Goal: Contribute content: Contribute content

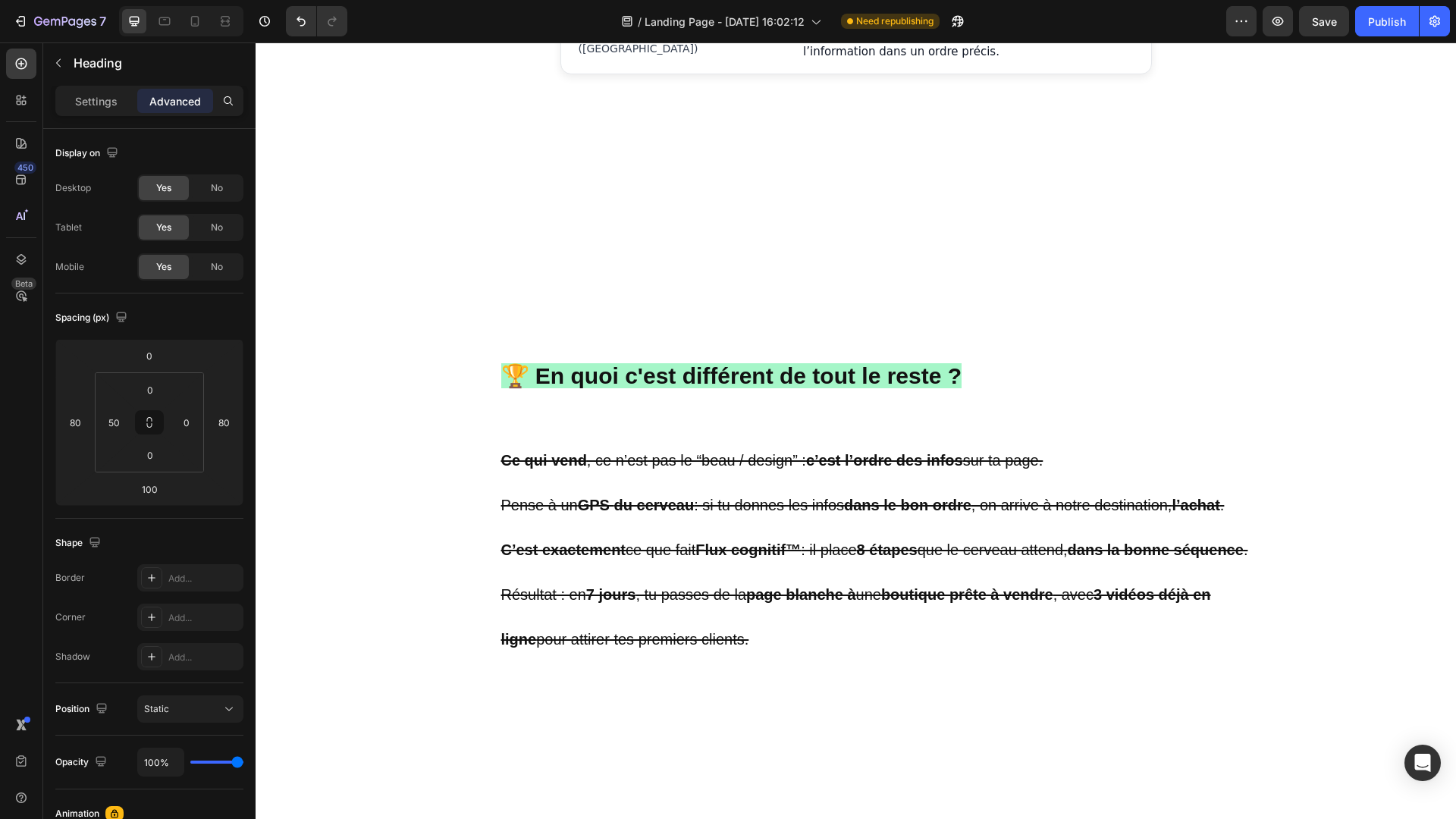
drag, startPoint x: 890, startPoint y: 630, endPoint x: 499, endPoint y: 457, distance: 427.6
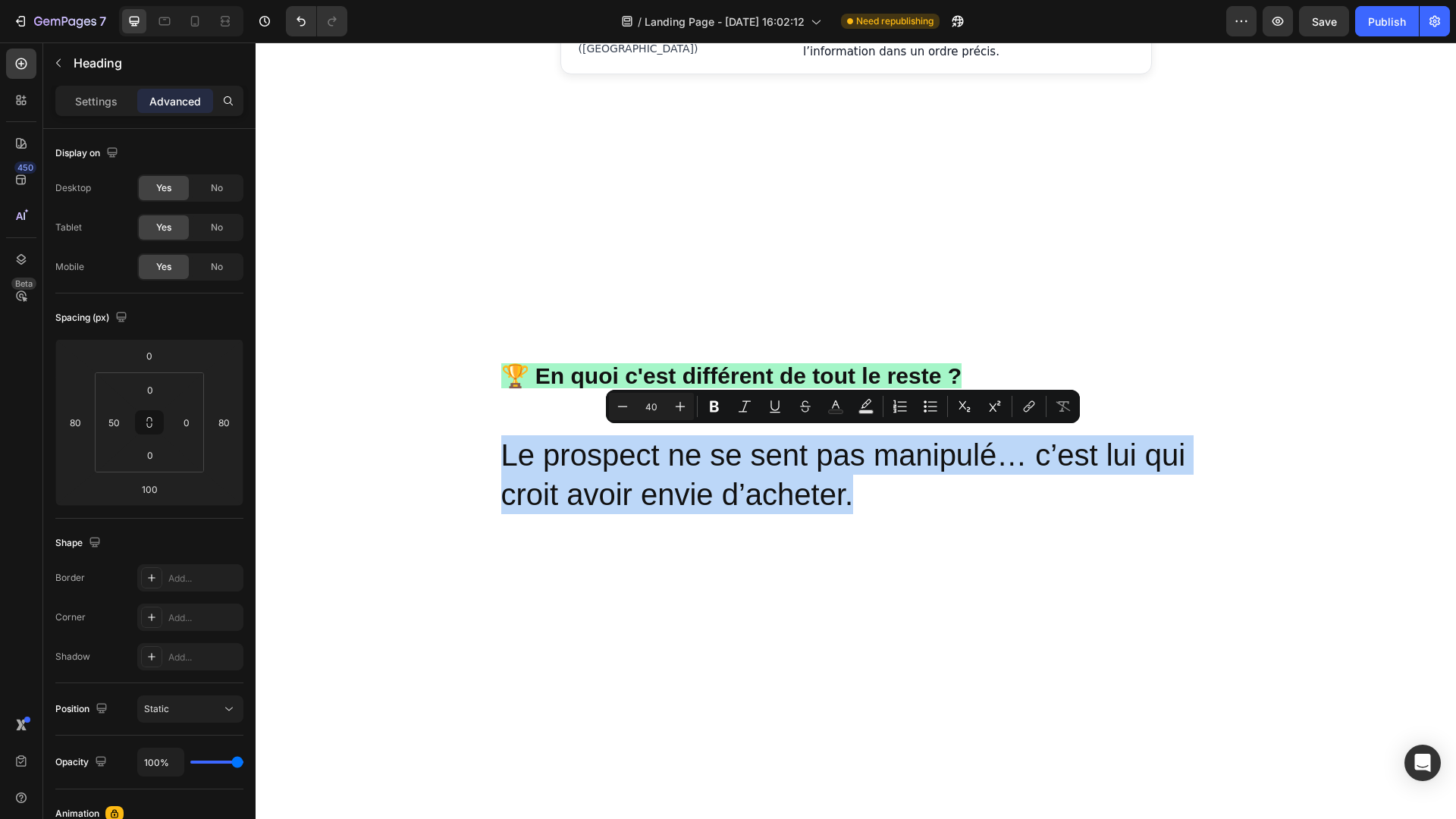
drag, startPoint x: 838, startPoint y: 492, endPoint x: 498, endPoint y: 443, distance: 343.5
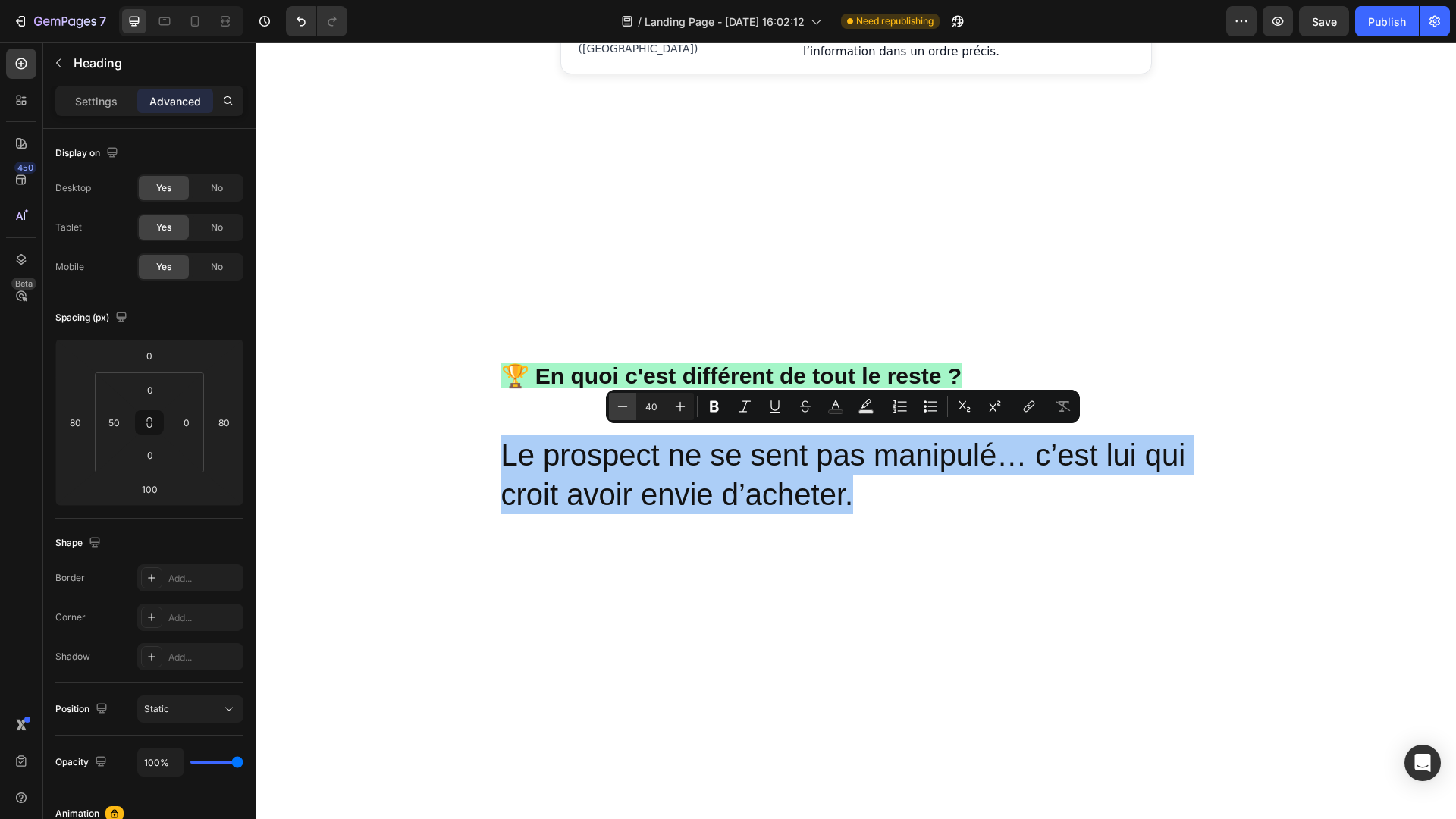
click at [624, 410] on icon "Editor contextual toolbar" at bounding box center [622, 406] width 15 height 15
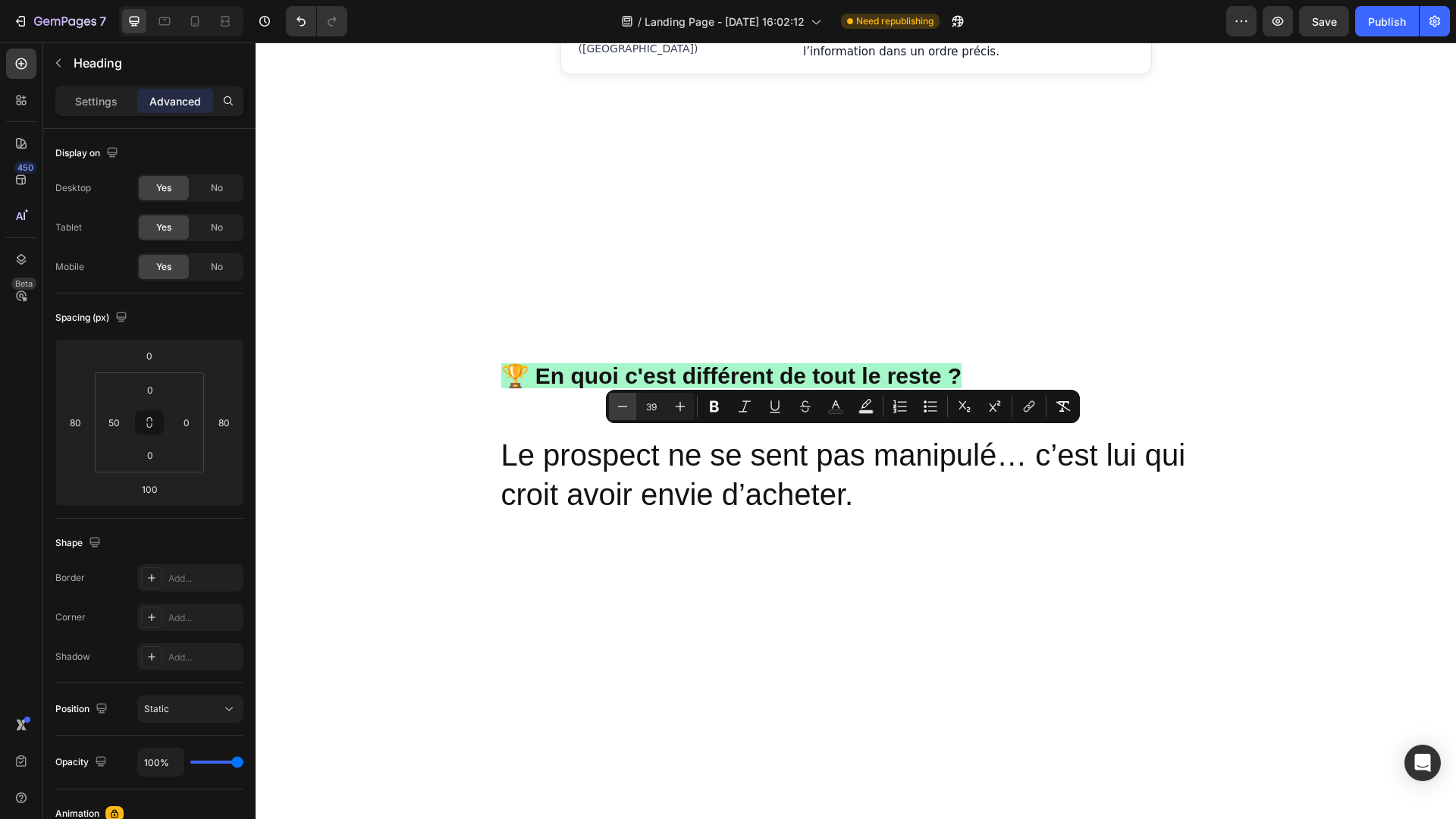
click at [624, 410] on icon "Editor contextual toolbar" at bounding box center [622, 406] width 15 height 15
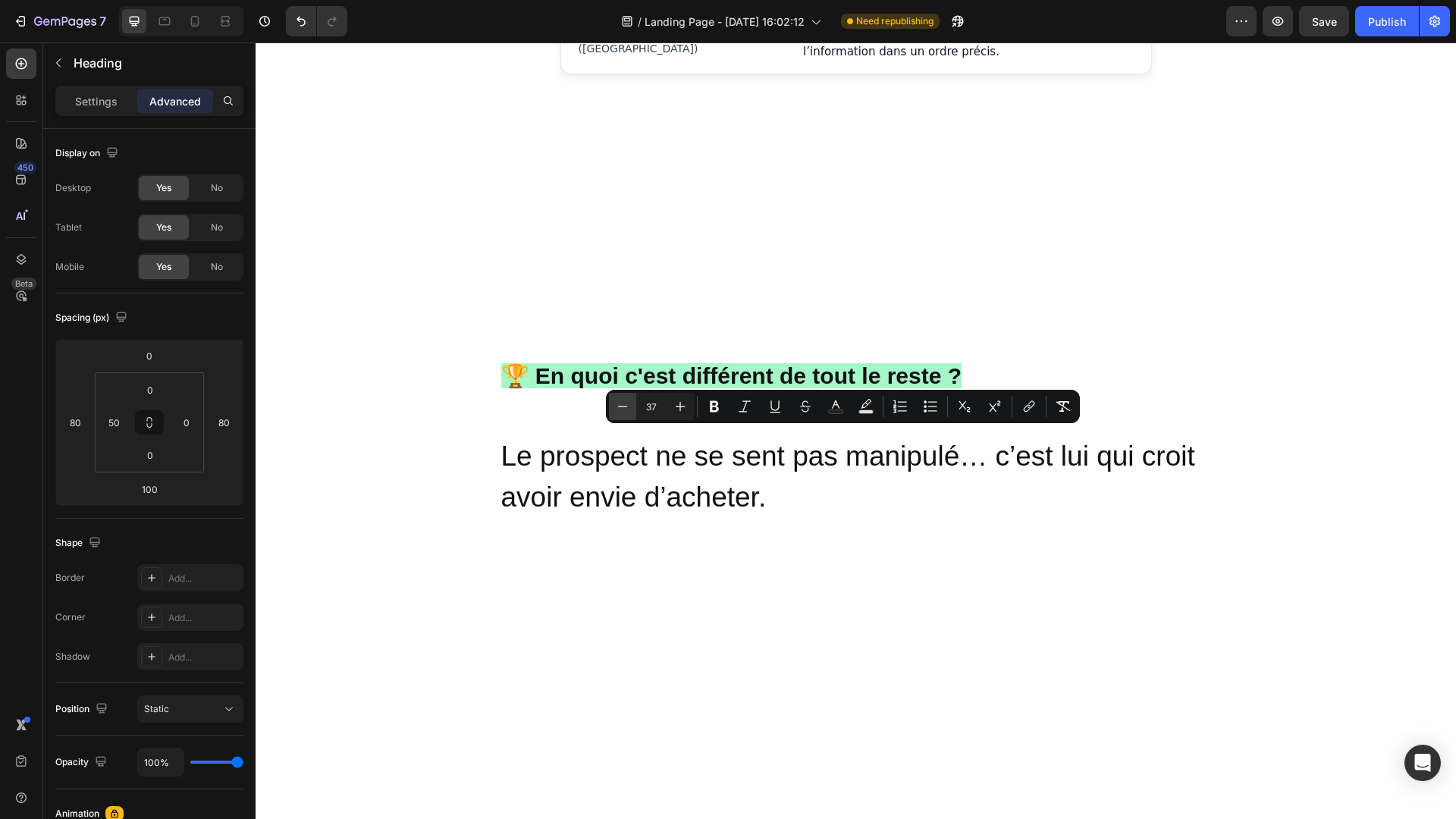
click at [624, 410] on icon "Editor contextual toolbar" at bounding box center [622, 406] width 15 height 15
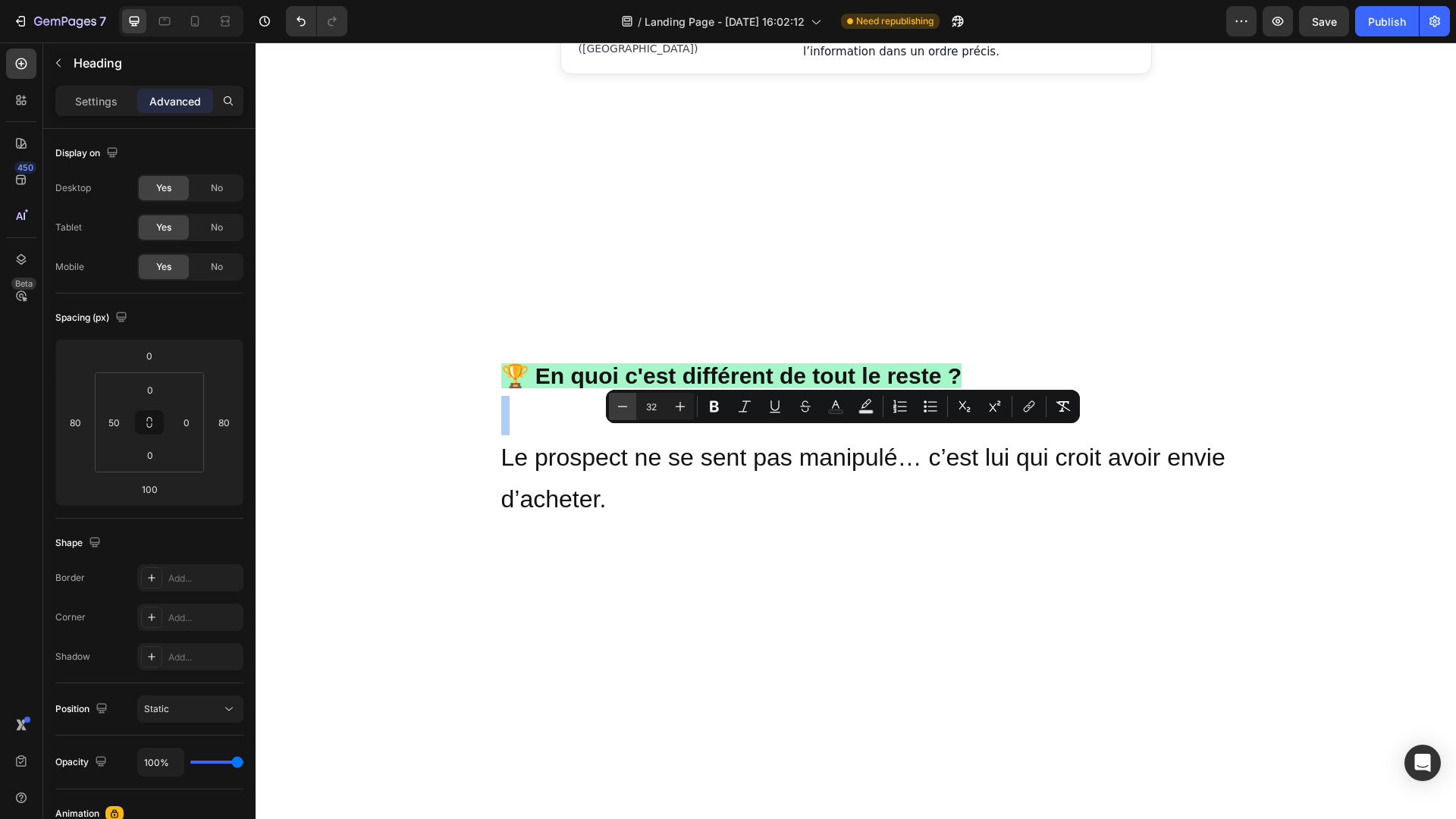
click at [624, 410] on icon "Editor contextual toolbar" at bounding box center [622, 406] width 15 height 15
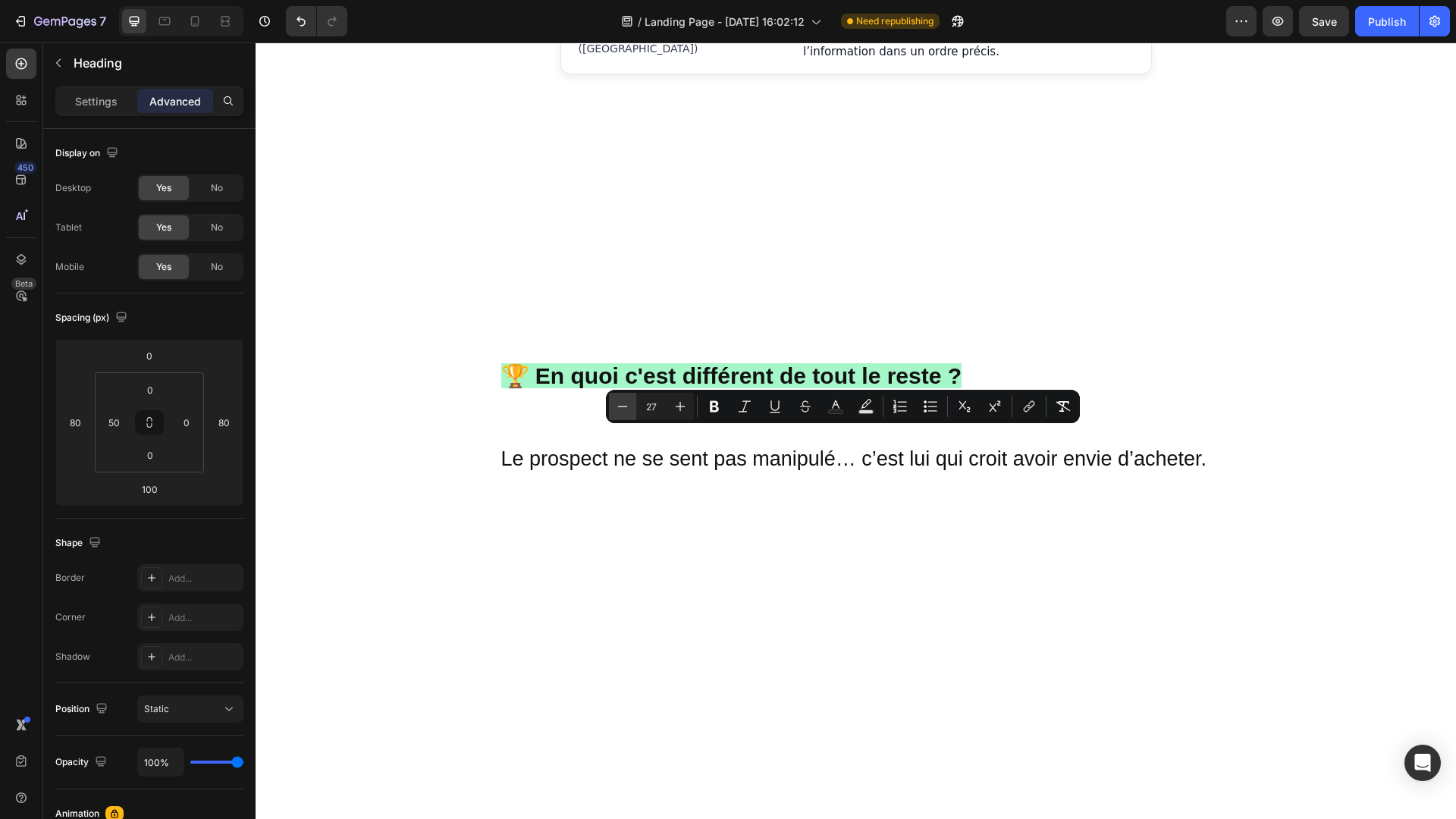
click at [624, 410] on icon "Editor contextual toolbar" at bounding box center [622, 406] width 15 height 15
type input "40"
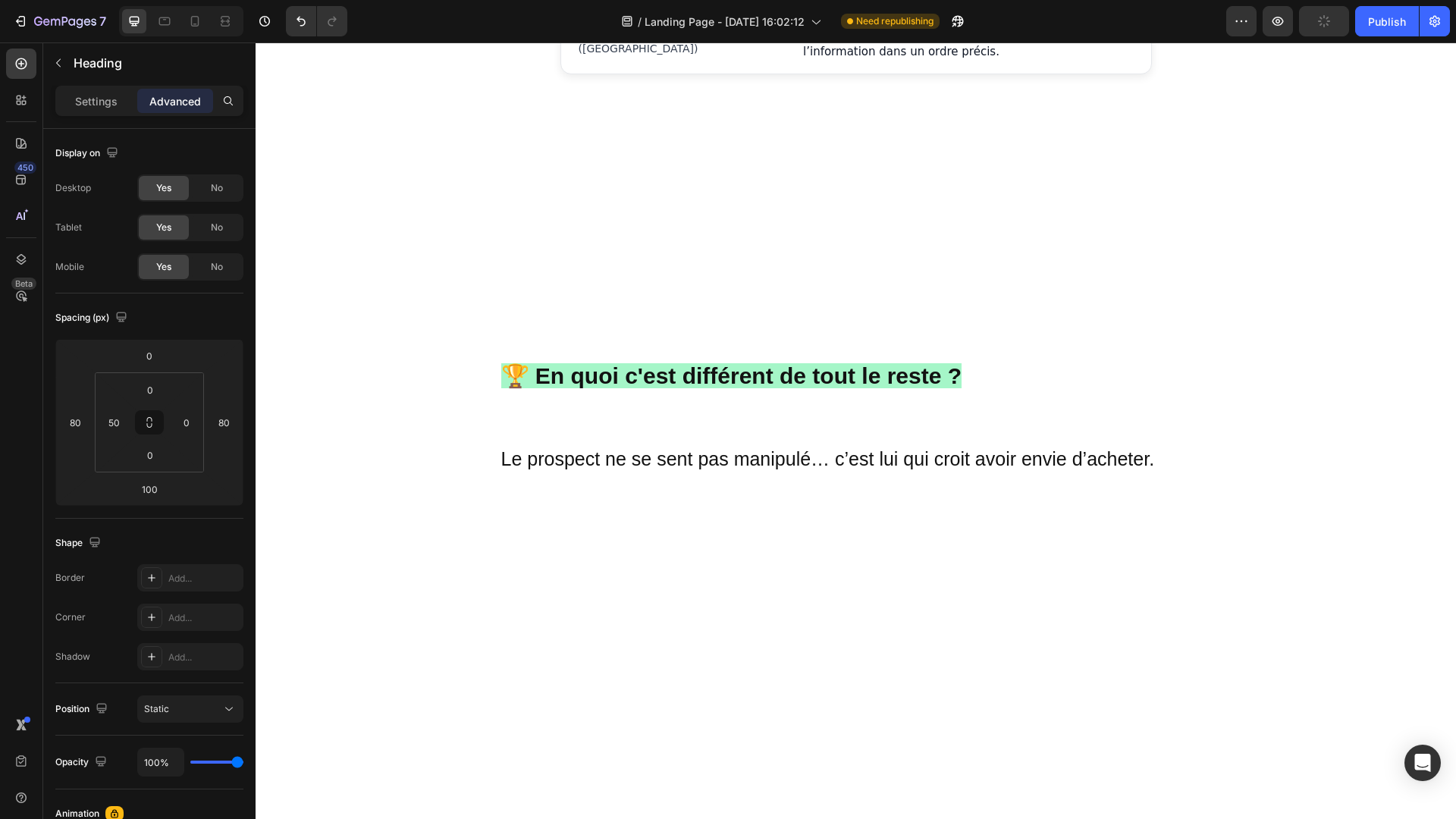
click at [1127, 448] on span "Le prospect ne se sent pas manipulé… c’est lui qui croit avoir envie d’acheter." at bounding box center [828, 458] width 653 height 21
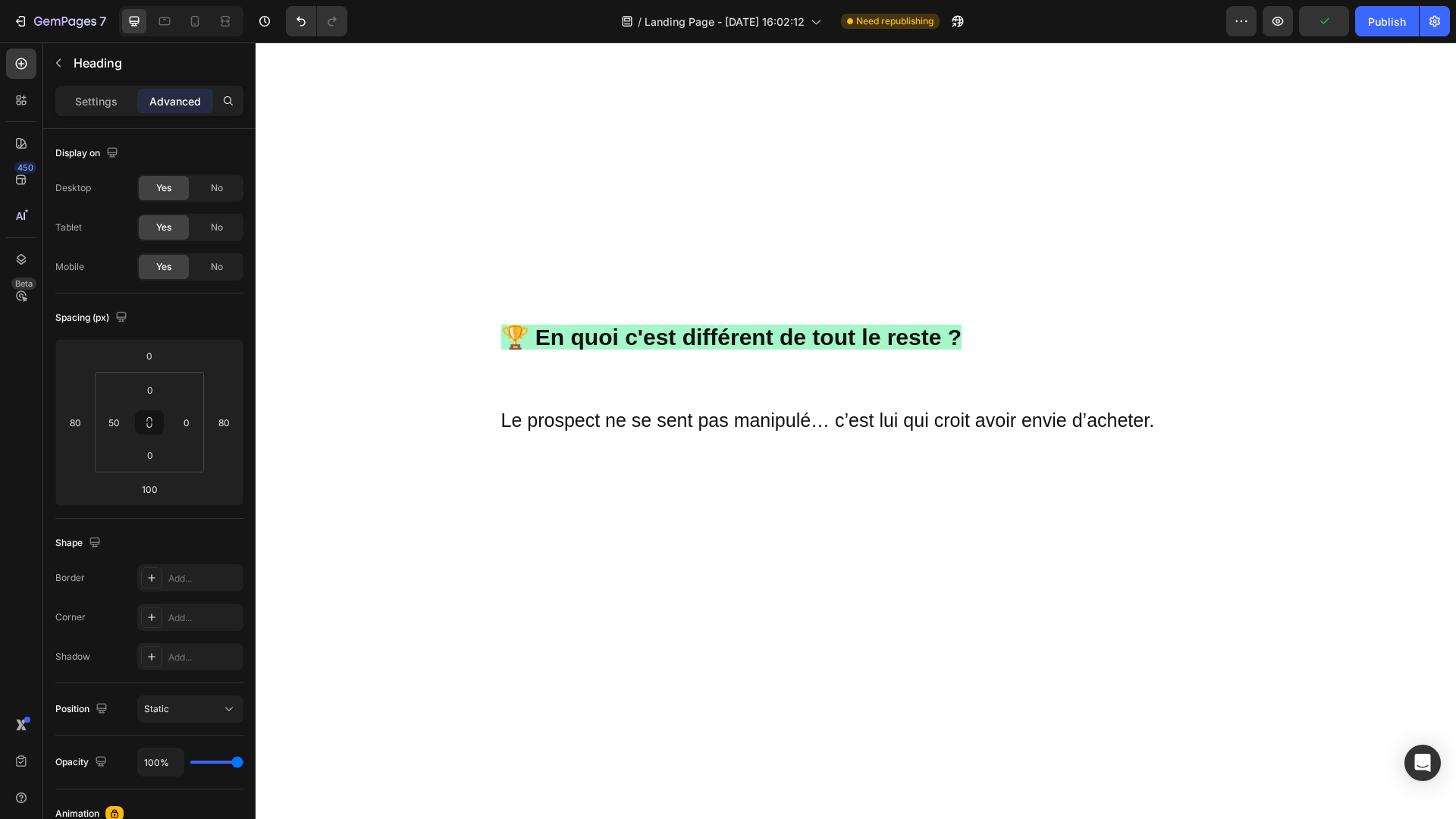
scroll to position [1398, 0]
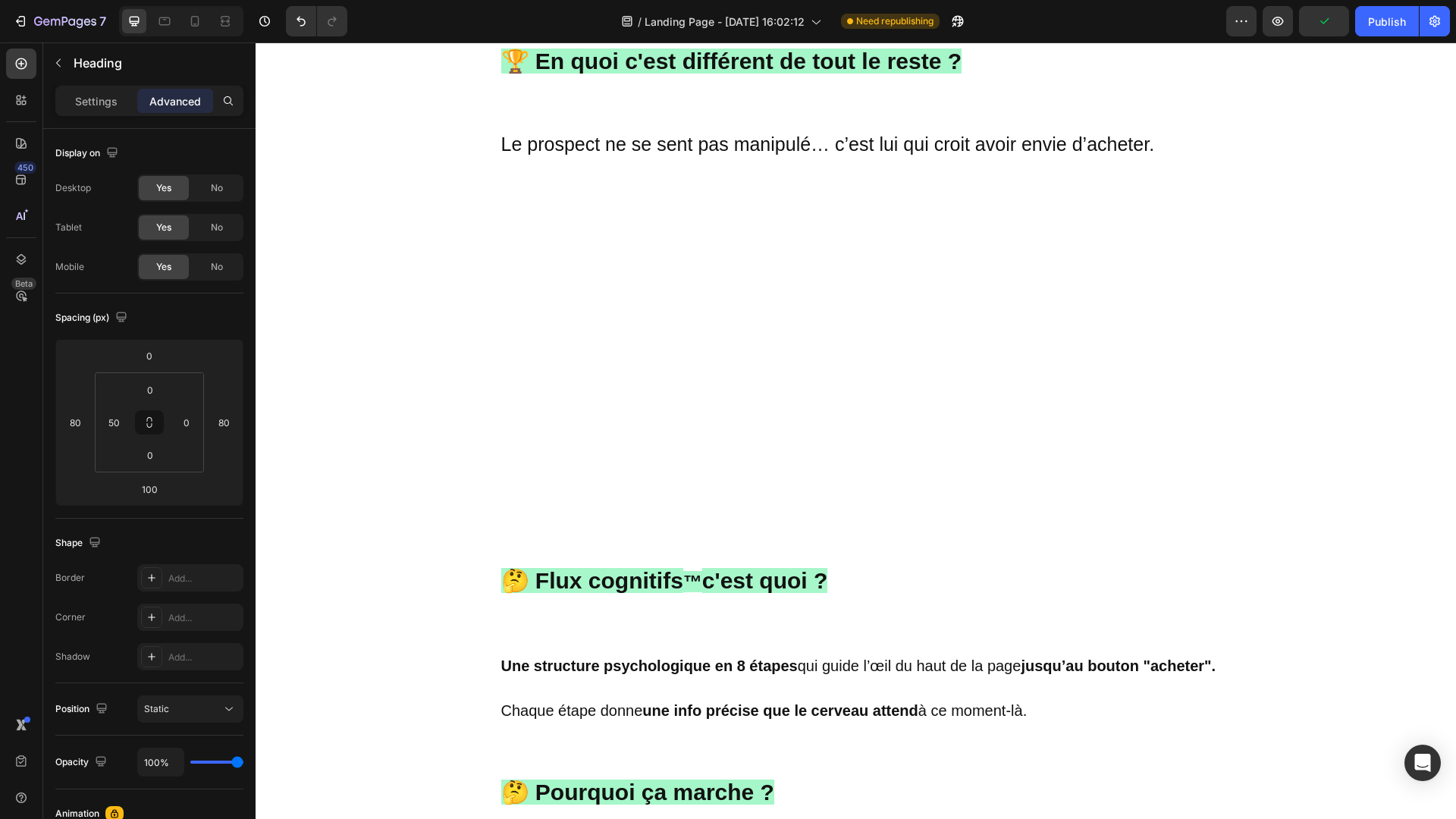
click at [797, 668] on span "Une structure psychologique en 8 étapes qui guide l’œil du haut de la page jusq…" at bounding box center [859, 665] width 715 height 16
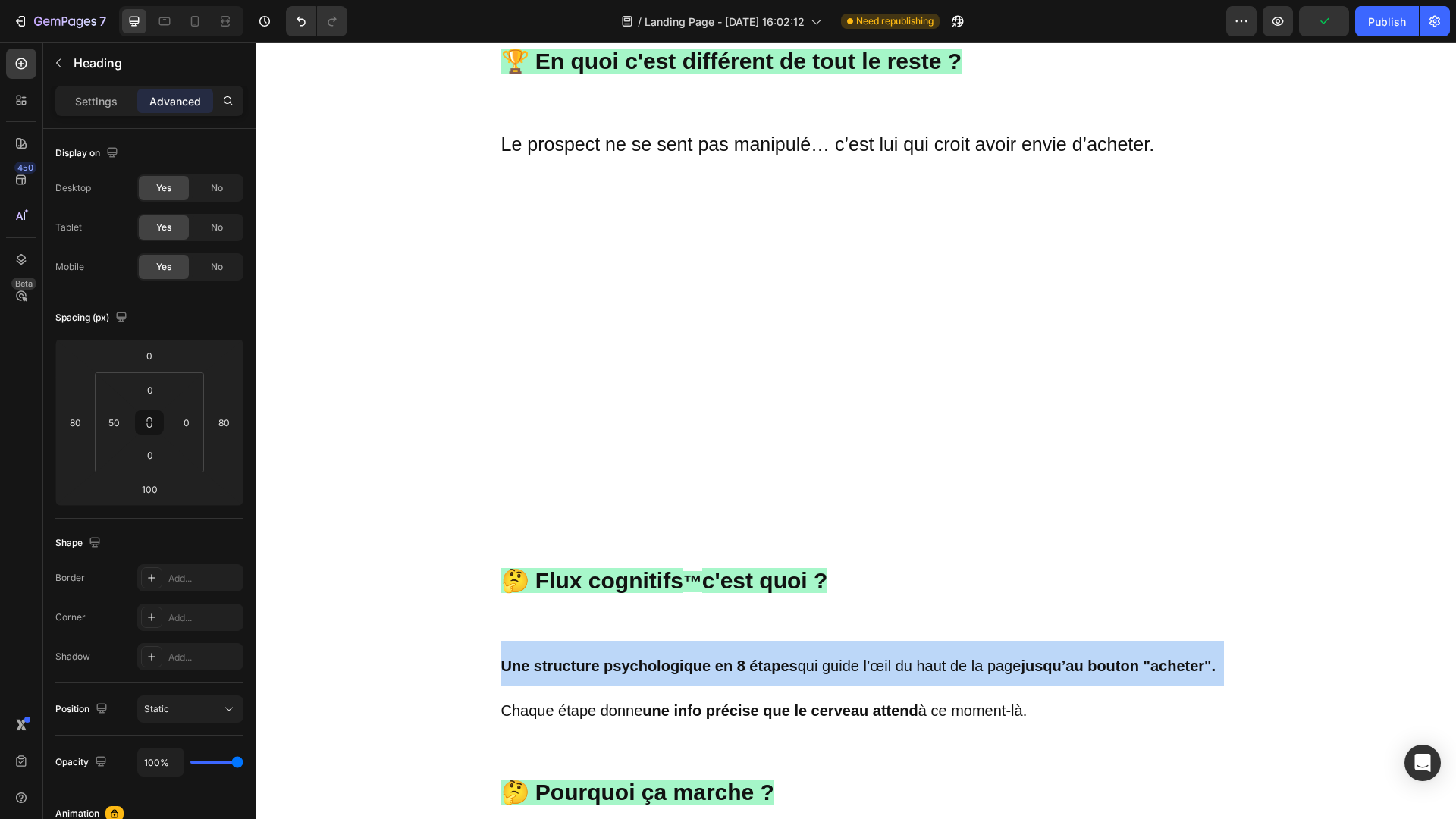
click at [797, 668] on span "Une structure psychologique en 8 étapes qui guide l’œil du haut de la page jusq…" at bounding box center [859, 665] width 715 height 16
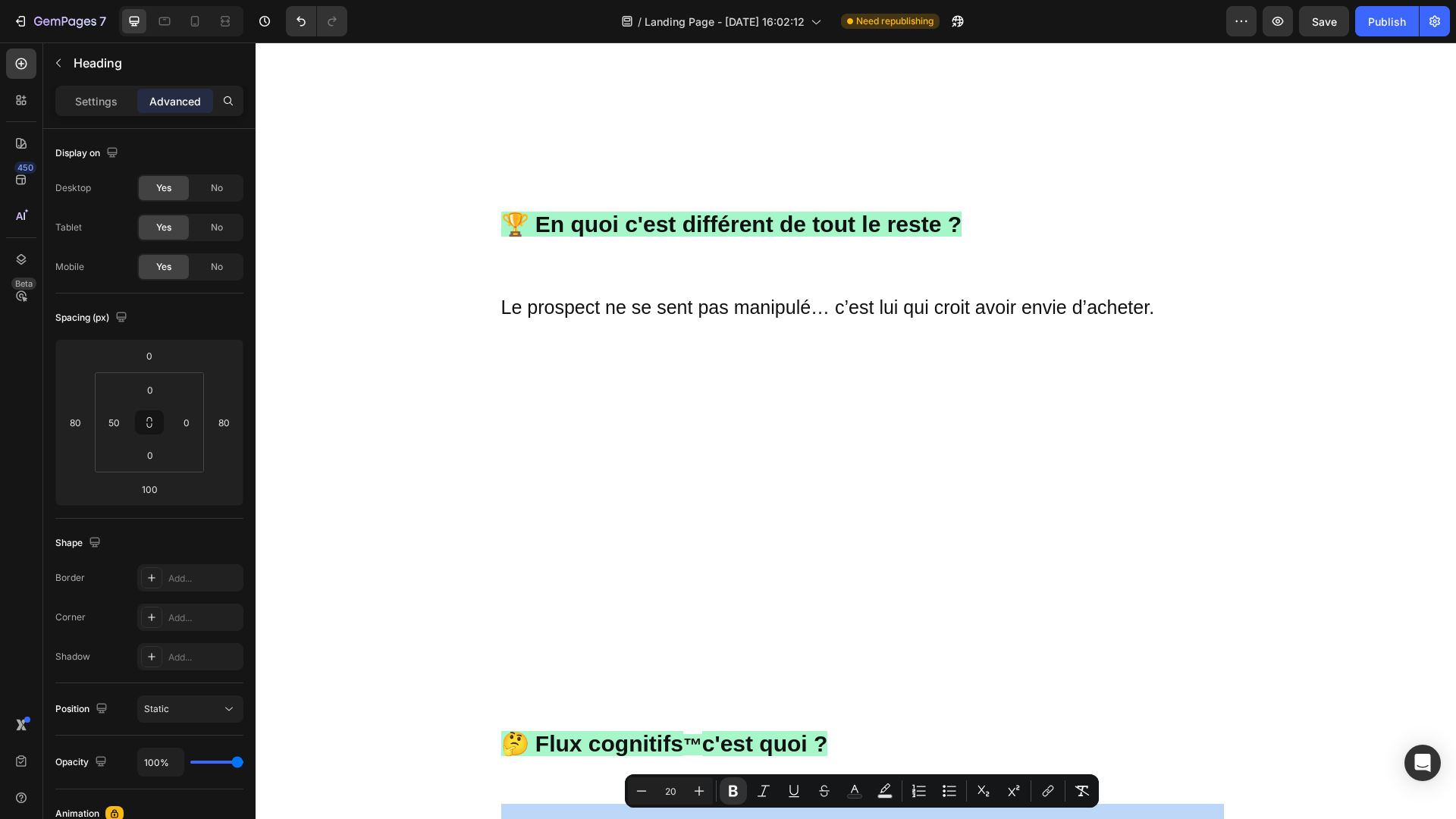
scroll to position [1079, 0]
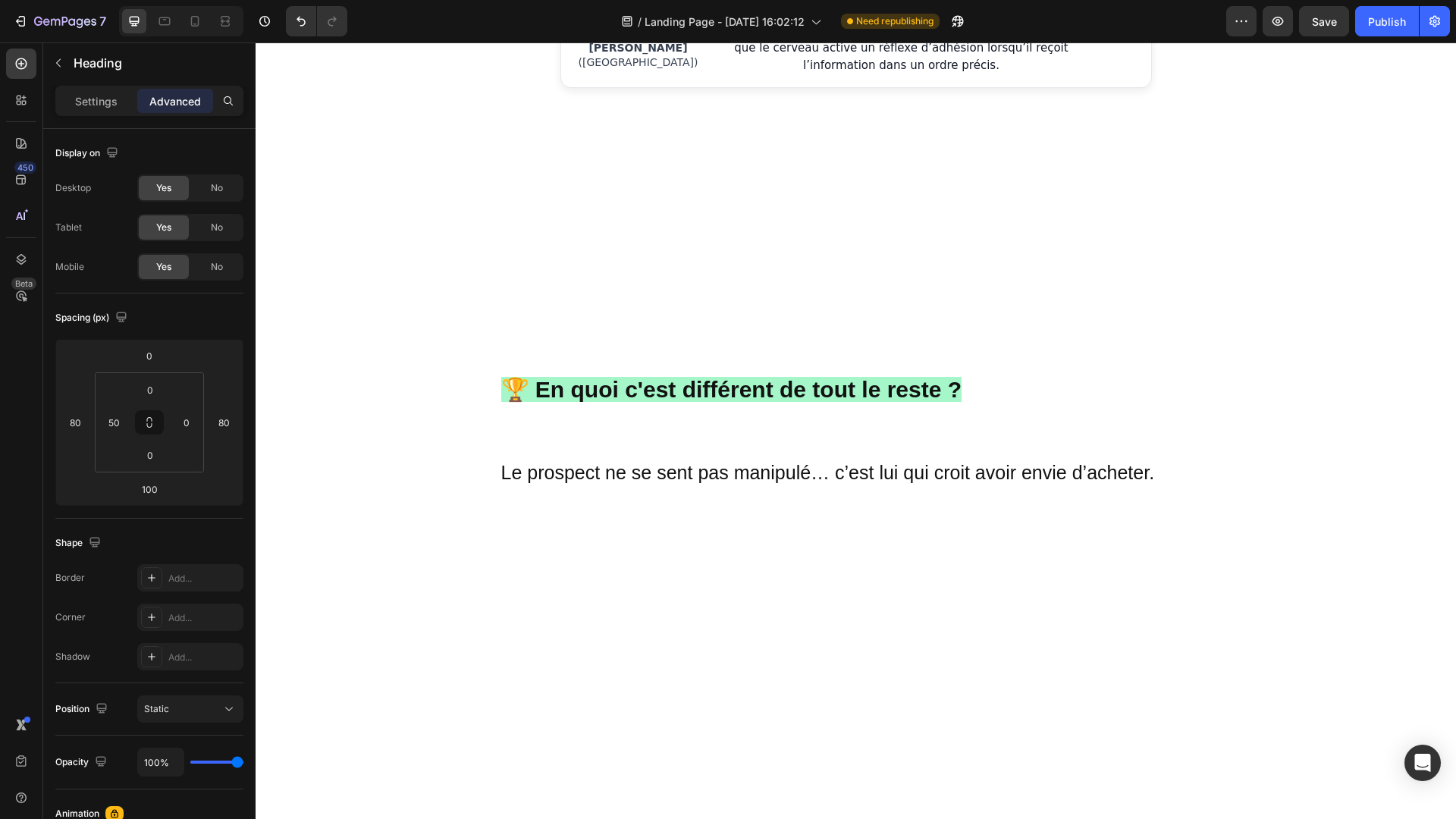
type input "25"
click at [718, 469] on span "Le prospect ne se sent pas manipulé… c’est lui qui croit avoir envie d’acheter." at bounding box center [828, 472] width 653 height 21
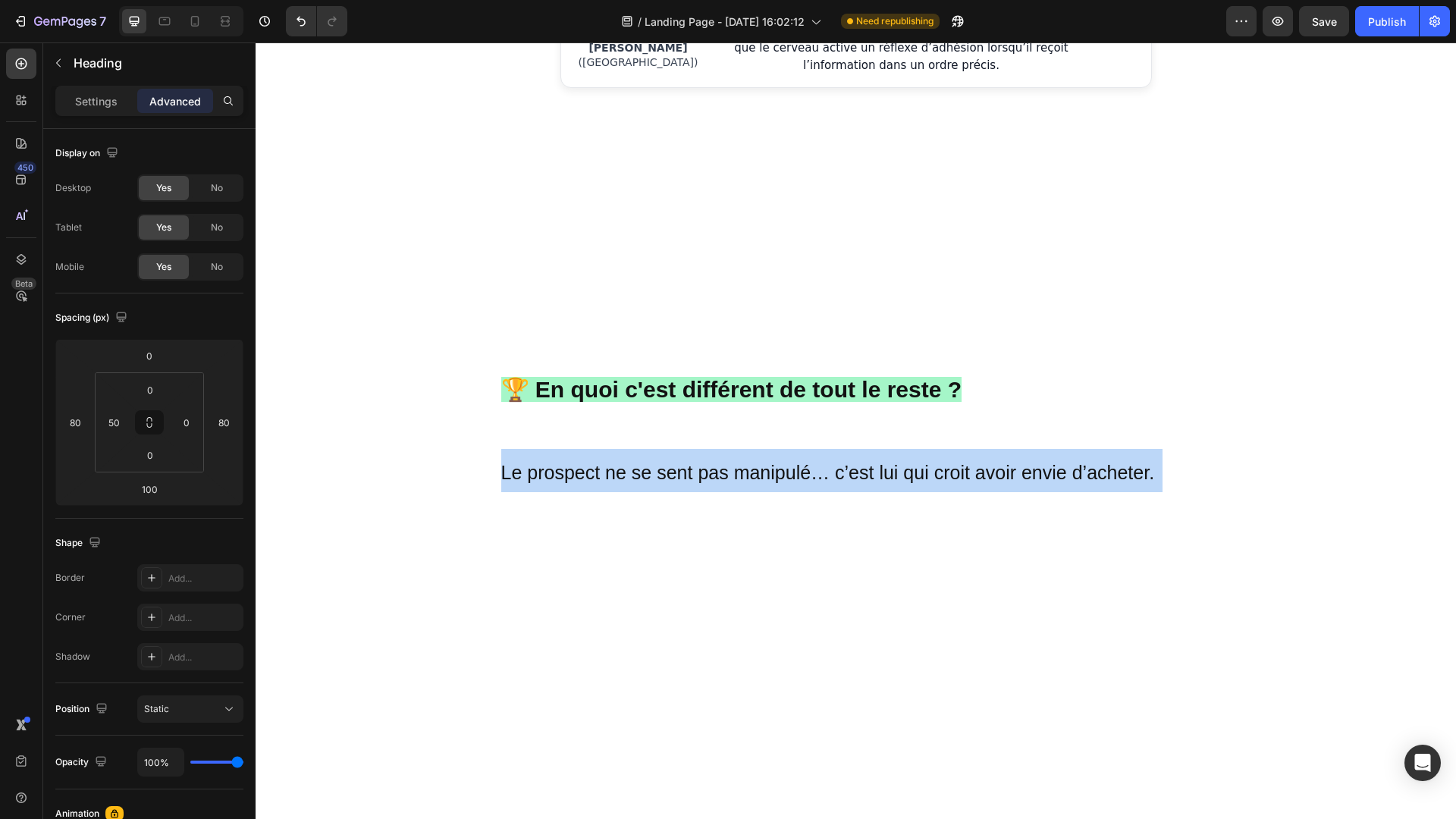
click at [718, 469] on span "Le prospect ne se sent pas manipulé… c’est lui qui croit avoir envie d’acheter." at bounding box center [828, 472] width 653 height 21
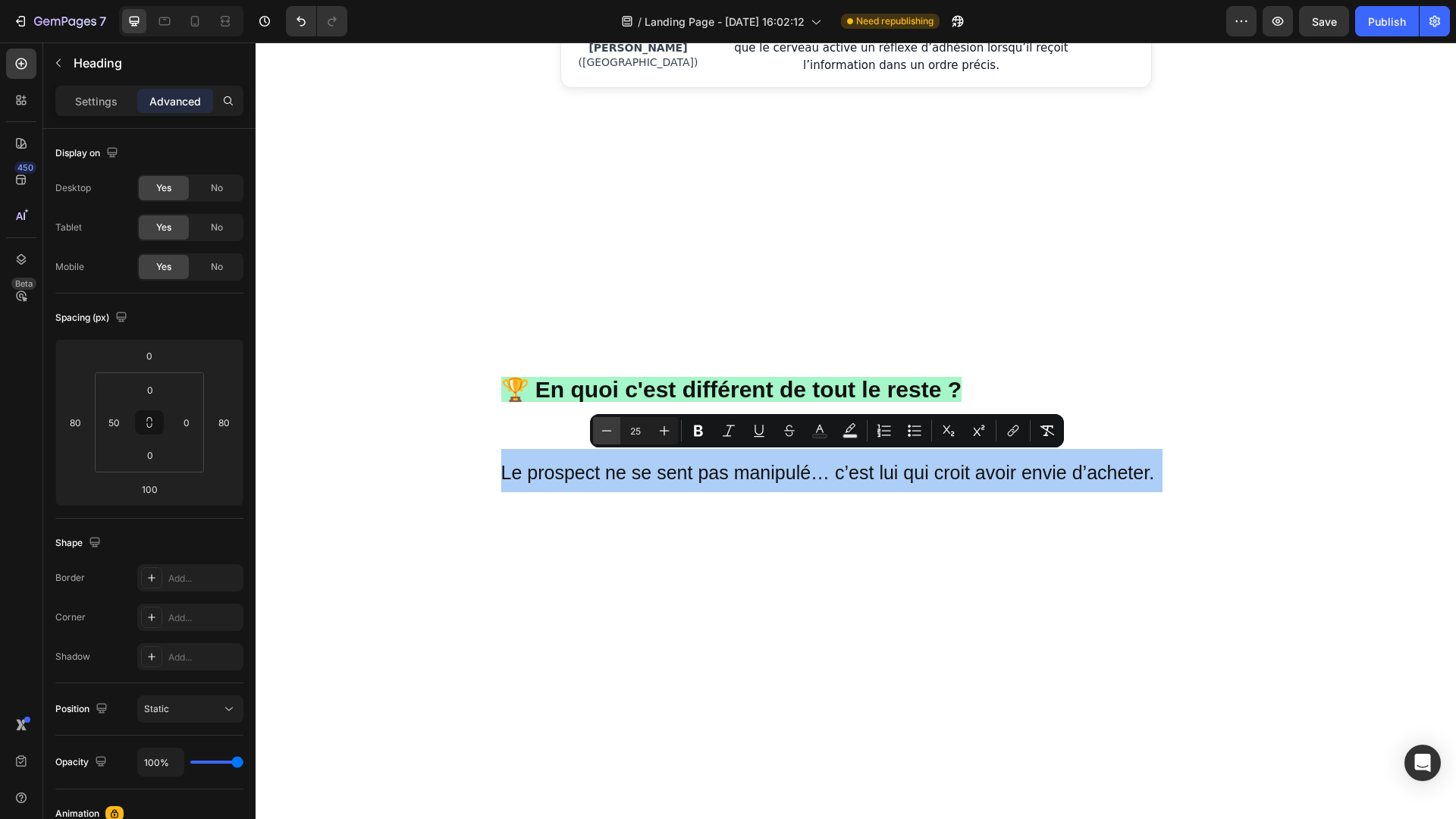
click at [616, 426] on button "Minus" at bounding box center [606, 431] width 27 height 27
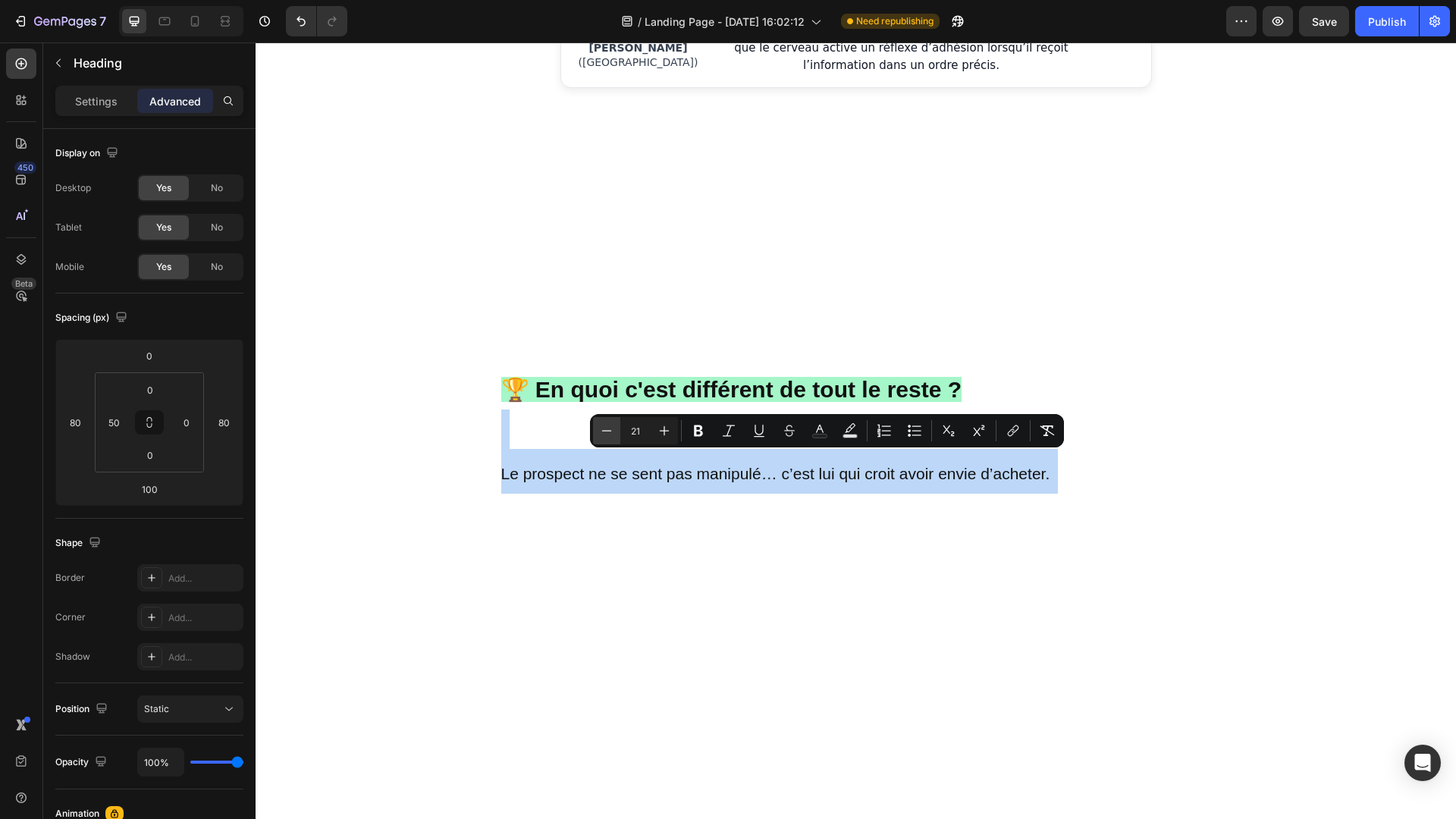
type input "20"
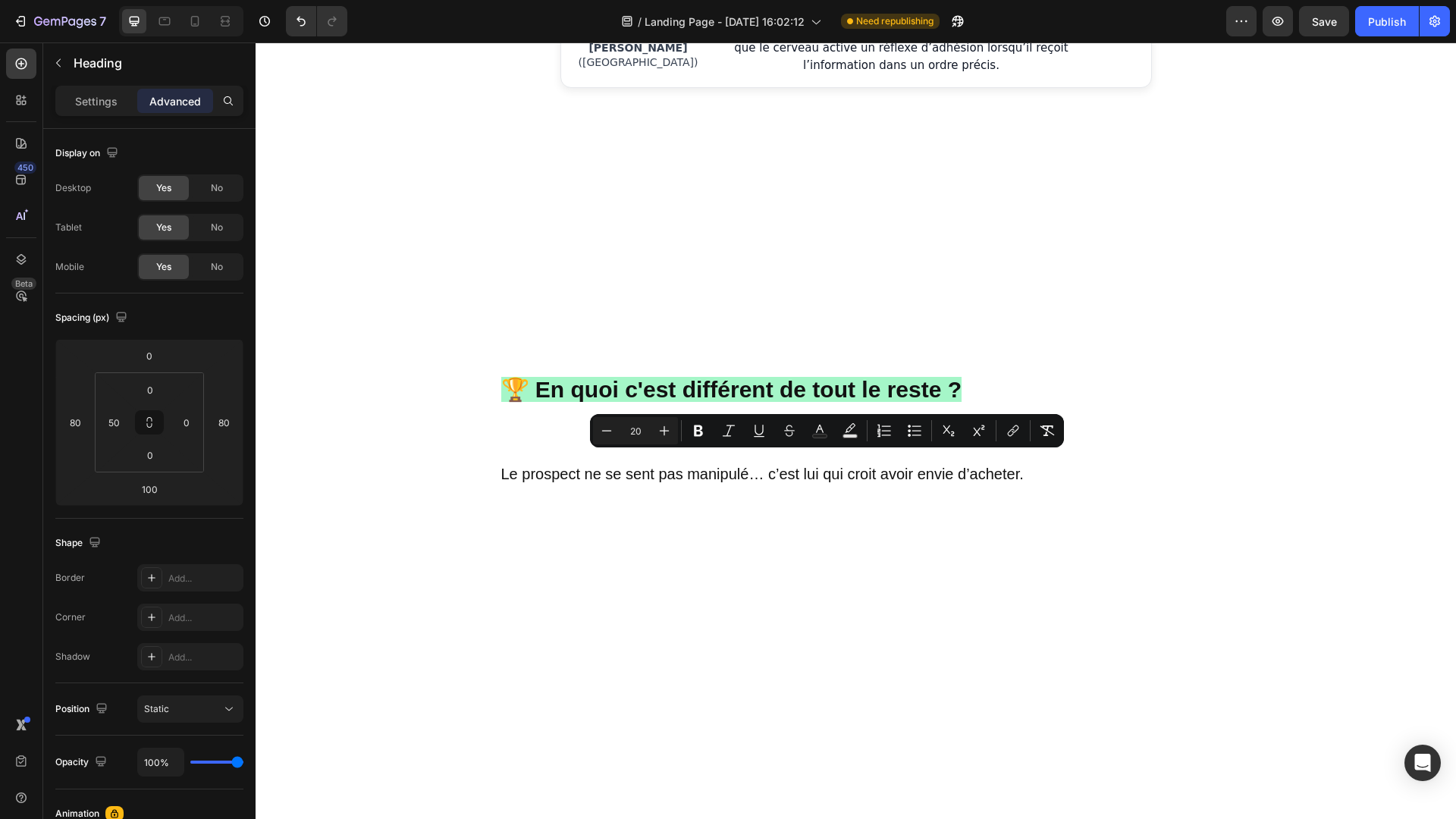
click at [501, 468] on span "Le prospect ne se sent pas manipulé… c’est lui qui croit avoir envie d’acheter." at bounding box center [763, 473] width 522 height 16
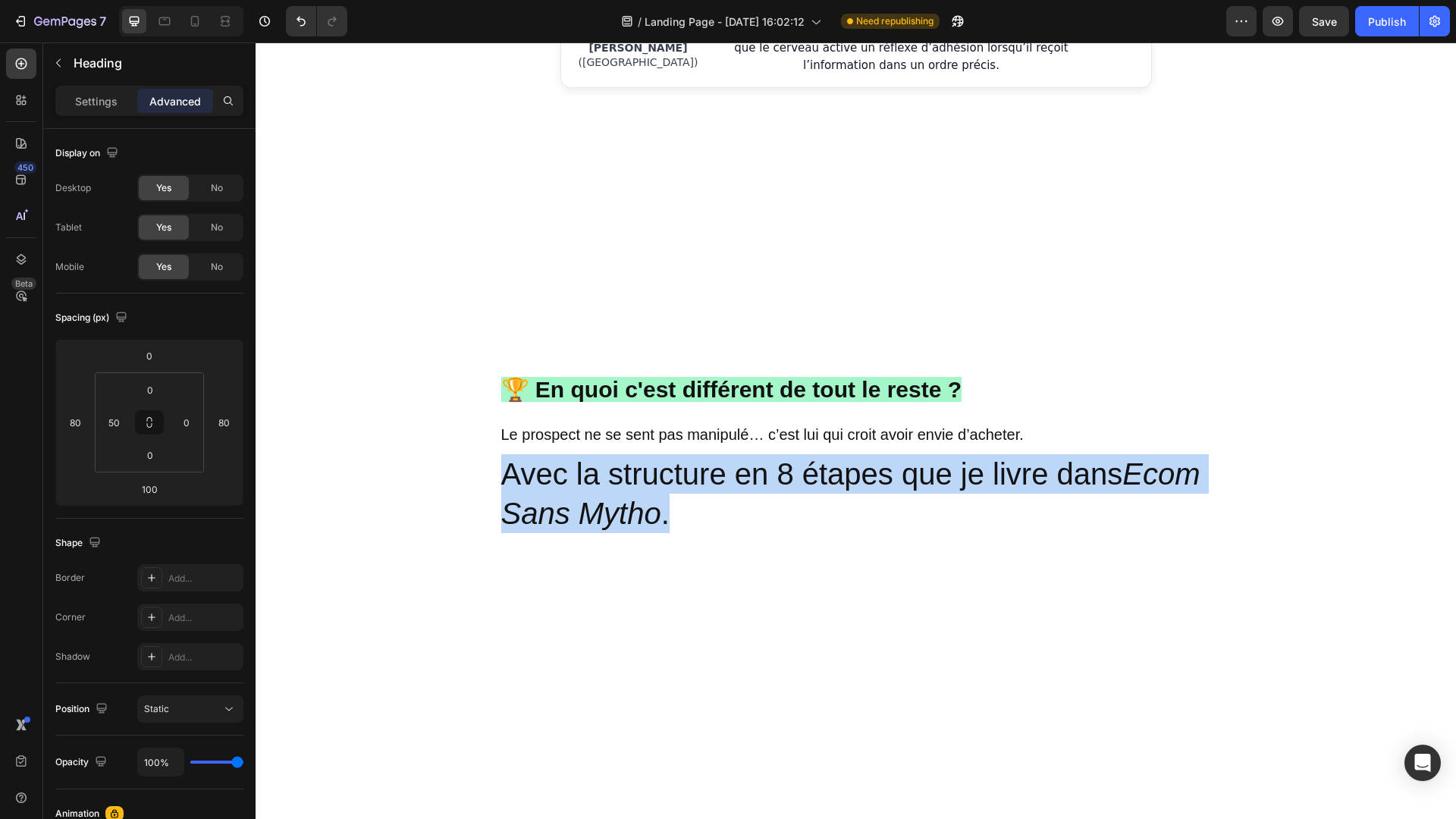
drag, startPoint x: 680, startPoint y: 504, endPoint x: 493, endPoint y: 455, distance: 193.3
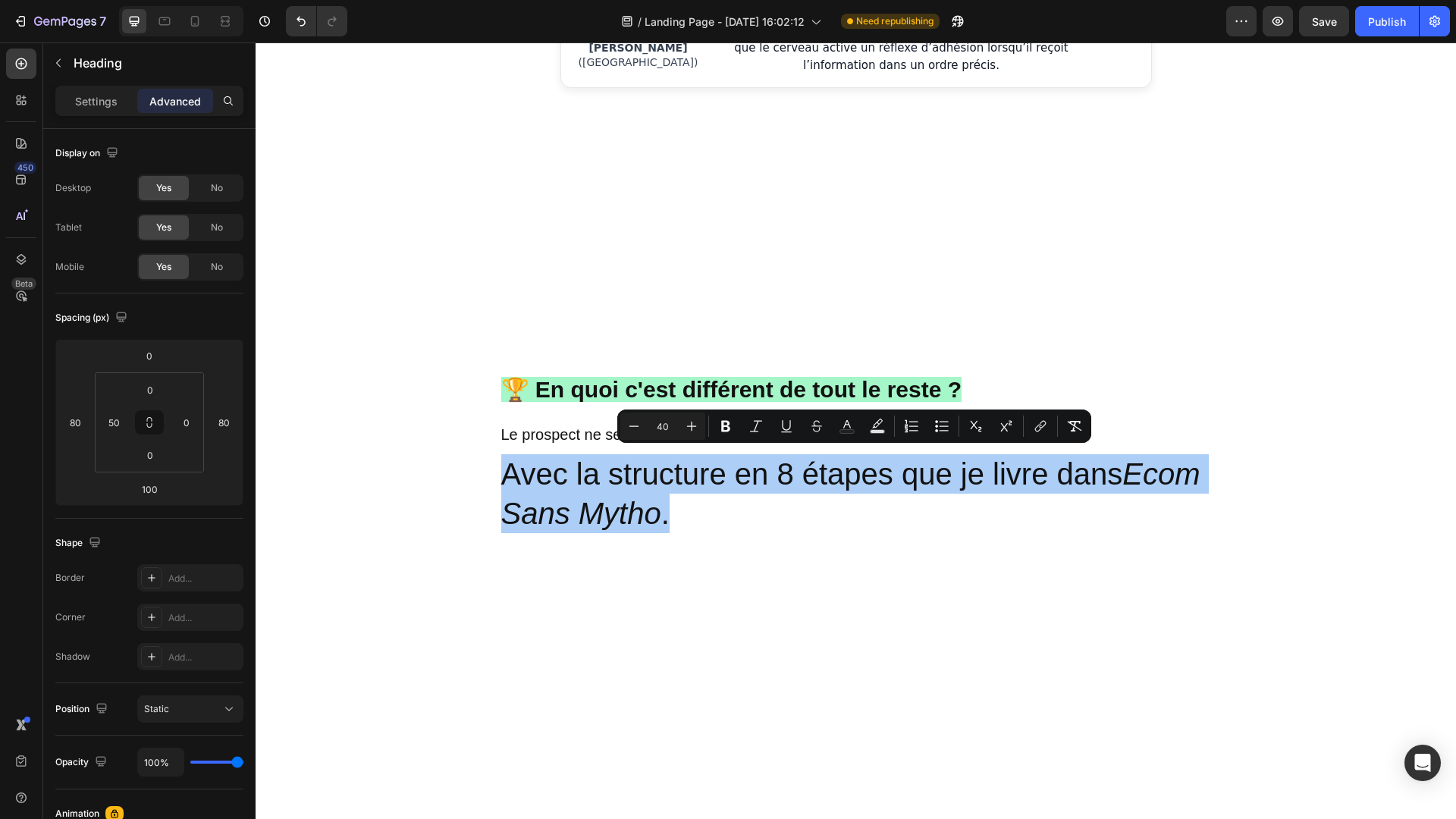
click at [667, 426] on input "40" at bounding box center [662, 426] width 31 height 18
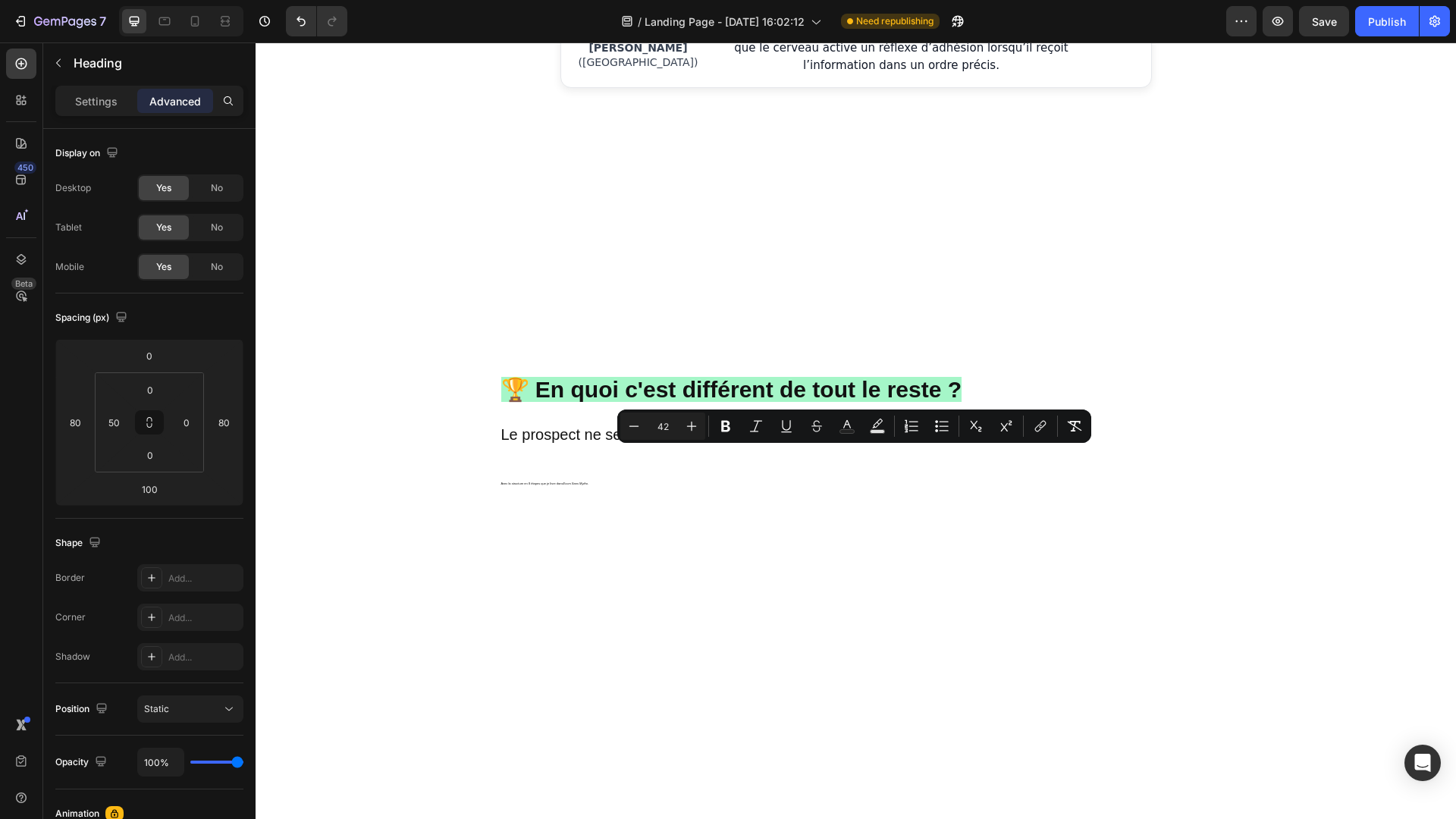
type input "42"
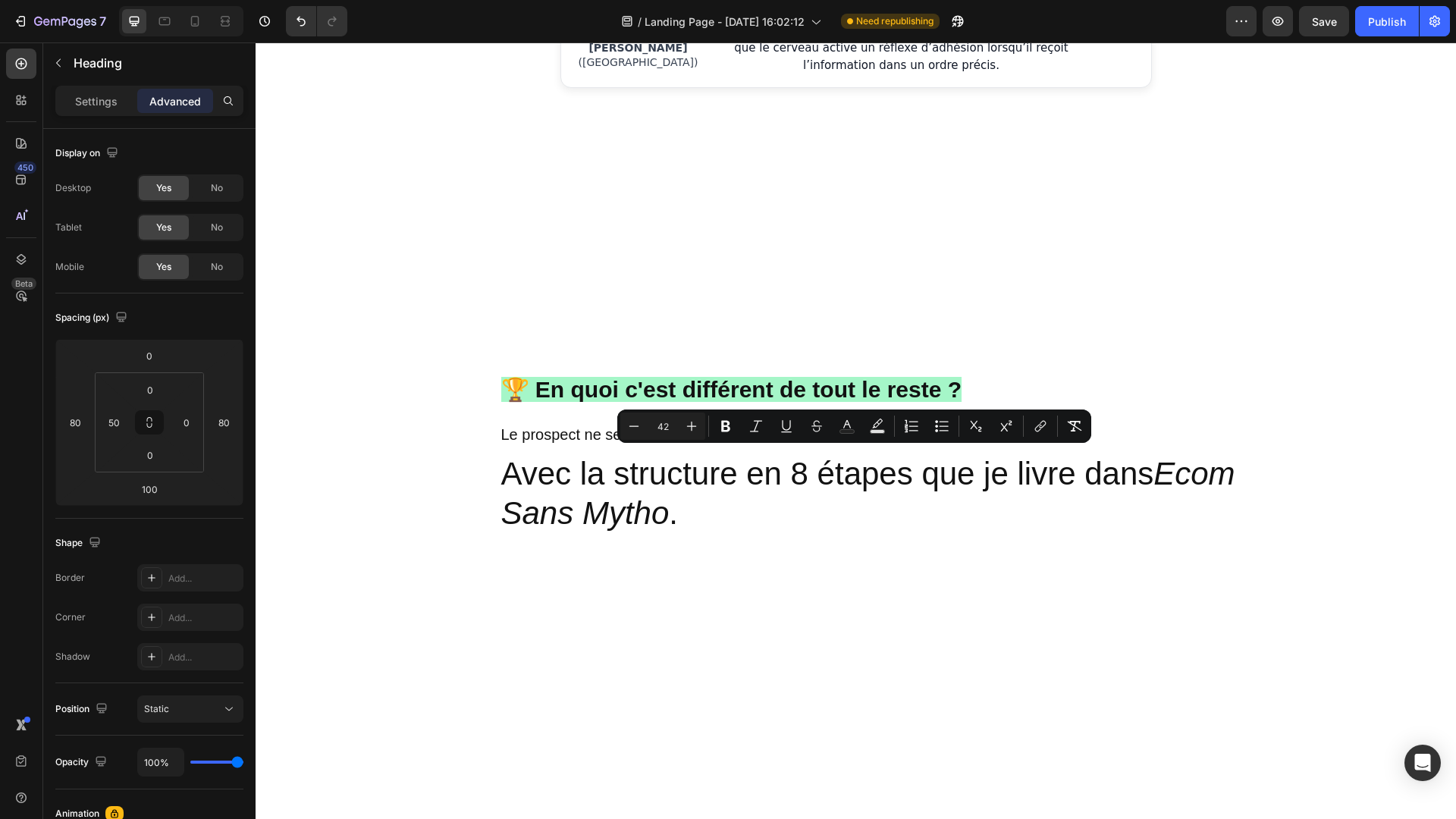
click at [663, 425] on input "42" at bounding box center [662, 426] width 31 height 18
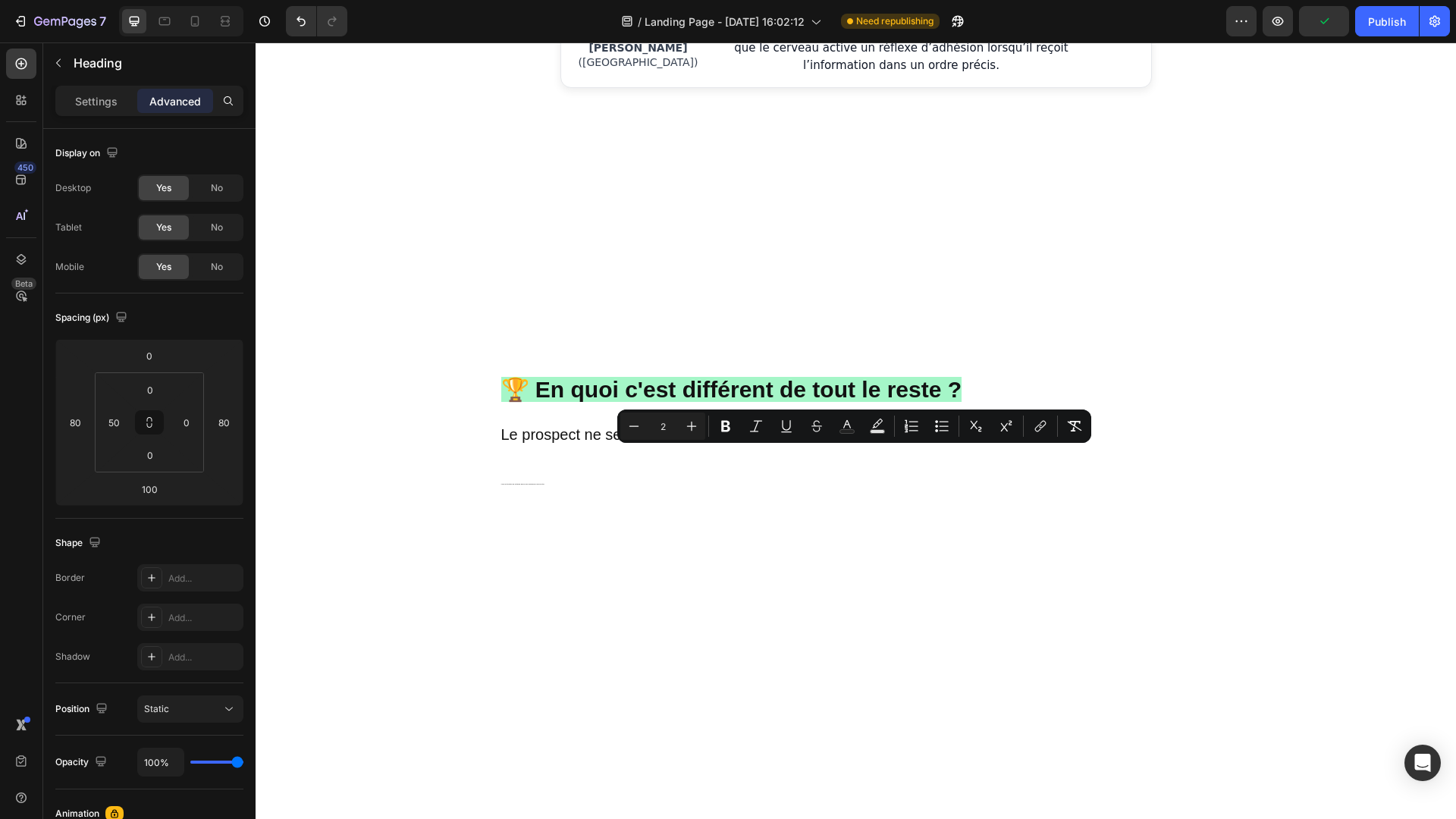
click at [672, 424] on input "2" at bounding box center [662, 426] width 31 height 18
type input "20"
click at [934, 471] on icon "Ecom Sans Mytho" at bounding box center [872, 479] width 123 height 16
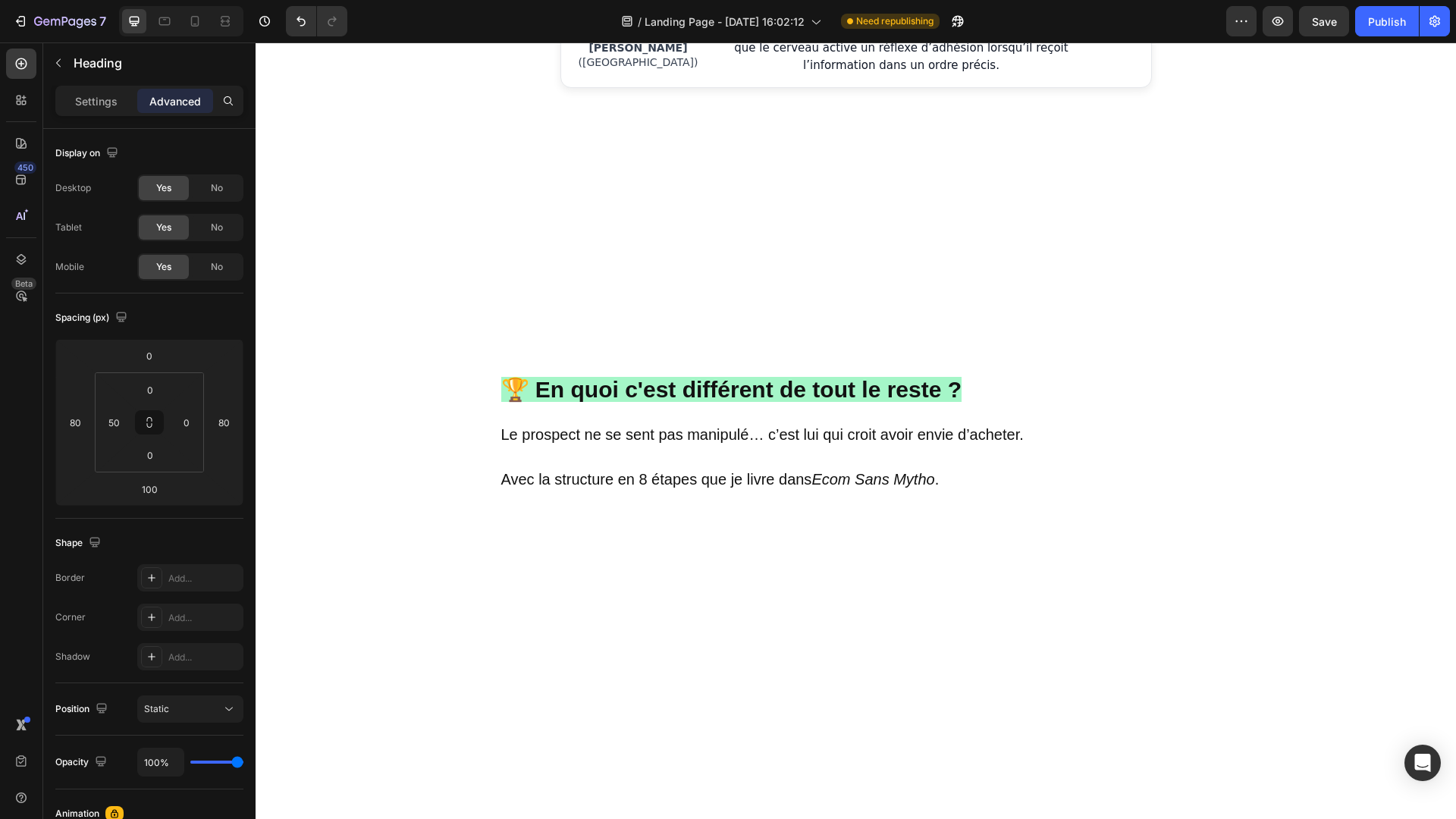
click at [759, 471] on span "Avec la structure en 8 étapes que je livre dans Ecom Sans Mytho ." at bounding box center [720, 479] width 439 height 16
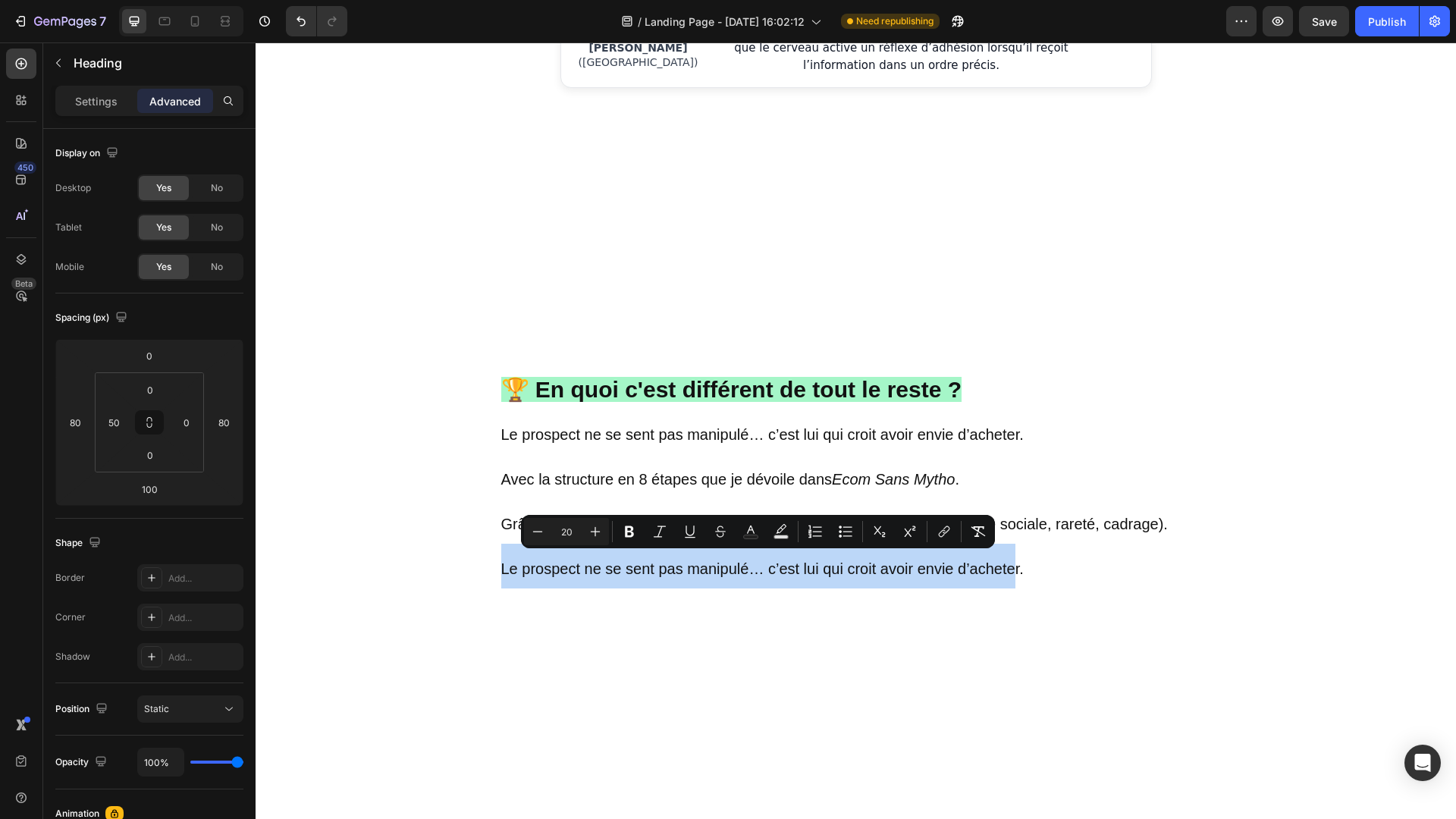
drag, startPoint x: 1017, startPoint y: 565, endPoint x: 464, endPoint y: 569, distance: 553.0
click at [803, 563] on span "Le prospect ne se sent pas manipulé… c’est lui qui croit avoir envie d’acheter." at bounding box center [763, 568] width 522 height 16
drag, startPoint x: 1026, startPoint y: 559, endPoint x: 498, endPoint y: 566, distance: 528.0
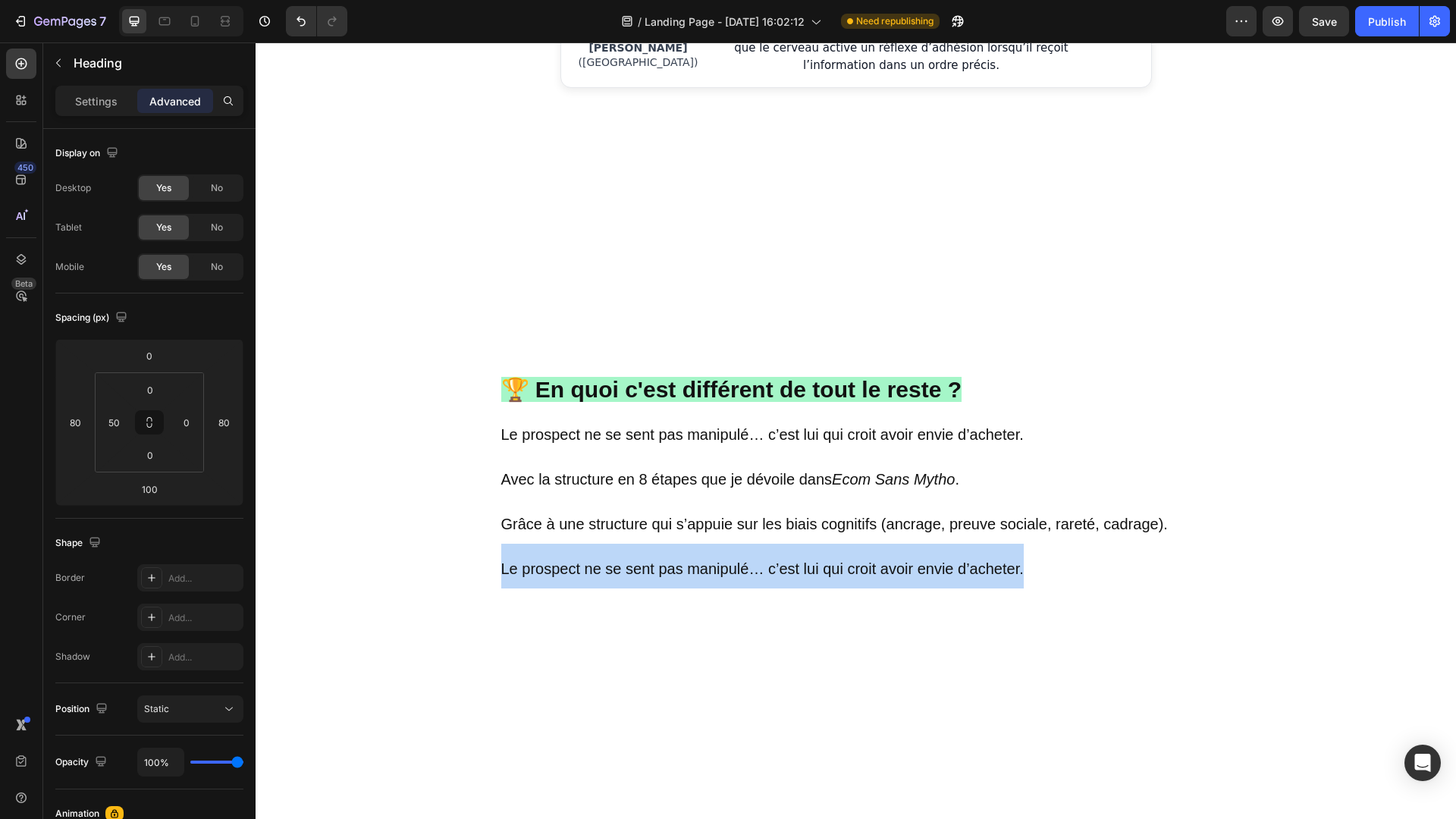
drag, startPoint x: 1072, startPoint y: 565, endPoint x: 500, endPoint y: 568, distance: 572.0
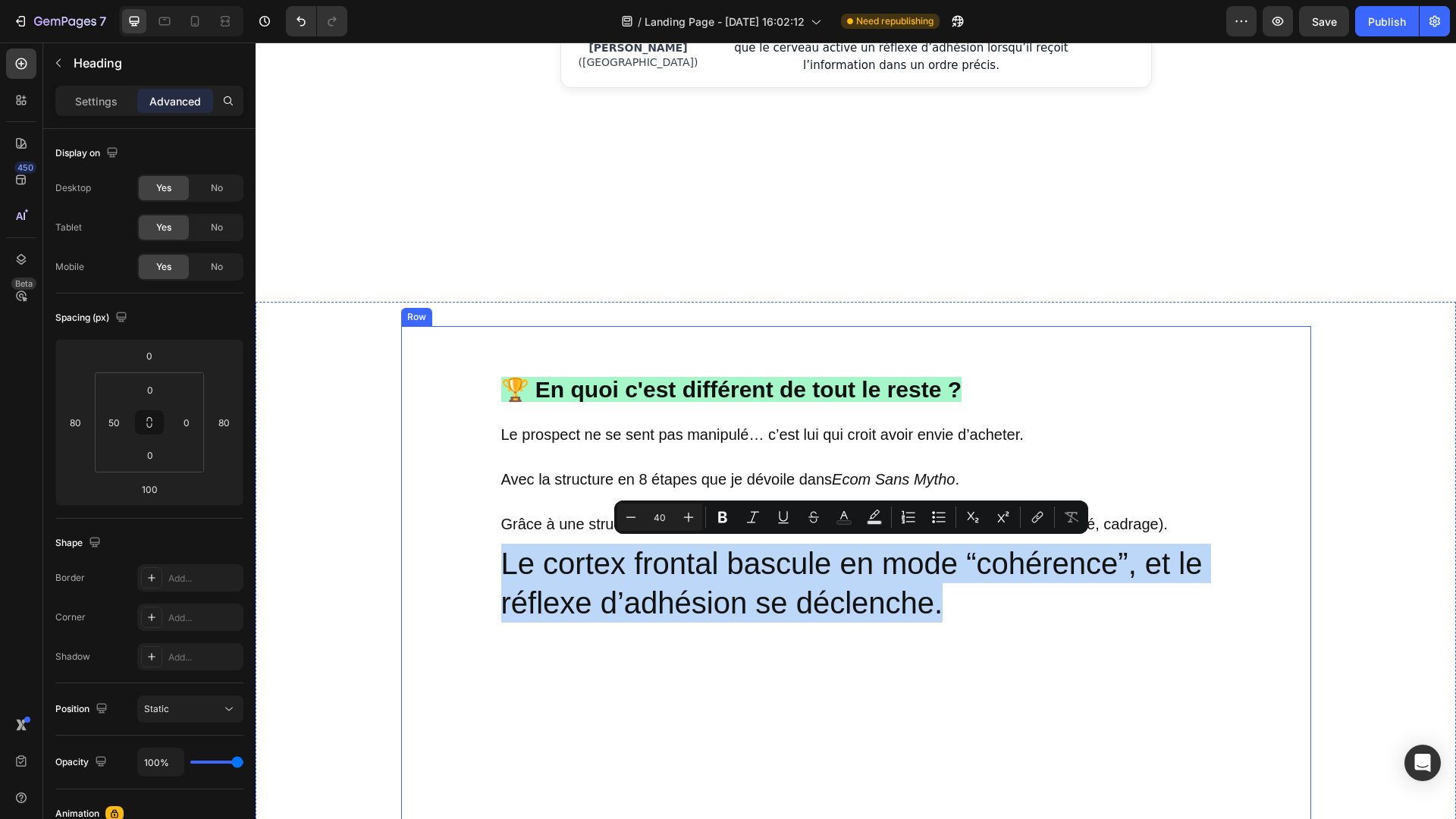
drag, startPoint x: 947, startPoint y: 598, endPoint x: 459, endPoint y: 553, distance: 490.1
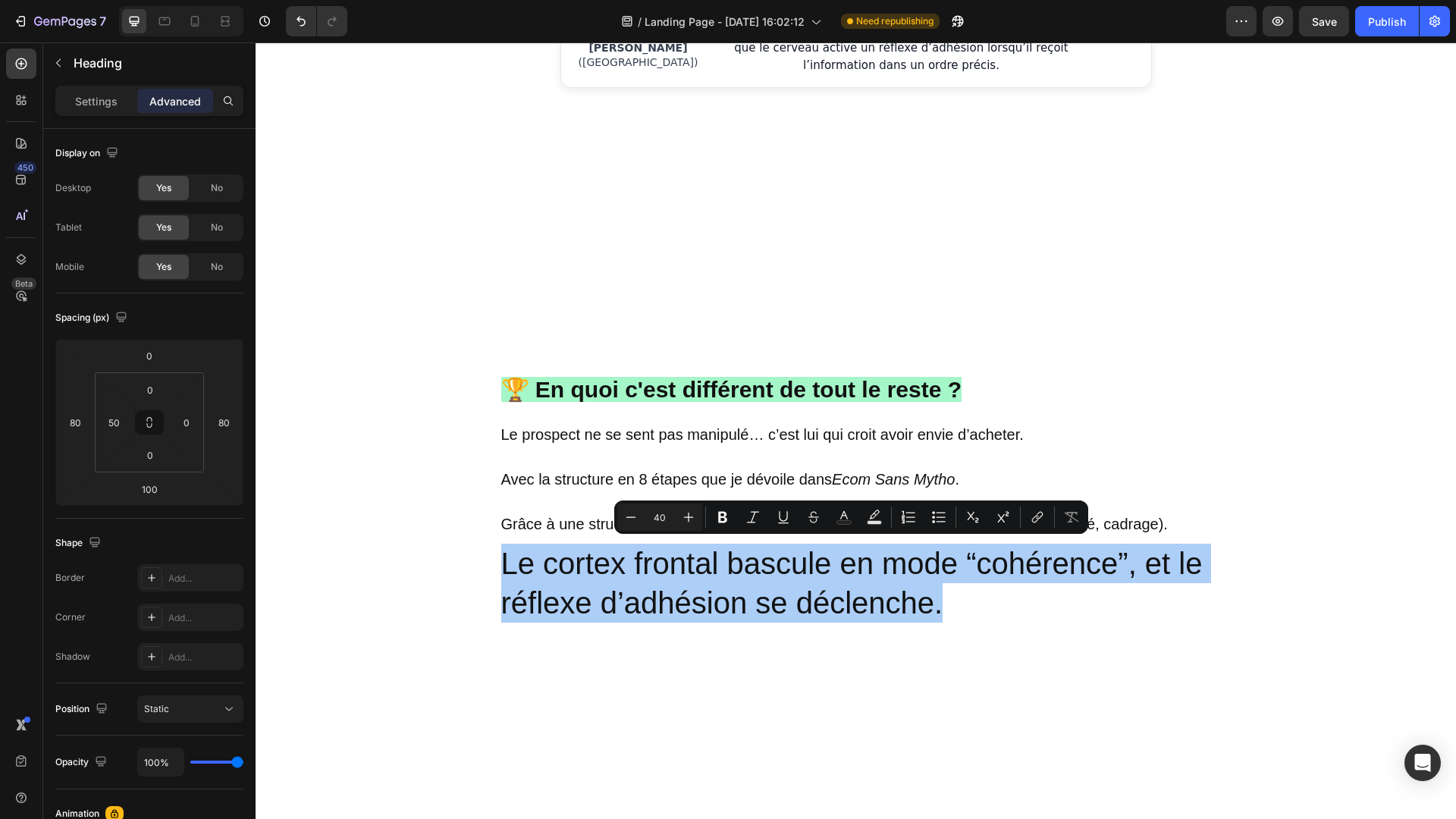
click at [660, 516] on input "40" at bounding box center [660, 517] width 31 height 18
type input "20"
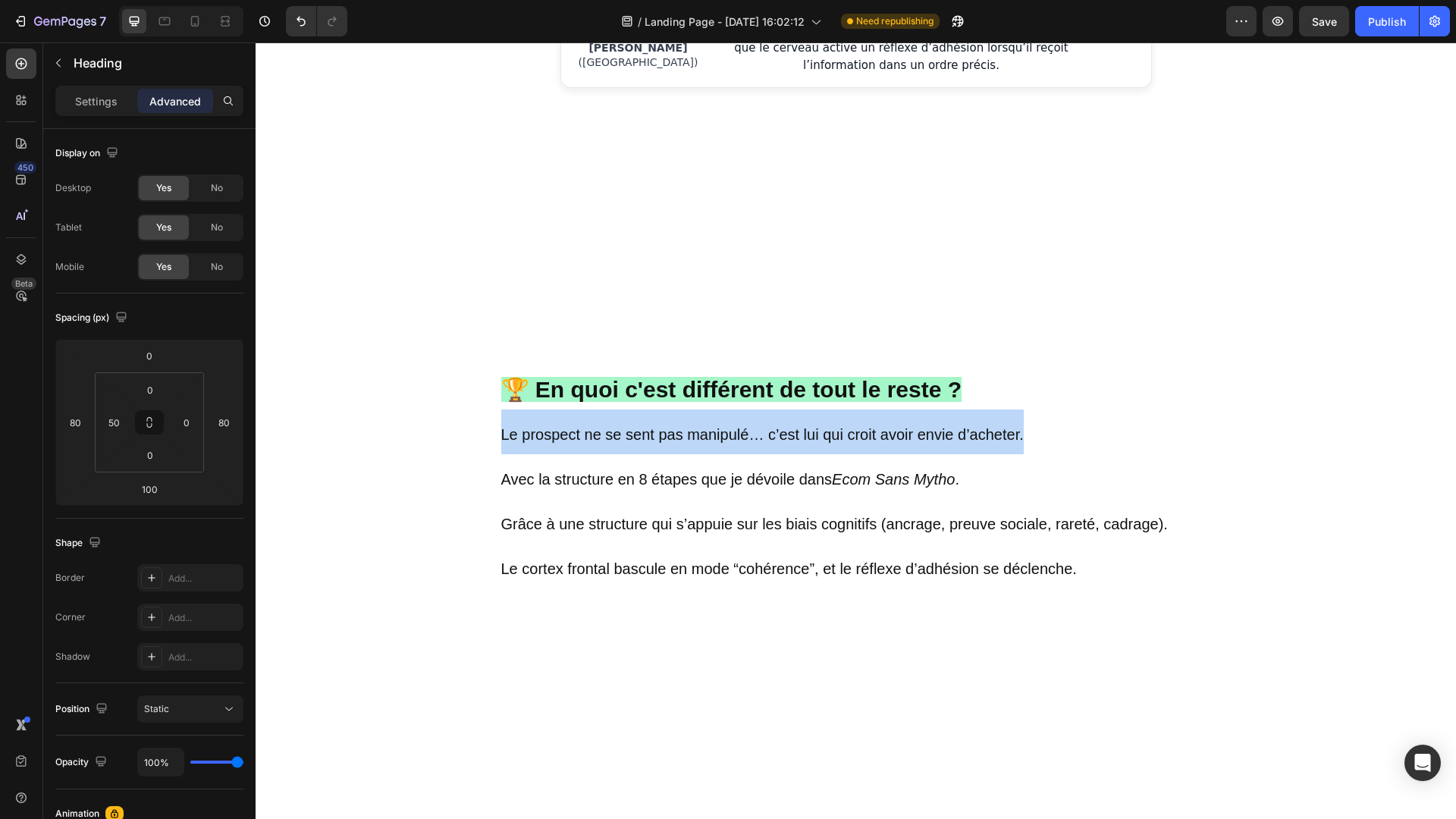
drag, startPoint x: 1027, startPoint y: 424, endPoint x: 476, endPoint y: 420, distance: 551.0
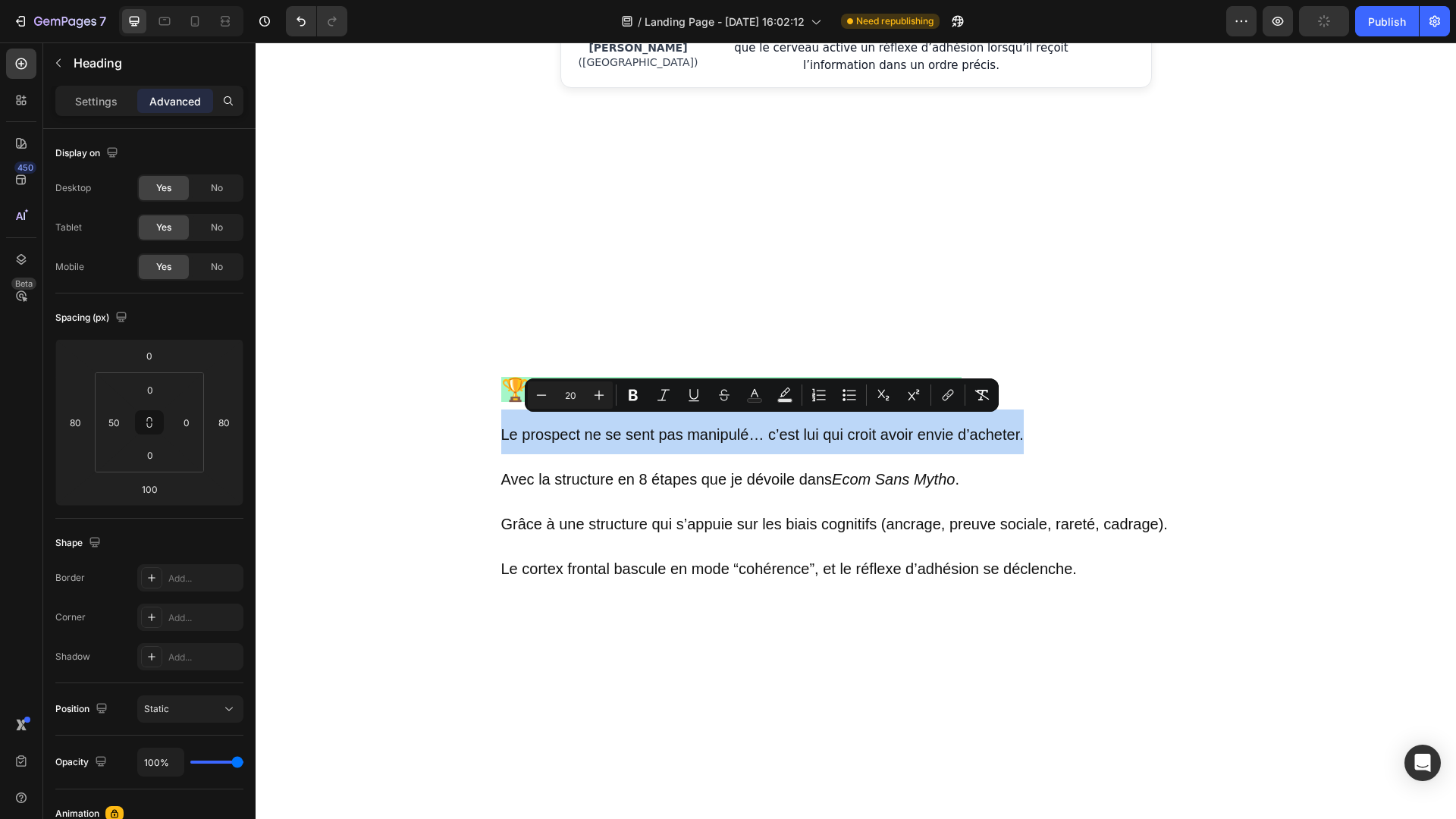
copy span "Le prospect ne se sent pas manipulé… c’est lui qui croit avoir envie d’acheter."
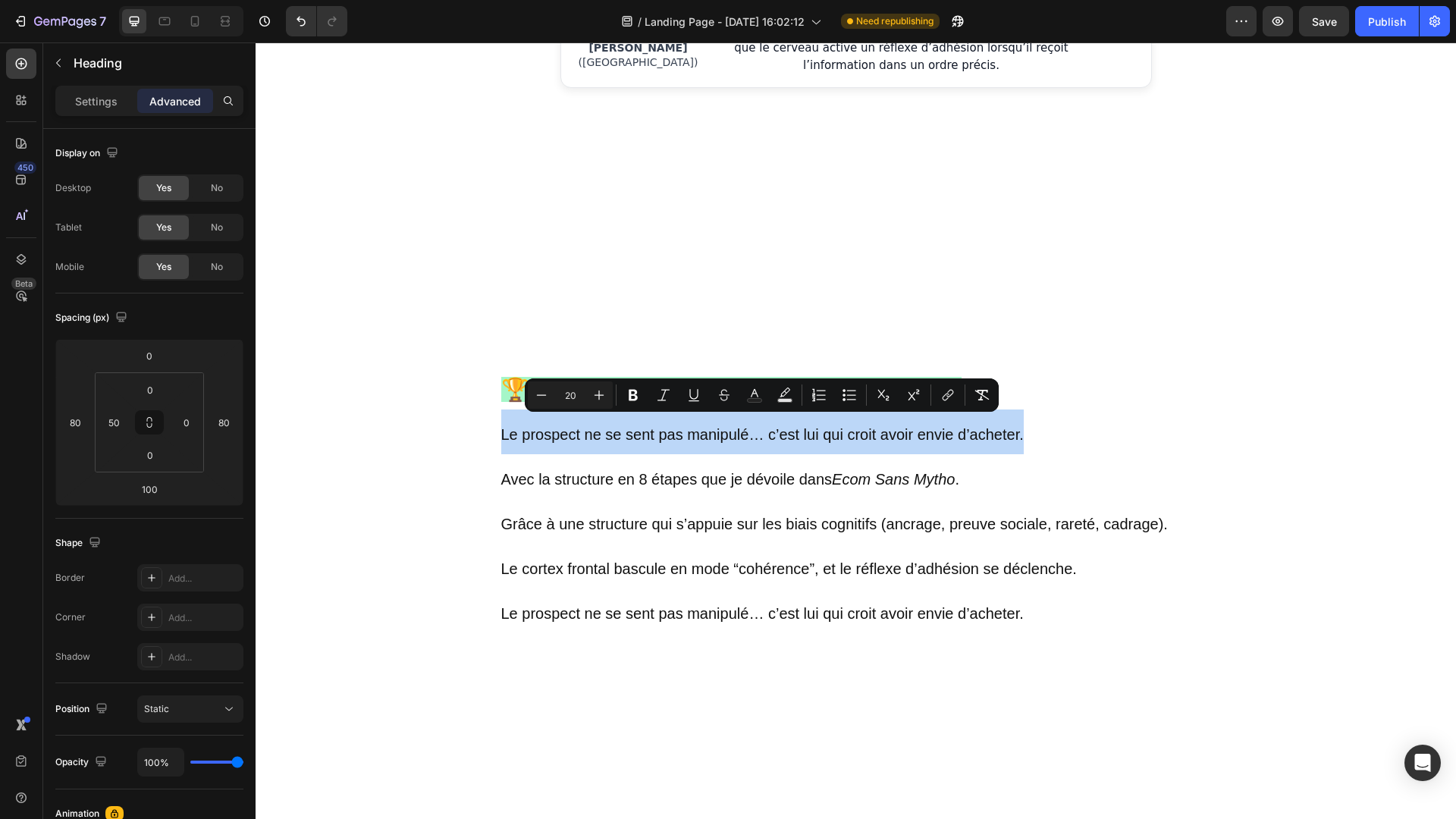
drag, startPoint x: 1035, startPoint y: 427, endPoint x: 468, endPoint y: 414, distance: 567.1
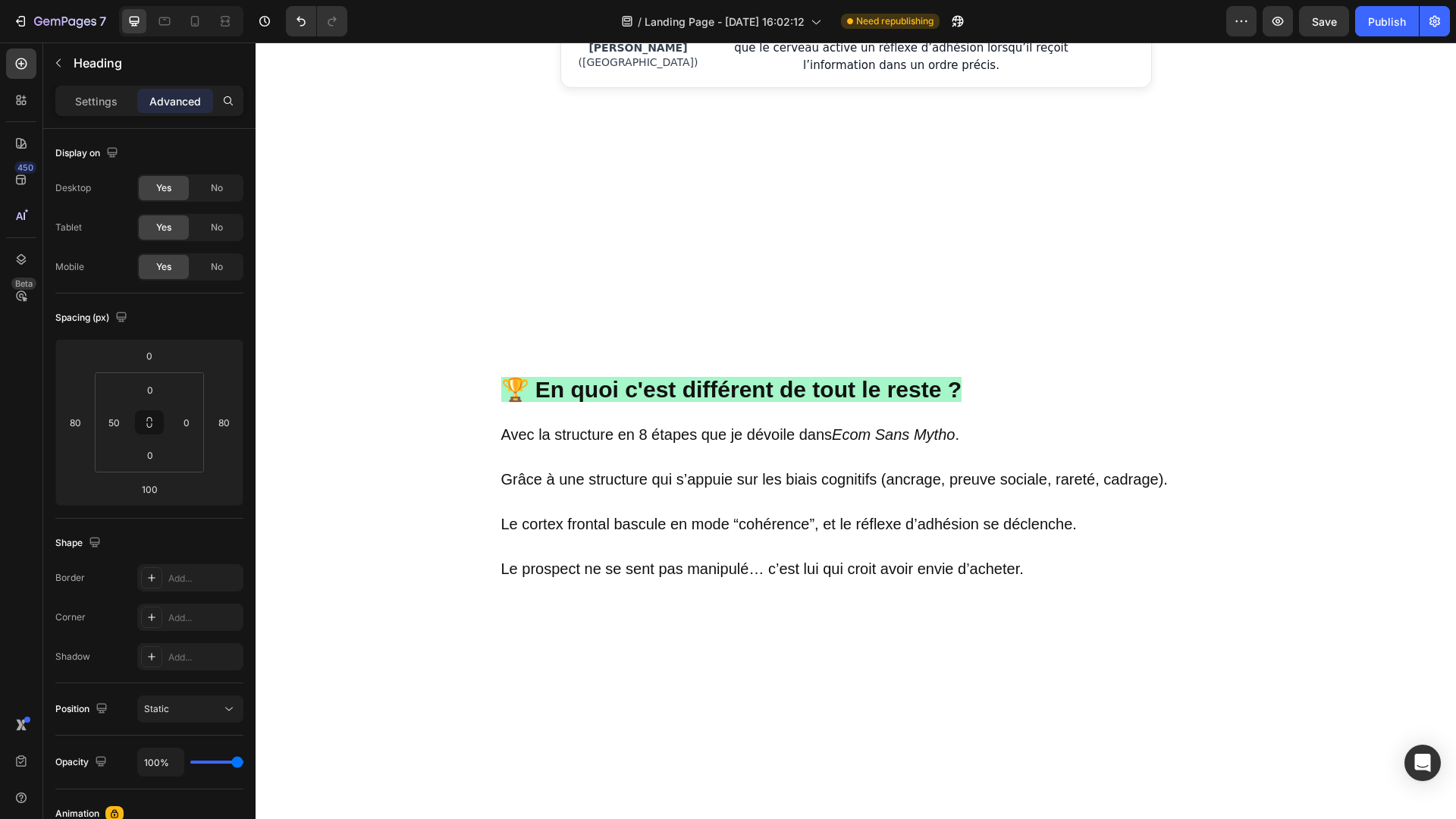
drag, startPoint x: 501, startPoint y: 428, endPoint x: 980, endPoint y: 441, distance: 479.2
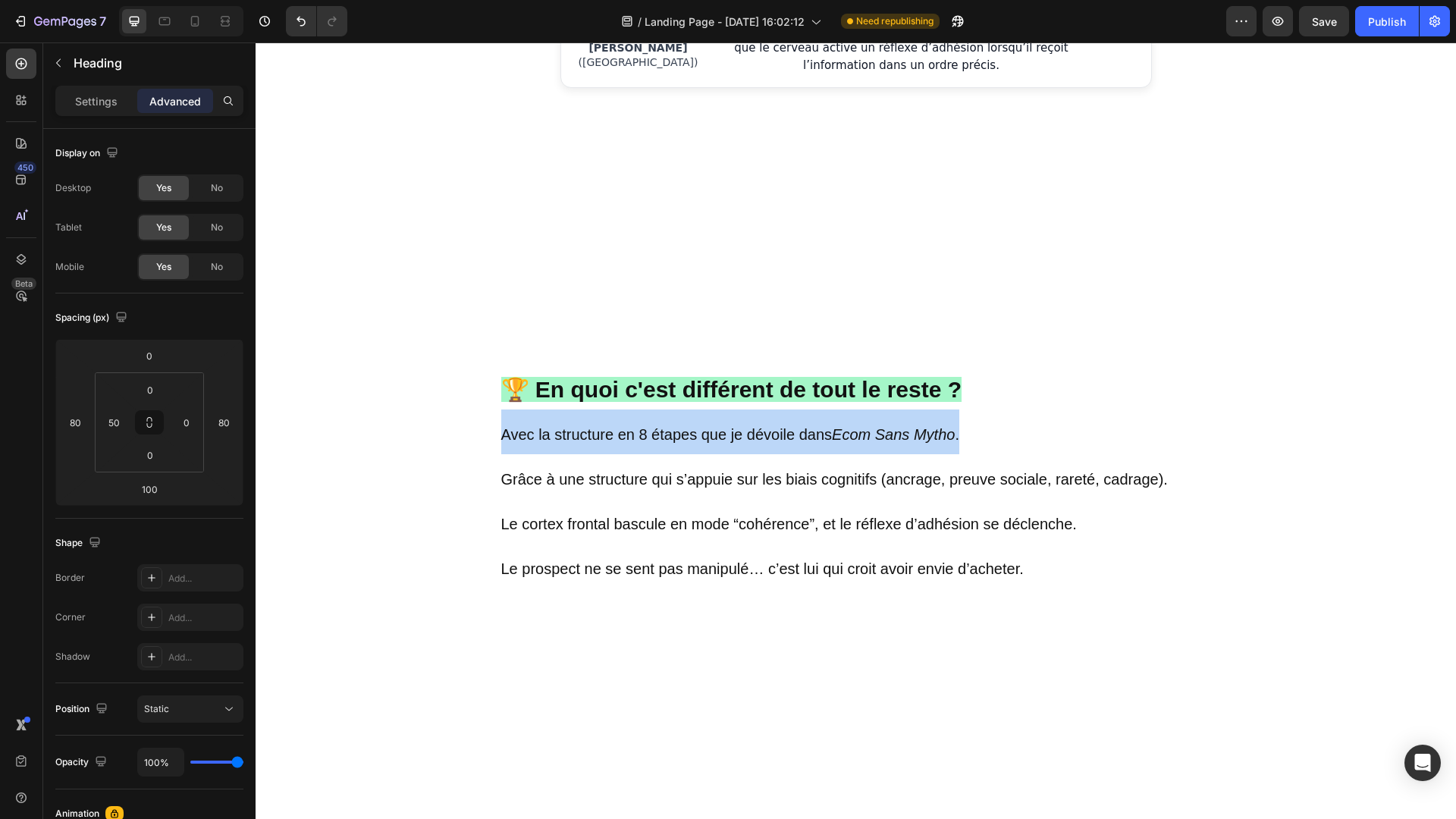
drag, startPoint x: 973, startPoint y: 428, endPoint x: 490, endPoint y: 429, distance: 483.0
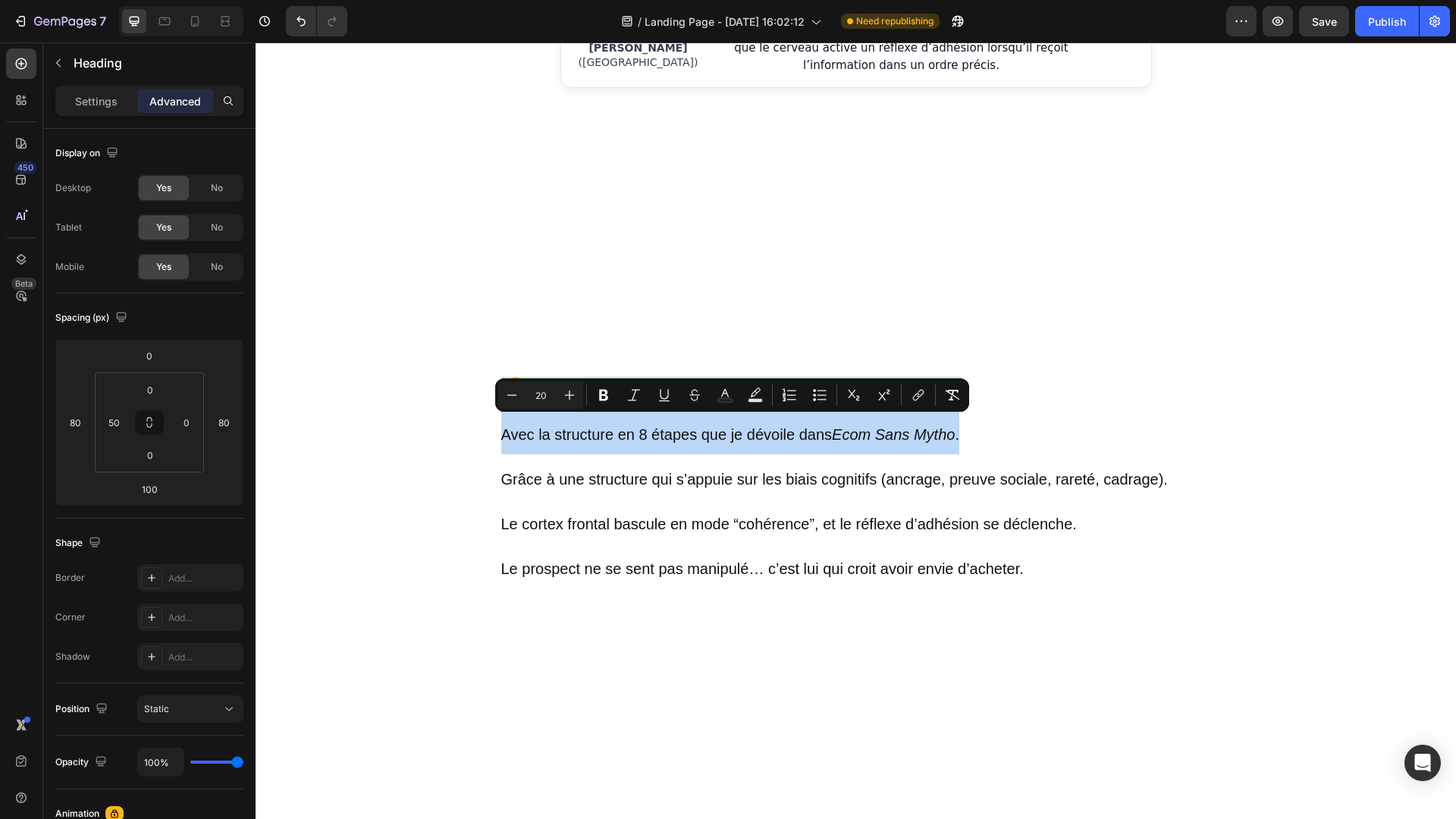
type input "40"
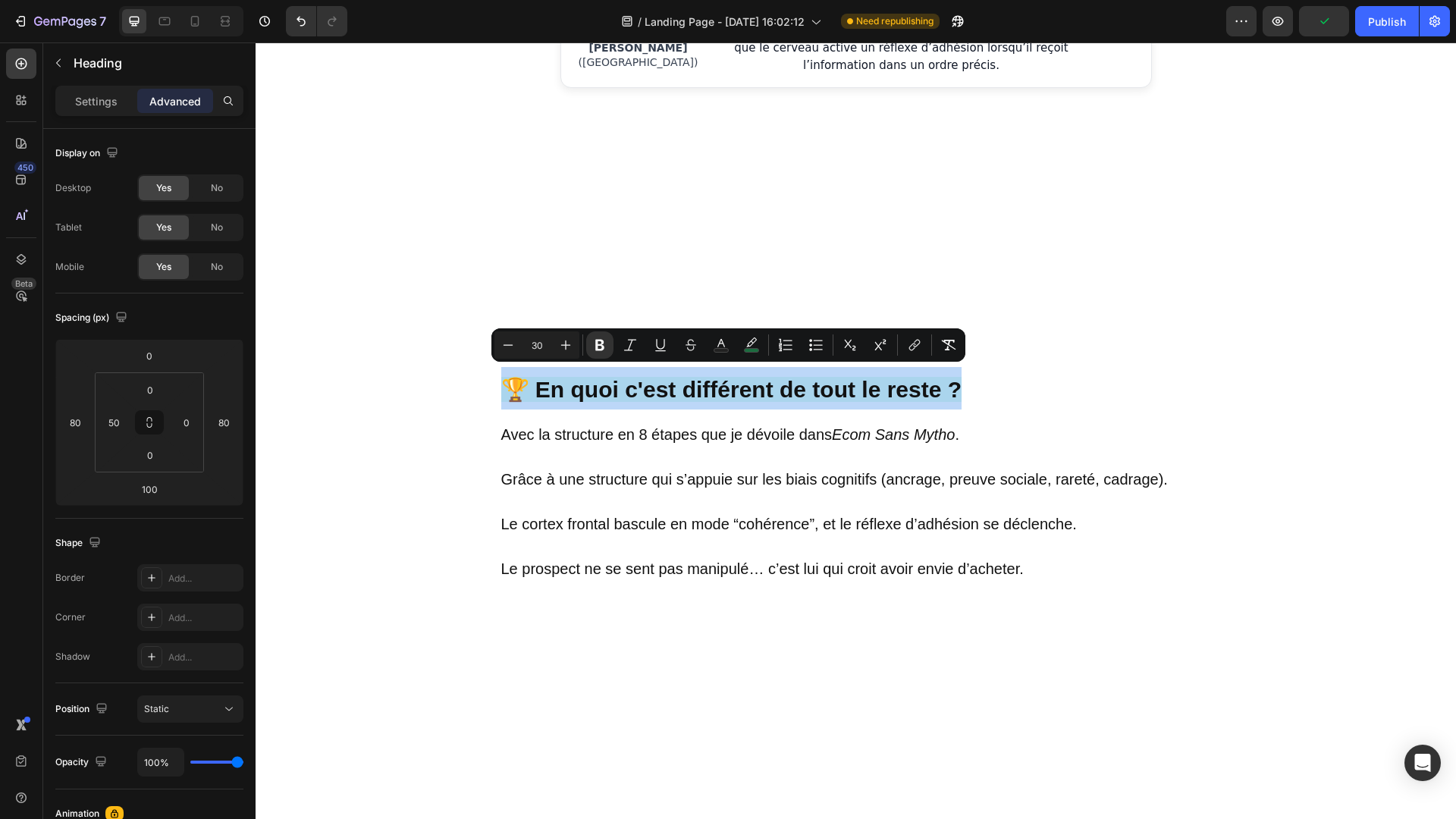
drag, startPoint x: 968, startPoint y: 376, endPoint x: 504, endPoint y: 396, distance: 464.4
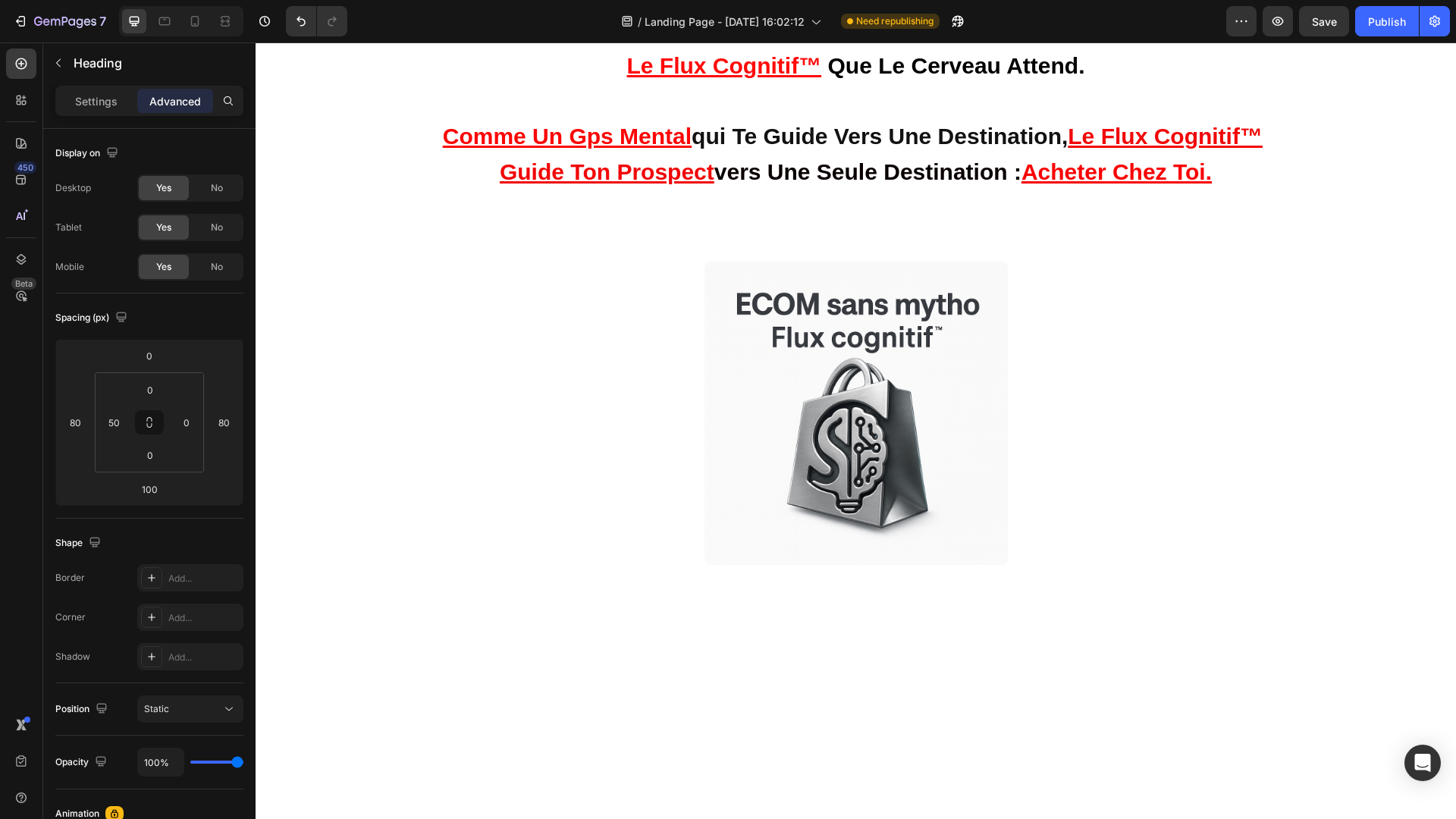
scroll to position [0, 0]
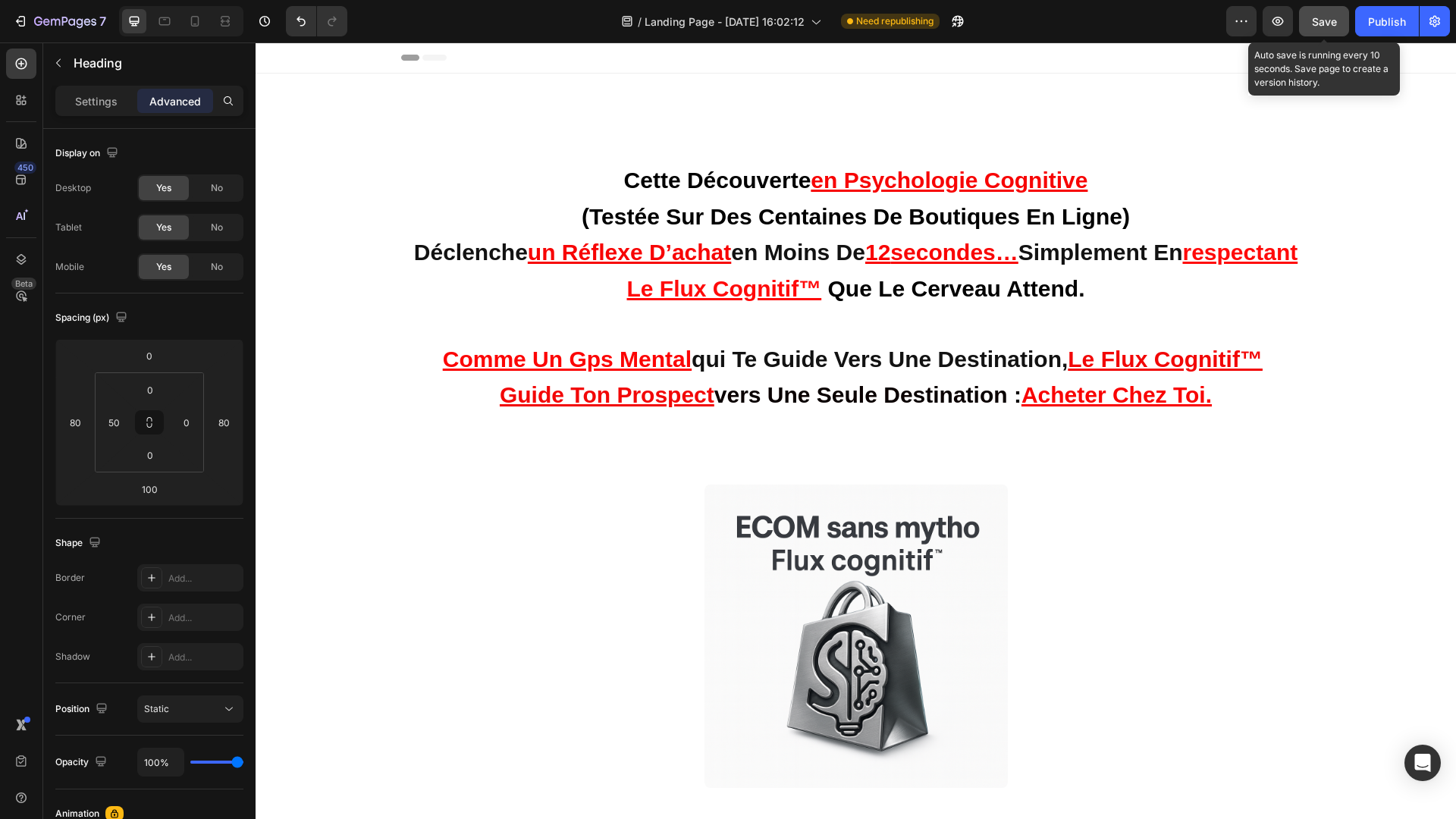
click at [1338, 11] on button "Save" at bounding box center [1324, 21] width 50 height 31
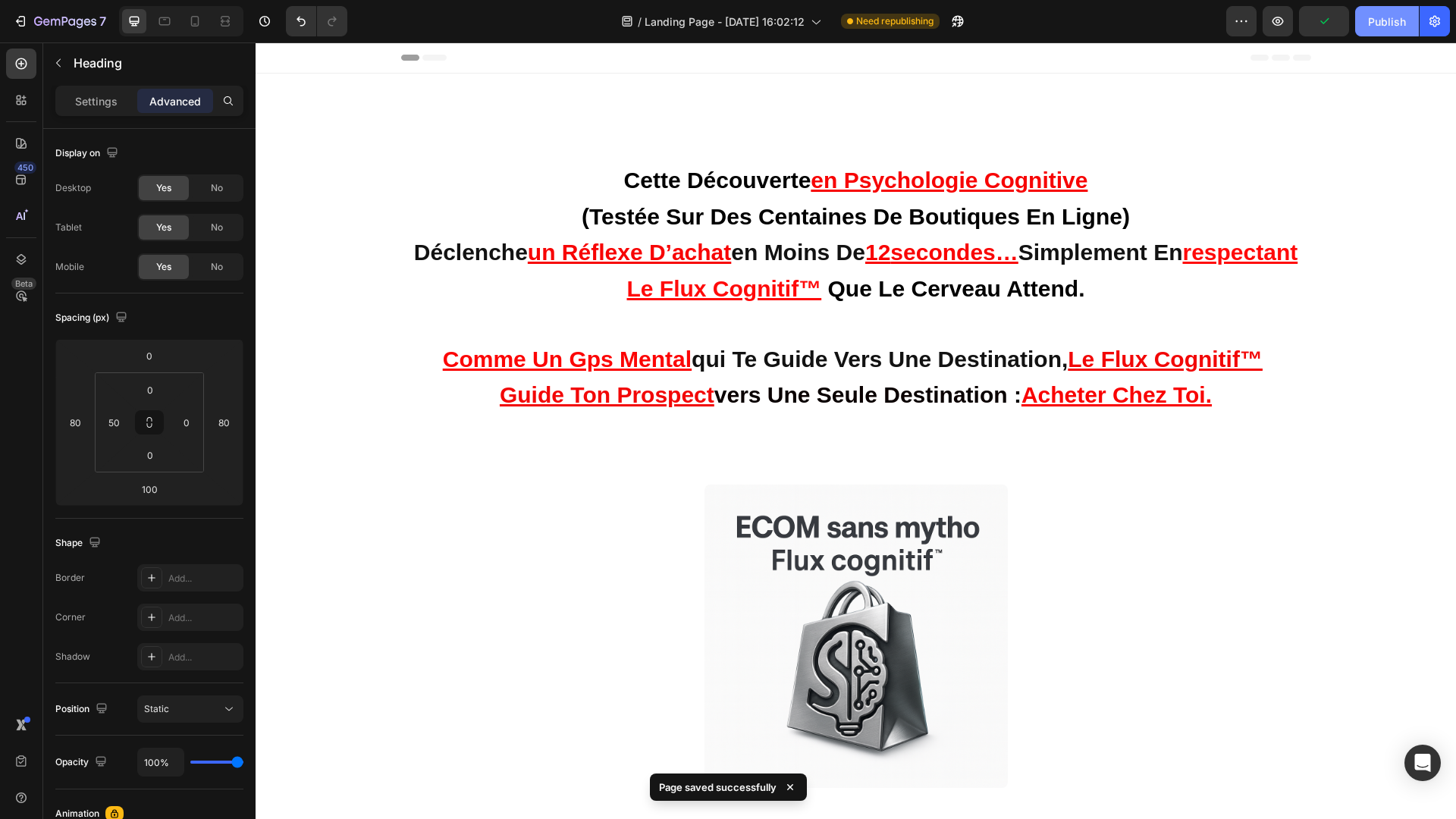
click at [1375, 24] on div "Publish" at bounding box center [1387, 21] width 38 height 16
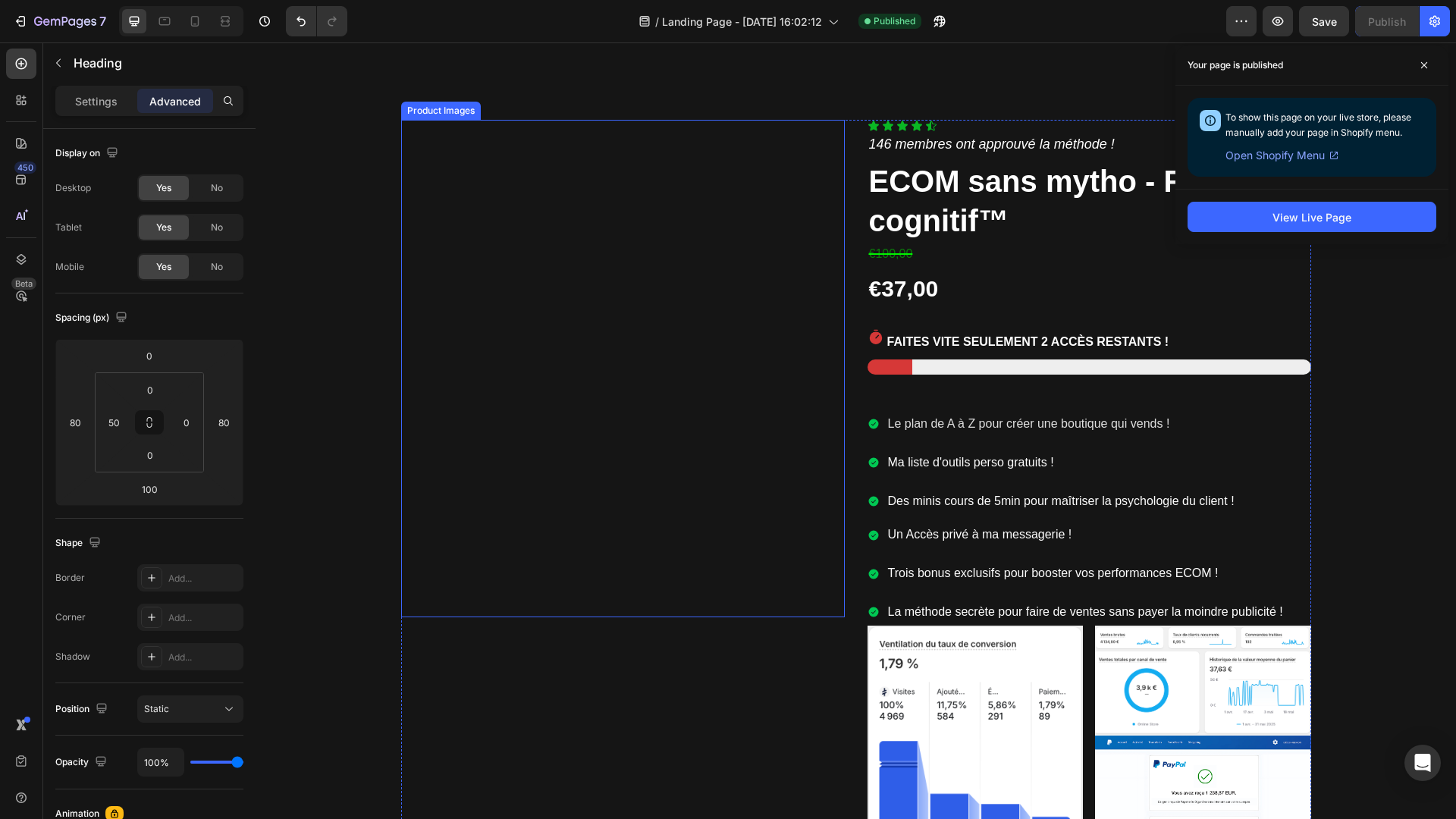
scroll to position [7377, 0]
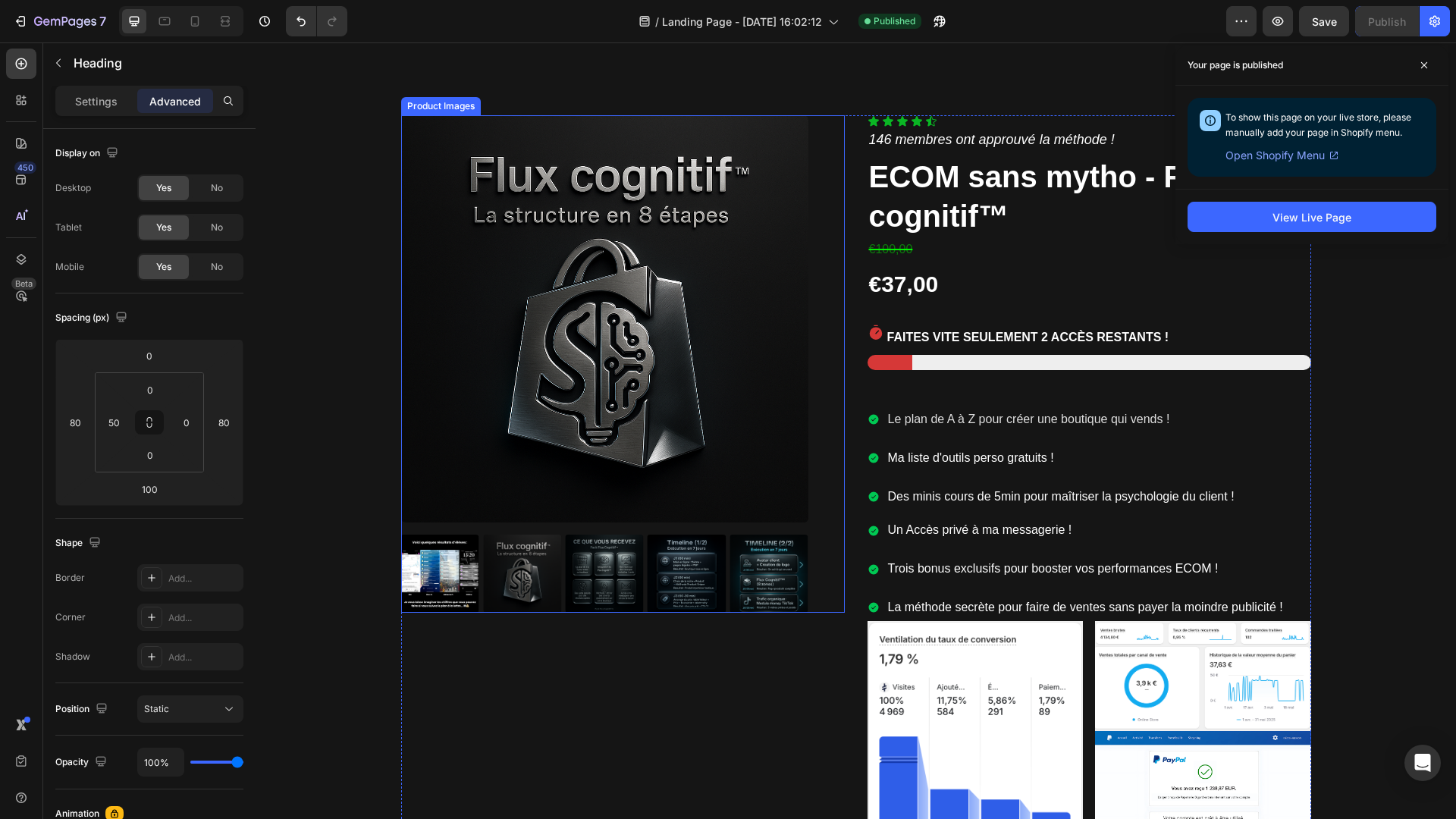
click at [516, 588] on img at bounding box center [522, 573] width 78 height 78
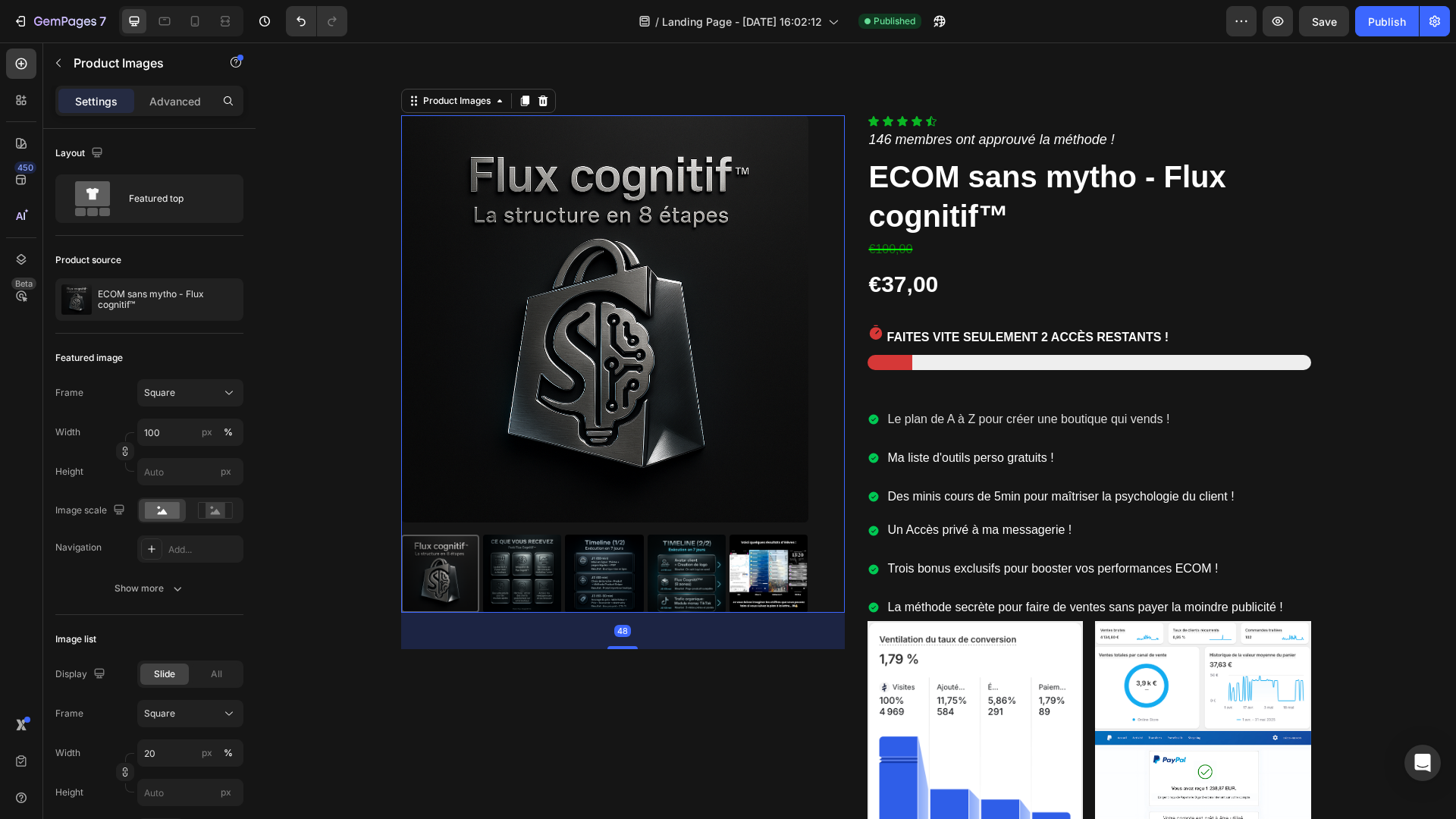
click at [522, 584] on img at bounding box center [522, 573] width 78 height 78
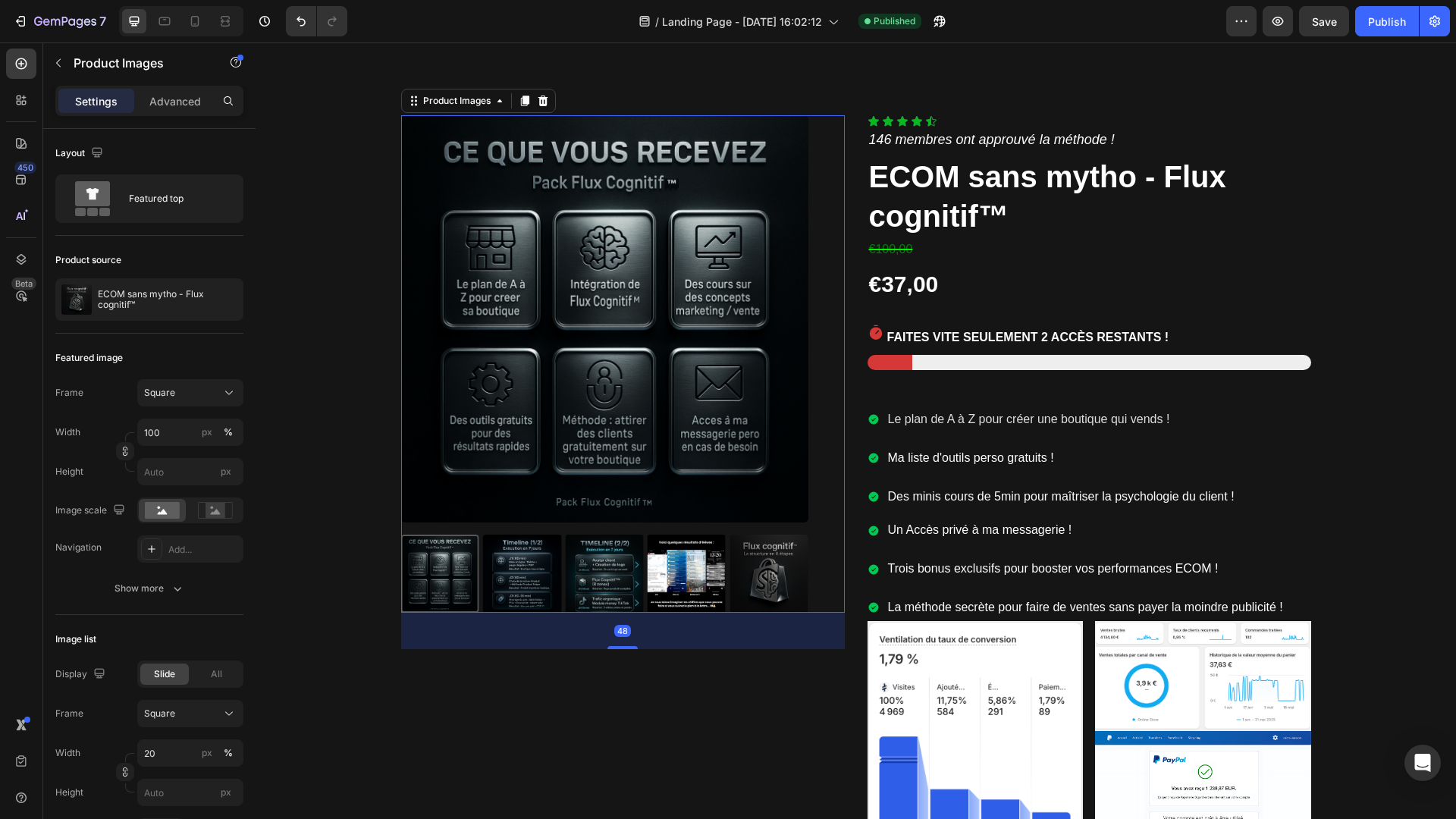
click at [522, 584] on img at bounding box center [522, 573] width 78 height 78
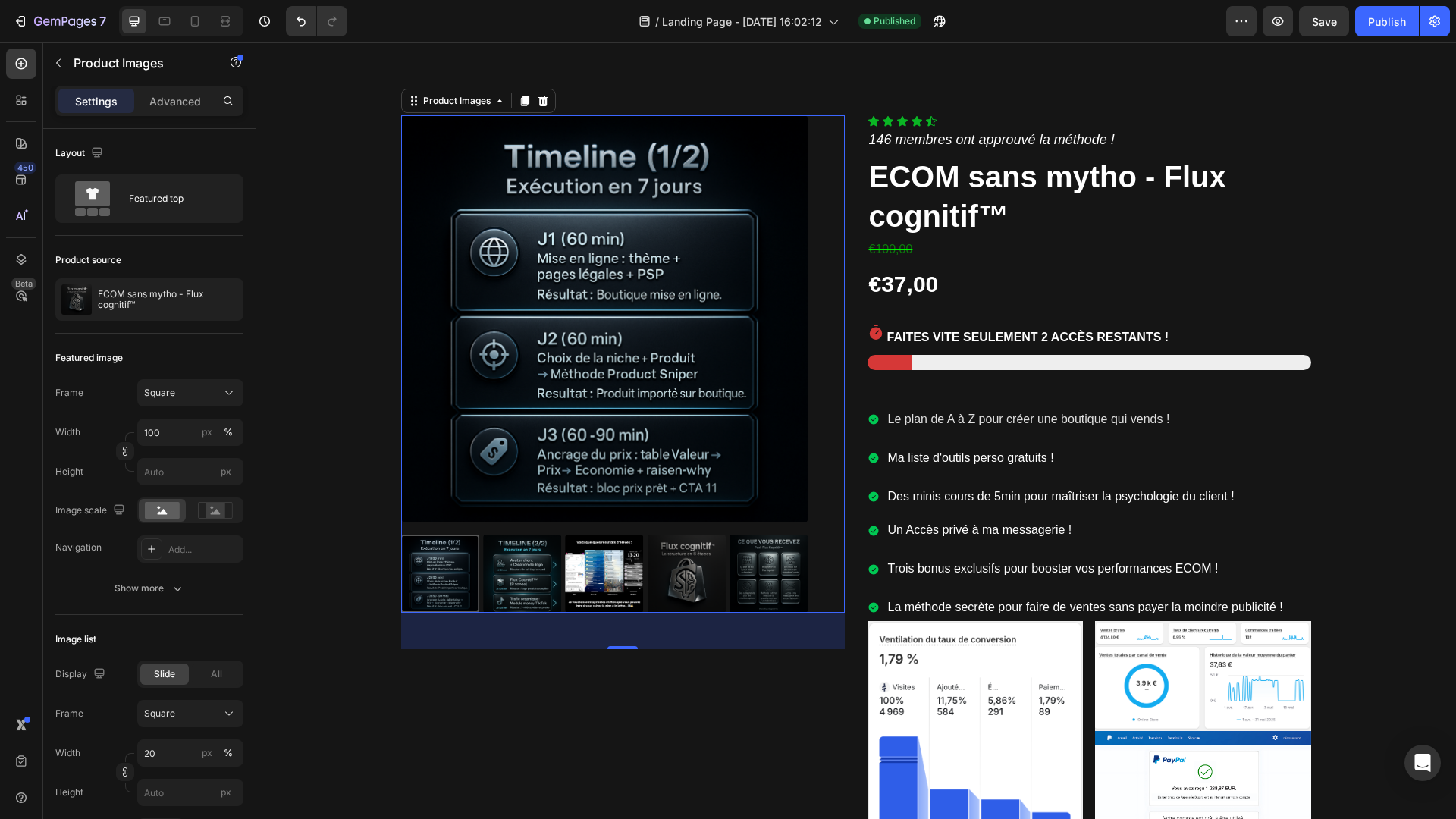
click at [527, 582] on img at bounding box center [522, 573] width 78 height 78
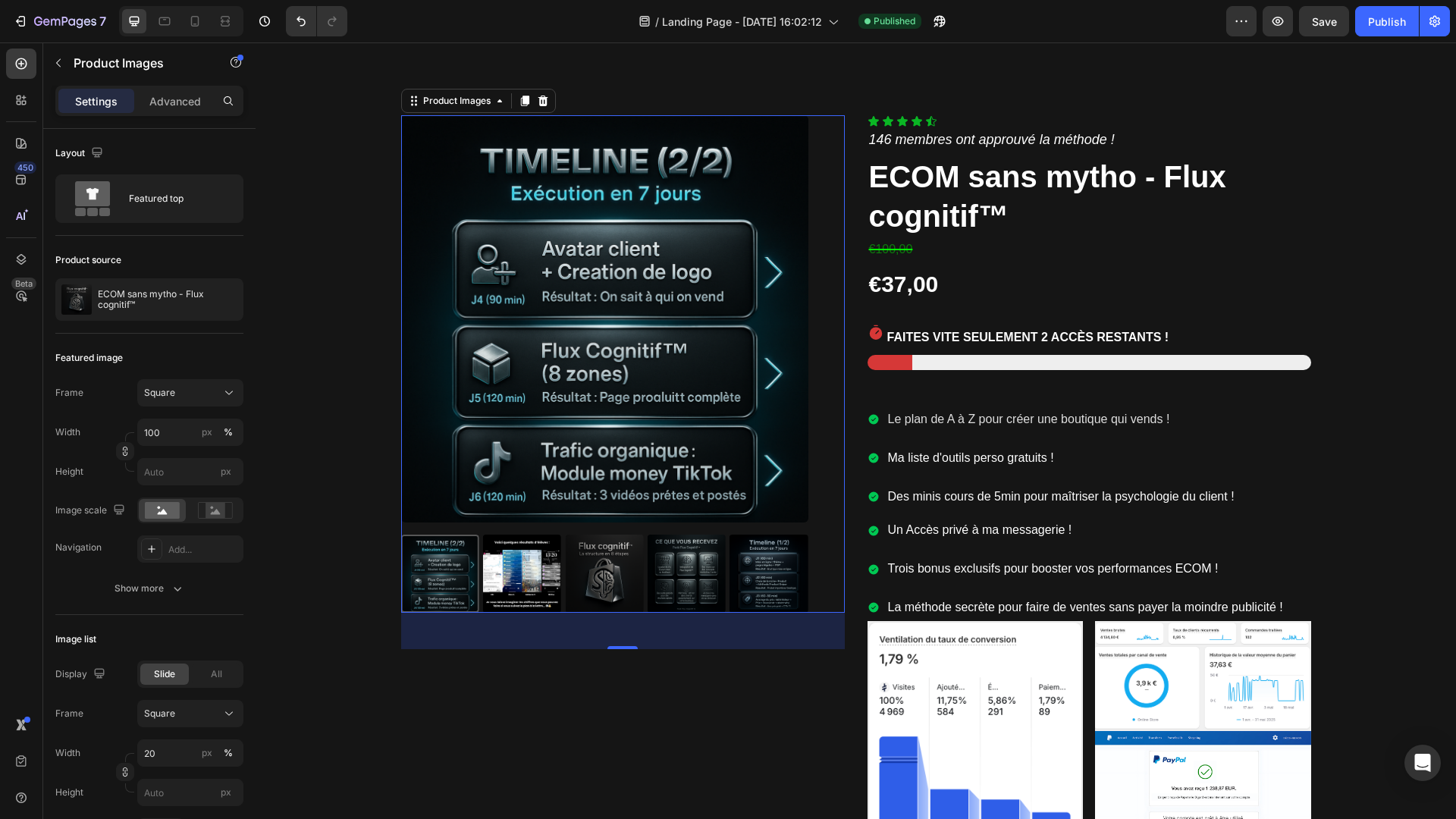
click at [527, 582] on img at bounding box center [522, 573] width 78 height 78
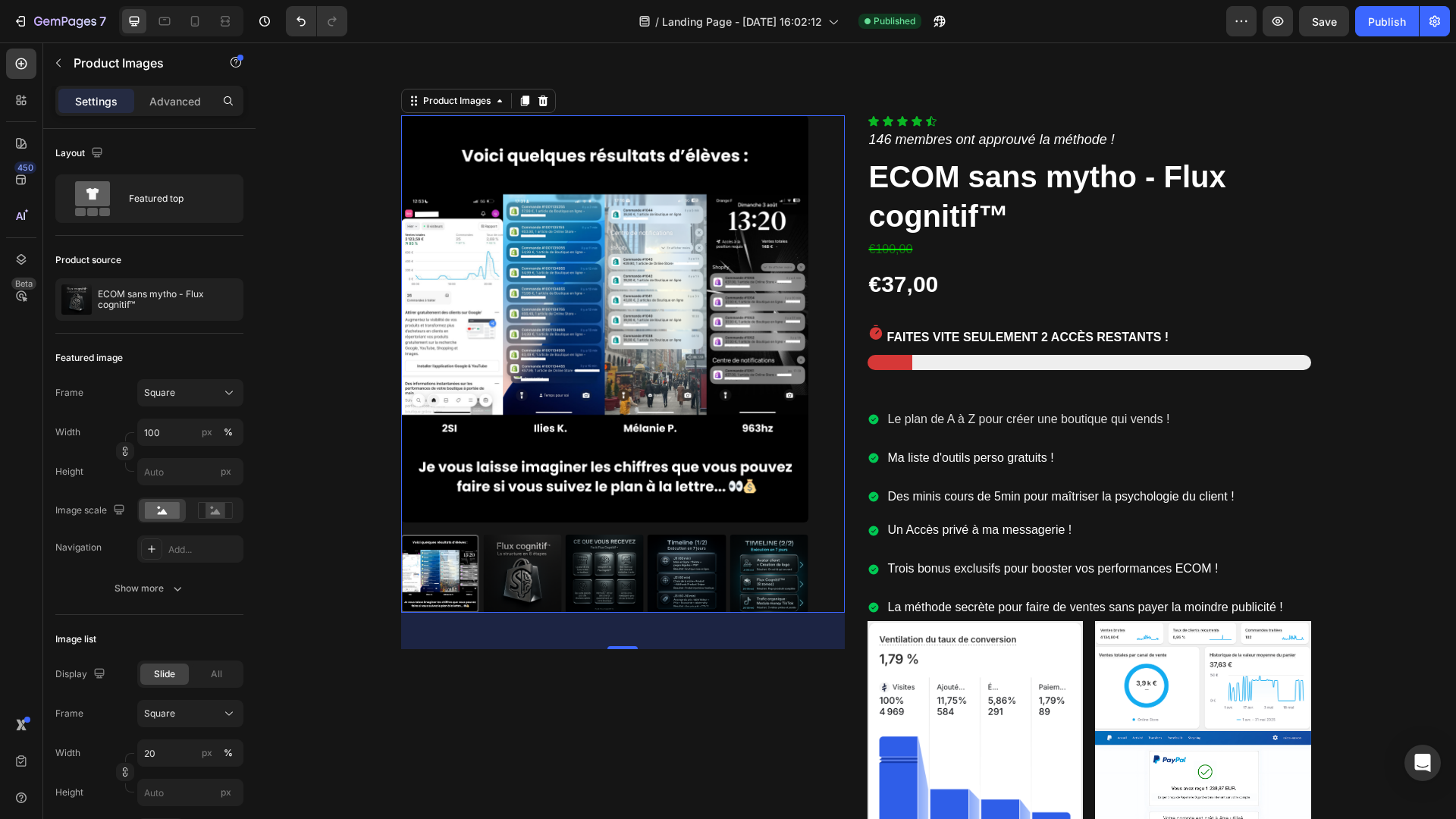
click at [529, 581] on img at bounding box center [522, 573] width 78 height 78
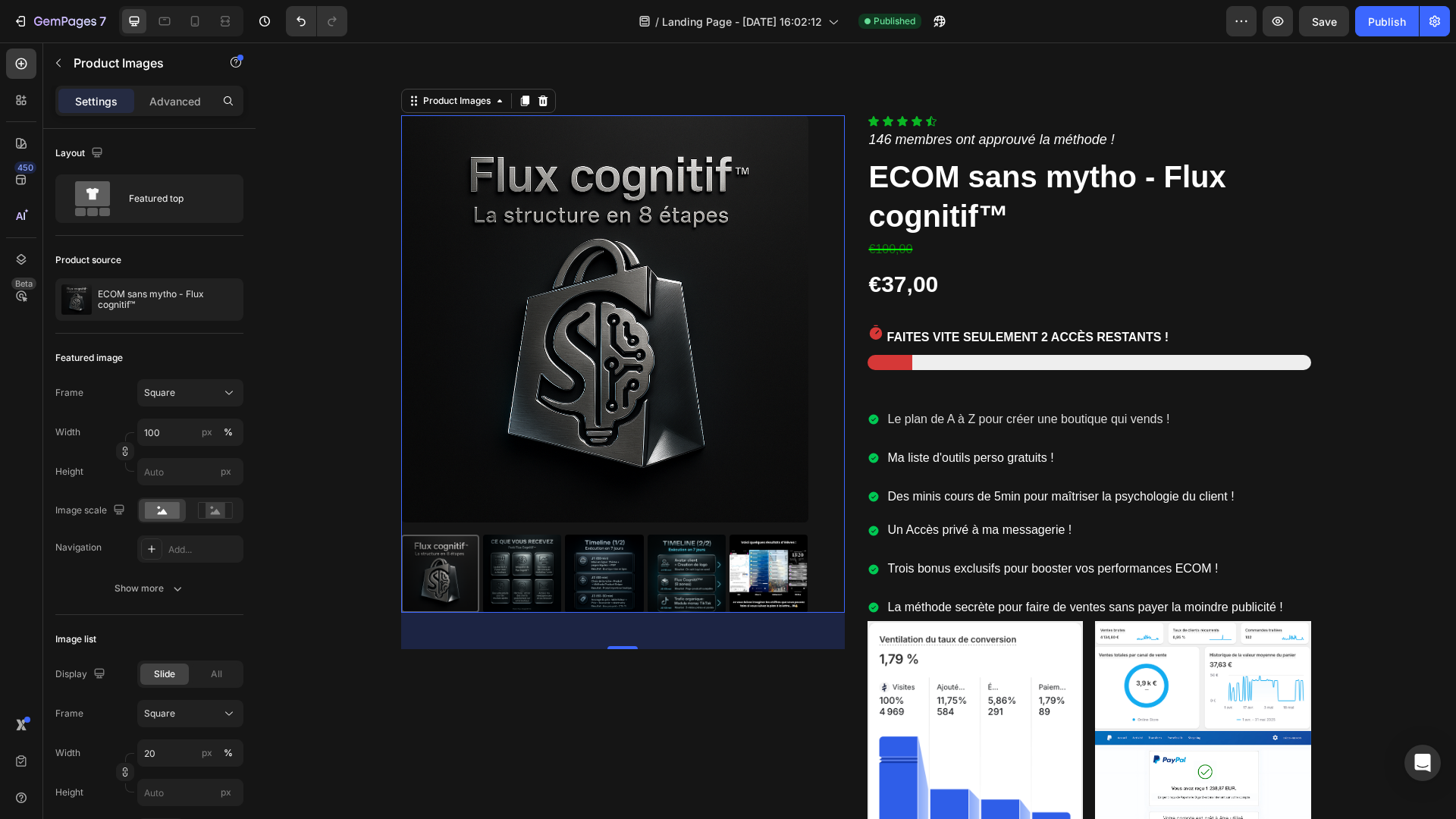
click at [529, 581] on img at bounding box center [522, 573] width 78 height 78
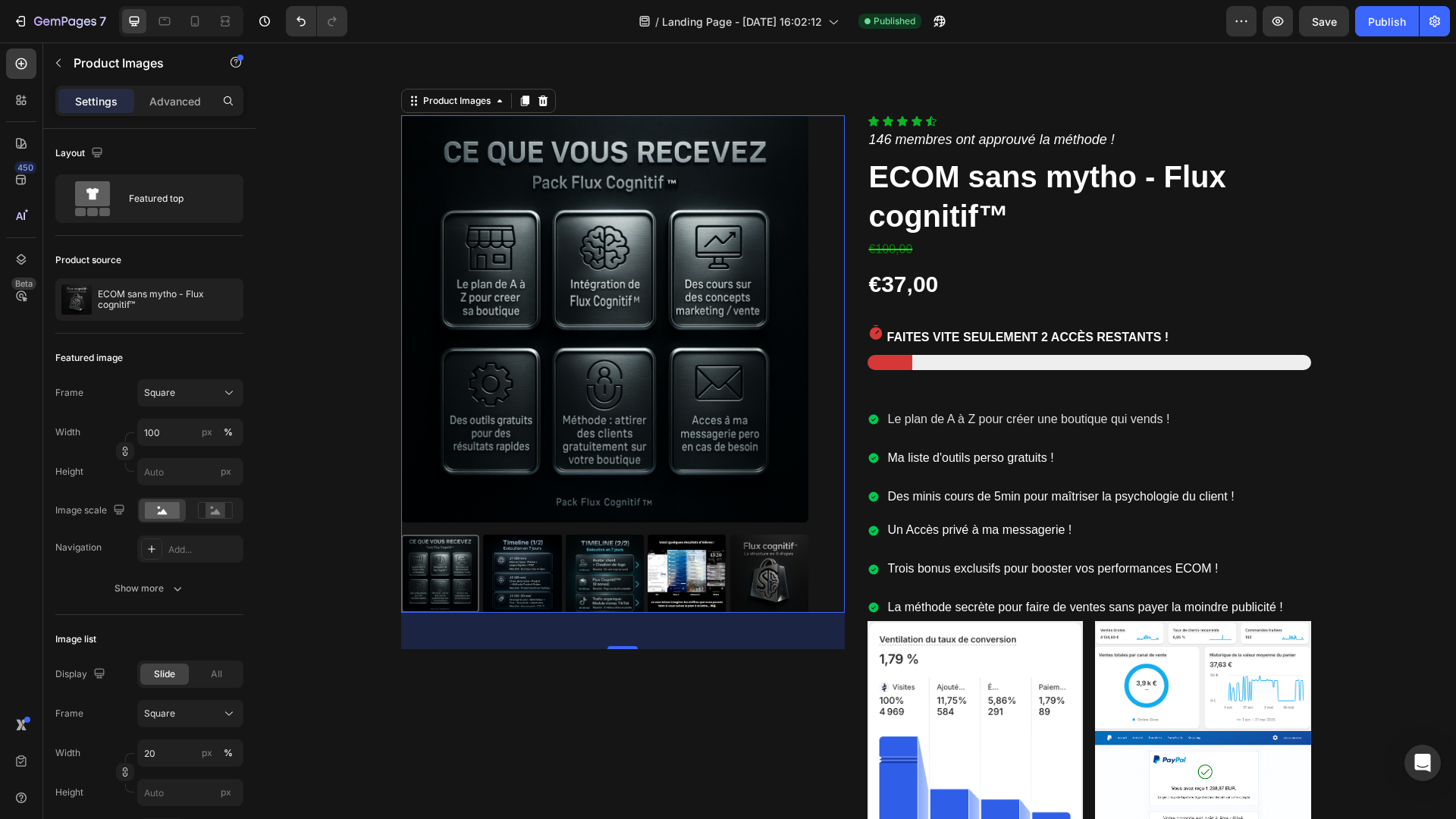
click at [532, 579] on img at bounding box center [522, 573] width 78 height 78
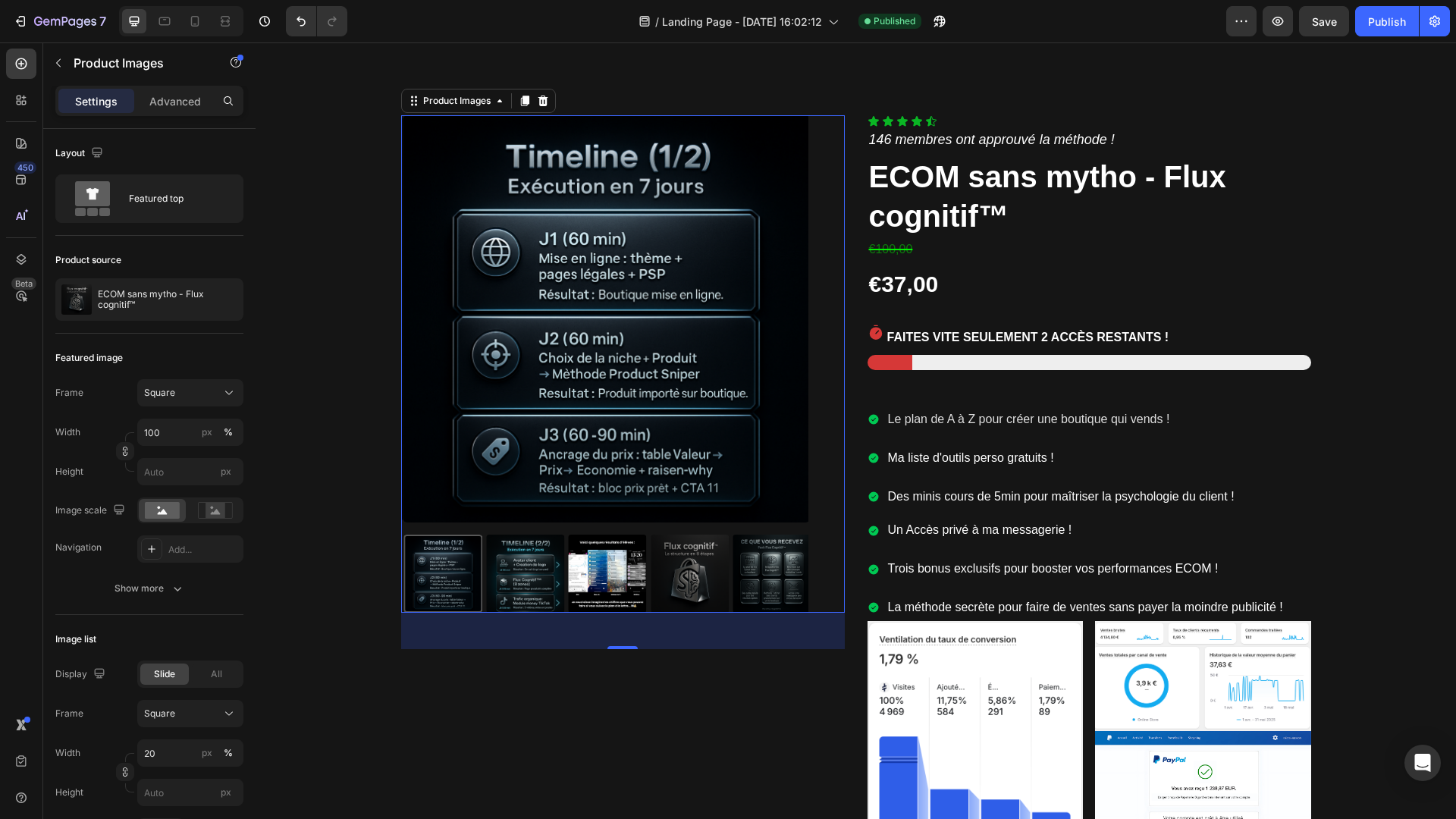
click at [532, 579] on img at bounding box center [526, 573] width 78 height 78
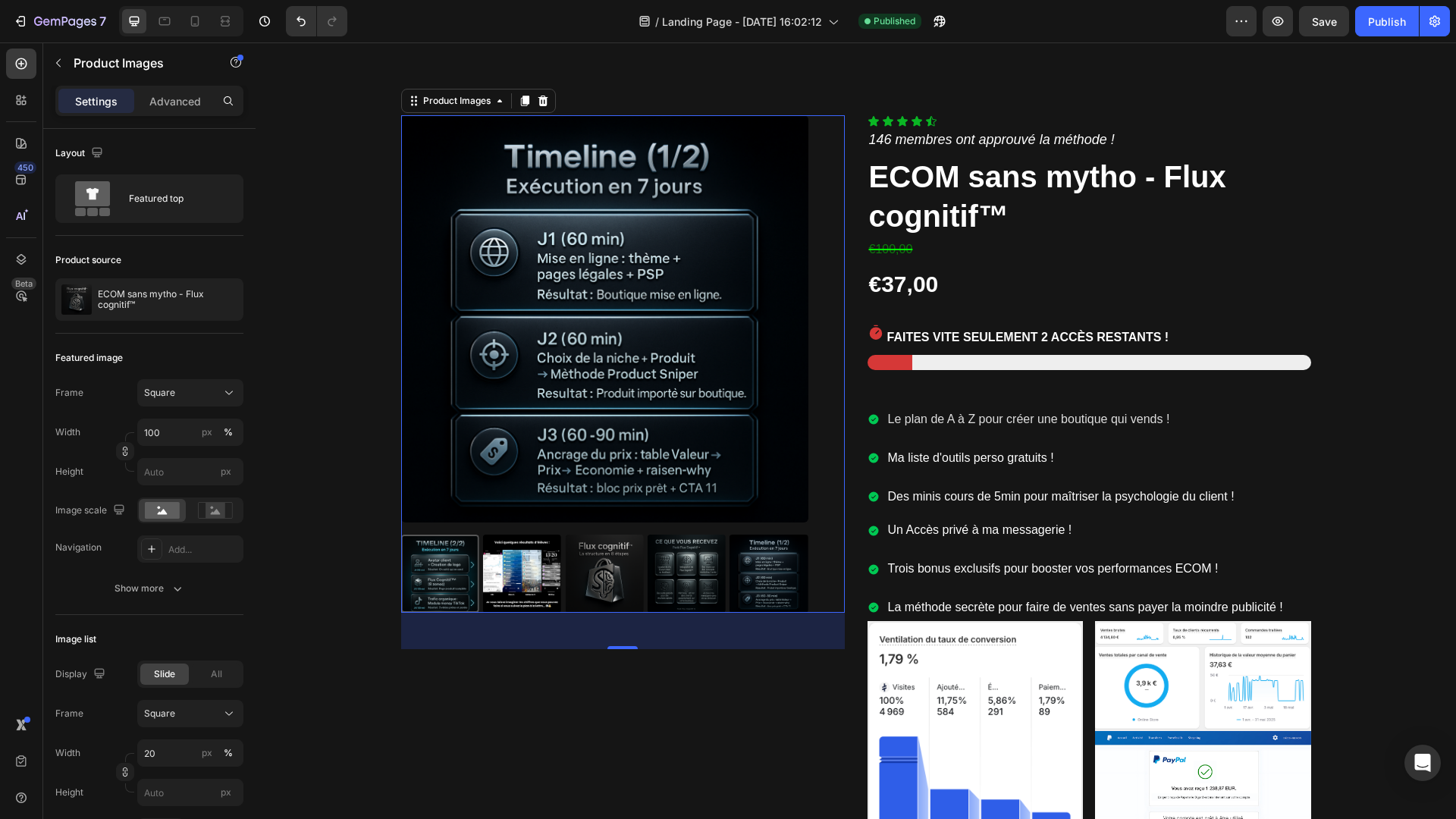
click at [502, 578] on img at bounding box center [522, 573] width 78 height 78
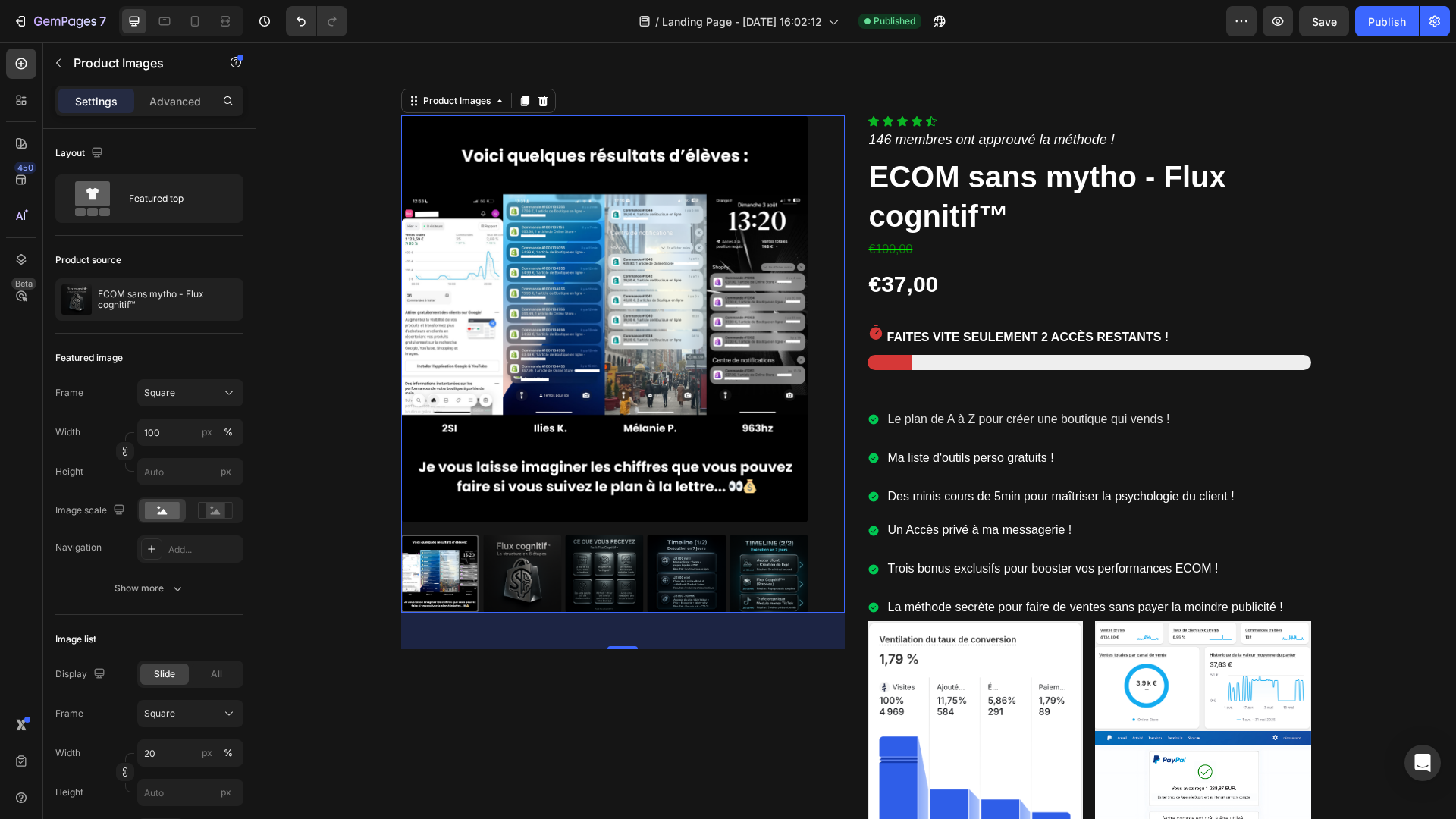
click at [526, 573] on img at bounding box center [522, 573] width 78 height 78
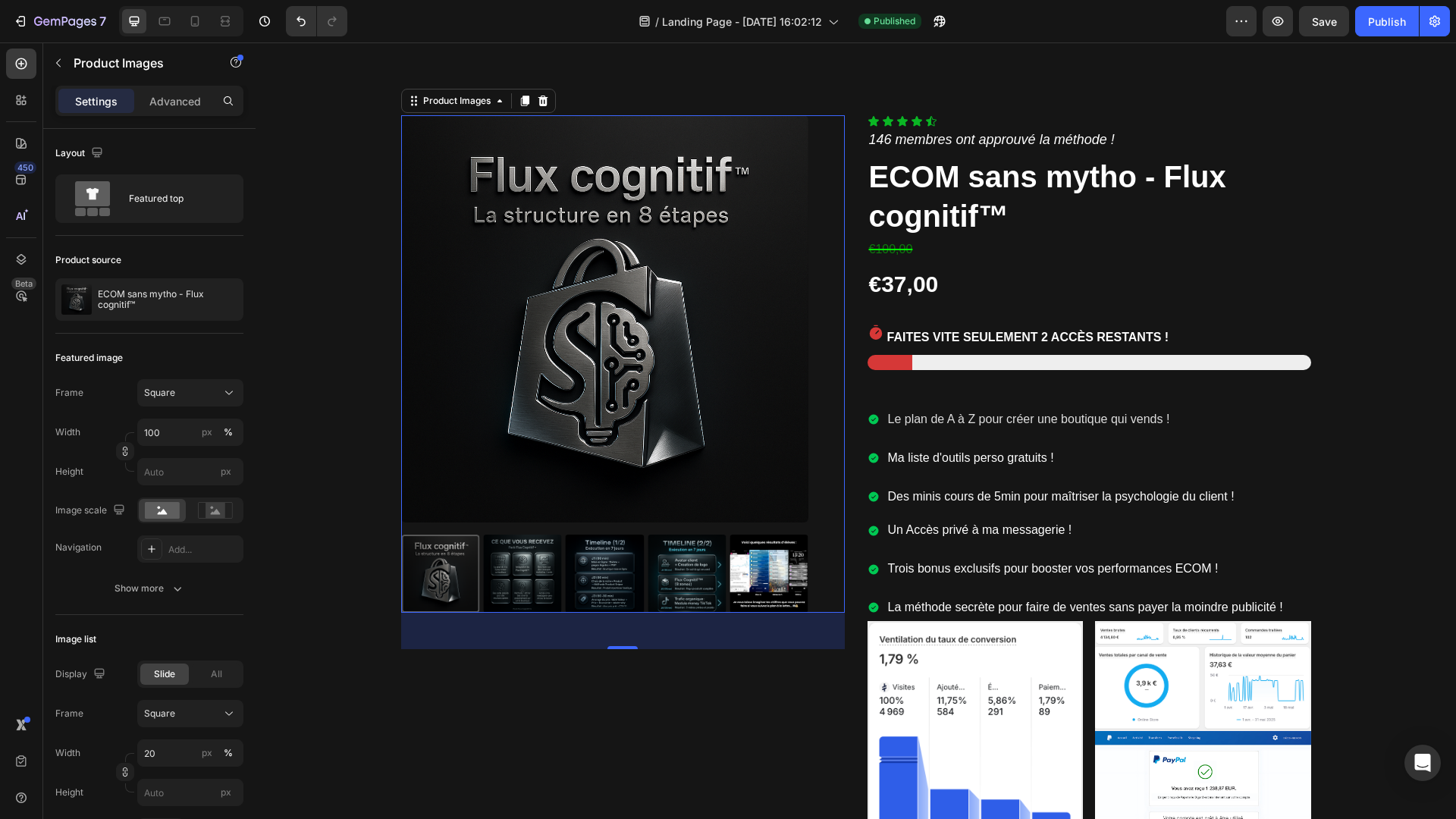
click at [526, 573] on img at bounding box center [522, 573] width 78 height 78
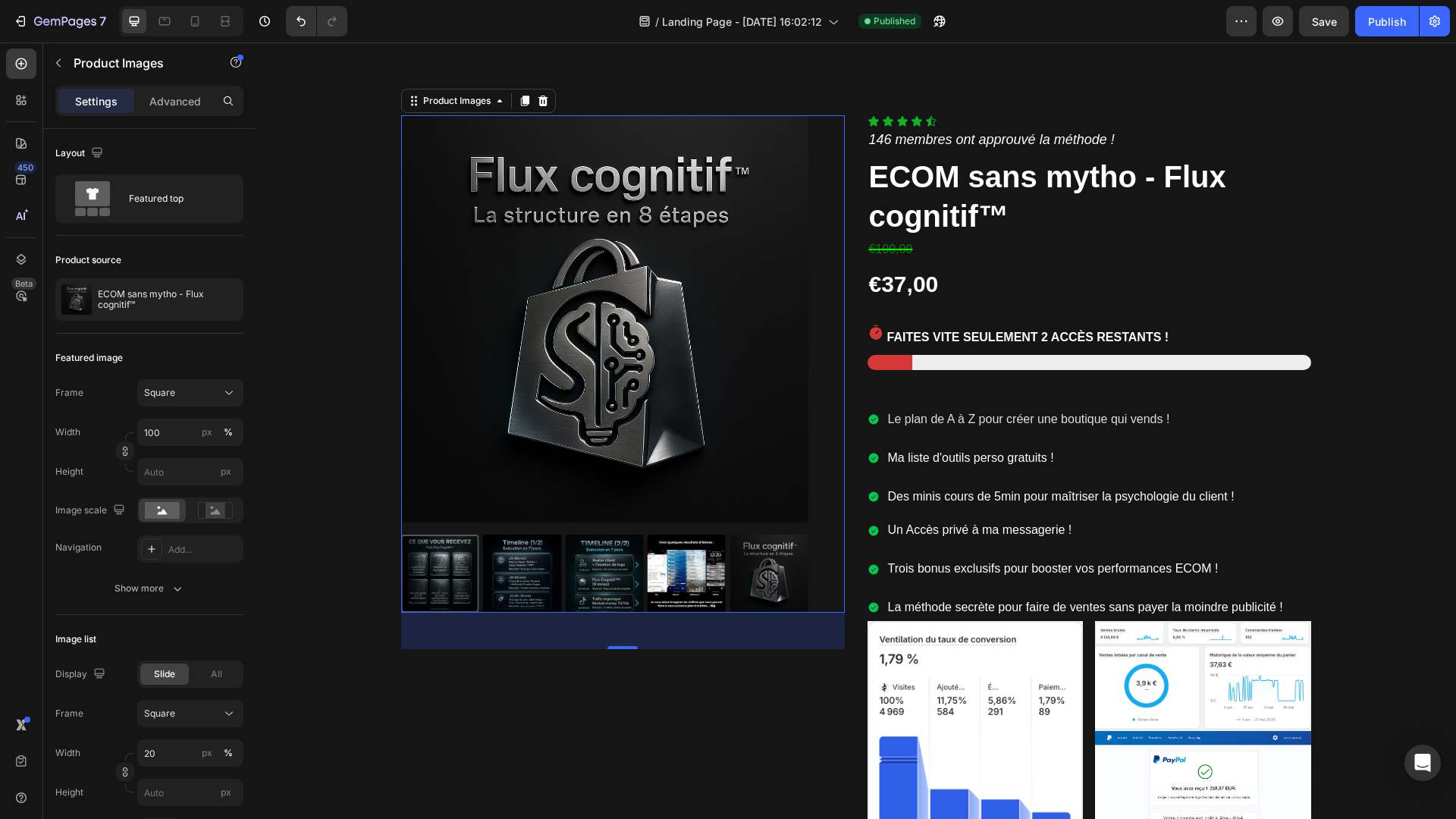
click at [465, 578] on div at bounding box center [439, 573] width 78 height 78
click at [526, 572] on img at bounding box center [522, 573] width 78 height 78
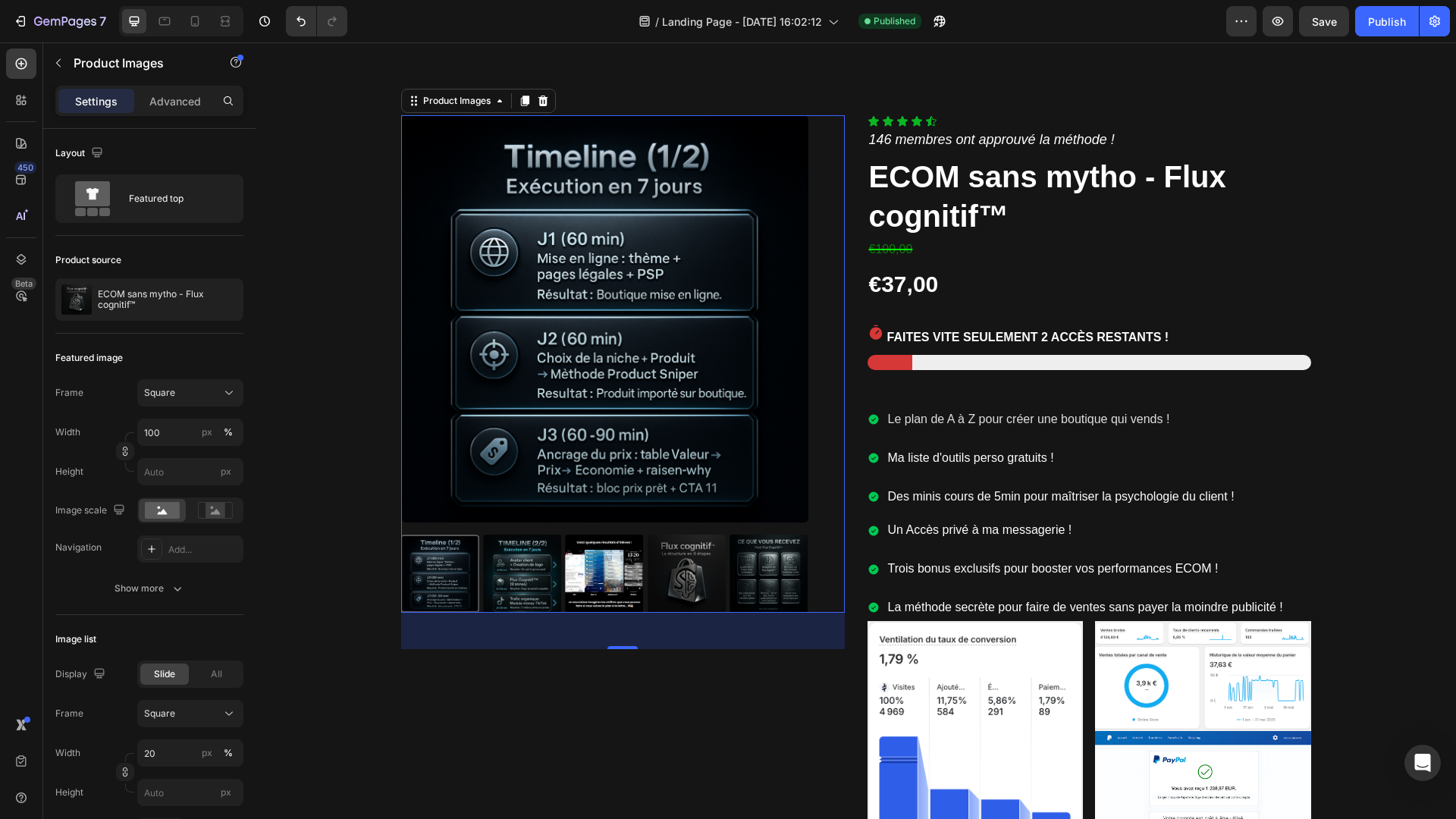
click at [526, 572] on img at bounding box center [522, 573] width 78 height 78
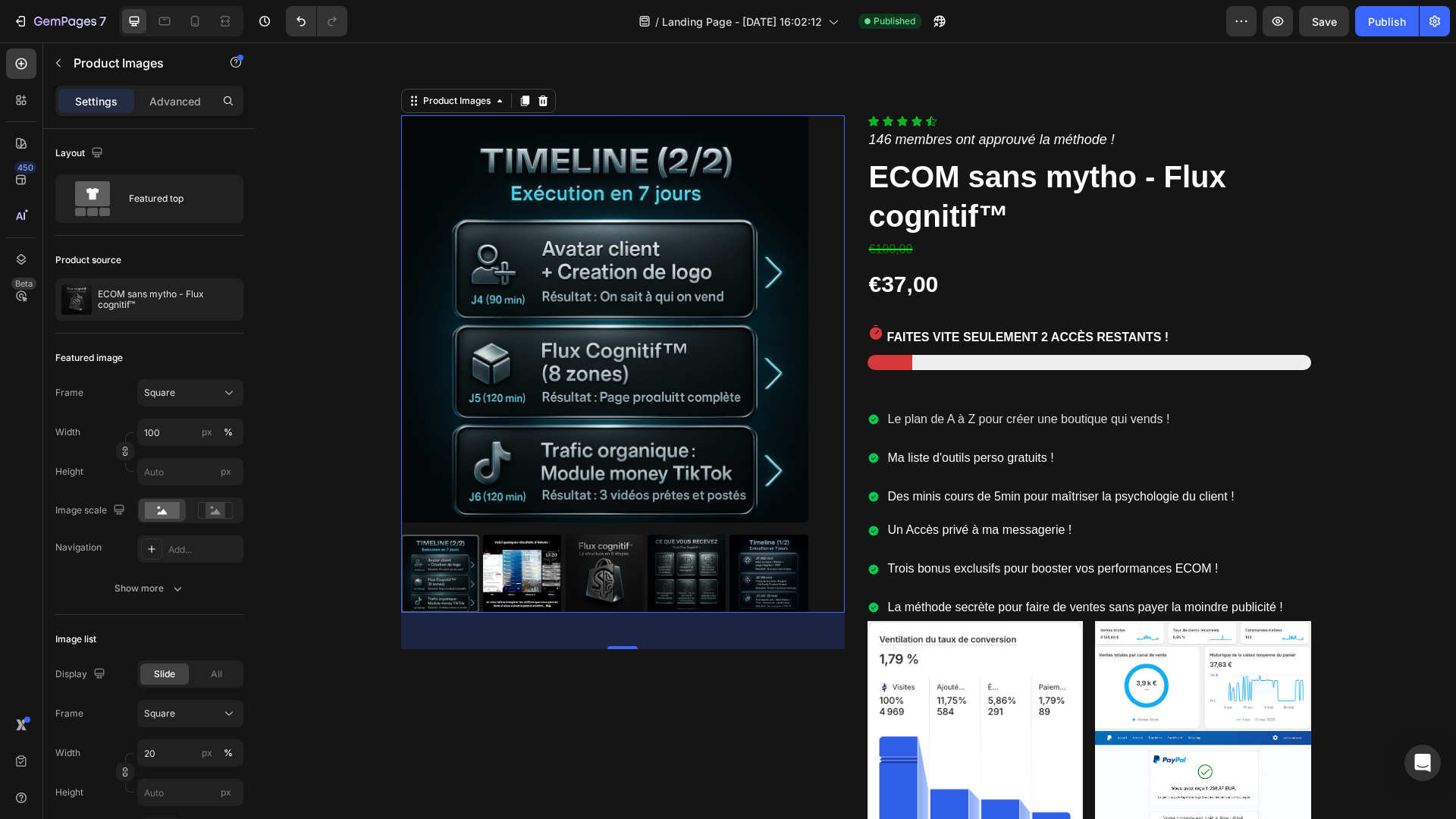
click at [527, 571] on img at bounding box center [522, 573] width 78 height 78
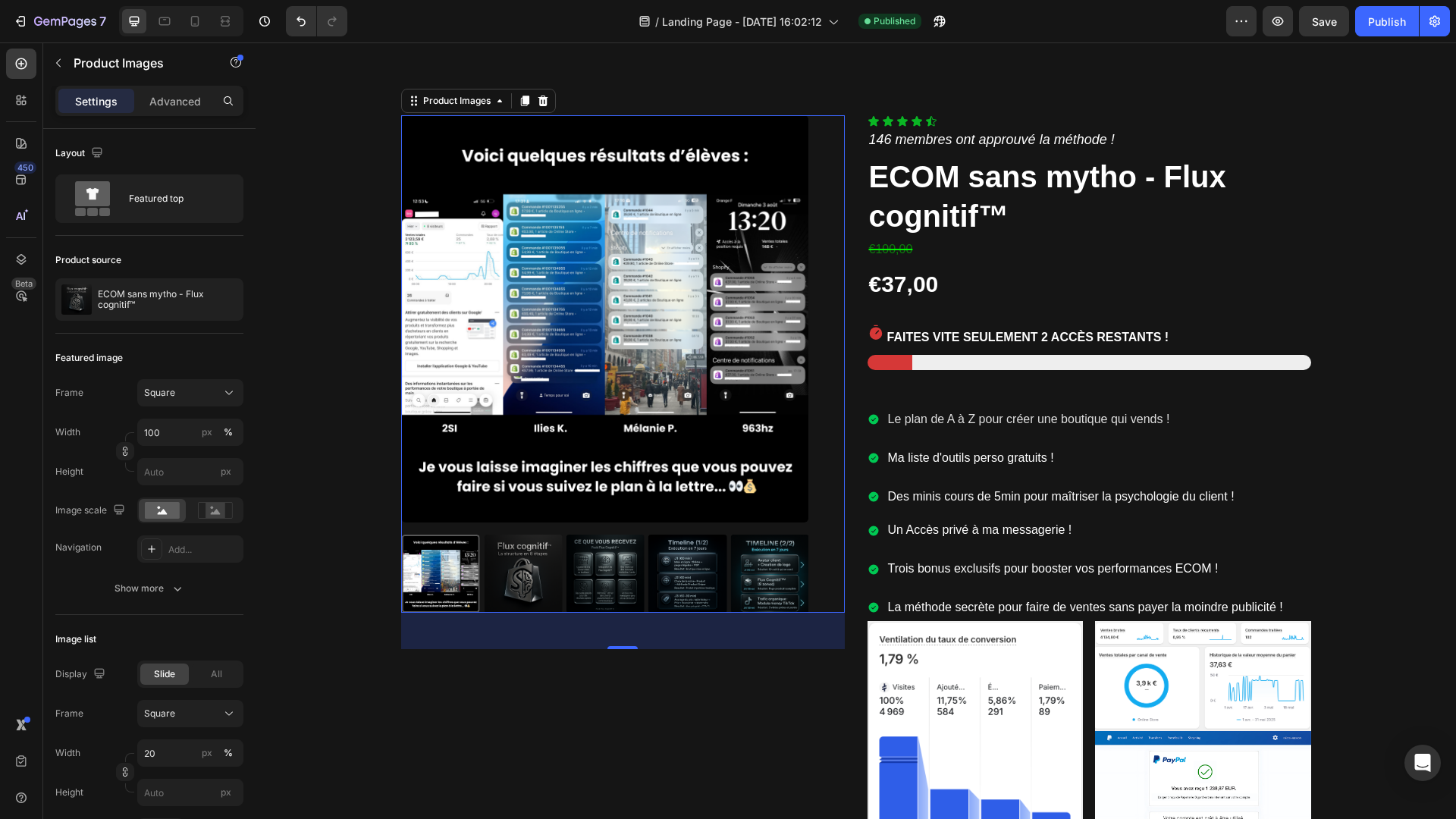
click at [527, 571] on img at bounding box center [523, 573] width 78 height 78
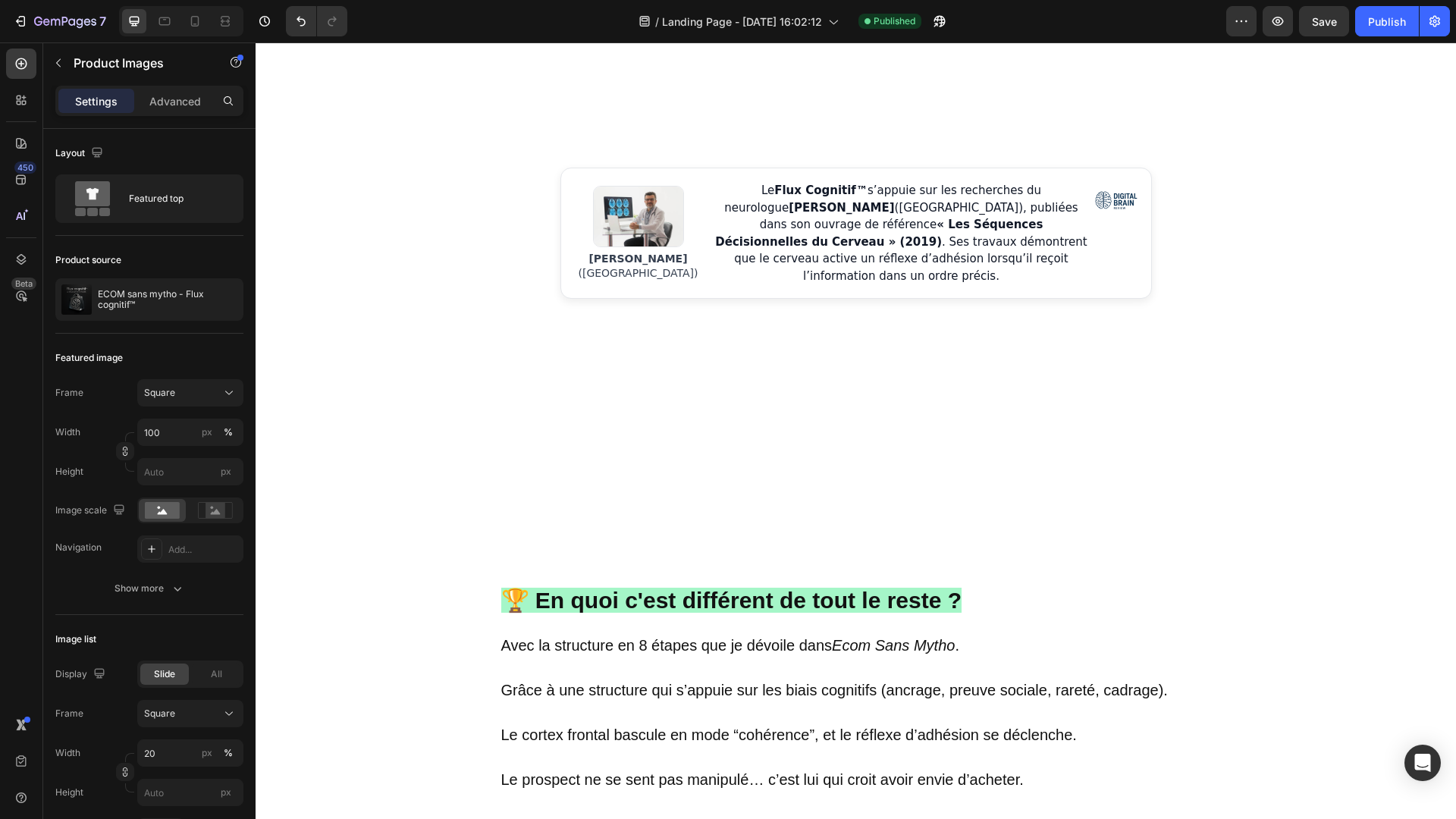
scroll to position [1079, 0]
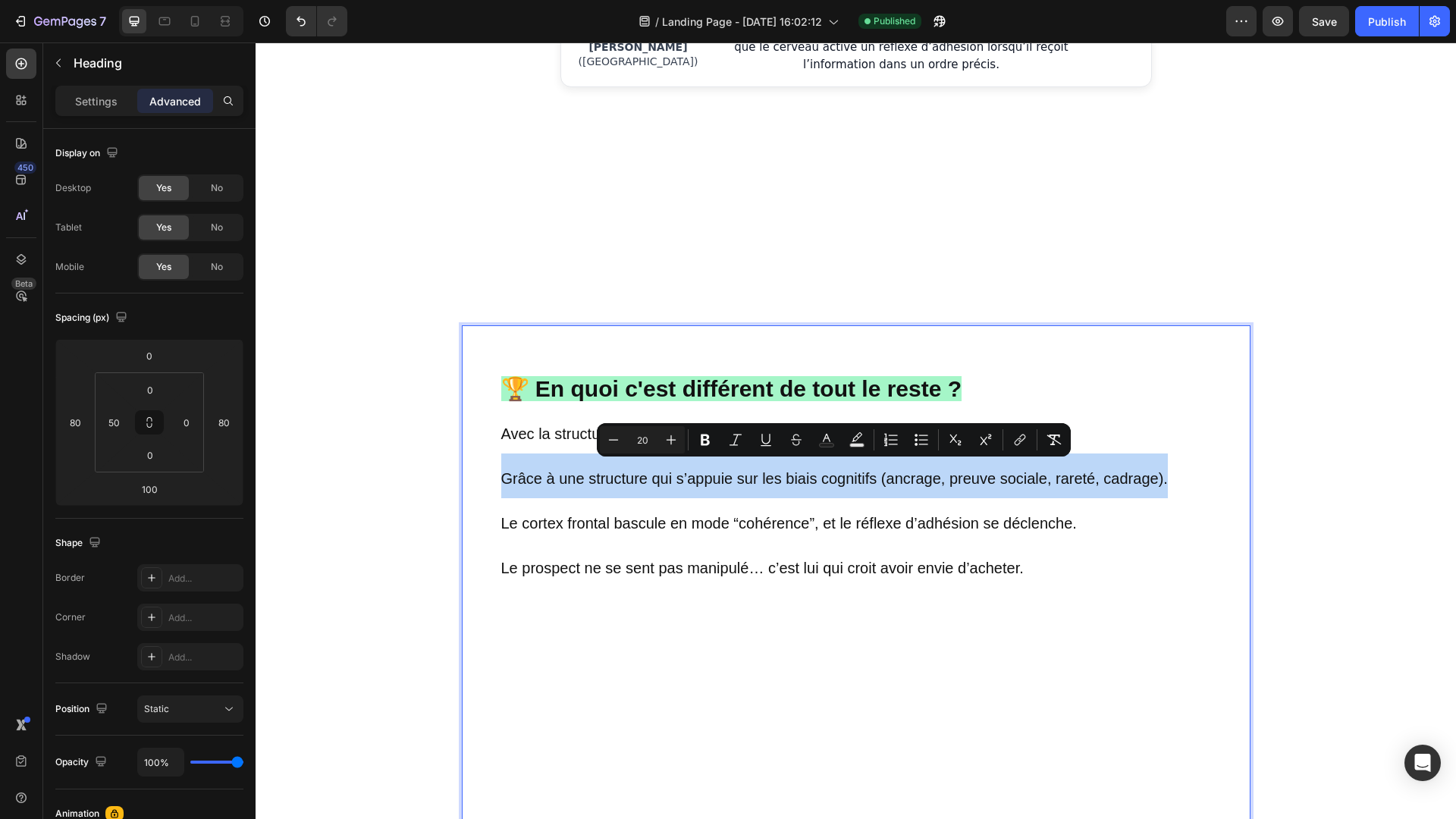
drag, startPoint x: 501, startPoint y: 471, endPoint x: 1172, endPoint y: 467, distance: 671.0
copy span "Grâce à une structure qui s’appuie sur les biais cognitifs (ancrage, preuve soc…"
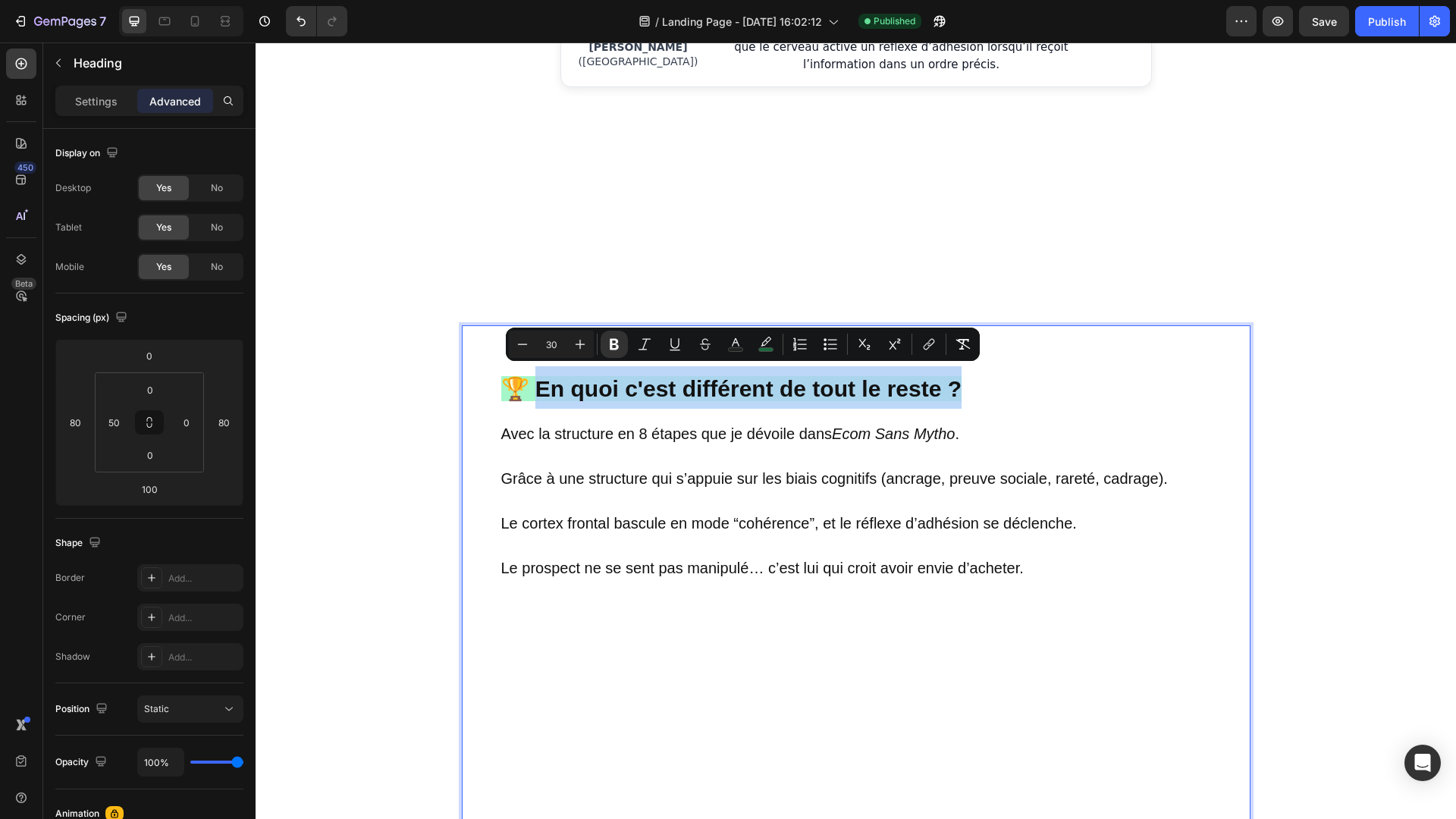
drag, startPoint x: 970, startPoint y: 377, endPoint x: 532, endPoint y: 384, distance: 438.1
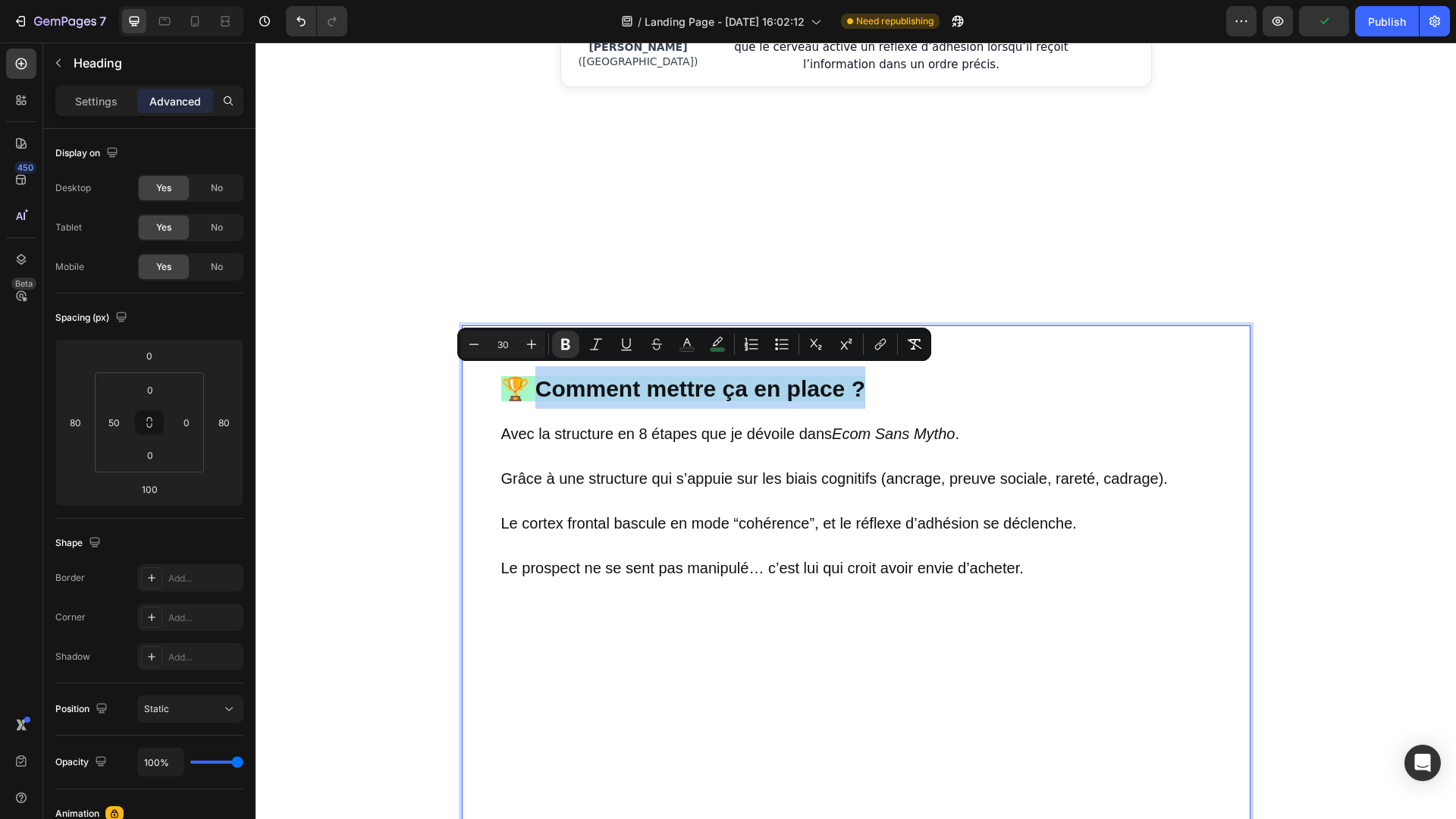
drag, startPoint x: 858, startPoint y: 381, endPoint x: 537, endPoint y: 380, distance: 321.0
click at [537, 380] on strong "🏆 Comment mettre ça en place ?" at bounding box center [683, 388] width 364 height 25
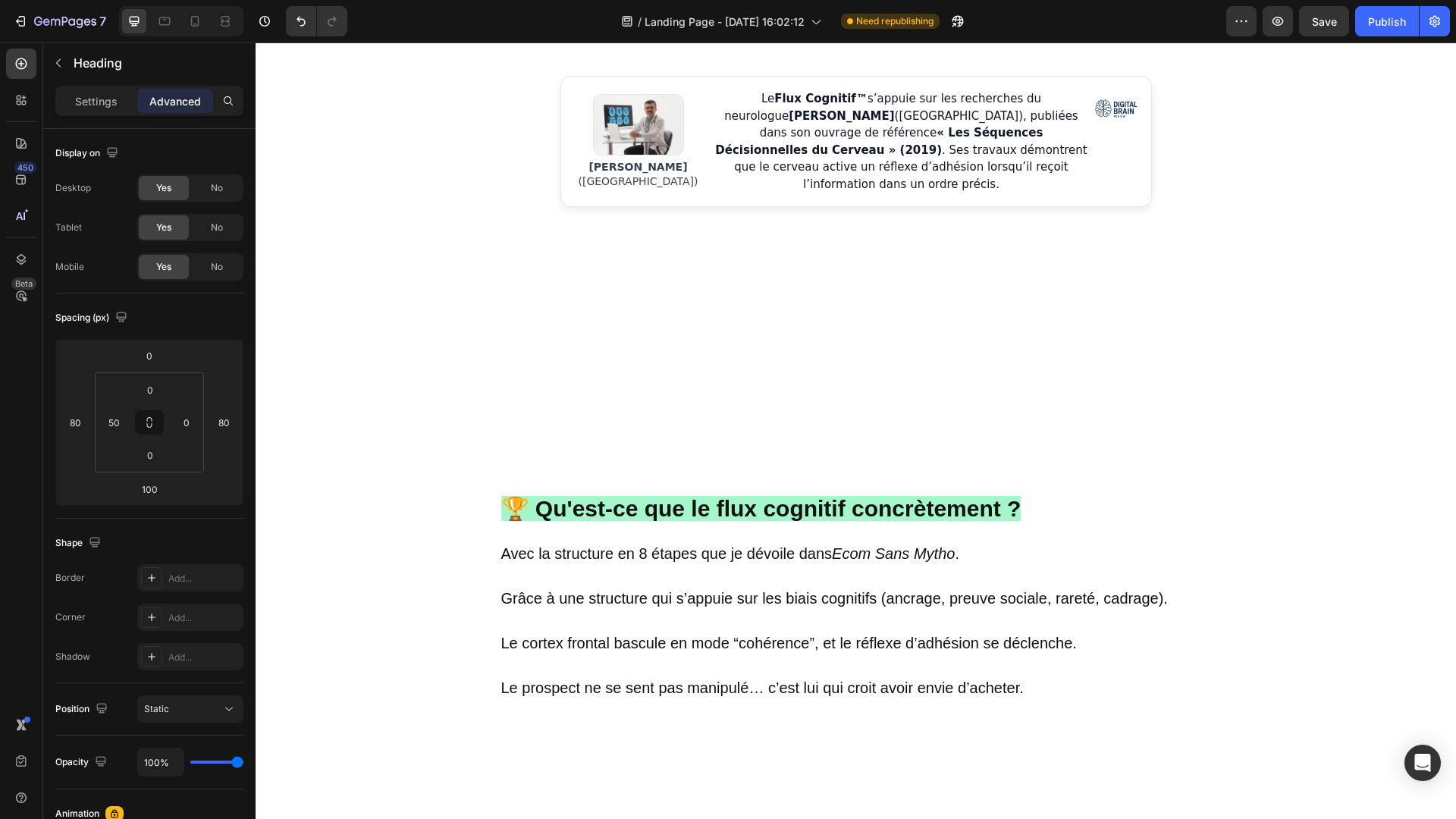
scroll to position [1242, 0]
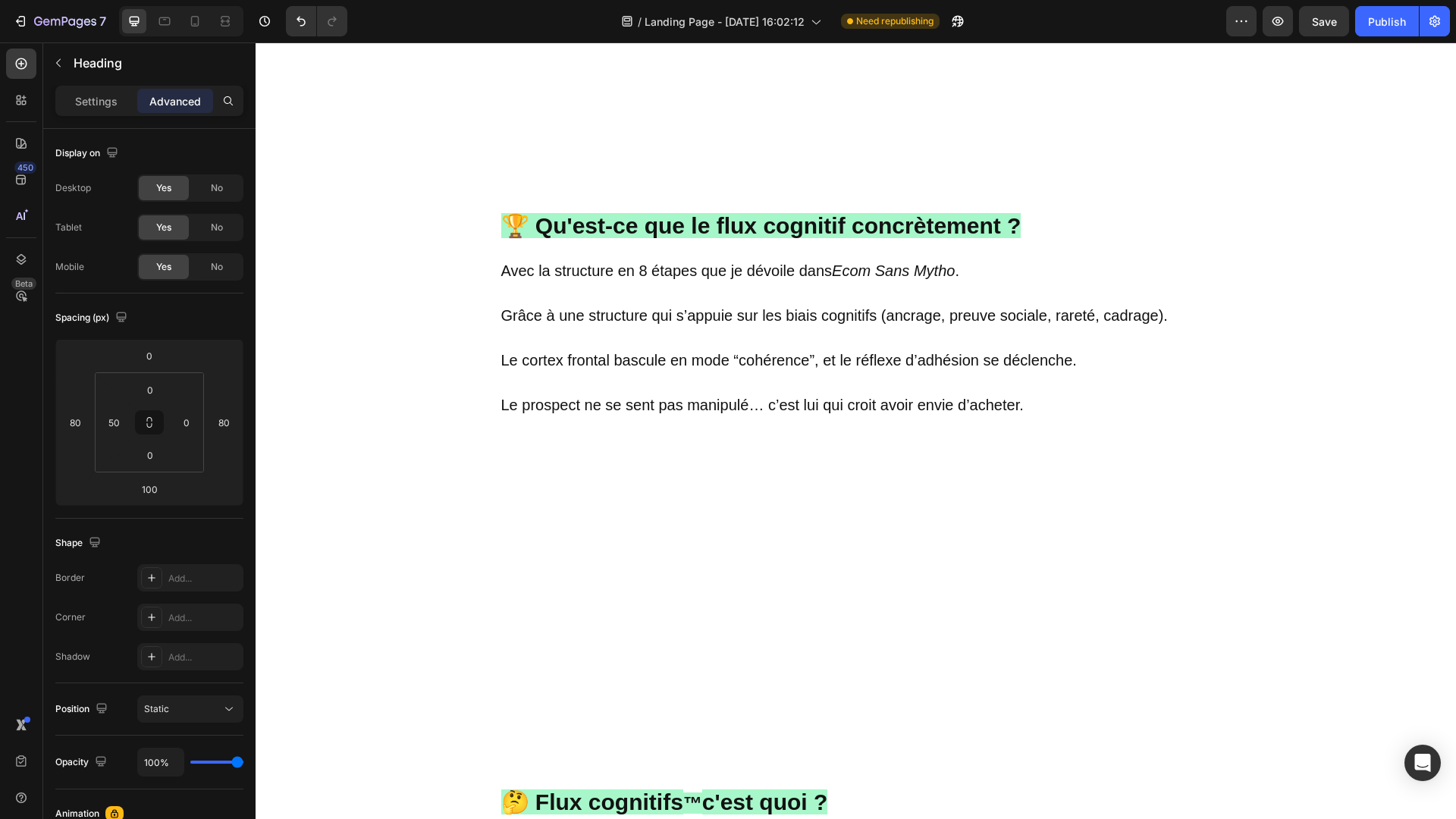
click at [628, 297] on h2 "🏆 Qu'est-ce que le flux cognitif concrètement ? Avec la structure en 8 étapes q…" at bounding box center [875, 822] width 751 height 1320
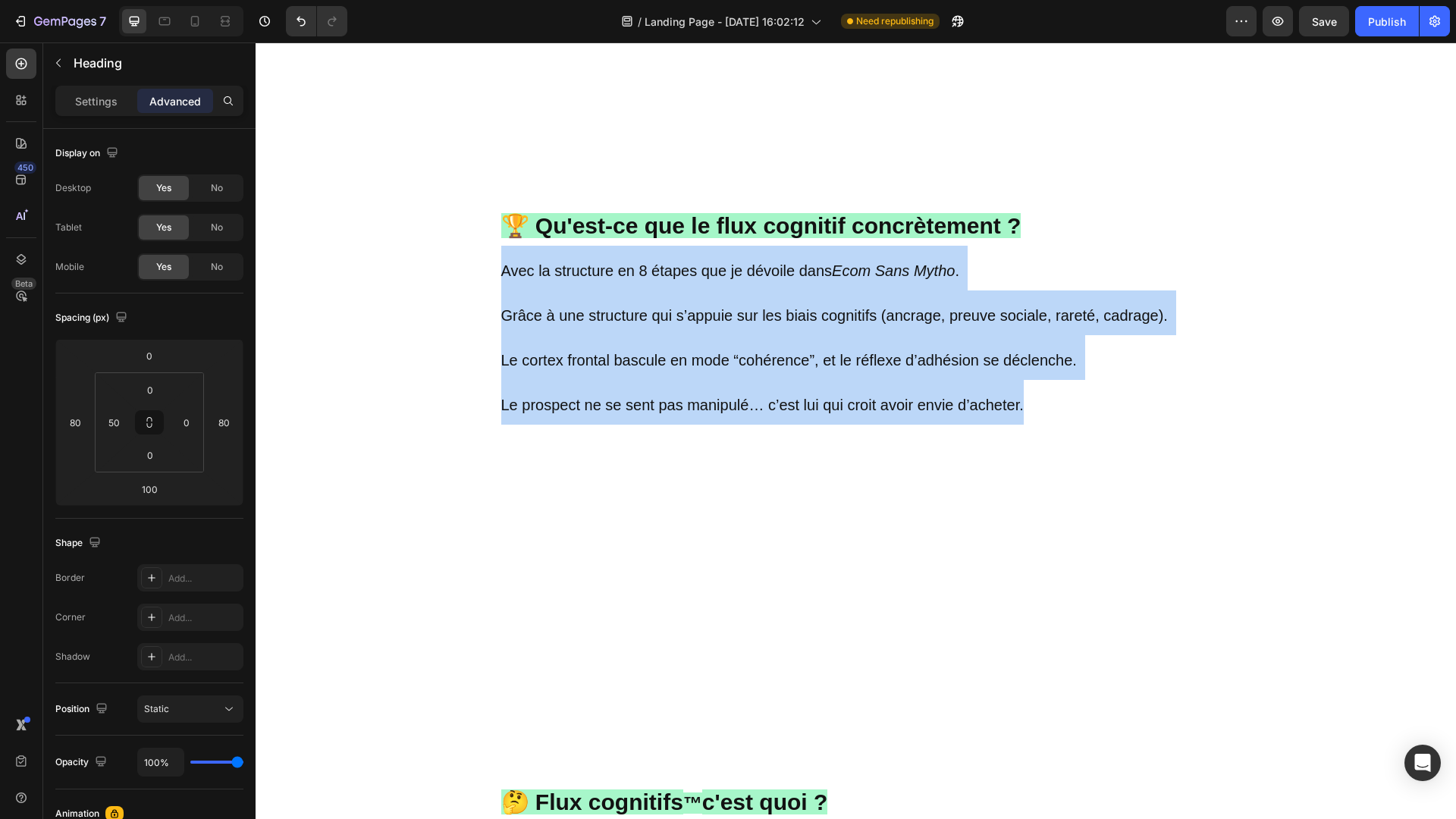
drag, startPoint x: 501, startPoint y: 259, endPoint x: 1090, endPoint y: 380, distance: 601.3
click at [1090, 380] on p "🏆 Qu'est-ce que le flux cognitif concrètement ? Avec la structure en 8 étapes q…" at bounding box center [875, 822] width 748 height 1317
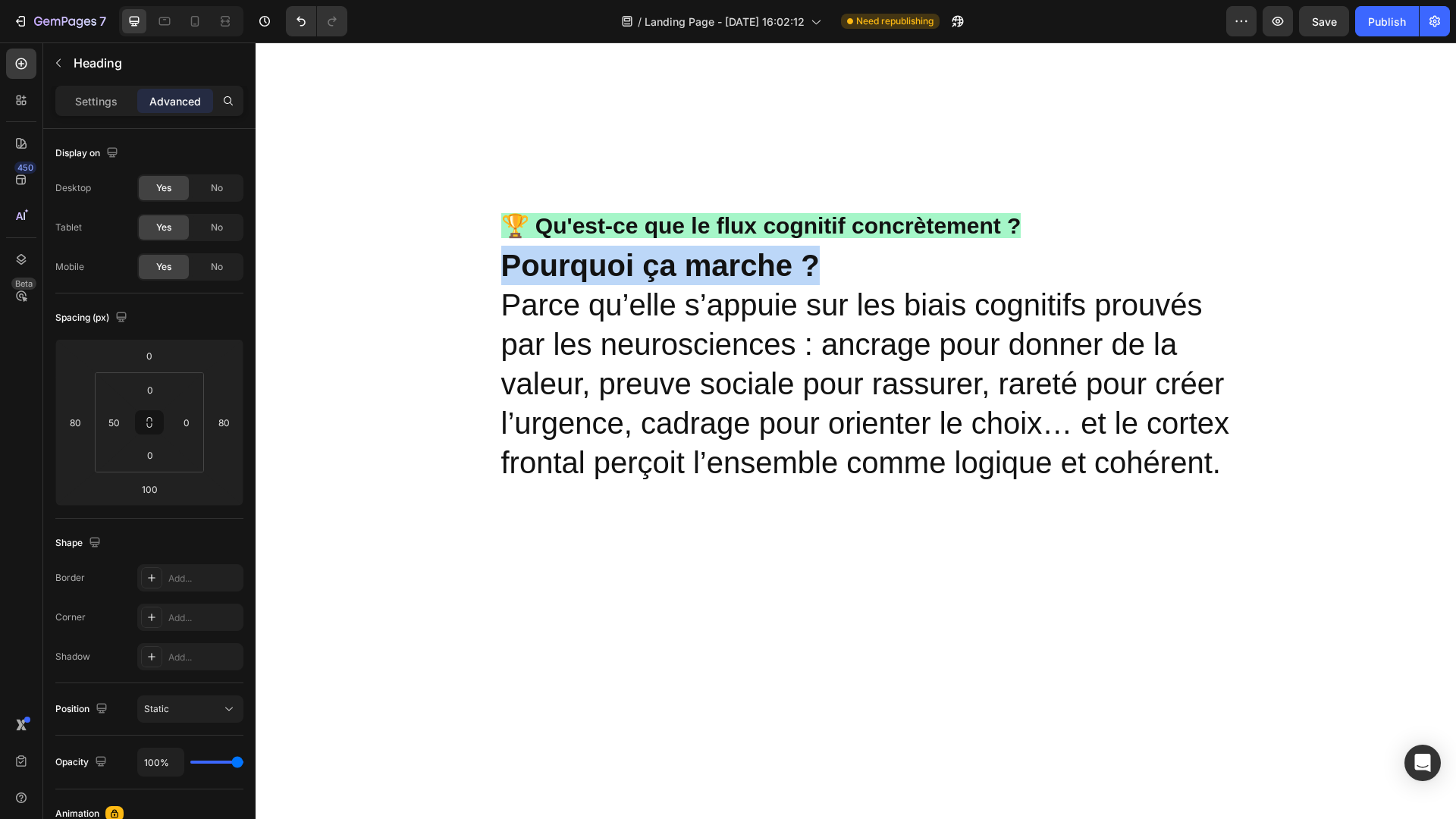
drag, startPoint x: 839, startPoint y: 255, endPoint x: 459, endPoint y: 247, distance: 380.1
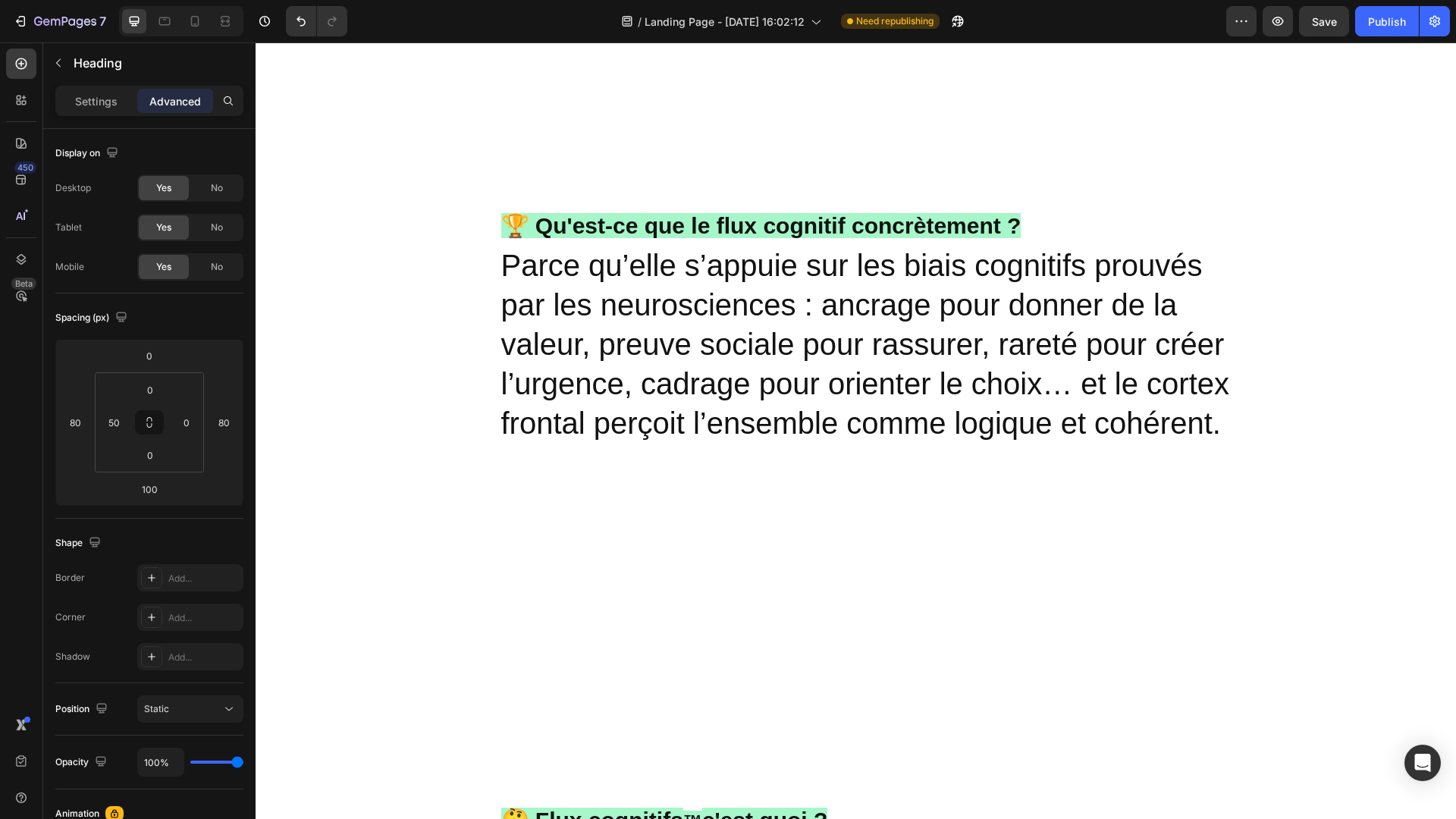
click at [988, 213] on strong "🏆 Qu'est-ce que le flux cognitif concrètement ?" at bounding box center [761, 226] width 520 height 25
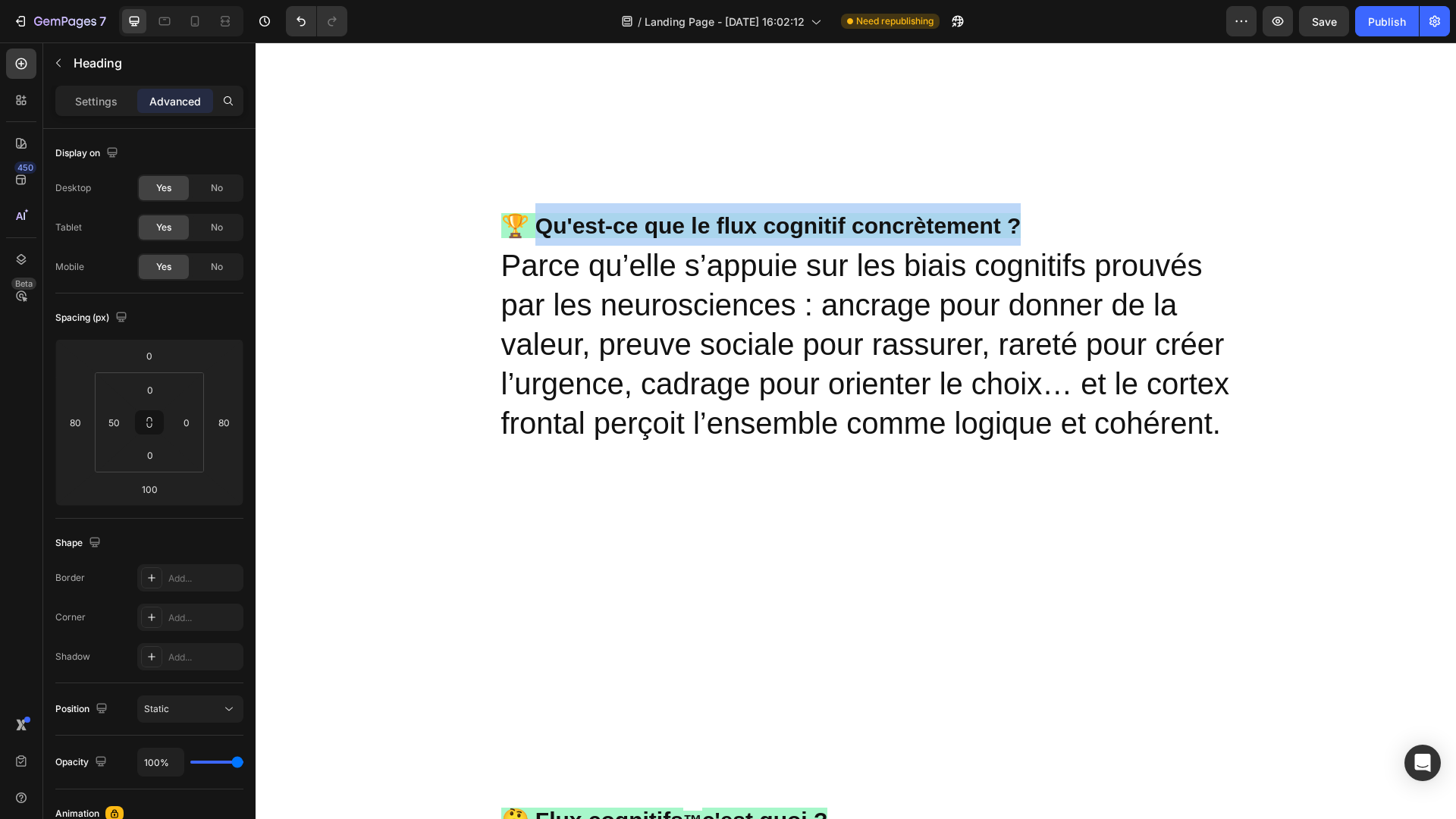
drag, startPoint x: 1024, startPoint y: 213, endPoint x: 533, endPoint y: 217, distance: 491.0
click at [533, 217] on p "🏆 Qu'est-ce que le flux cognitif concrètement ? Parce qu’elle s’appuie sur les …" at bounding box center [875, 832] width 748 height 1335
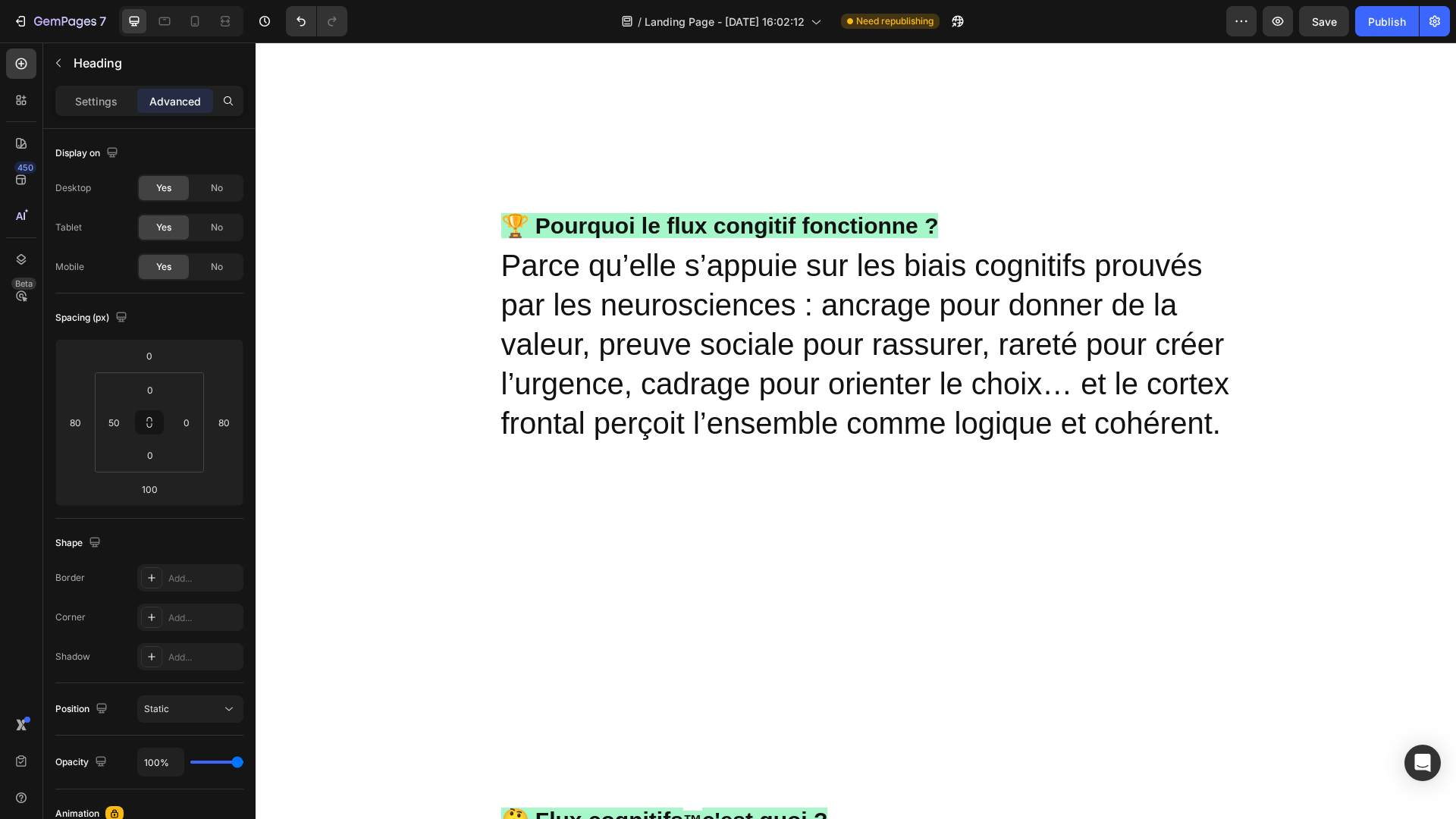
click at [790, 218] on strong "🏆 Pourquoi le flux congitif fonctionne ?" at bounding box center [720, 226] width 438 height 25
click at [747, 221] on strong "🏆 Pourquoi le flux congitif fonctionne ?" at bounding box center [720, 226] width 438 height 25
click at [791, 218] on strong "🏆 Pourquoi le flux cognitif fonctionne ?" at bounding box center [720, 226] width 438 height 25
click at [974, 224] on p "🏆 Pourquoi le flux cognitif™ fonctionne ? Parce qu’elle s’appuie sur les biais …" at bounding box center [875, 832] width 748 height 1335
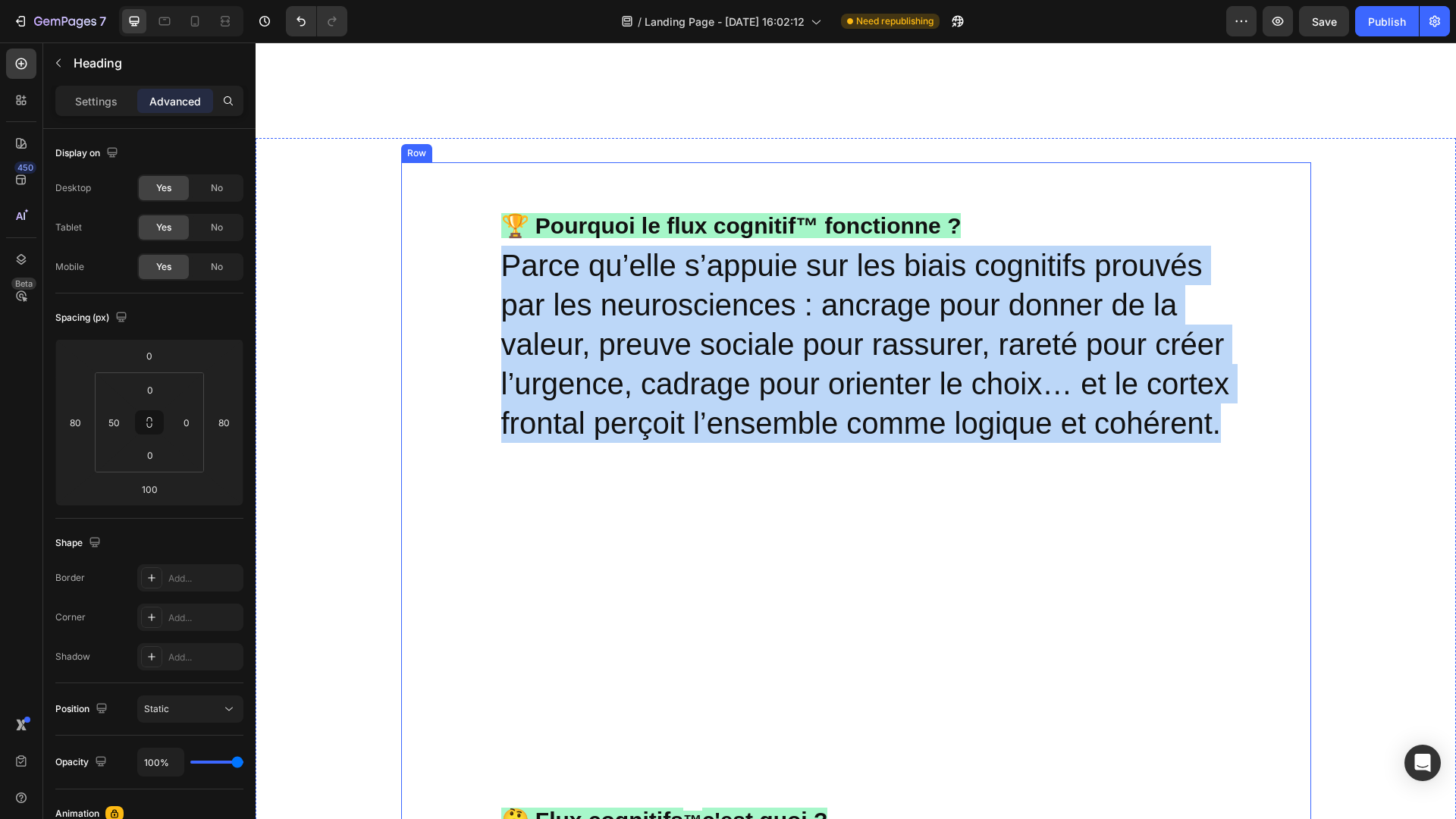
drag, startPoint x: 500, startPoint y: 256, endPoint x: 1310, endPoint y: 431, distance: 828.7
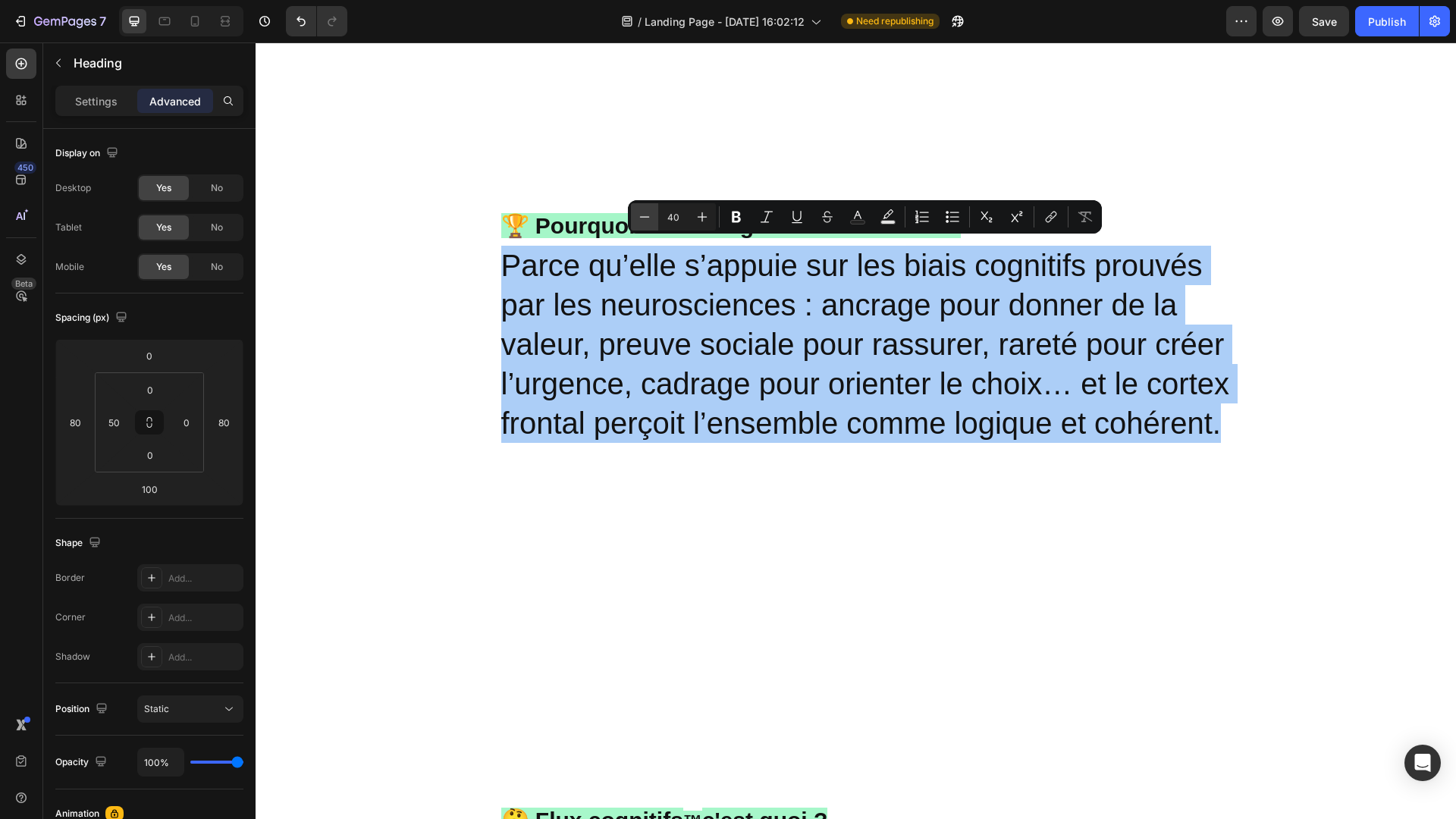
click at [639, 218] on icon "Editor contextual toolbar" at bounding box center [644, 217] width 15 height 15
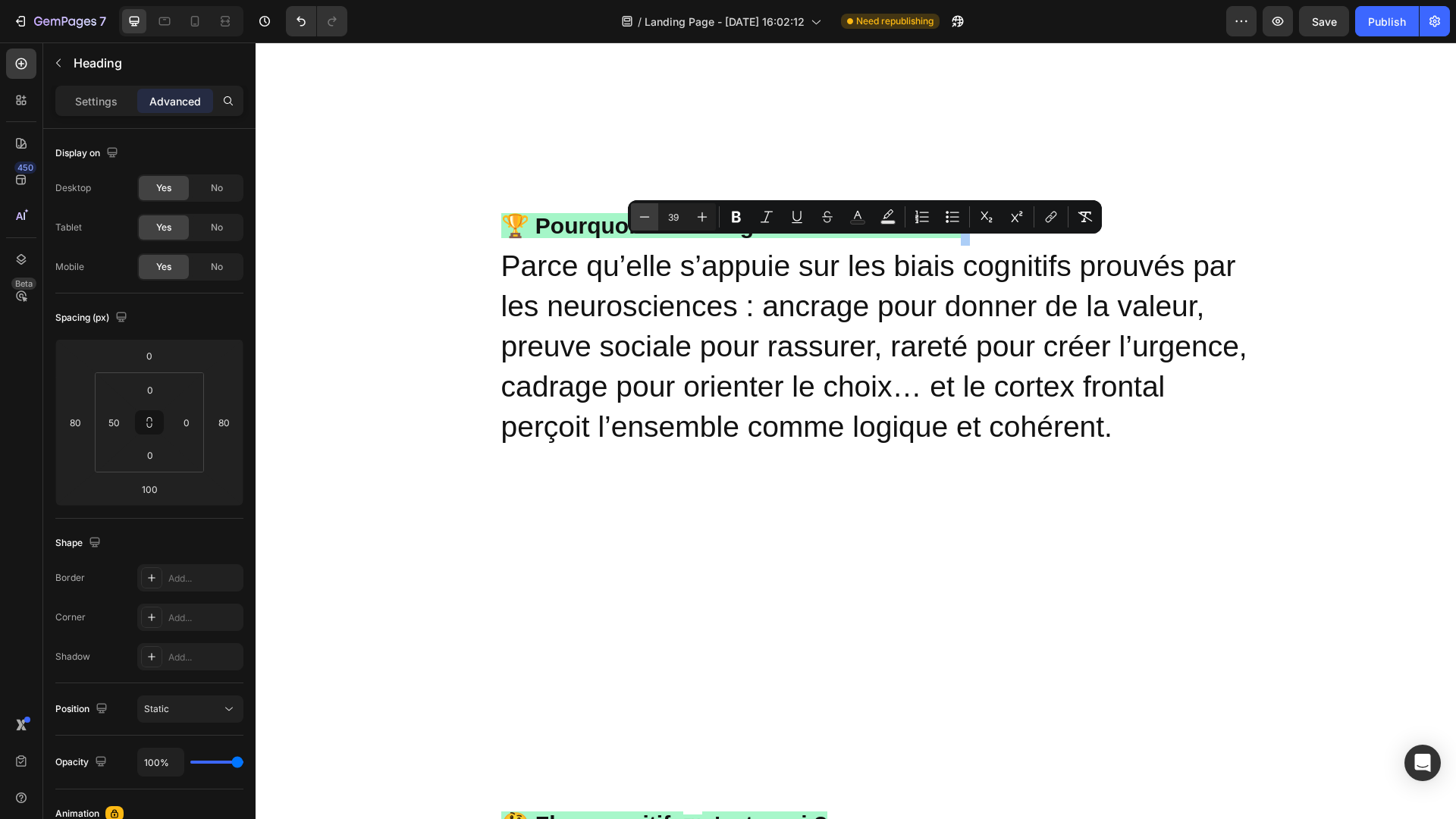
click at [639, 218] on icon "Editor contextual toolbar" at bounding box center [644, 217] width 15 height 15
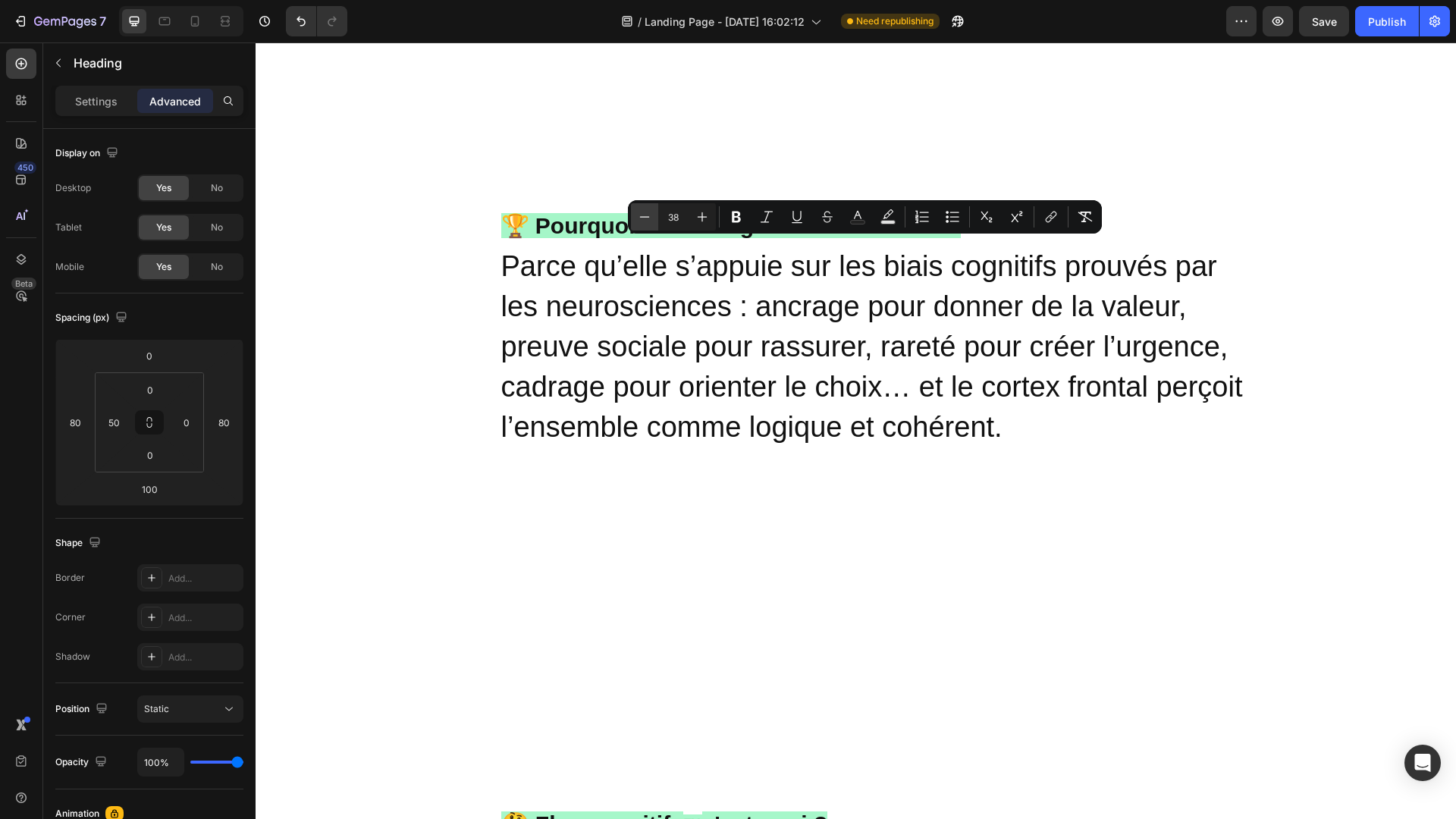
click at [639, 218] on icon "Editor contextual toolbar" at bounding box center [644, 217] width 15 height 15
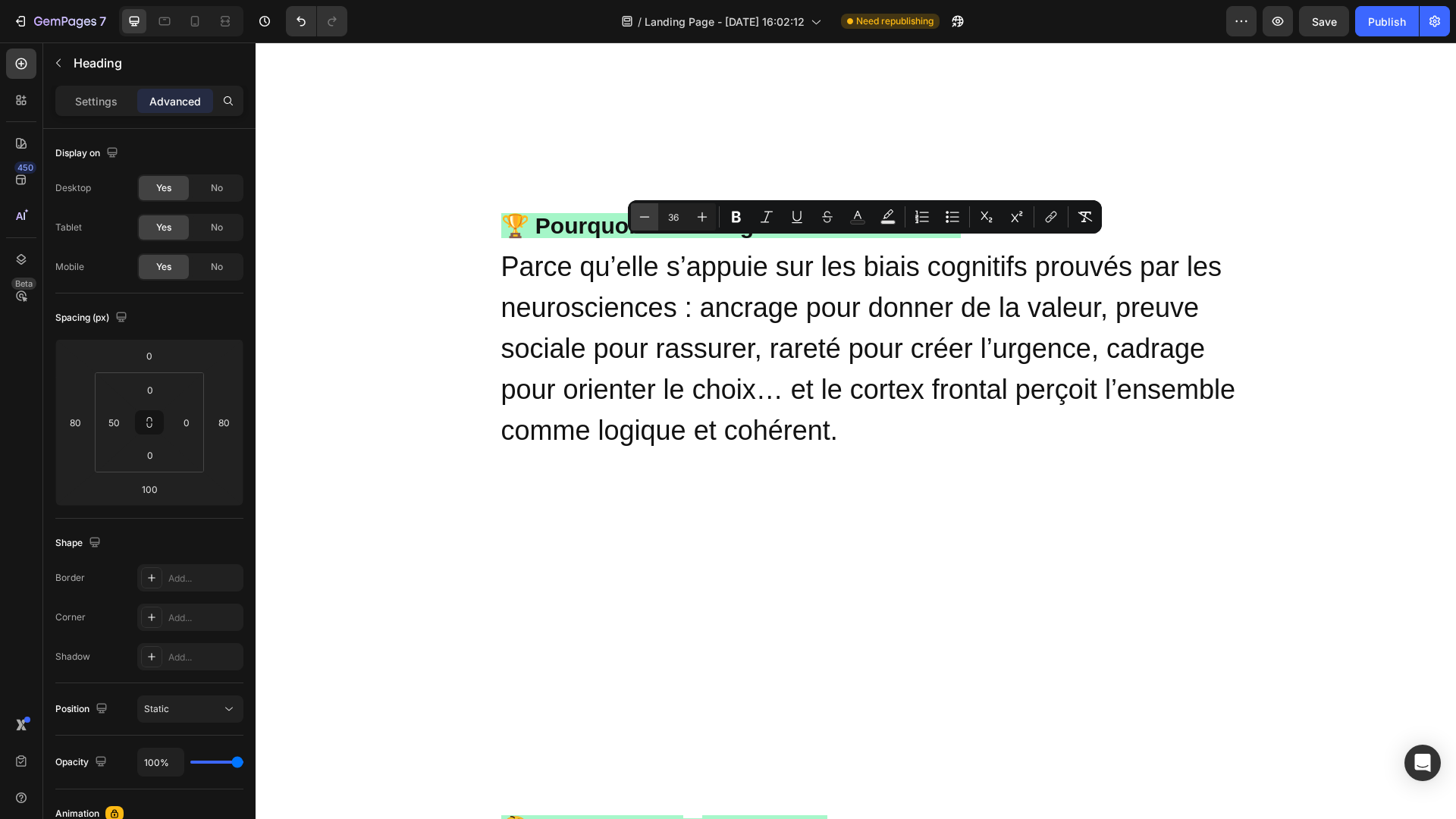
click at [639, 218] on icon "Editor contextual toolbar" at bounding box center [644, 217] width 15 height 15
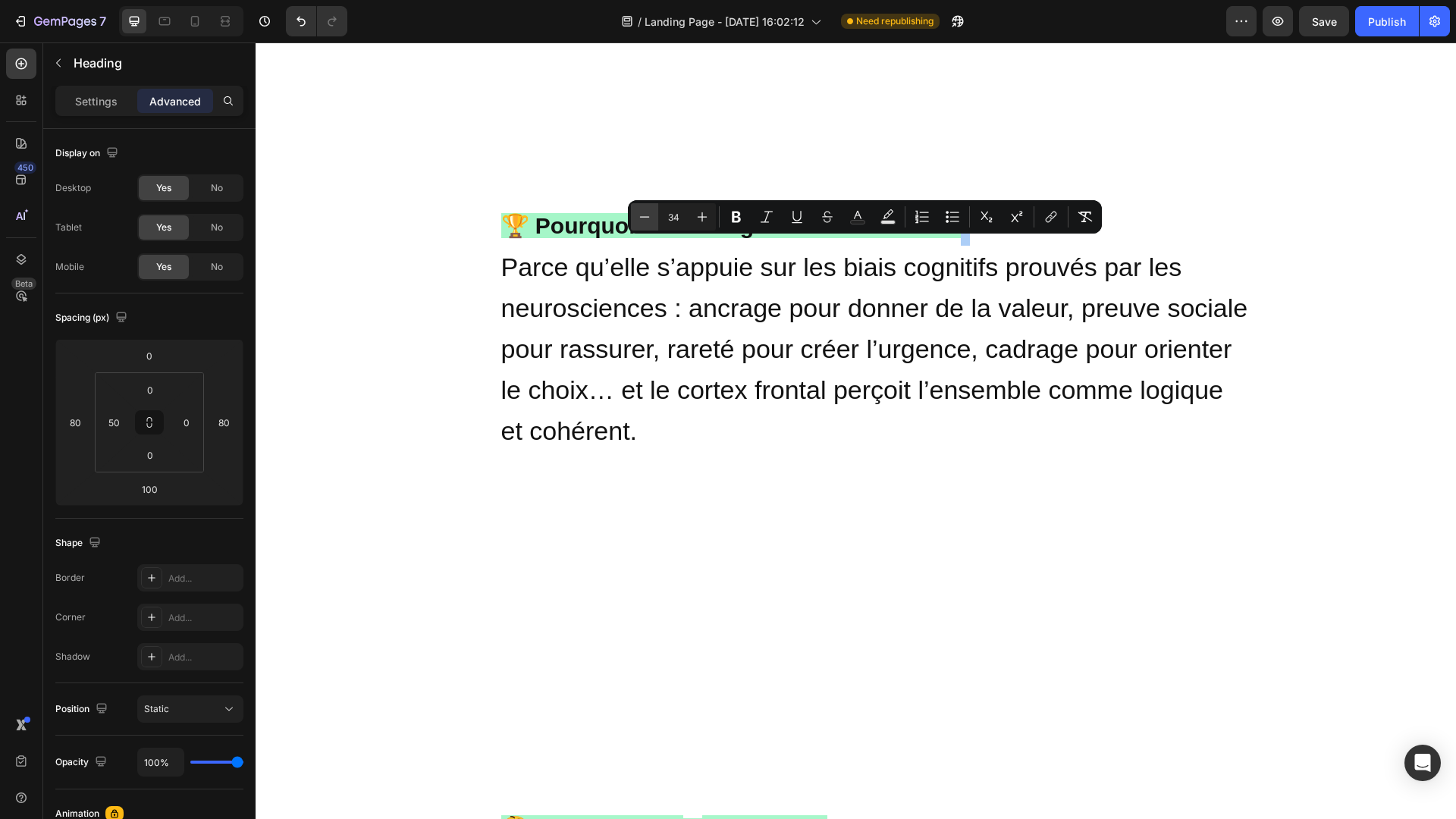
click at [639, 218] on icon "Editor contextual toolbar" at bounding box center [644, 217] width 15 height 15
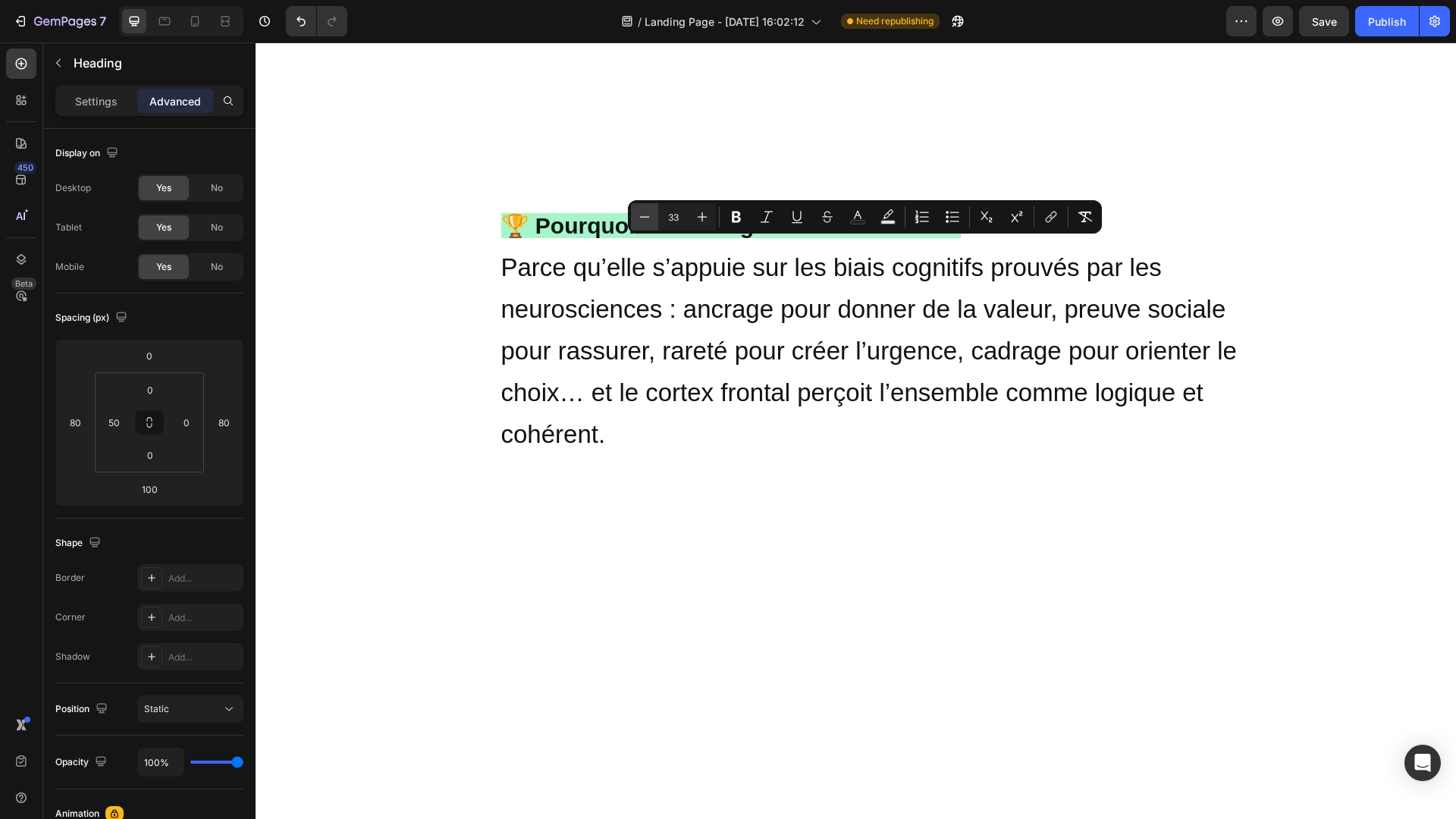
click at [639, 218] on icon "Editor contextual toolbar" at bounding box center [644, 217] width 15 height 15
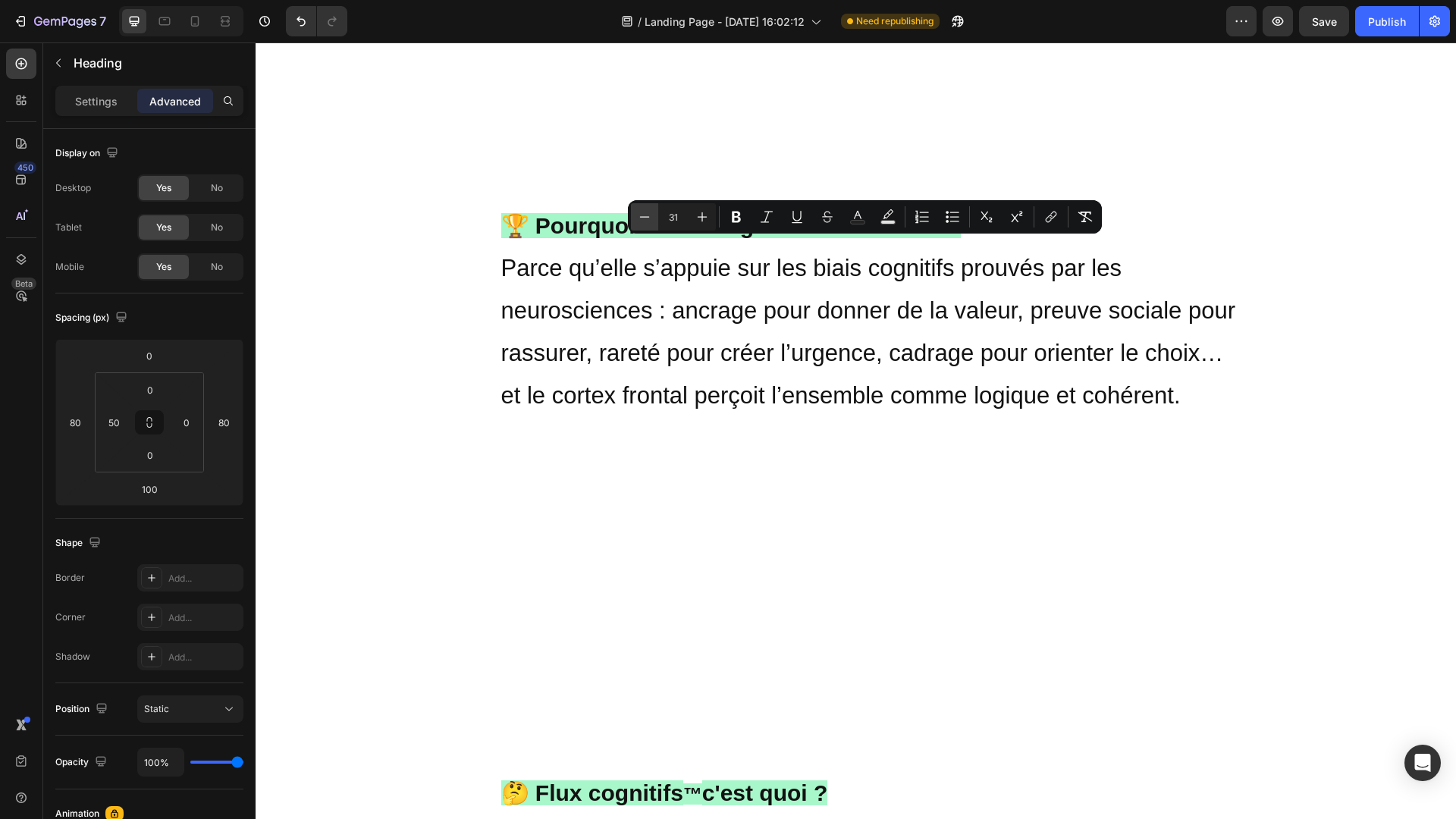
click at [639, 218] on icon "Editor contextual toolbar" at bounding box center [644, 217] width 15 height 15
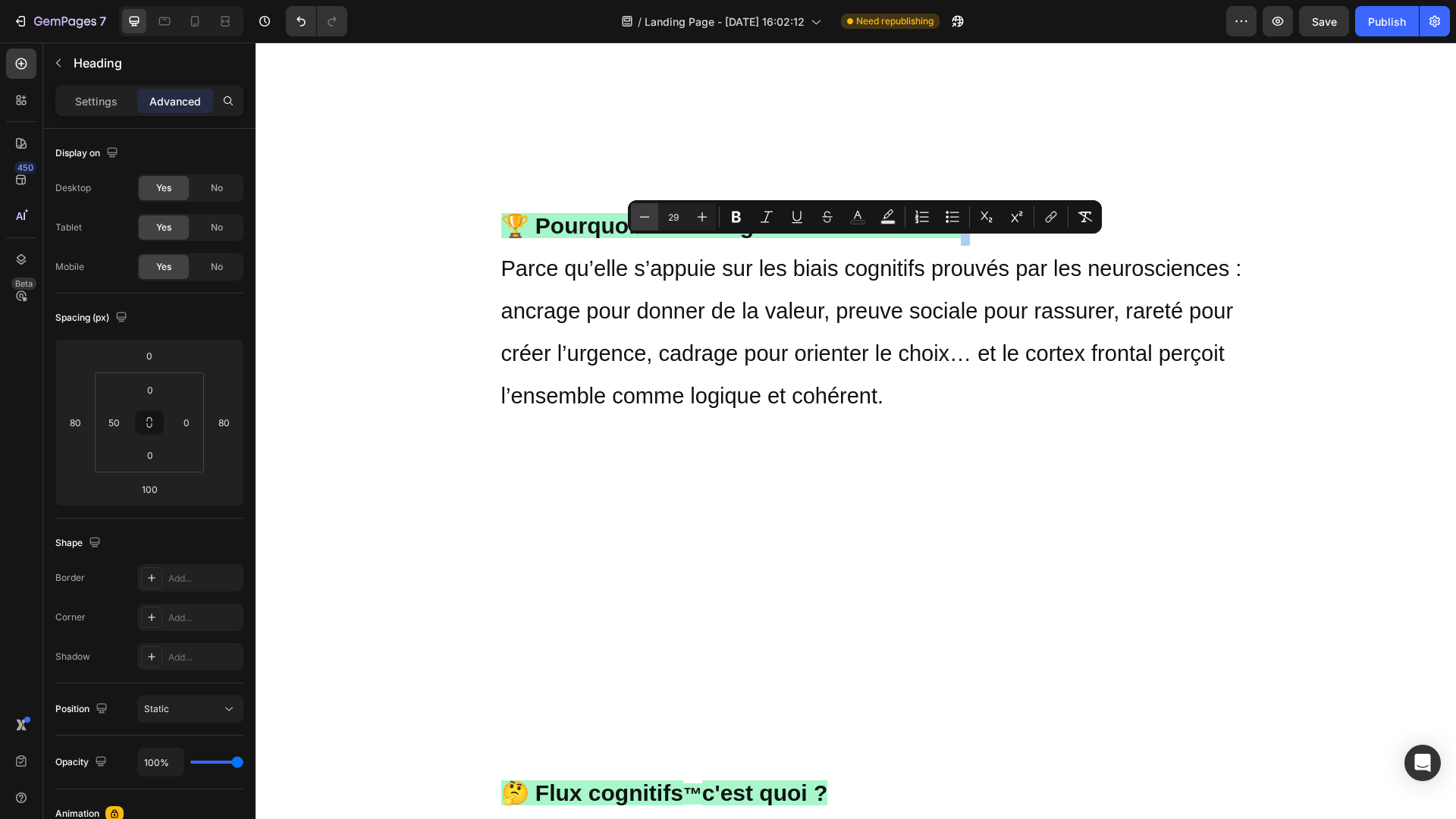
click at [639, 218] on icon "Editor contextual toolbar" at bounding box center [644, 217] width 15 height 15
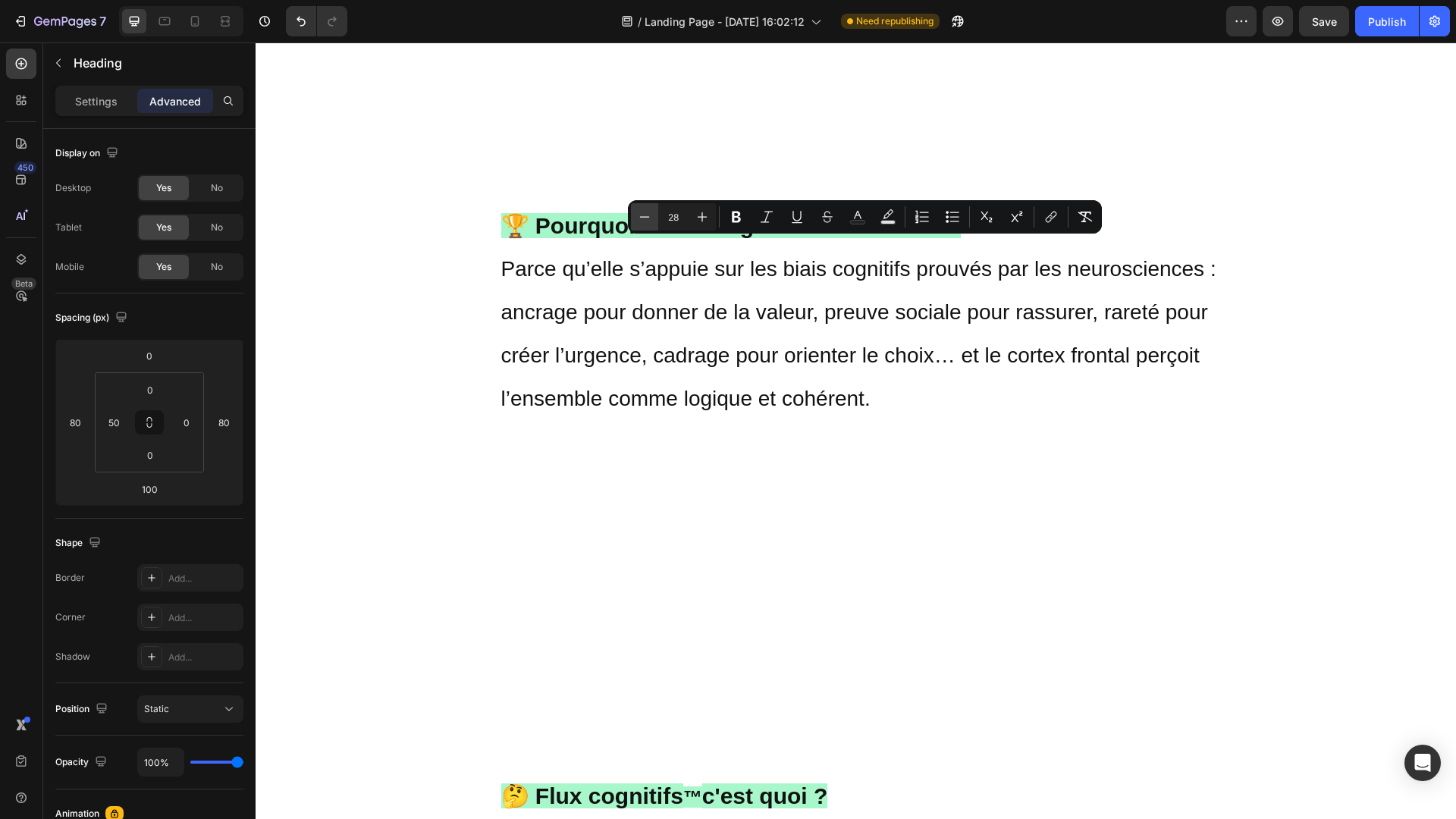
click at [639, 218] on icon "Editor contextual toolbar" at bounding box center [644, 217] width 15 height 15
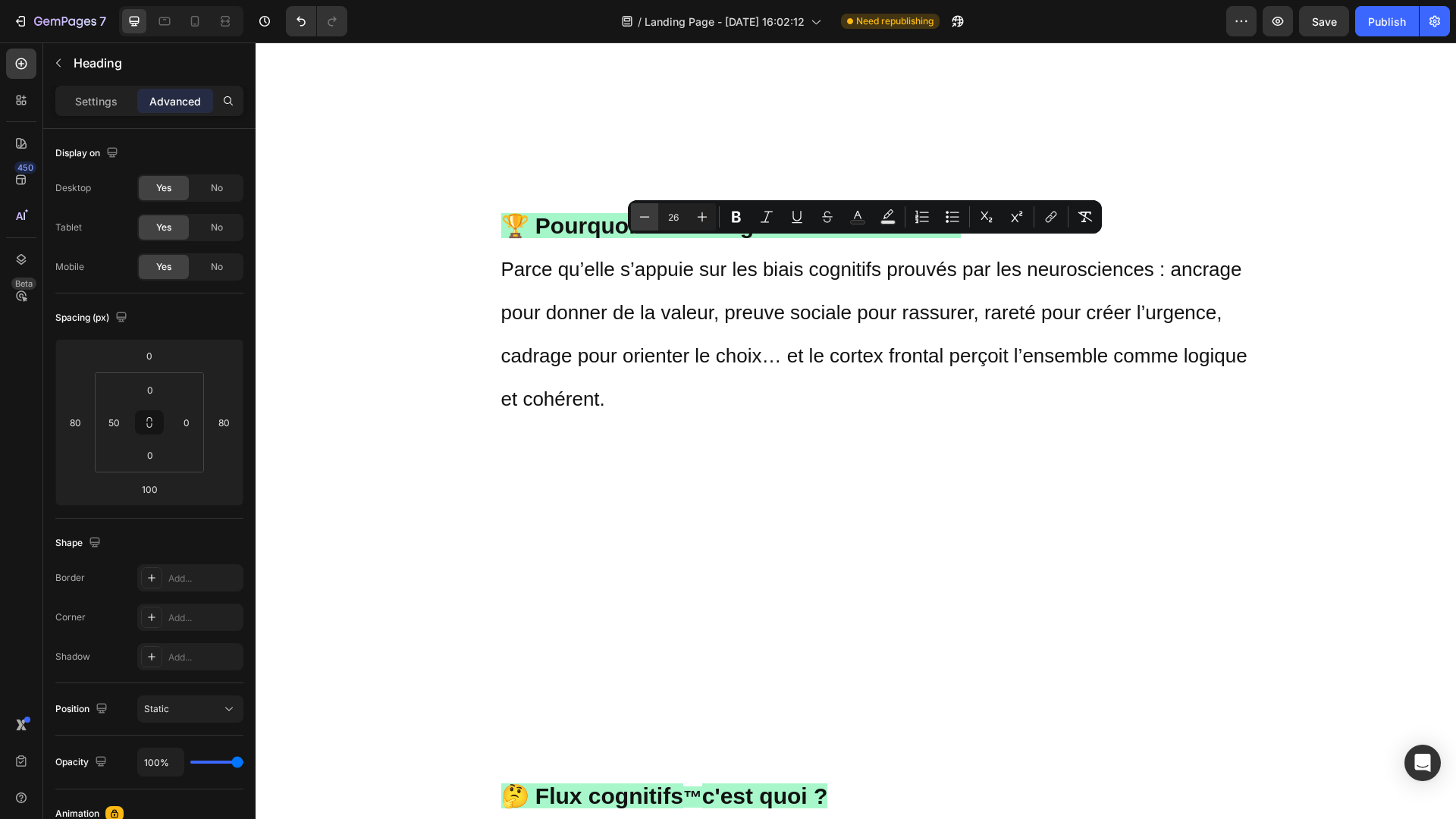
click at [639, 218] on icon "Editor contextual toolbar" at bounding box center [644, 217] width 15 height 15
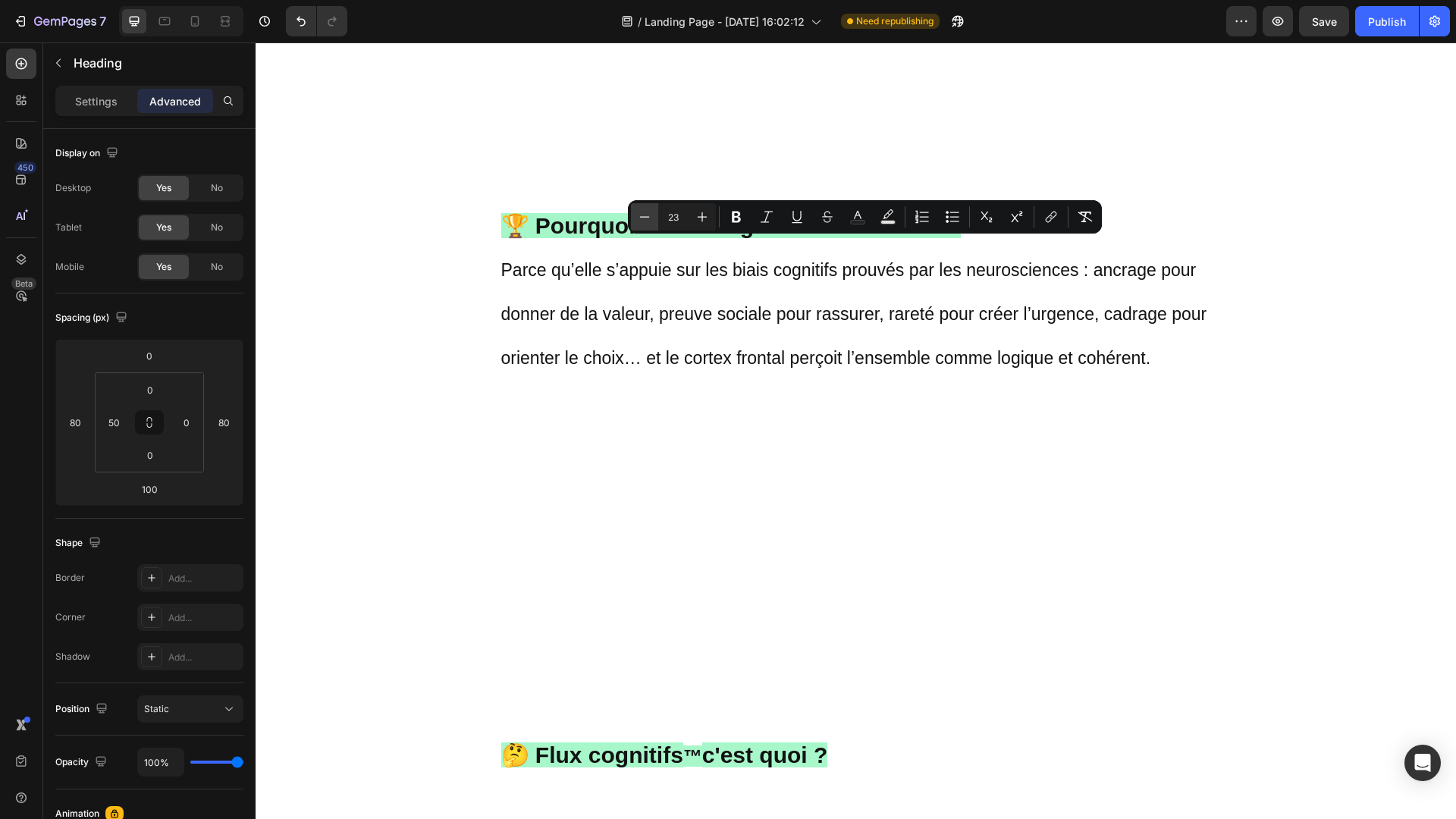
click at [639, 218] on icon "Editor contextual toolbar" at bounding box center [644, 217] width 15 height 15
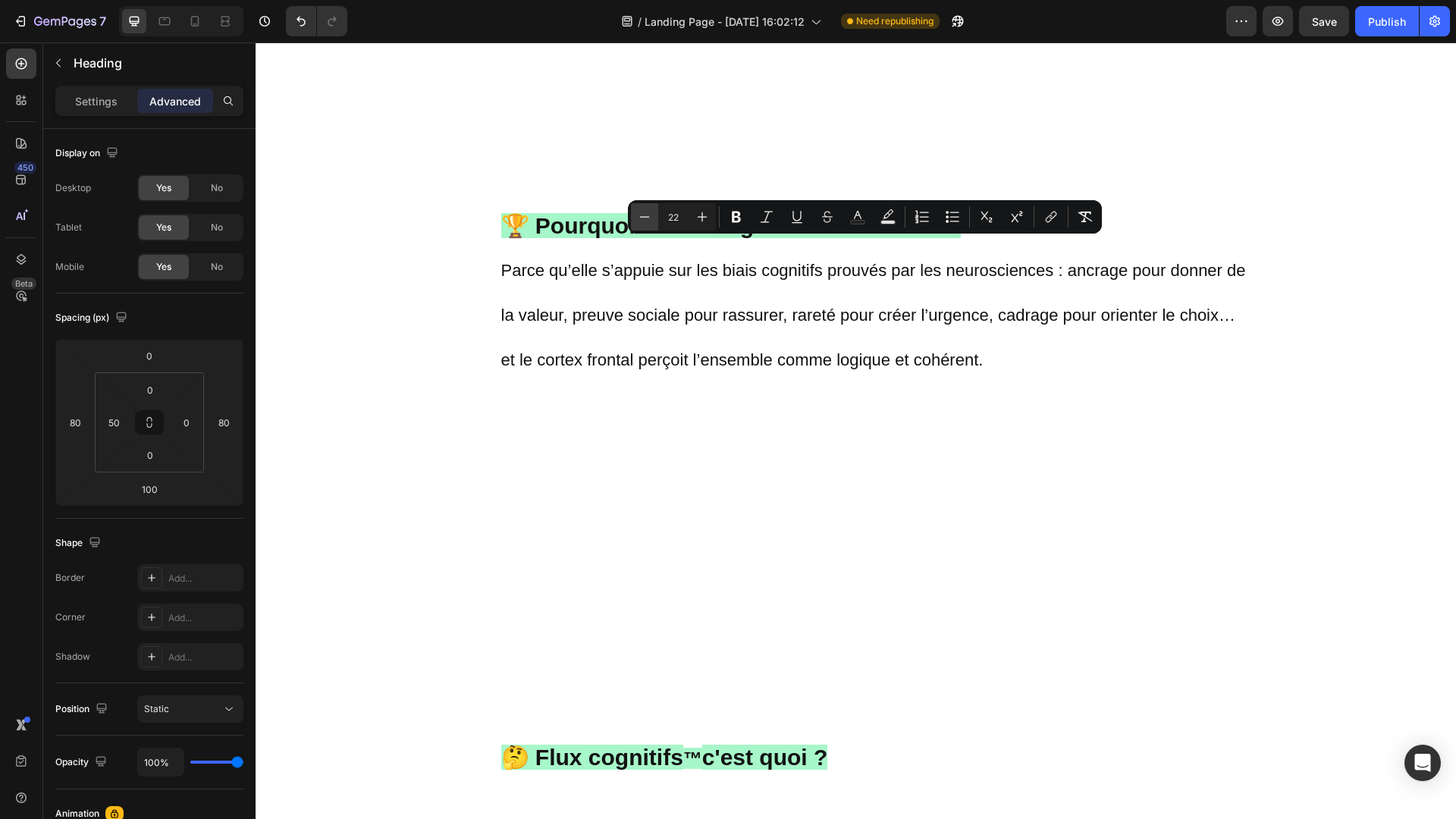
click at [639, 218] on icon "Editor contextual toolbar" at bounding box center [644, 217] width 15 height 15
type input "20"
click at [913, 352] on p "🏆 Pourquoi le flux cognitif™ fonctionne ? Parce qu’elle s’appuie sur les biais …" at bounding box center [875, 800] width 748 height 1272
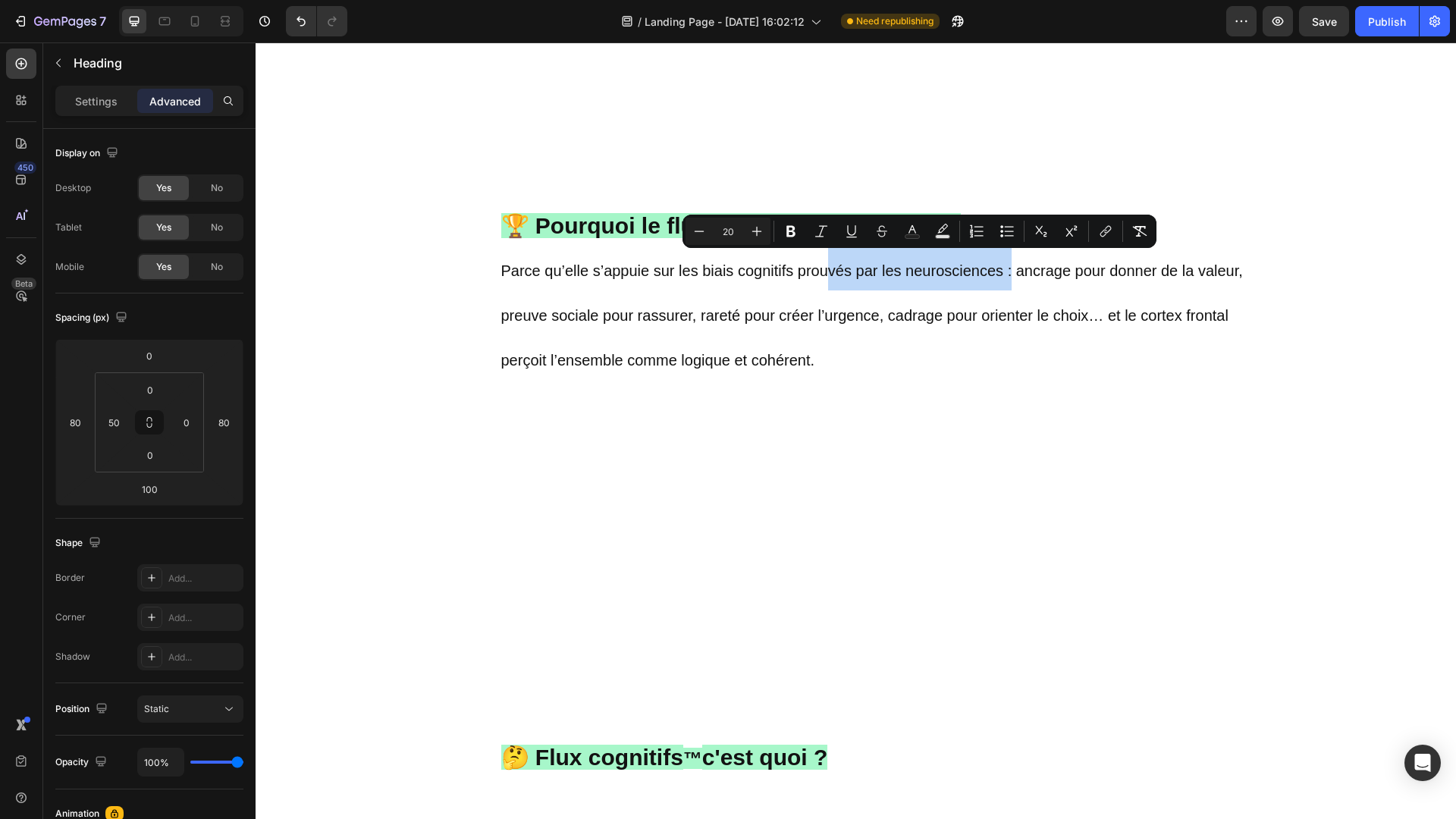
drag, startPoint x: 1013, startPoint y: 263, endPoint x: 824, endPoint y: 259, distance: 189.0
click at [824, 262] on span "Parce qu’elle s’appuie sur les biais cognitifs prouvés par les neurosciences : …" at bounding box center [872, 315] width 741 height 106
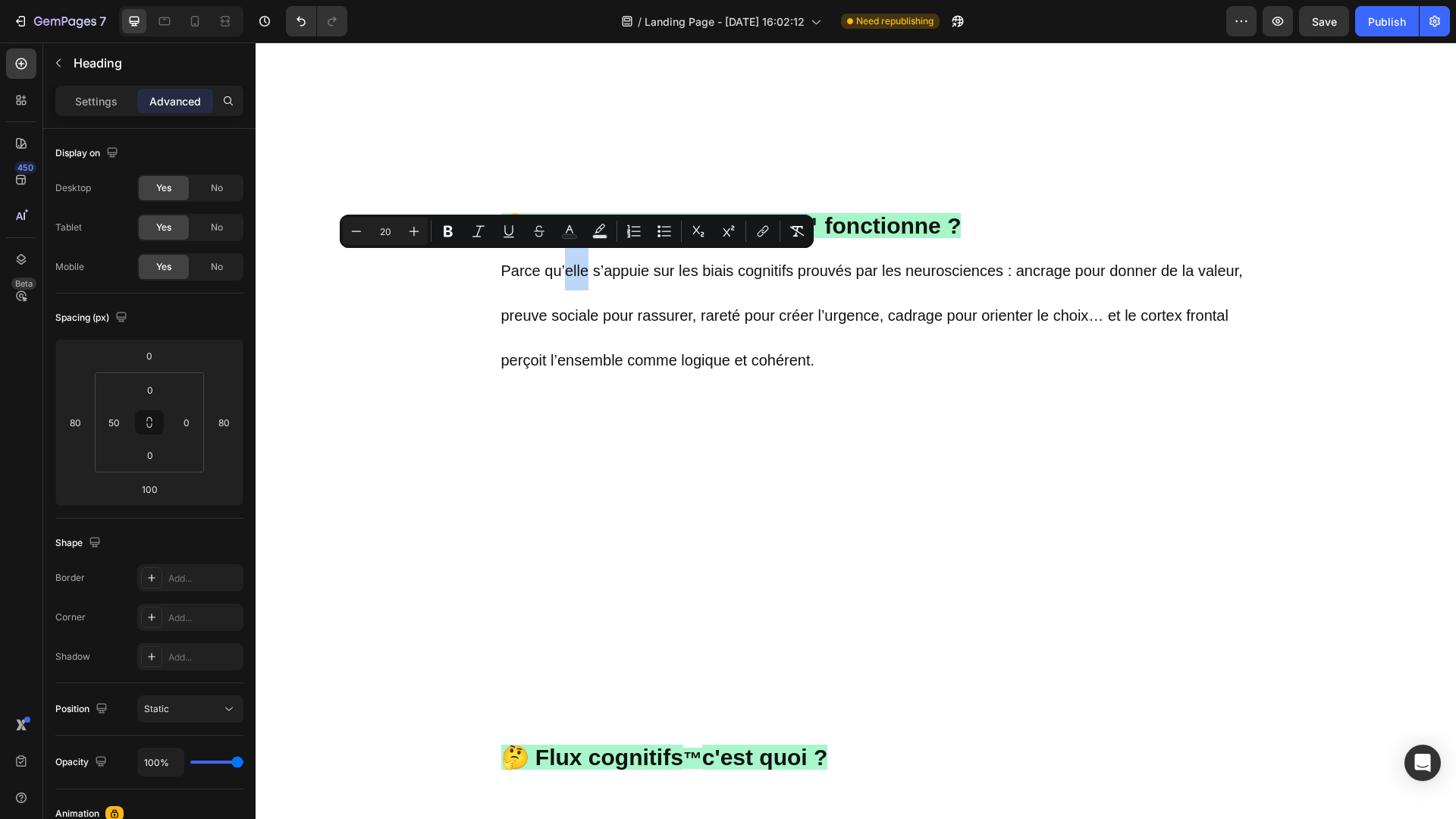
drag, startPoint x: 587, startPoint y: 261, endPoint x: 564, endPoint y: 264, distance: 23.2
click at [564, 264] on span "Parce qu’elle s’appuie sur les biais cognitifs prouvés par les neurosciences : …" at bounding box center [872, 315] width 741 height 106
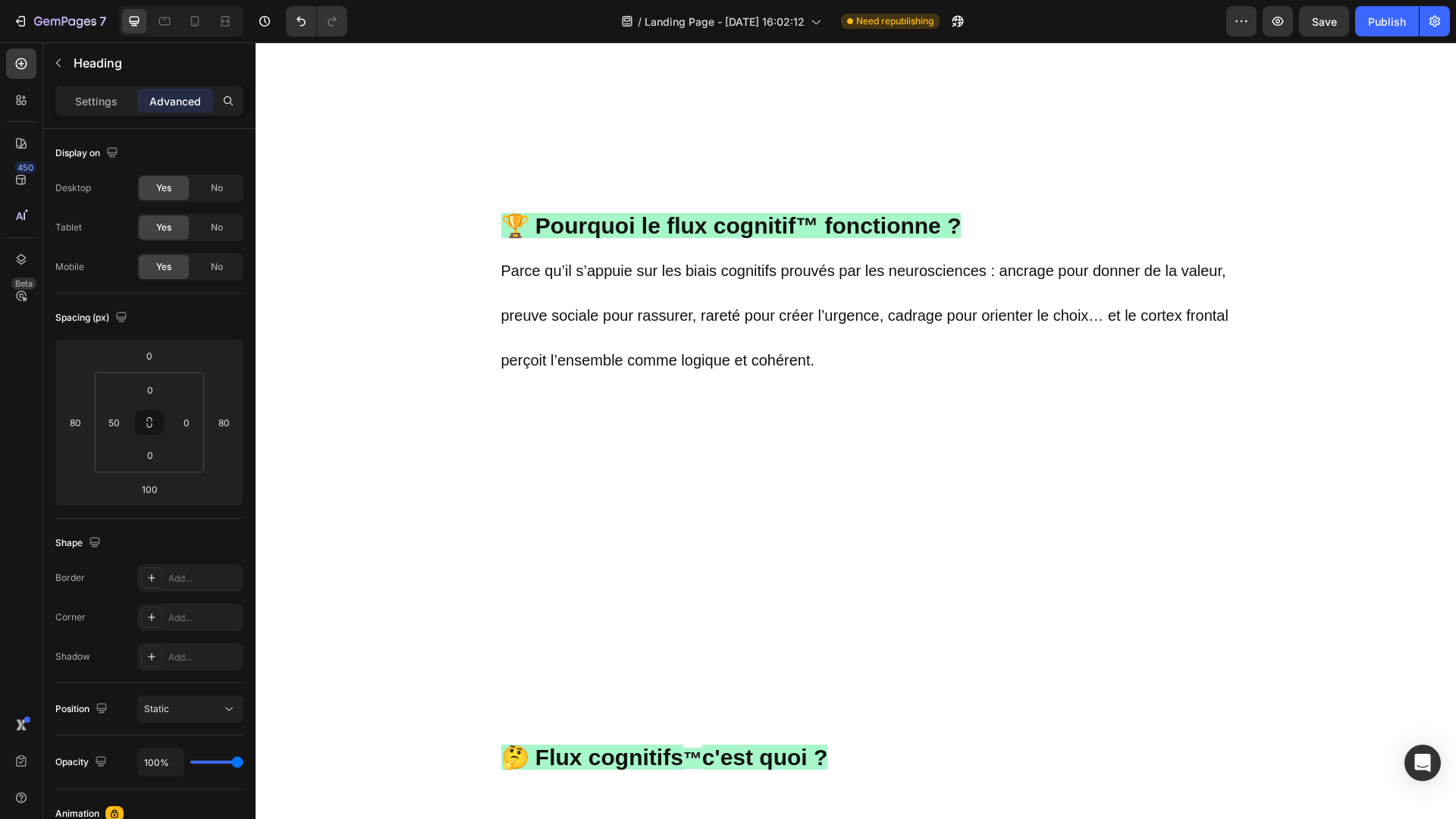
click at [630, 264] on span "Parce qu’il s’appuie sur les biais cognitifs prouvés par les neurosciences : an…" at bounding box center [864, 315] width 727 height 106
click at [674, 303] on span "Parce qu’il s’appui sur les biais cognitifs prouvés par les neurosciences : anc…" at bounding box center [864, 315] width 727 height 106
click at [624, 263] on span "Parce qu’il s’appui sur les biais cognitifs prouvés par les neurosciences : anc…" at bounding box center [864, 315] width 727 height 106
click at [999, 264] on span "Parce qu’il s’appuie sur les biais cognitifs prouvés par les neurosciences : an…" at bounding box center [864, 315] width 727 height 106
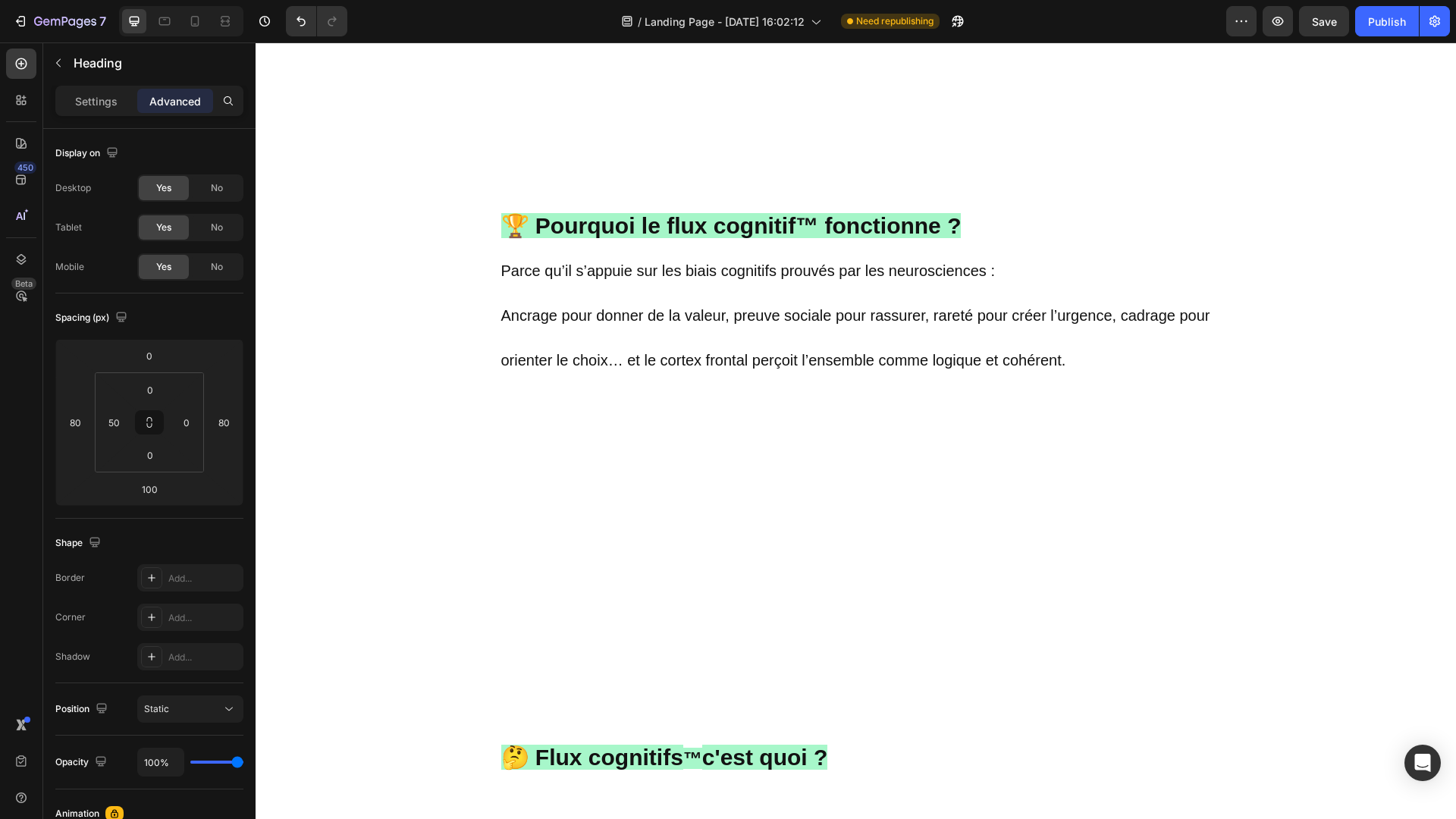
click at [564, 307] on span "Ancrage pour donner de la valeur, preuve sociale pour rassurer, rareté pour cré…" at bounding box center [856, 337] width 709 height 61
click at [1103, 355] on p "🏆 Pourquoi le flux cognitif™ fonctionne ? Parce qu’il s’appuie sur les biais co…" at bounding box center [875, 800] width 748 height 1272
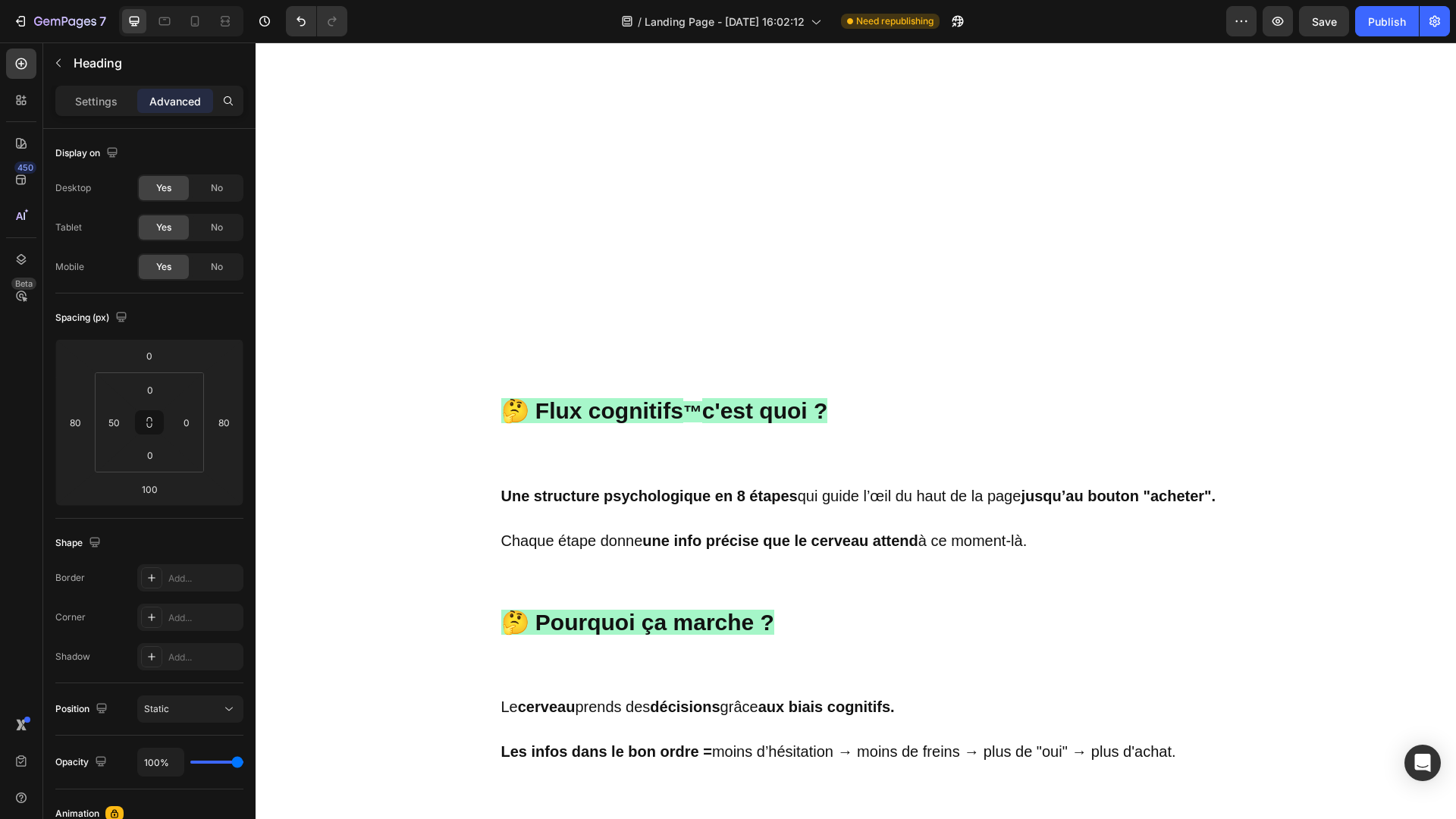
scroll to position [1877, 0]
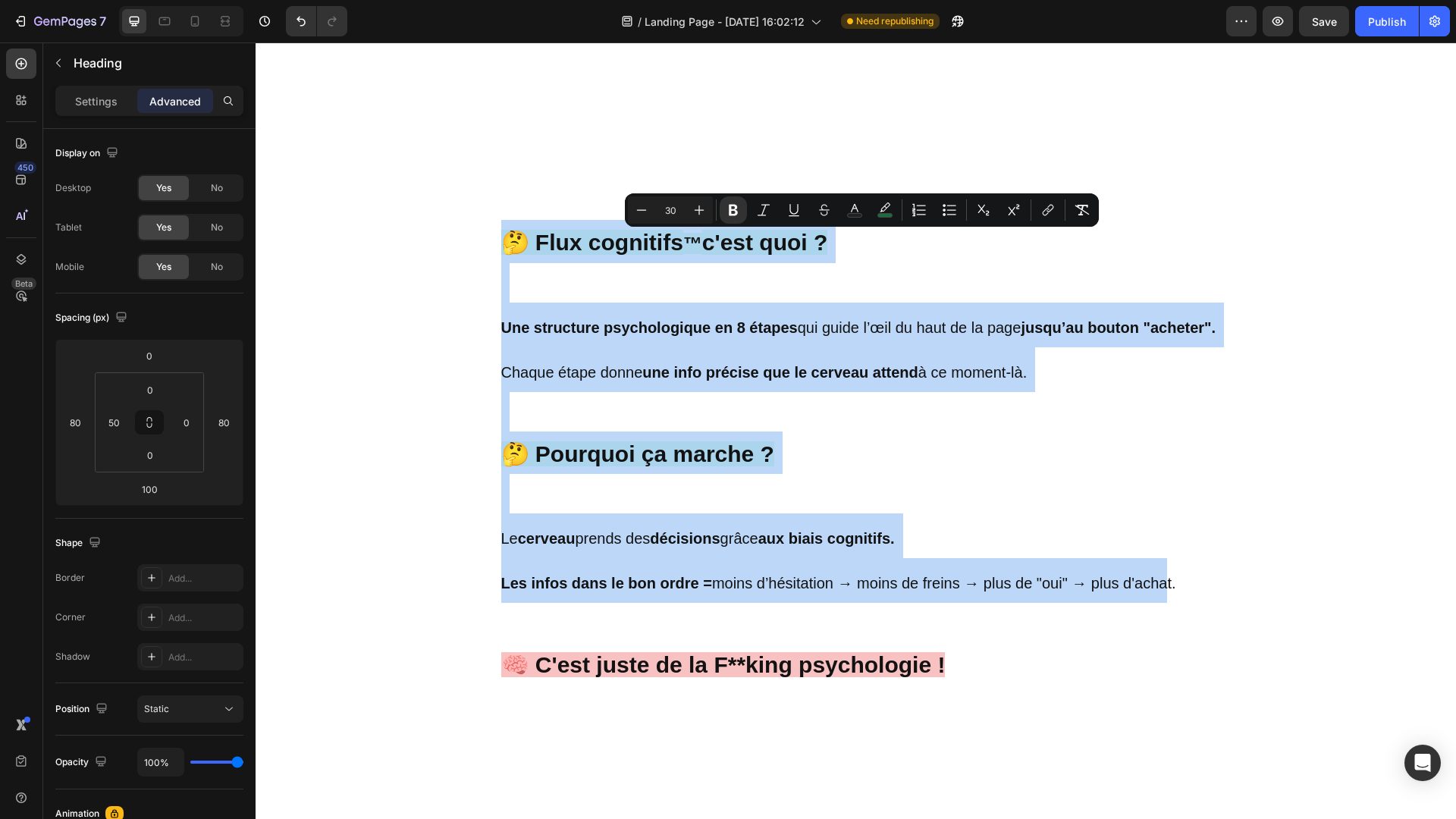
drag, startPoint x: 508, startPoint y: 246, endPoint x: 1163, endPoint y: 609, distance: 748.9
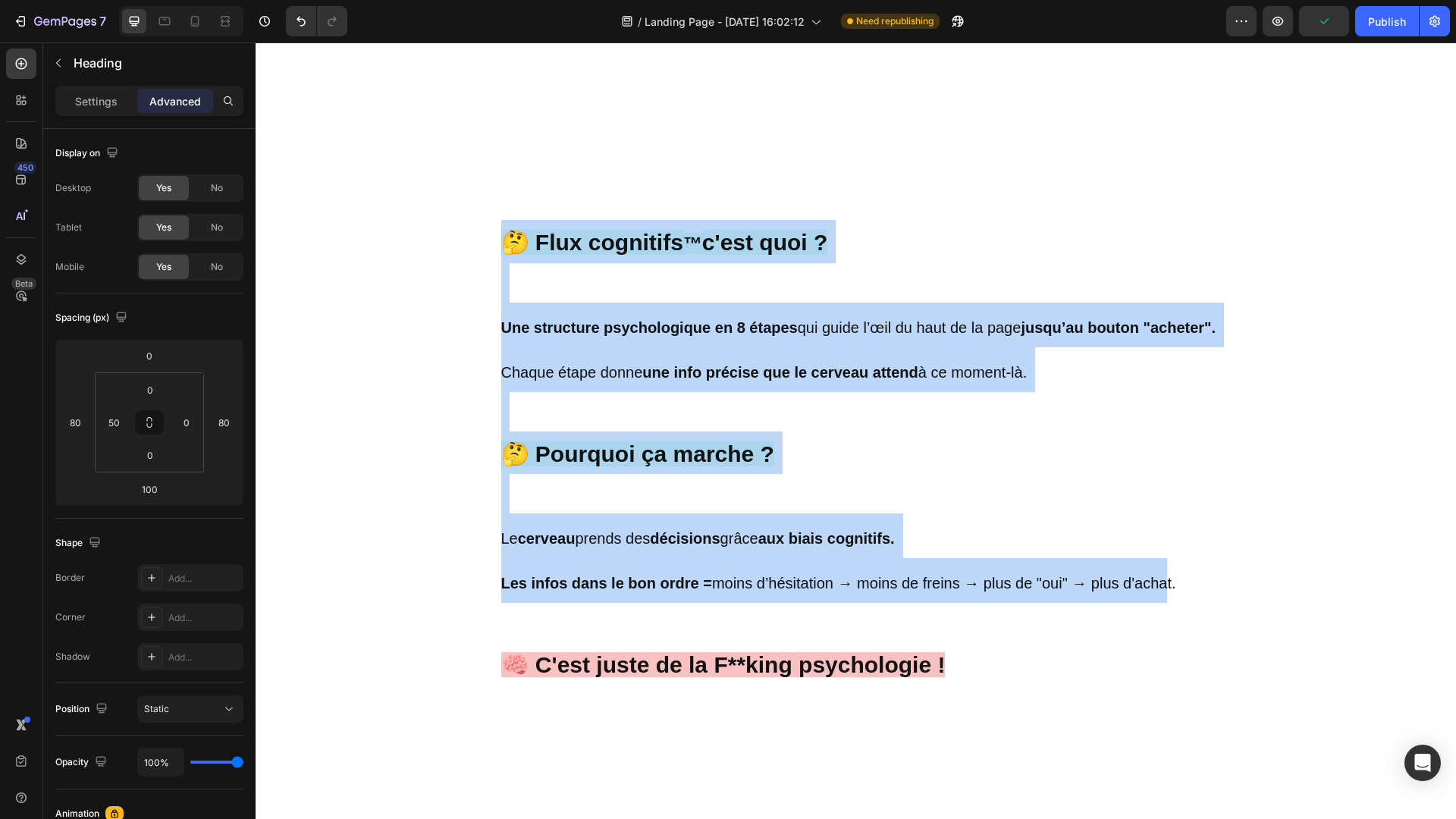
click at [1182, 591] on p "🏆 Pourquoi le flux cognitif™ fonctionne ? Parce qu’il s’appuie sur les biais co…" at bounding box center [875, 220] width 748 height 1401
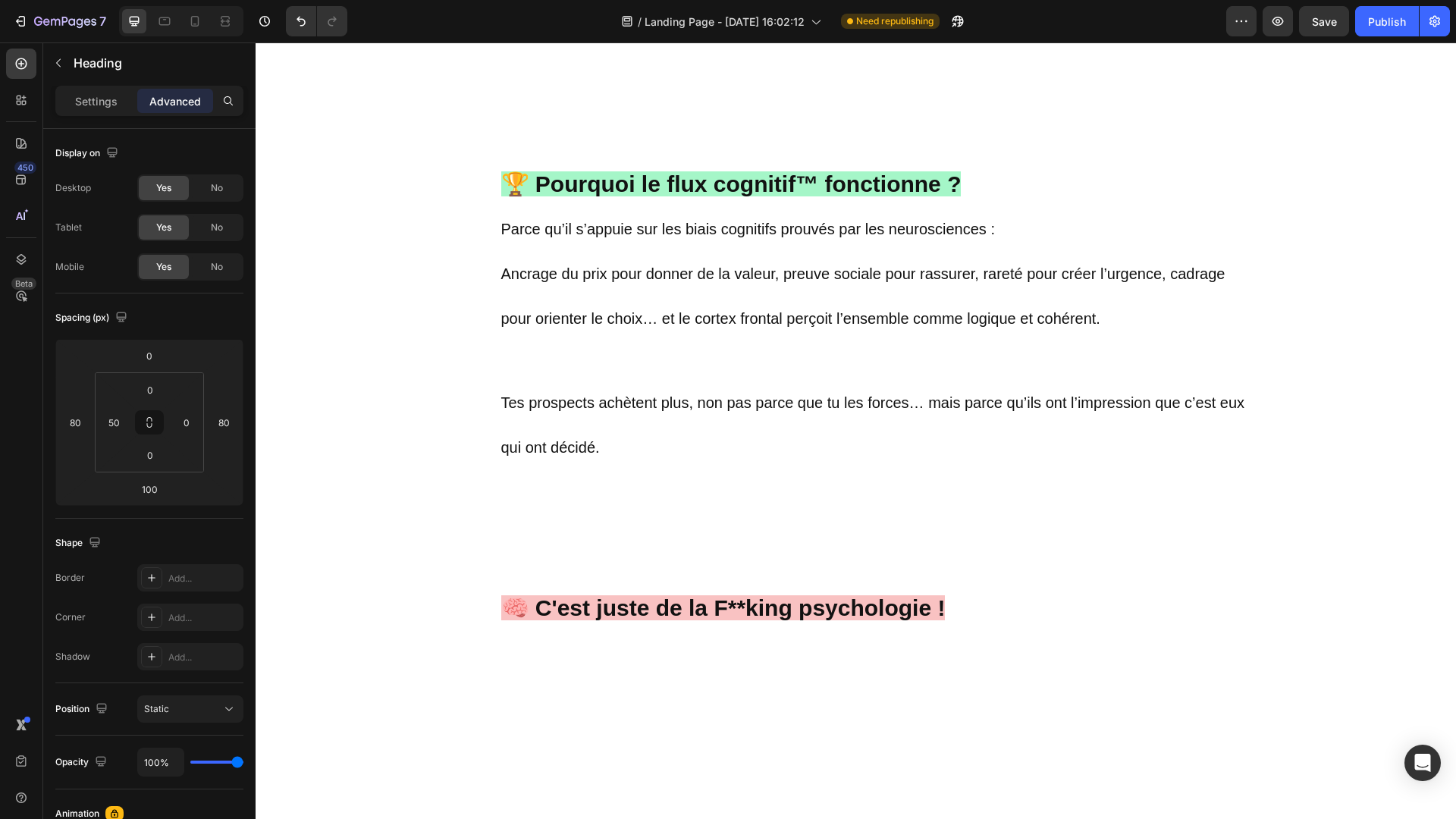
scroll to position [1275, 0]
click at [523, 187] on strong "🏆 Pourquoi le flux cognitif™ fonctionne ?" at bounding box center [731, 184] width 460 height 25
click at [607, 364] on p "🏆 Pourquoi le flux cognitif™ fonctionne ? Parce qu’il s’appuie sur les biais co…" at bounding box center [875, 494] width 748 height 742
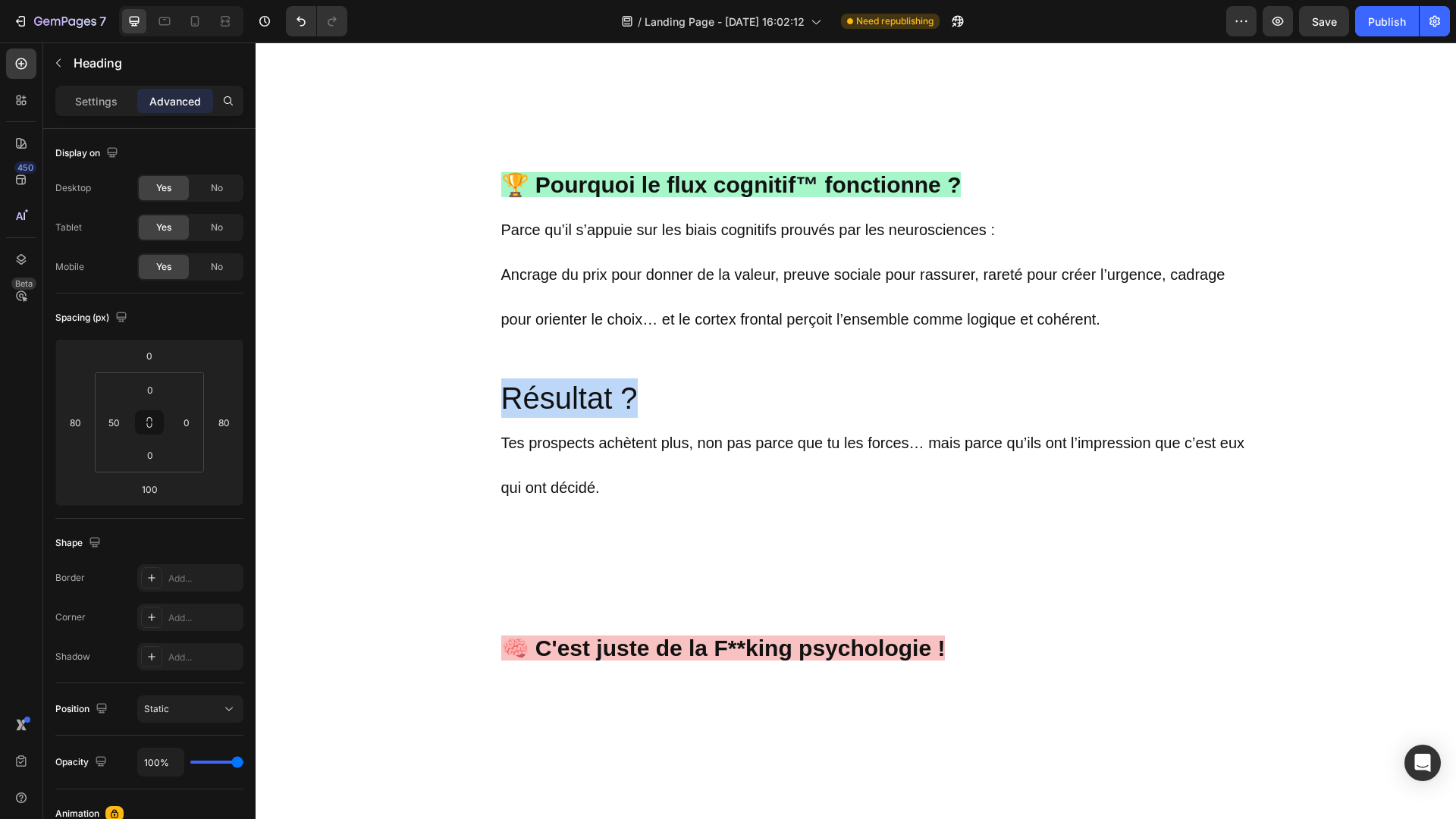
click at [506, 400] on p "🏆 Pourquoi le flux cognitif™ fonctionne ? Parce qu’il s’appuie sur les biais co…" at bounding box center [875, 514] width 748 height 782
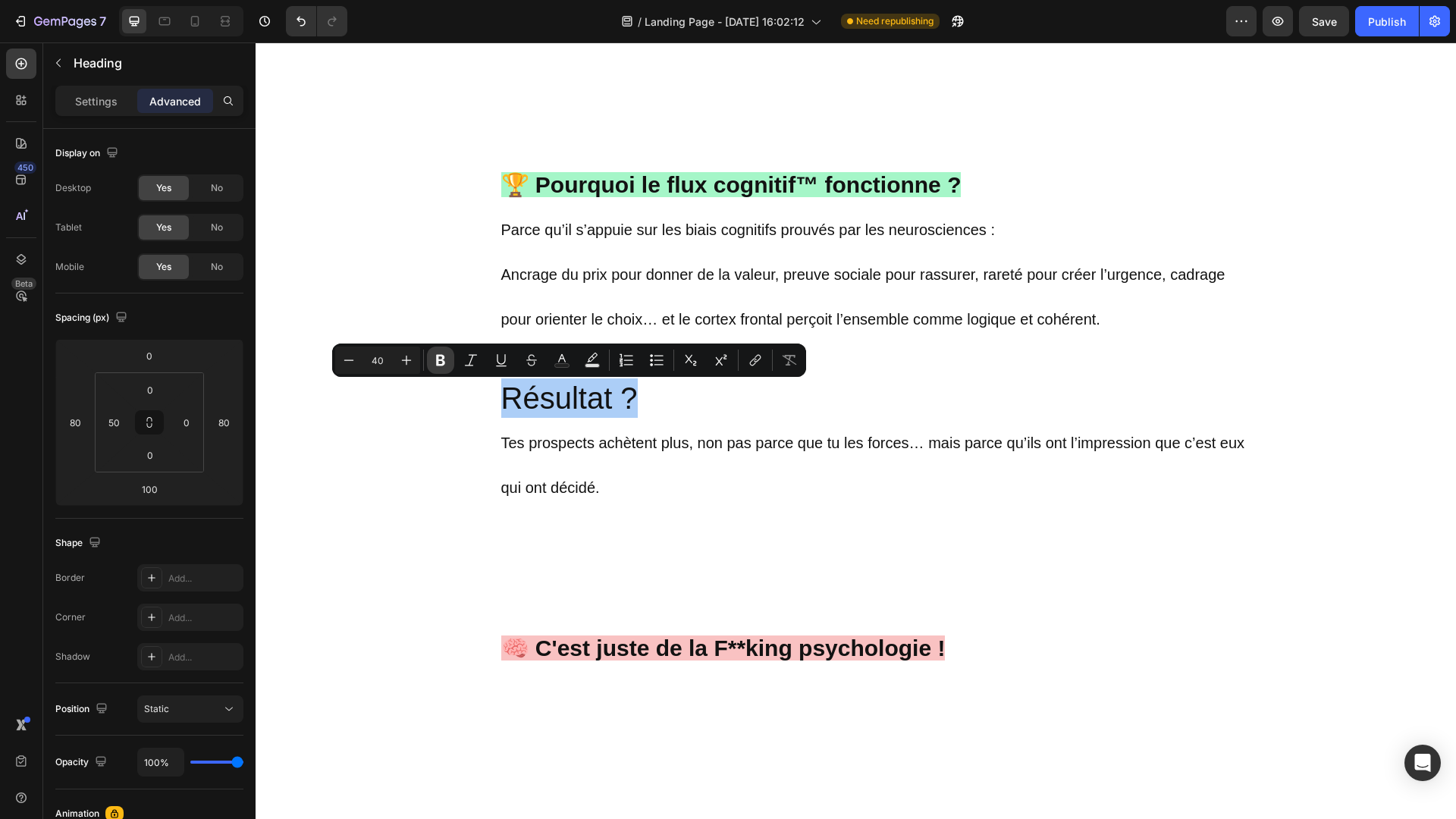
click at [442, 361] on icon "Editor contextual toolbar" at bounding box center [441, 360] width 9 height 11
click at [352, 360] on icon "Editor contextual toolbar" at bounding box center [349, 359] width 10 height 1
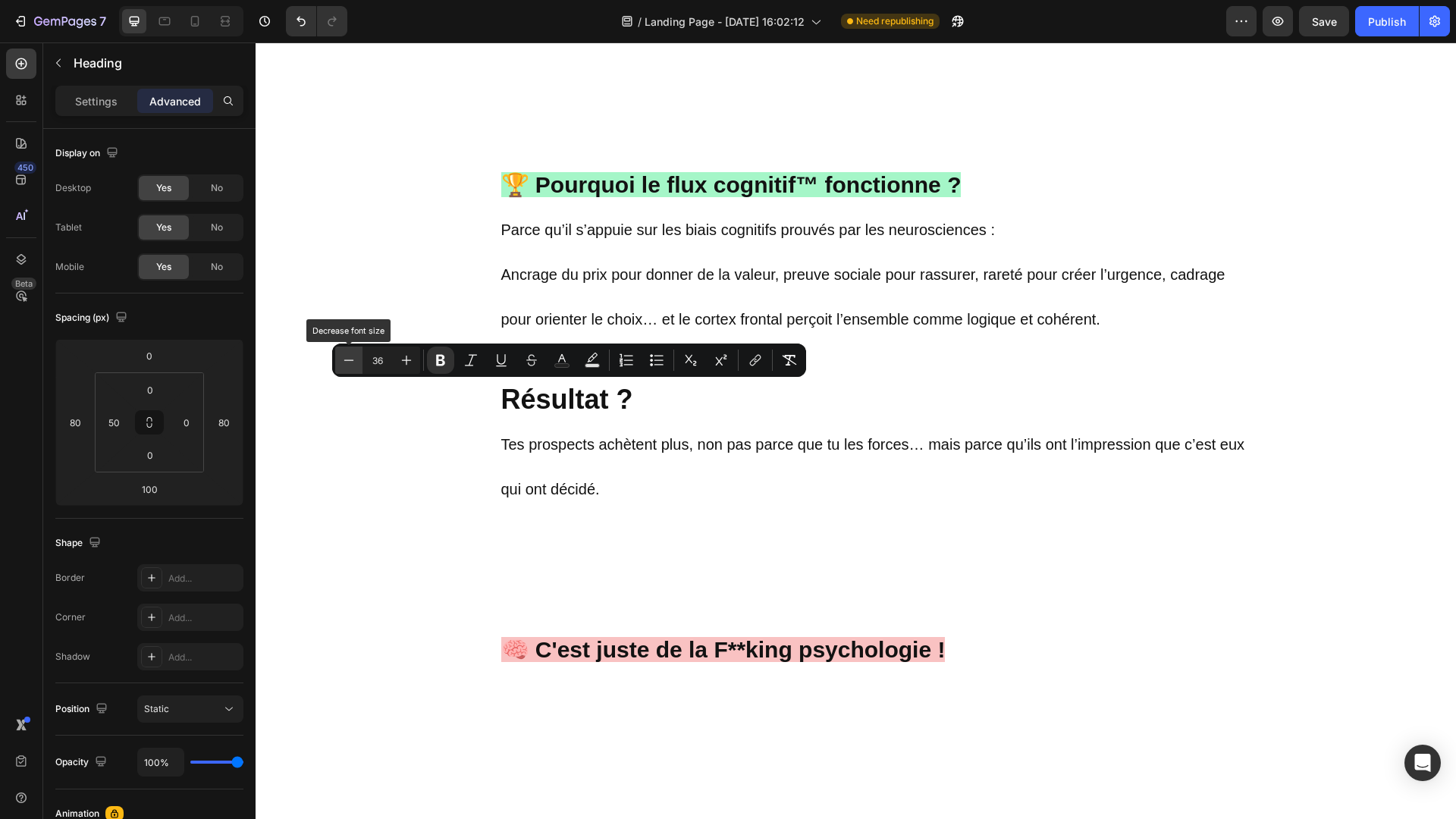
click at [352, 360] on icon "Editor contextual toolbar" at bounding box center [349, 359] width 10 height 1
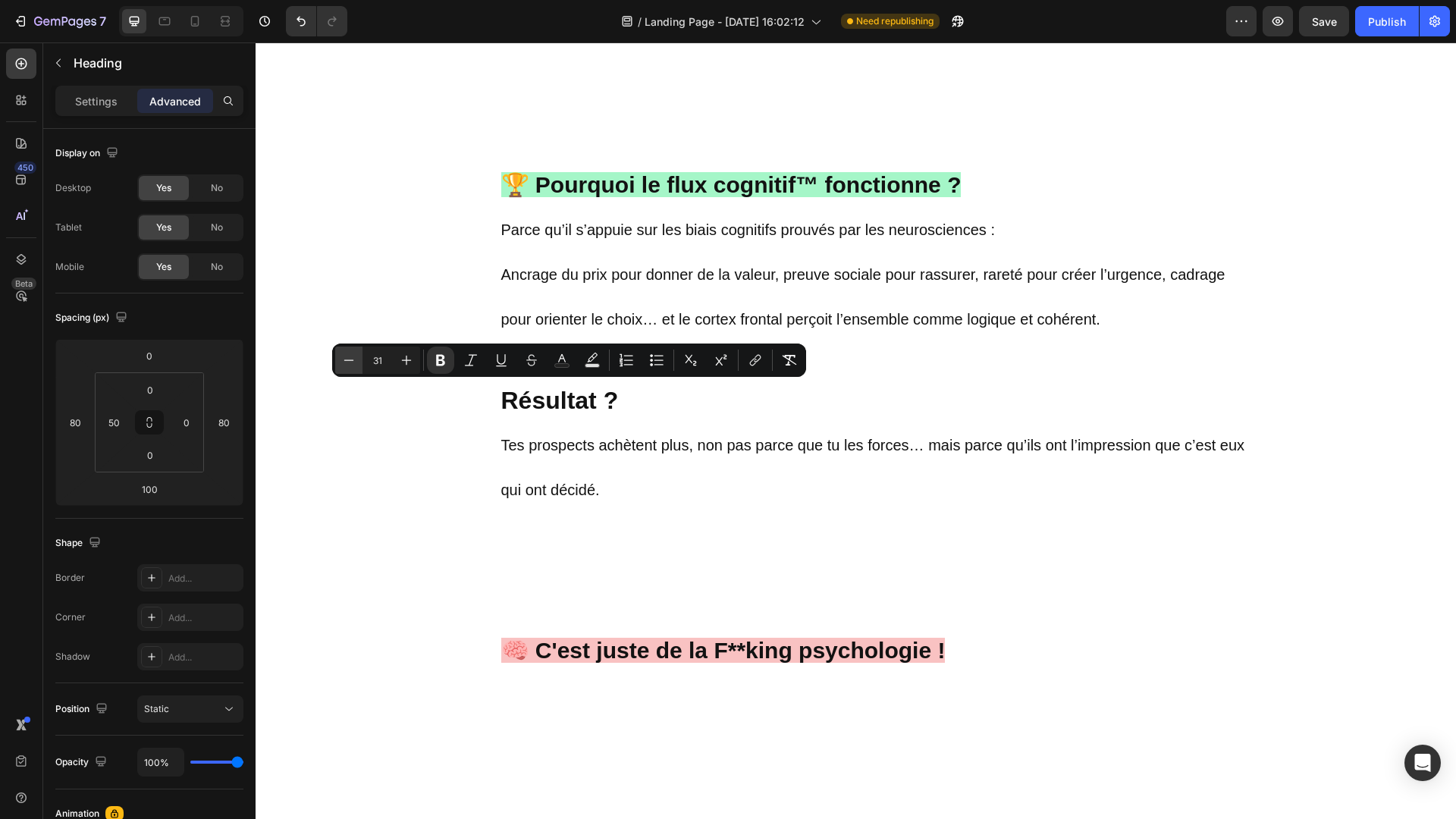
click at [352, 360] on icon "Editor contextual toolbar" at bounding box center [349, 359] width 10 height 1
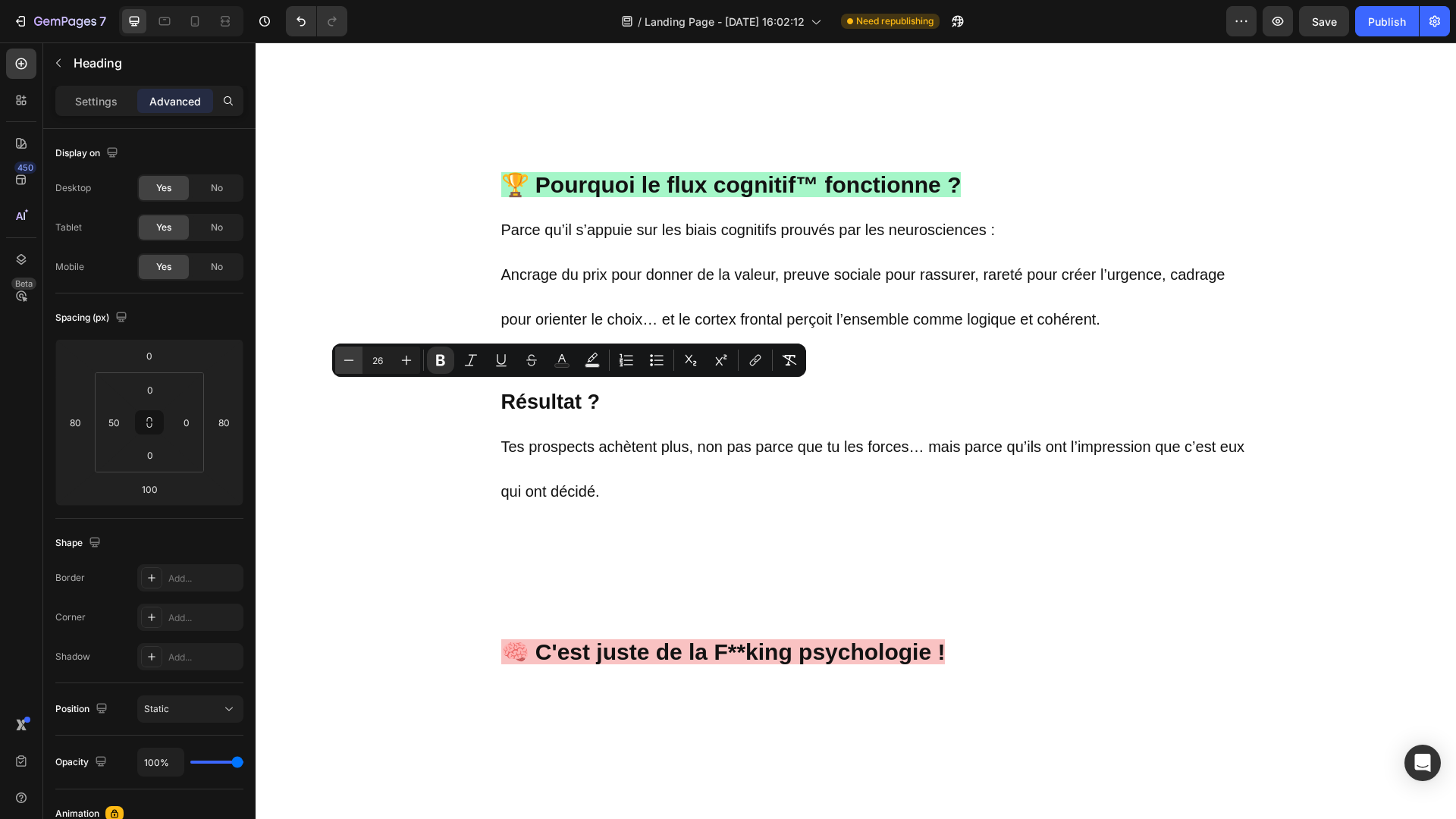
click at [352, 360] on icon "Editor contextual toolbar" at bounding box center [349, 359] width 10 height 1
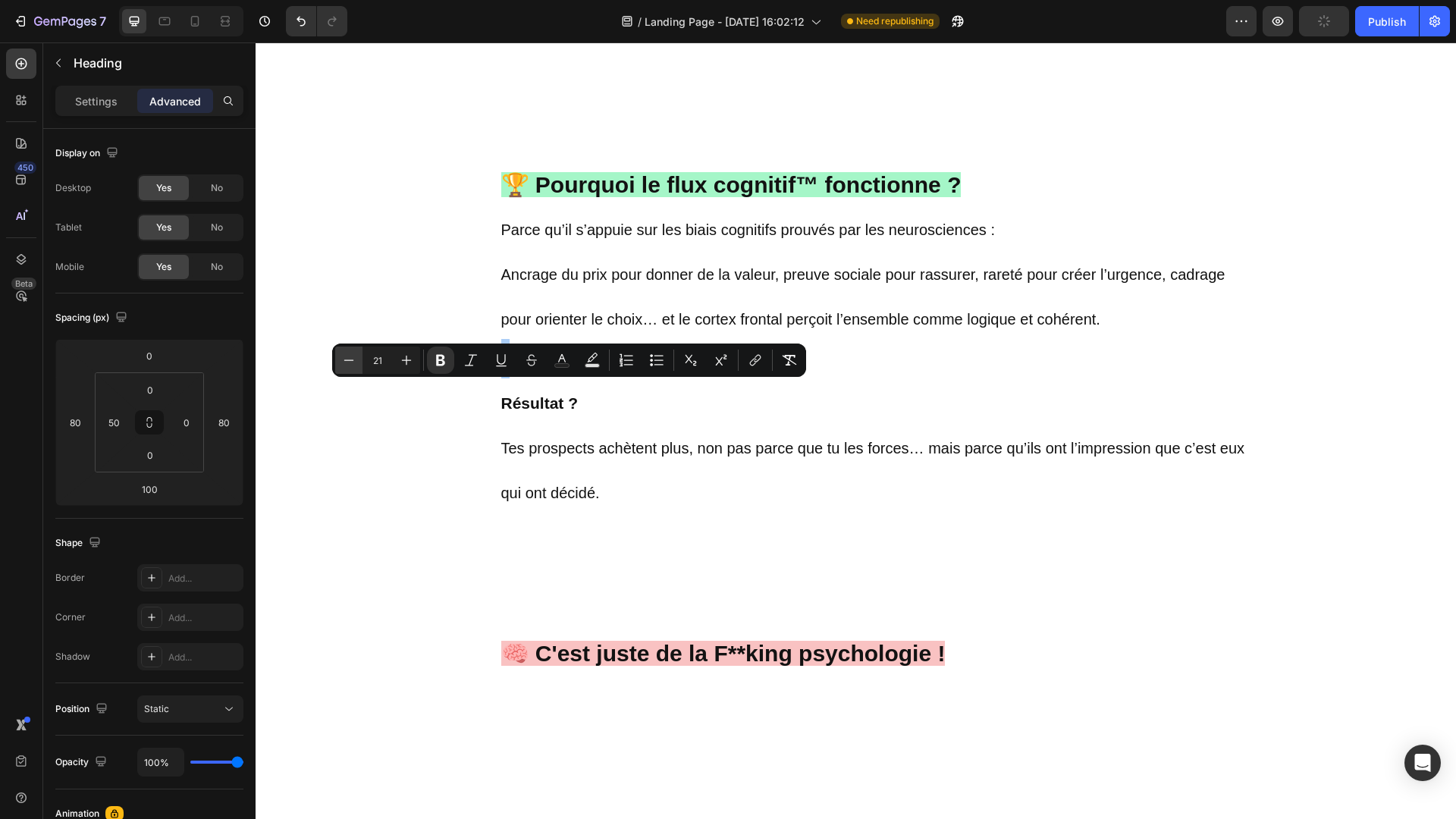
click at [352, 360] on icon "Editor contextual toolbar" at bounding box center [349, 359] width 10 height 1
click at [411, 358] on icon "Editor contextual toolbar" at bounding box center [406, 359] width 15 height 15
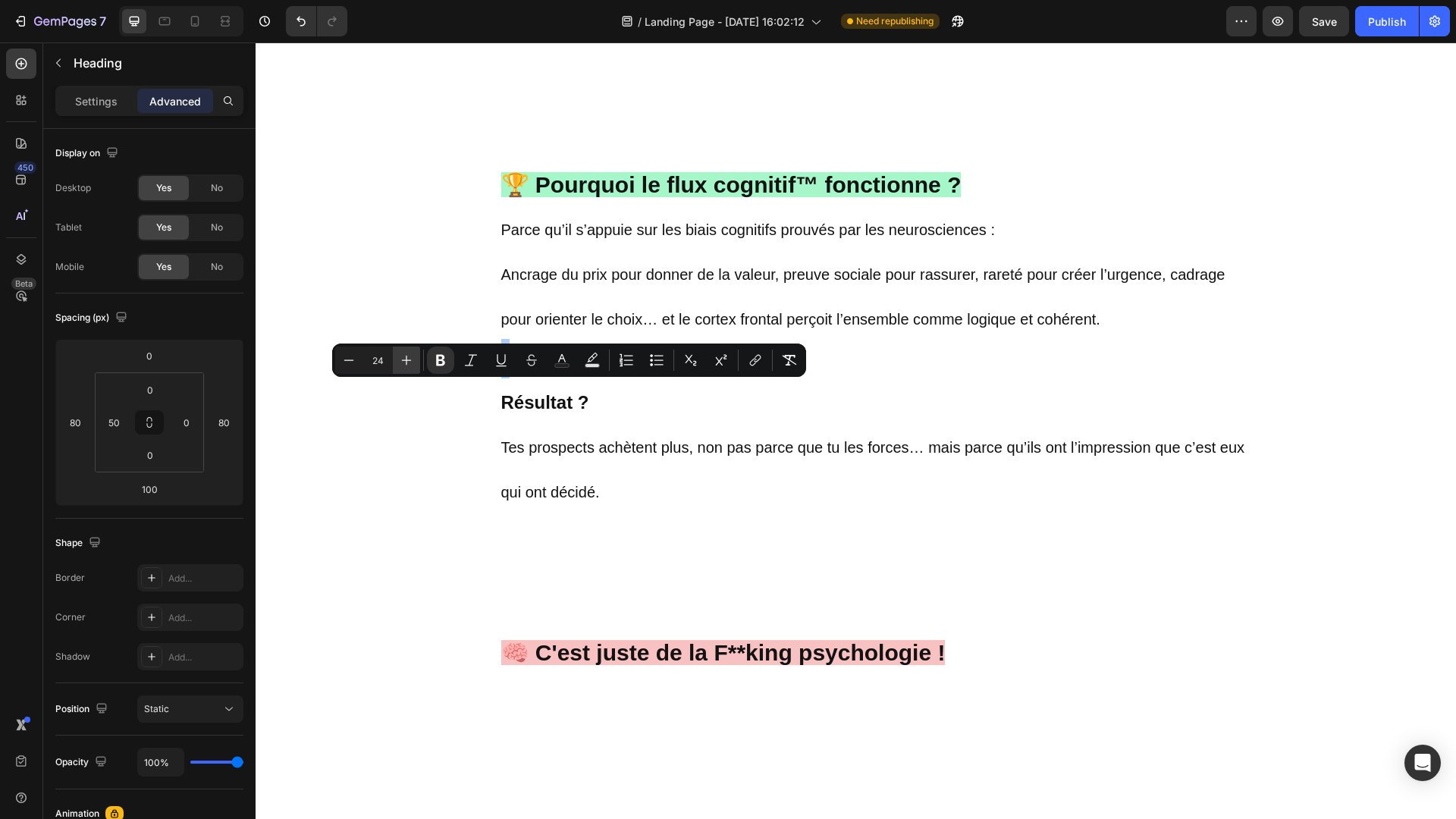
click at [411, 358] on icon "Editor contextual toolbar" at bounding box center [406, 359] width 15 height 15
type input "30"
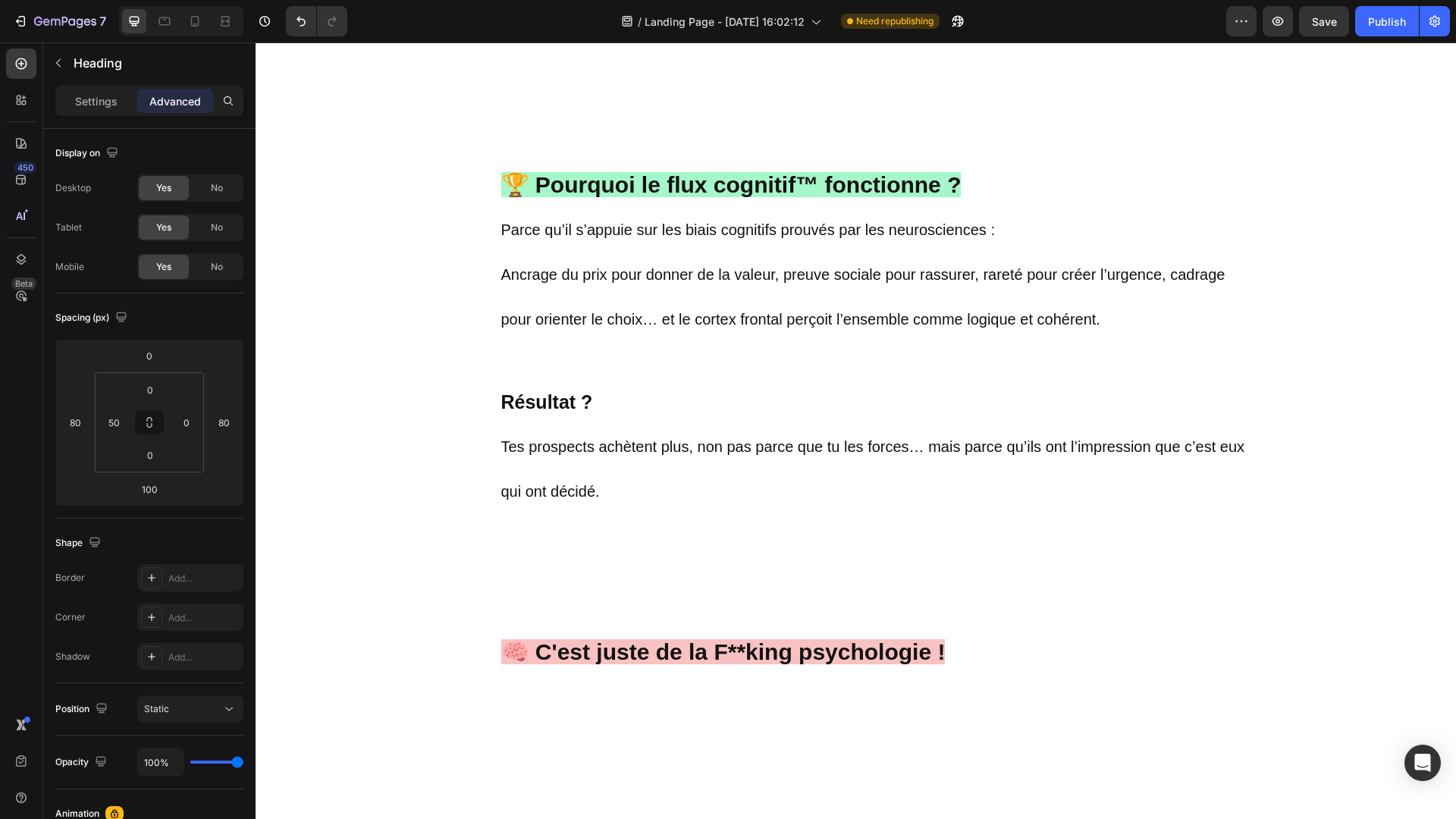
click at [631, 184] on strong "🏆 Pourquoi le flux cognitif™ fonctionne ?" at bounding box center [731, 184] width 460 height 25
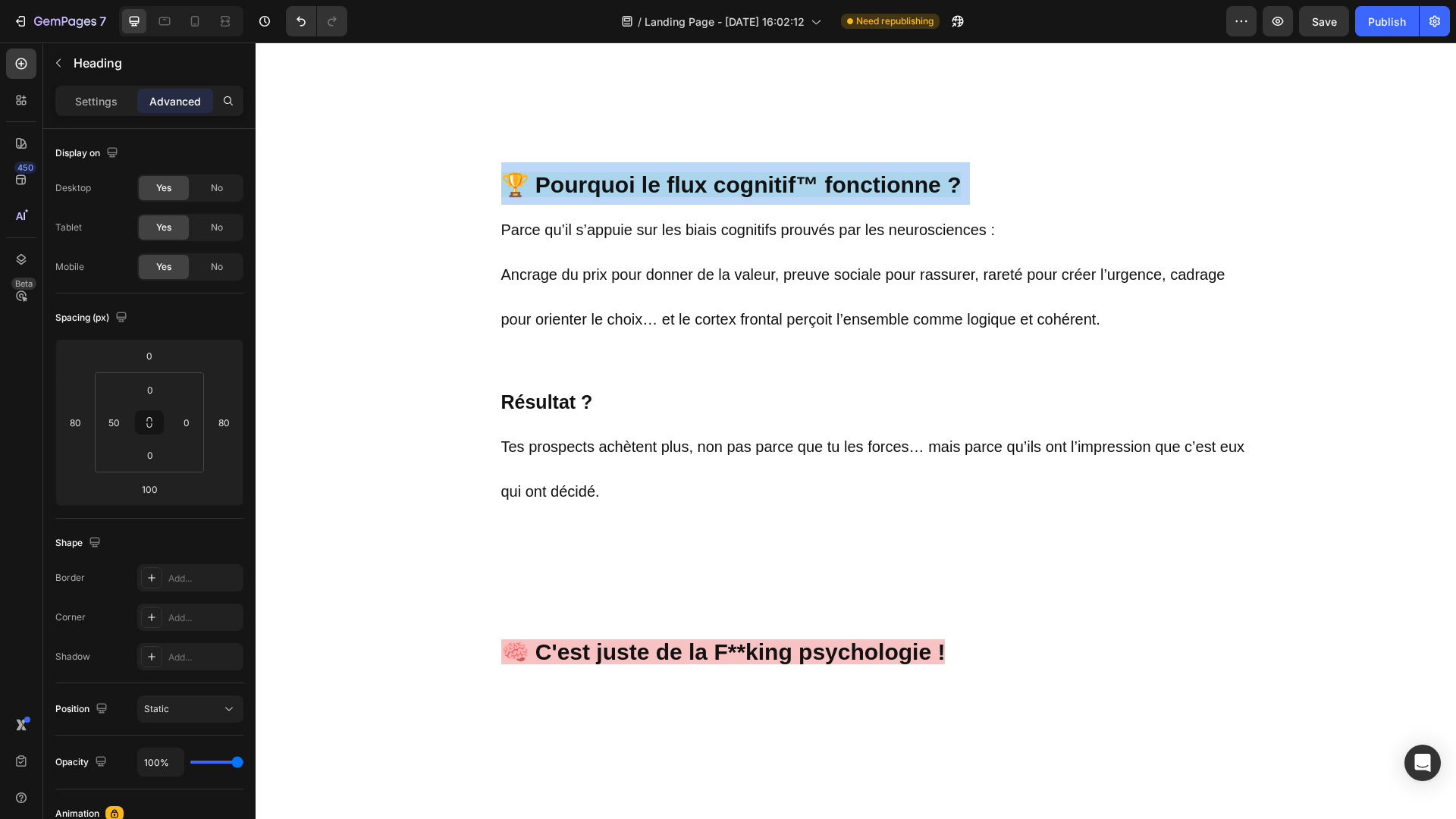
click at [631, 184] on strong "🏆 Pourquoi le flux cognitif™ fonctionne ?" at bounding box center [731, 184] width 460 height 25
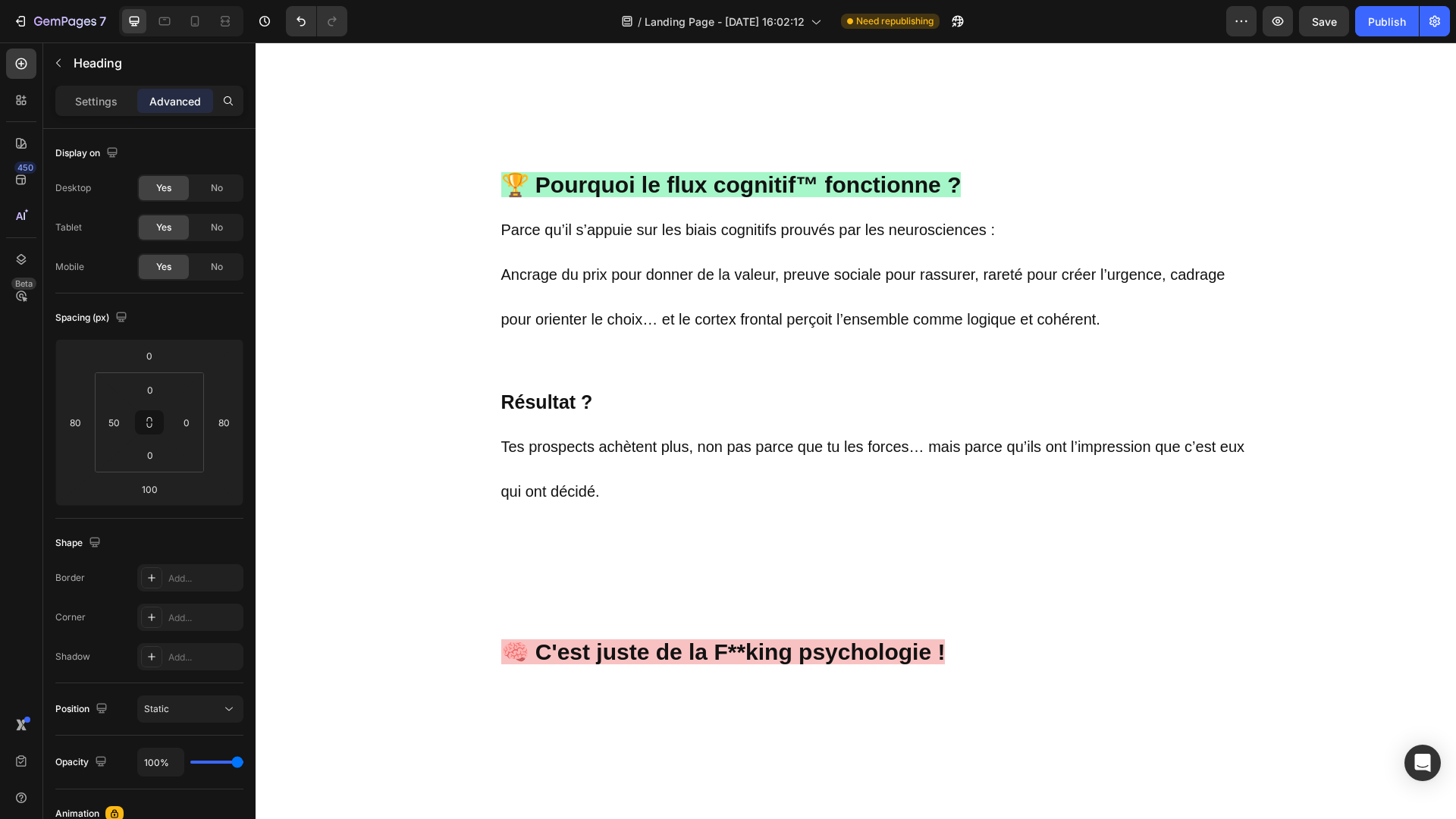
click at [572, 403] on strong "Résultat ?" at bounding box center [547, 402] width 92 height 21
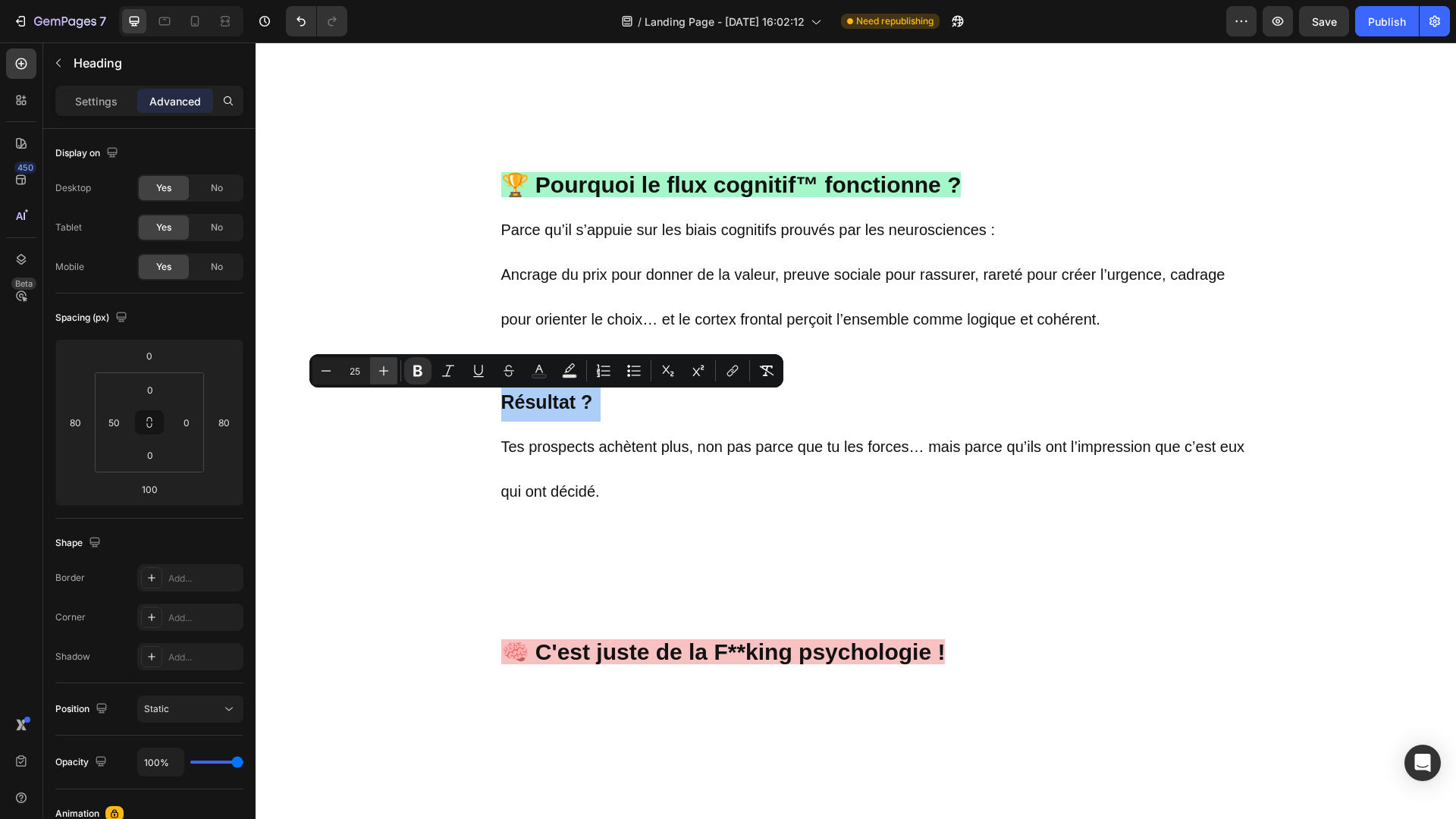
click at [381, 369] on icon "Editor contextual toolbar" at bounding box center [383, 370] width 15 height 15
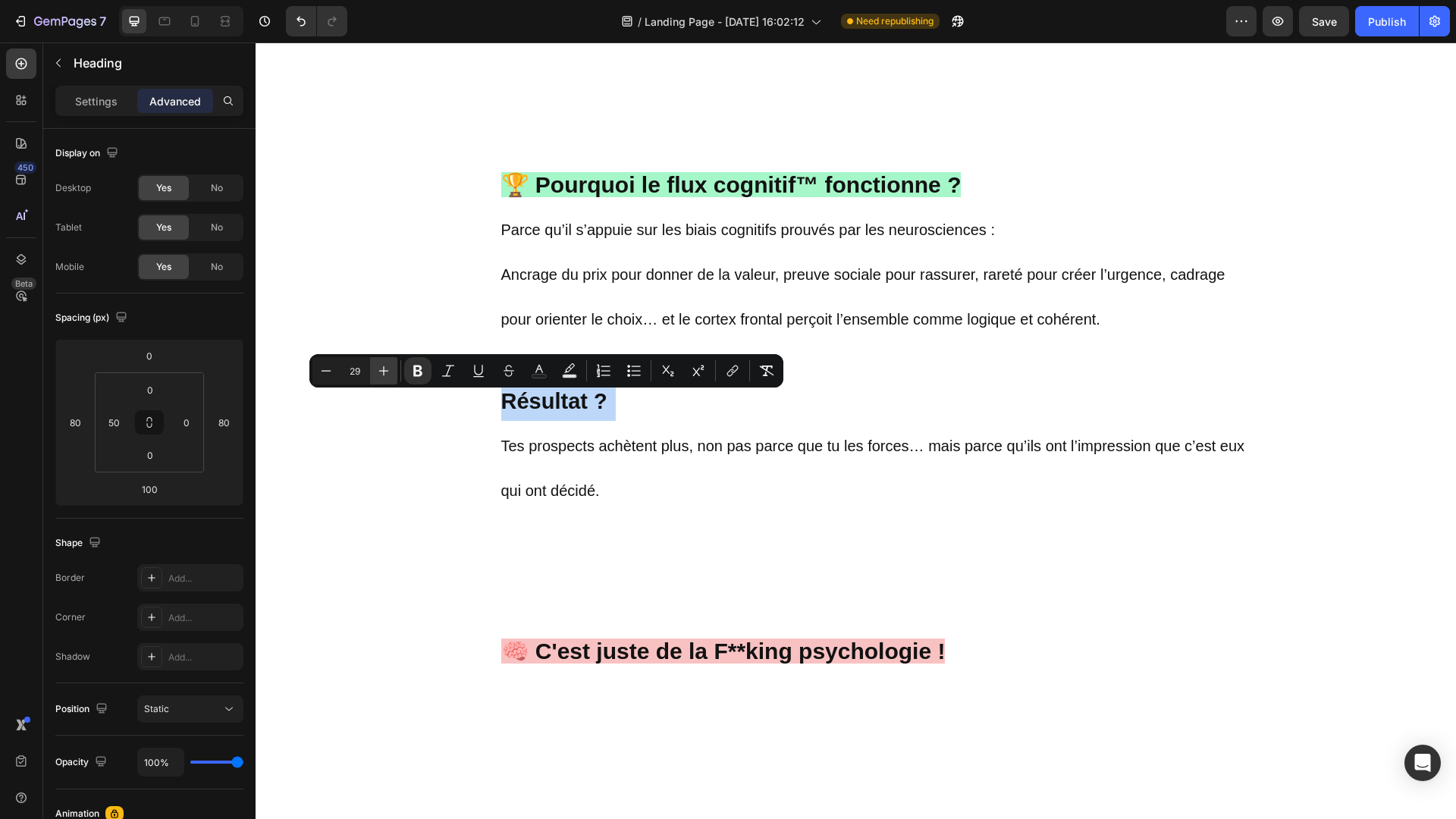
type input "30"
click at [505, 410] on strong "Résultat ?" at bounding box center [556, 401] width 110 height 25
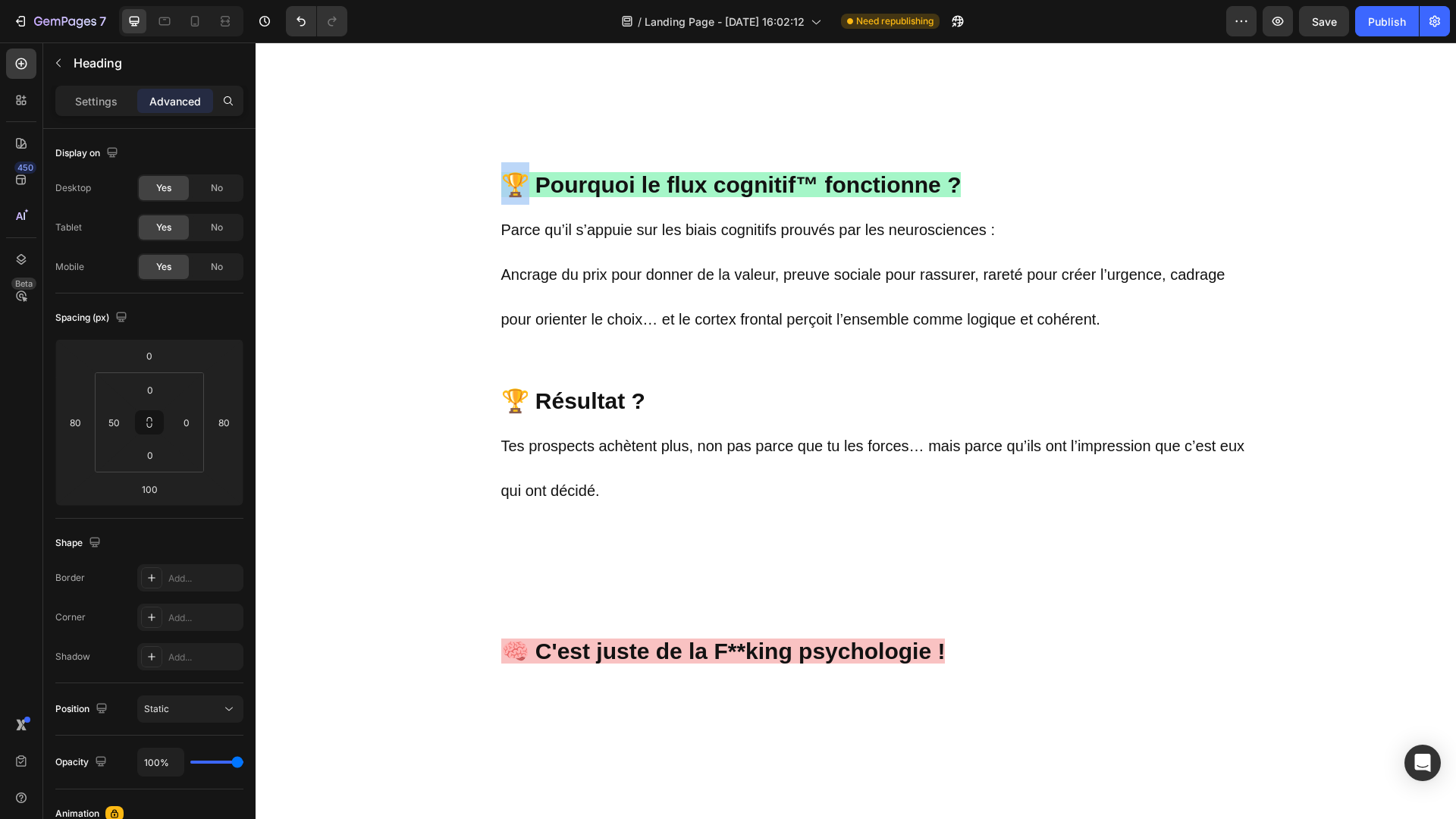
drag, startPoint x: 517, startPoint y: 184, endPoint x: 504, endPoint y: 184, distance: 13.0
click at [504, 184] on strong "🏆 Pourquoi le flux cognitif™ fonctionne ?" at bounding box center [731, 184] width 460 height 25
drag, startPoint x: 662, startPoint y: 396, endPoint x: 479, endPoint y: 410, distance: 183.5
click at [479, 410] on div "🧠 Pourquoi le flux cognitif™ fonctionne ? Parce qu’il s’appuie sur les biais co…" at bounding box center [856, 515] width 788 height 788
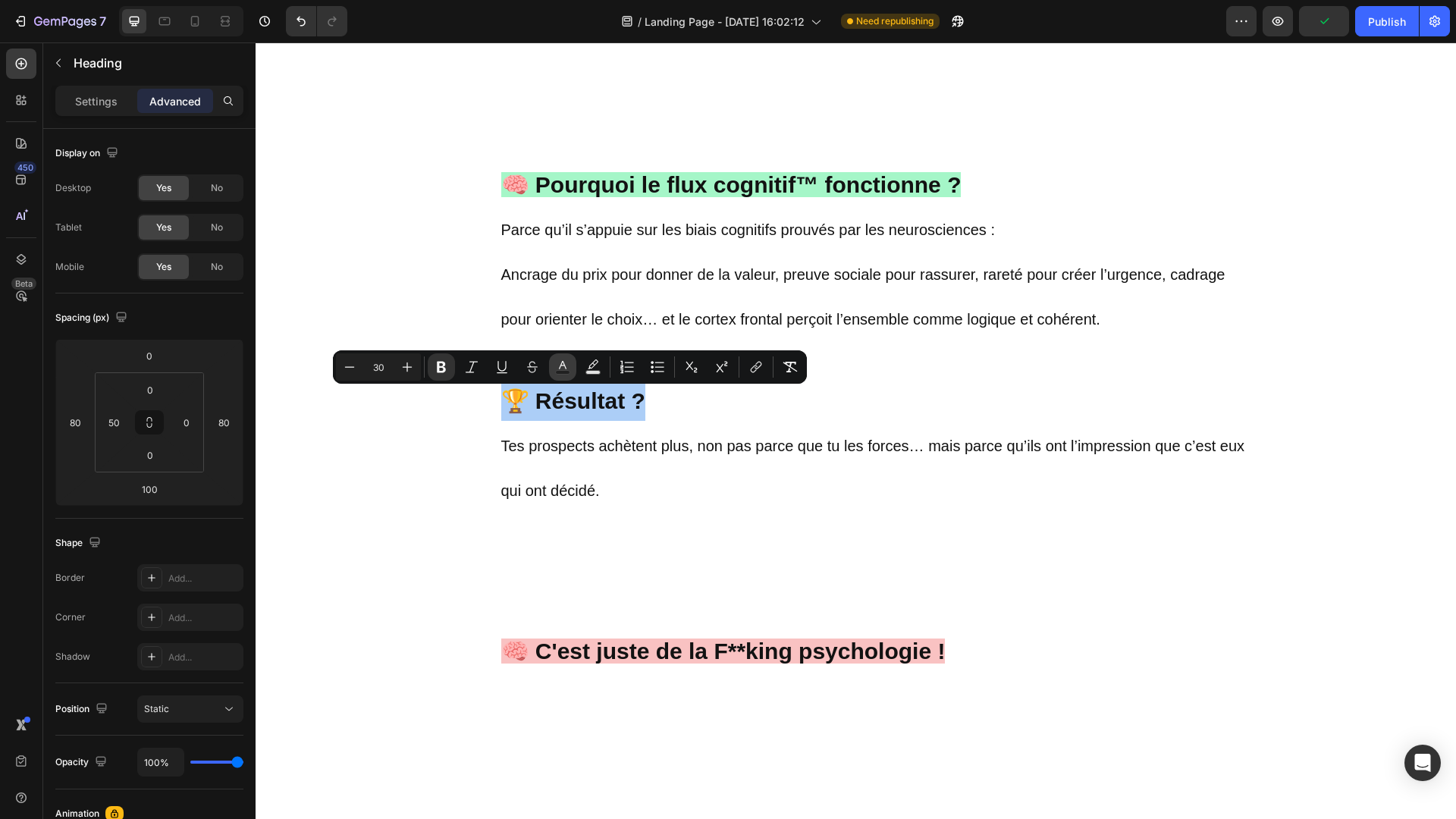
click at [566, 367] on icon "Editor contextual toolbar" at bounding box center [562, 366] width 15 height 15
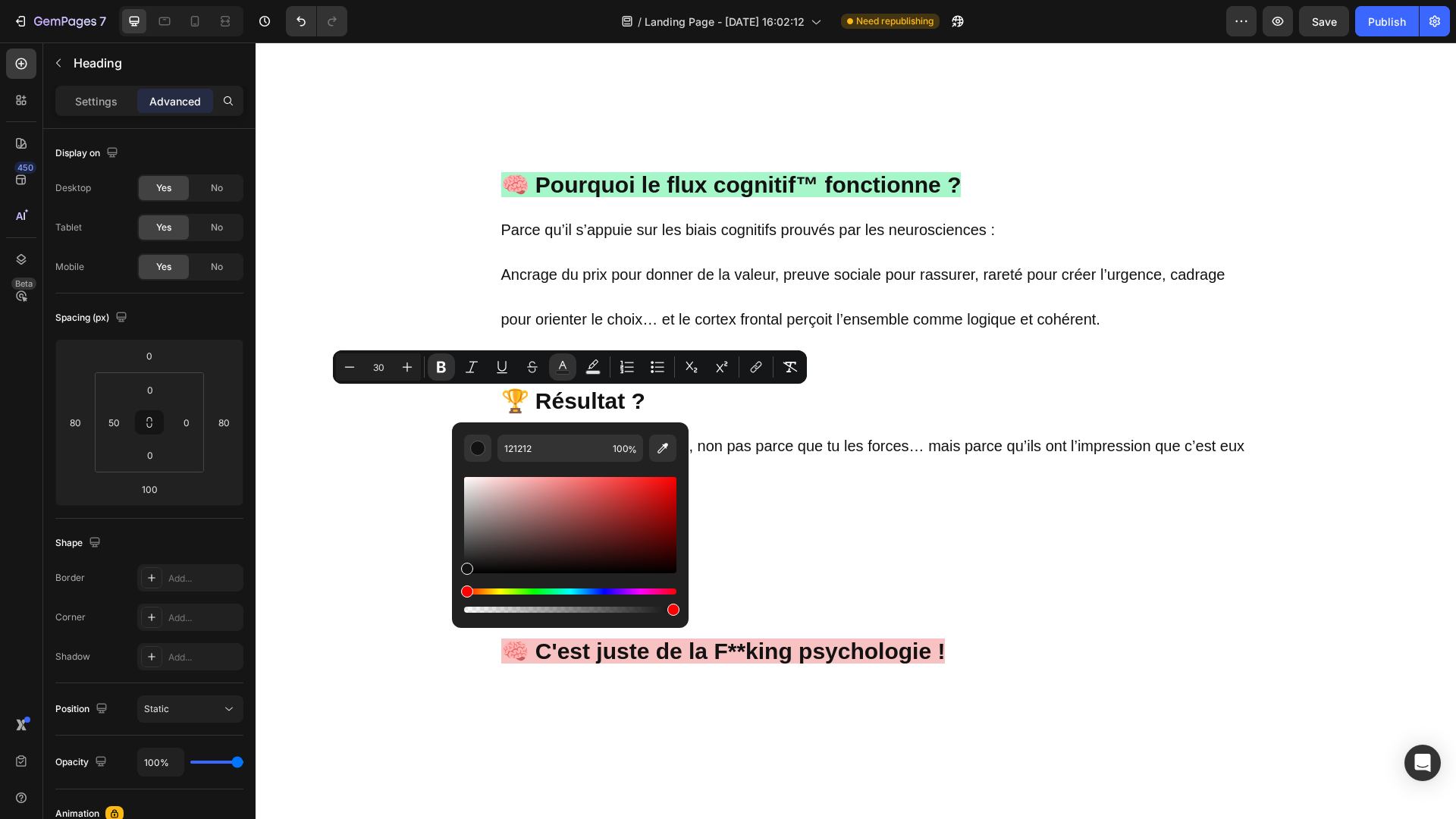
click at [588, 178] on strong "🧠 Pourquoi le flux cognitif™ fonctionne ?" at bounding box center [731, 184] width 460 height 25
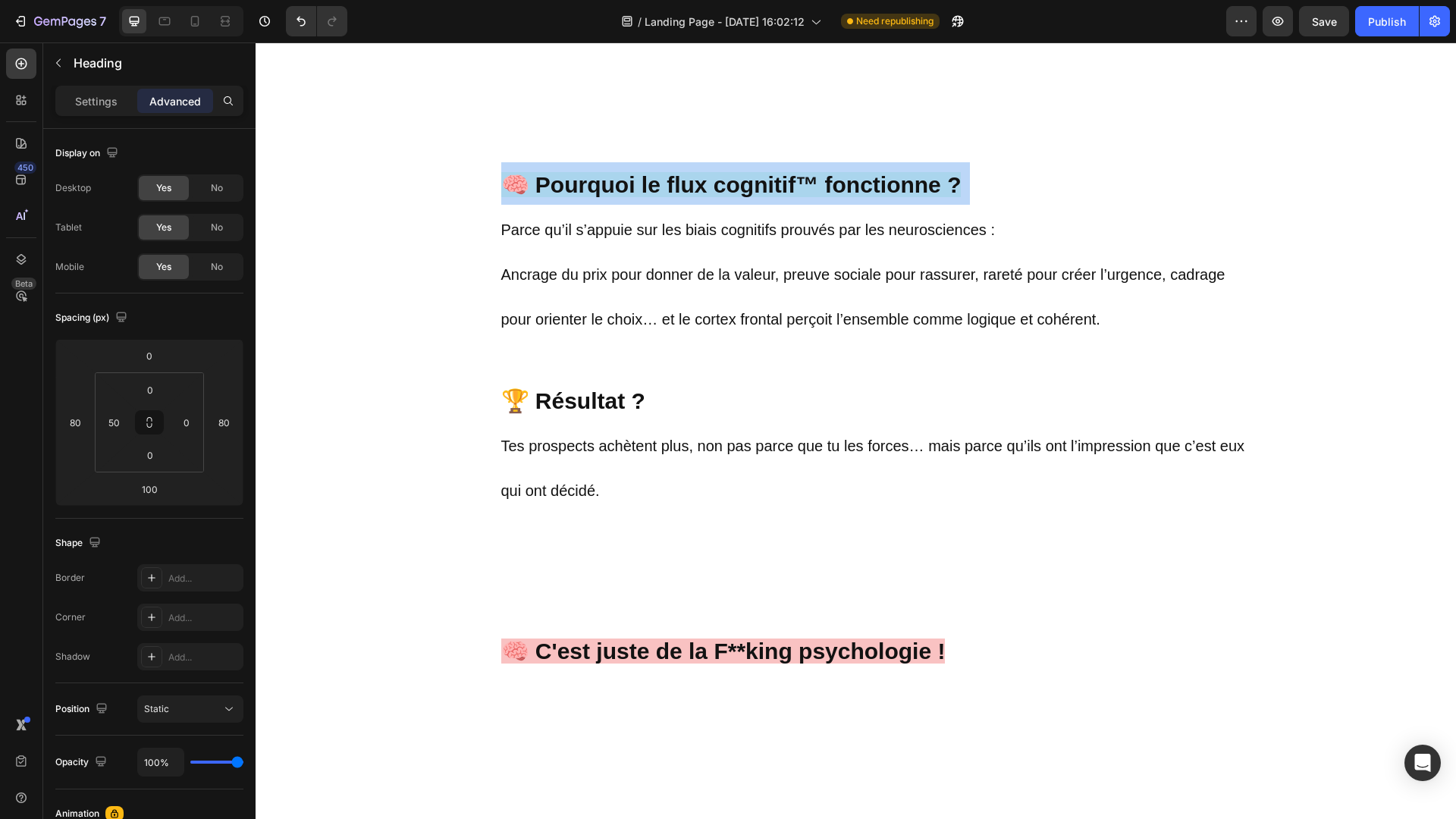
click at [588, 178] on strong "🧠 Pourquoi le flux cognitif™ fonctionne ?" at bounding box center [731, 184] width 460 height 25
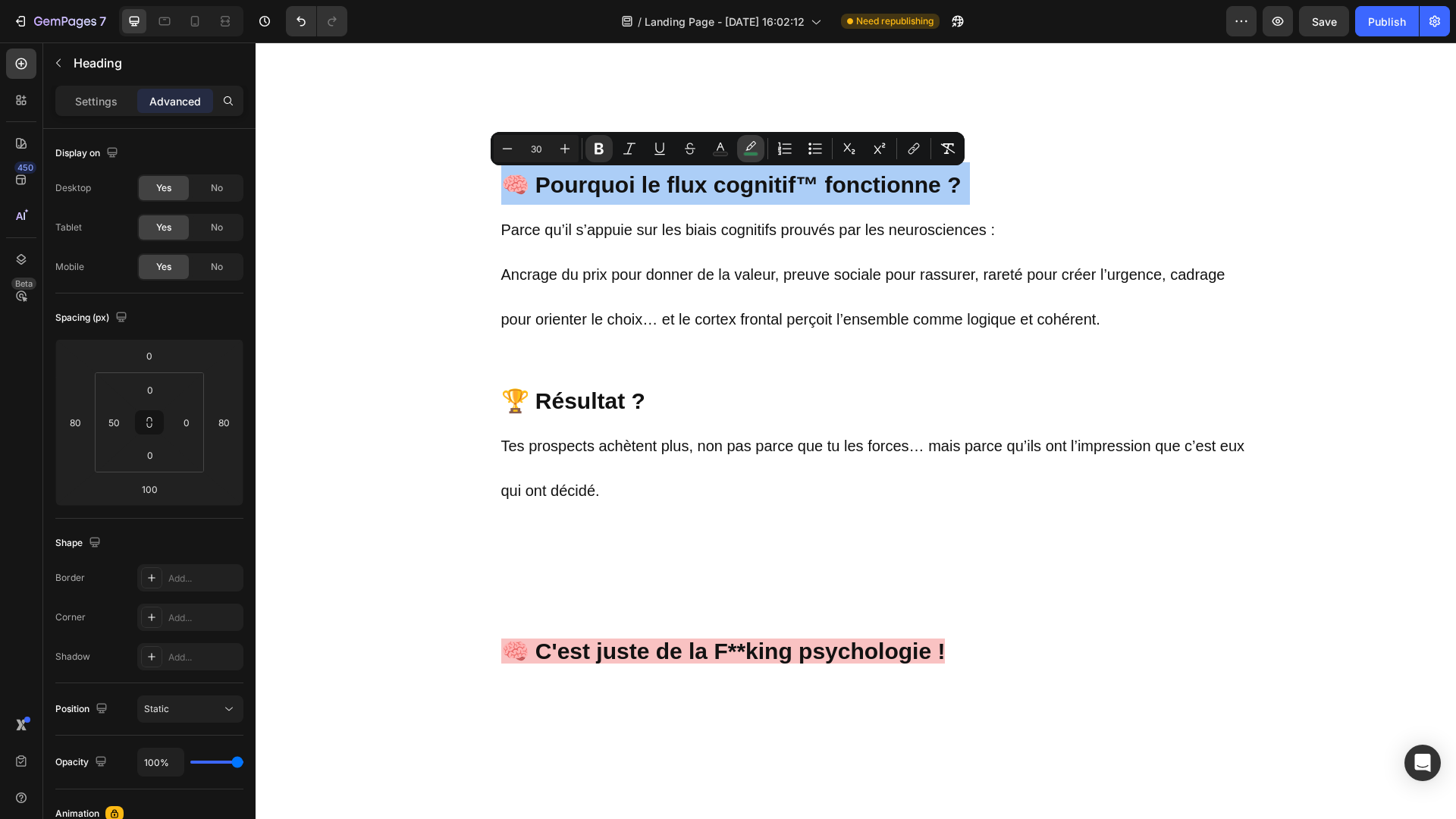
click at [750, 141] on icon "Editor contextual toolbar" at bounding box center [750, 148] width 15 height 15
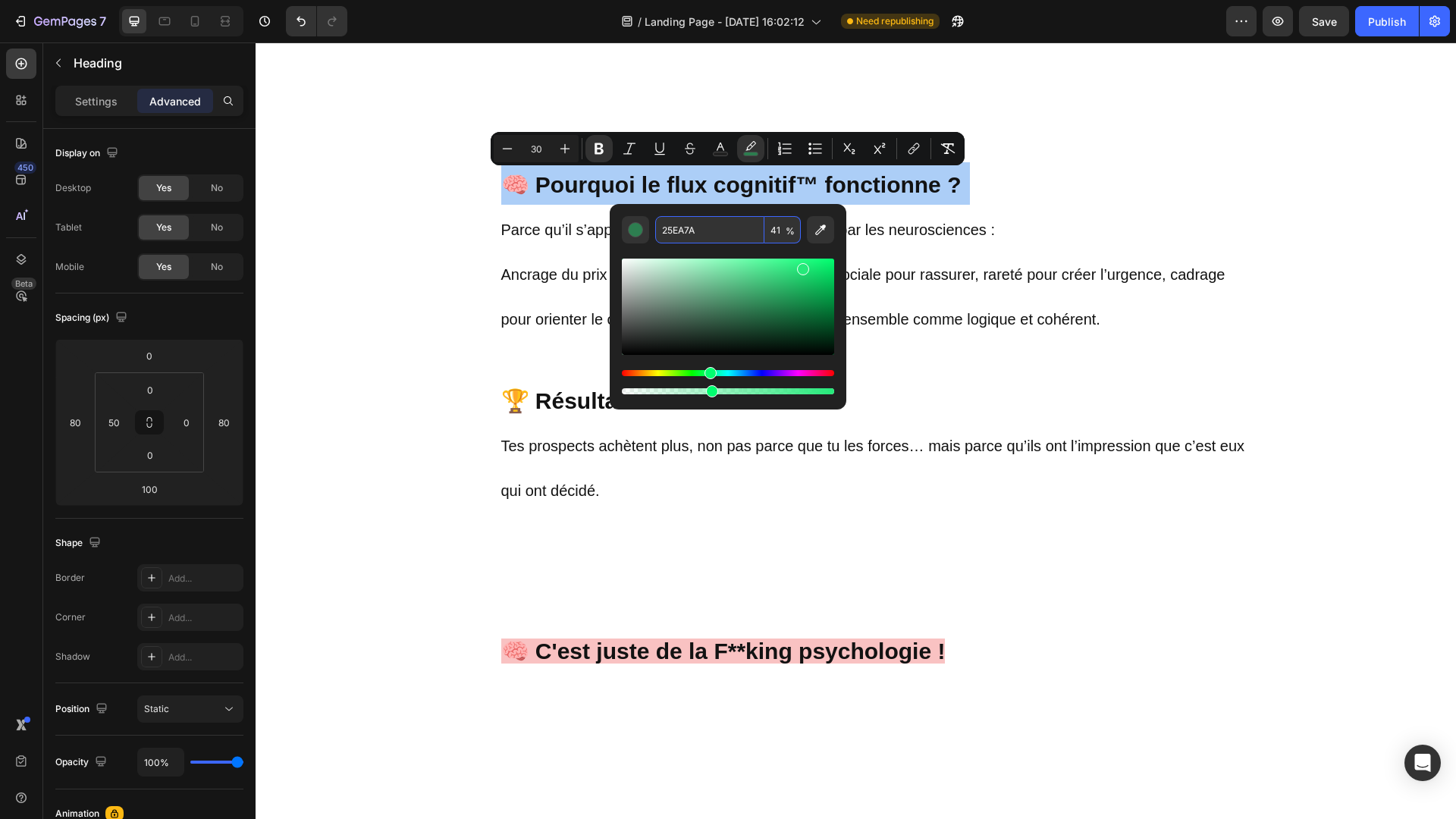
click at [700, 234] on input "25EA7A" at bounding box center [709, 229] width 109 height 27
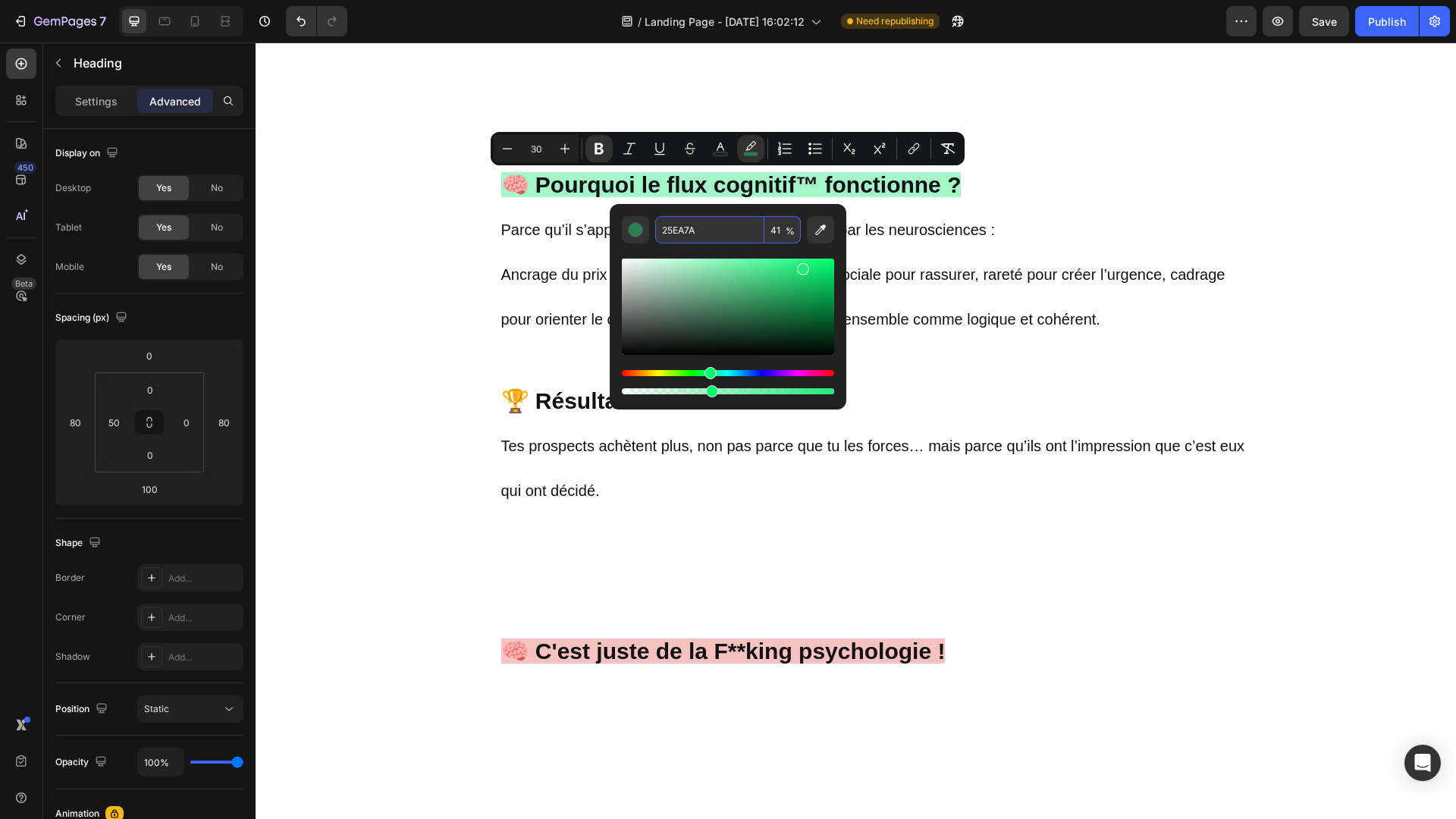
click at [560, 417] on p "🧠 Pourquoi le flux cognitif™ fonctionne ? Parce qu’il s’appuie sur les biais co…" at bounding box center [875, 515] width 748 height 784
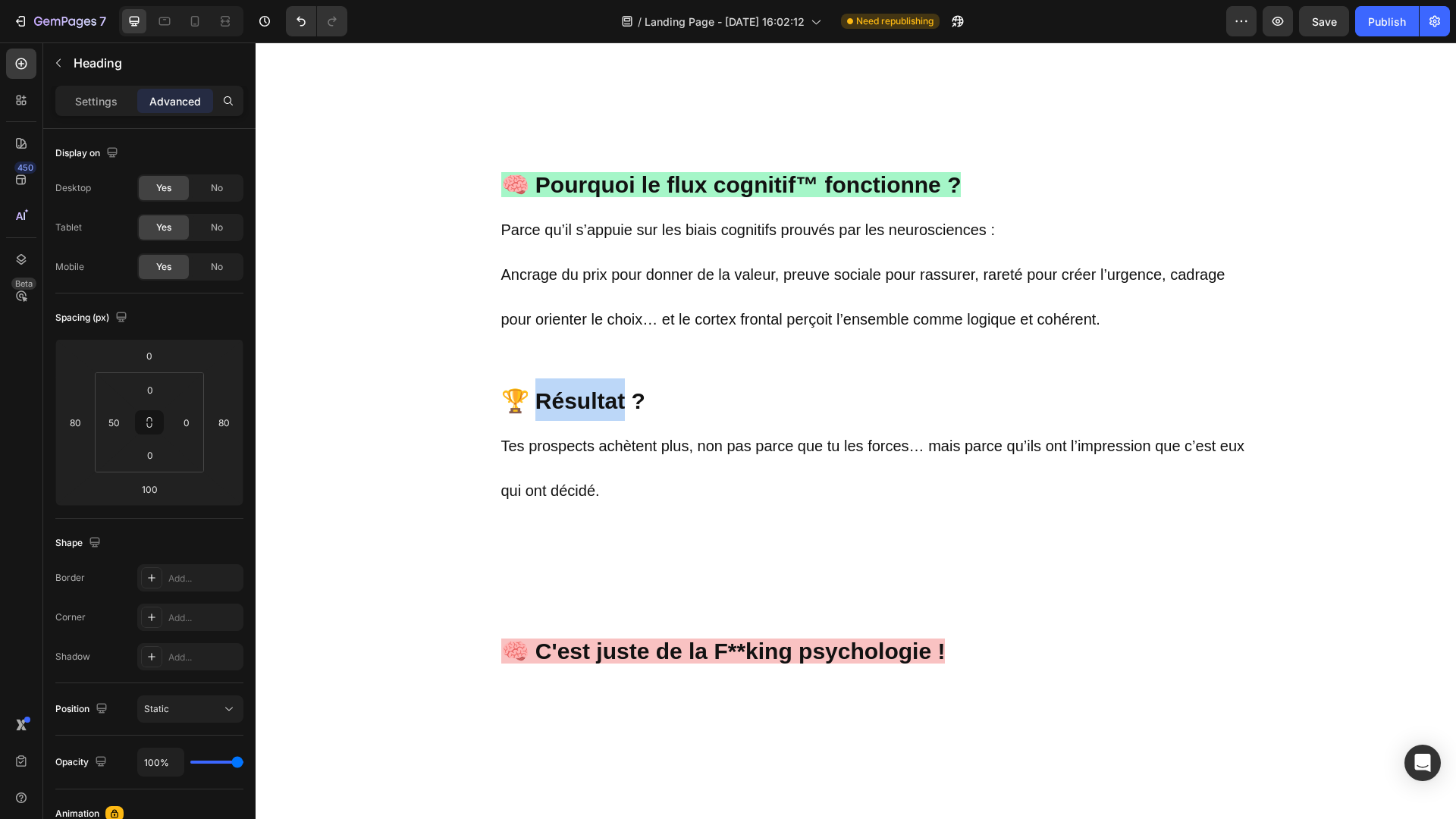
click at [560, 413] on strong "🏆 Résultat ?" at bounding box center [573, 401] width 144 height 25
click at [568, 404] on strong "🏆 Résultat ?" at bounding box center [573, 401] width 144 height 25
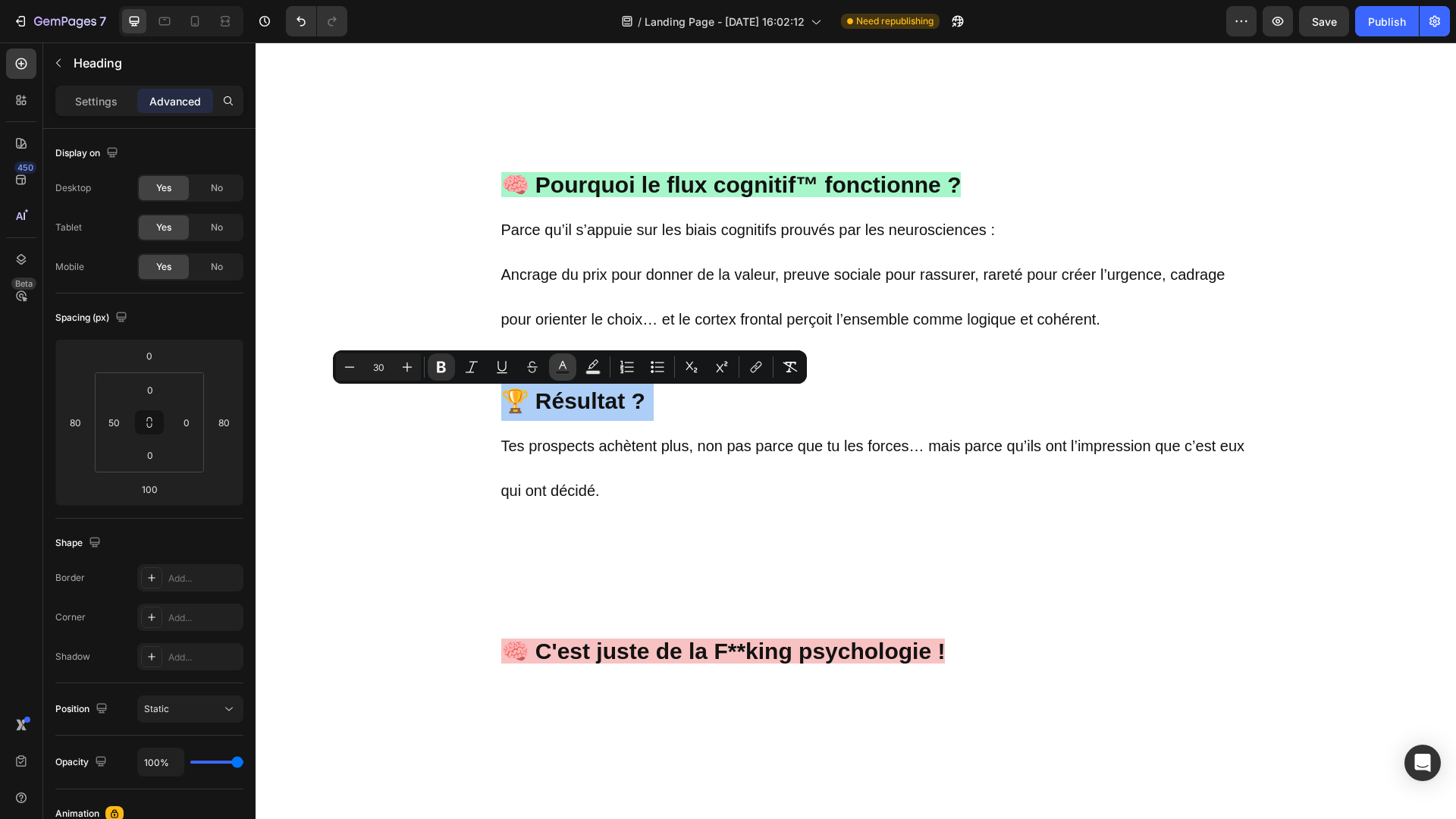
click at [570, 371] on button "Text Color" at bounding box center [562, 366] width 27 height 27
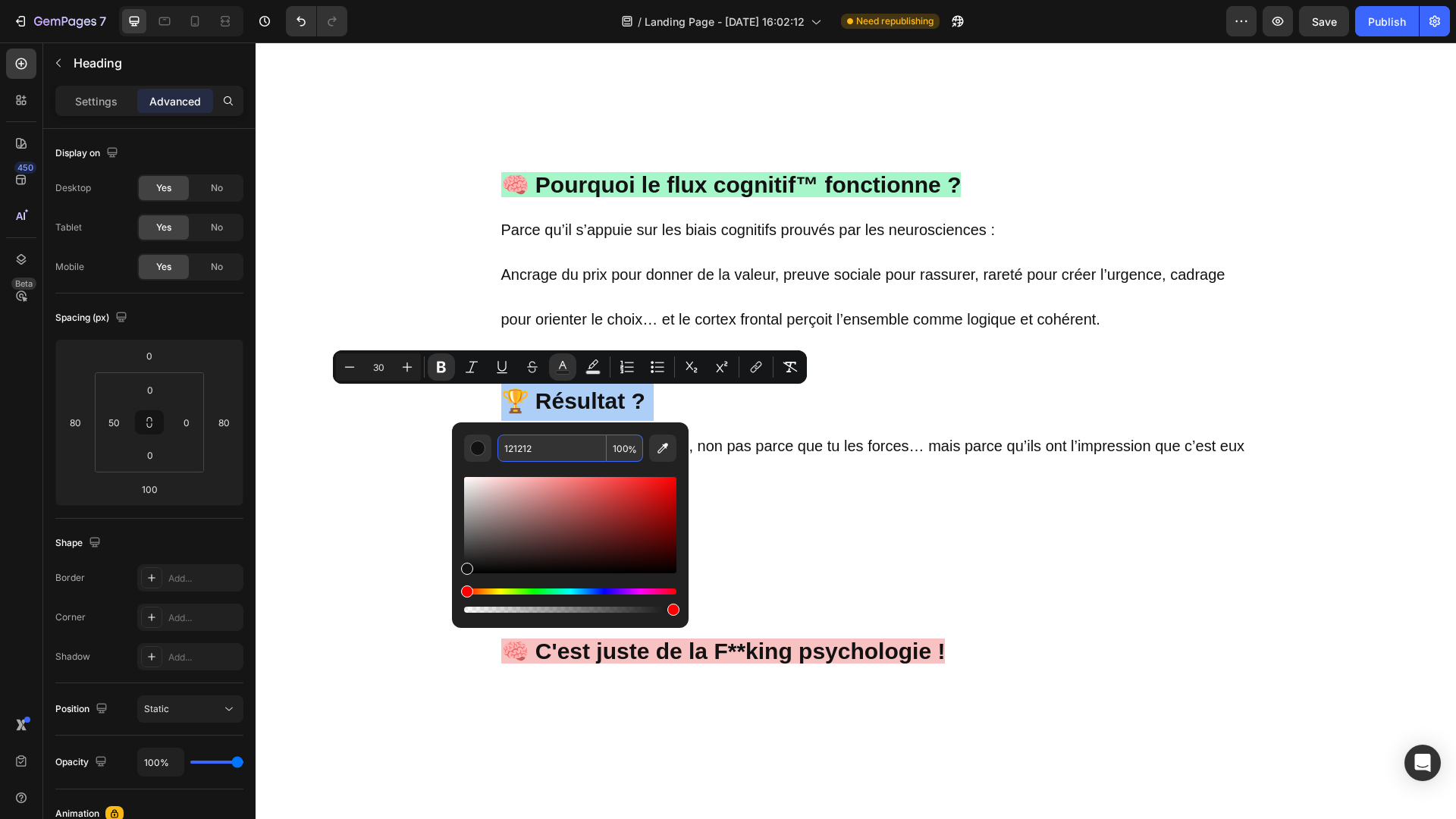
click at [549, 443] on input "121212" at bounding box center [551, 448] width 109 height 27
paste input "25EA7A"
type input "25EA7A"
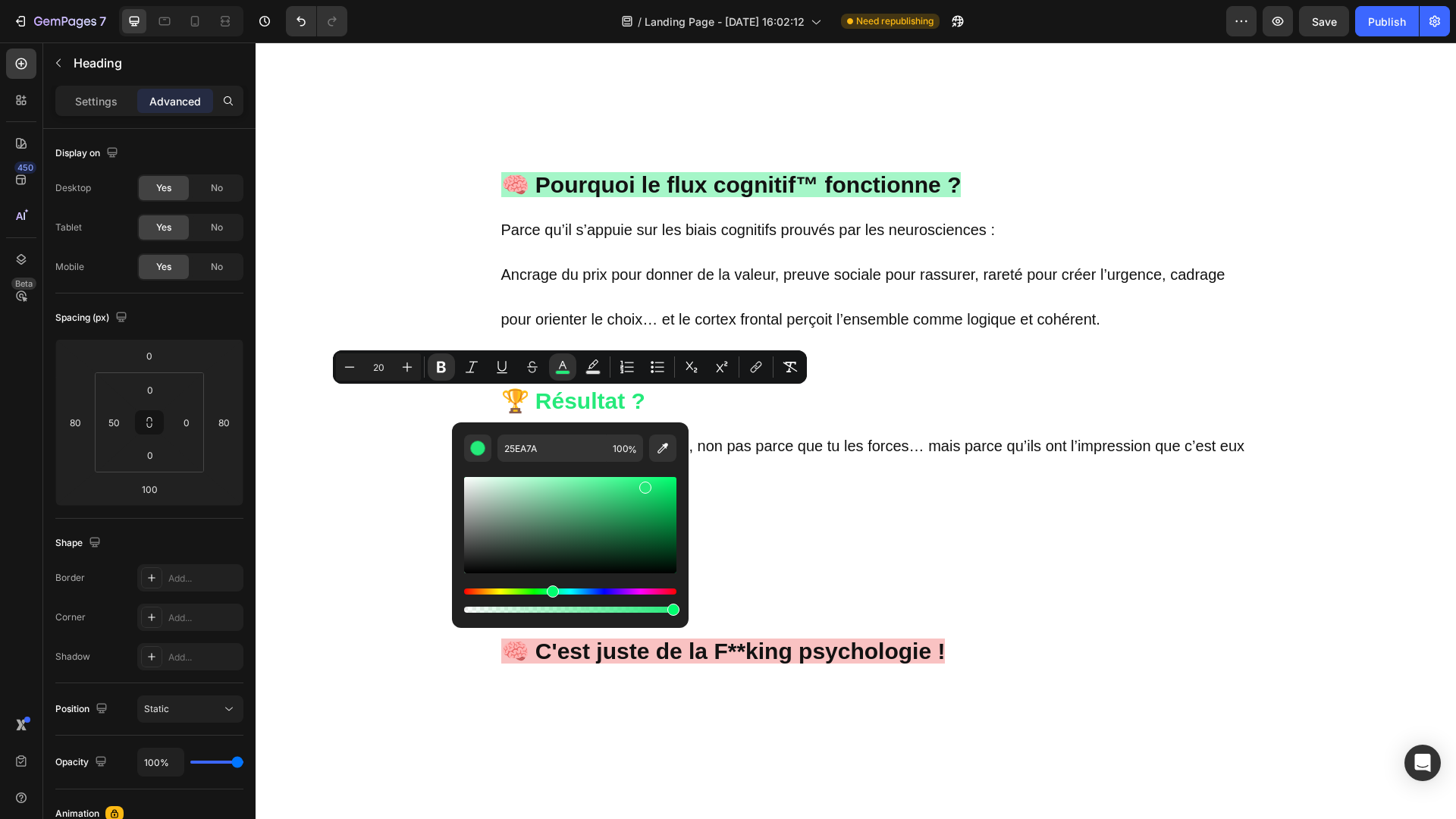
click at [761, 503] on p "🧠 Pourquoi le flux cognitif™ fonctionne ? Parce qu’il s’appuie sur les biais co…" at bounding box center [875, 515] width 748 height 784
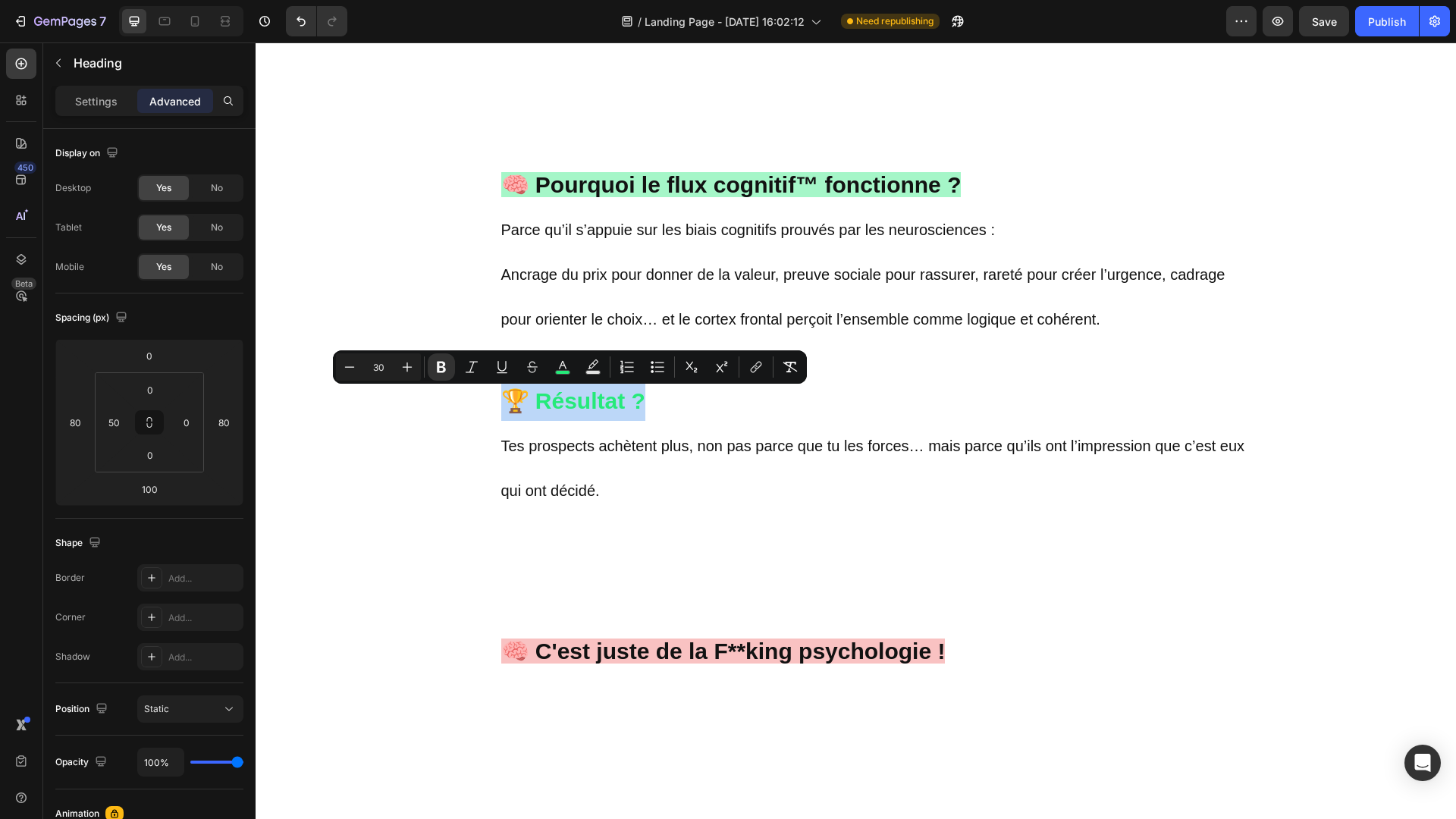
drag, startPoint x: 642, startPoint y: 406, endPoint x: 508, endPoint y: 406, distance: 134.0
click at [508, 406] on p "🧠 Pourquoi le flux cognitif™ fonctionne ? Parce qu’il s’appuie sur les biais co…" at bounding box center [875, 515] width 748 height 784
click at [583, 370] on button "color" at bounding box center [592, 366] width 27 height 27
type input "000000"
type input "77"
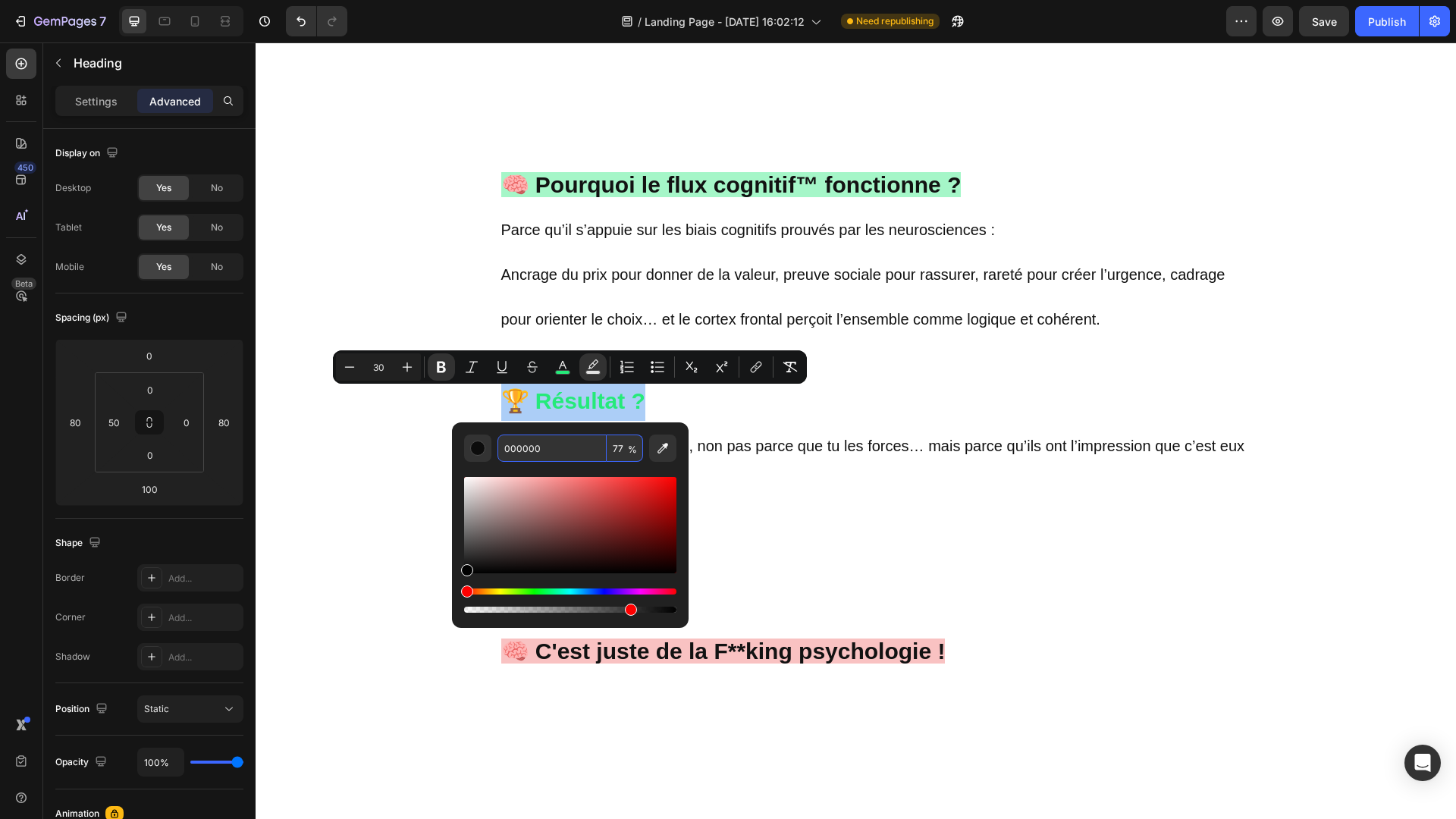
click at [548, 450] on input "000000" at bounding box center [551, 448] width 109 height 27
paste input "25EA7A"
type input "25EA7A"
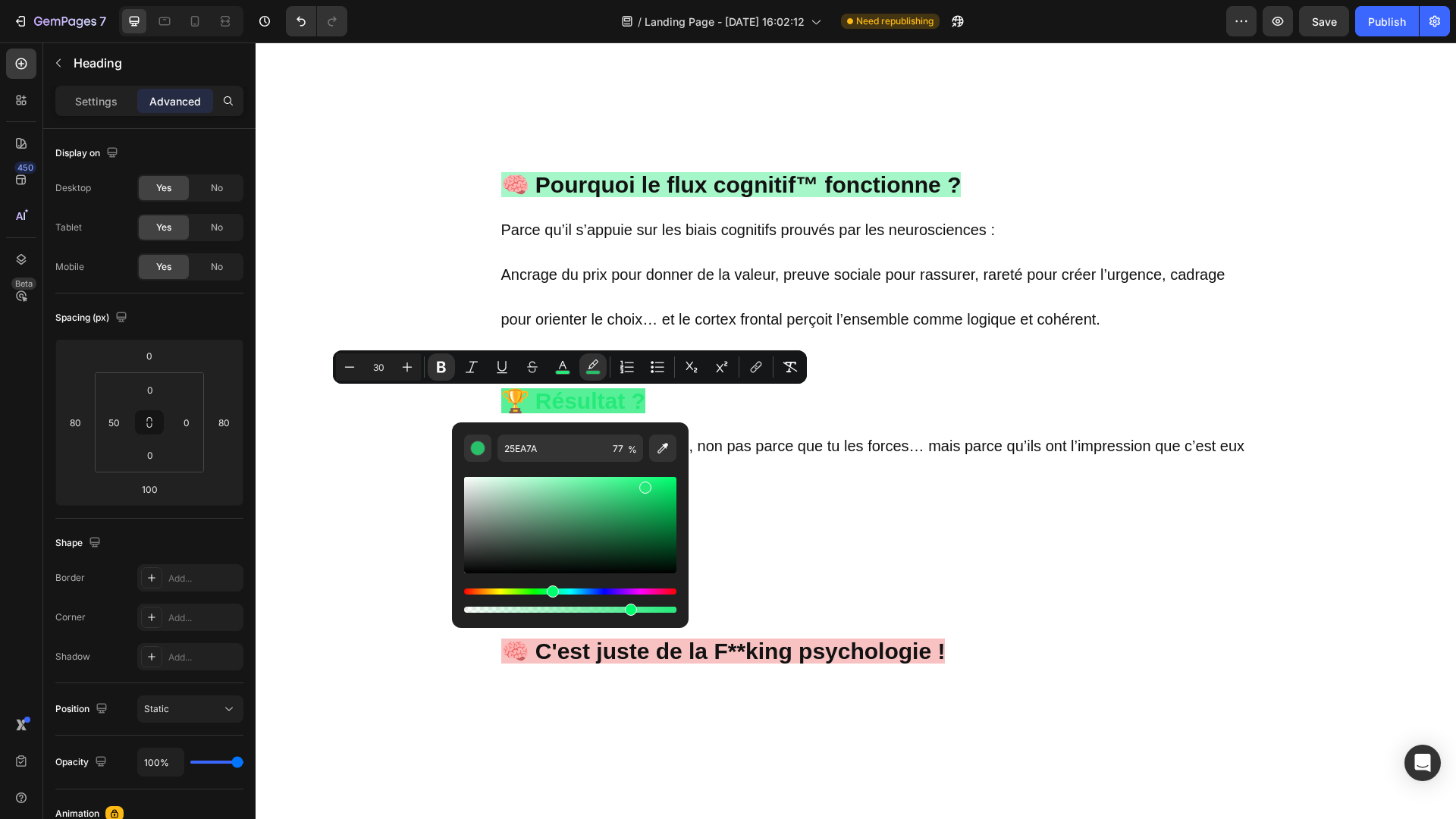
click at [562, 401] on strong "🏆 Résultat ?" at bounding box center [573, 401] width 144 height 25
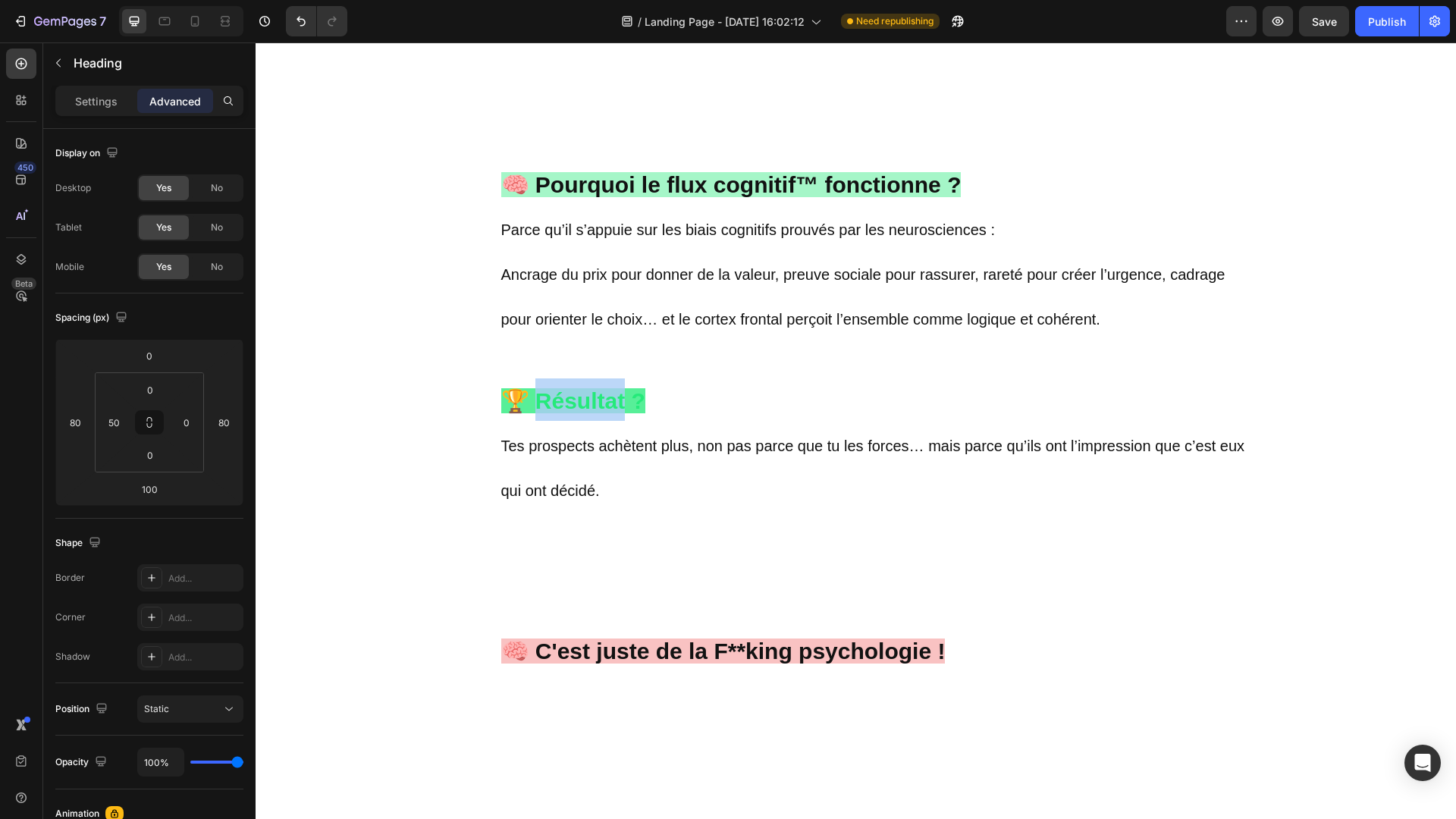
click at [562, 401] on strong "🏆 Résultat ?" at bounding box center [573, 401] width 144 height 25
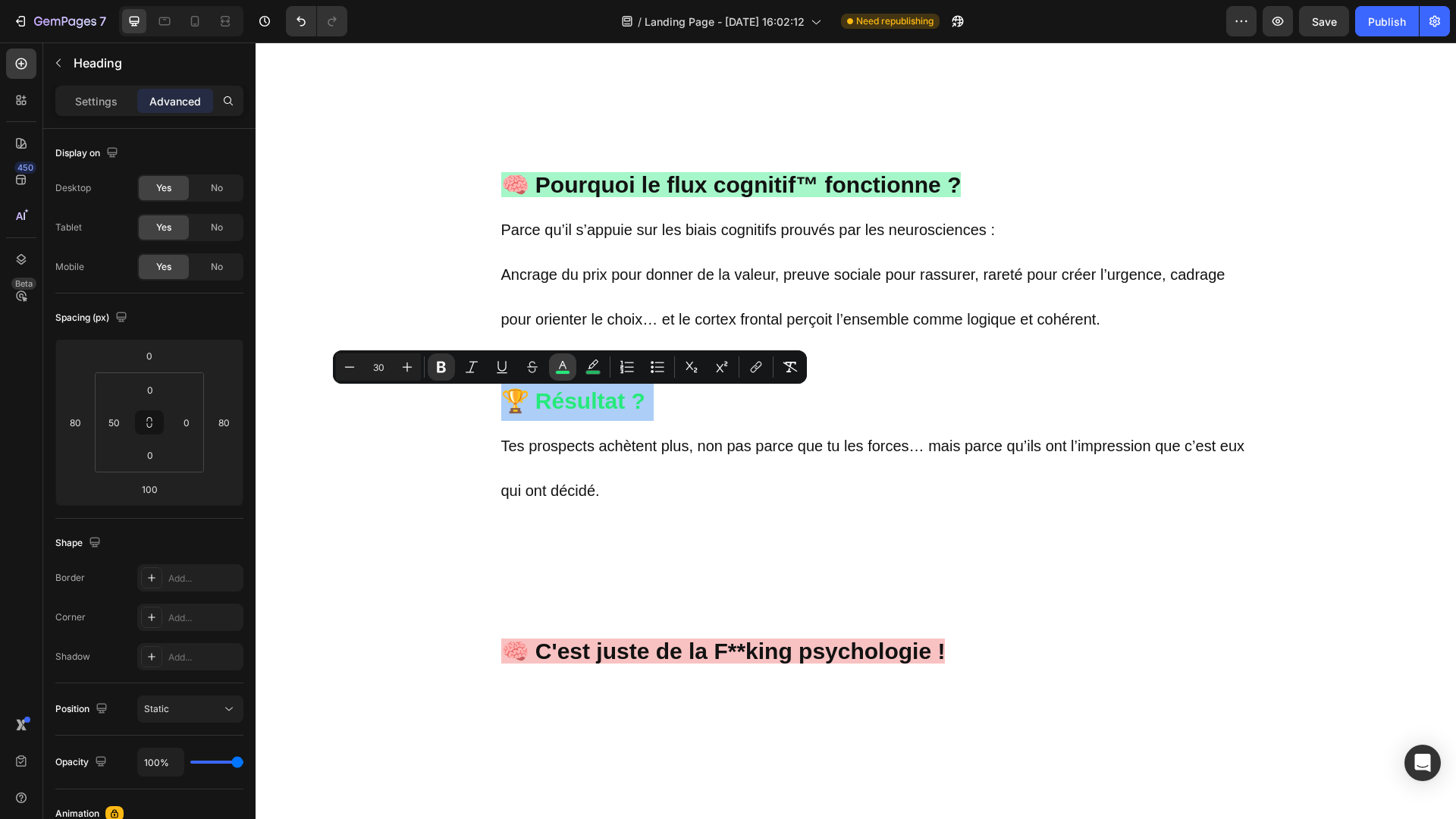
click at [570, 372] on button "color" at bounding box center [562, 366] width 27 height 27
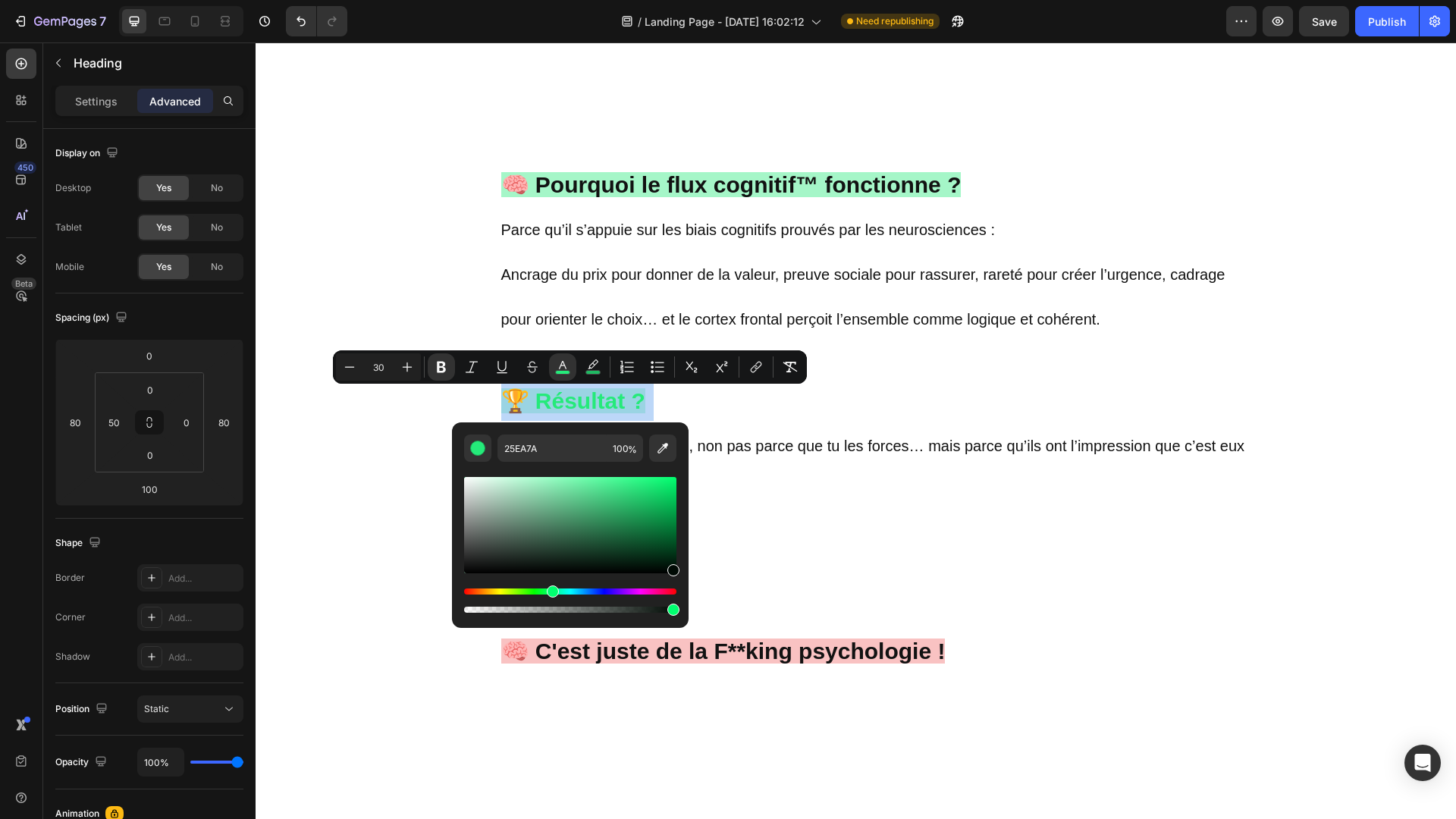
type input "000703"
drag, startPoint x: 644, startPoint y: 486, endPoint x: 684, endPoint y: 570, distance: 93.0
click at [684, 570] on div "000703 100 %" at bounding box center [570, 519] width 237 height 193
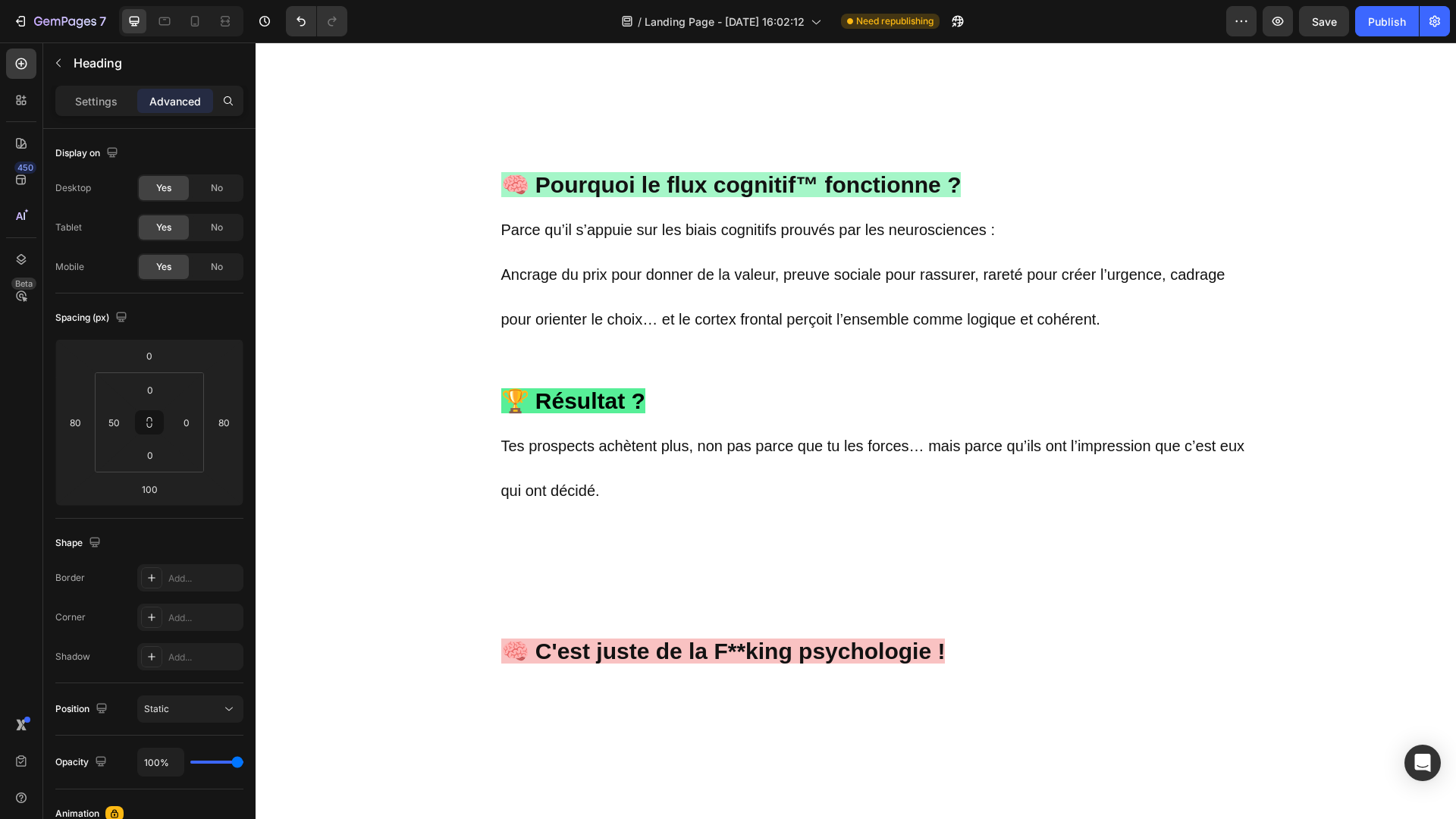
click at [784, 504] on p "🧠 Pourquoi le flux cognitif™ fonctionne ? Parce qu’il s’appuie sur les biais co…" at bounding box center [875, 515] width 748 height 784
click at [798, 192] on strong "🧠 Pourquoi le flux cognitif™ fonctionne ?" at bounding box center [731, 184] width 460 height 25
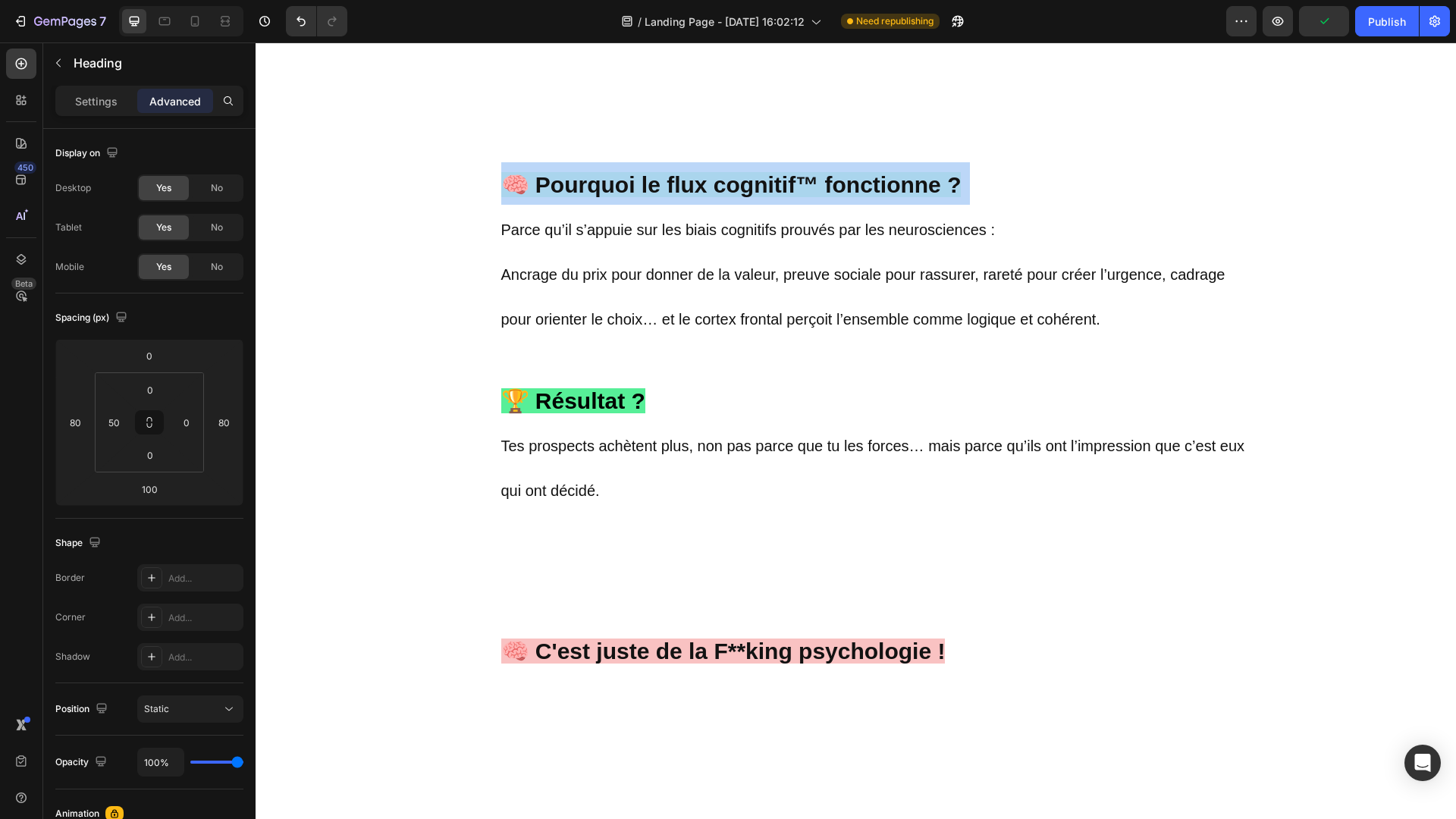
click at [798, 192] on strong "🧠 Pourquoi le flux cognitif™ fonctionne ?" at bounding box center [731, 184] width 460 height 25
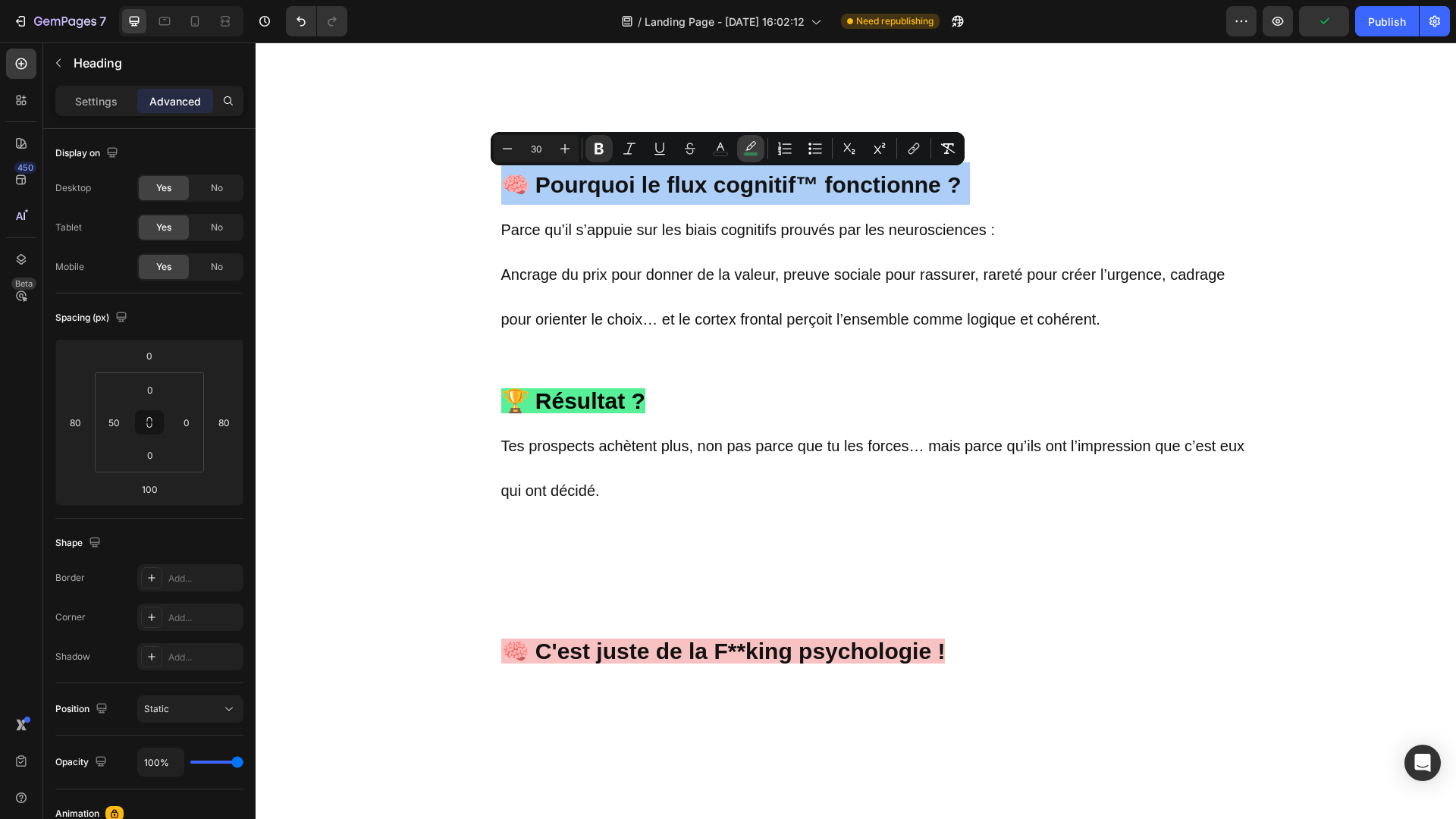
click at [748, 141] on icon "Editor contextual toolbar" at bounding box center [750, 148] width 15 height 15
type input "41"
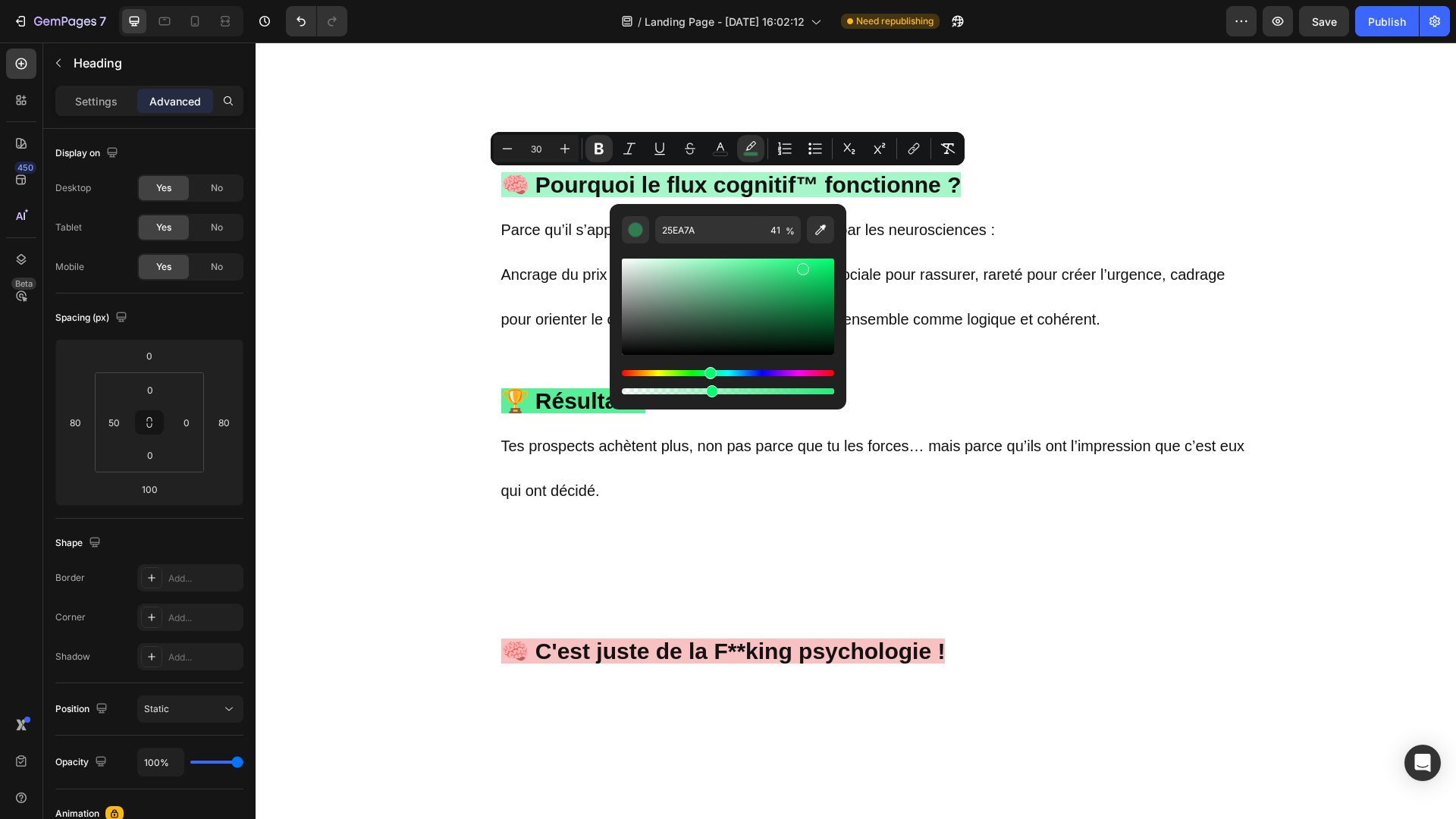
click at [571, 407] on strong "🏆 Résultat ?" at bounding box center [573, 401] width 144 height 25
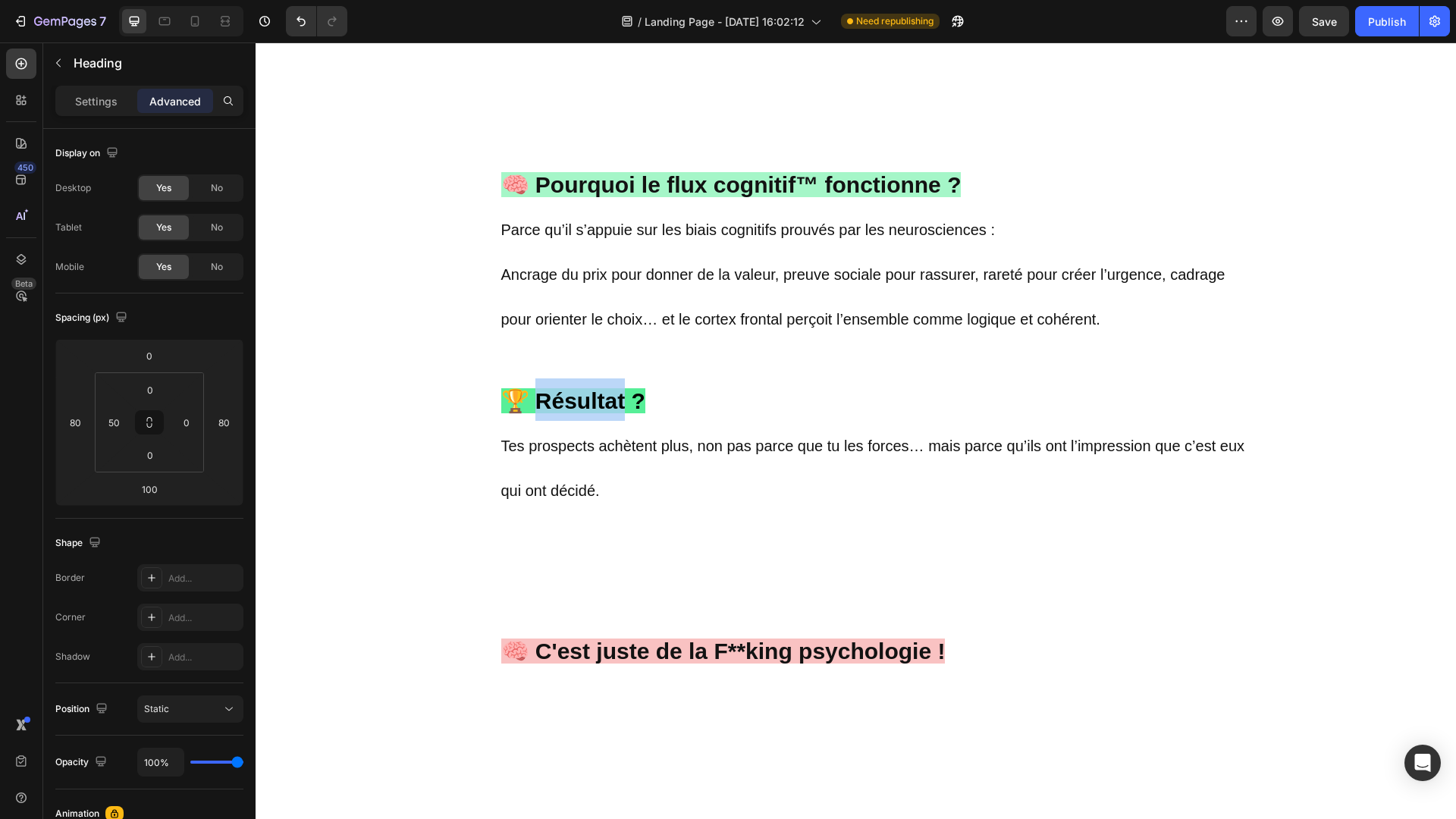
click at [571, 407] on strong "🏆 Résultat ?" at bounding box center [573, 401] width 144 height 25
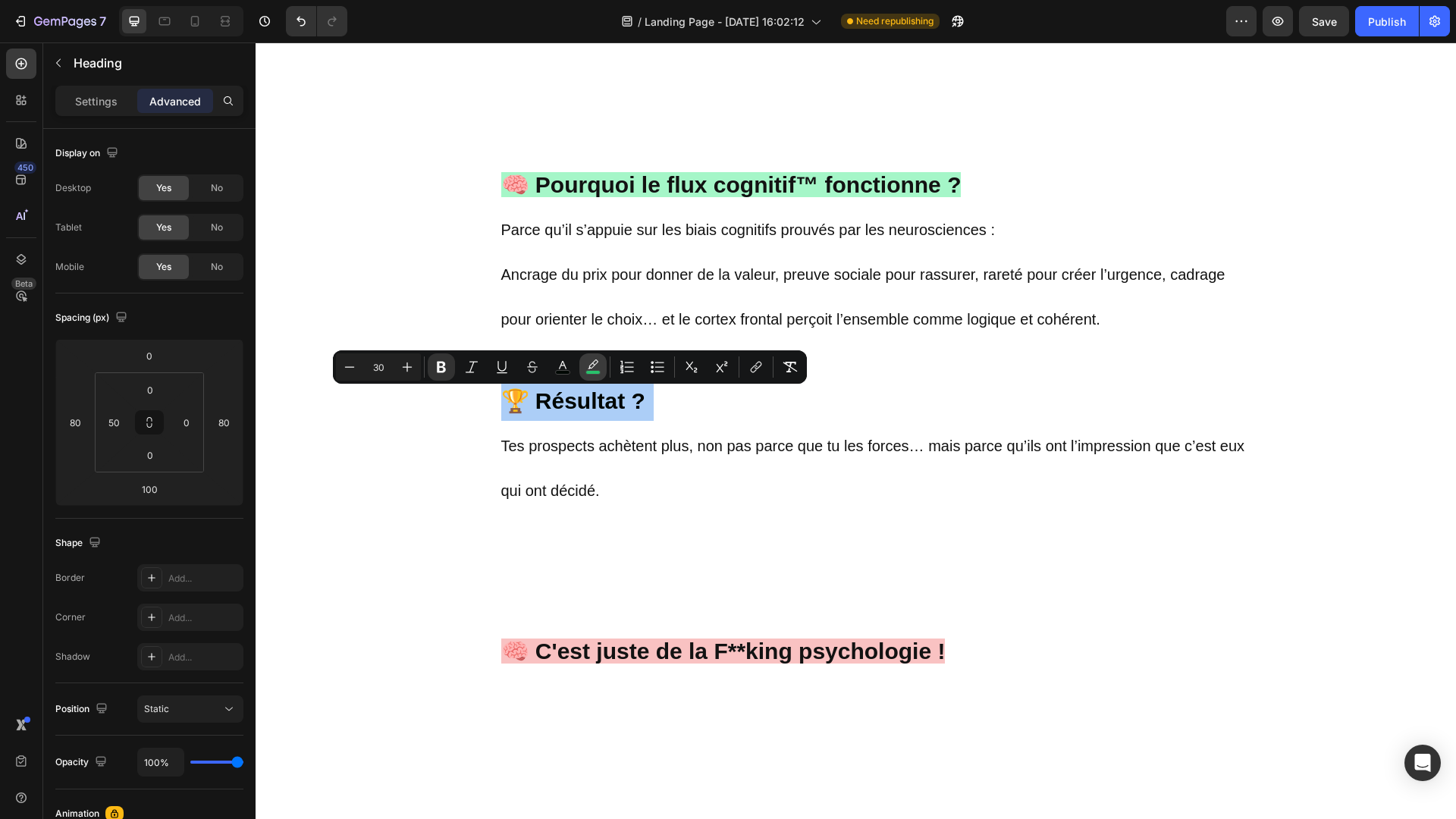
click at [600, 365] on icon "Editor contextual toolbar" at bounding box center [592, 366] width 15 height 15
type input "77"
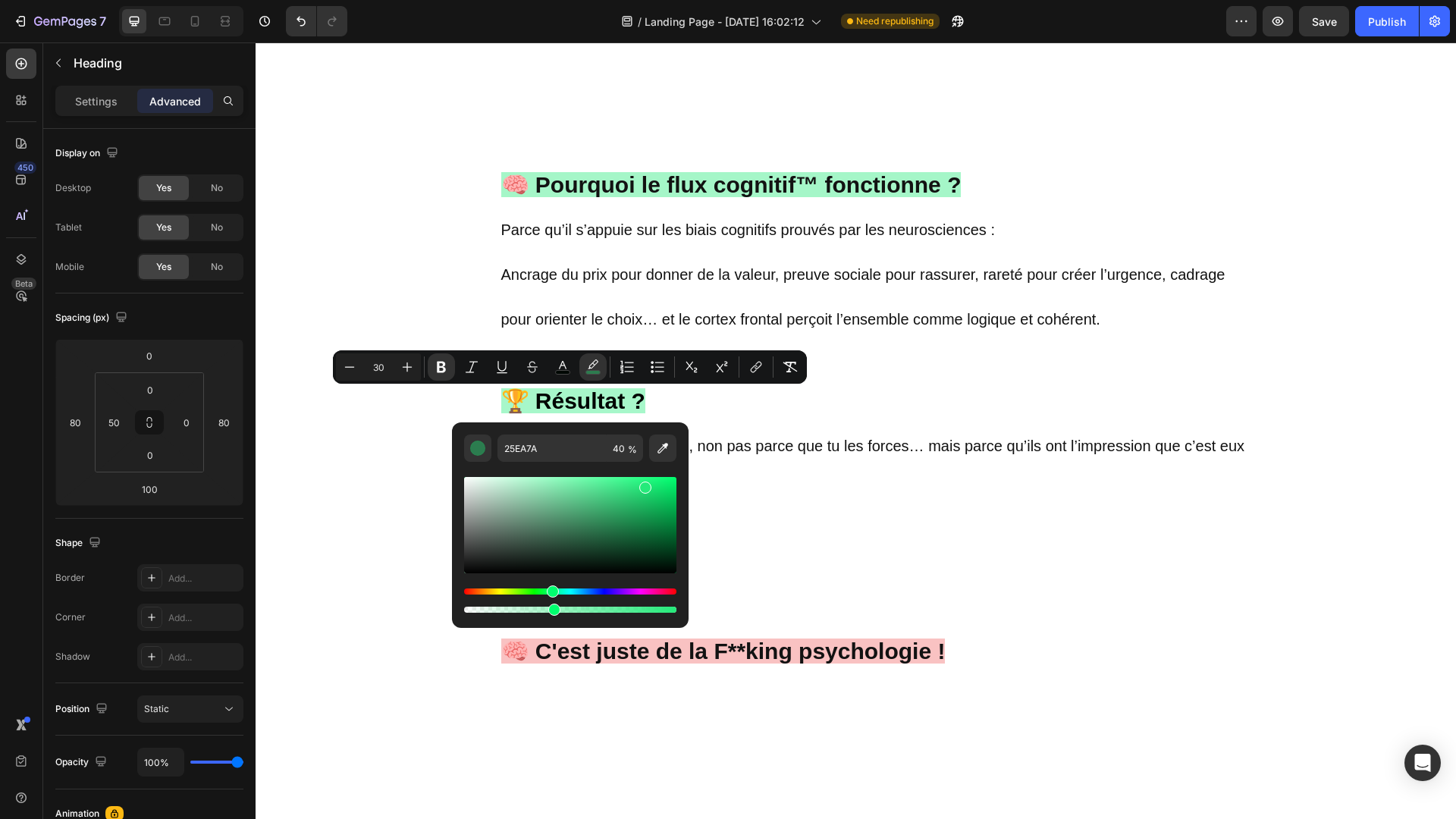
type input "41"
drag, startPoint x: 631, startPoint y: 609, endPoint x: 550, endPoint y: 611, distance: 81.0
click at [550, 611] on div "Editor contextual toolbar" at bounding box center [554, 609] width 12 height 12
click at [774, 417] on p "🧠 Pourquoi le flux cognitif™ fonctionne ? Parce qu’il s’appuie sur les biais co…" at bounding box center [875, 515] width 748 height 784
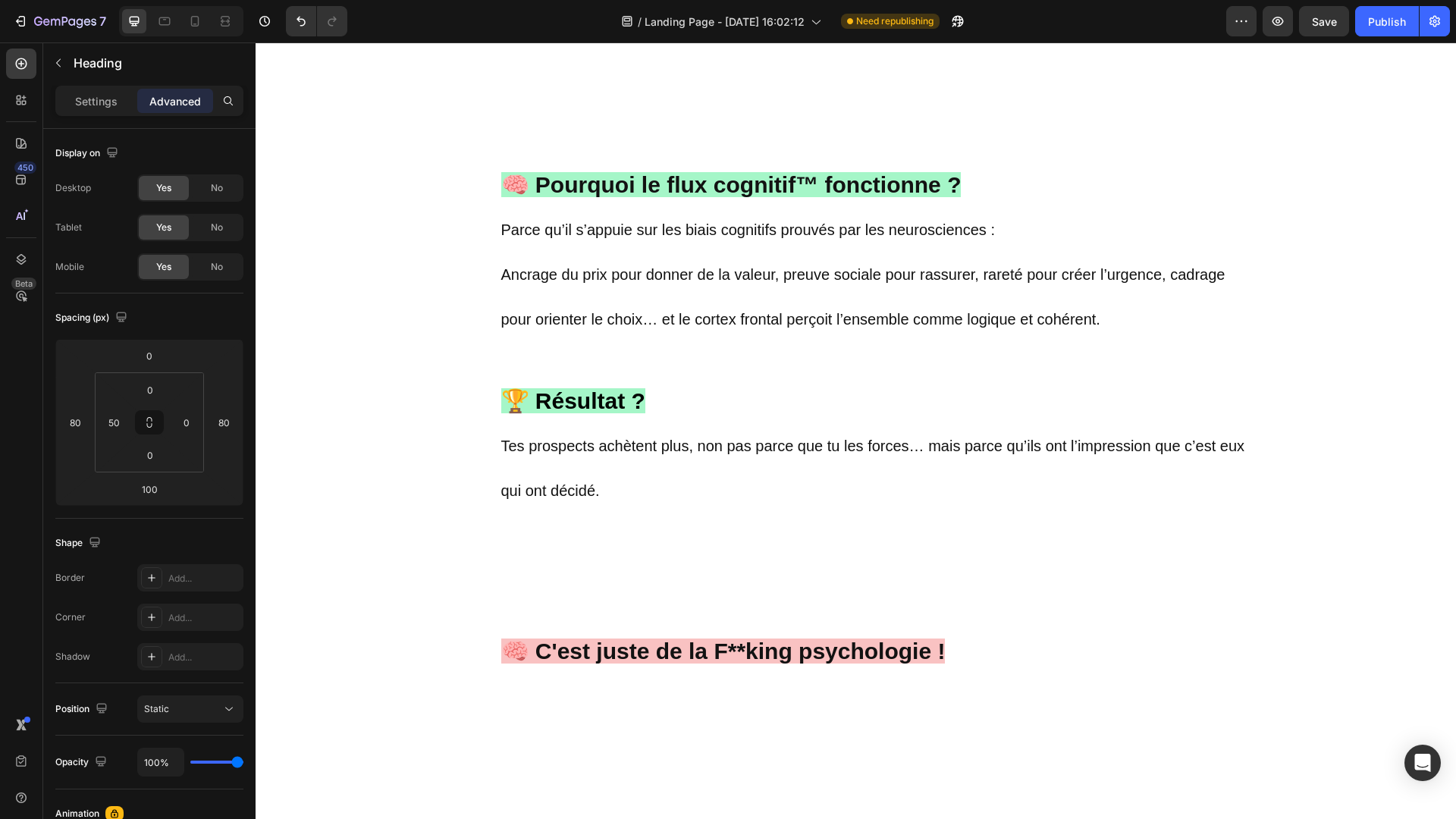
click at [706, 480] on p "🧠 Pourquoi le flux cognitif™ fonctionne ? Parce qu’il s’appuie sur les biais co…" at bounding box center [875, 515] width 748 height 784
click at [569, 589] on p "🧠 Pourquoi le flux cognitif™ fonctionne ? Parce qu’il s’appuie sur les biais co…" at bounding box center [875, 515] width 748 height 784
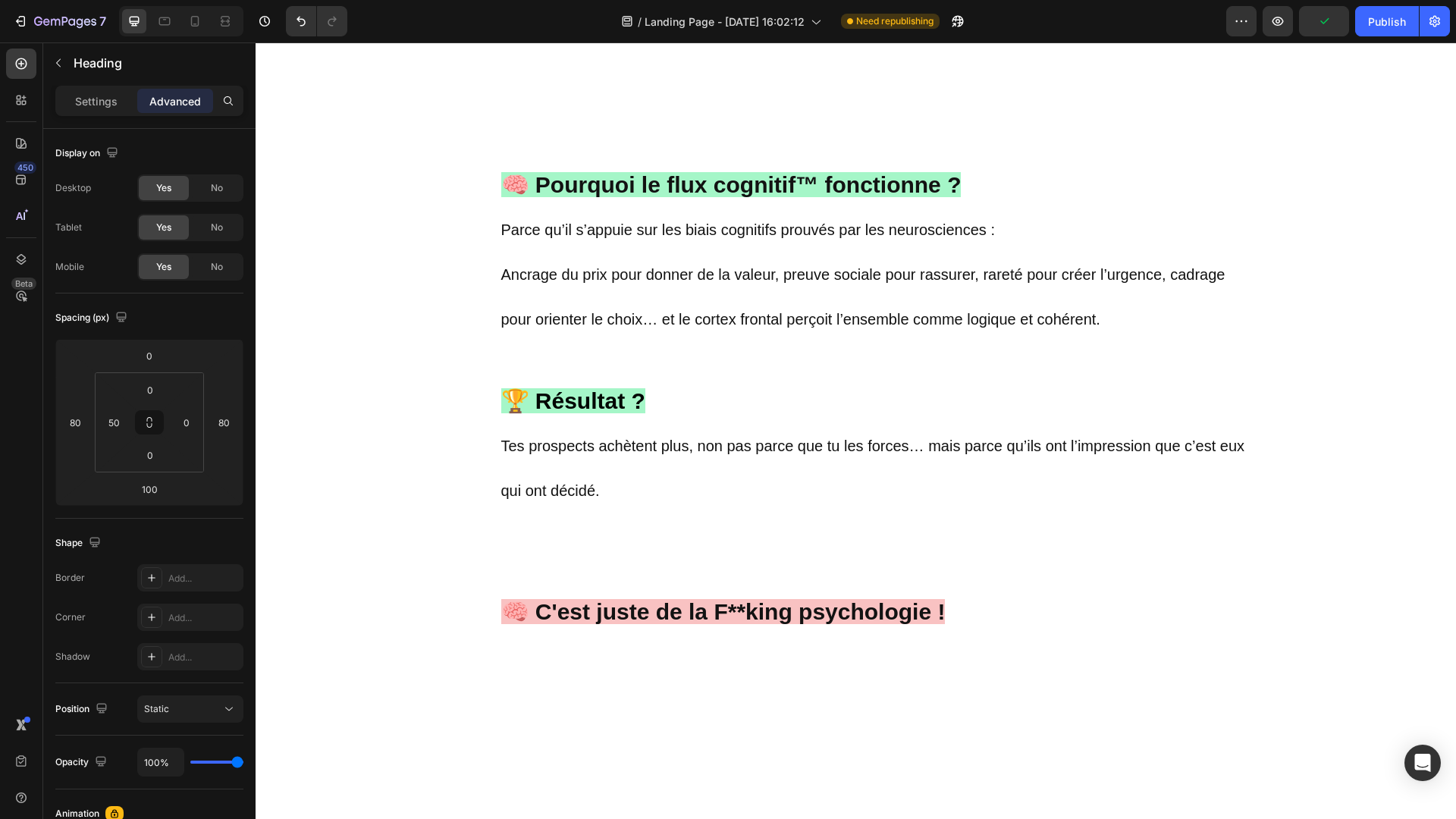
click at [1061, 557] on p "🧠 Pourquoi le flux cognitif™ fonctionne ? Parce qu’il s’appuie sur les biais co…" at bounding box center [875, 496] width 748 height 745
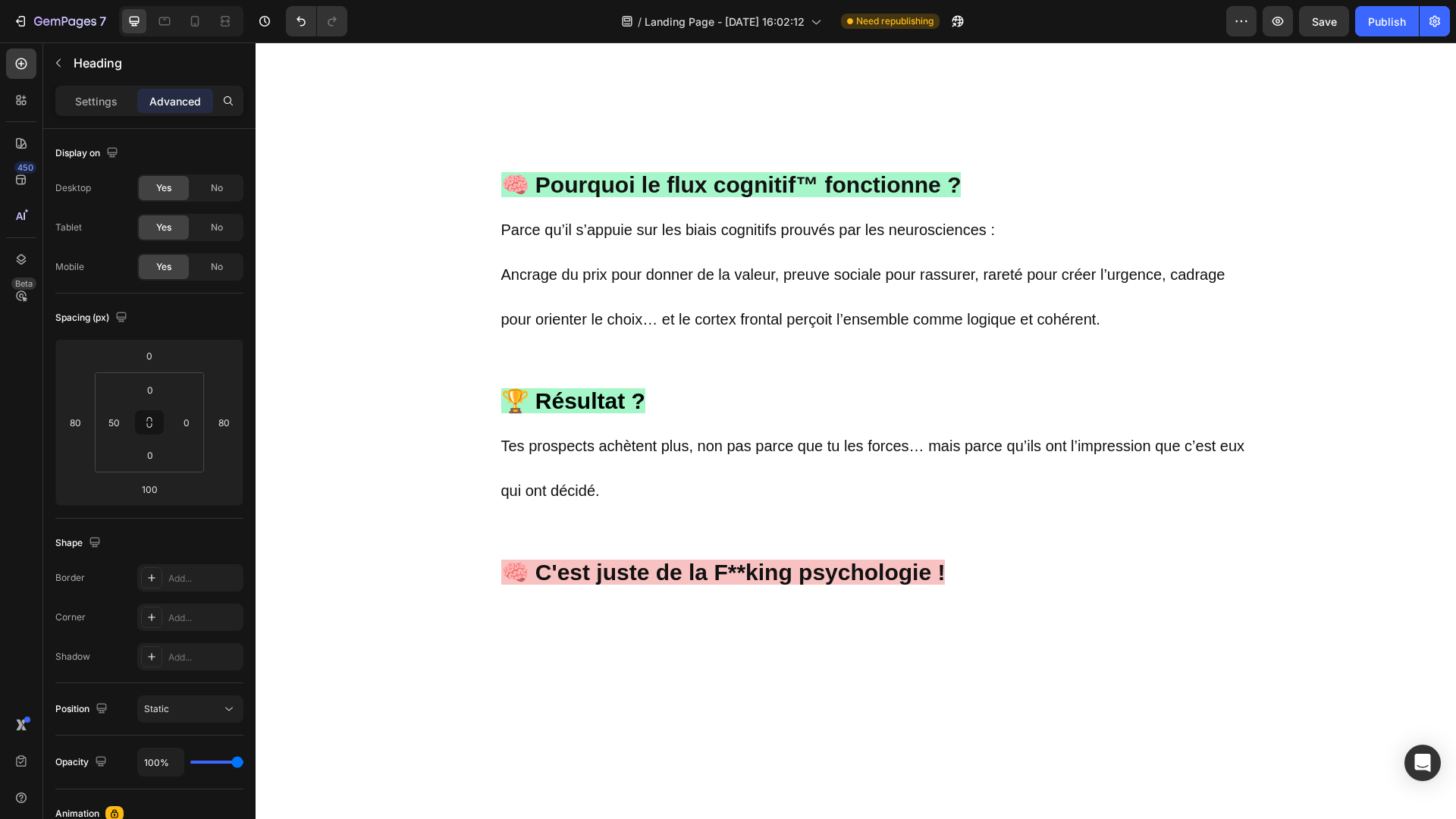
click at [1062, 596] on p "🧠 Pourquoi le flux cognitif™ fonctionne ? Parce qu’il s’appuie sur les biais co…" at bounding box center [875, 476] width 748 height 706
click at [858, 741] on p "🧠 Pourquoi le flux cognitif™ fonctionne ? Parce qu’il s’appuie sur les biais co…" at bounding box center [875, 476] width 748 height 706
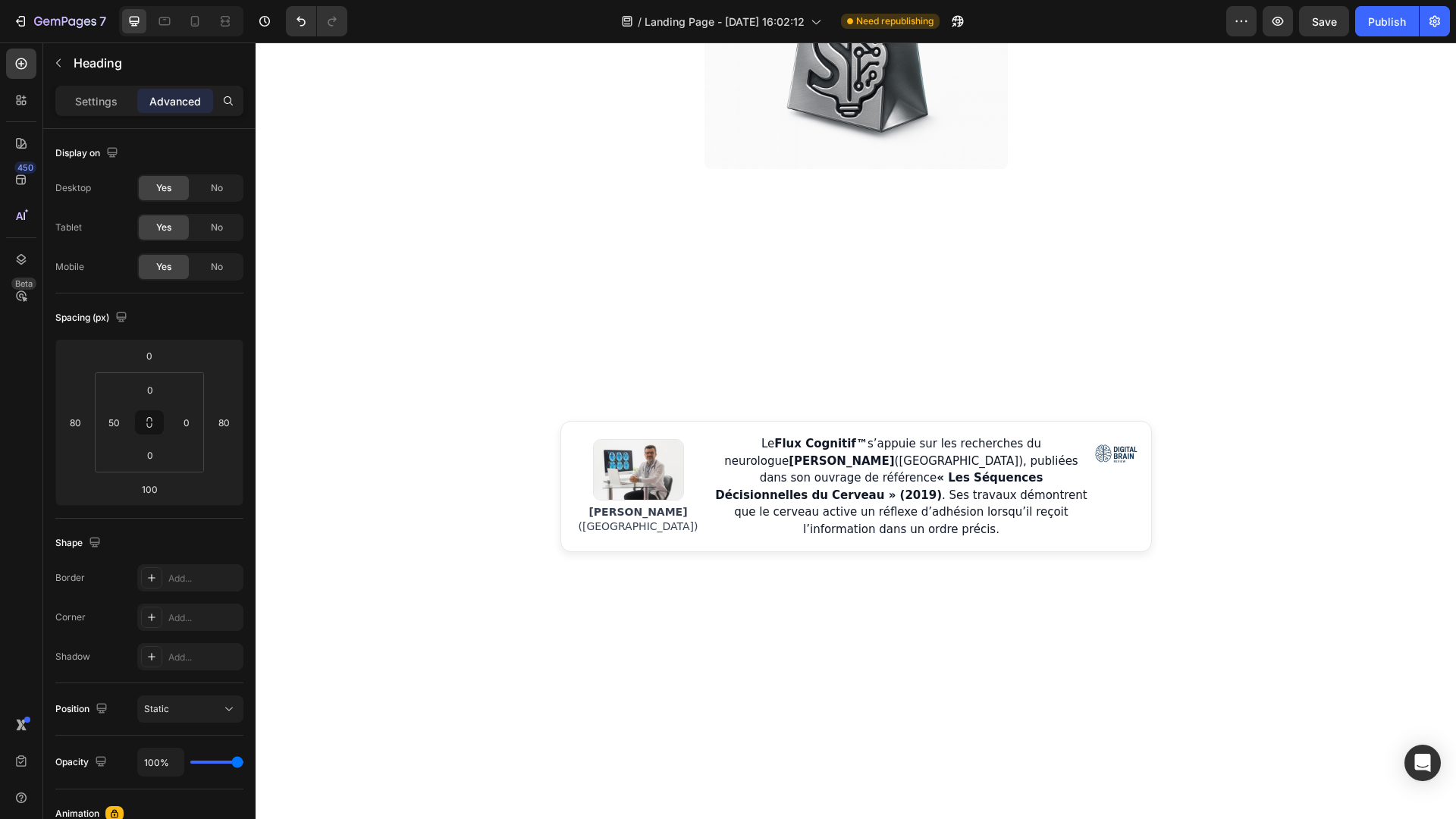
scroll to position [604, 0]
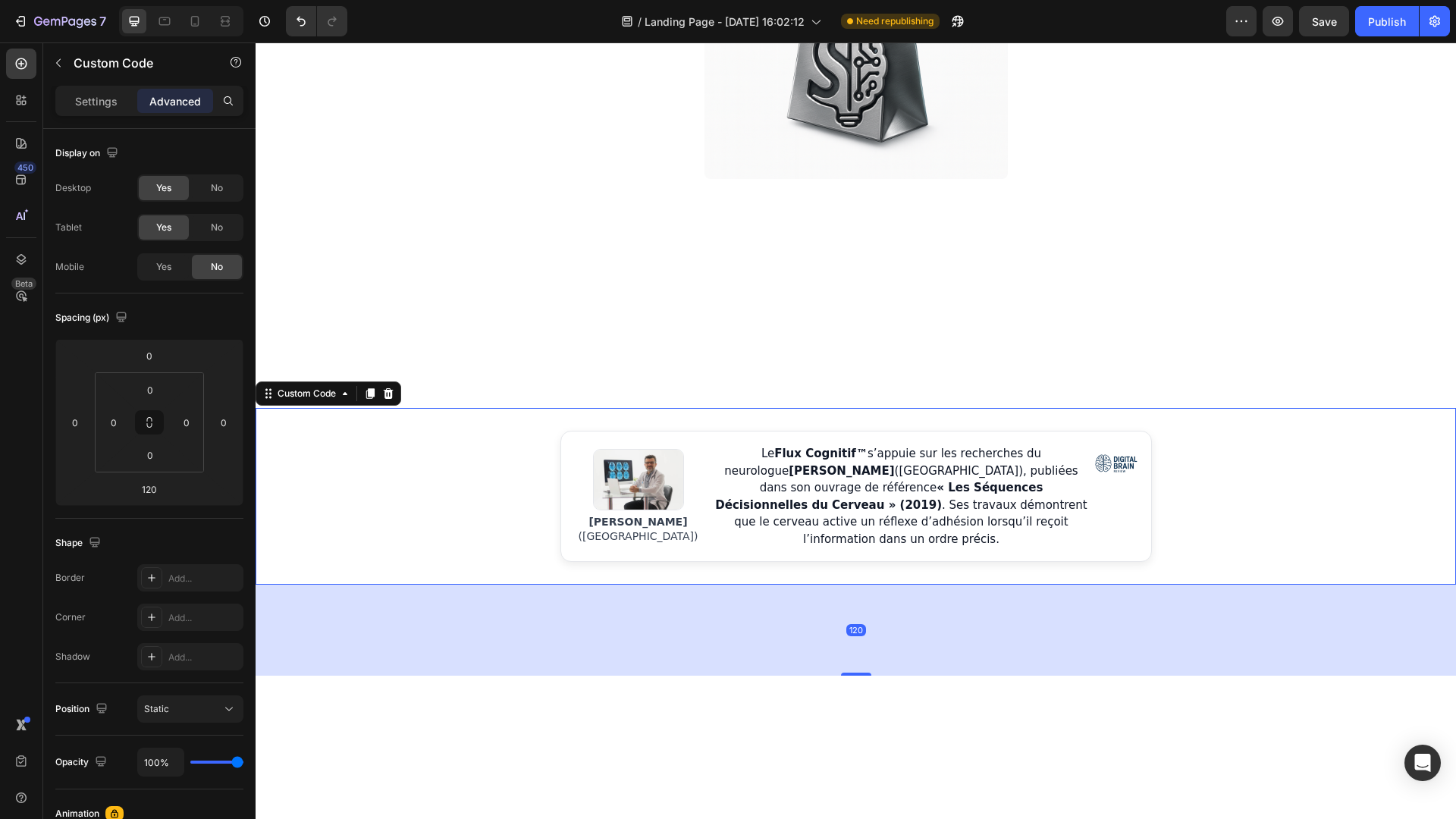
click at [1246, 471] on div "[PERSON_NAME] ([GEOGRAPHIC_DATA]) Le Flux Cognitif™ s’appuie sur les recherches…" at bounding box center [856, 496] width 1200 height 131
drag, startPoint x: 859, startPoint y: 663, endPoint x: 859, endPoint y: 675, distance: 12.0
click at [859, 675] on div "[PERSON_NAME] ([GEOGRAPHIC_DATA]) Le Flux Cognitif™ s’appuie sur les recherches…" at bounding box center [856, 541] width 1200 height 316
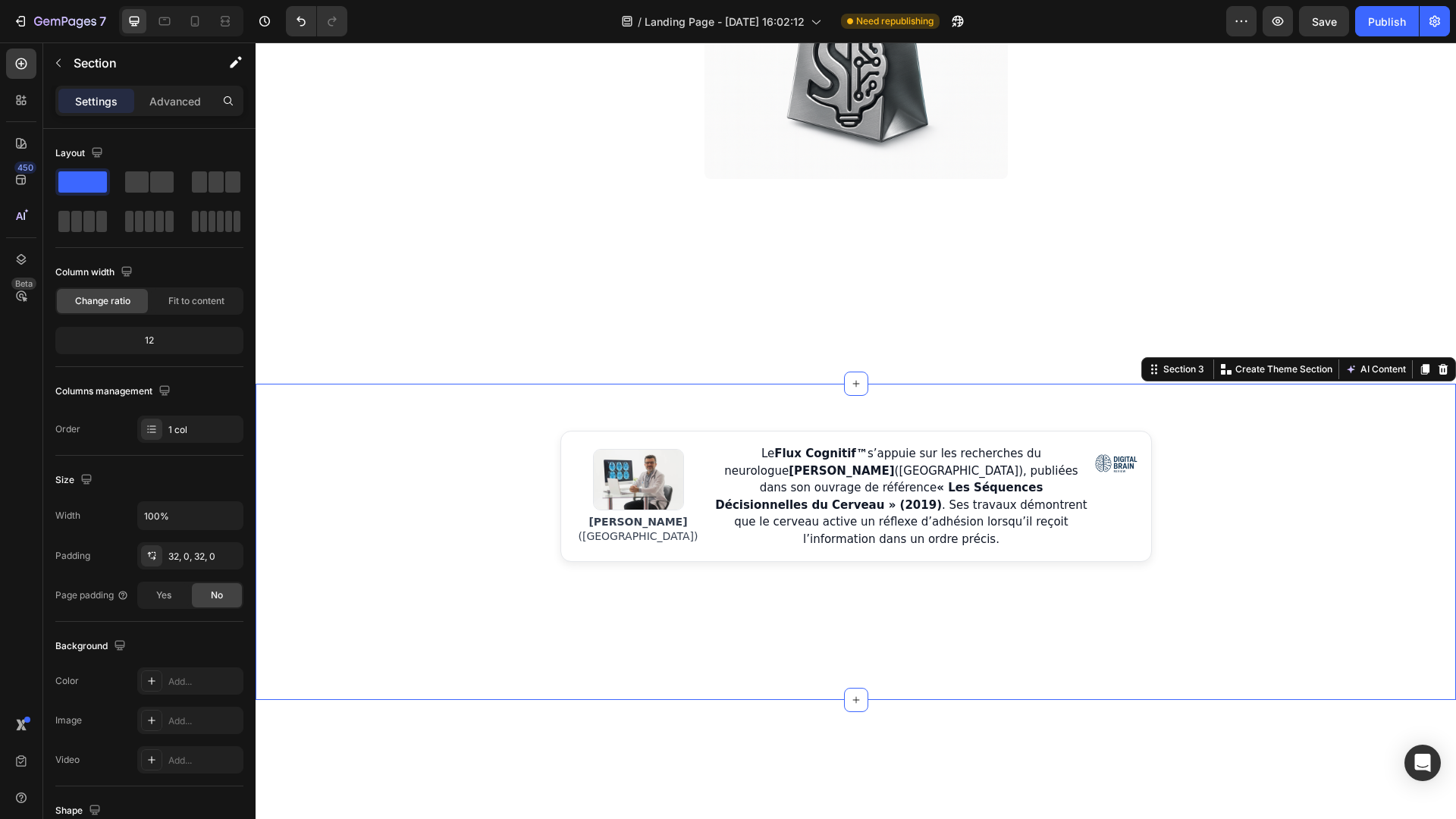
click at [857, 639] on div "[PERSON_NAME] ([GEOGRAPHIC_DATA]) Le Flux Cognitif™ s’appuie sur les recherches…" at bounding box center [856, 541] width 1200 height 268
click at [873, 531] on p "Le Flux Cognitif™ s’appuie sur les recherches du neurologue [PERSON_NAME] ([GEO…" at bounding box center [901, 496] width 377 height 102
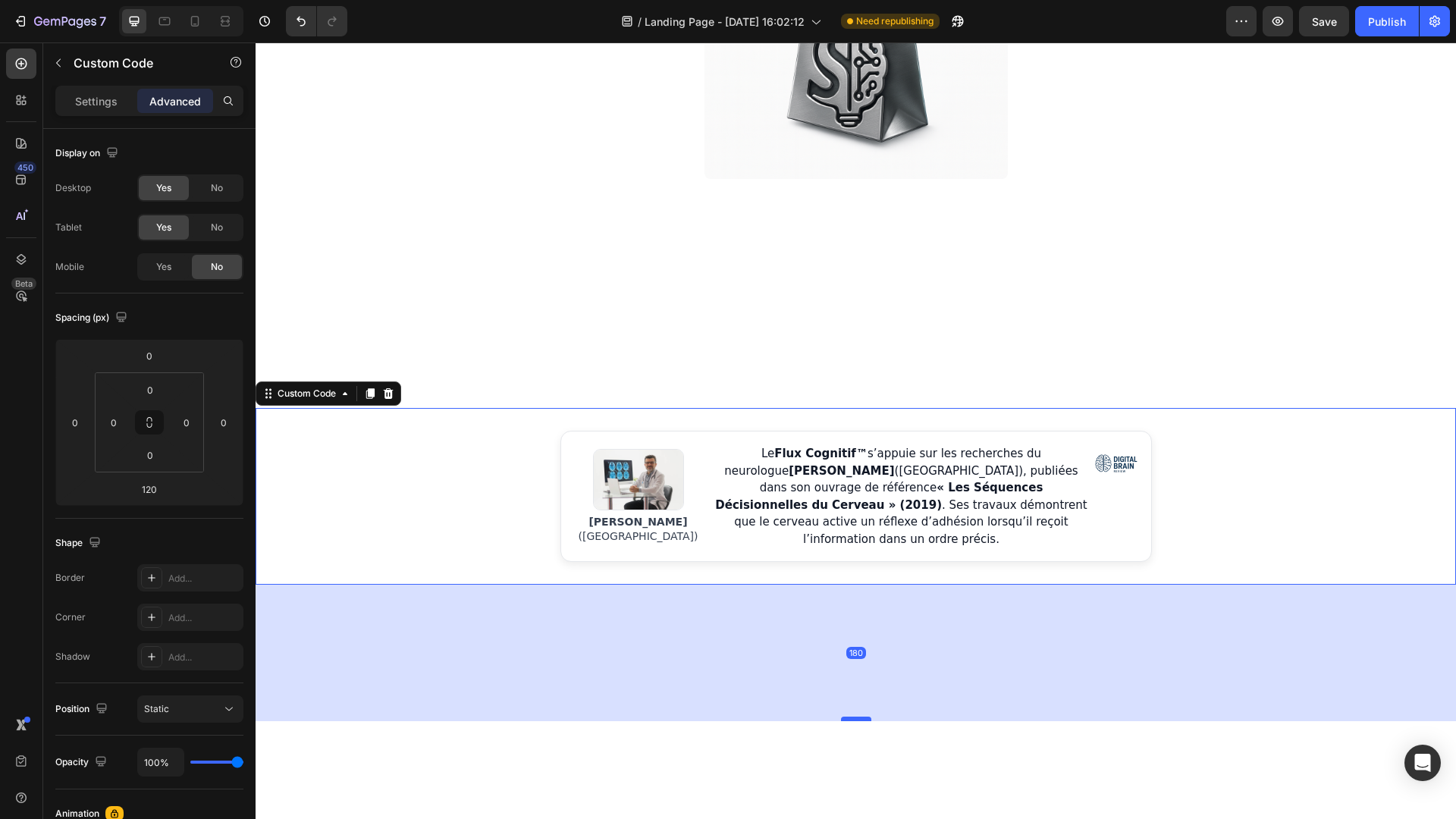
drag, startPoint x: 860, startPoint y: 664, endPoint x: 862, endPoint y: 710, distance: 46.0
click at [862, 716] on div at bounding box center [856, 719] width 31 height 5
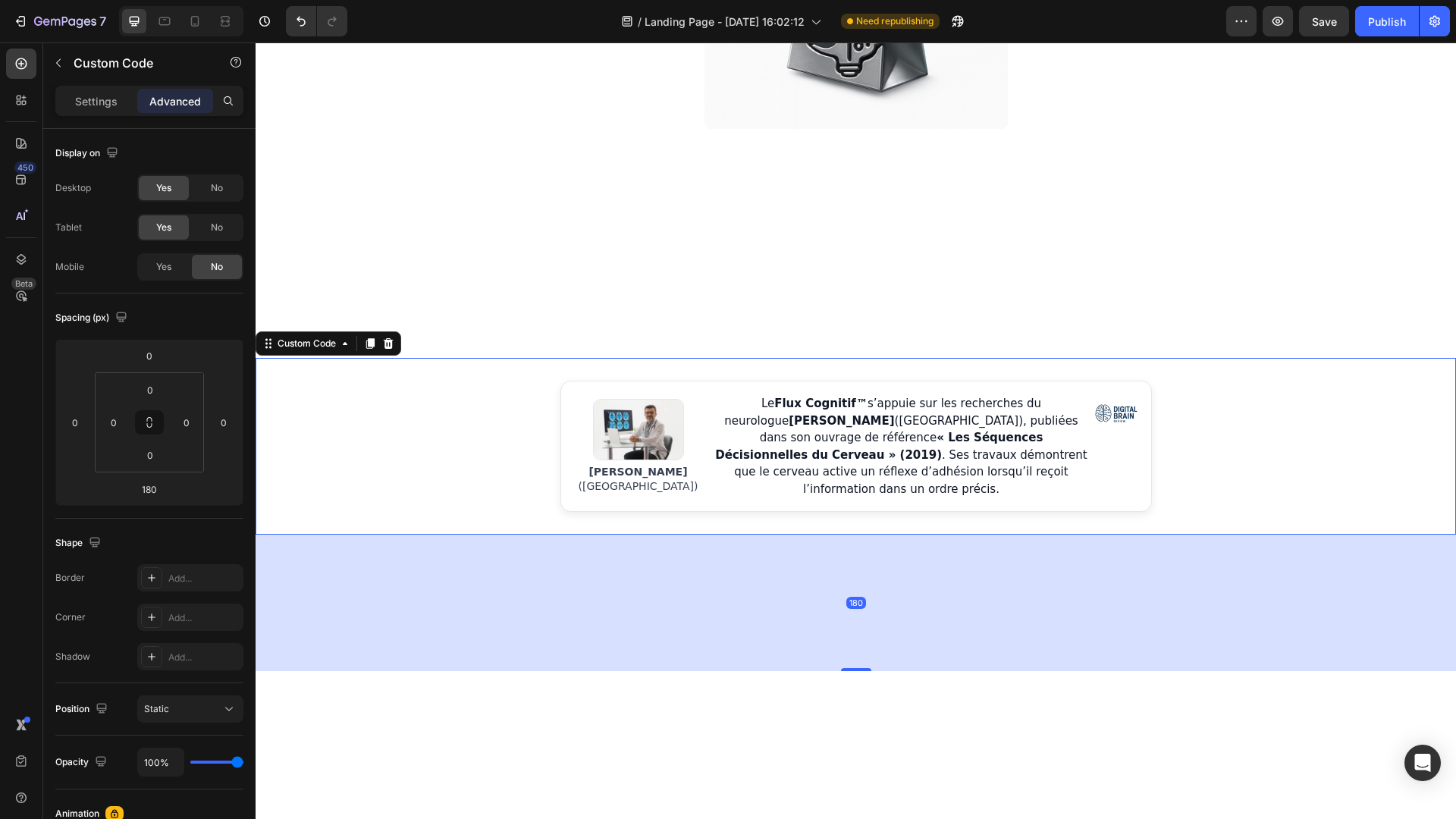
scroll to position [696, 0]
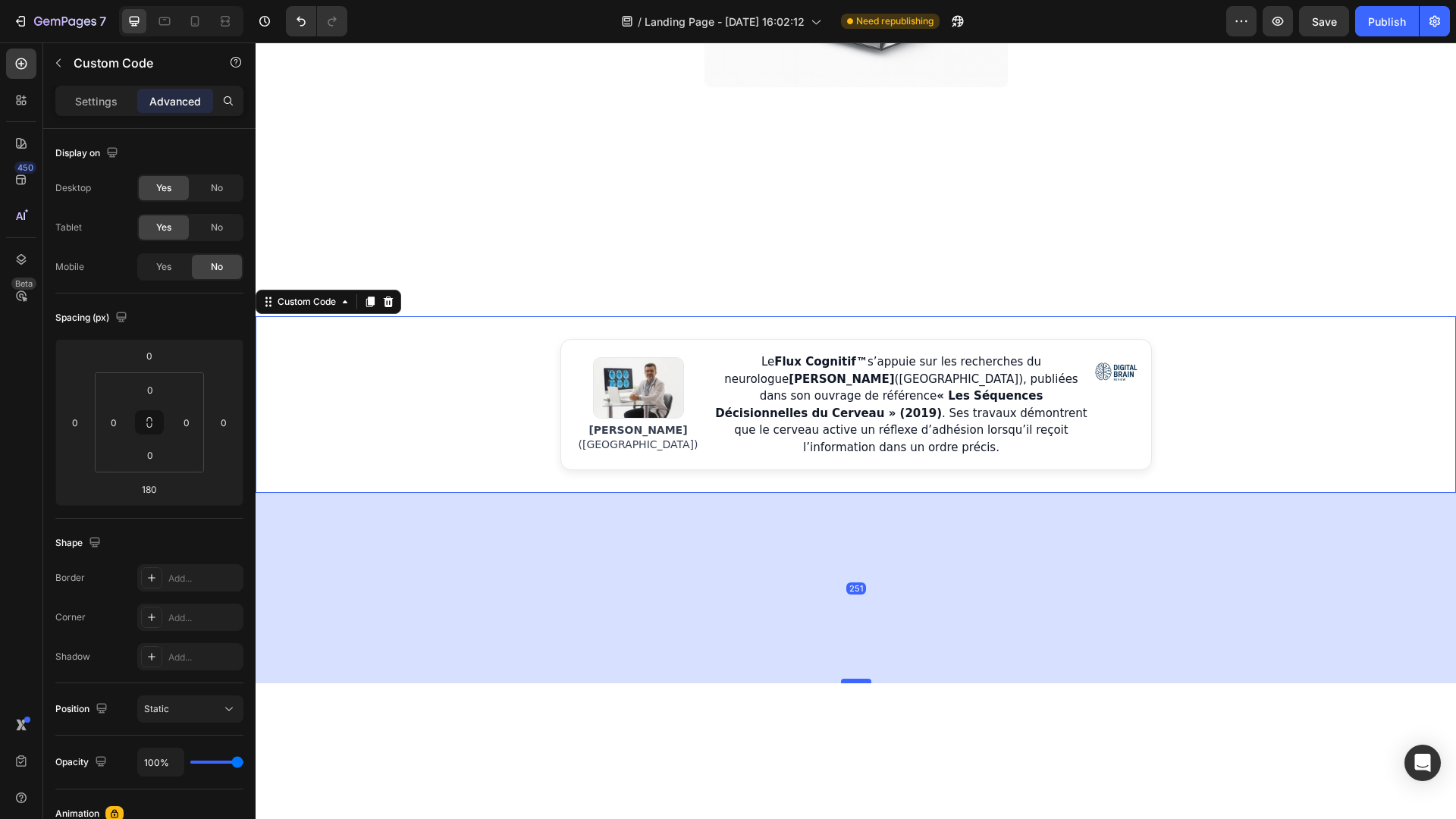
drag, startPoint x: 854, startPoint y: 618, endPoint x: 850, endPoint y: 672, distance: 54.1
click at [850, 679] on div at bounding box center [856, 681] width 31 height 5
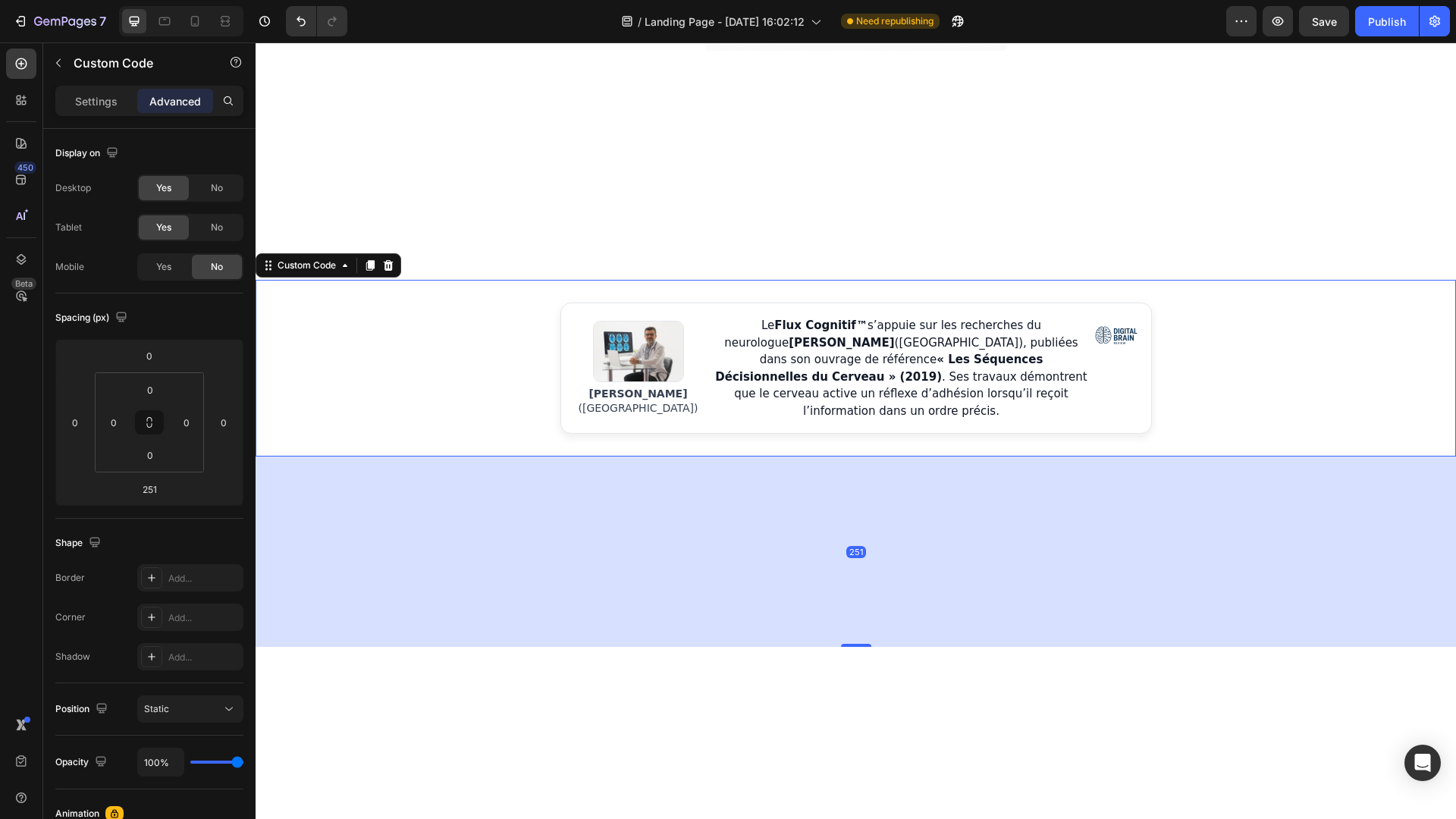
scroll to position [736, 0]
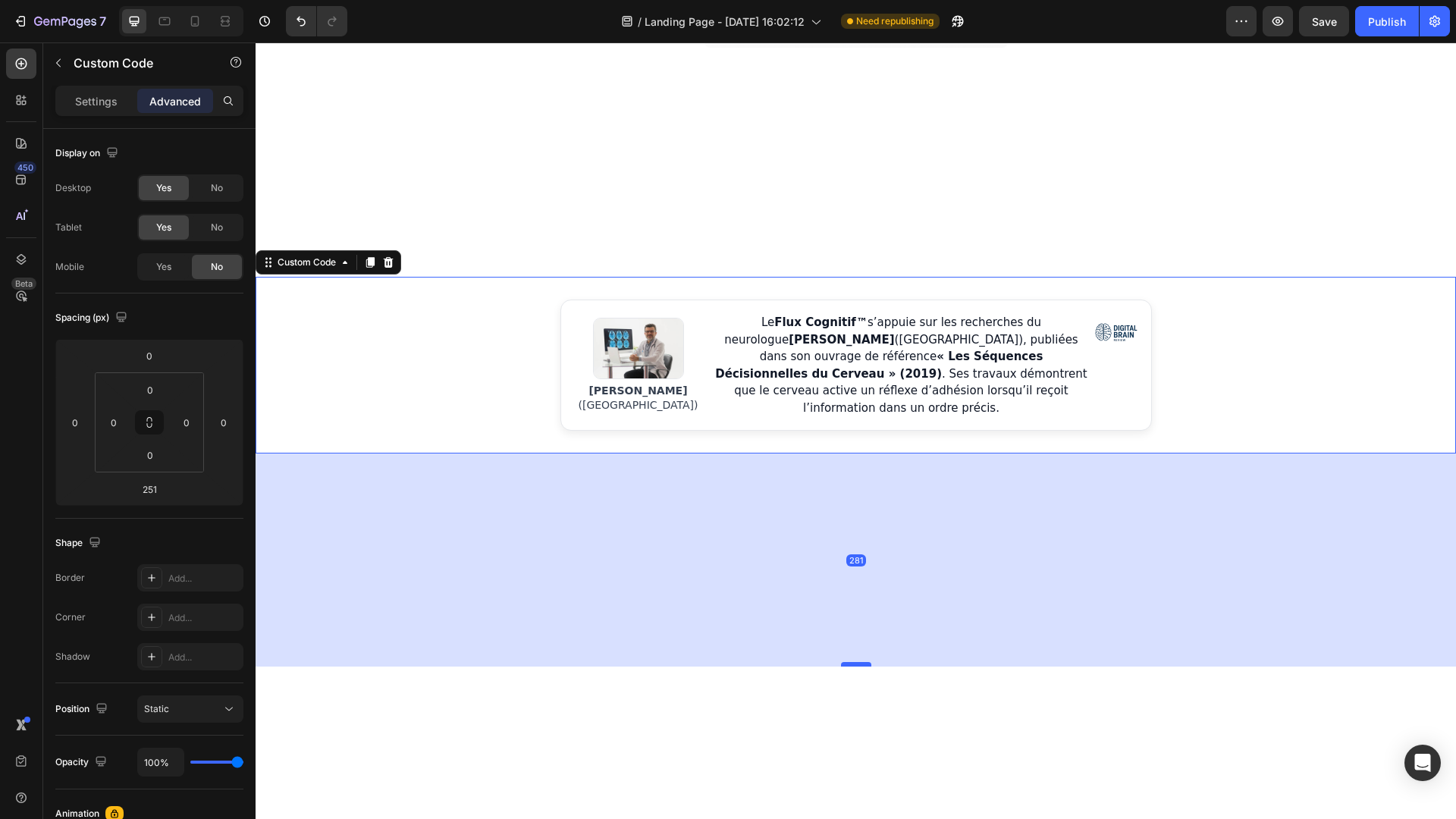
drag, startPoint x: 854, startPoint y: 635, endPoint x: 857, endPoint y: 657, distance: 22.2
click at [857, 662] on div at bounding box center [856, 664] width 31 height 5
type input "281"
click at [1176, 369] on div "[PERSON_NAME] ([GEOGRAPHIC_DATA]) Le Flux Cognitif™ s’appuie sur les recherches…" at bounding box center [856, 365] width 1200 height 131
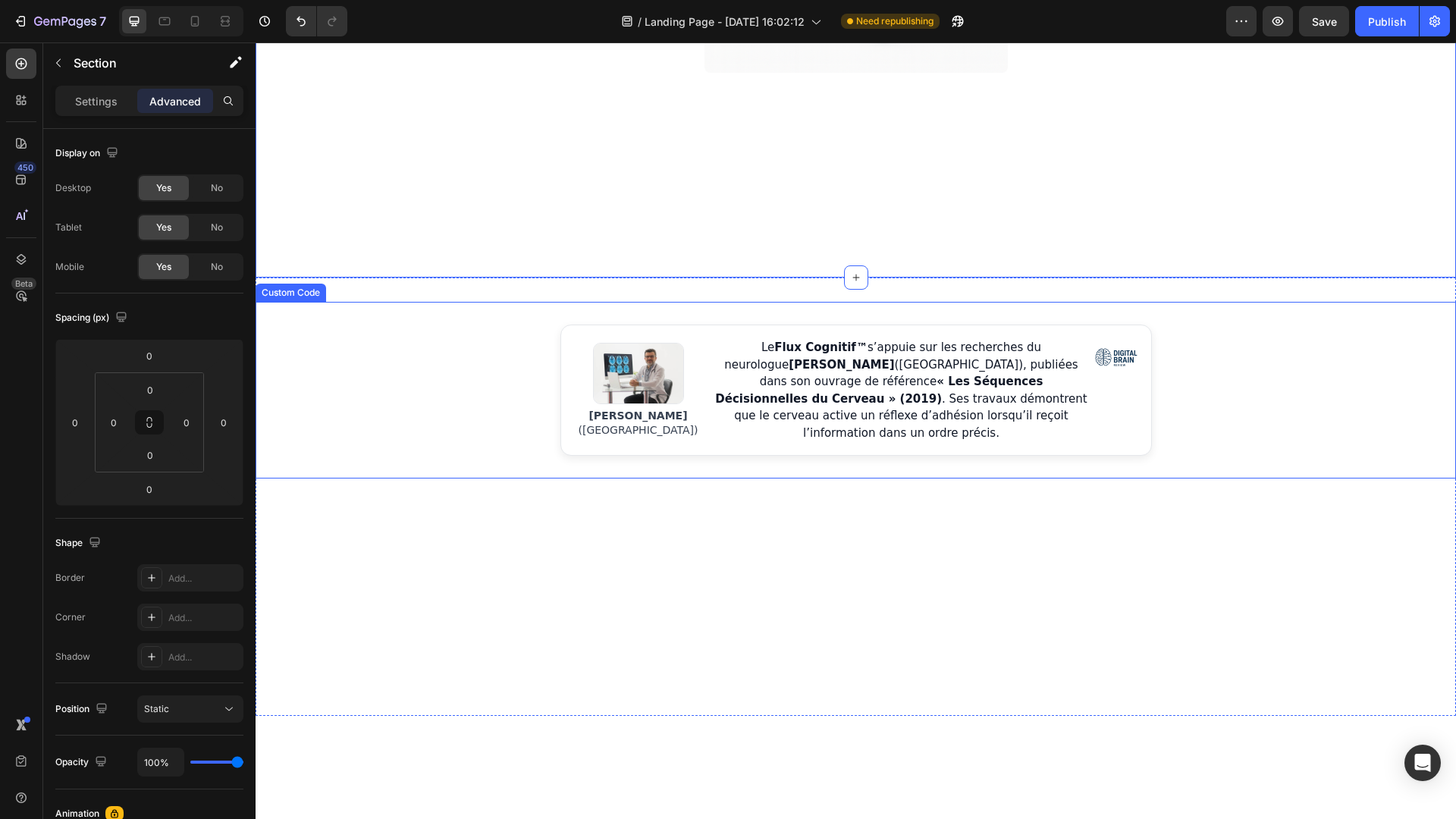
scroll to position [704, 0]
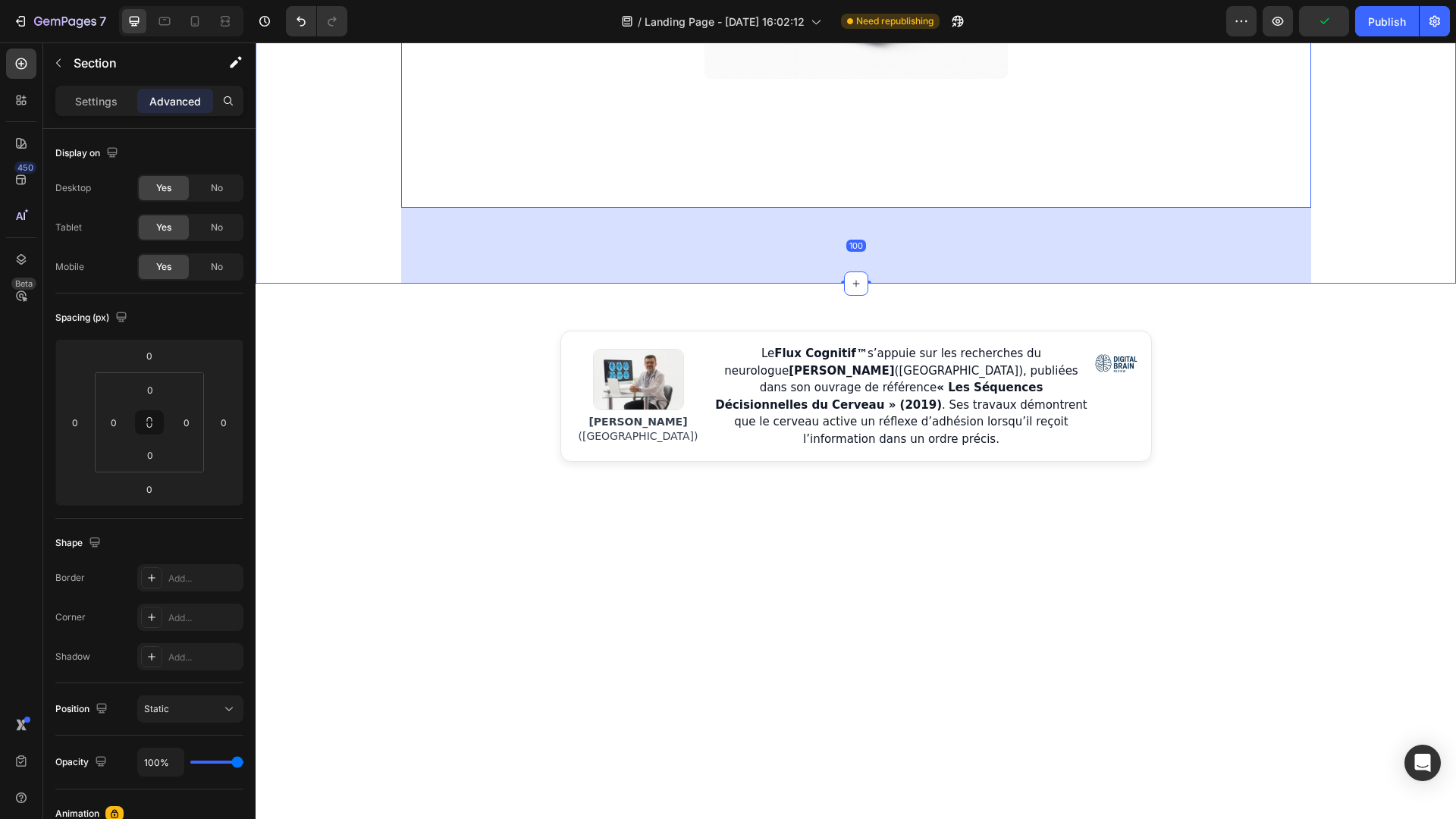
click at [1414, 240] on div "Image JE veux rejoindre ecom sans mytho 🚀 Button Row [PERSON_NAME] ([GEOGRAPHIC…" at bounding box center [856, 30] width 1200 height 508
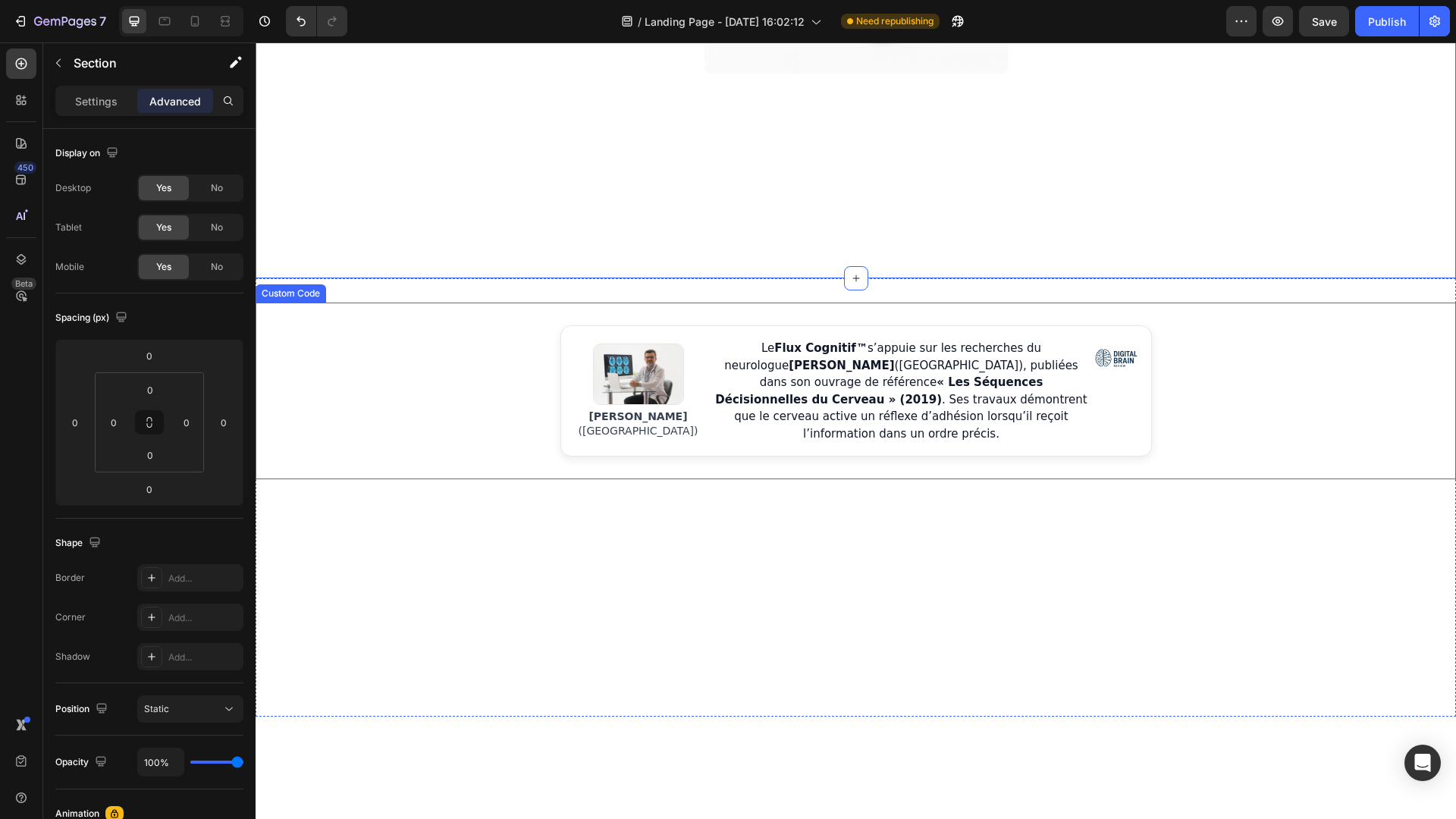
scroll to position [711, 0]
click at [1079, 428] on p "Le Flux Cognitif™ s’appuie sur les recherches du neurologue [PERSON_NAME] ([GEO…" at bounding box center [901, 390] width 377 height 102
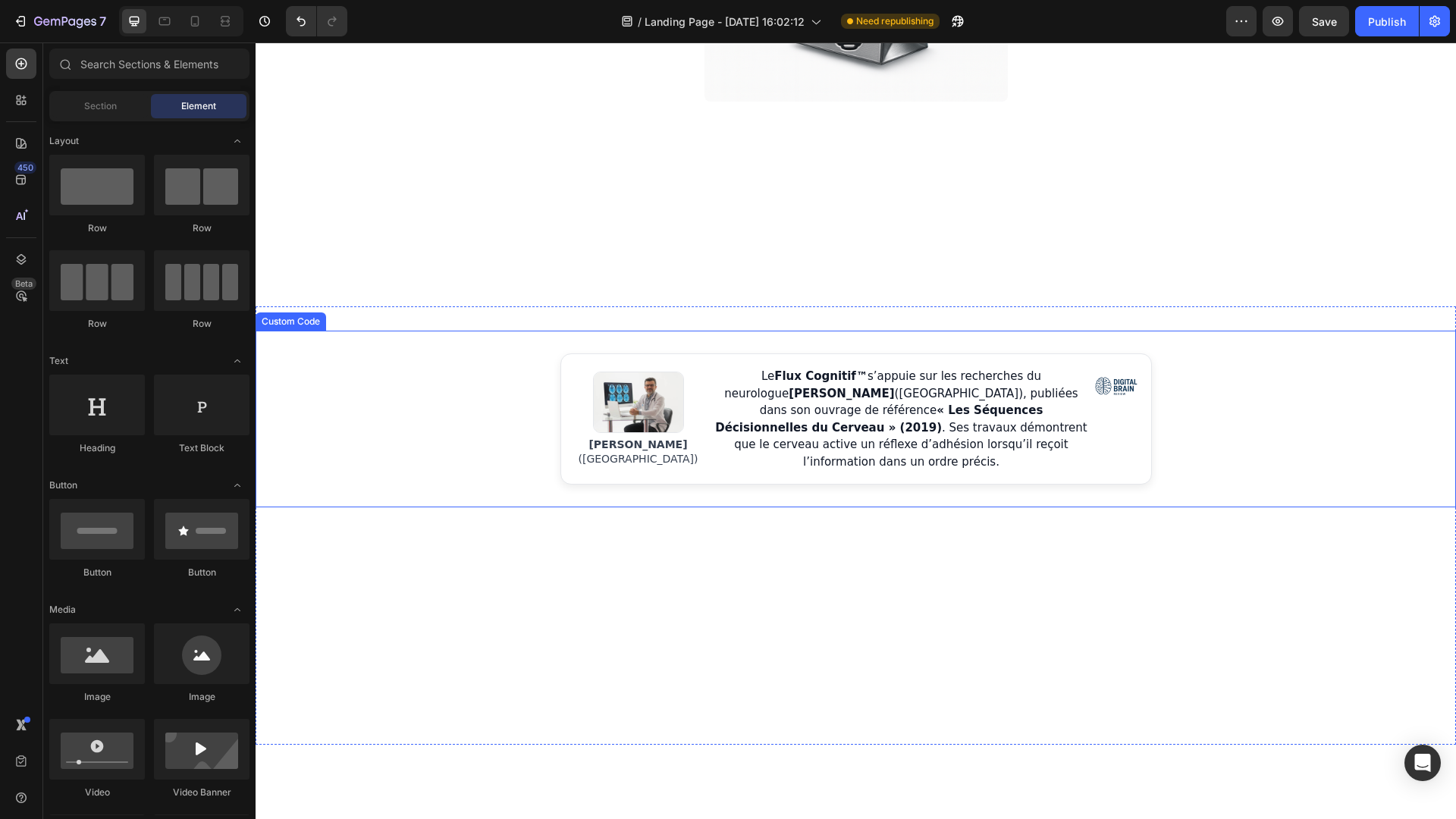
scroll to position [595, 0]
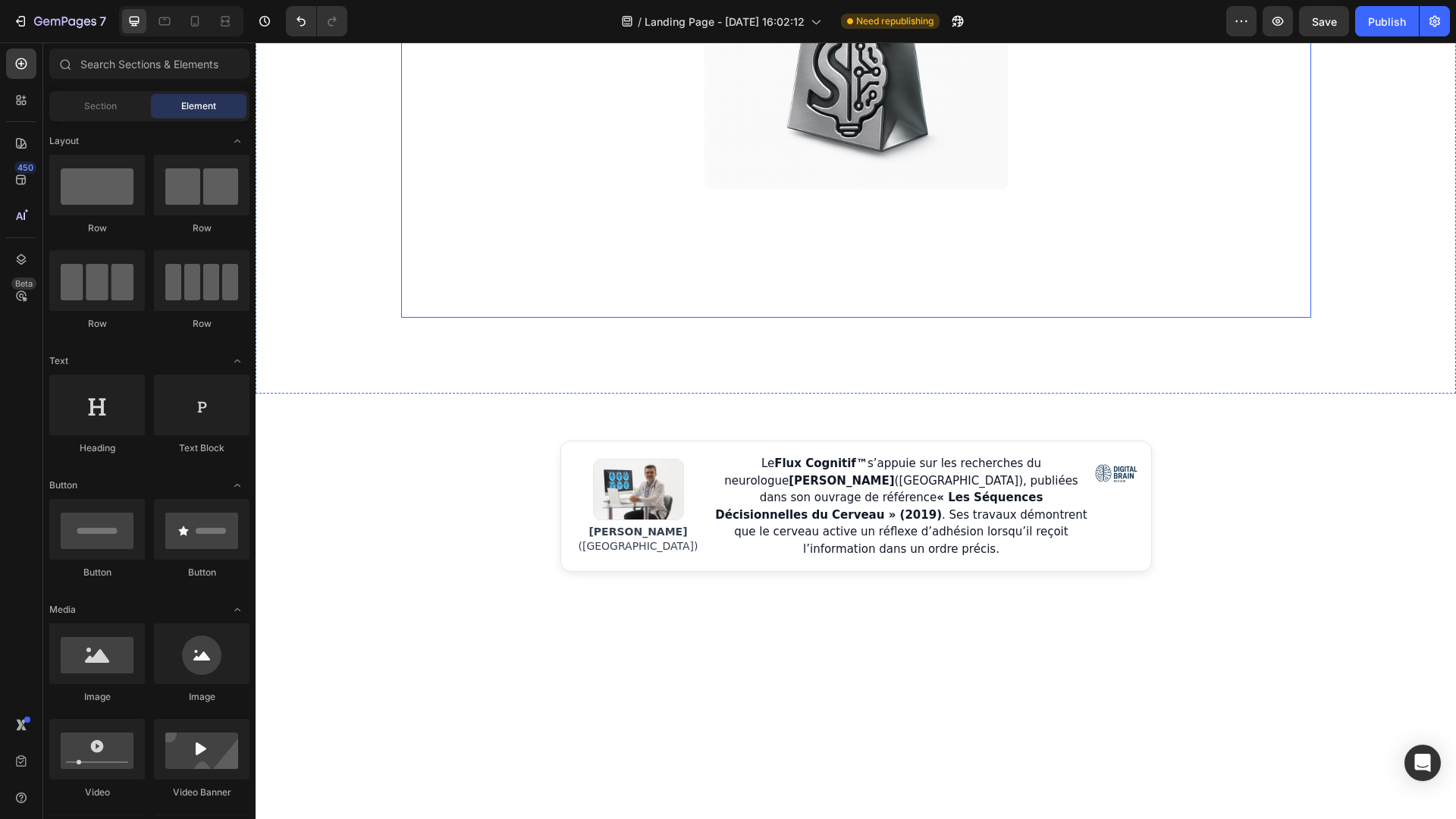
click at [937, 191] on div "Image JE veux rejoindre ecom sans mytho 🚀 Button Row [PERSON_NAME] ([GEOGRAPHIC…" at bounding box center [856, 101] width 910 height 432
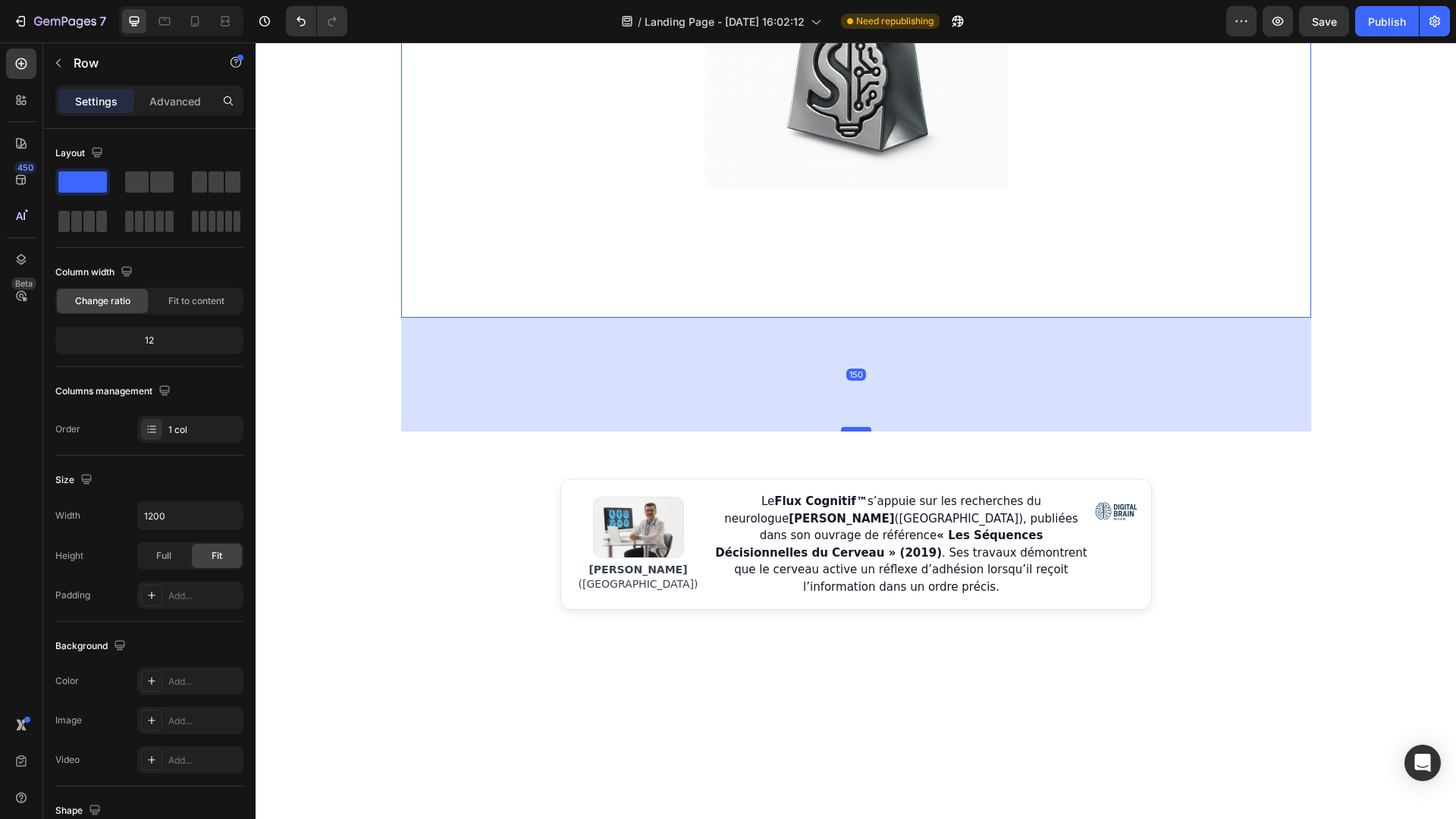
drag, startPoint x: 858, startPoint y: 392, endPoint x: 862, endPoint y: 430, distance: 38.2
click at [862, 430] on div at bounding box center [856, 429] width 31 height 5
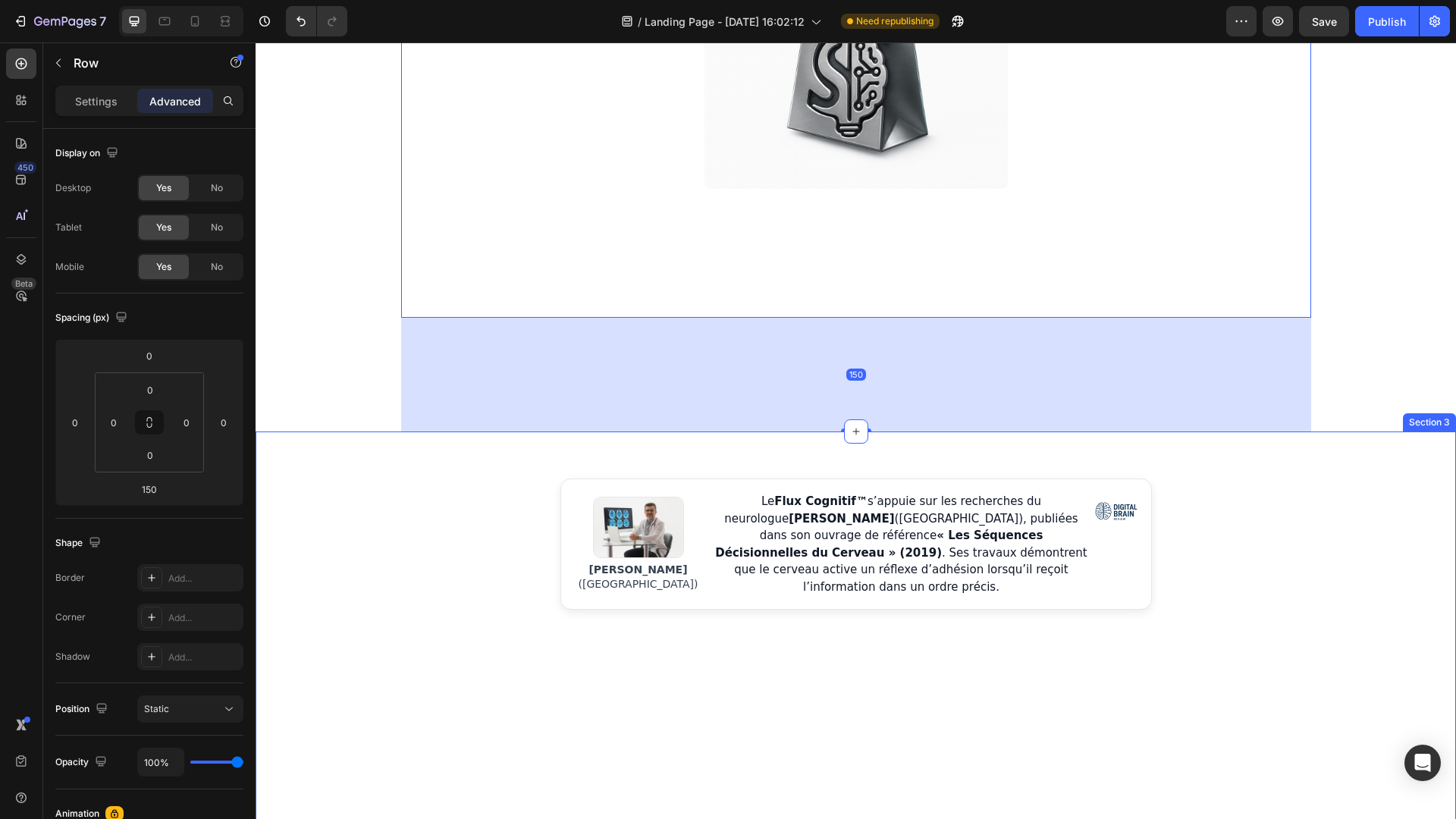
click at [919, 450] on div "[PERSON_NAME] ([GEOGRAPHIC_DATA]) Le Flux Cognitif™ s’appuie sur les recherches…" at bounding box center [856, 650] width 1200 height 439
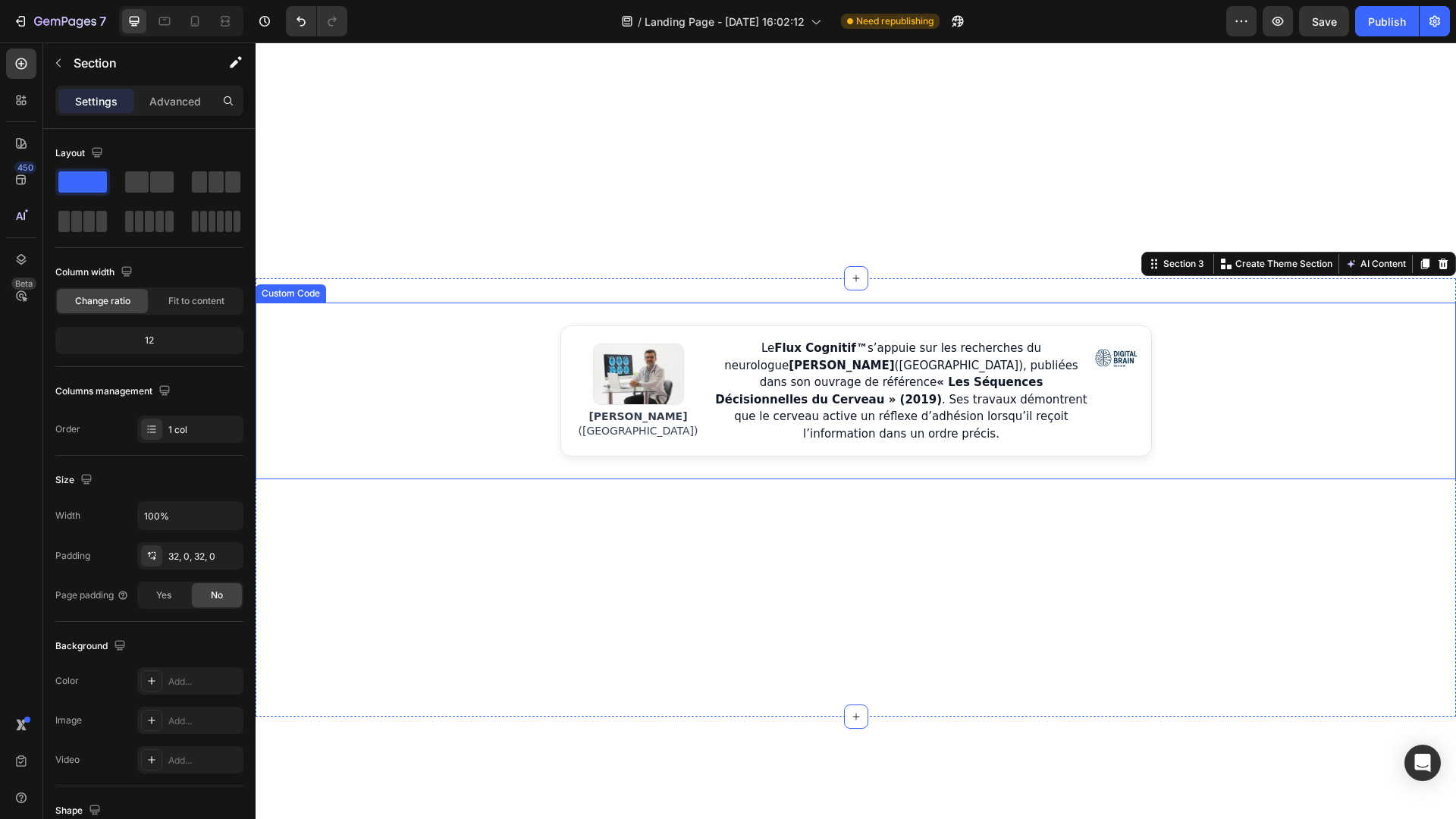
scroll to position [748, 0]
click at [936, 557] on div "[PERSON_NAME] ([GEOGRAPHIC_DATA]) Le Flux Cognitif™ s’appuie sur les recherches…" at bounding box center [856, 497] width 1200 height 390
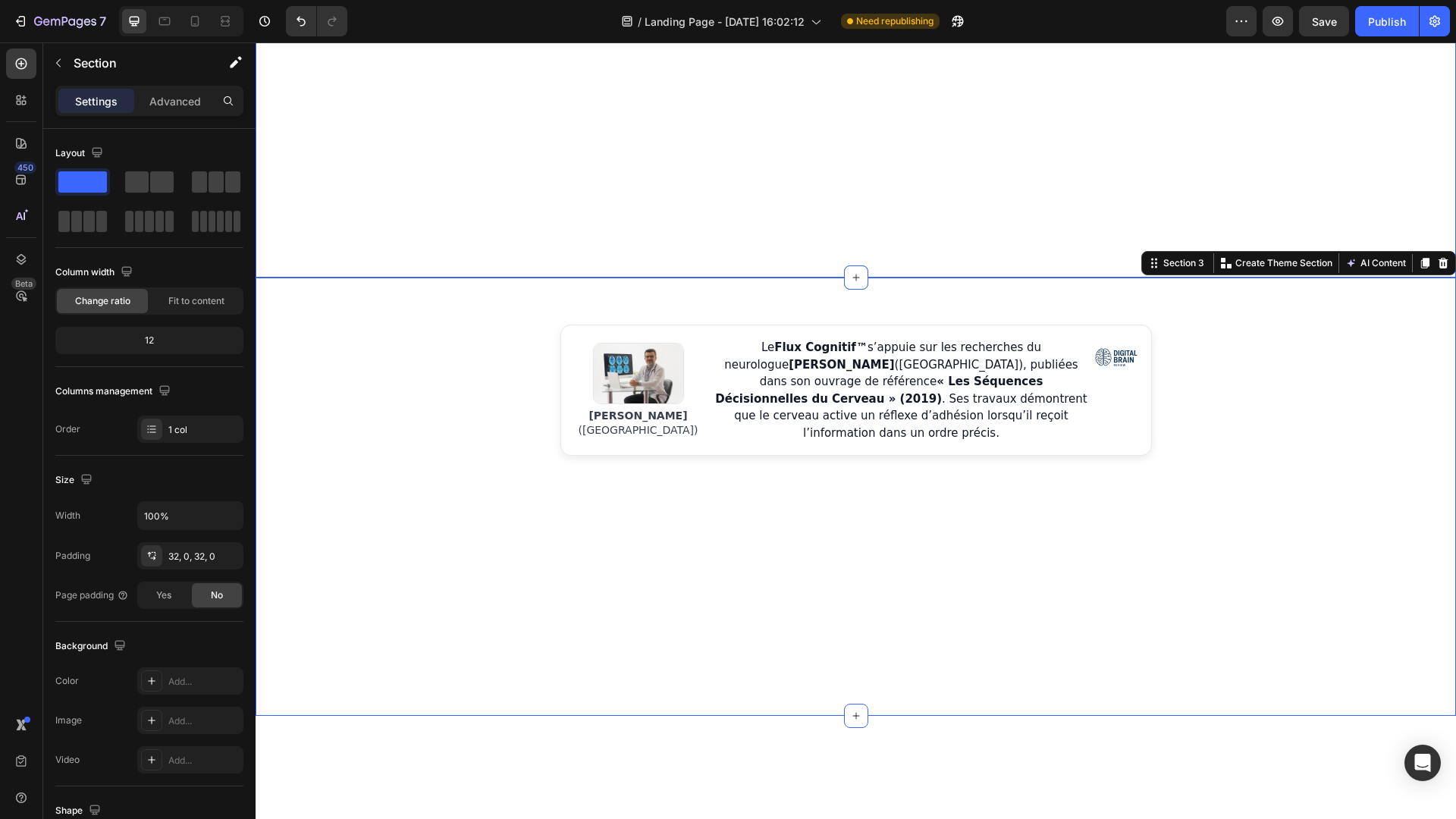
click at [1366, 196] on div "Image JE veux rejoindre ecom sans mytho 🚀 Button Row [PERSON_NAME] ([GEOGRAPHIC…" at bounding box center [856, 5] width 1200 height 546
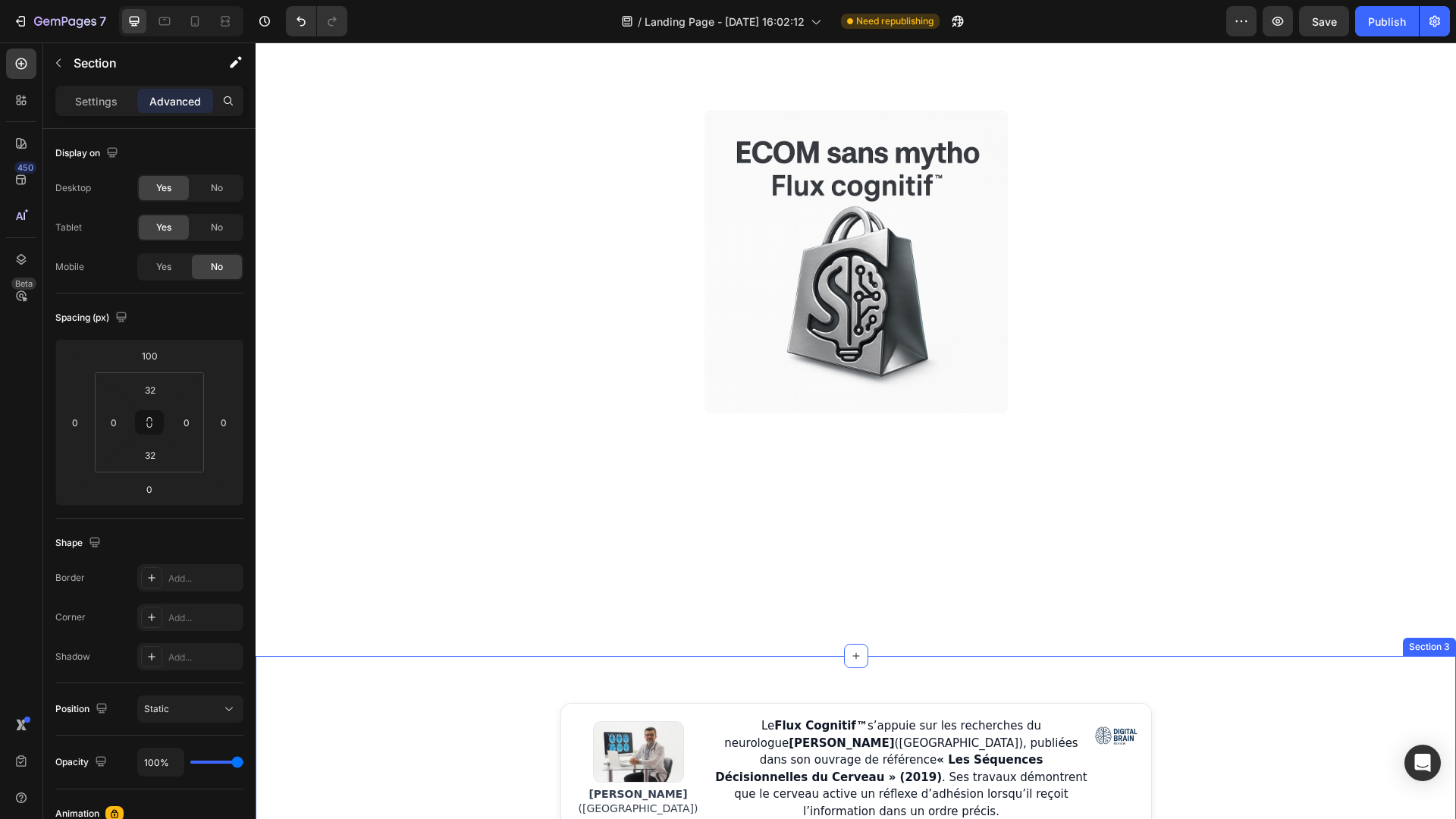
scroll to position [0, 0]
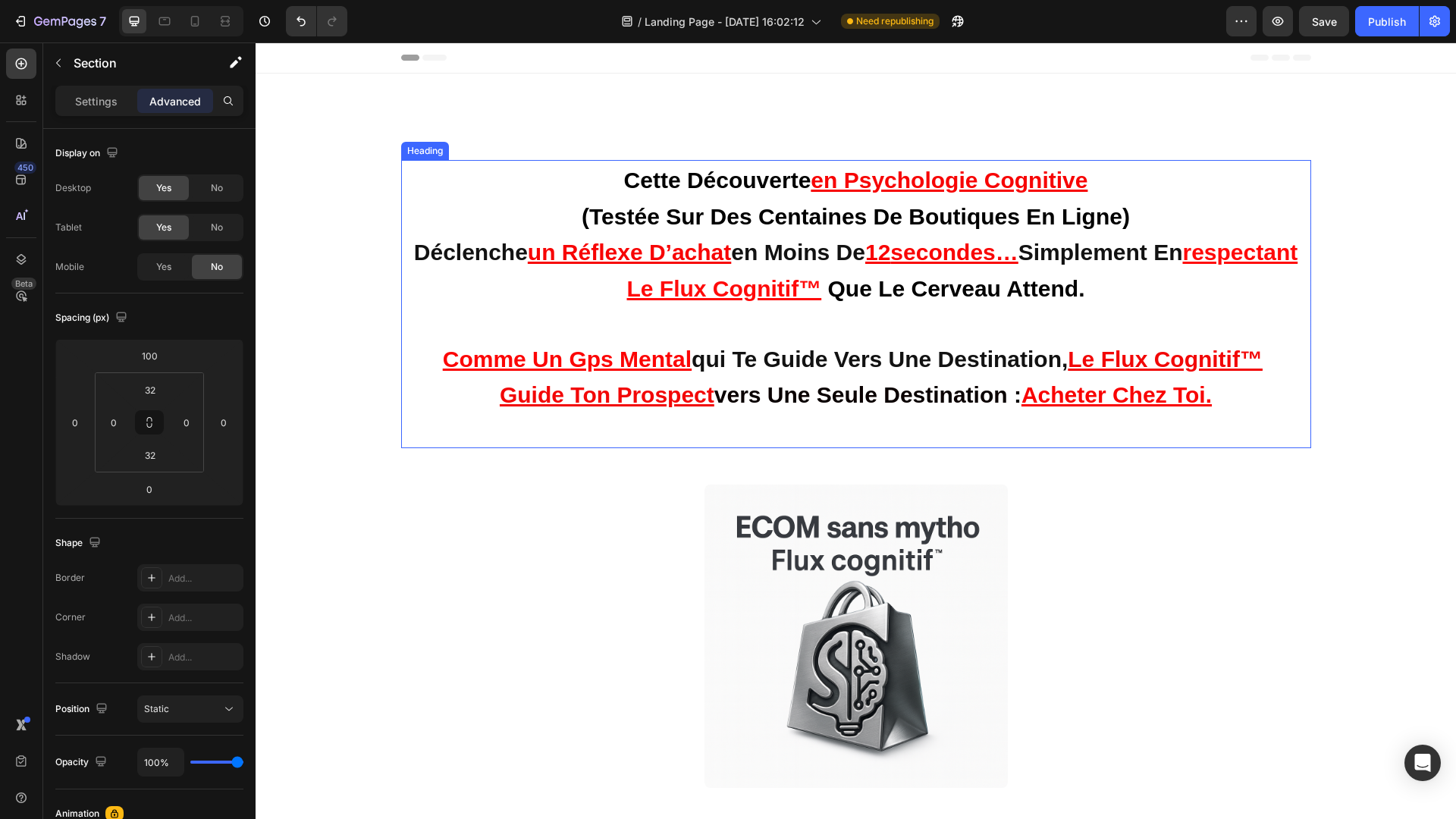
click at [747, 396] on strong "vers une seule destination :" at bounding box center [868, 395] width 307 height 25
click at [1096, 247] on strong "simplement en" at bounding box center [1101, 252] width 165 height 25
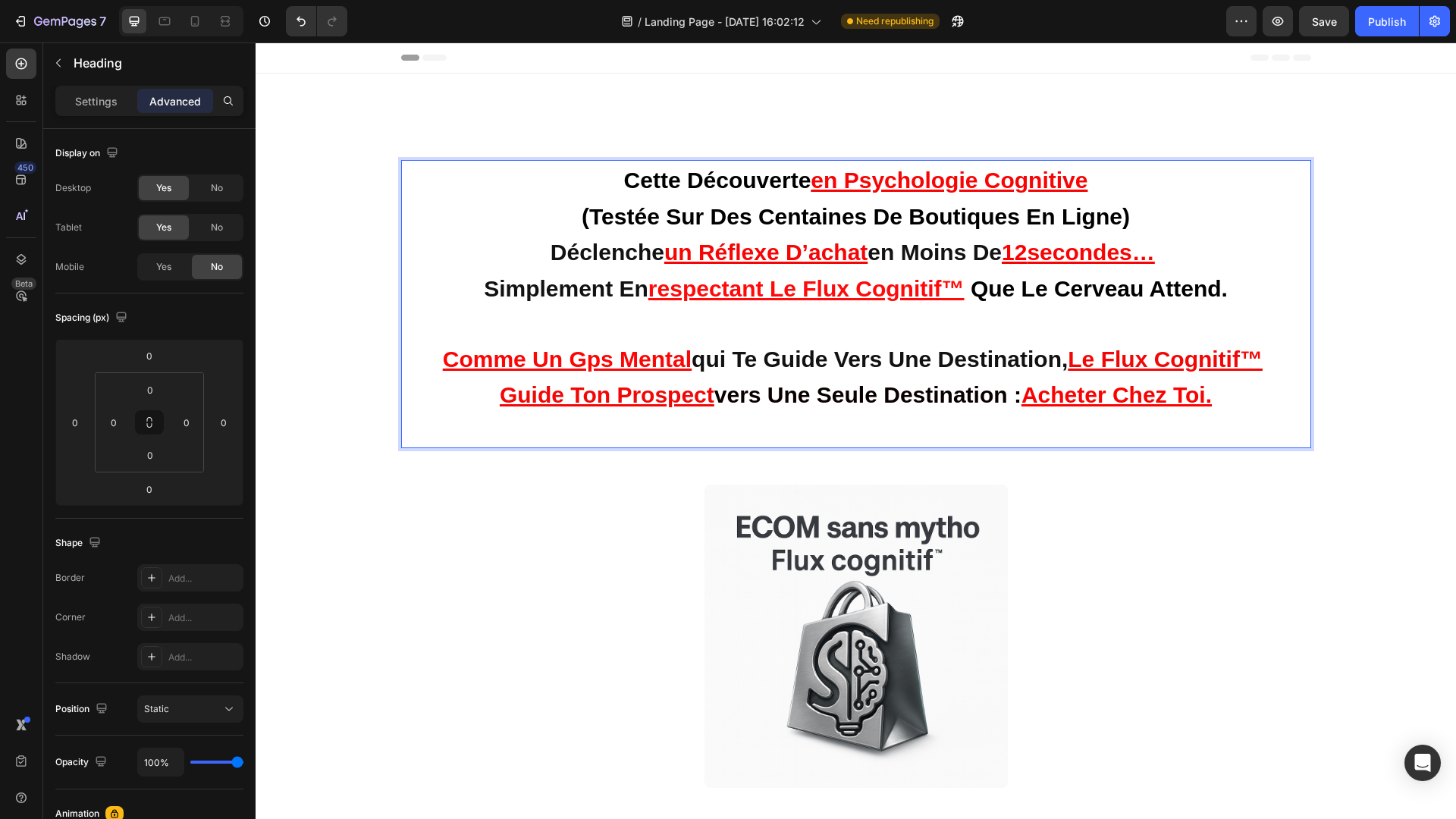
click at [1273, 289] on p "cette découverte en psychologie cognitive (testée sur des centaines de boutique…" at bounding box center [856, 304] width 892 height 285
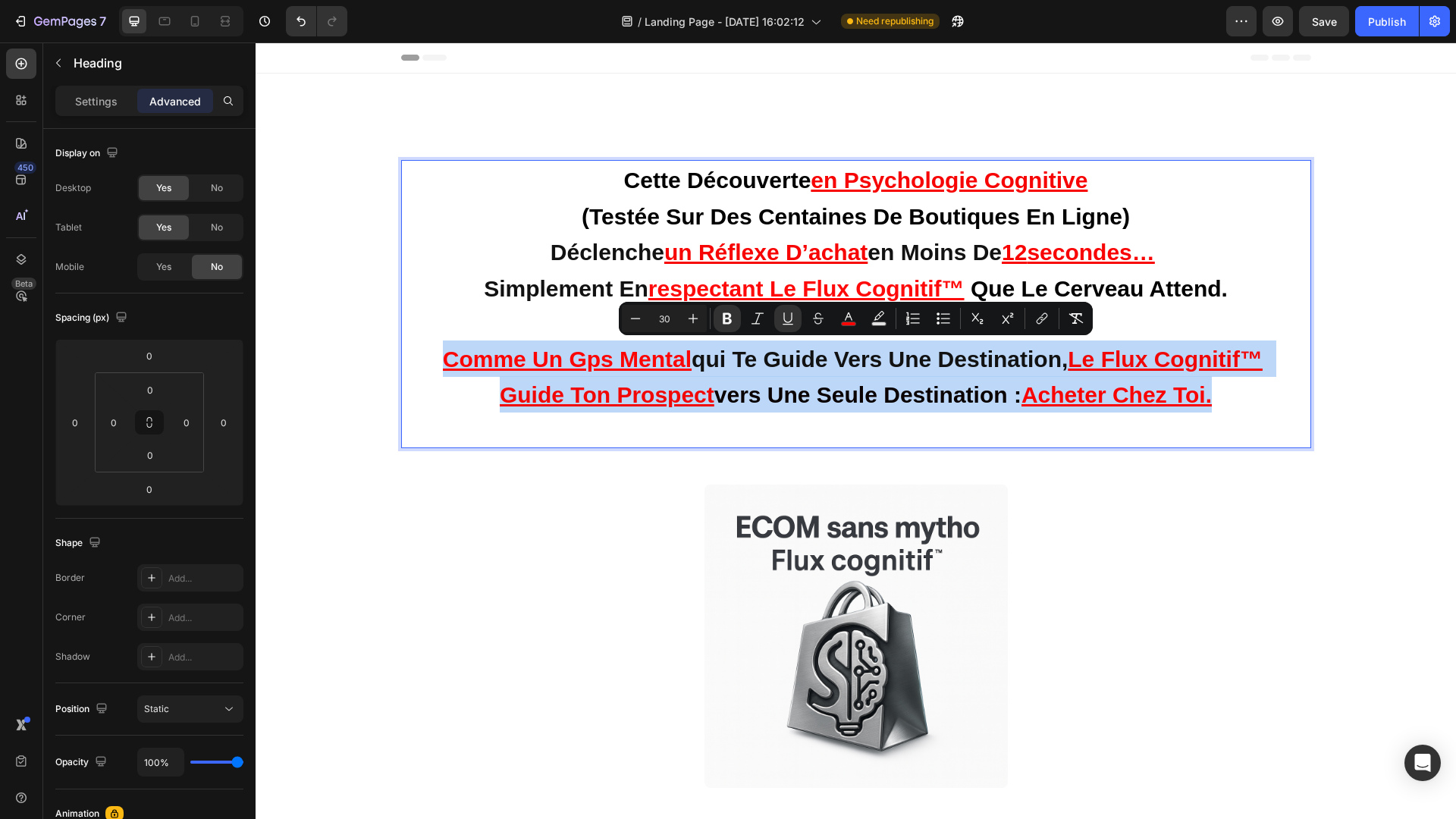
drag, startPoint x: 1250, startPoint y: 397, endPoint x: 417, endPoint y: 356, distance: 834.0
click at [417, 356] on p "cette découverte en psychologie cognitive (testée sur des centaines de boutique…" at bounding box center [856, 304] width 892 height 285
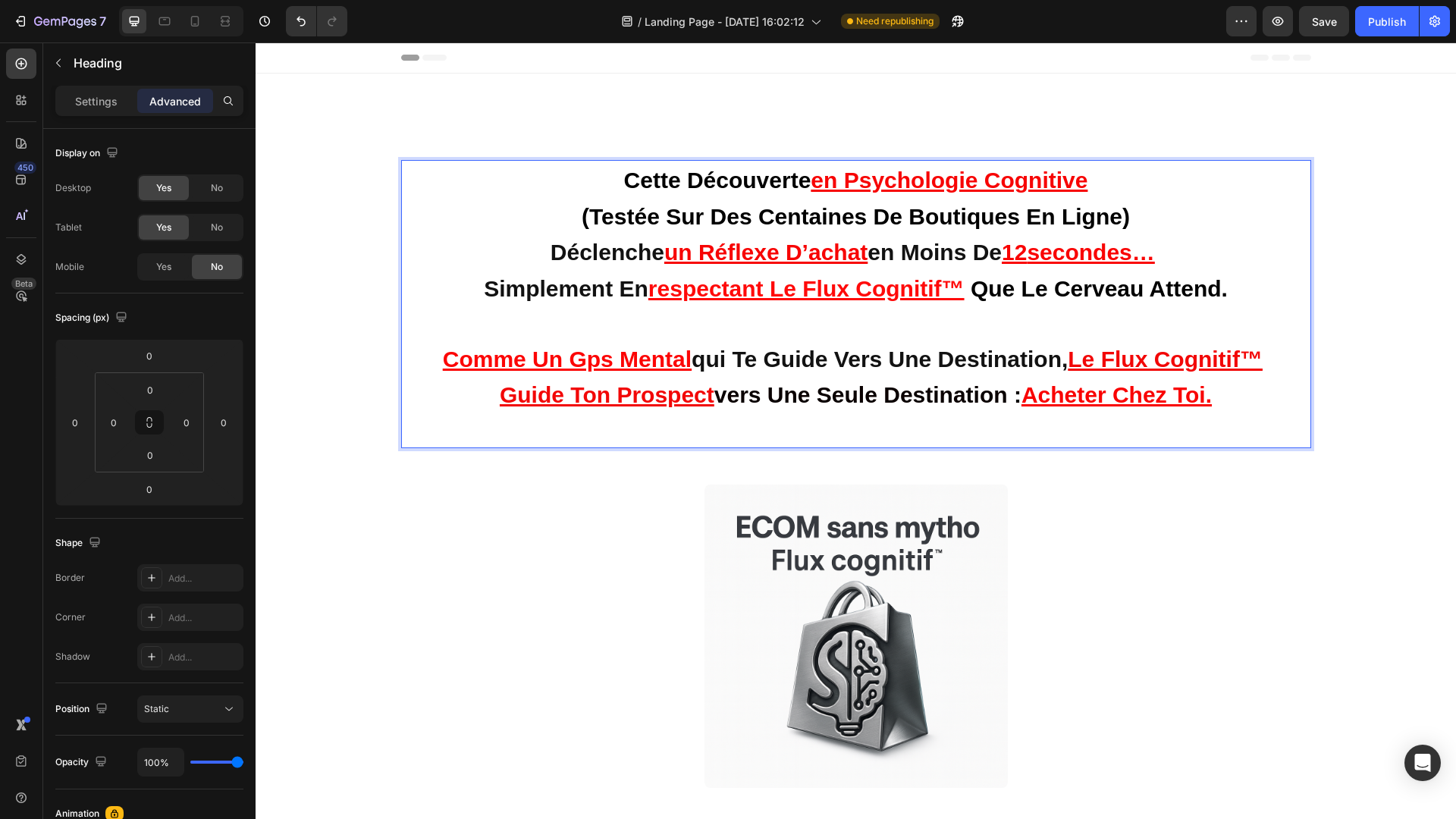
click at [1267, 279] on p "cette découverte en psychologie cognitive (testée sur des centaines de boutique…" at bounding box center [856, 304] width 892 height 285
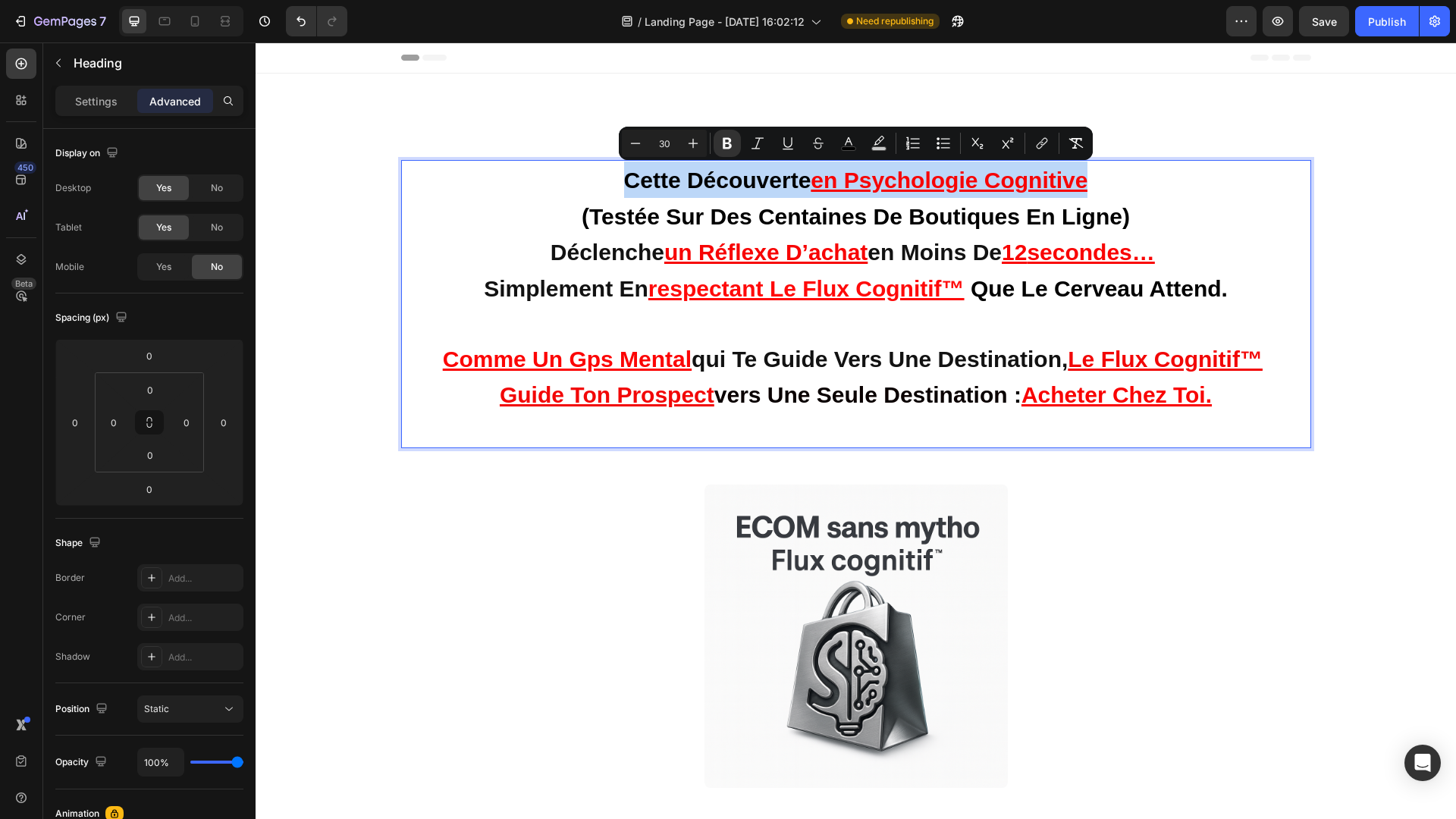
drag, startPoint x: 623, startPoint y: 179, endPoint x: 1096, endPoint y: 179, distance: 473.0
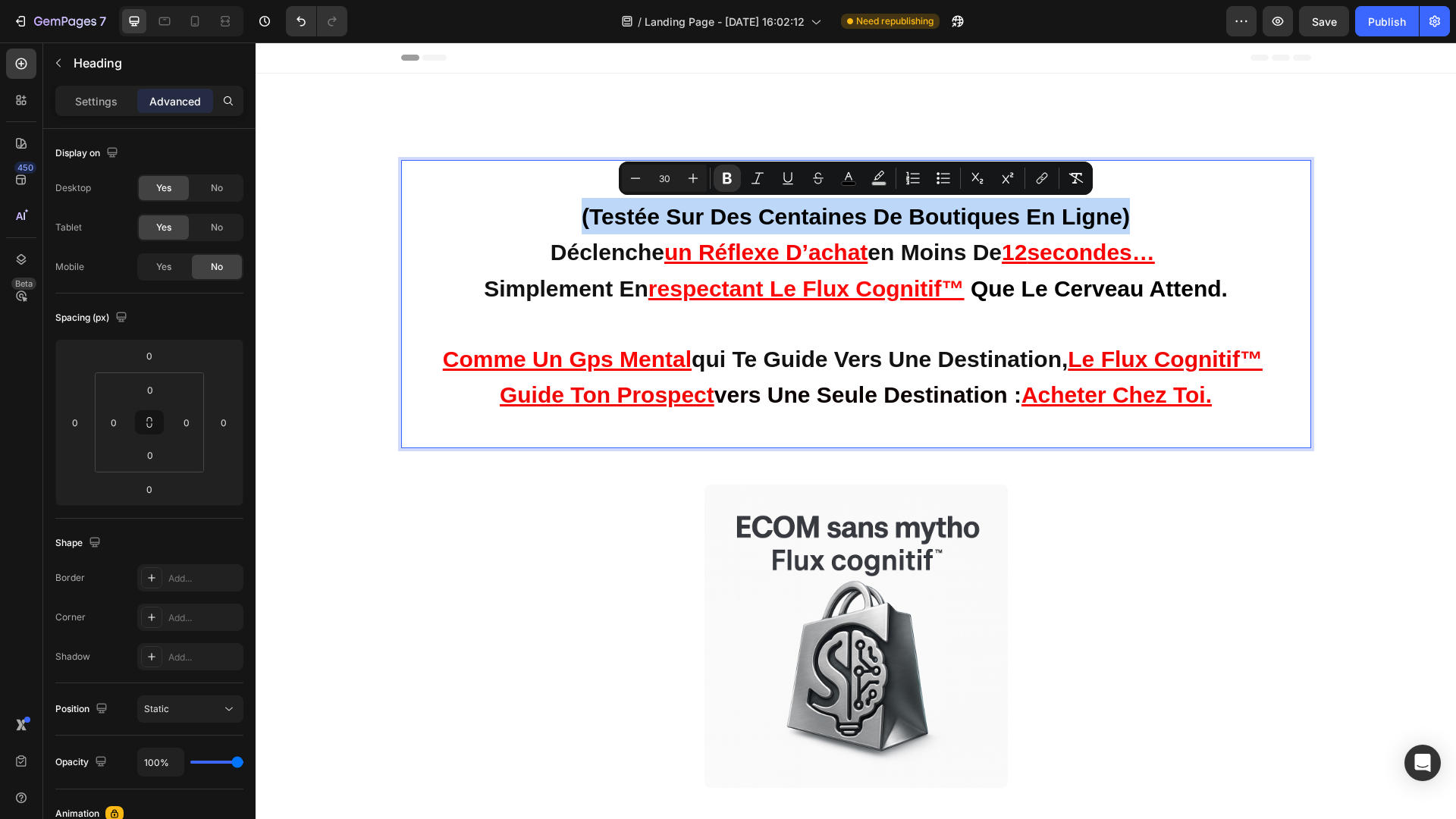
drag, startPoint x: 582, startPoint y: 221, endPoint x: 1169, endPoint y: 223, distance: 587.0
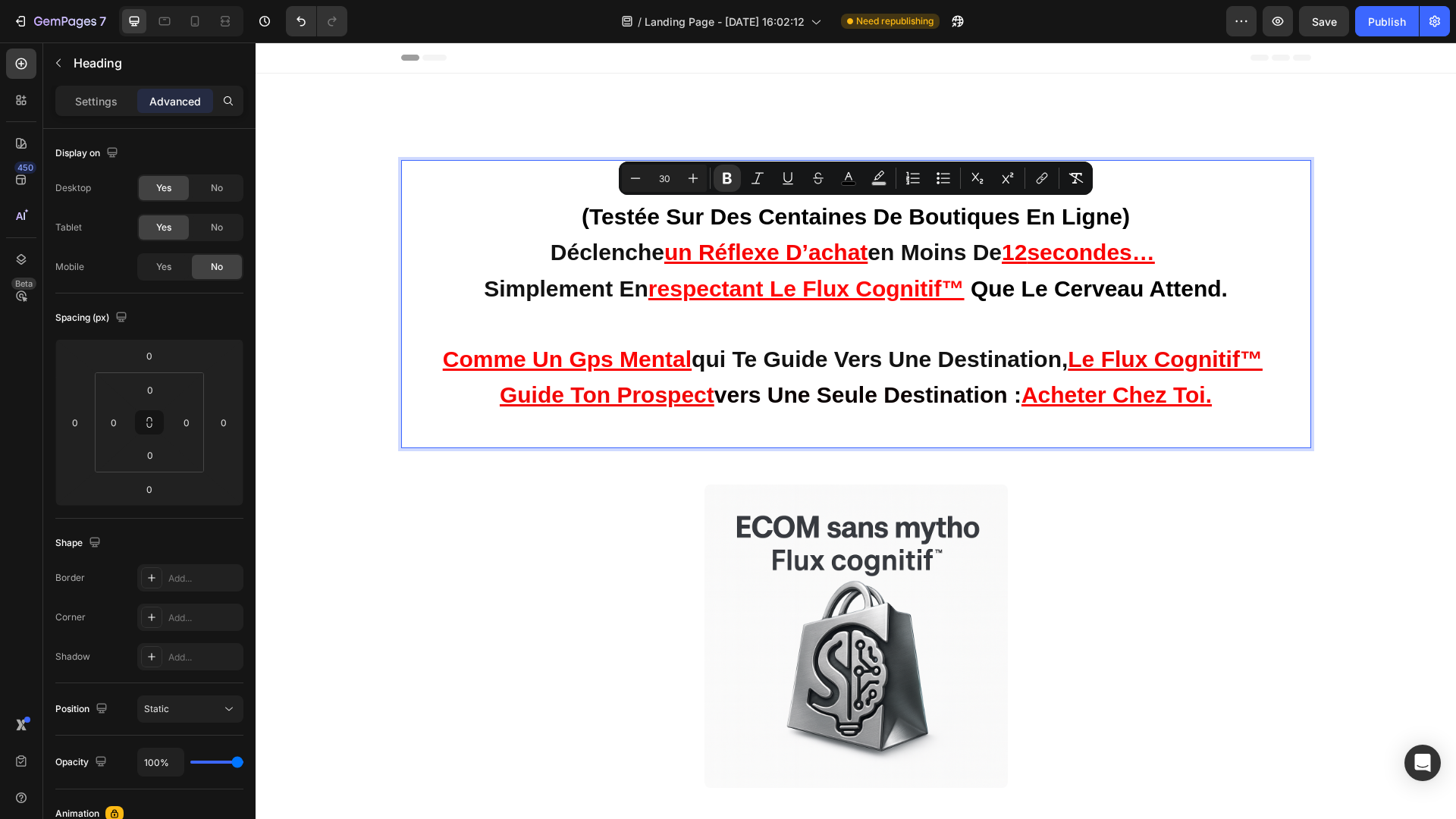
click at [1130, 162] on p "cette découverte en psychologie cognitive (testée sur des centaines de boutique…" at bounding box center [856, 304] width 892 height 285
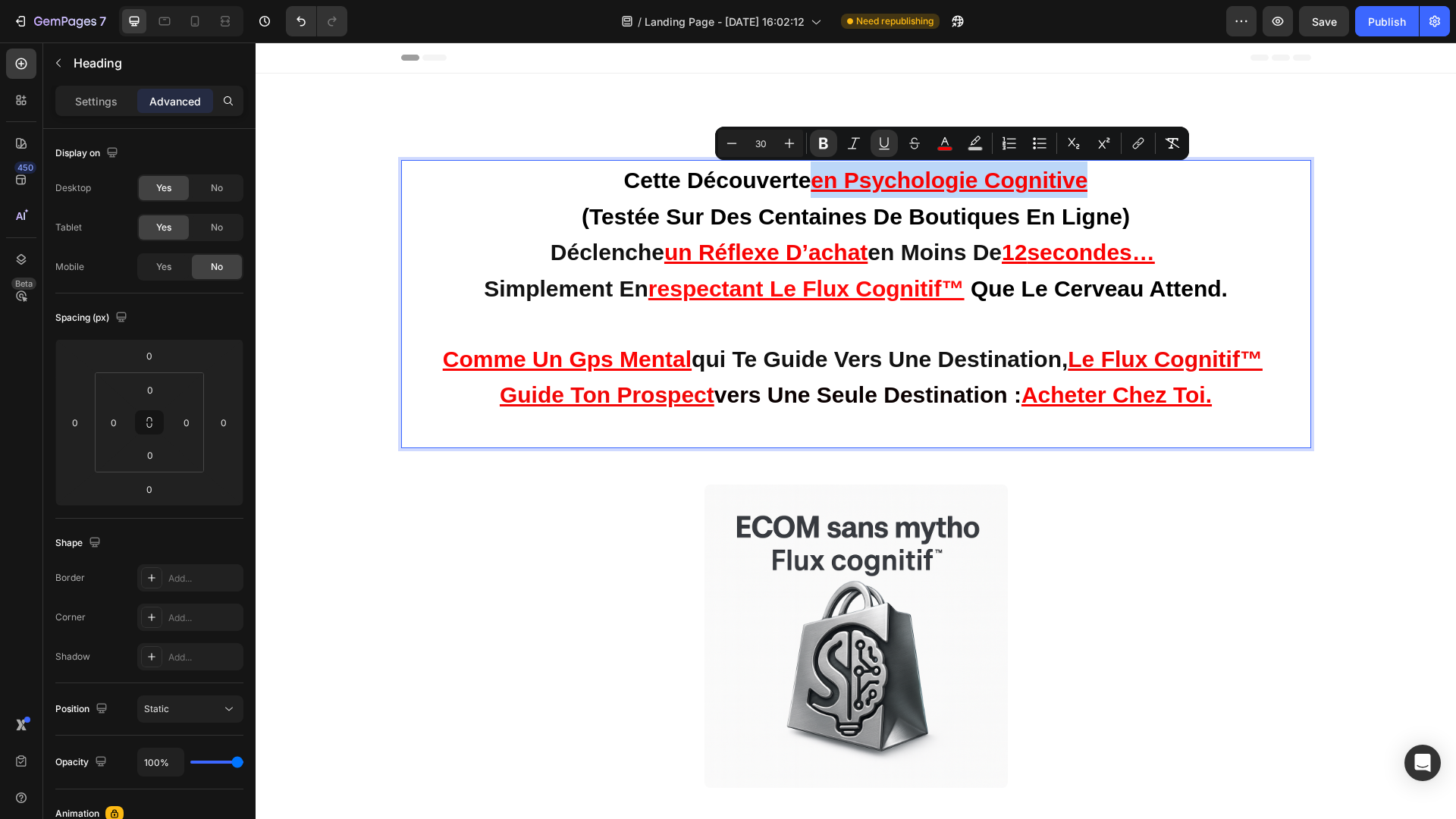
drag, startPoint x: 1105, startPoint y: 180, endPoint x: 810, endPoint y: 171, distance: 295.1
click at [810, 171] on p "cette découverte en psychologie cognitive (testée sur des centaines de boutique…" at bounding box center [856, 304] width 892 height 285
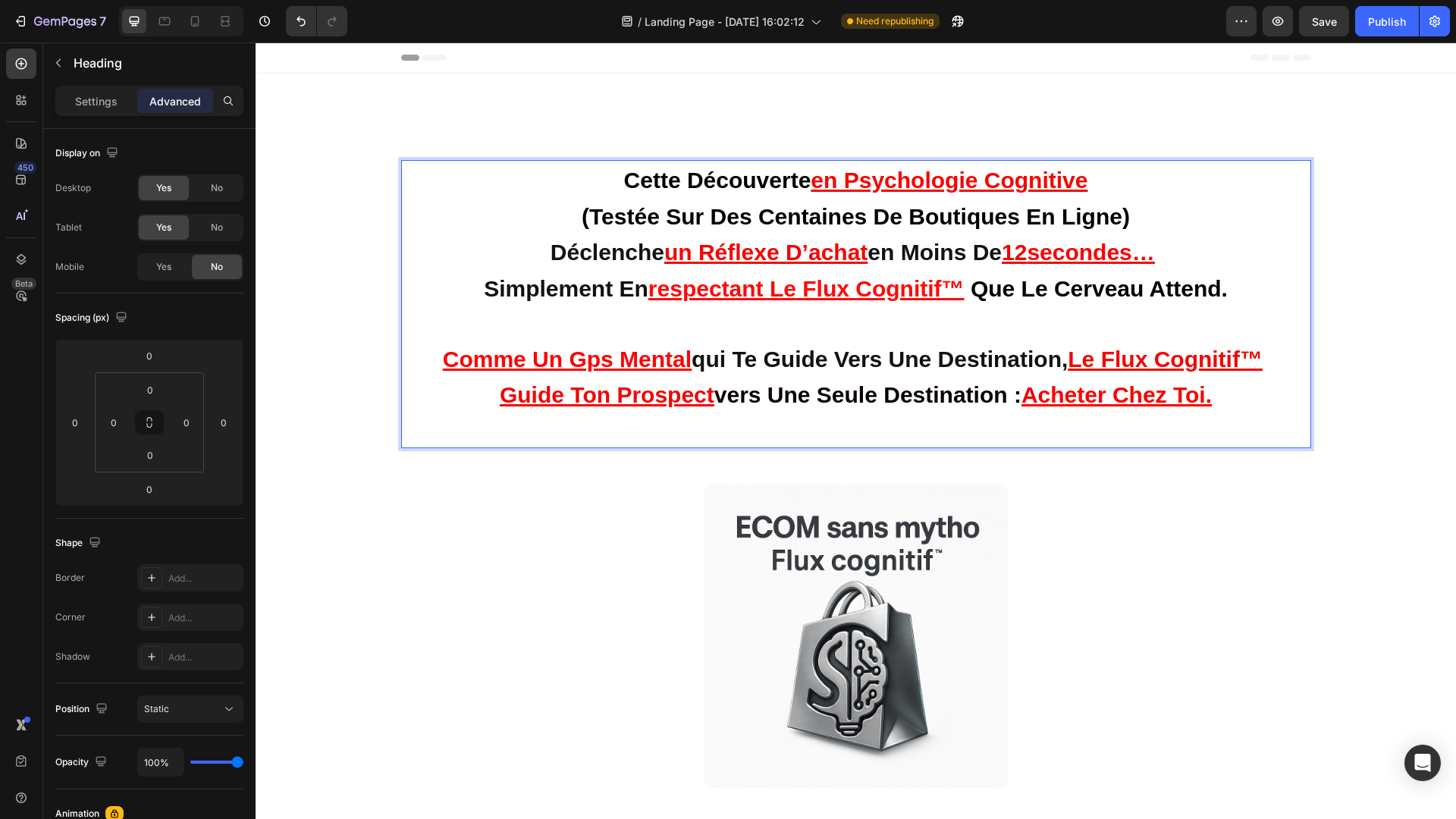
drag, startPoint x: 581, startPoint y: 209, endPoint x: 1112, endPoint y: 217, distance: 531.1
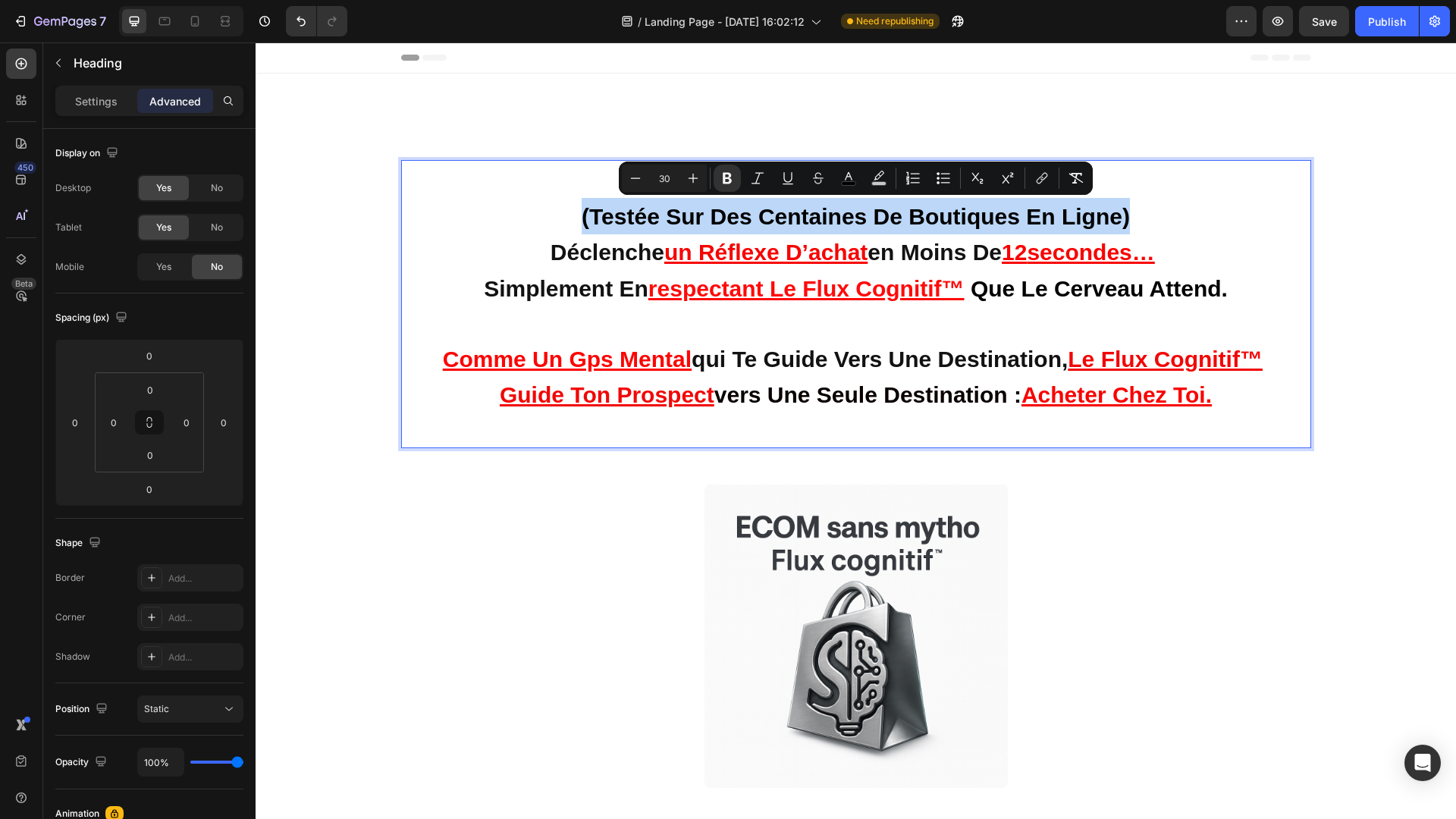
drag, startPoint x: 1147, startPoint y: 218, endPoint x: 575, endPoint y: 207, distance: 572.1
click at [575, 207] on p "cette découverte en psychologie cognitive (testée sur des centaines de boutique…" at bounding box center [856, 304] width 892 height 285
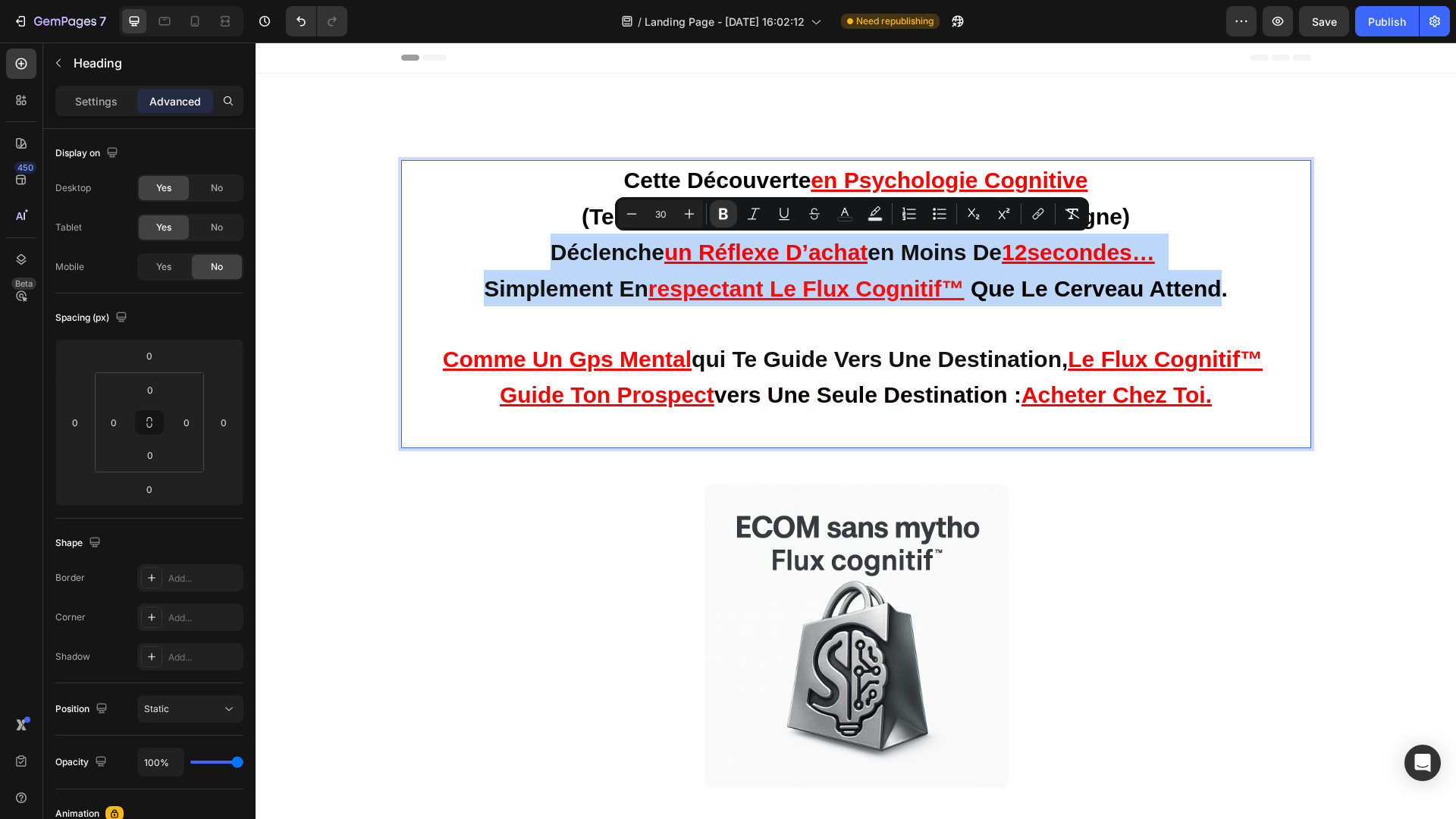
drag, startPoint x: 529, startPoint y: 252, endPoint x: 1225, endPoint y: 280, distance: 696.6
click at [1225, 280] on p "cette découverte en psychologie cognitive (testée sur des centaines de boutique…" at bounding box center [856, 304] width 892 height 285
click at [664, 248] on u "un réflexe d’achat" at bounding box center [766, 252] width 203 height 25
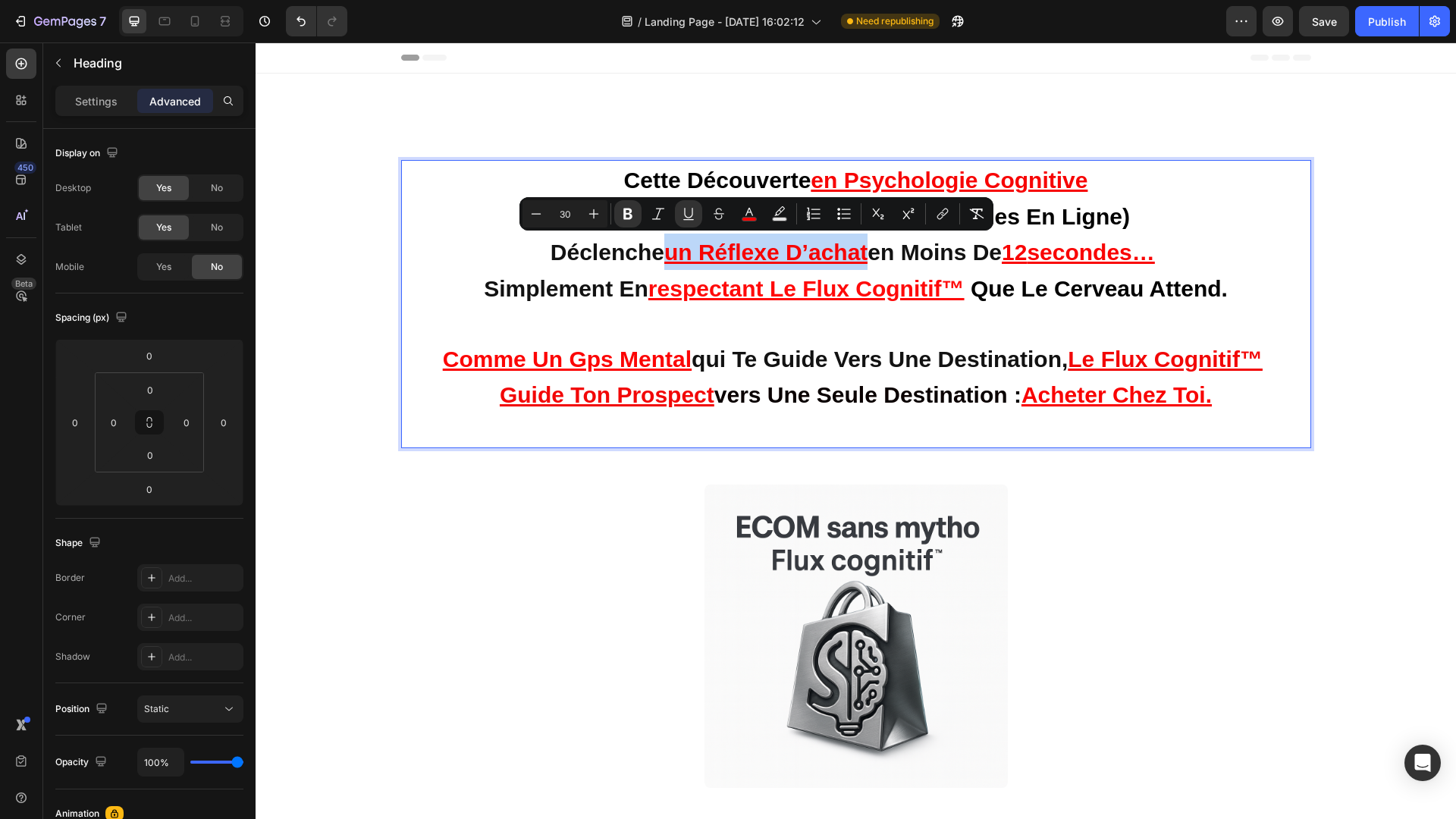
drag, startPoint x: 656, startPoint y: 248, endPoint x: 856, endPoint y: 242, distance: 200.1
click at [856, 242] on u "un réflexe d’achat" at bounding box center [766, 252] width 203 height 25
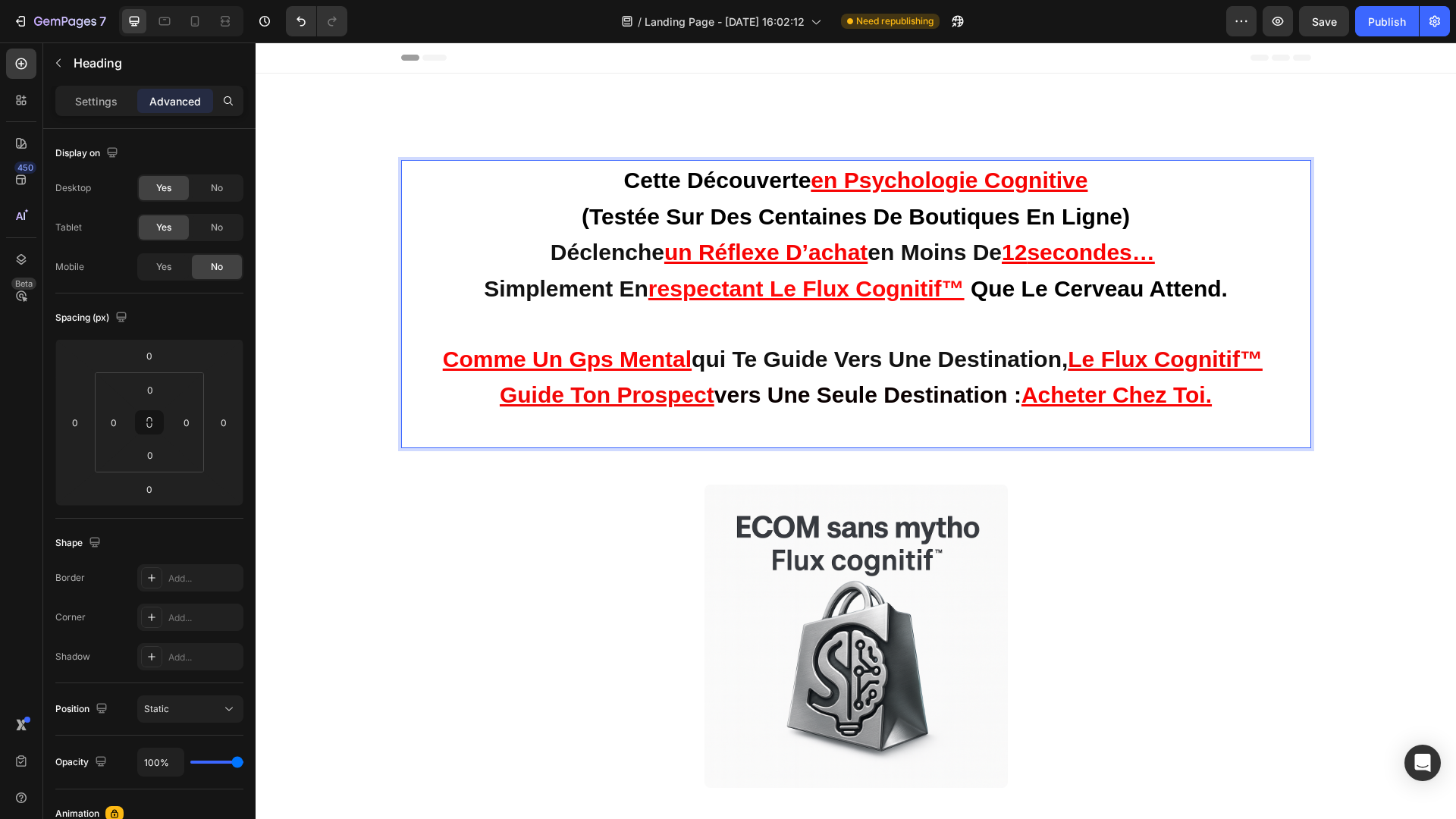
click at [868, 244] on strong "en moins de" at bounding box center [934, 252] width 134 height 25
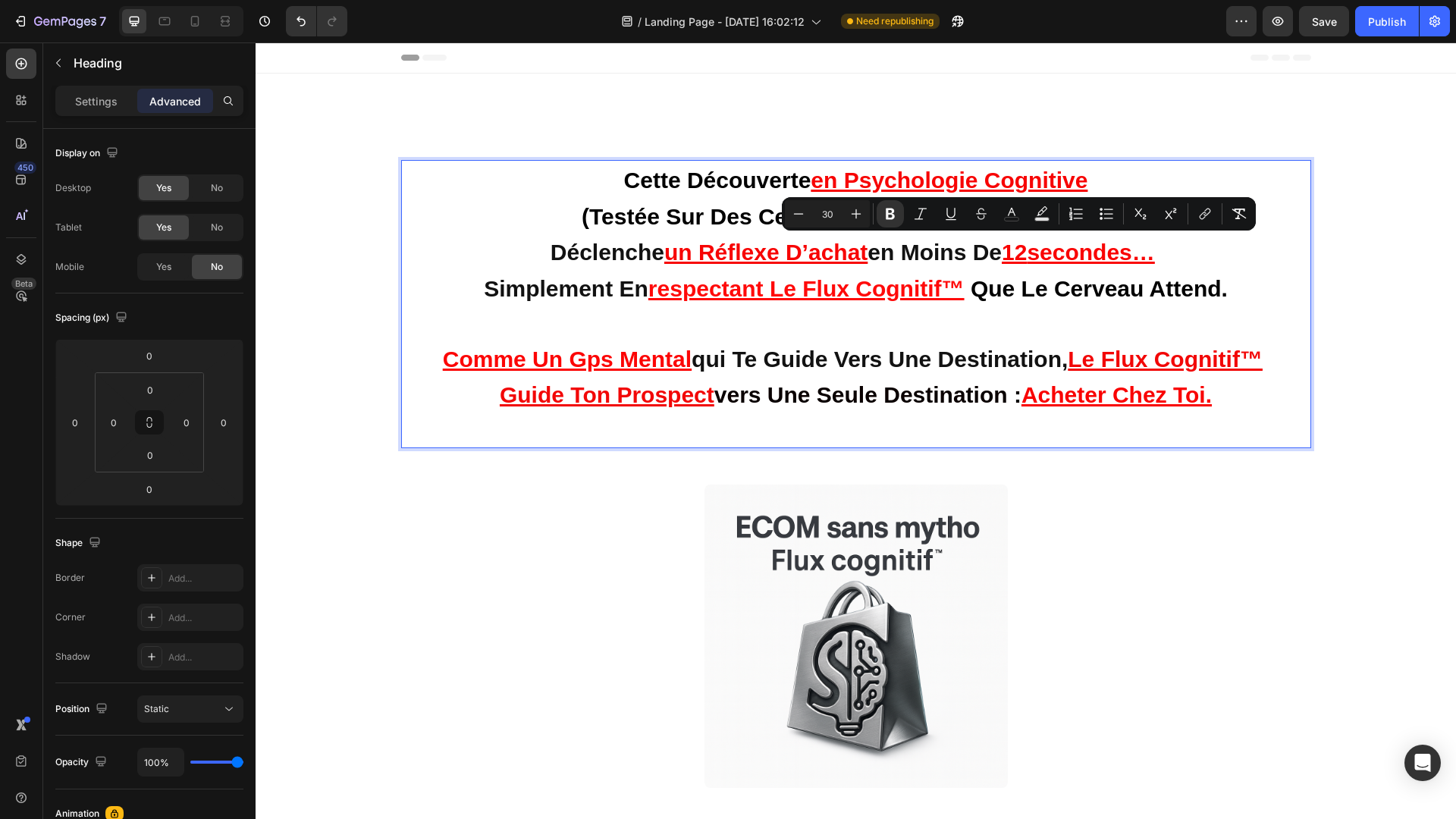
drag, startPoint x: 868, startPoint y: 244, endPoint x: 1171, endPoint y: 264, distance: 303.7
click at [1171, 264] on p "cette découverte en psychologie cognitive (testée sur des centaines de boutique…" at bounding box center [856, 304] width 892 height 285
click at [1198, 254] on p "cette découverte en psychologie cognitive (testée sur des centaines de boutique…" at bounding box center [856, 304] width 892 height 285
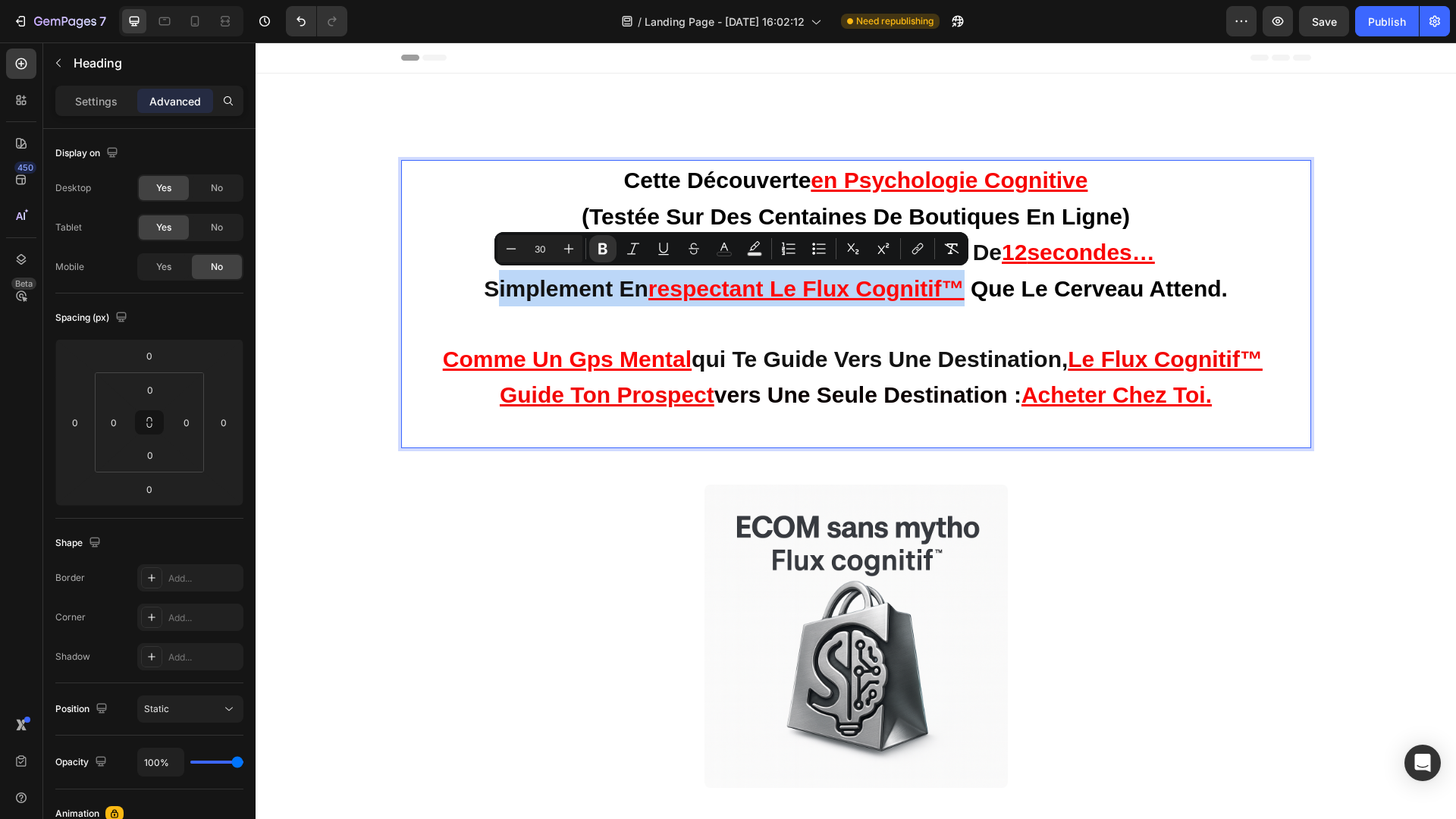
drag, startPoint x: 485, startPoint y: 286, endPoint x: 967, endPoint y: 291, distance: 482.0
click at [967, 291] on p "cette découverte en psychologie cognitive (testée sur des centaines de boutique…" at bounding box center [856, 304] width 892 height 285
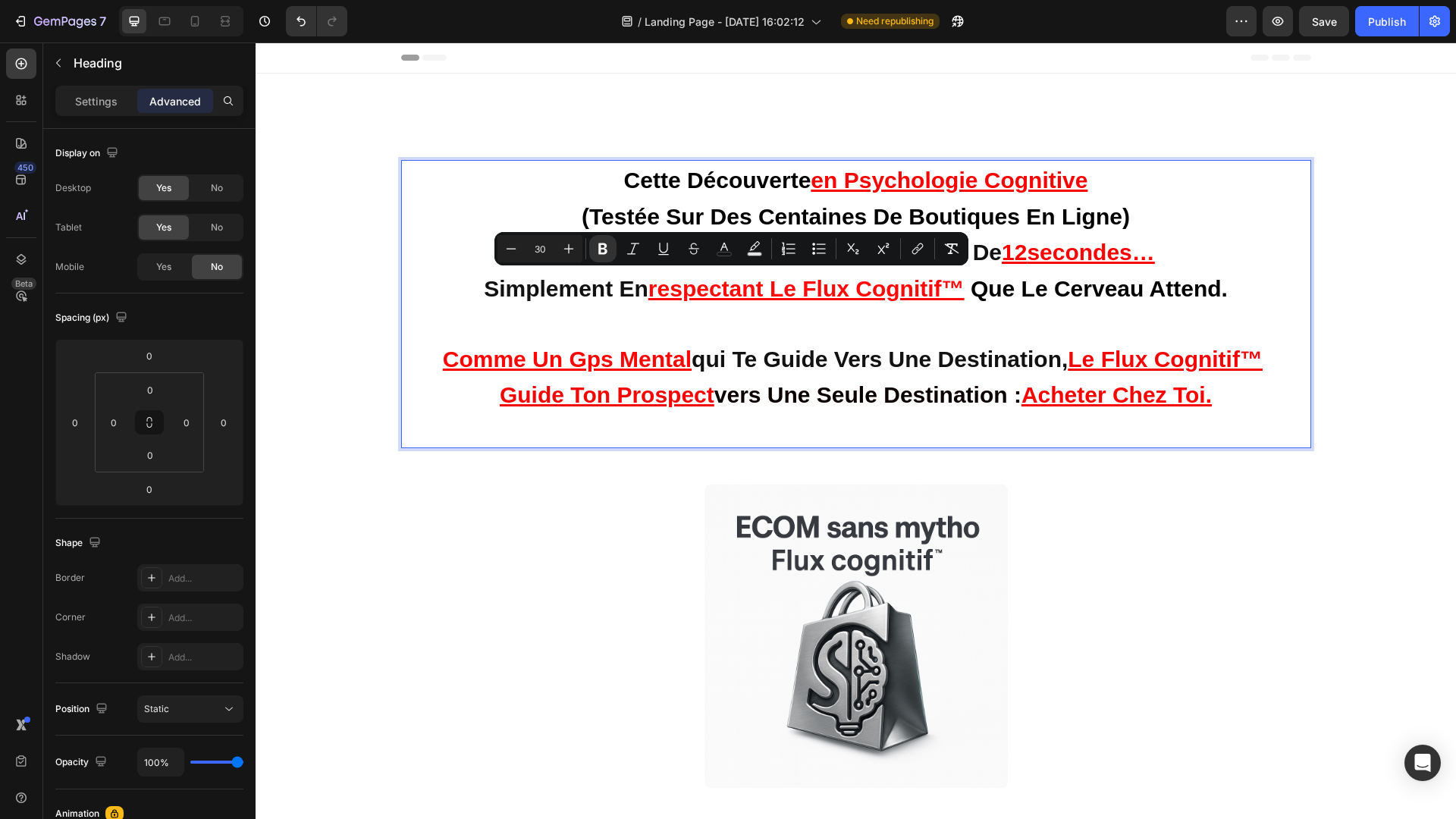
click at [1247, 291] on p "cette découverte en psychologie cognitive (testée sur des centaines de boutique…" at bounding box center [856, 304] width 892 height 285
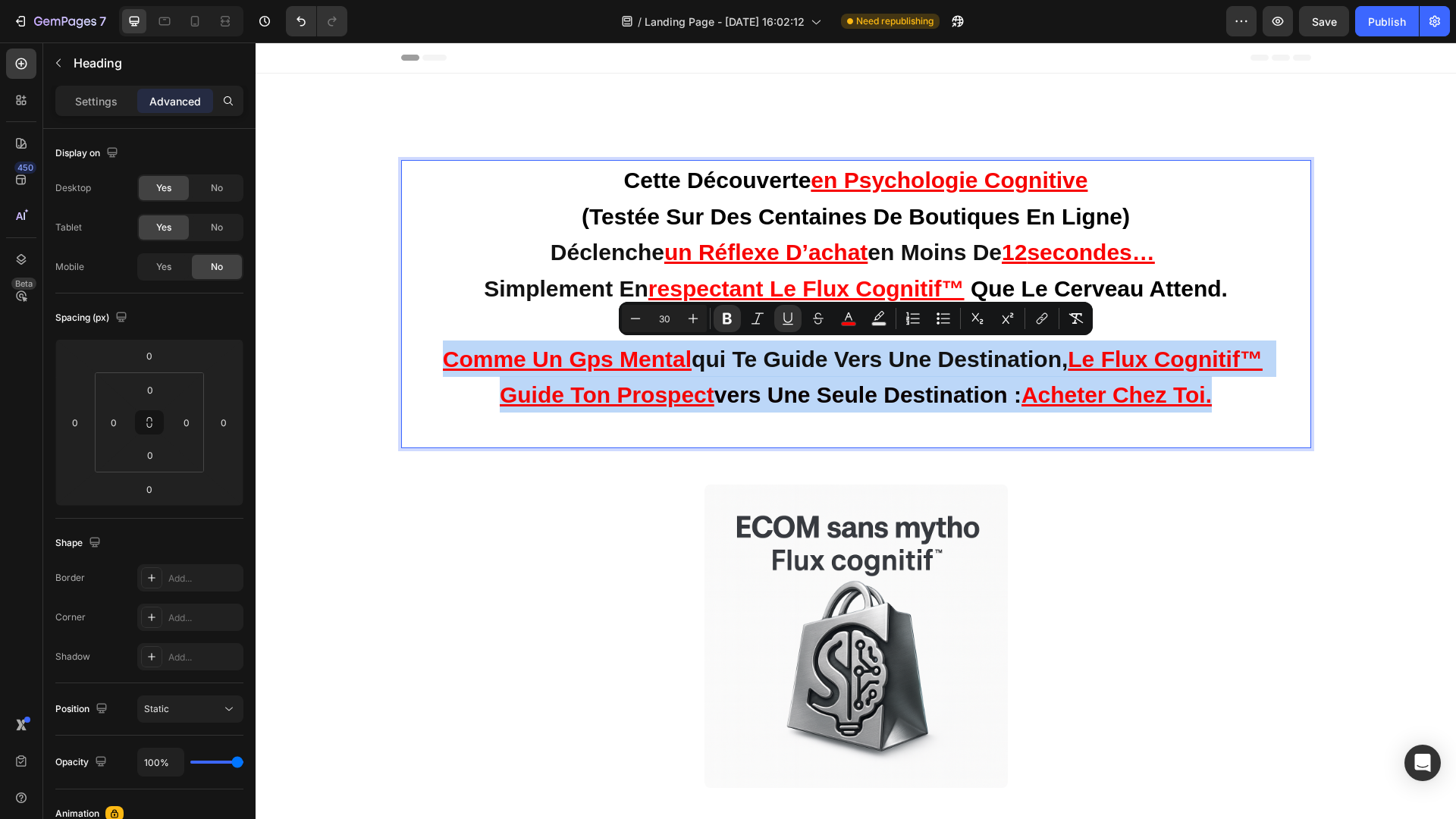
drag, startPoint x: 432, startPoint y: 355, endPoint x: 1294, endPoint y: 377, distance: 862.3
click at [1294, 377] on p "cette découverte en psychologie cognitive (testée sur des centaines de boutique…" at bounding box center [856, 304] width 892 height 285
click at [1237, 387] on p "cette découverte en psychologie cognitive (testée sur des centaines de boutique…" at bounding box center [856, 304] width 892 height 285
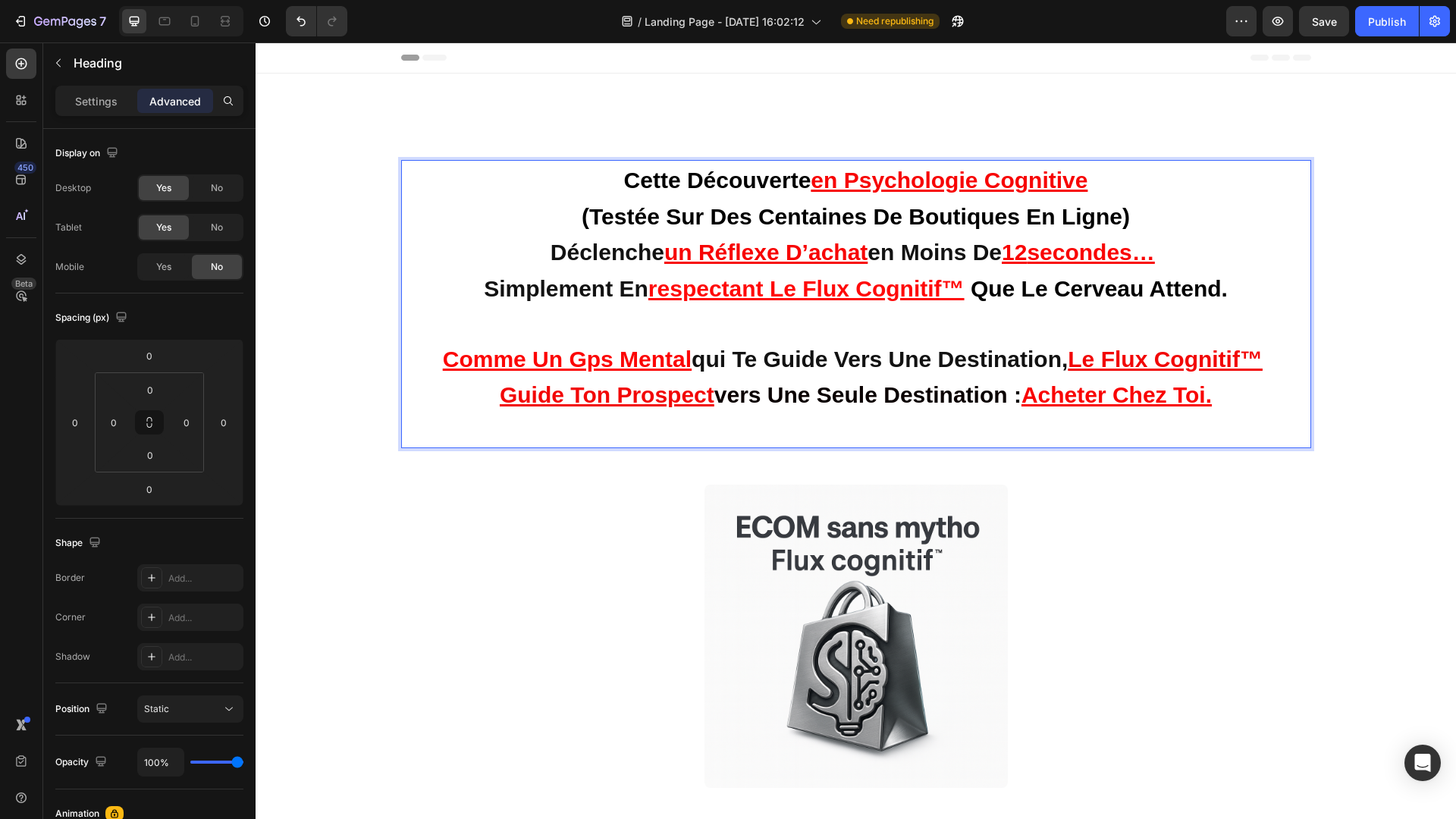
click at [1237, 387] on p "cette découverte en psychologie cognitive (testée sur des centaines de boutique…" at bounding box center [856, 304] width 892 height 285
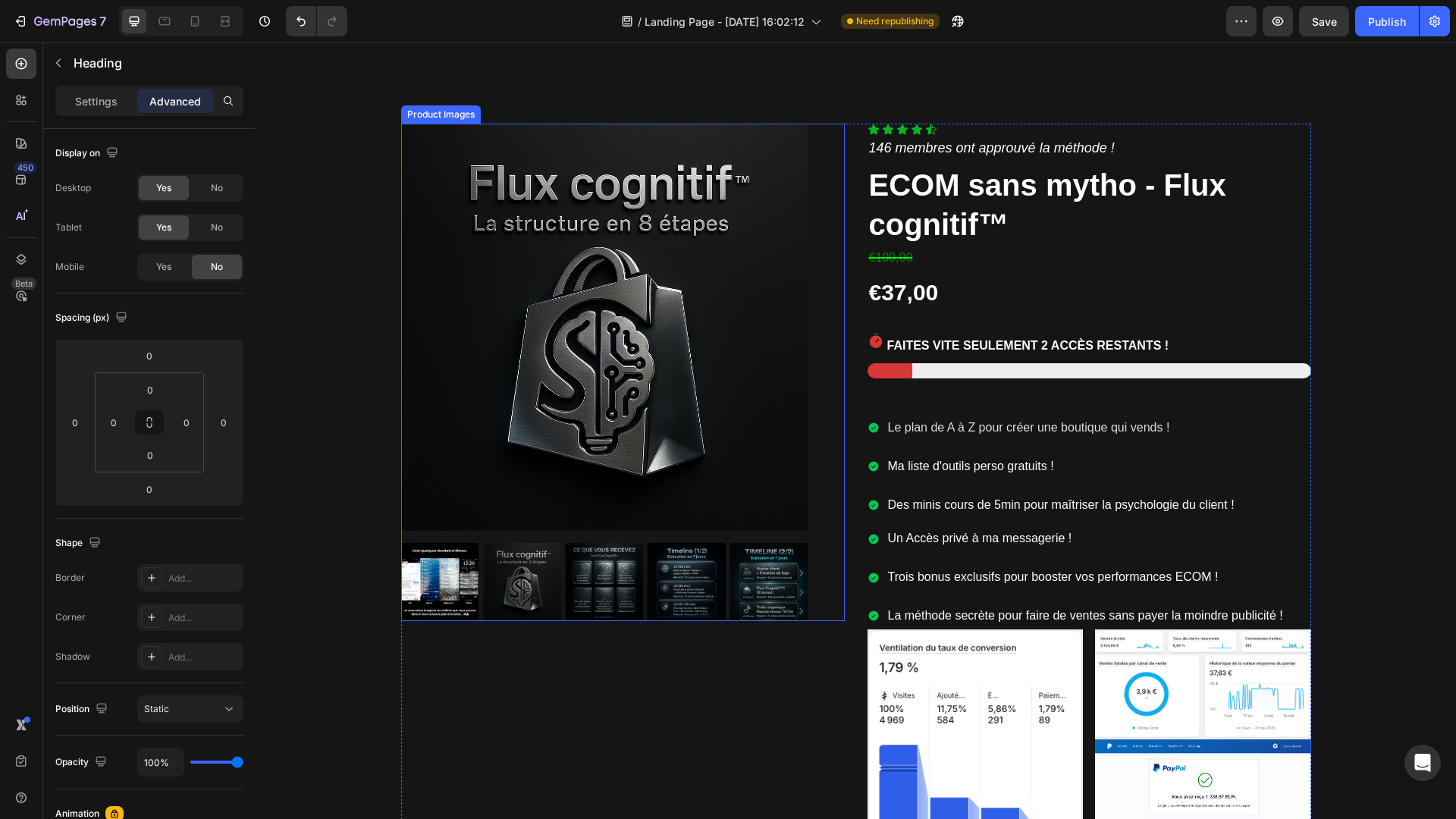
scroll to position [6915, 0]
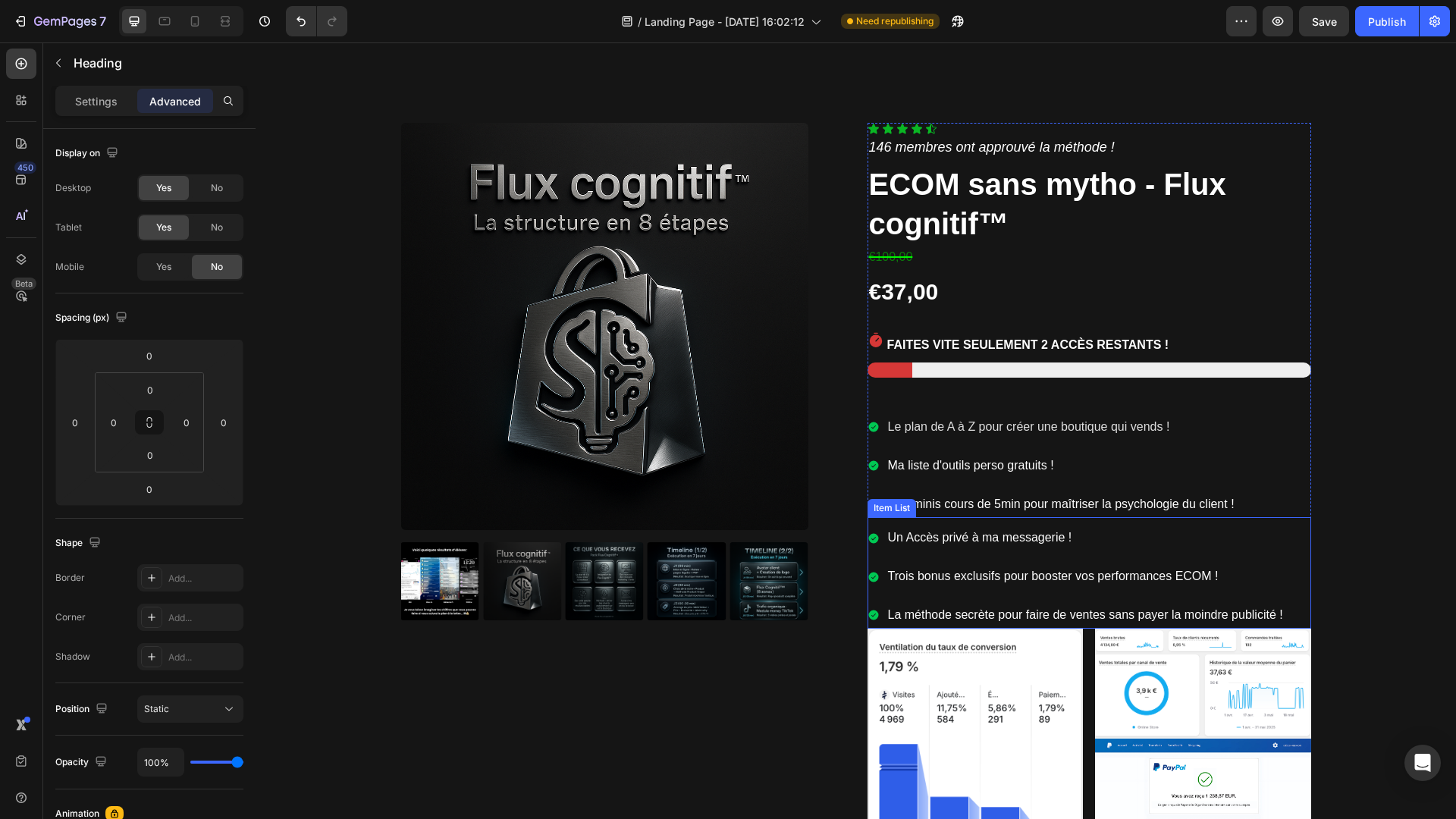
click at [1110, 575] on span "Trois bonus exclusifs pour booster vos performances ECOM !" at bounding box center [1053, 576] width 330 height 13
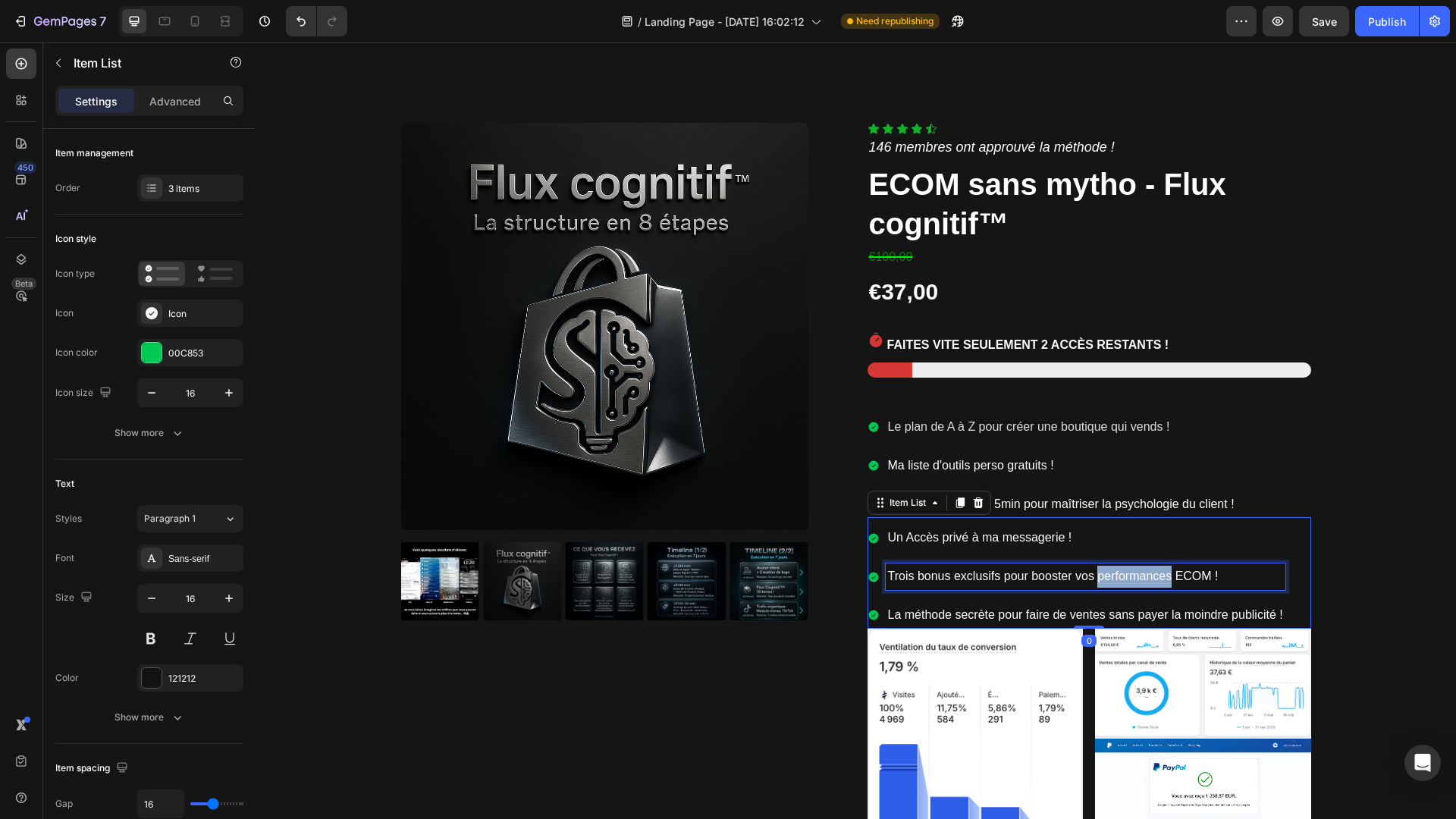
click at [1110, 575] on span "Trois bonus exclusifs pour booster vos performances ECOM !" at bounding box center [1053, 576] width 330 height 13
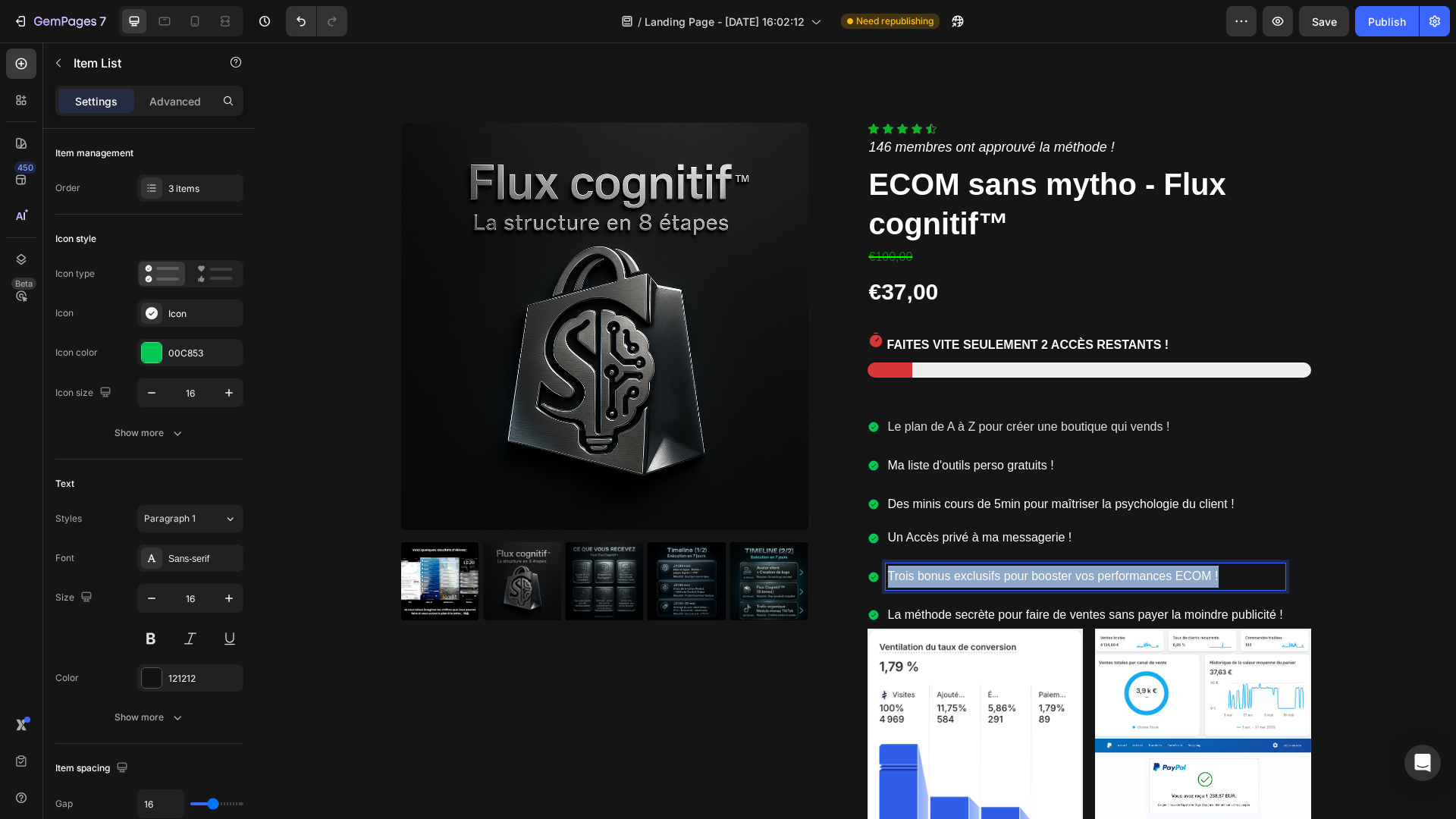
click at [1110, 575] on span "Trois bonus exclusifs pour booster vos performances ECOM !" at bounding box center [1053, 576] width 330 height 13
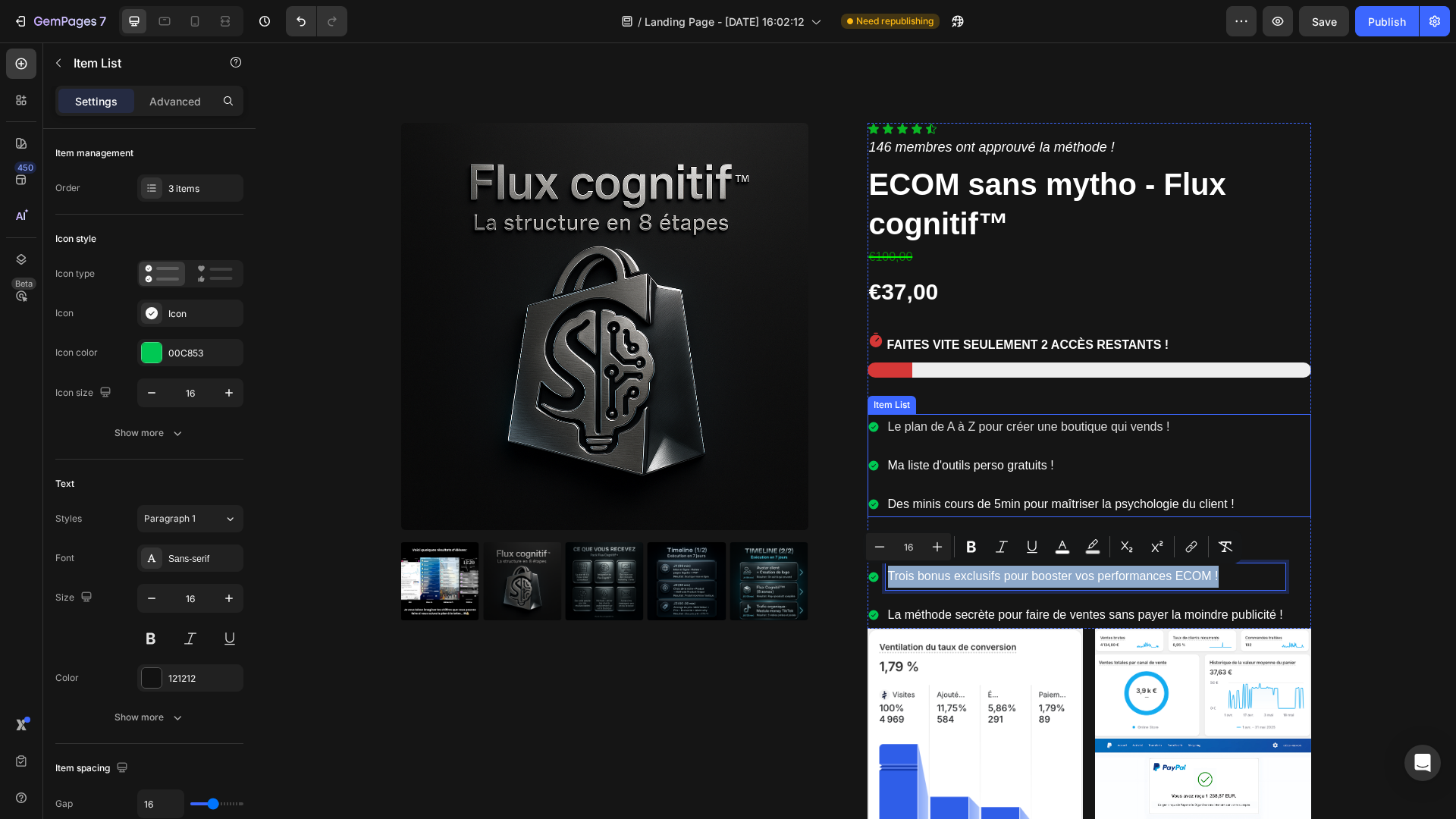
click at [1154, 486] on div "Le plan de A à Z pour créer une boutique qui vends ! Ma liste d'outils perso gr…" at bounding box center [1052, 465] width 369 height 103
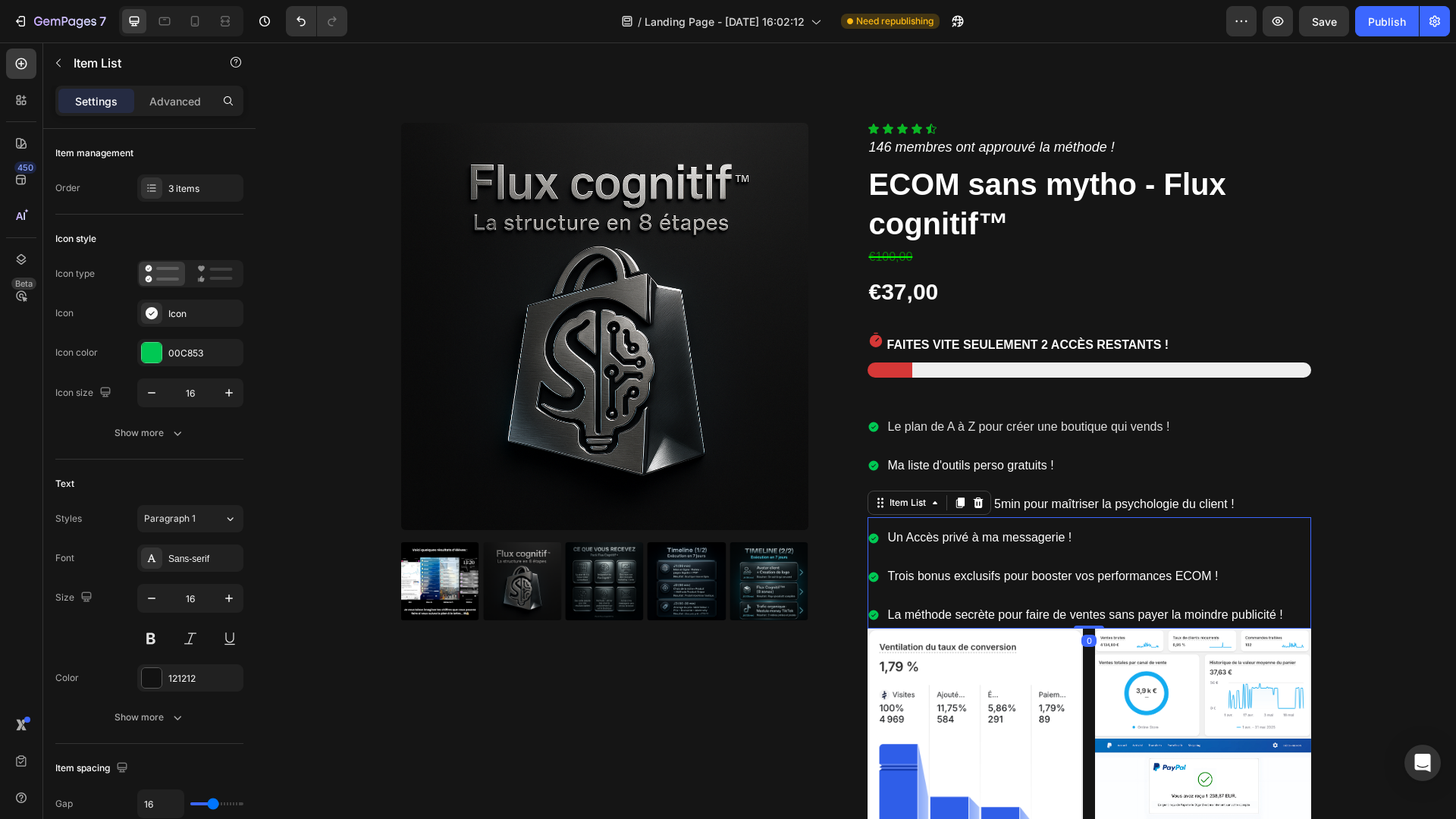
click at [1080, 572] on span "Trois bonus exclusifs pour booster vos performances ECOM !" at bounding box center [1053, 576] width 330 height 13
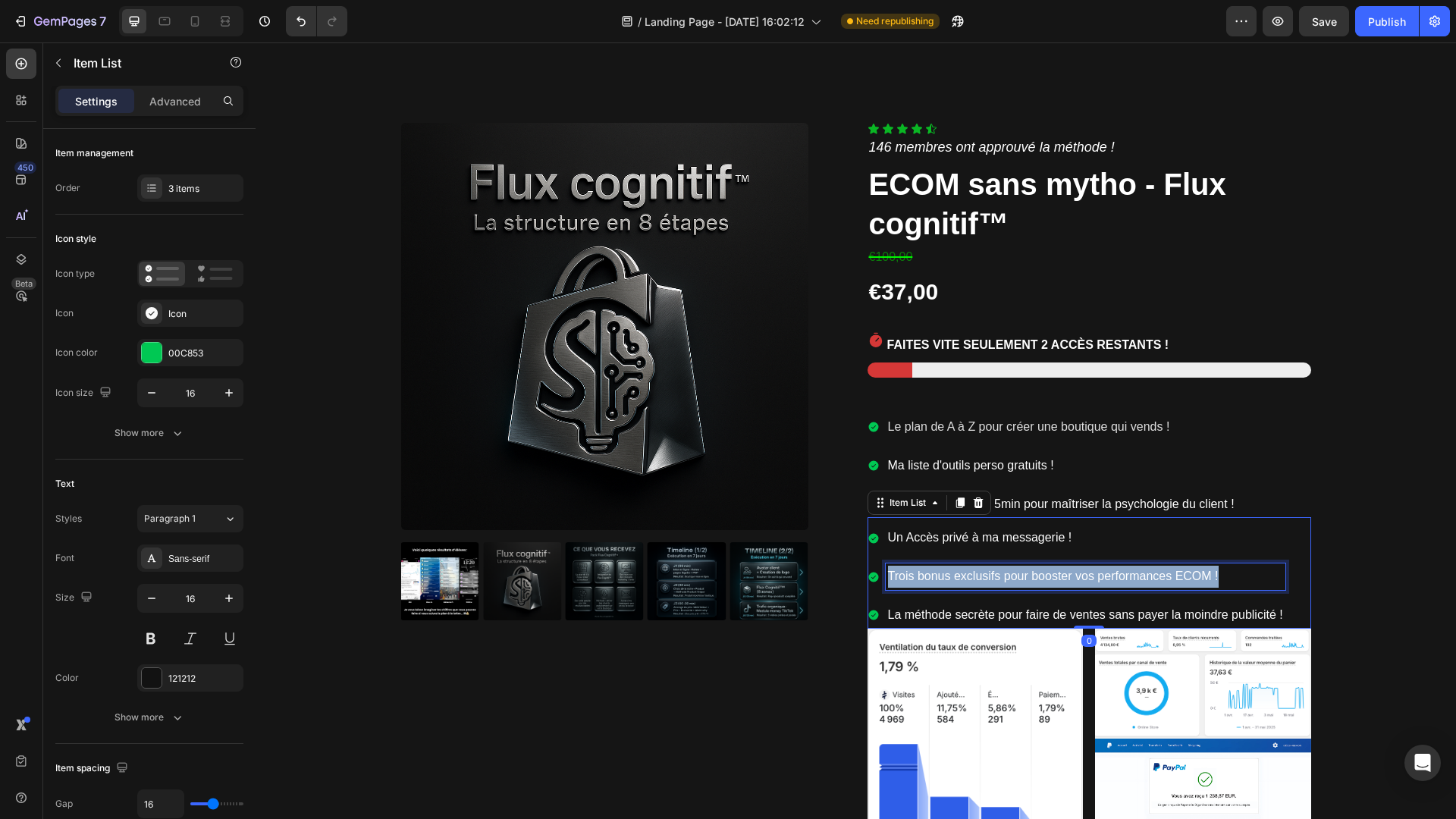
click at [1080, 572] on span "Trois bonus exclusifs pour booster vos performances ECOM !" at bounding box center [1053, 576] width 330 height 13
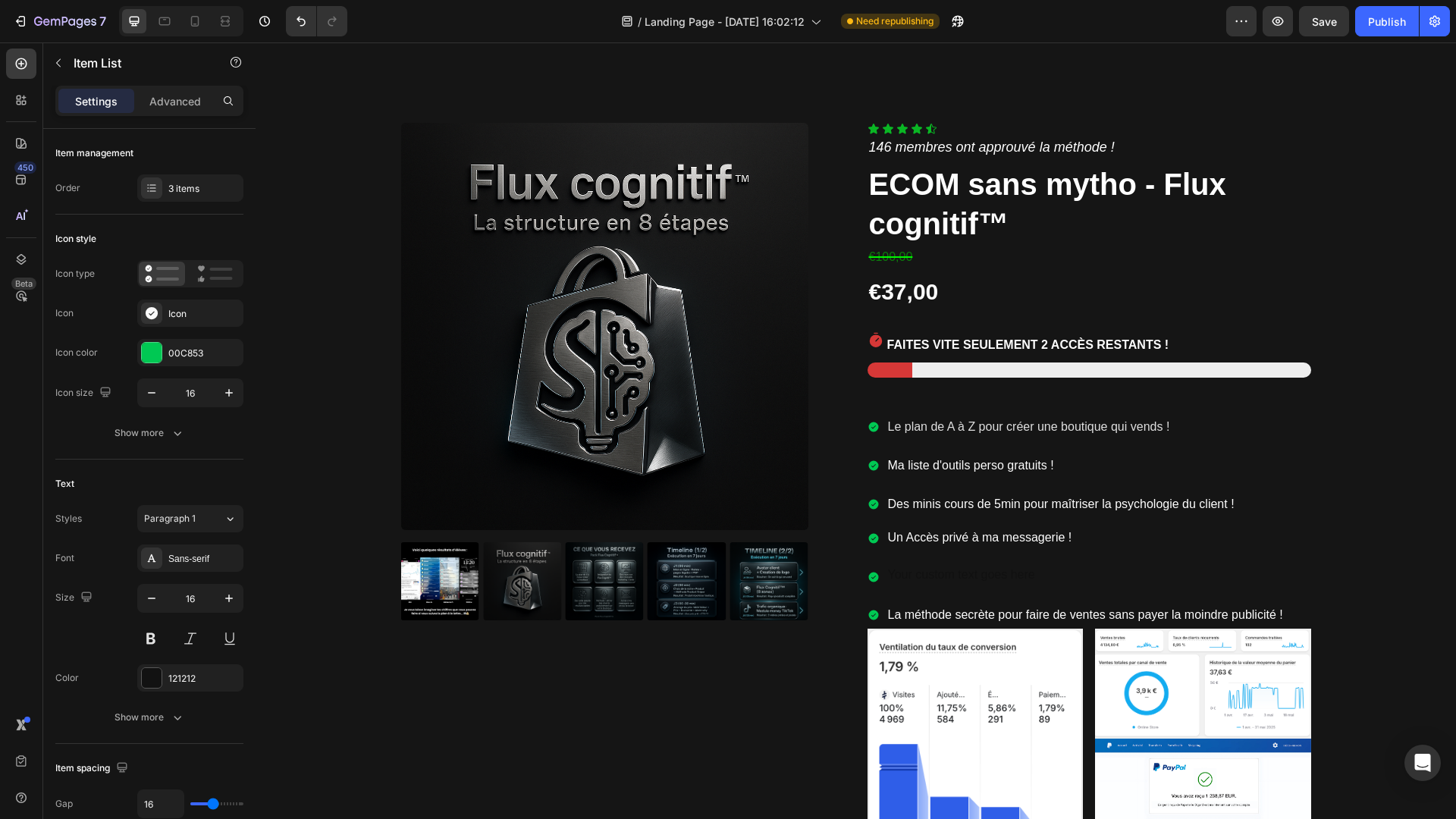
scroll to position [6912, 0]
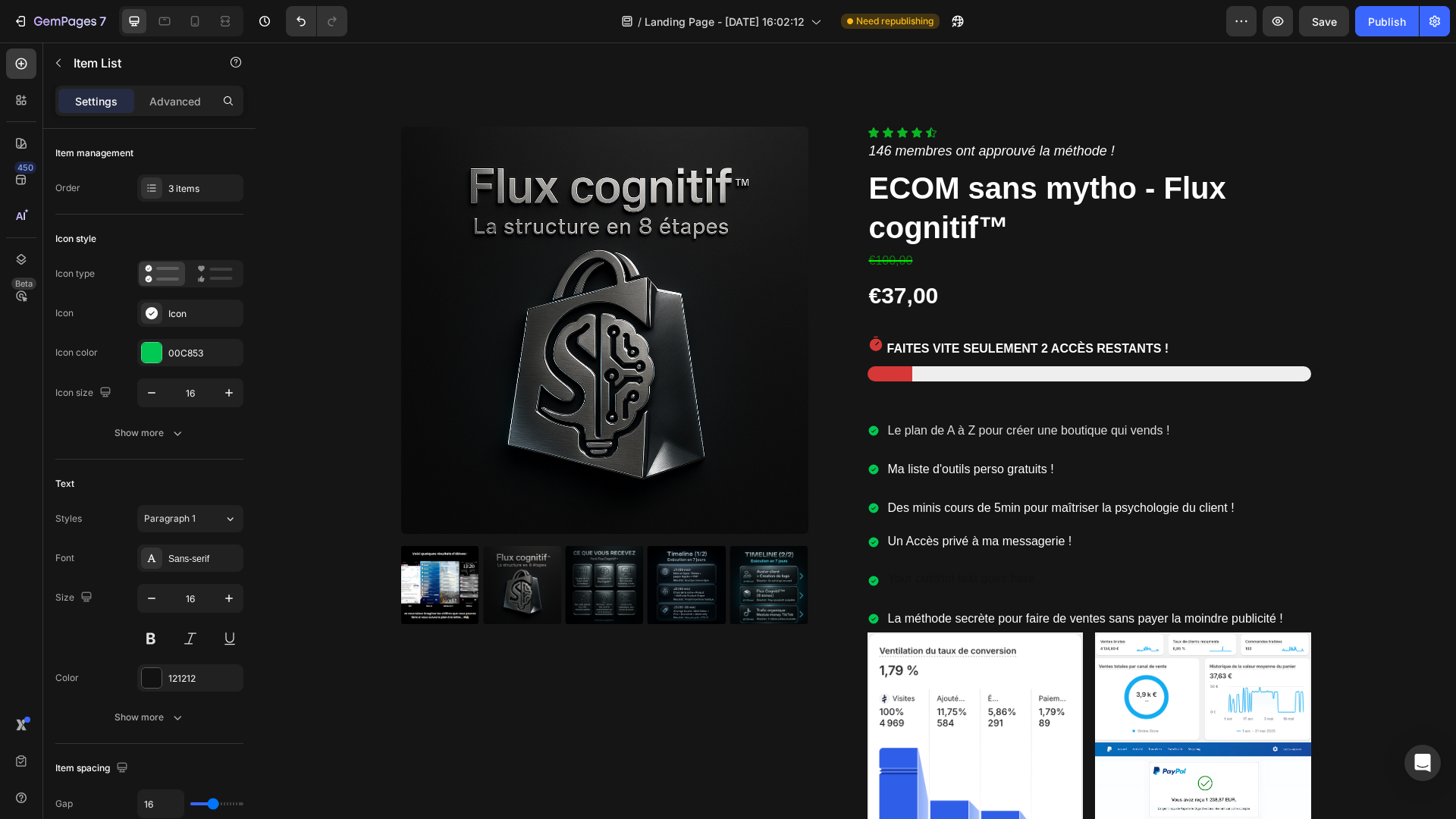
click at [1017, 584] on div "Rich Text Editor. Editing area: main" at bounding box center [1085, 581] width 399 height 27
drag, startPoint x: 1002, startPoint y: 579, endPoint x: 912, endPoint y: 591, distance: 90.8
click at [912, 591] on p "fbqk" at bounding box center [1086, 581] width 395 height 22
click at [912, 584] on p "fbqk" at bounding box center [1086, 581] width 395 height 22
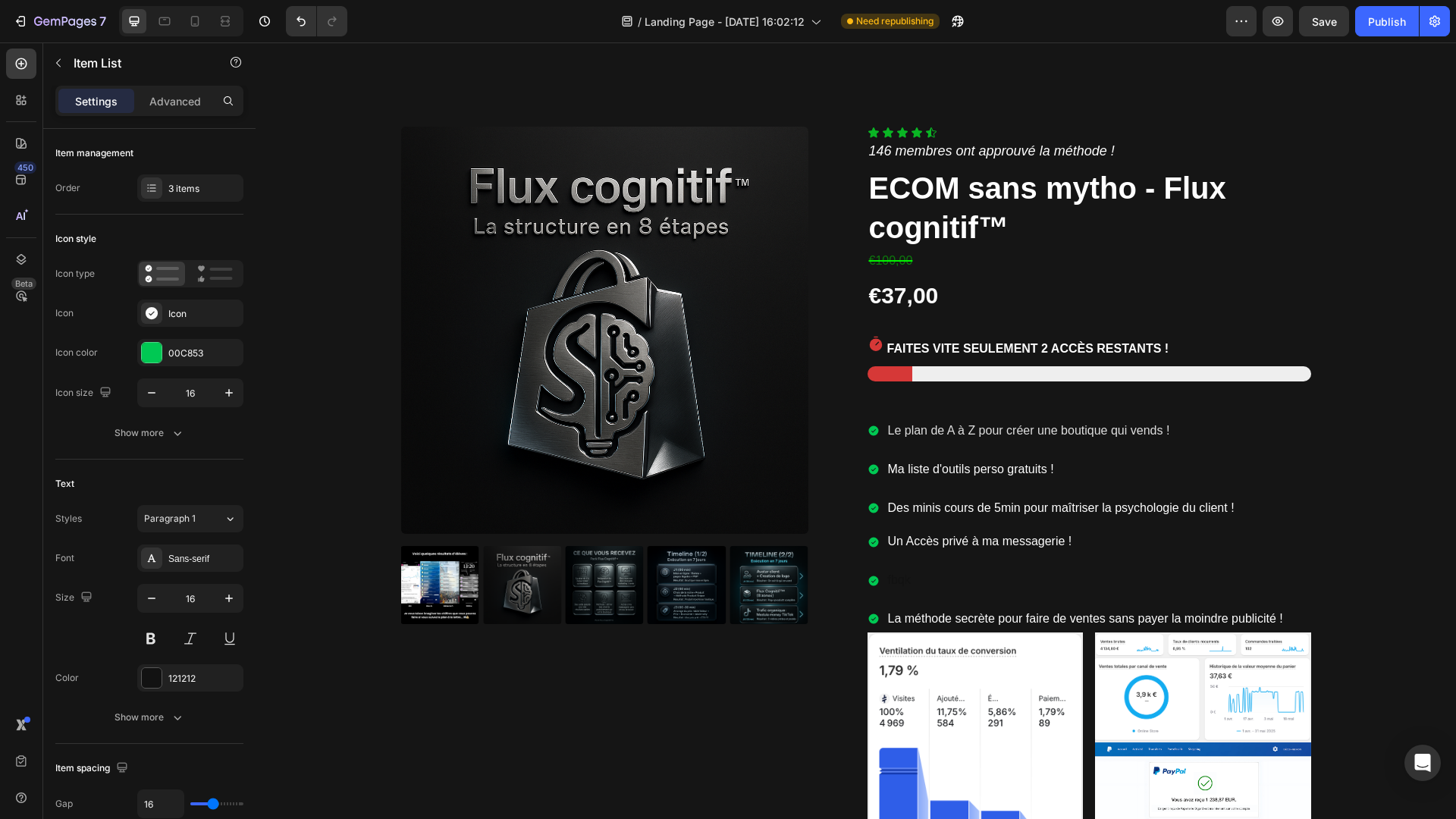
click at [912, 584] on p "fbqk" at bounding box center [1086, 581] width 395 height 22
click at [913, 551] on icon "Editor contextual toolbar" at bounding box center [908, 550] width 15 height 15
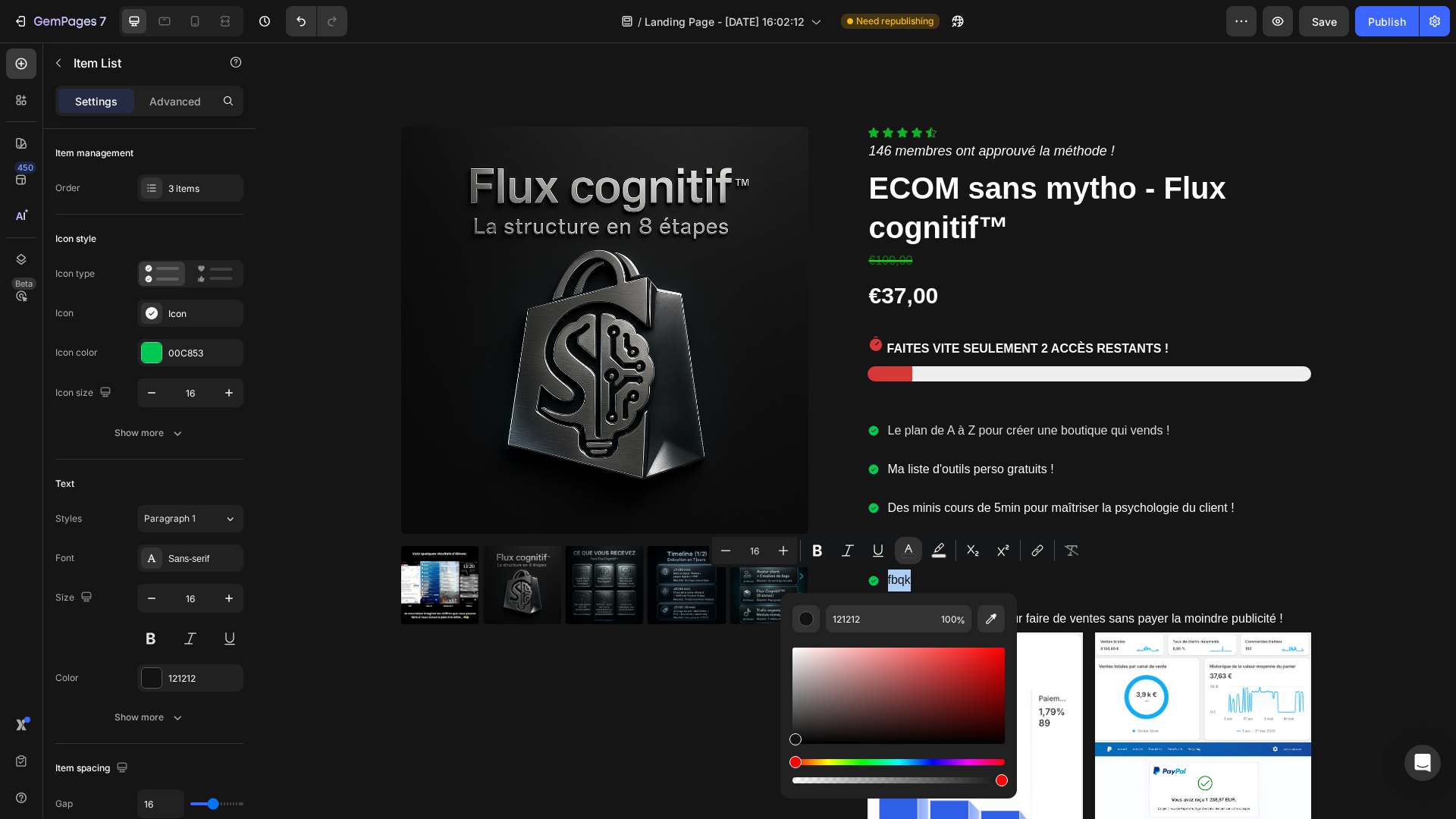
click at [793, 649] on div "Editor contextual toolbar" at bounding box center [898, 695] width 213 height 96
click at [788, 645] on div "F9F9F9 100 %" at bounding box center [899, 690] width 237 height 193
type input "FFFFFF"
click at [945, 575] on p "fbqk" at bounding box center [1086, 581] width 395 height 22
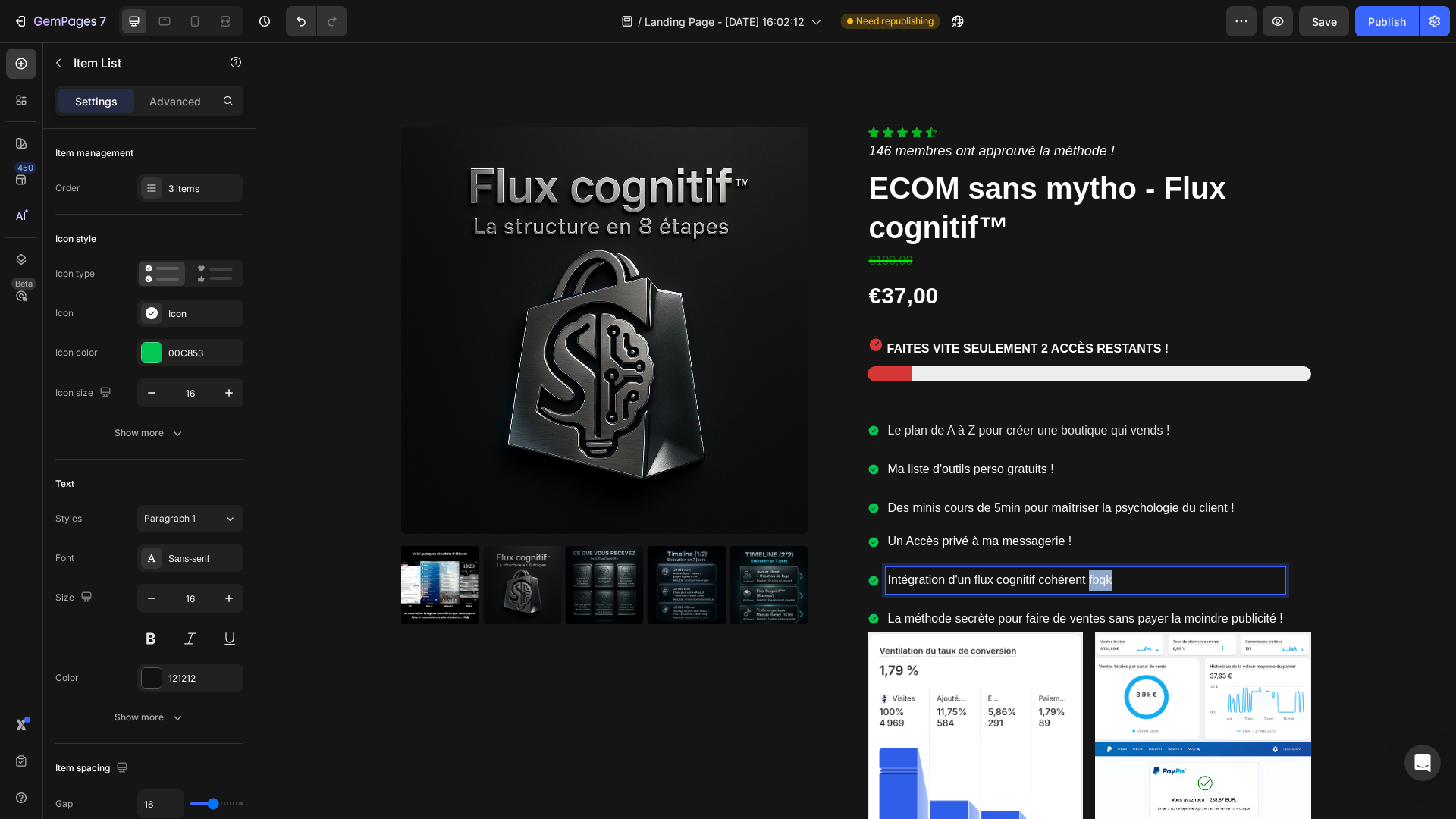
click at [1111, 575] on span "Intégration d'un flux cognitif cohérent fbqk" at bounding box center [1000, 580] width 224 height 13
click at [1374, 23] on div "Publish" at bounding box center [1387, 21] width 38 height 16
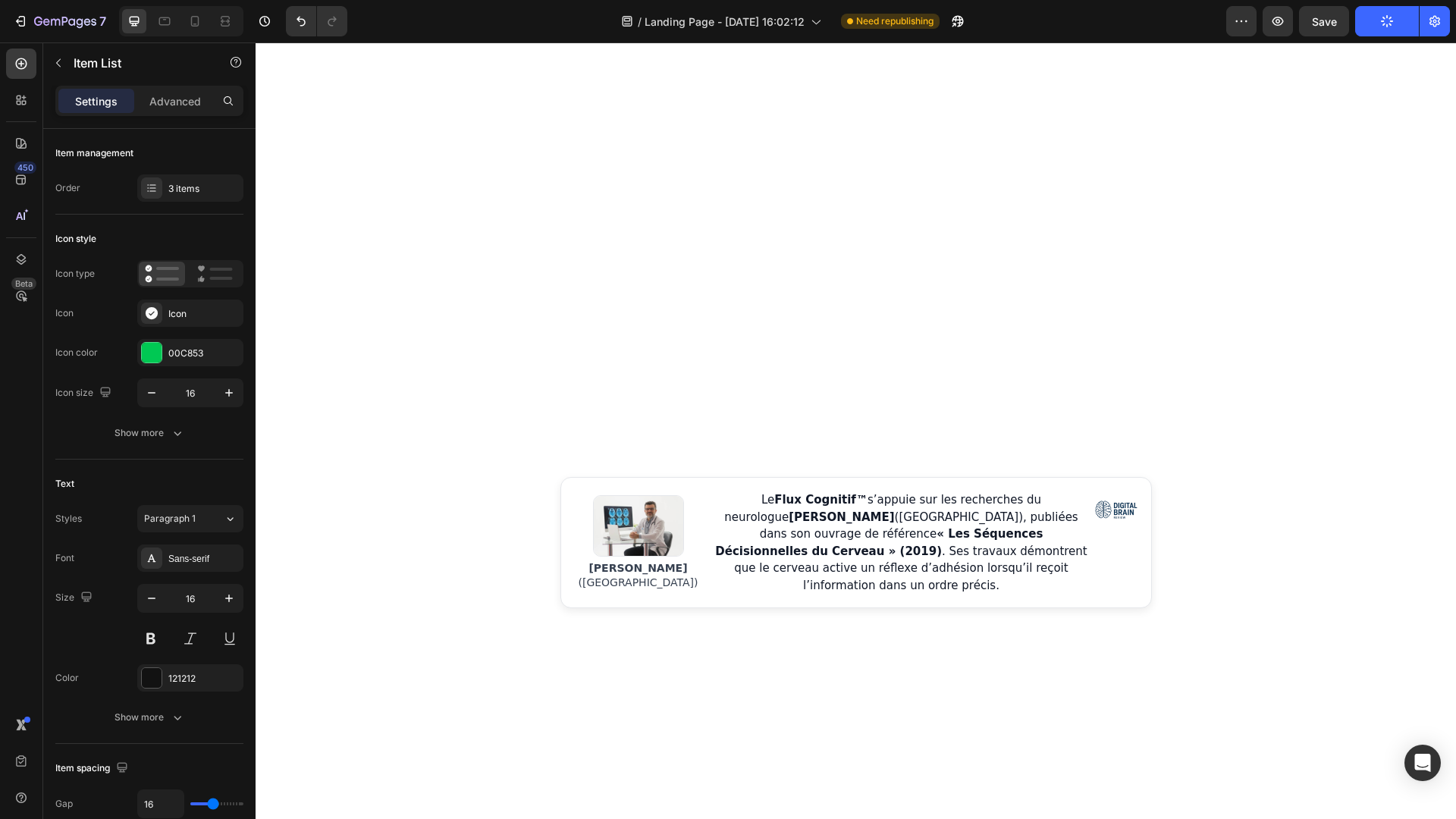
scroll to position [0, 0]
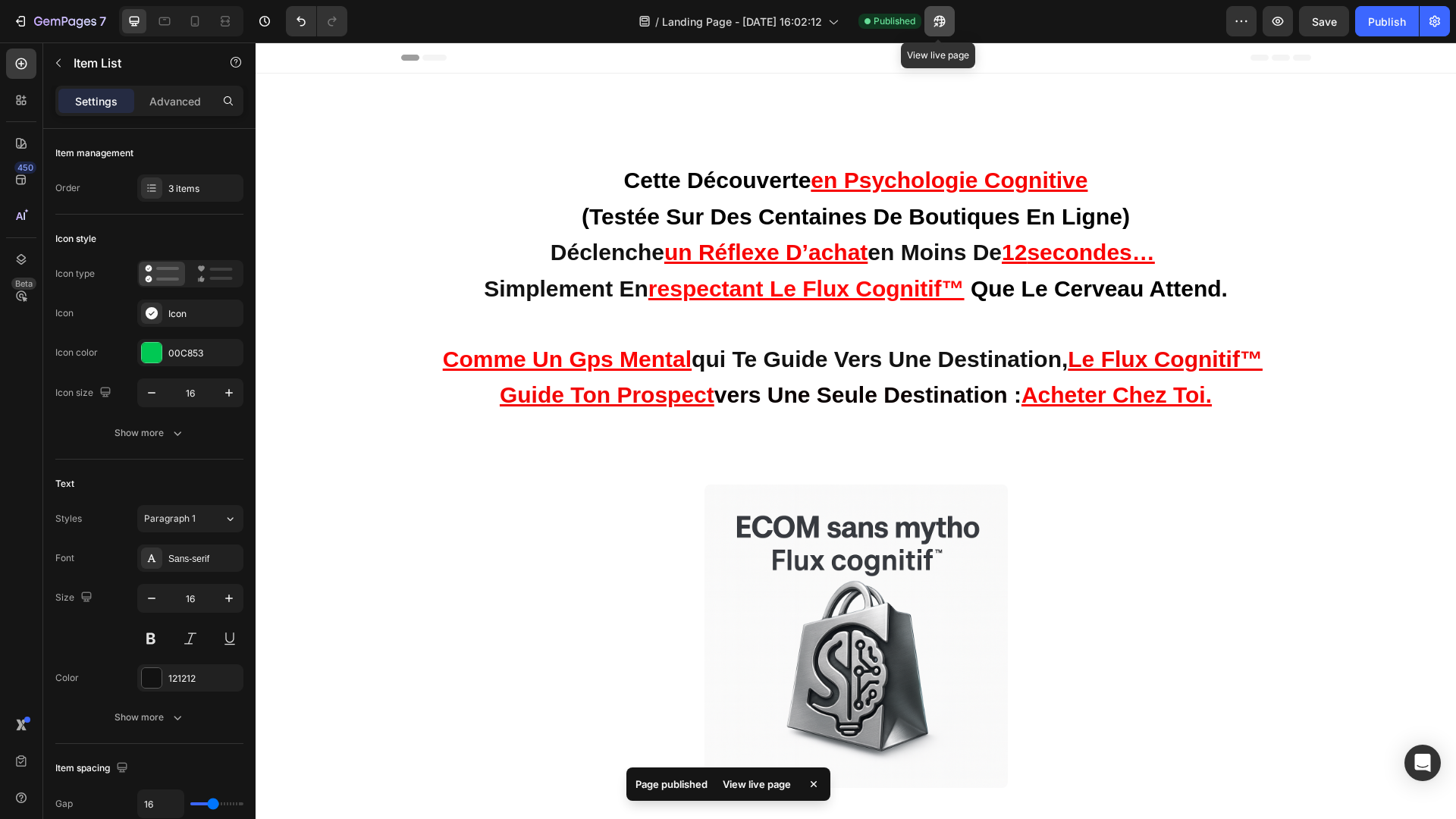
click at [942, 27] on icon "button" at bounding box center [939, 20] width 15 height 15
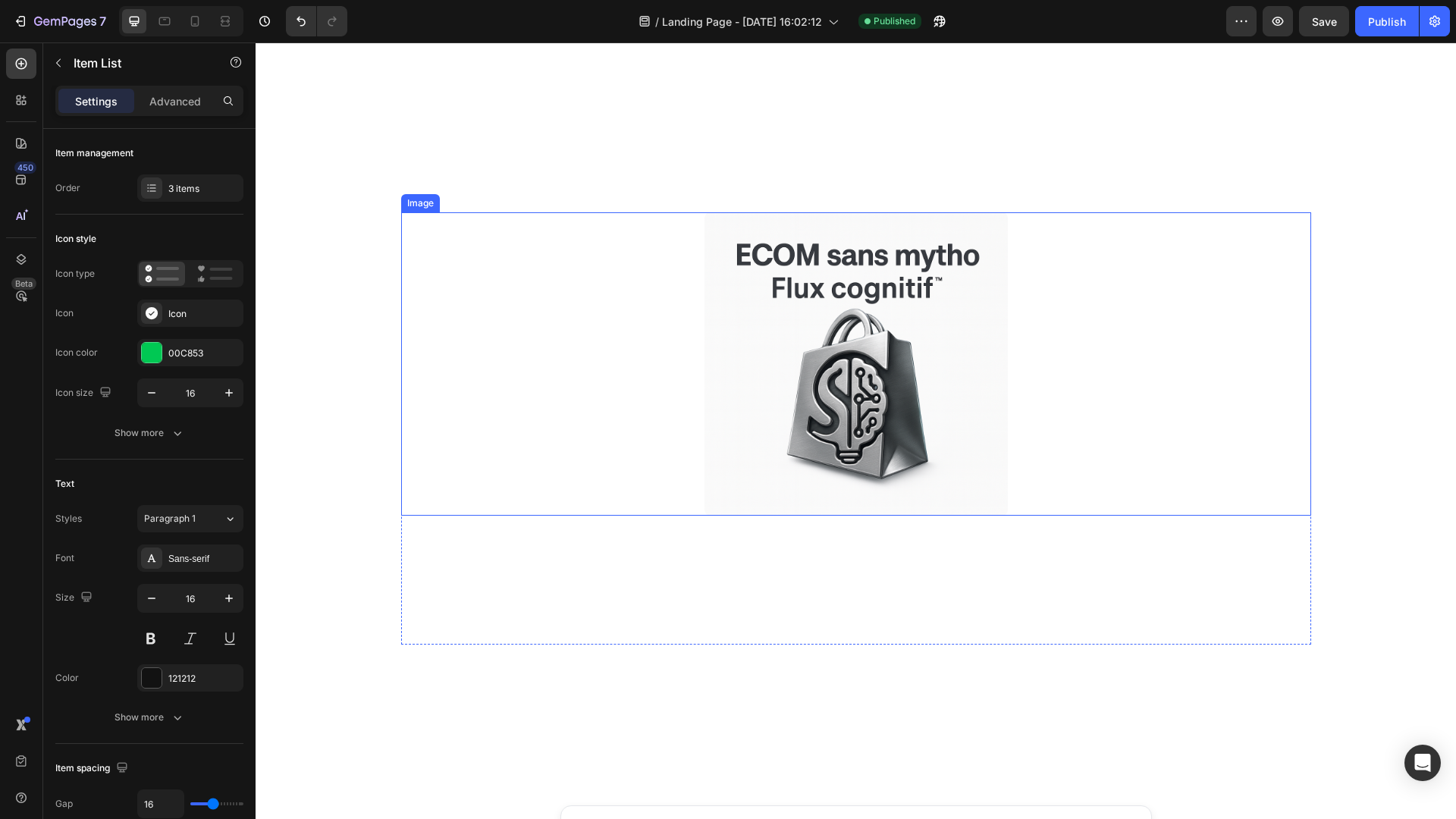
scroll to position [505, 0]
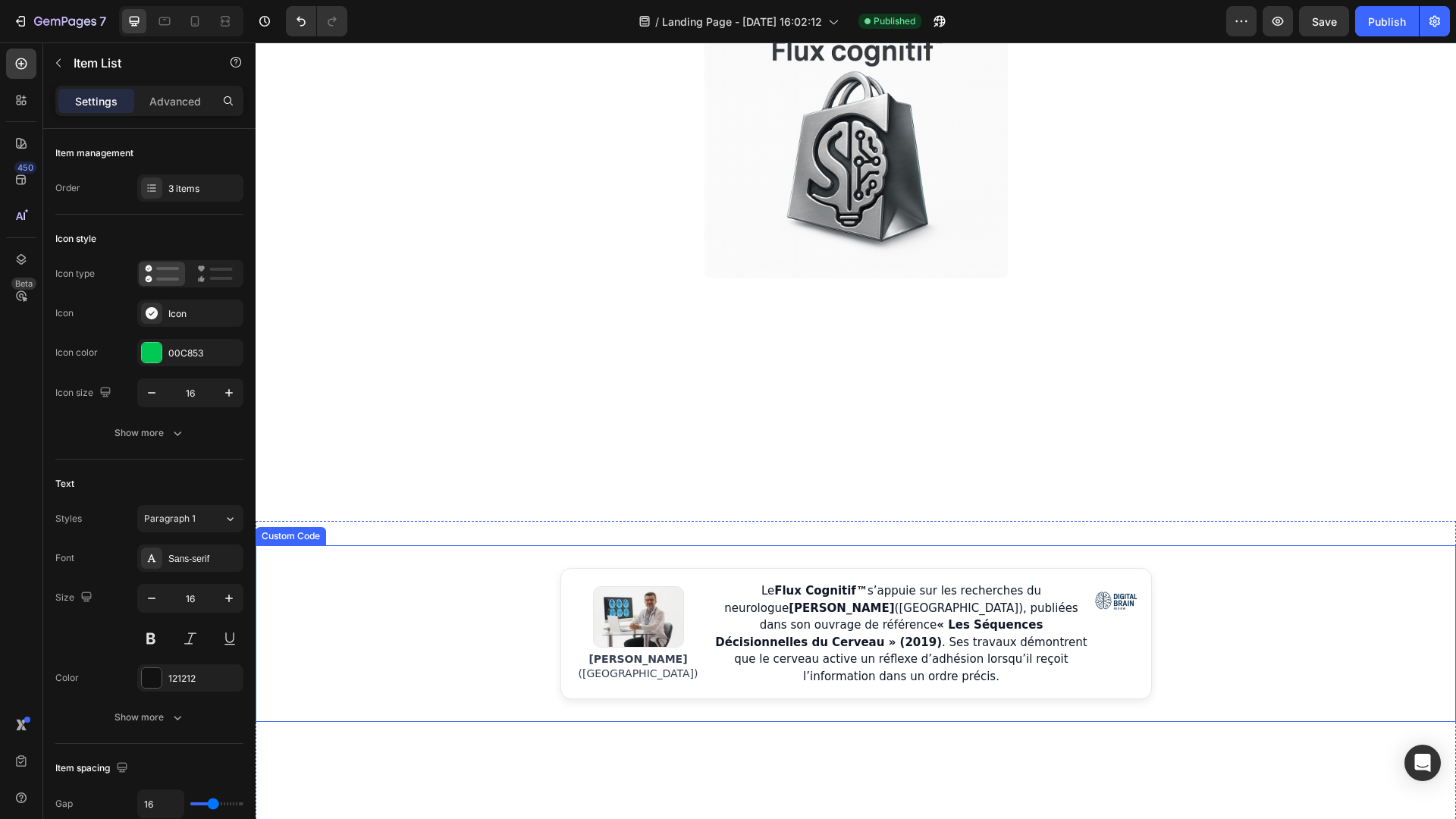
click at [975, 616] on p "Le Flux Cognitif™ s’appuie sur les recherches du neurologue [PERSON_NAME] ([GEO…" at bounding box center [901, 633] width 377 height 102
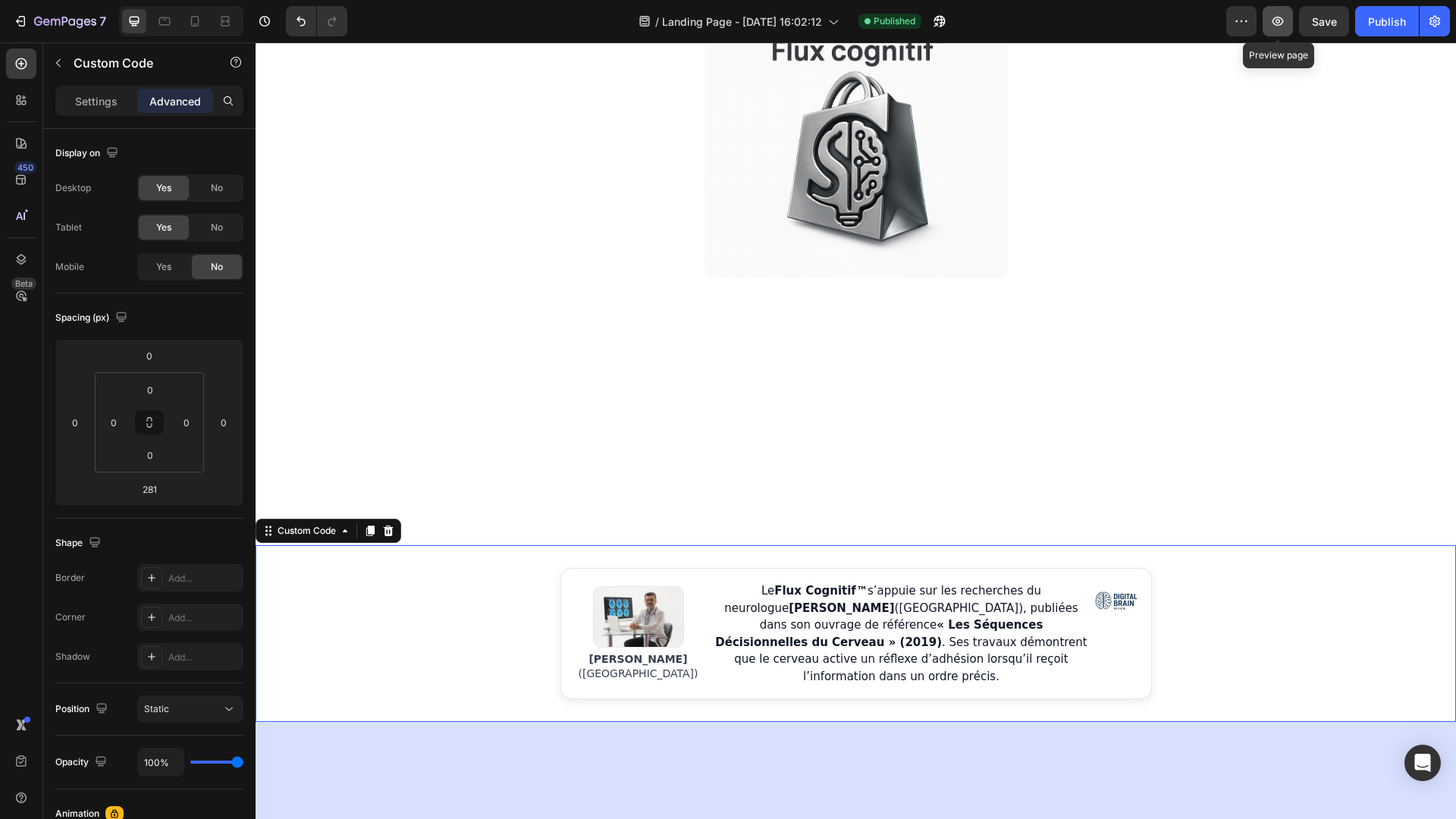
click at [1292, 21] on button "button" at bounding box center [1277, 21] width 31 height 31
click at [488, 609] on div "[PERSON_NAME] ([GEOGRAPHIC_DATA]) Le Flux Cognitif™ s’appuie sur les recherches…" at bounding box center [856, 633] width 1200 height 131
click at [99, 104] on p "Settings" at bounding box center [96, 101] width 42 height 16
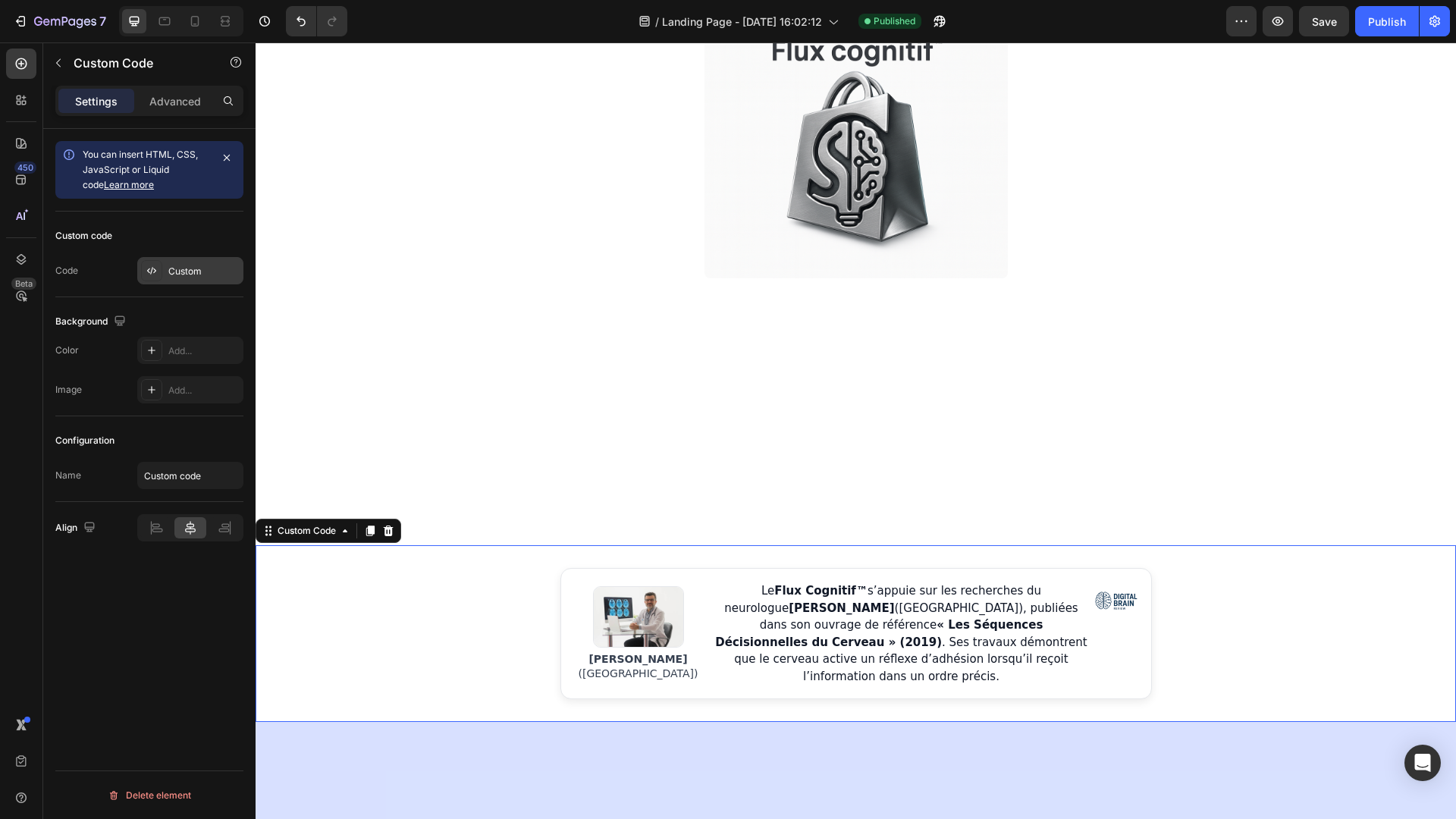
click at [188, 273] on div "Custom" at bounding box center [204, 271] width 71 height 13
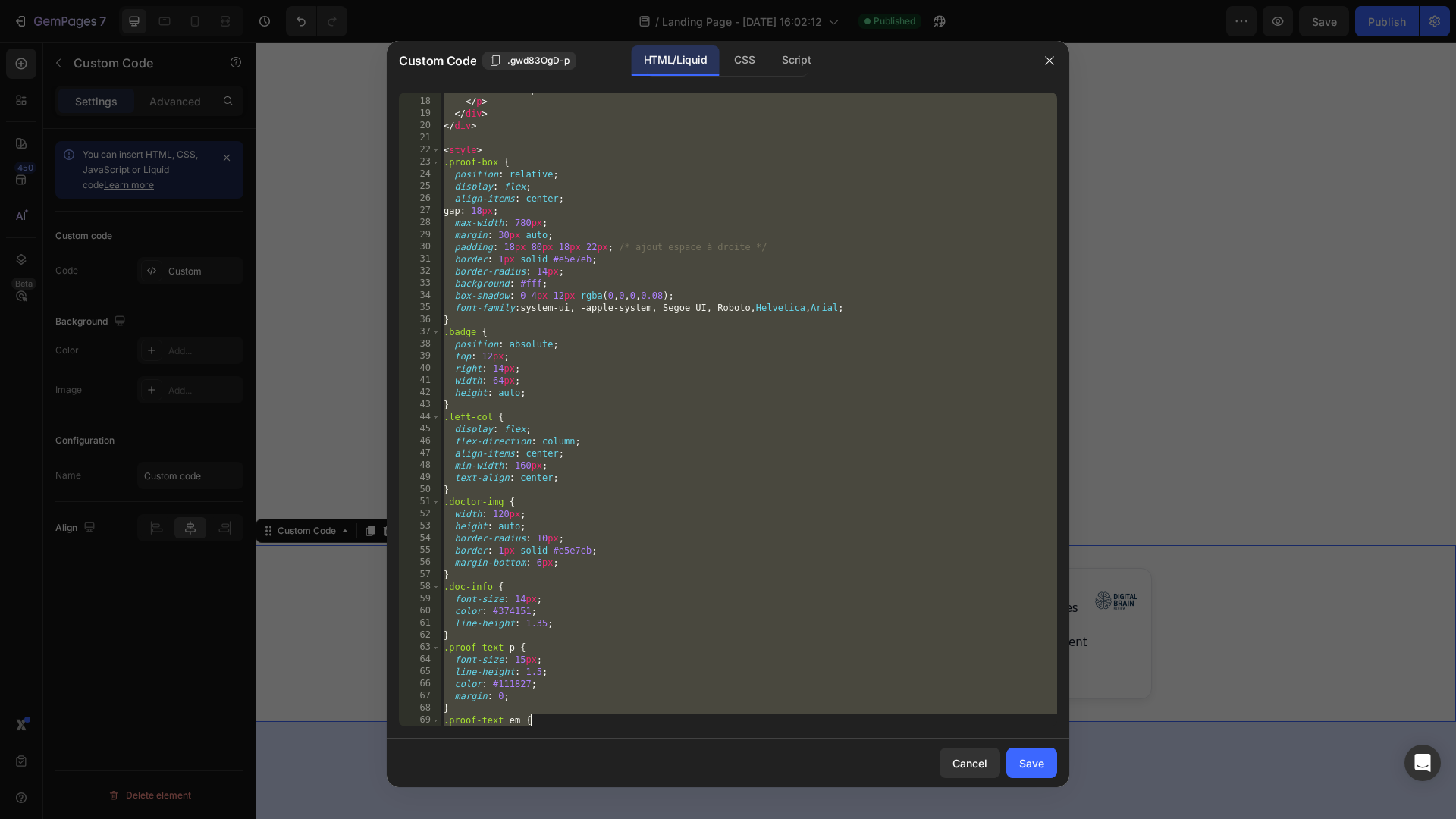
scroll to position [725, 0]
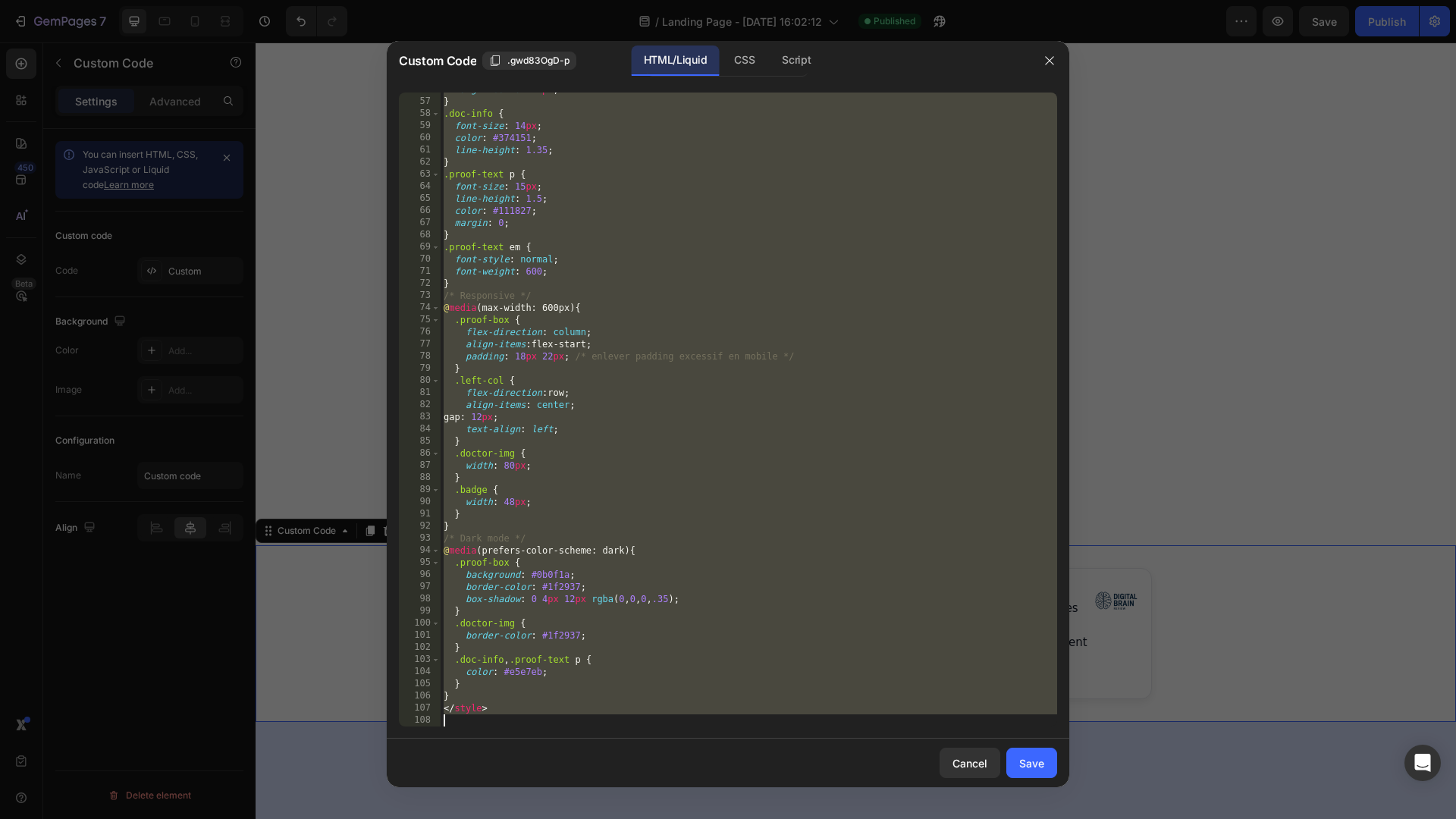
drag, startPoint x: 444, startPoint y: 102, endPoint x: 669, endPoint y: 818, distance: 750.5
click at [669, 818] on div "Custom Code .gwd83OgD-p HTML/Liquid CSS Script <!-- Encadré Proof – Flux Cognit…" at bounding box center [728, 410] width 1456 height 819
type textarea "</style>"
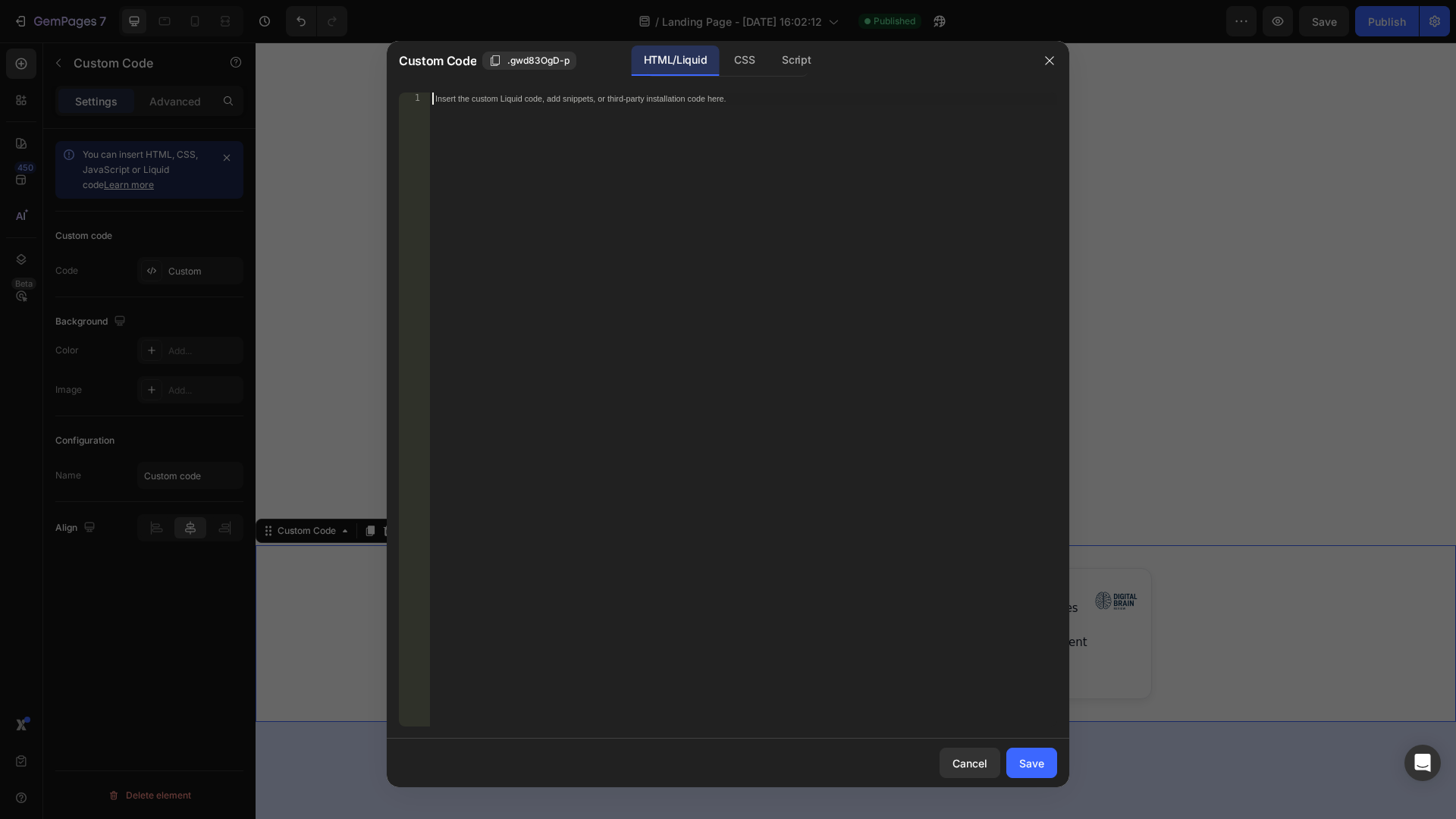
scroll to position [216, 0]
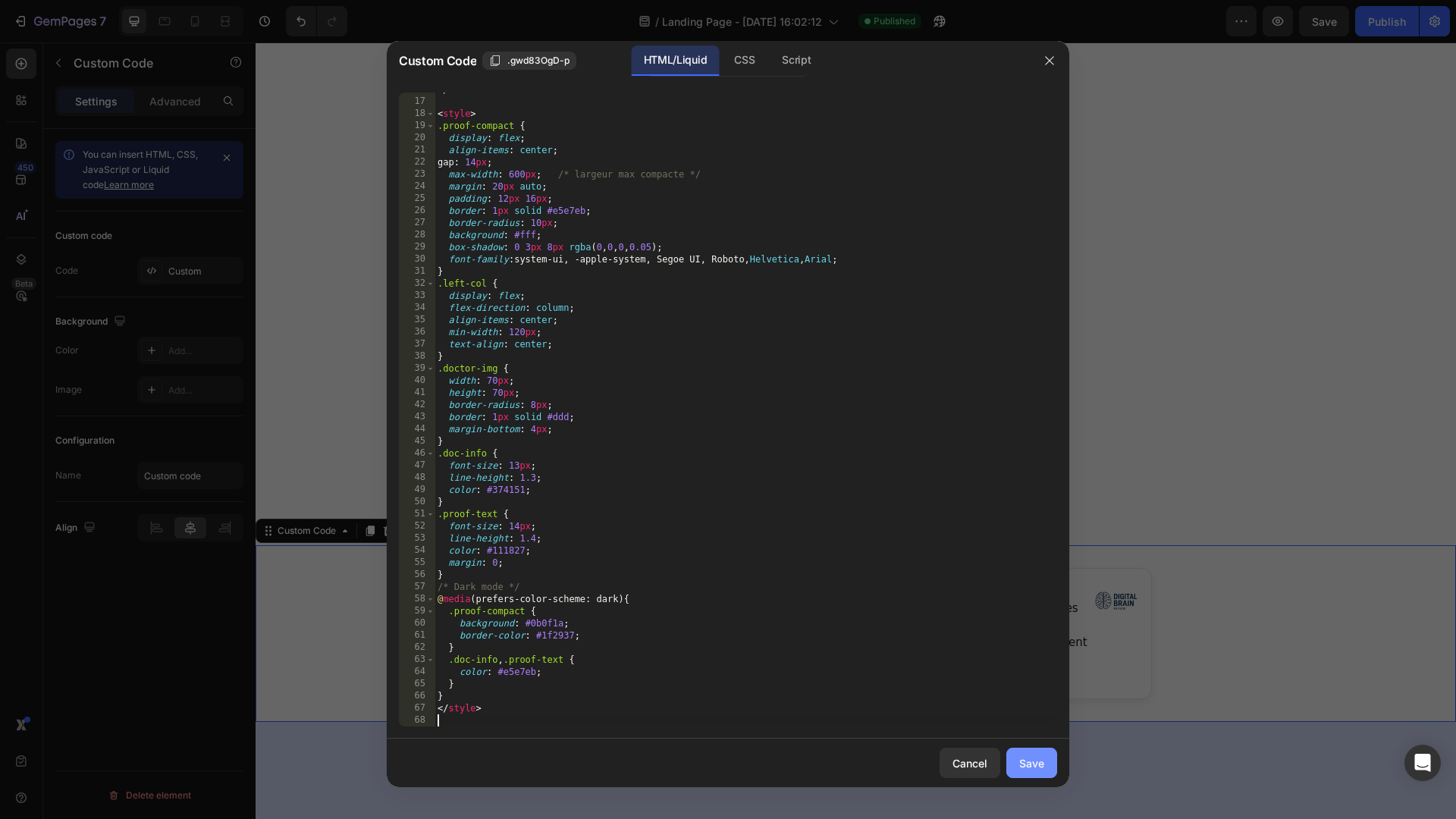
click at [1048, 762] on button "Save" at bounding box center [1032, 763] width 51 height 31
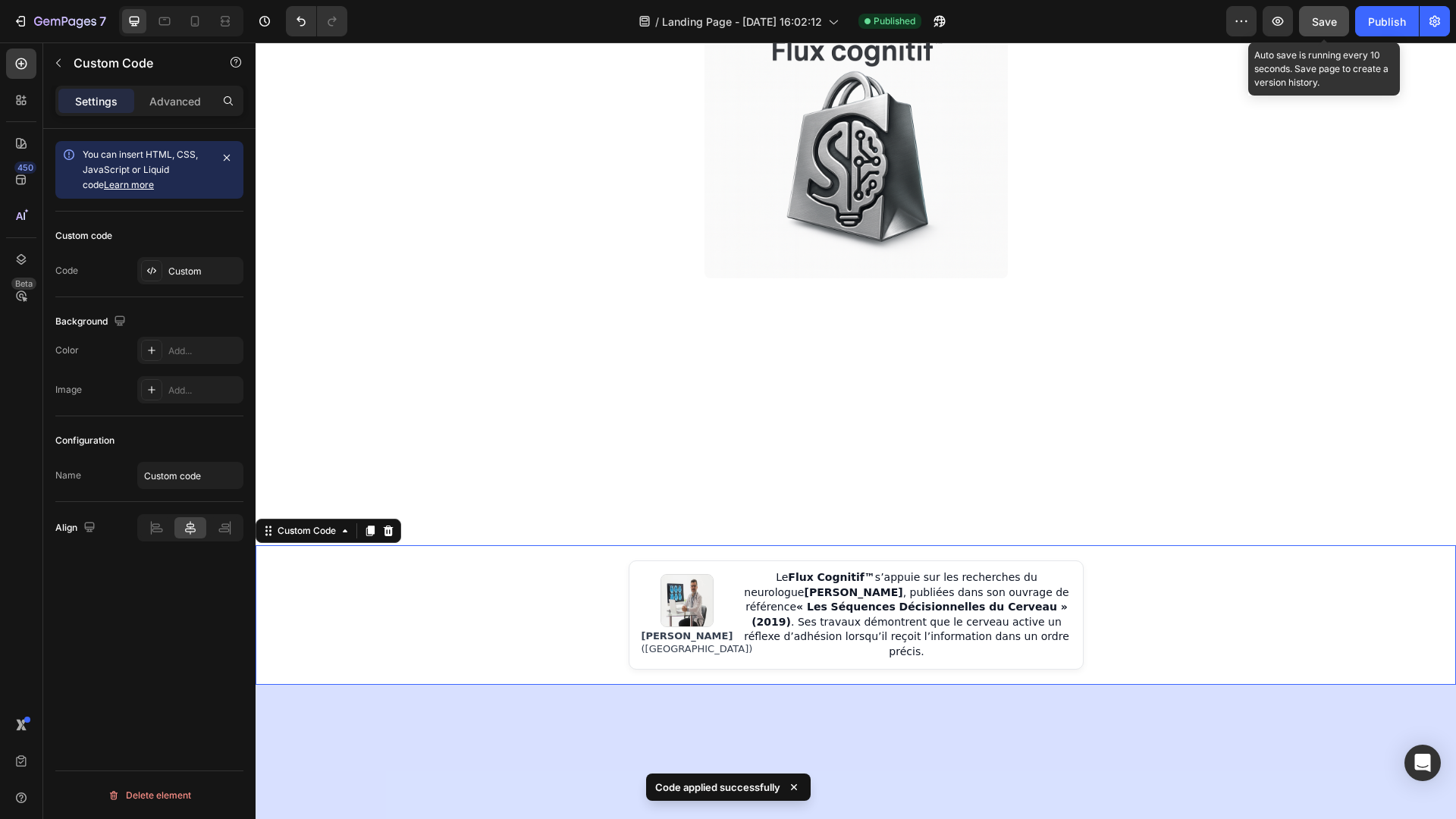
click at [1338, 31] on button "Save" at bounding box center [1324, 21] width 50 height 31
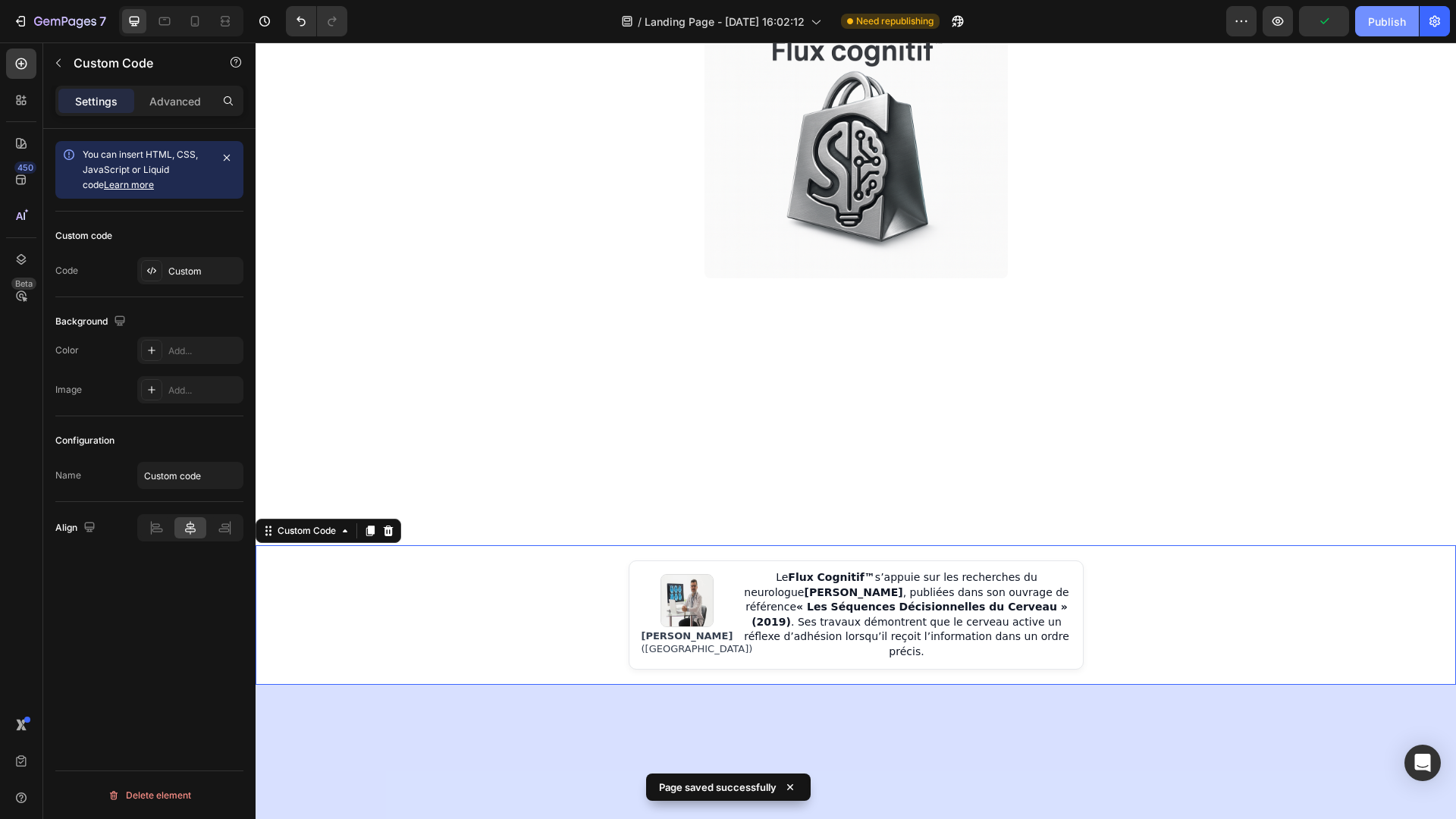
click at [1392, 28] on div "Publish" at bounding box center [1387, 21] width 38 height 16
click at [956, 25] on icon "button" at bounding box center [953, 24] width 4 height 4
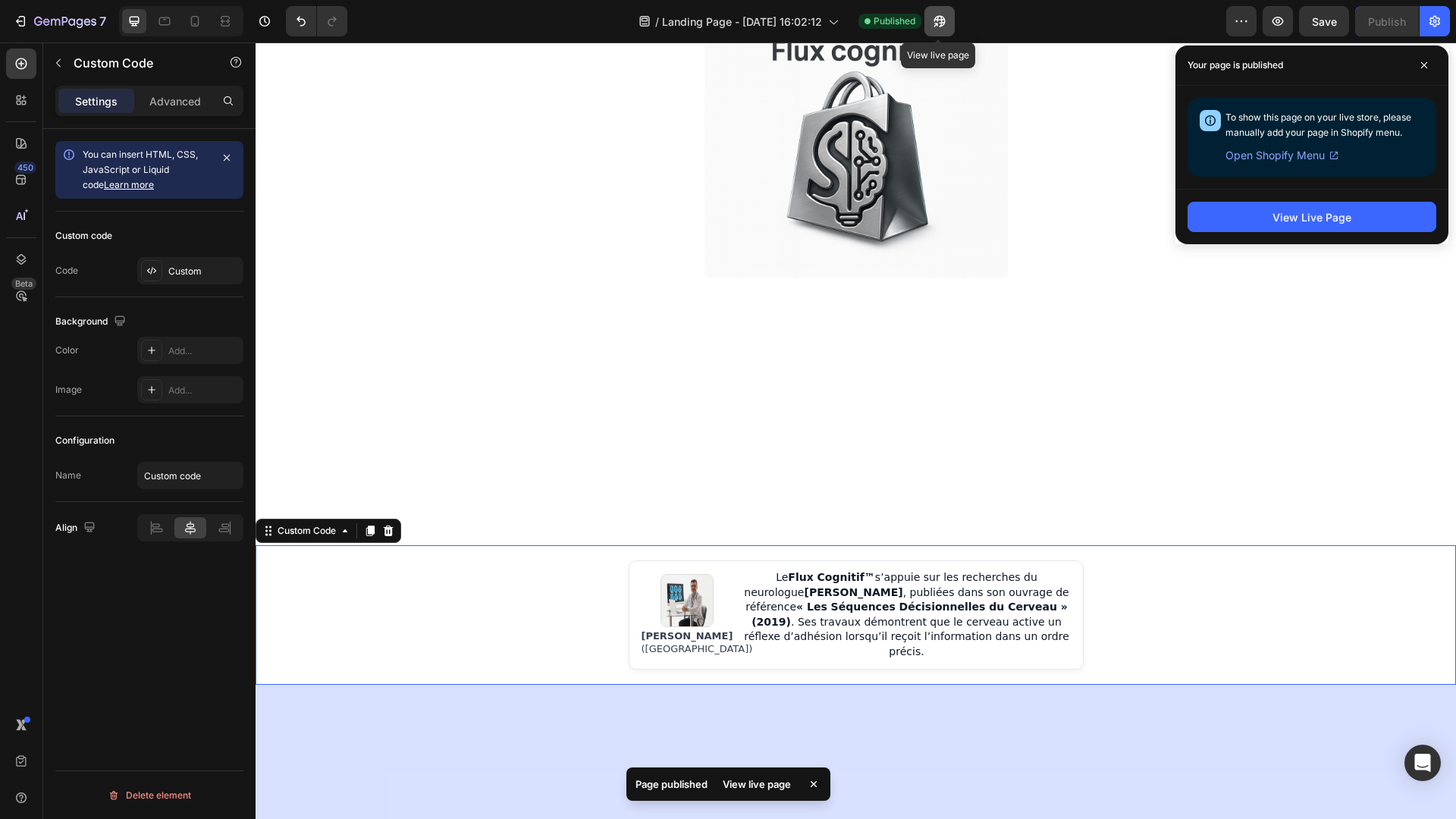
click at [937, 24] on icon "button" at bounding box center [939, 20] width 15 height 15
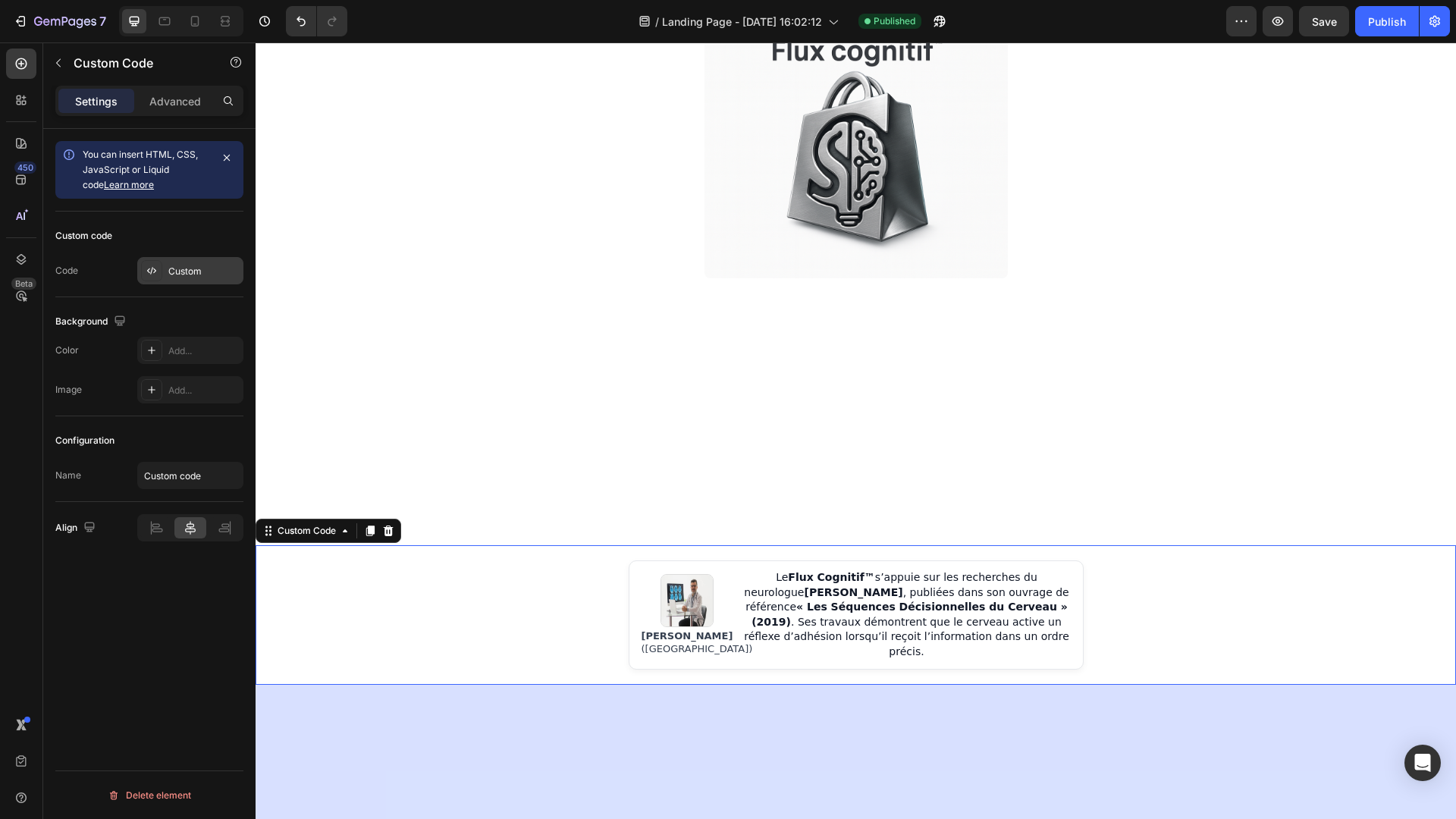
click at [202, 271] on div "Custom" at bounding box center [204, 271] width 71 height 13
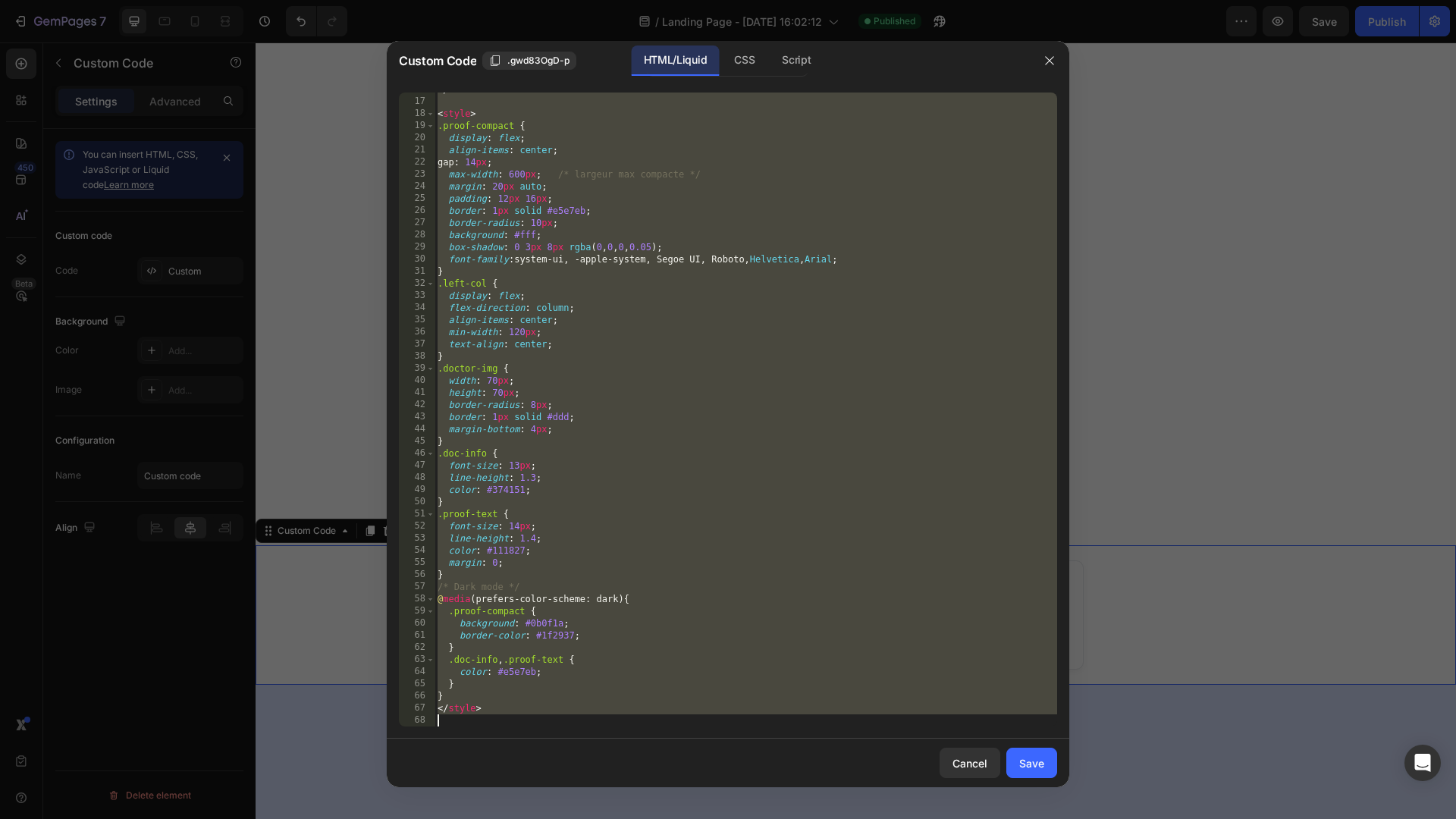
drag, startPoint x: 440, startPoint y: 99, endPoint x: 661, endPoint y: 787, distance: 722.6
click at [661, 787] on div "Custom Code .gwd83OgD-p HTML/Liquid CSS Script <!-- Encadré Proof Compact --> 1…" at bounding box center [728, 410] width 1456 height 819
type textarea "</style>"
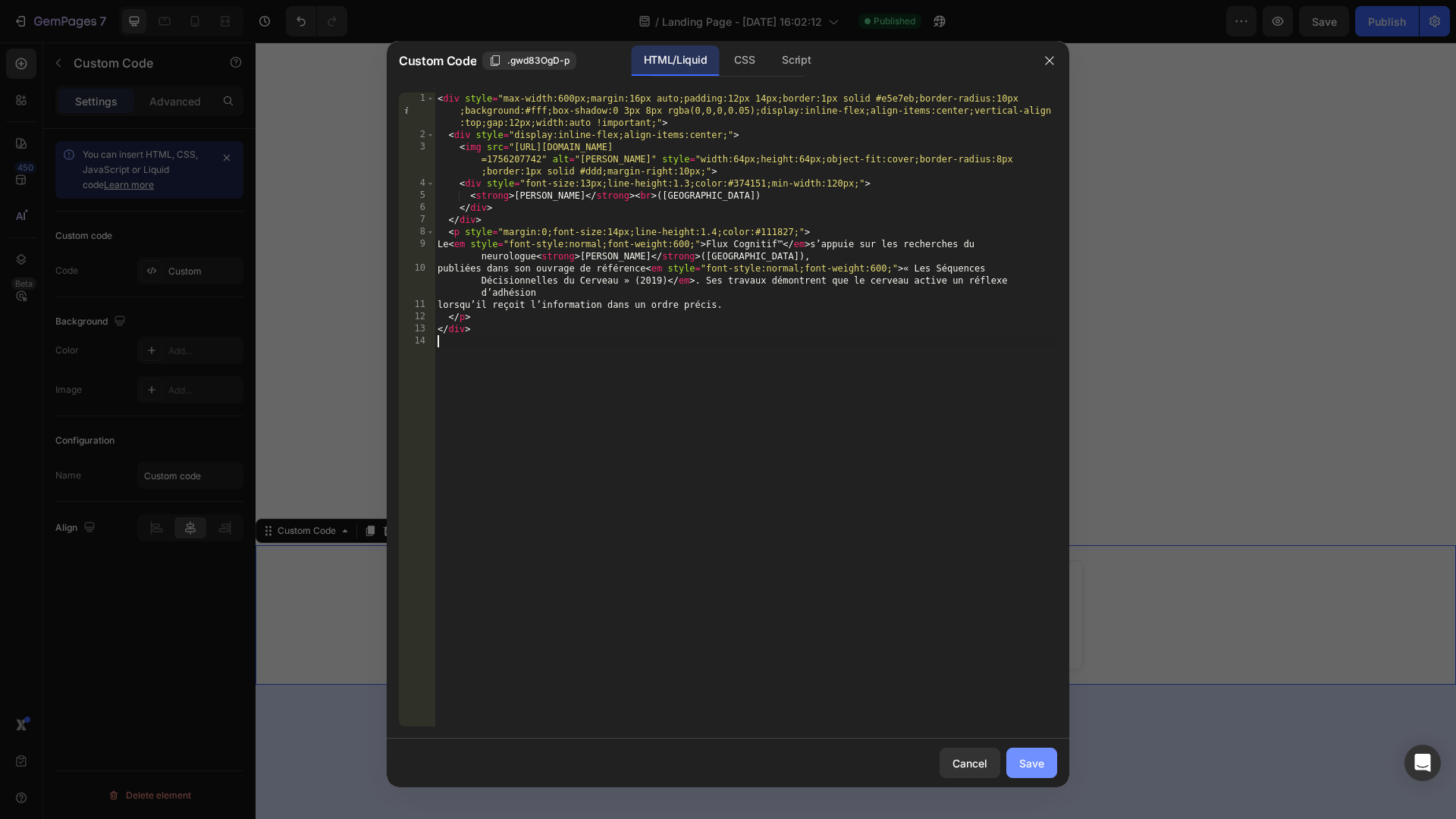
click at [1053, 763] on button "Save" at bounding box center [1032, 763] width 51 height 31
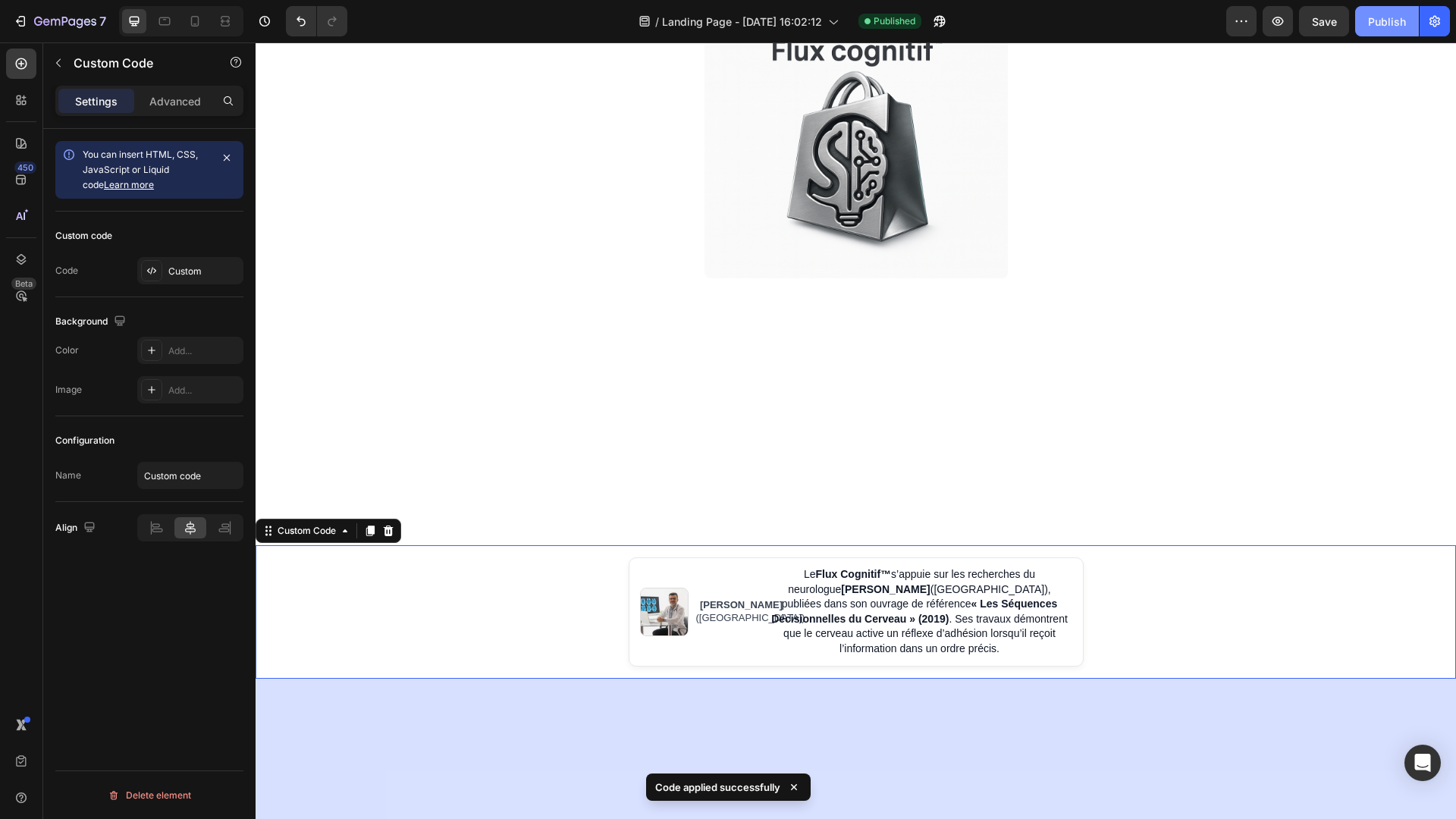
click at [1398, 24] on div "Publish" at bounding box center [1387, 21] width 38 height 16
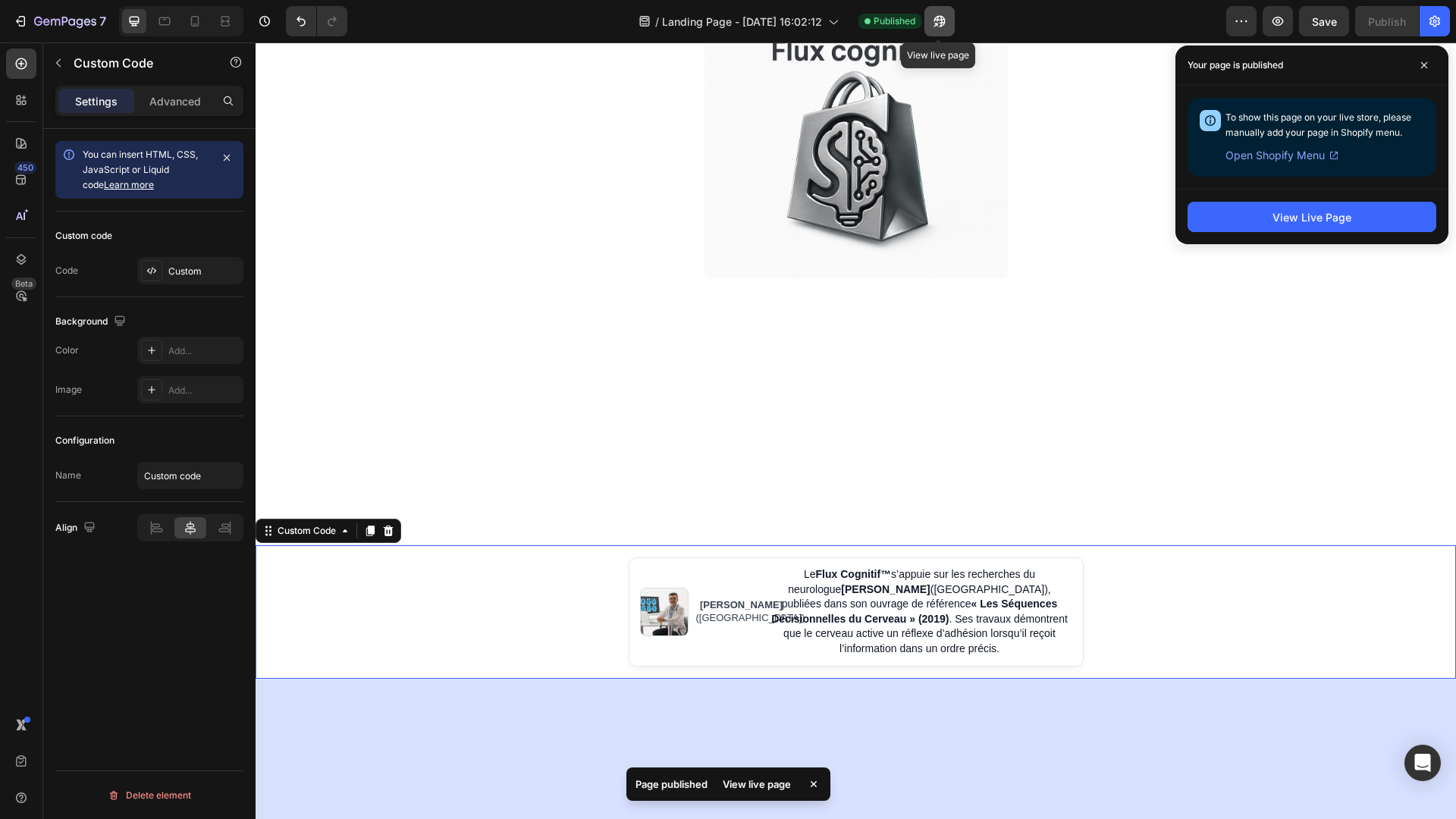
click at [926, 28] on button "button" at bounding box center [939, 21] width 31 height 31
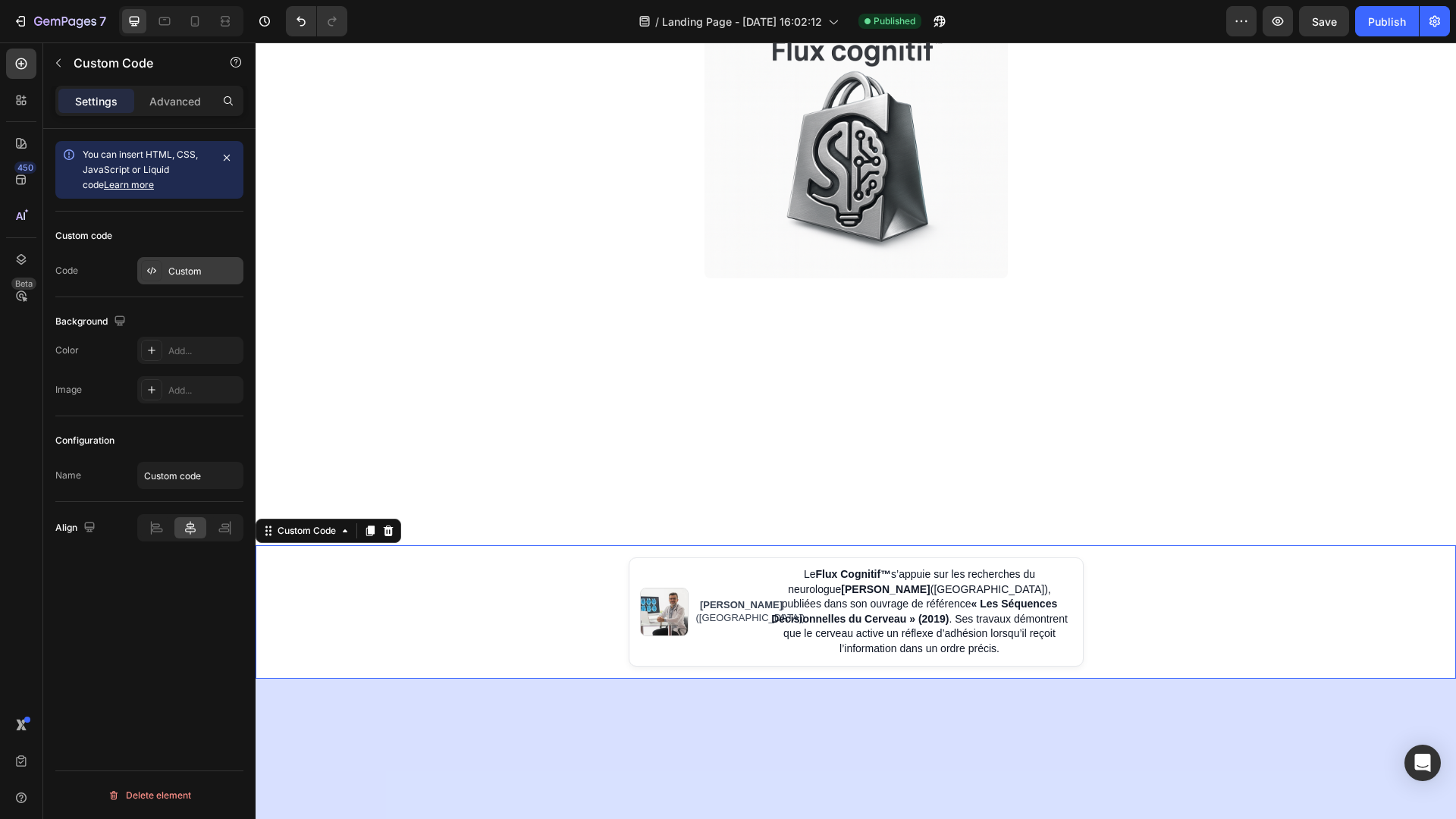
click at [215, 263] on div "Custom" at bounding box center [190, 271] width 106 height 27
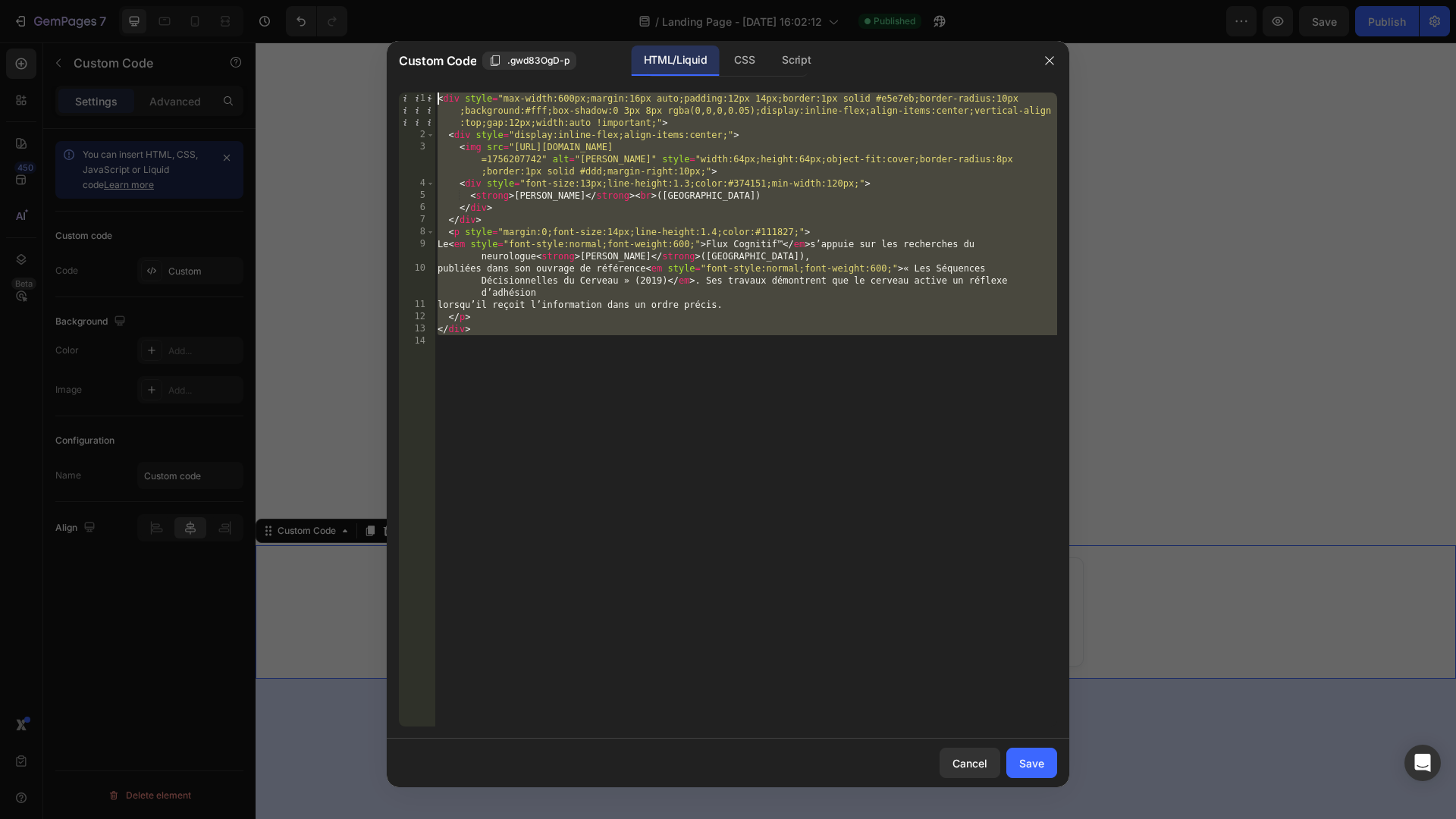
drag, startPoint x: 533, startPoint y: 347, endPoint x: 435, endPoint y: 98, distance: 267.6
click at [435, 98] on div "< div style = "max-width:600px;margin:16px auto;padding:12px 14px;border:1px so…" at bounding box center [746, 434] width 623 height 682
type textarea "<div style="max-width:600px;margin:16px auto;padding:12px 14px;border:1px solid…"
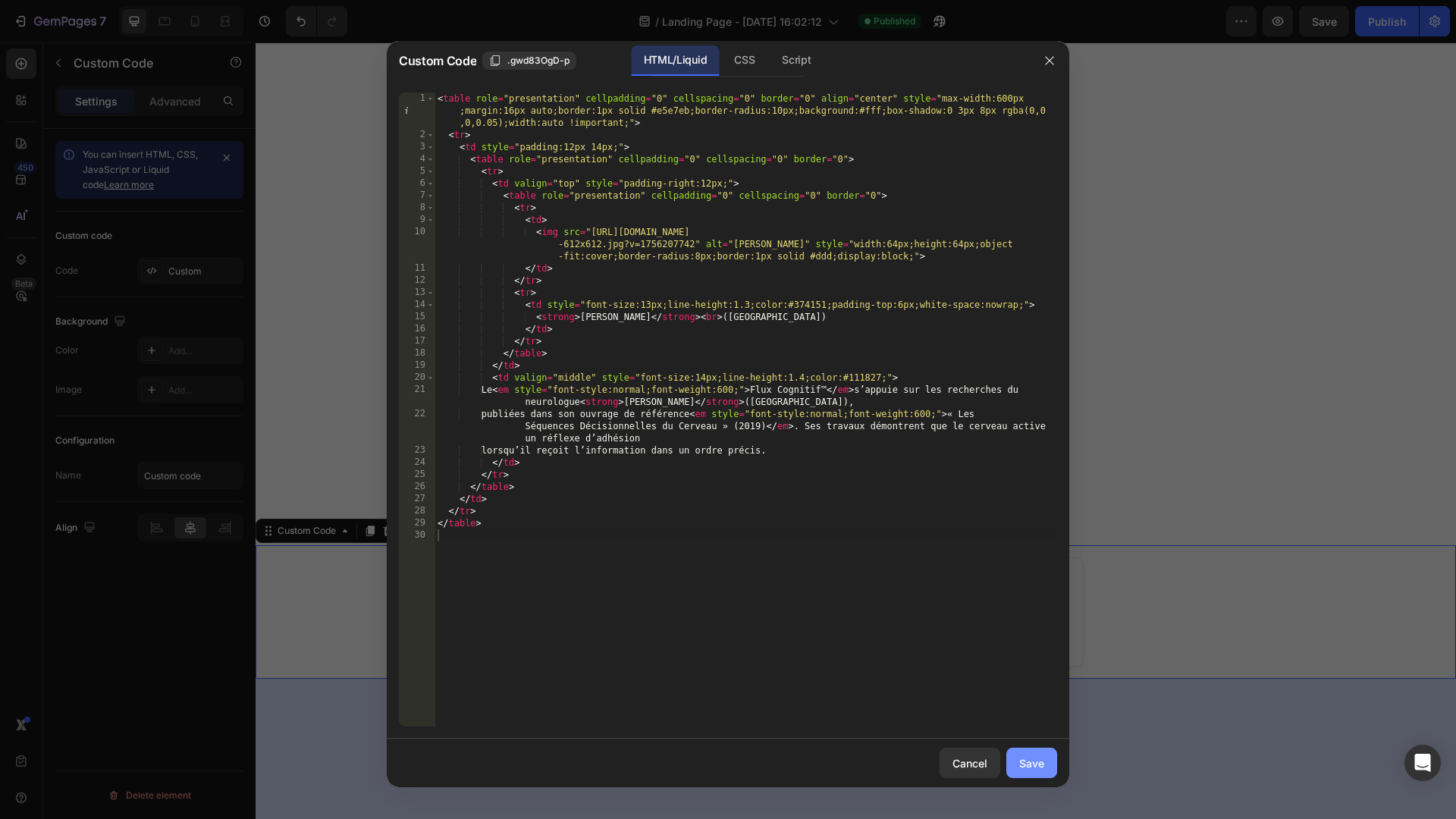
click at [1020, 766] on div "Save" at bounding box center [1032, 763] width 25 height 16
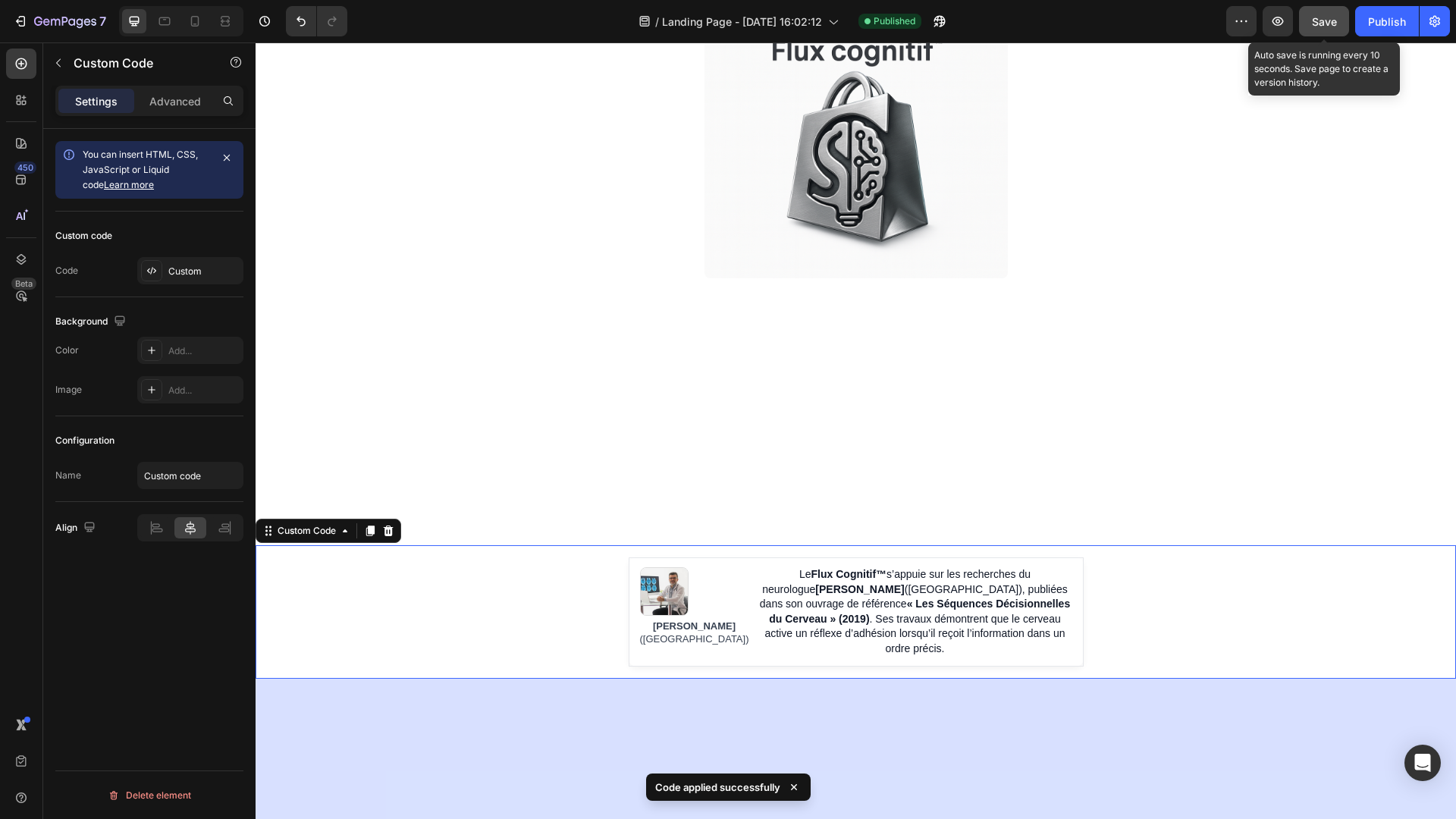
click at [1328, 27] on span "Save" at bounding box center [1324, 21] width 25 height 13
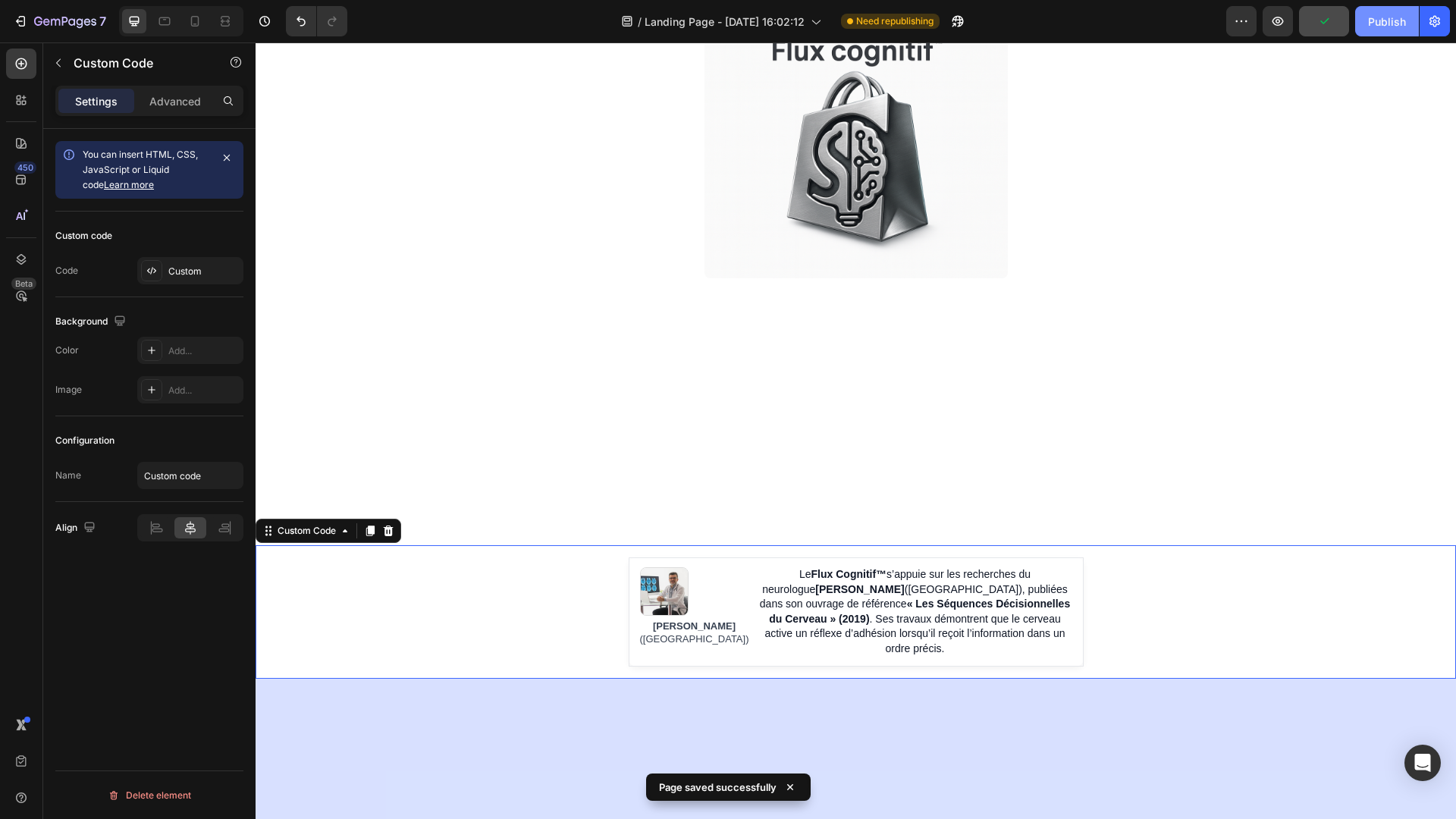
click at [1390, 27] on div "Publish" at bounding box center [1387, 21] width 38 height 16
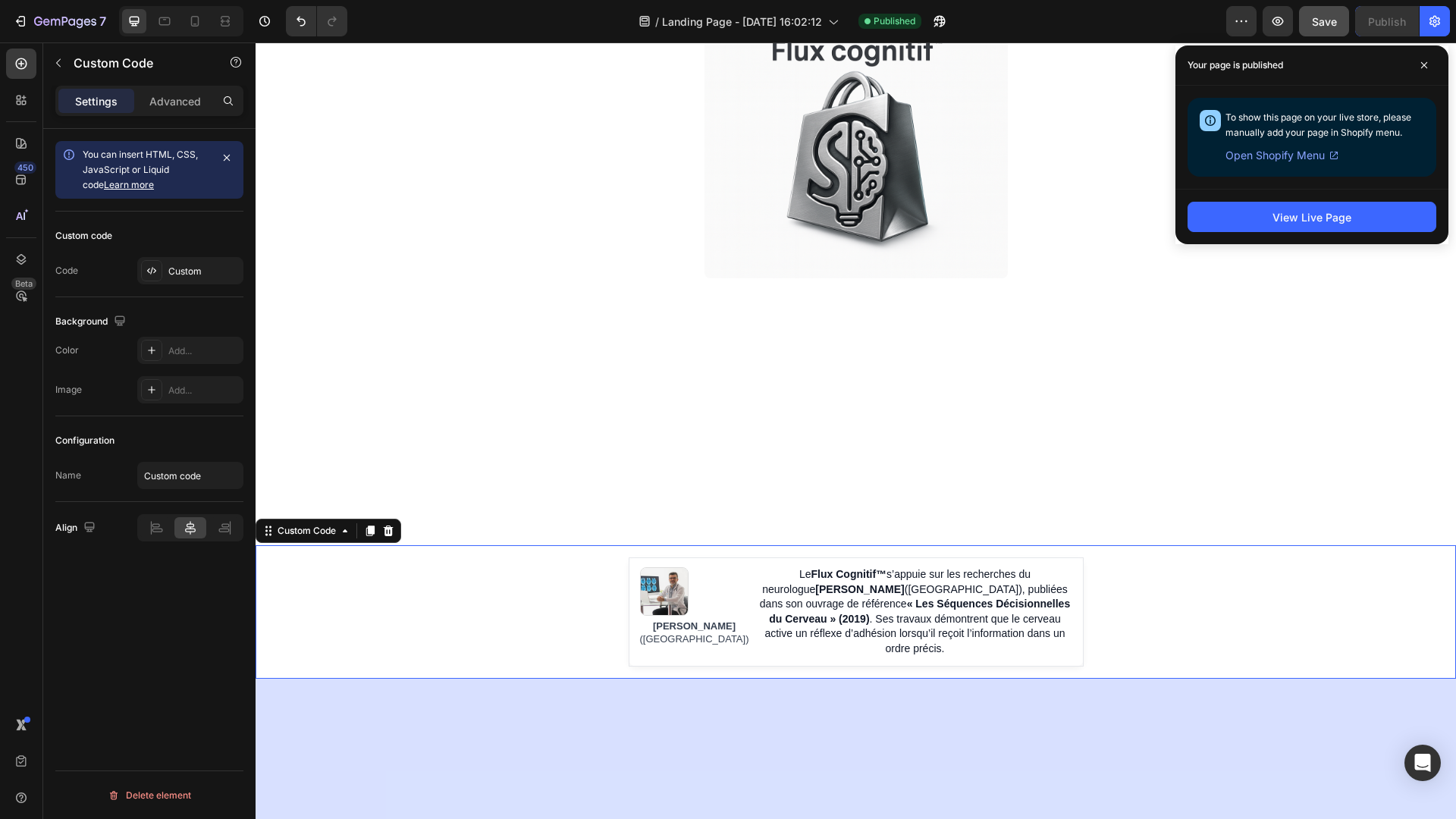
drag, startPoint x: 1419, startPoint y: 71, endPoint x: 1410, endPoint y: 100, distance: 30.4
click at [1410, 100] on div "Your page is published To show this page on your live store, please manually ad…" at bounding box center [1312, 144] width 273 height 198
click at [1425, 61] on icon at bounding box center [1424, 65] width 8 height 8
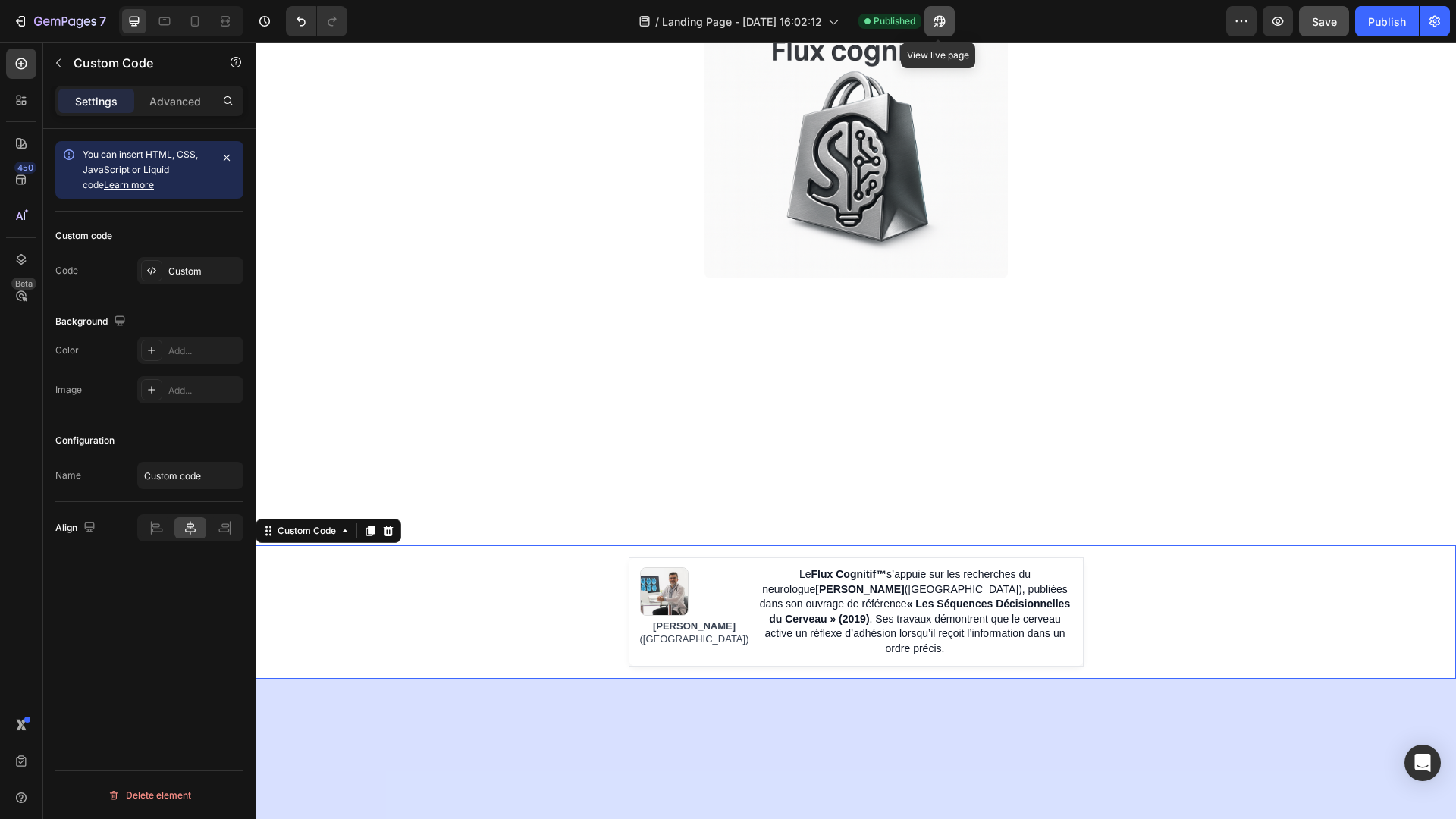
click at [938, 23] on icon "button" at bounding box center [936, 24] width 4 height 4
click at [1214, 609] on div "[PERSON_NAME] ([GEOGRAPHIC_DATA]) Le Flux Cognitif™ s’appuie sur les recherches…" at bounding box center [856, 611] width 1200 height 109
click at [840, 275] on img at bounding box center [856, 126] width 304 height 304
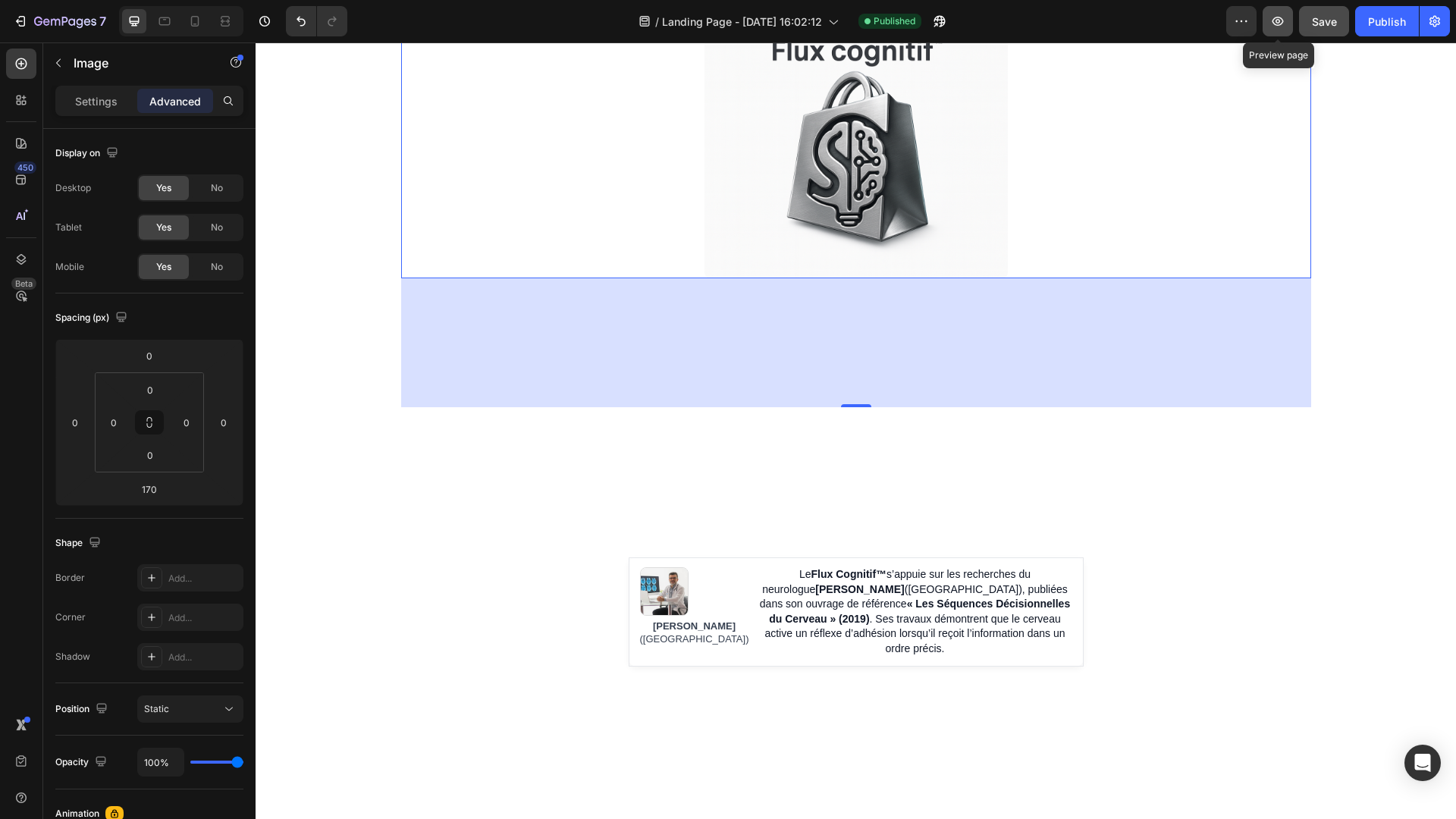
click at [1287, 27] on button "button" at bounding box center [1277, 21] width 31 height 31
click at [844, 583] on td "Le Flux Cognitif™ s’appuie sur les recherches du neurologue [PERSON_NAME] ([GEO…" at bounding box center [915, 612] width 314 height 89
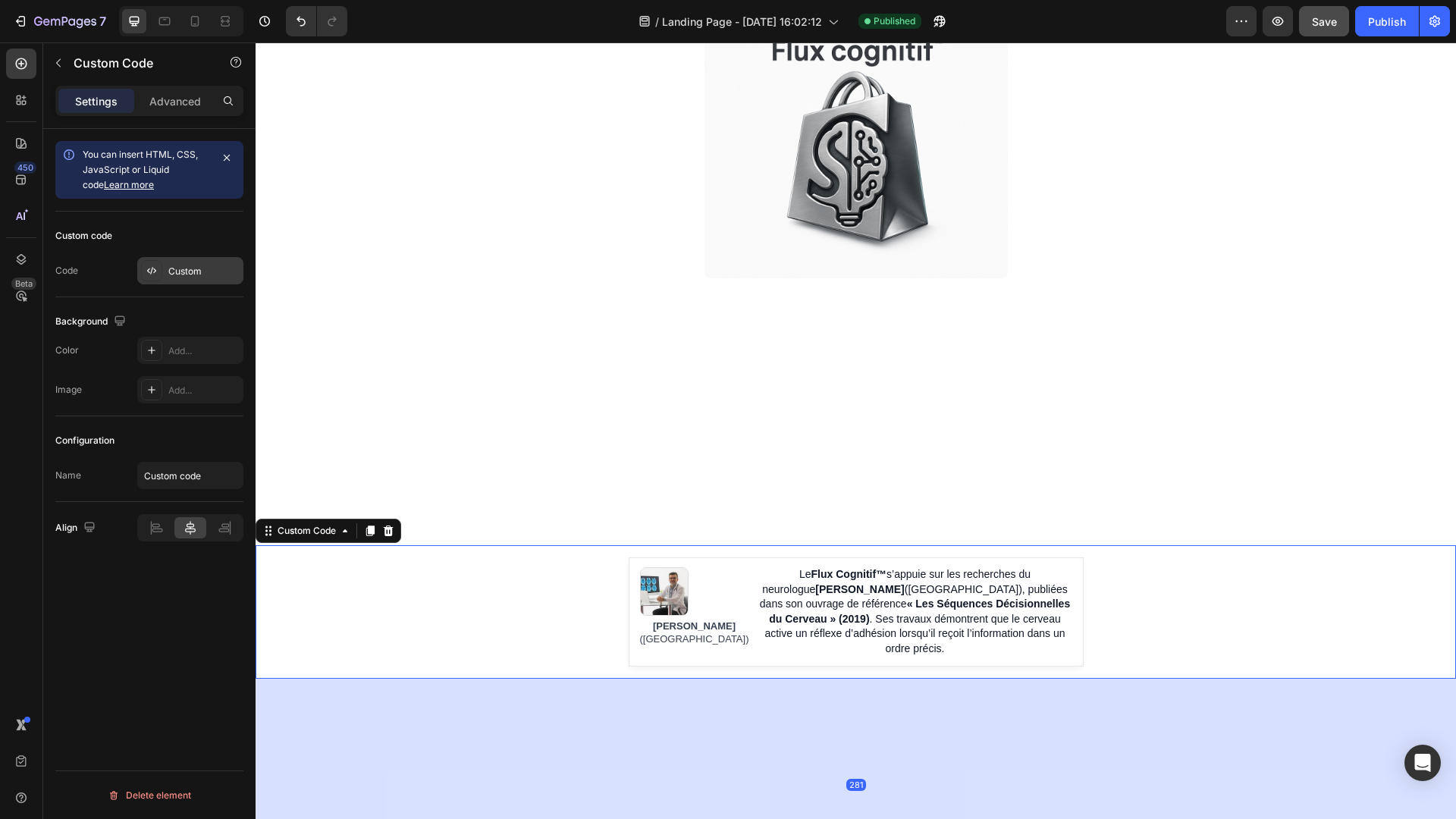
click at [201, 280] on div "Custom" at bounding box center [190, 271] width 106 height 27
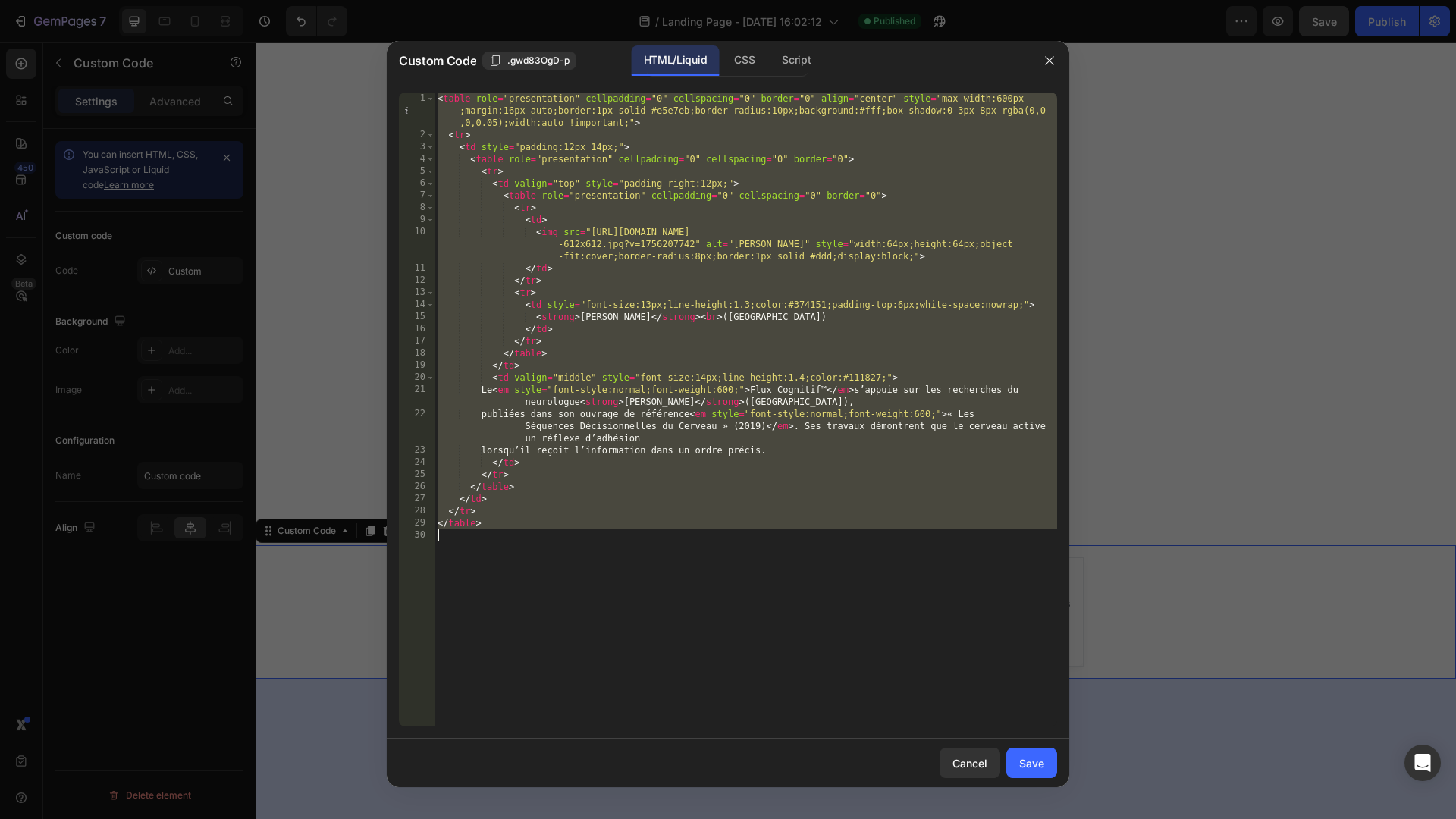
drag, startPoint x: 437, startPoint y: 96, endPoint x: 653, endPoint y: 711, distance: 651.8
click at [653, 711] on div "< table role = "presentation" cellpadding = "0" cellspacing = "0" border = "0" …" at bounding box center [746, 434] width 623 height 682
type textarea "</table>"
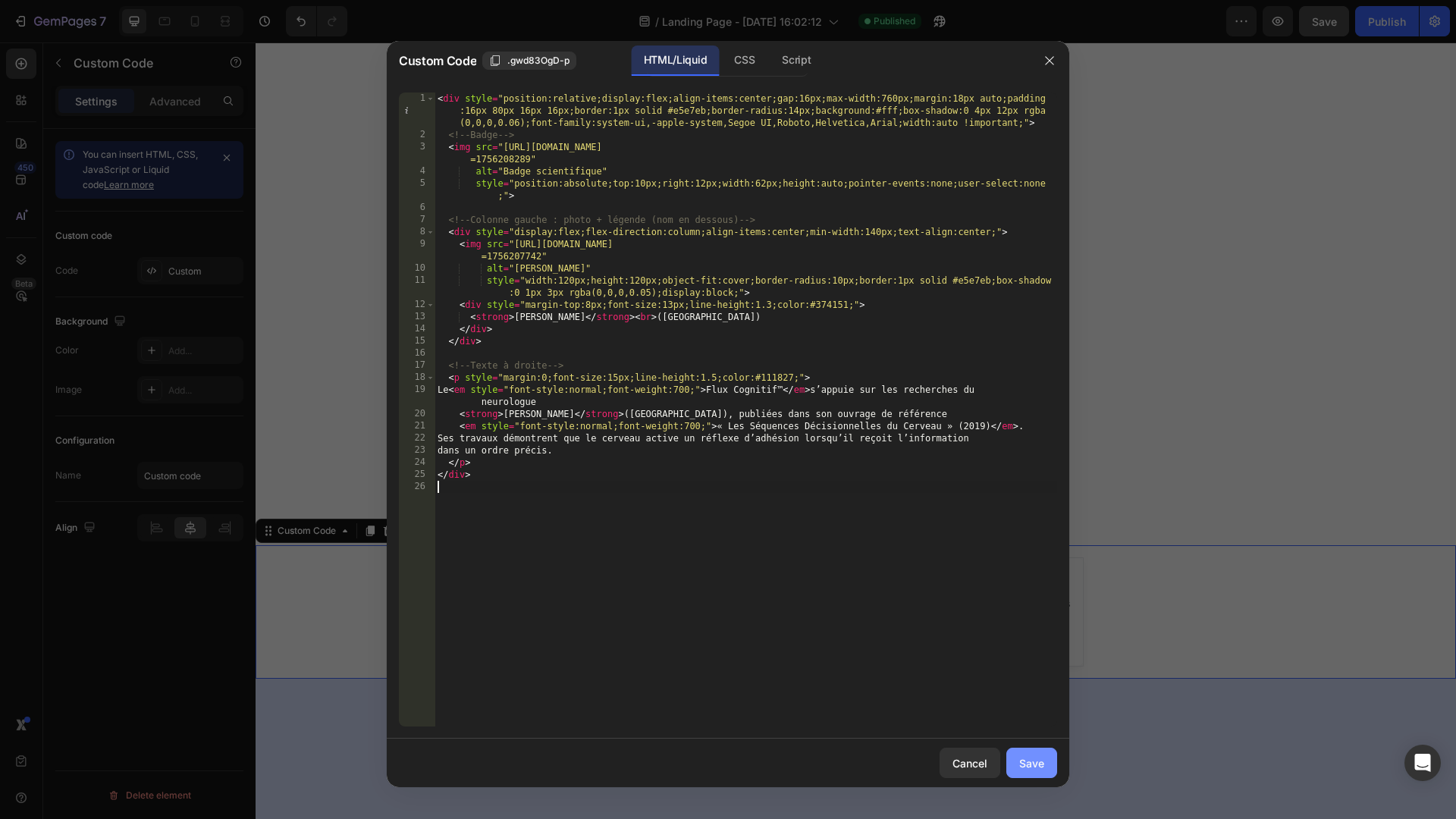
click at [1020, 771] on button "Save" at bounding box center [1032, 763] width 51 height 31
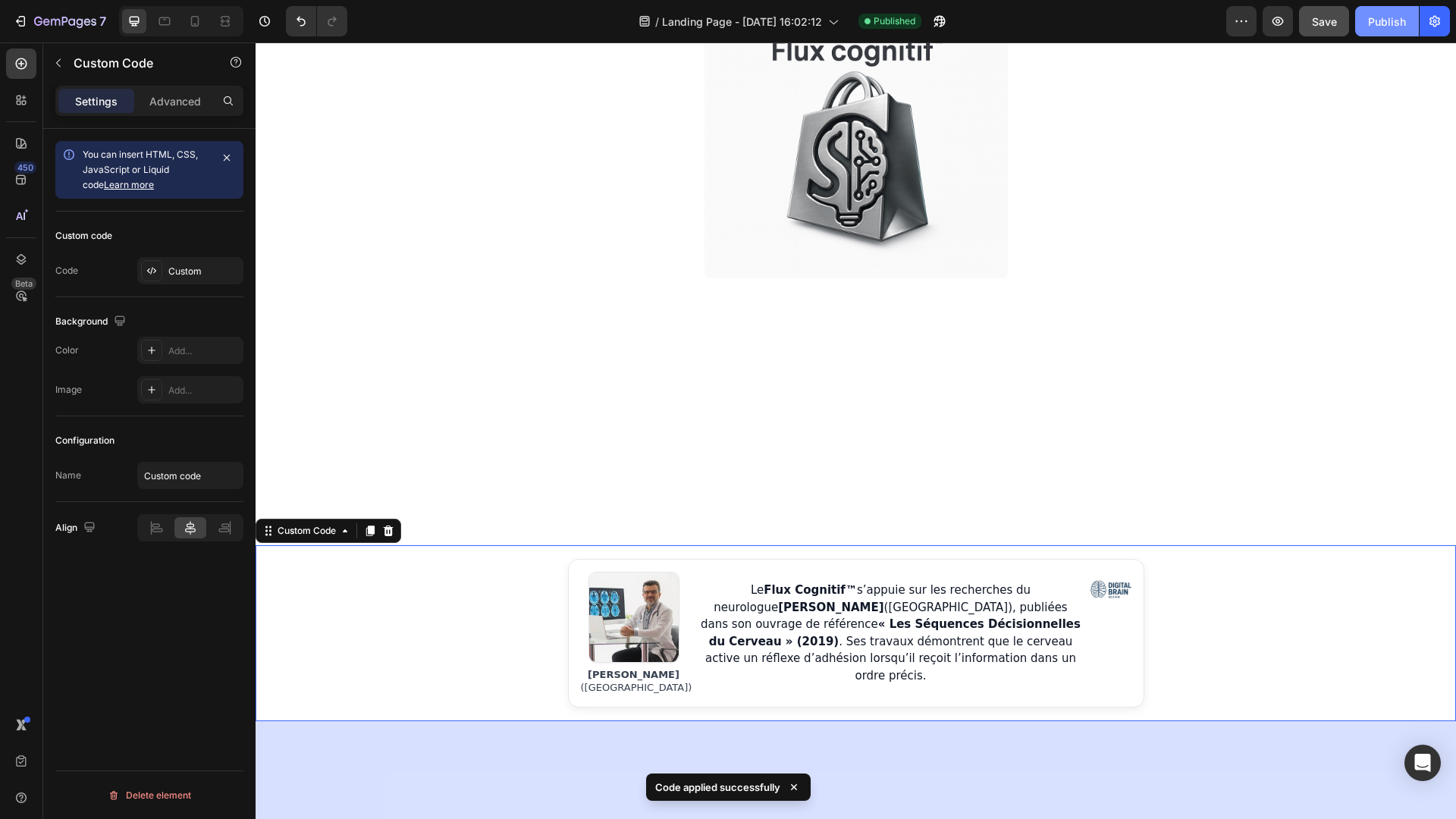
click at [1390, 26] on div "Publish" at bounding box center [1387, 21] width 38 height 16
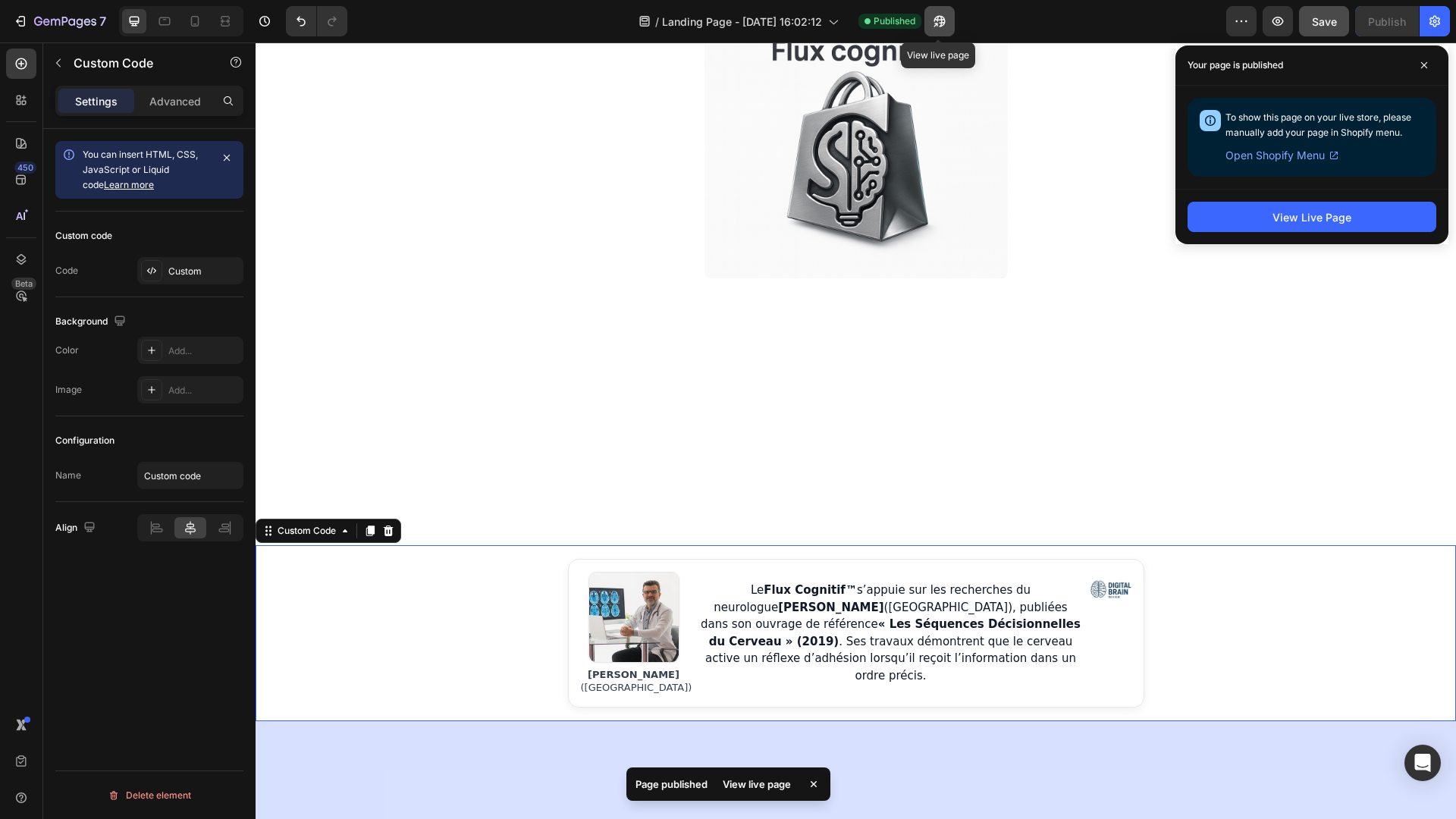
click at [946, 28] on button "button" at bounding box center [939, 21] width 31 height 31
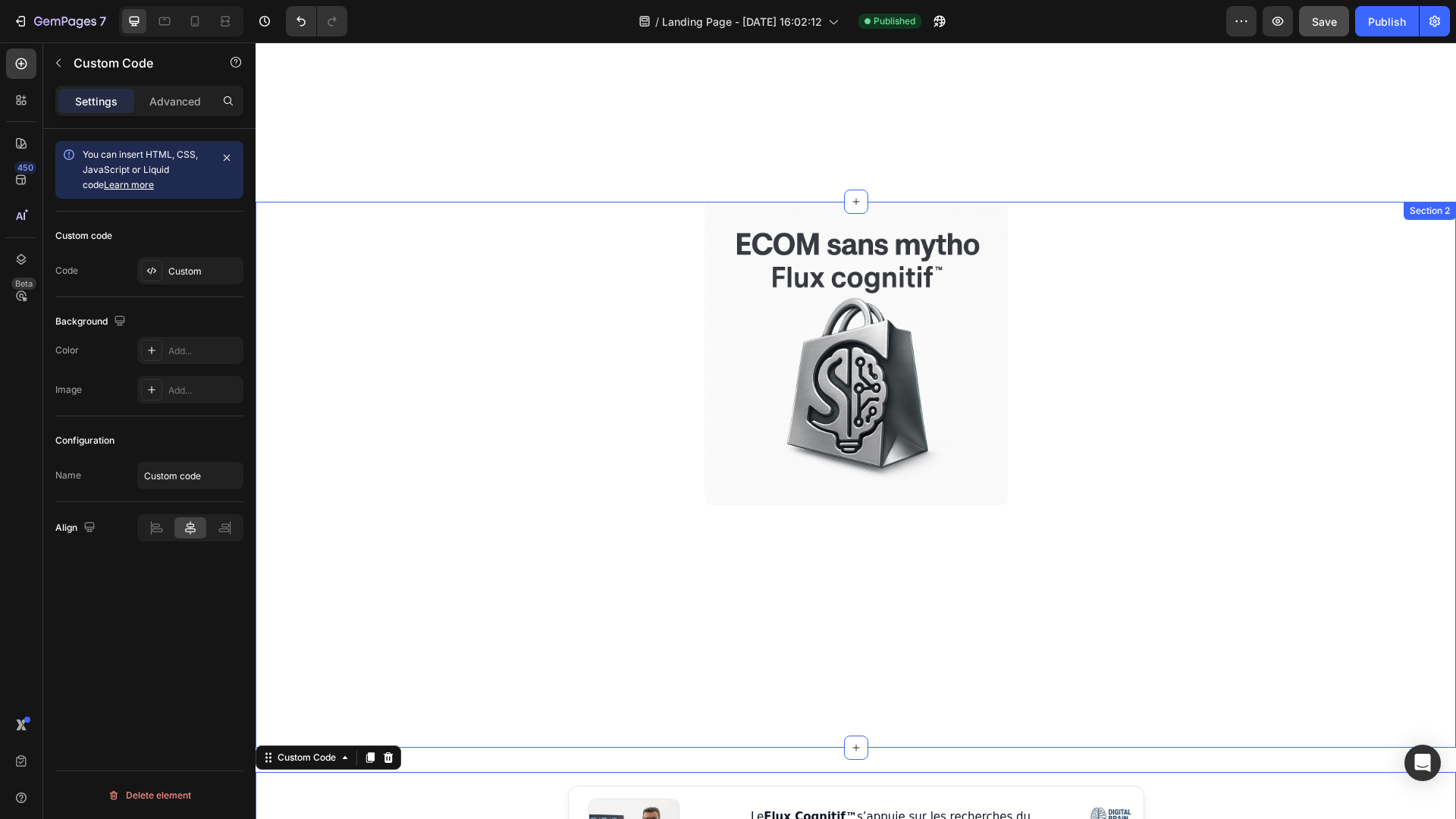
scroll to position [0, 0]
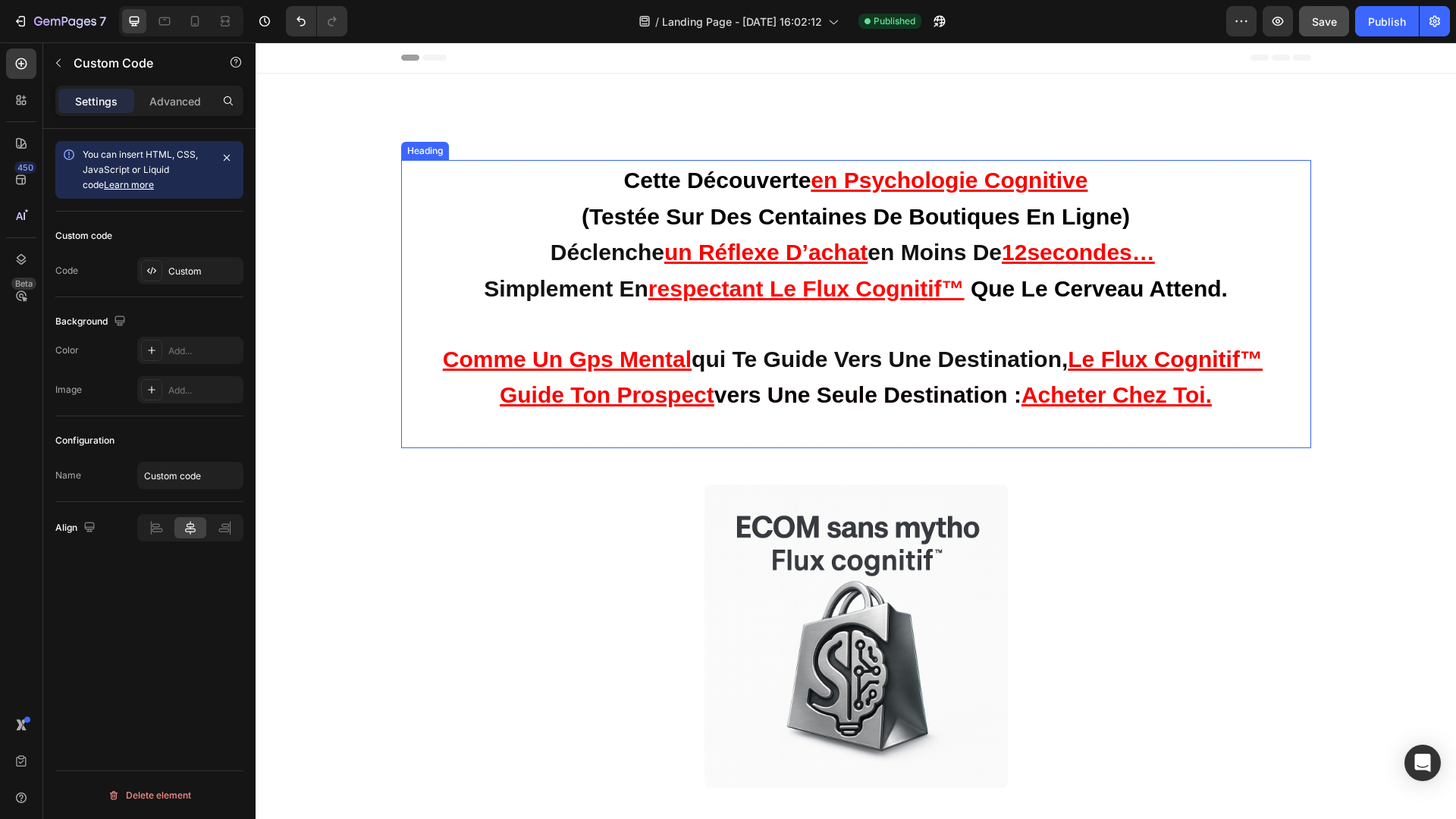
click at [741, 347] on strong "qui te guide vers une destination," at bounding box center [879, 359] width 376 height 25
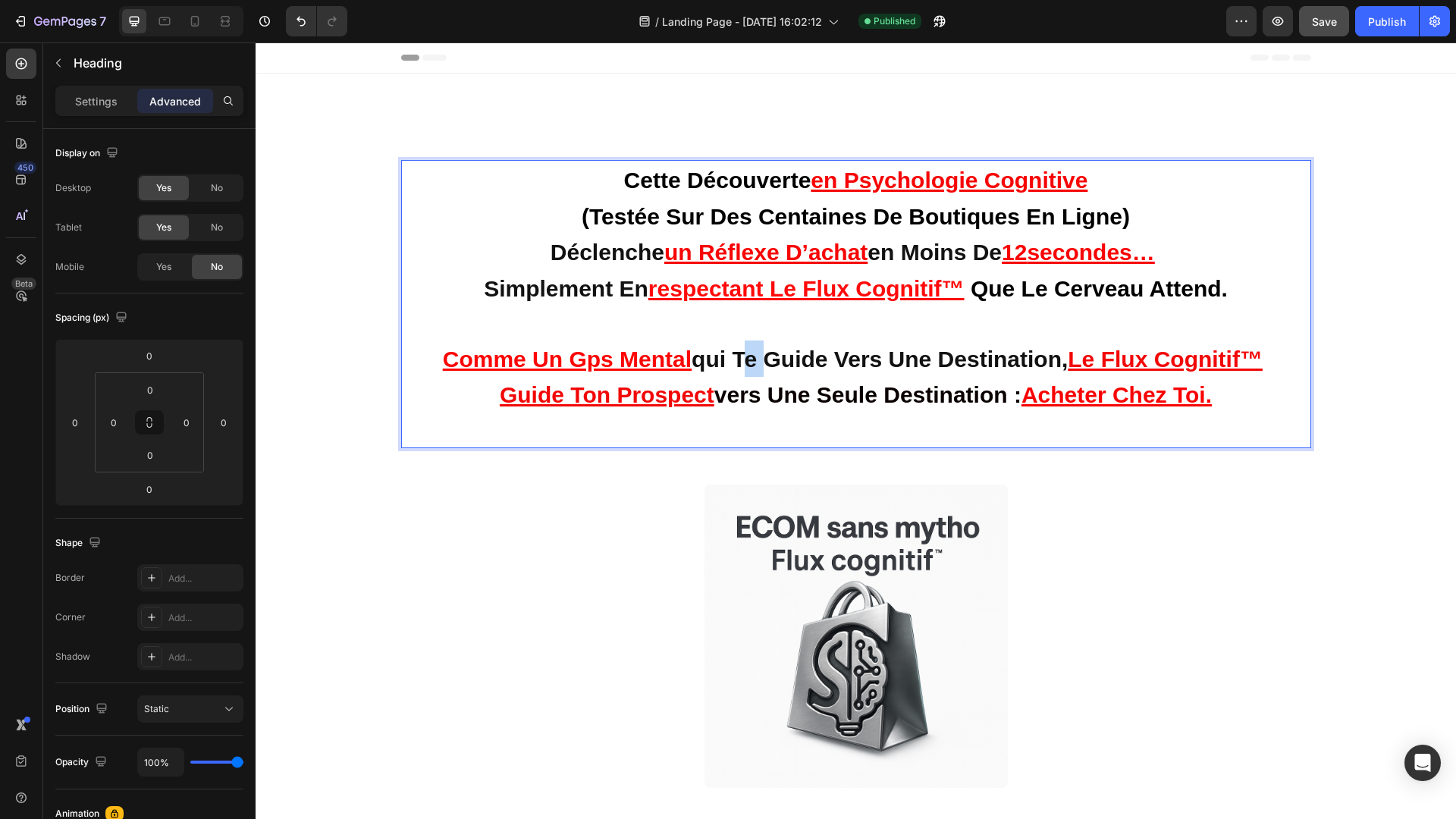
click at [741, 359] on strong "qui te guide vers une destination," at bounding box center [879, 359] width 376 height 25
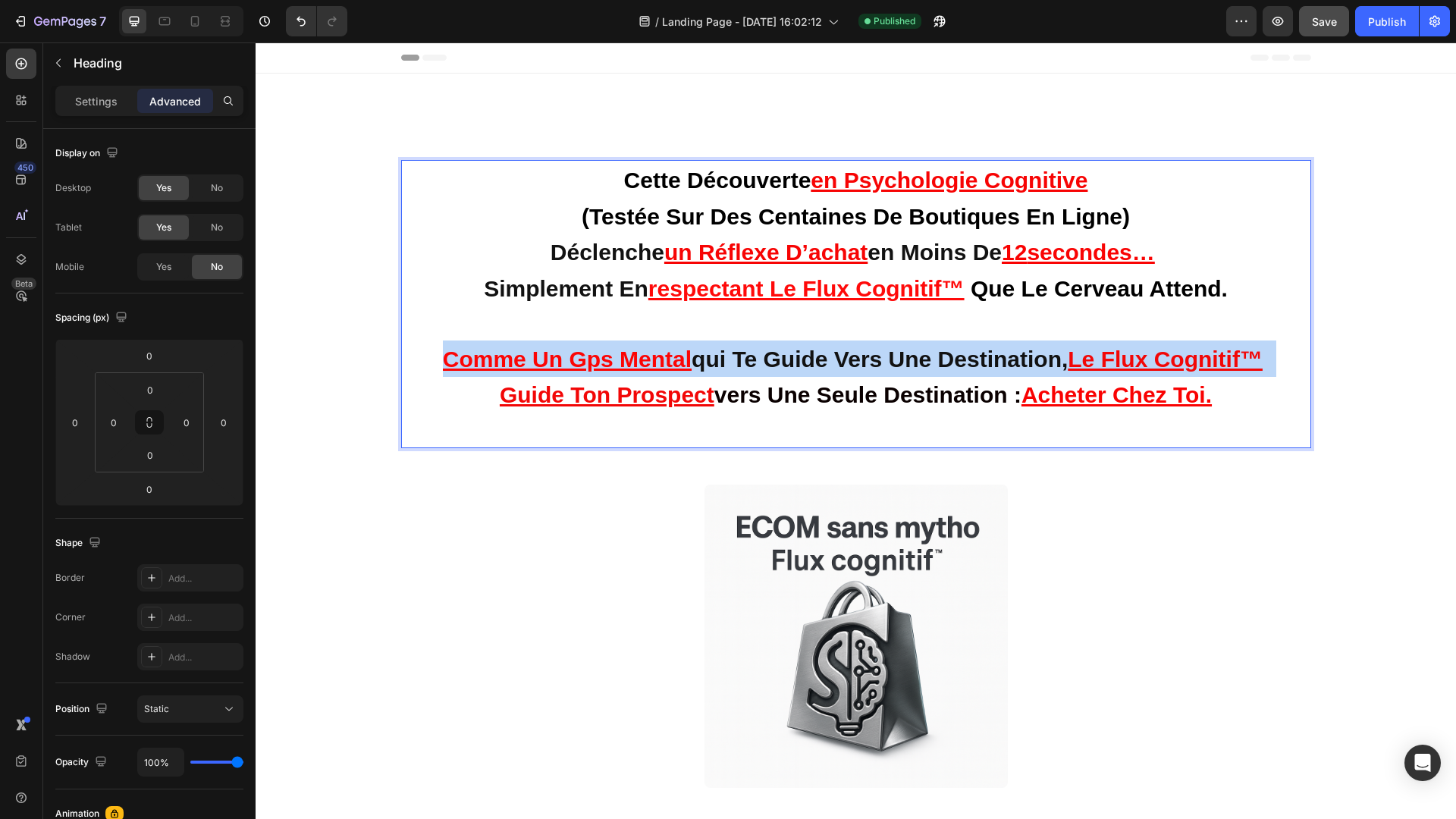
click at [741, 359] on strong "qui te guide vers une destination," at bounding box center [879, 359] width 376 height 25
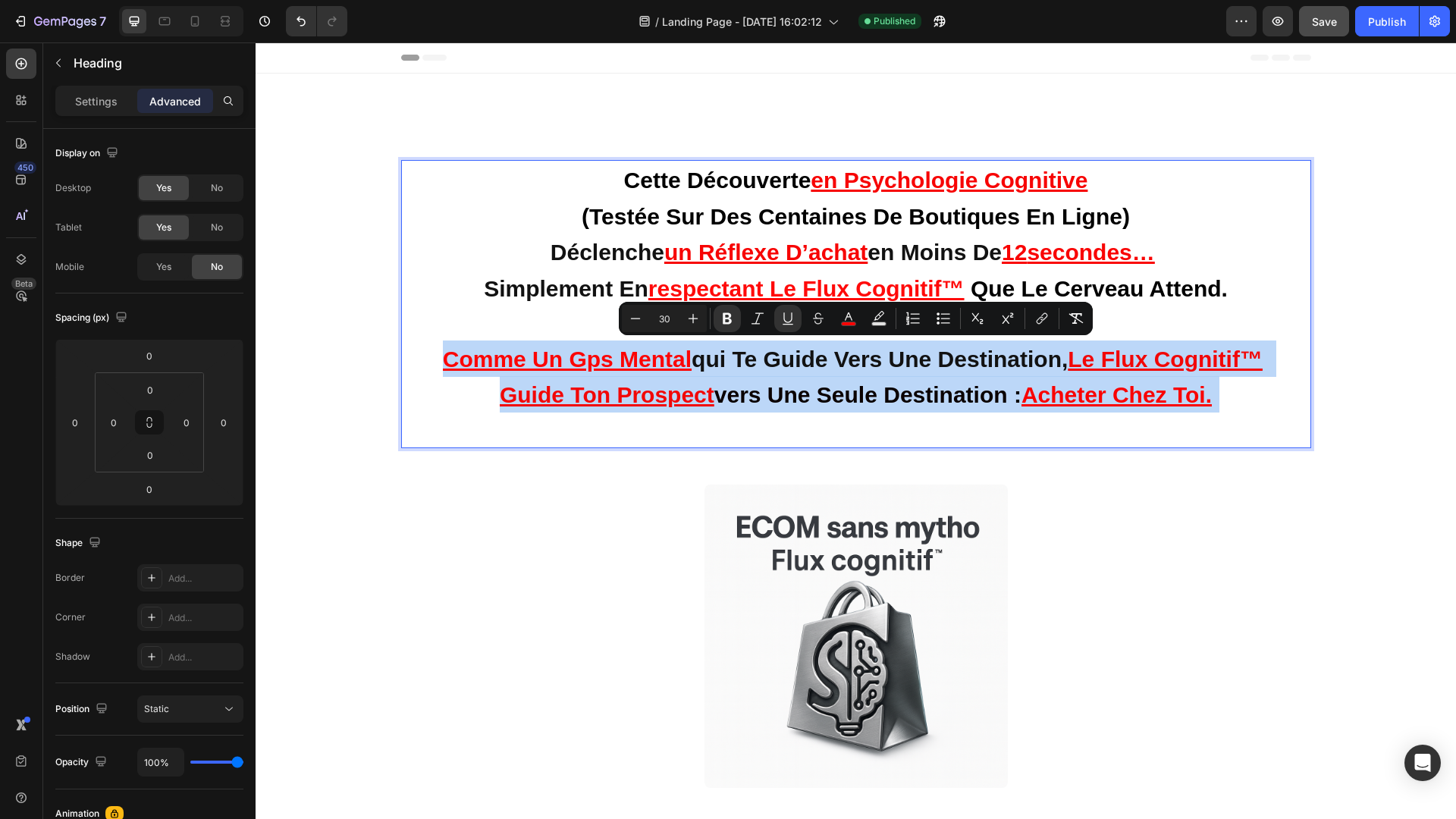
click at [1224, 393] on p "cette découverte en psychologie cognitive (testée sur des centaines de boutique…" at bounding box center [856, 304] width 892 height 285
click at [1228, 396] on p "cette découverte en psychologie cognitive (testée sur des centaines de boutique…" at bounding box center [856, 304] width 892 height 285
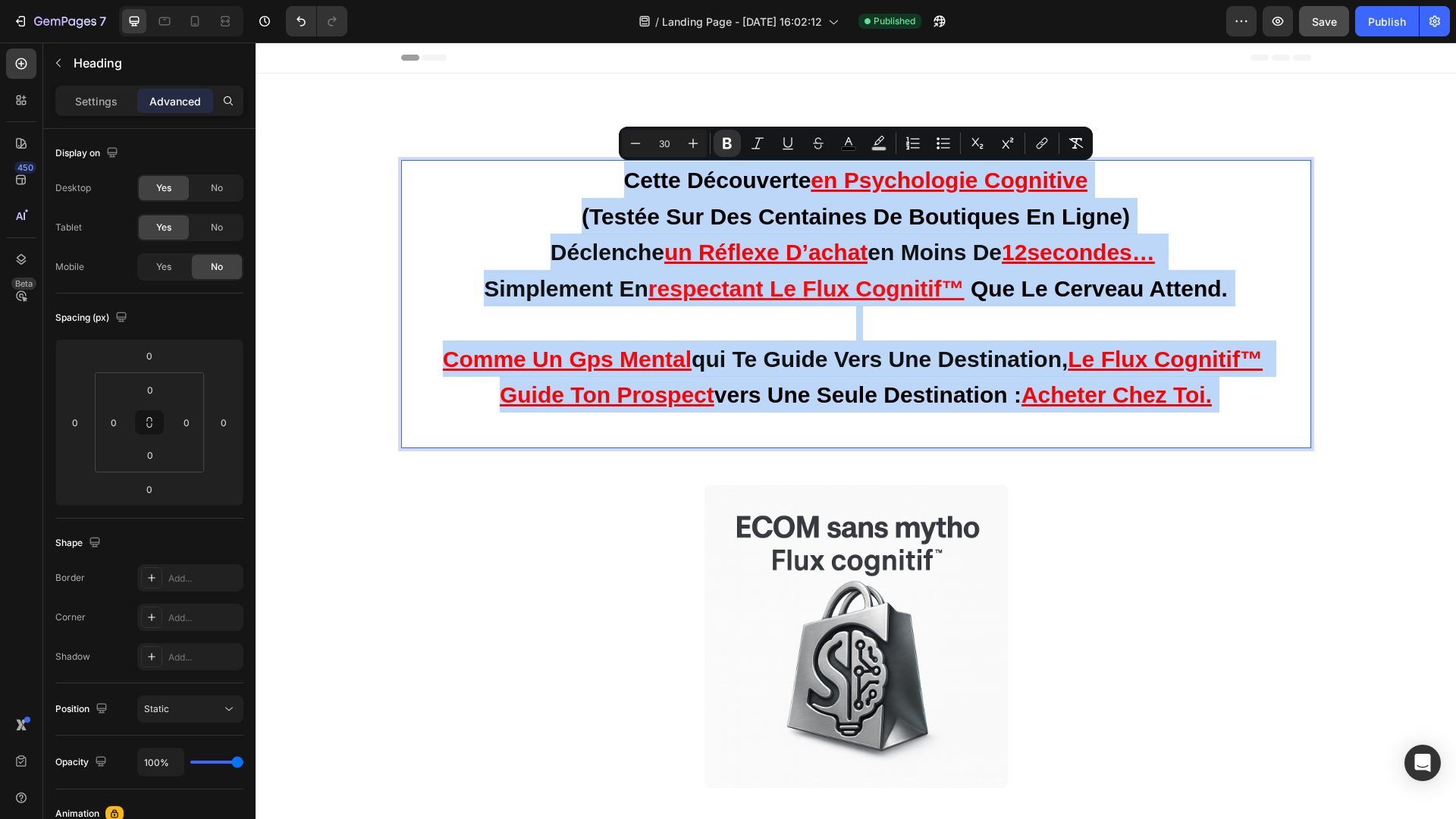
drag, startPoint x: 1228, startPoint y: 396, endPoint x: 583, endPoint y: 167, distance: 684.4
click at [583, 167] on p "cette découverte en psychologie cognitive (testée sur des centaines de boutique…" at bounding box center [856, 304] width 892 height 285
copy p "cette découverte en psychologie cognitive (testée sur des centaines de boutique…"
click at [611, 382] on u "guide ton prospect" at bounding box center [607, 395] width 215 height 25
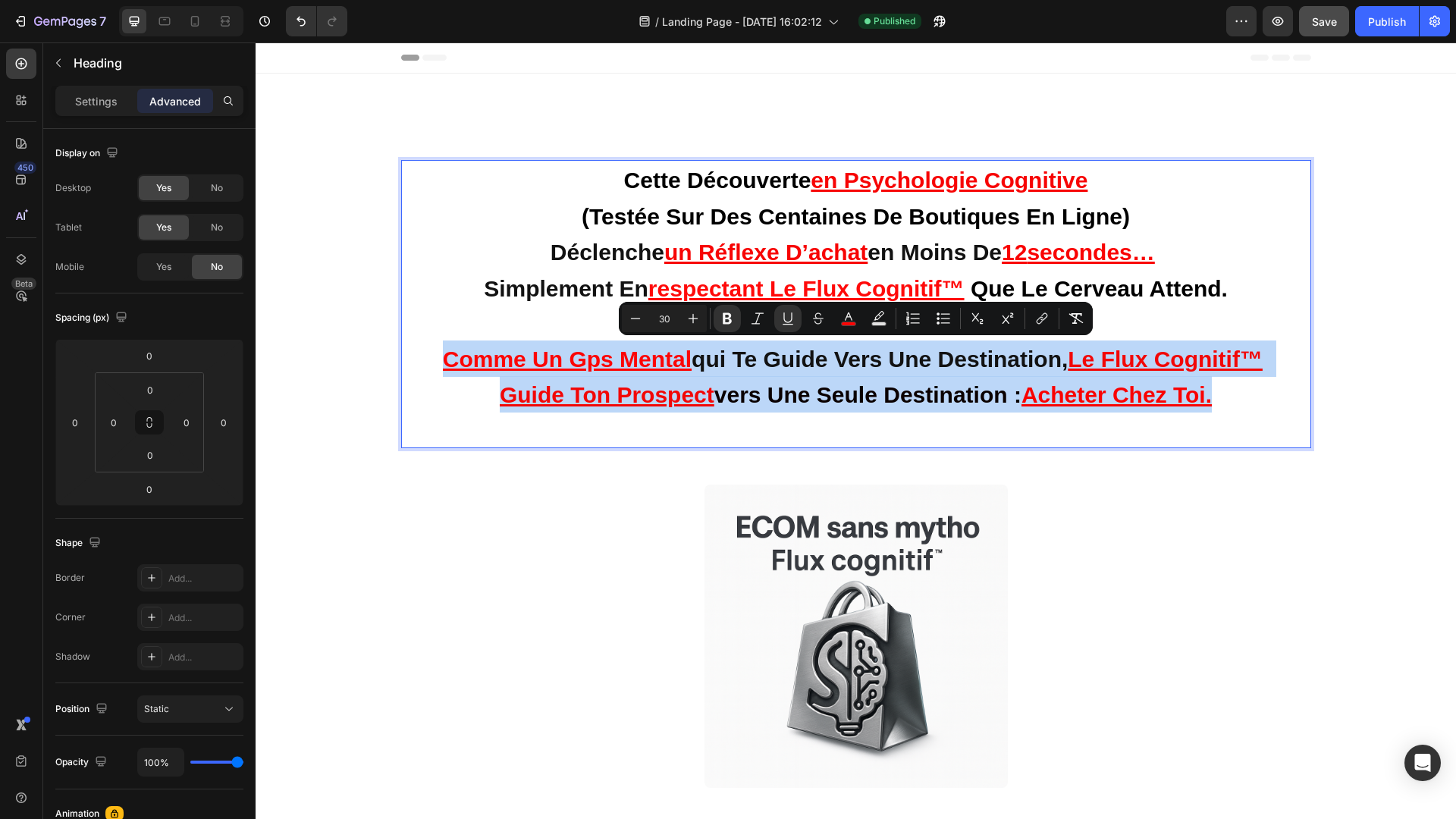
drag, startPoint x: 435, startPoint y: 355, endPoint x: 1219, endPoint y: 394, distance: 785.0
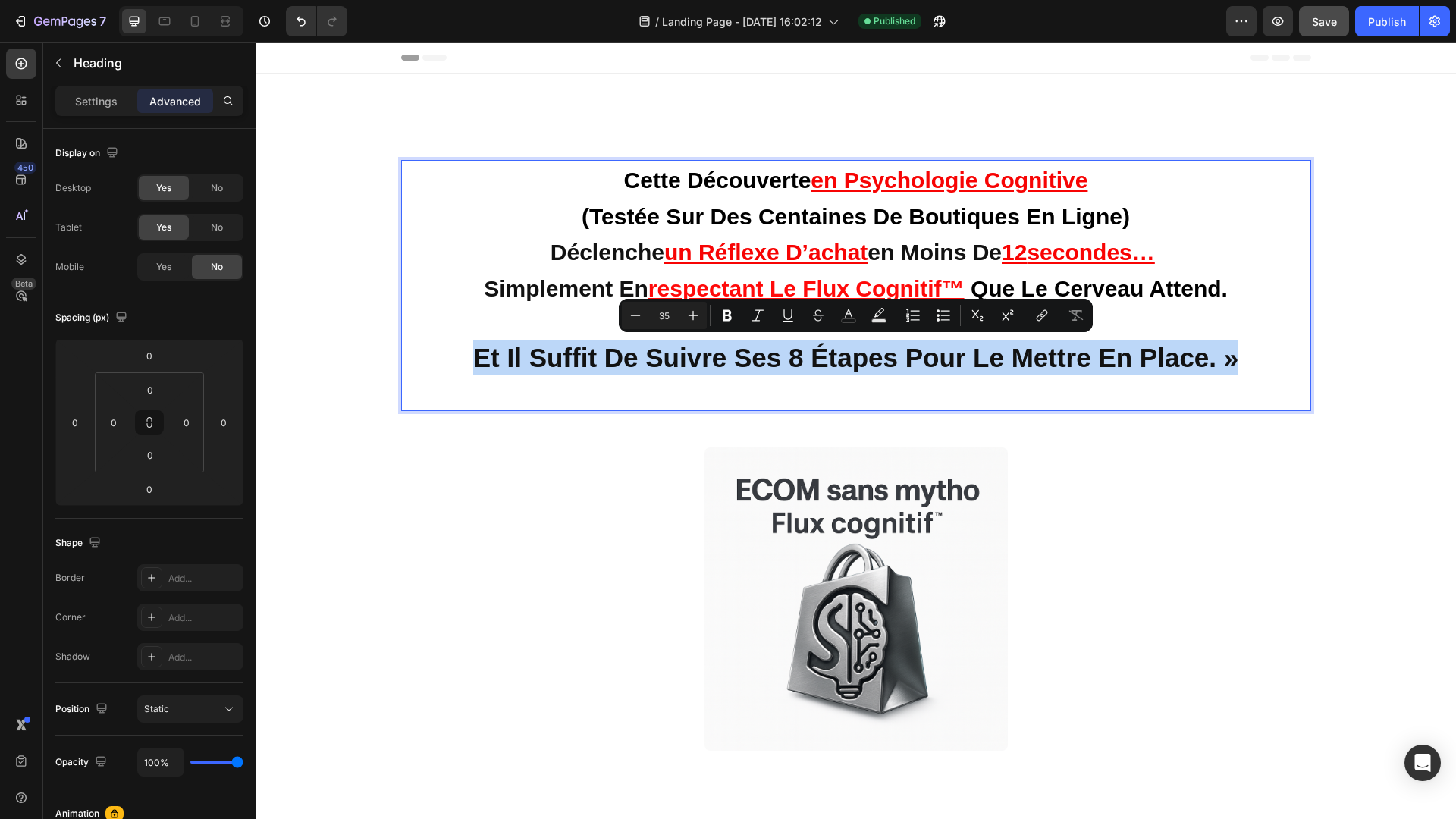
drag, startPoint x: 1242, startPoint y: 355, endPoint x: 479, endPoint y: 360, distance: 763.0
click at [479, 360] on p "cette découverte en psychologie cognitive (testée sur des centaines de boutique…" at bounding box center [856, 286] width 892 height 248
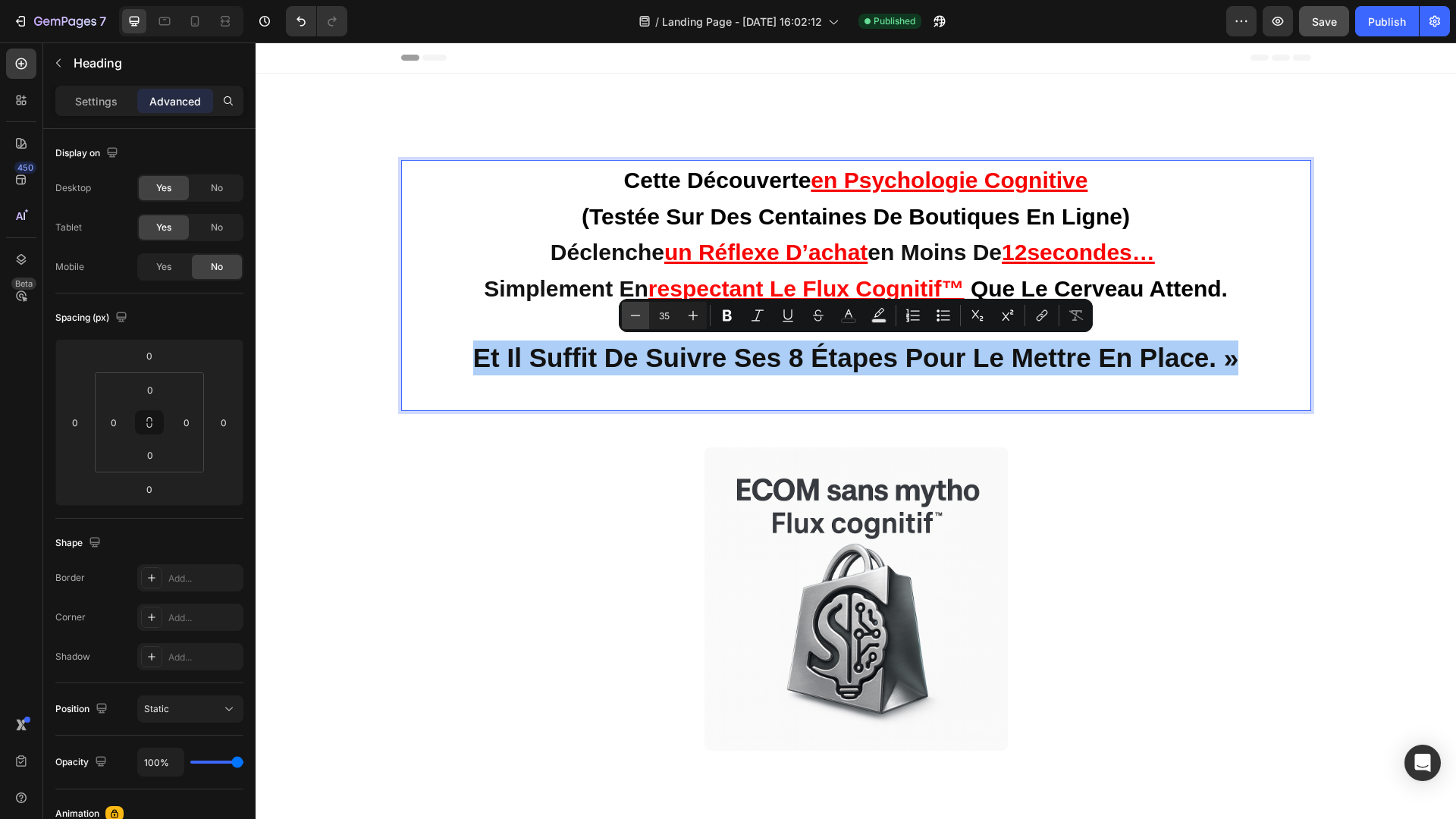
click at [637, 318] on icon "Editor contextual toolbar" at bounding box center [635, 315] width 15 height 15
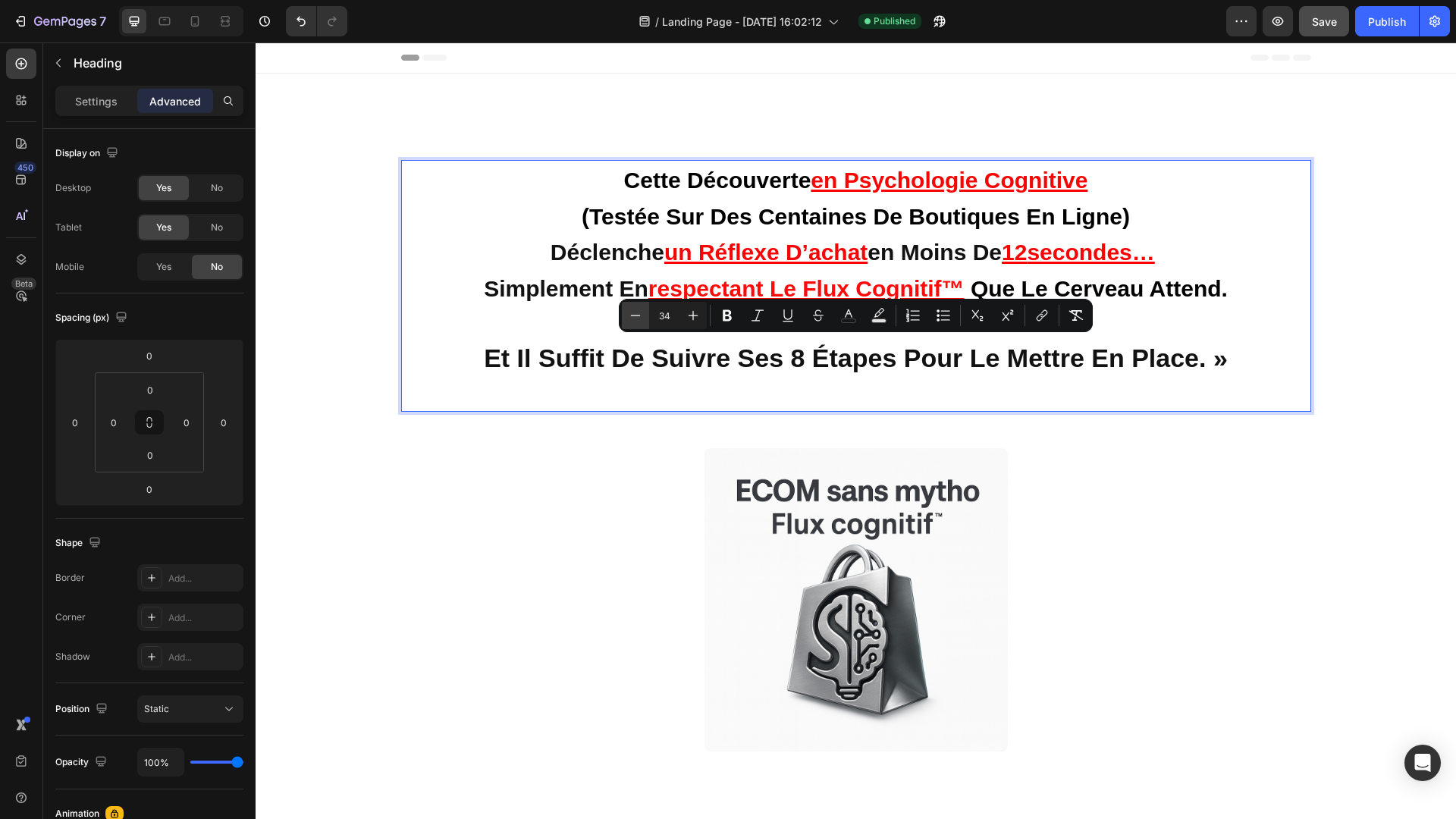
click at [637, 318] on icon "Editor contextual toolbar" at bounding box center [635, 315] width 15 height 15
type input "30"
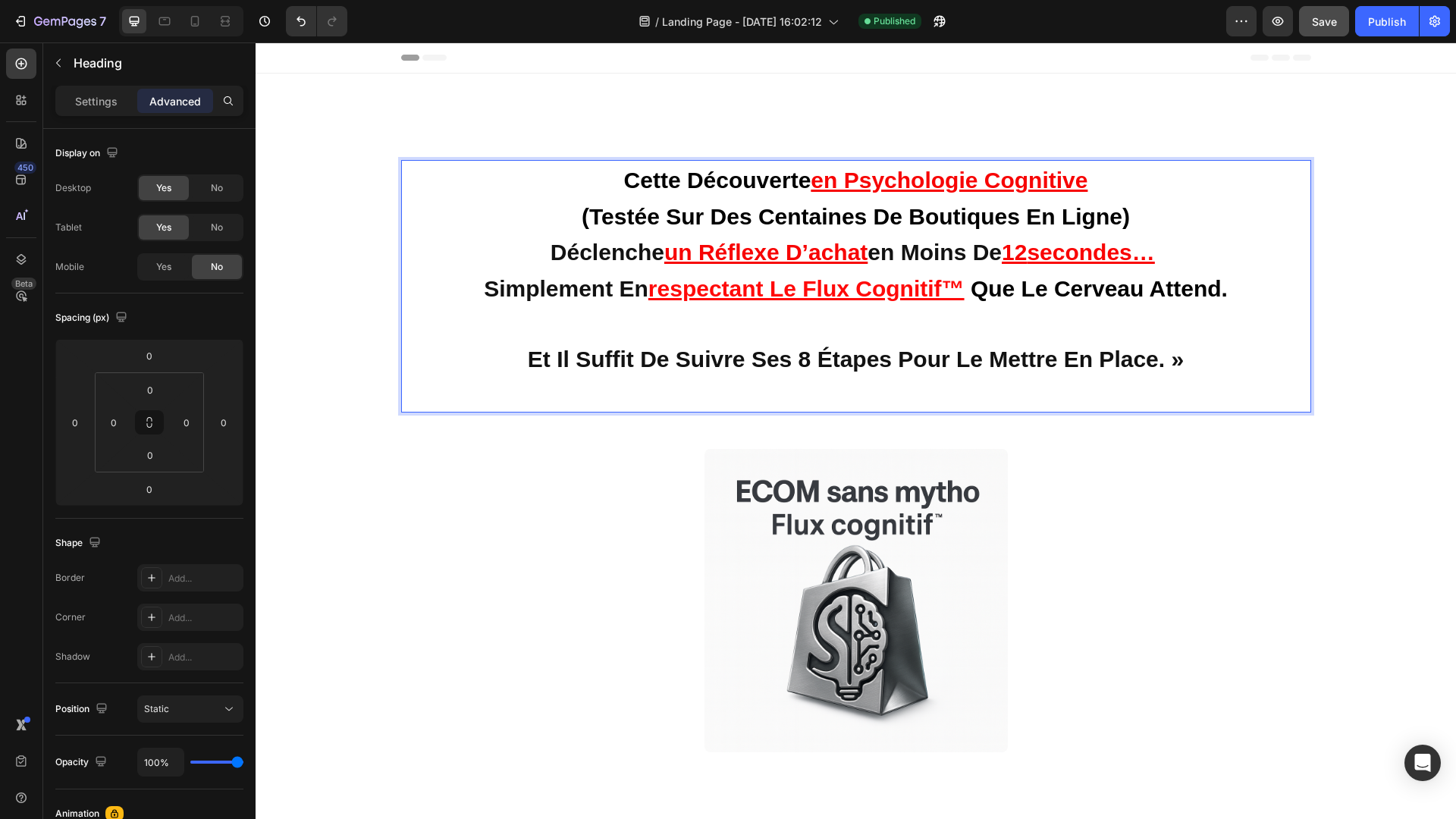
click at [558, 262] on strong "déclenche" at bounding box center [607, 252] width 114 height 25
click at [593, 248] on strong "déclenche" at bounding box center [607, 252] width 114 height 25
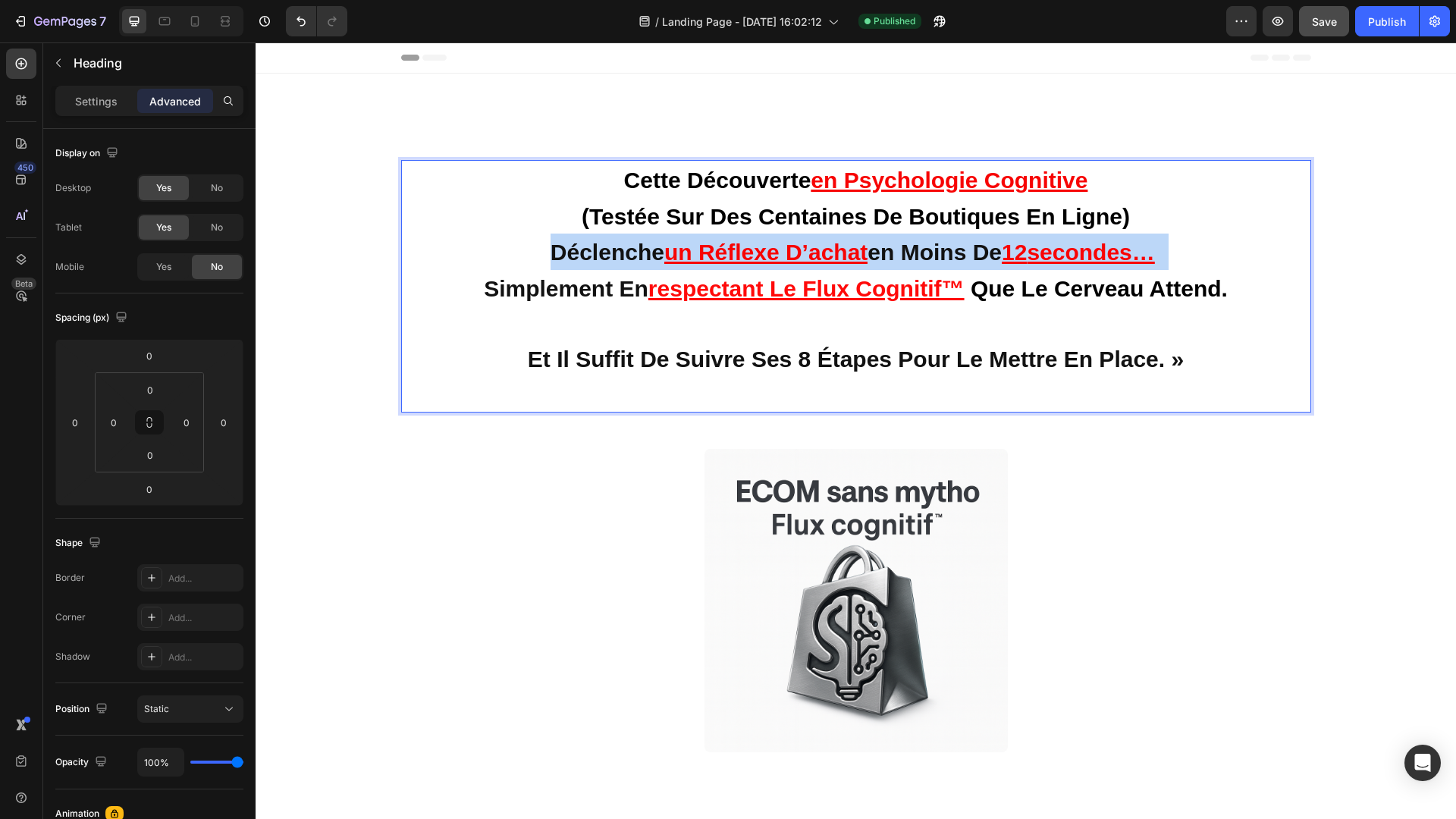
click at [593, 248] on strong "déclenche" at bounding box center [607, 252] width 114 height 25
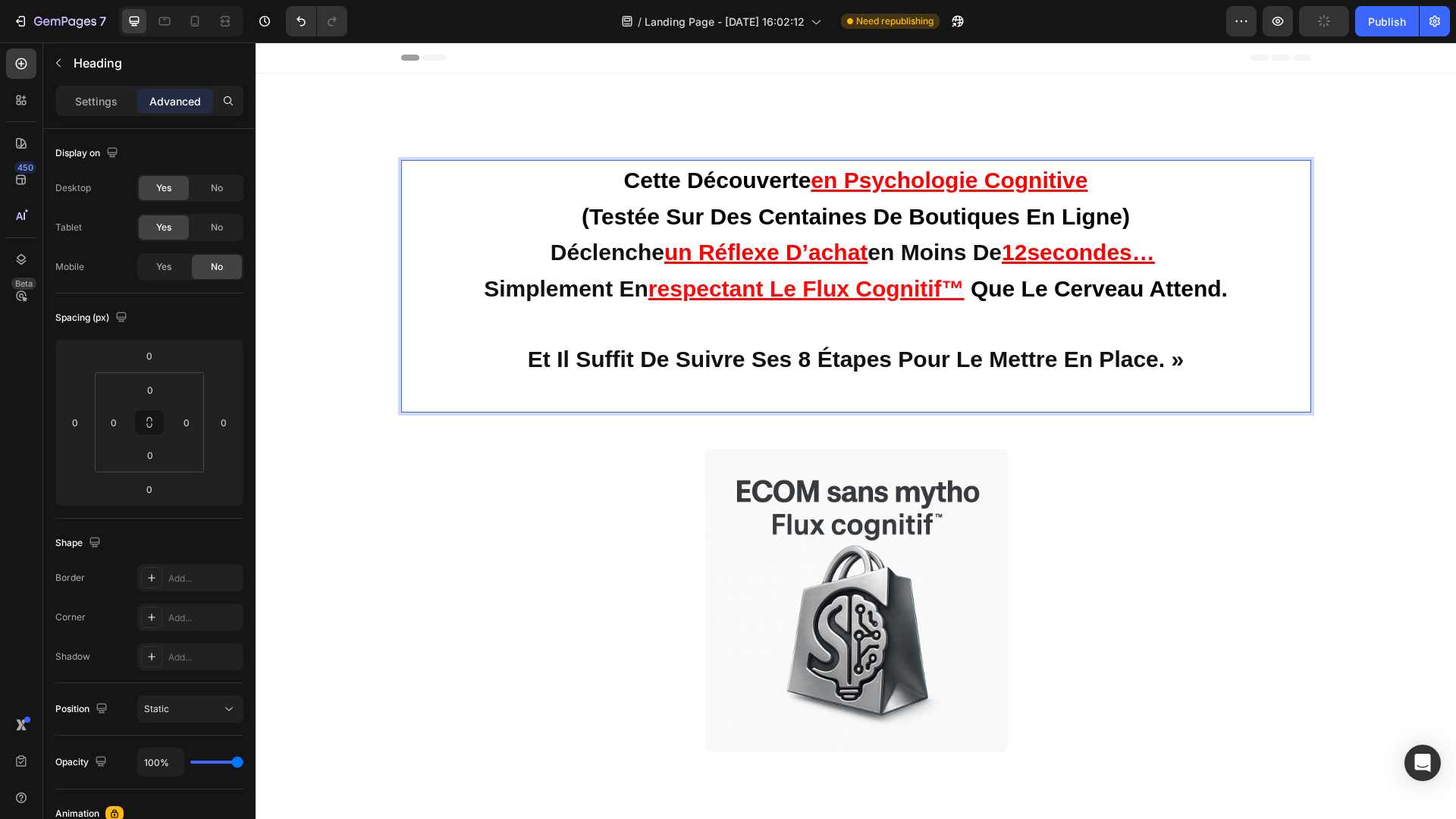
click at [689, 355] on span "et il suffit de suivre ses 8 étapes pour le mettre en place. »" at bounding box center [856, 359] width 656 height 25
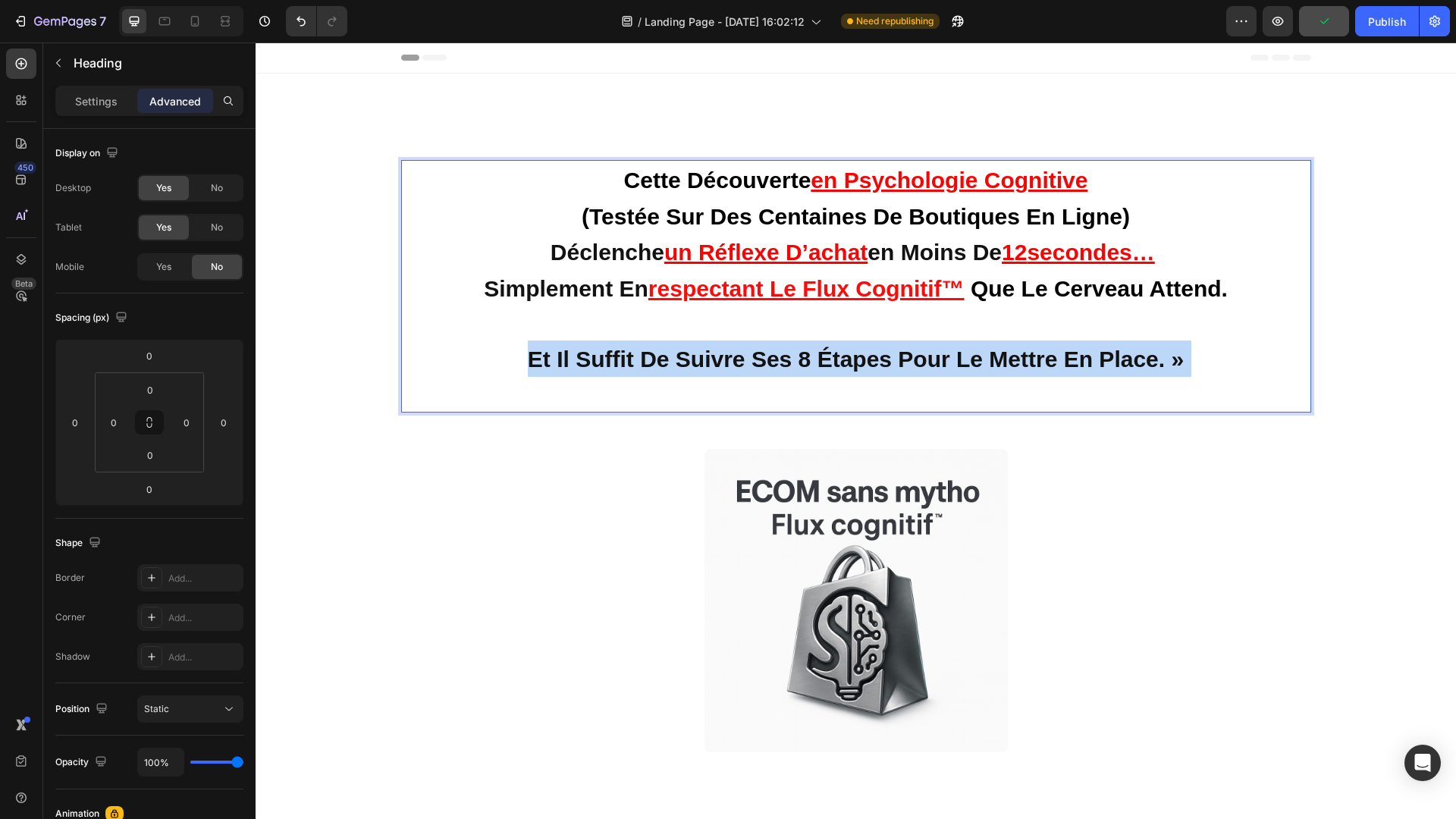
click at [689, 355] on span "et il suffit de suivre ses 8 étapes pour le mettre en place. »" at bounding box center [856, 359] width 656 height 25
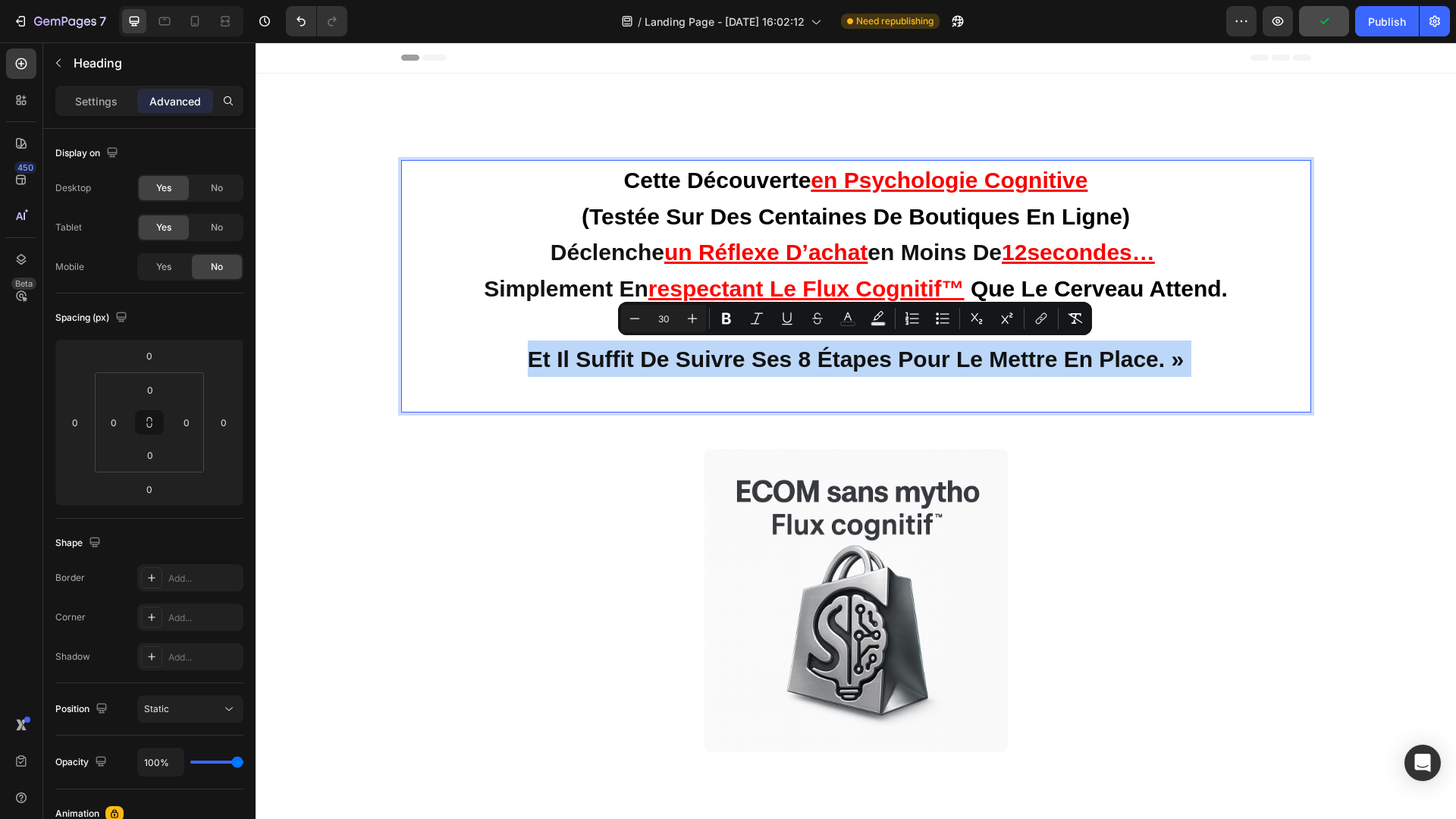
click at [689, 355] on span "et il suffit de suivre ses 8 étapes pour le mettre en place. »" at bounding box center [856, 359] width 656 height 25
click at [1206, 355] on p "cette découverte en psychologie cognitive (testée sur des centaines de boutique…" at bounding box center [856, 286] width 892 height 249
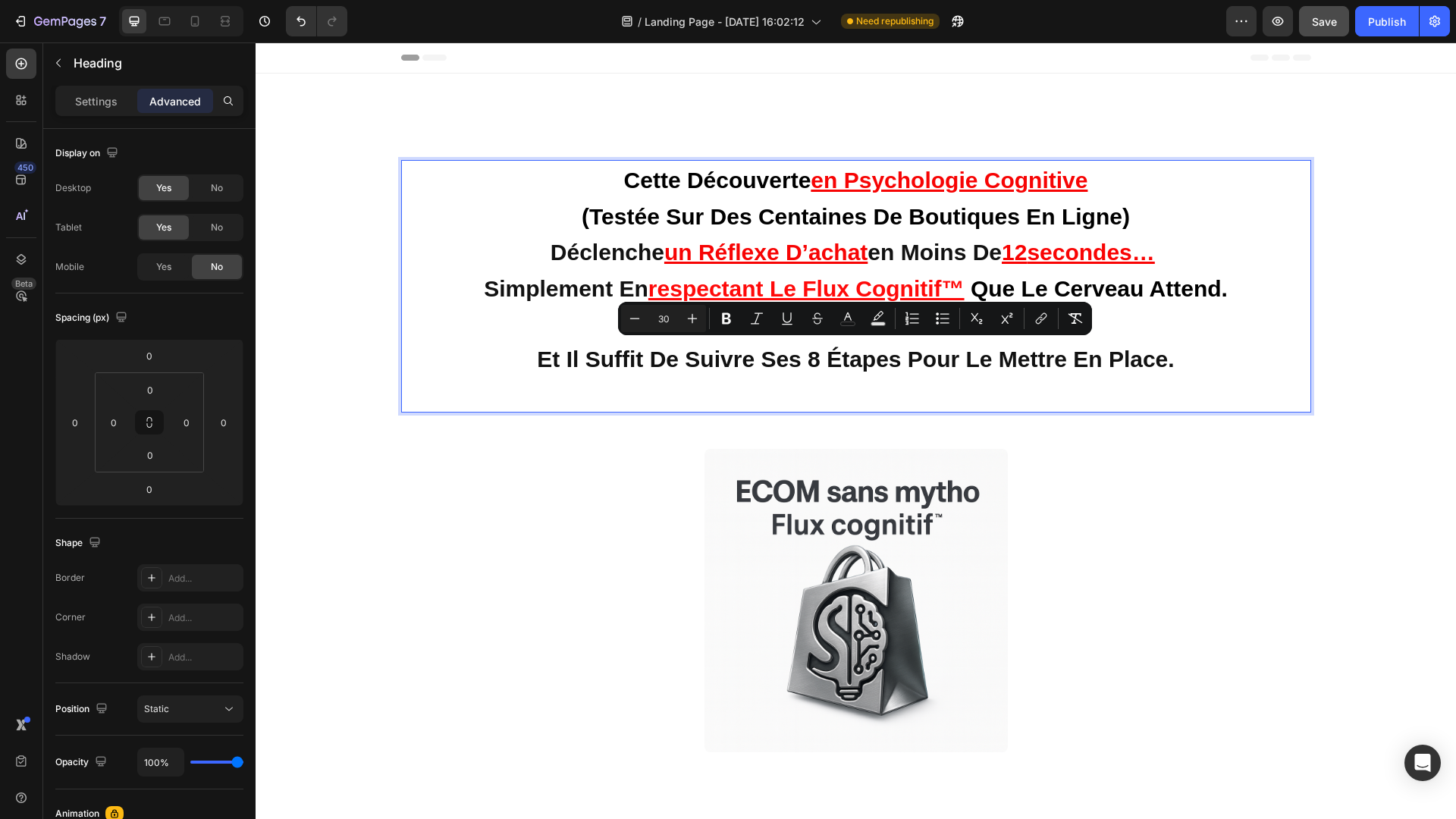
drag, startPoint x: 1197, startPoint y: 357, endPoint x: 537, endPoint y: 369, distance: 660.1
click at [537, 369] on p "cette découverte en psychologie cognitive (testée sur des centaines de boutique…" at bounding box center [856, 286] width 892 height 249
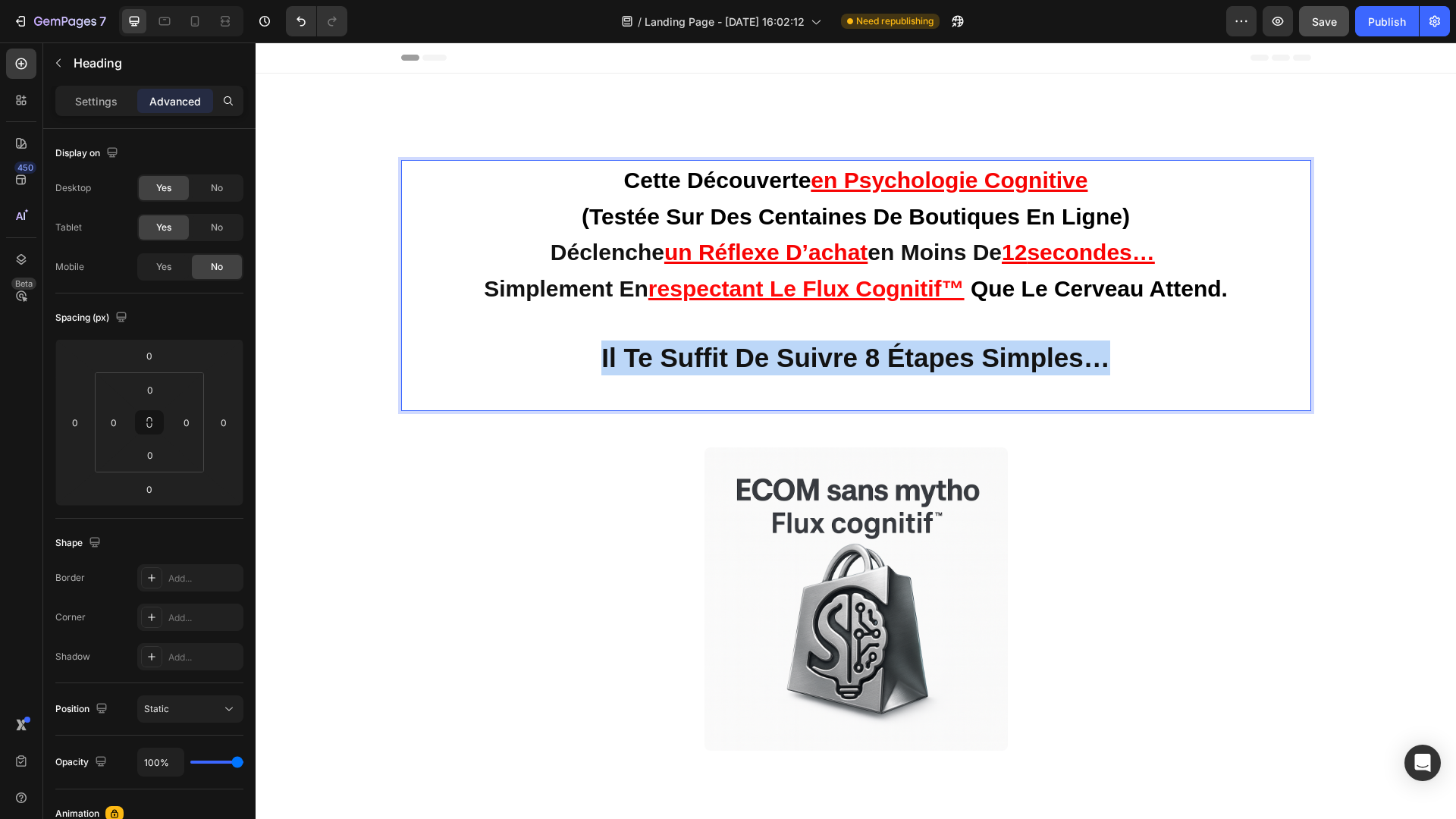
drag, startPoint x: 1106, startPoint y: 351, endPoint x: 594, endPoint y: 355, distance: 512.0
click at [594, 355] on p "cette découverte en psychologie cognitive (testée sur des centaines de boutique…" at bounding box center [856, 286] width 892 height 248
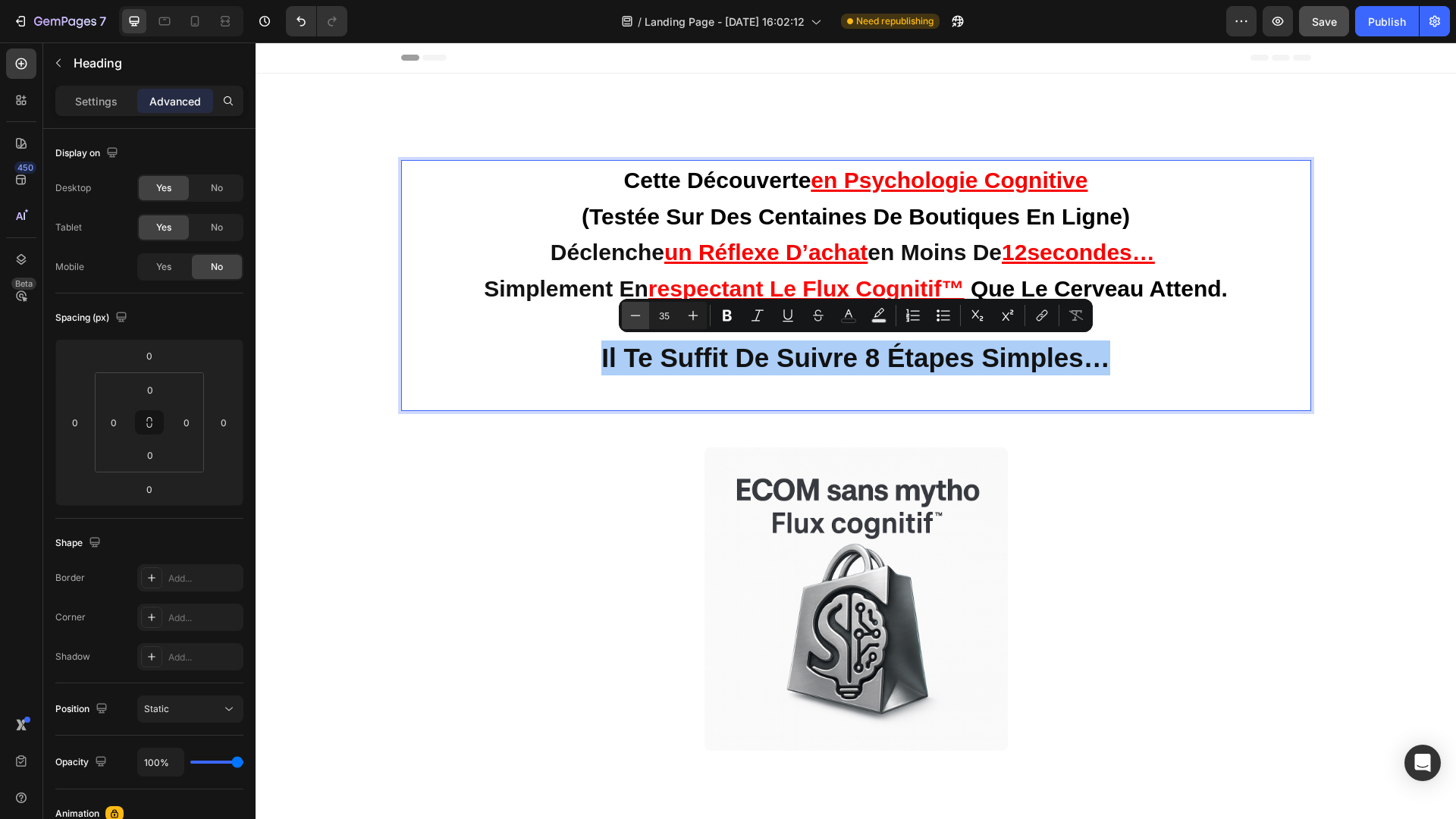
click at [647, 315] on button "Minus" at bounding box center [635, 315] width 27 height 27
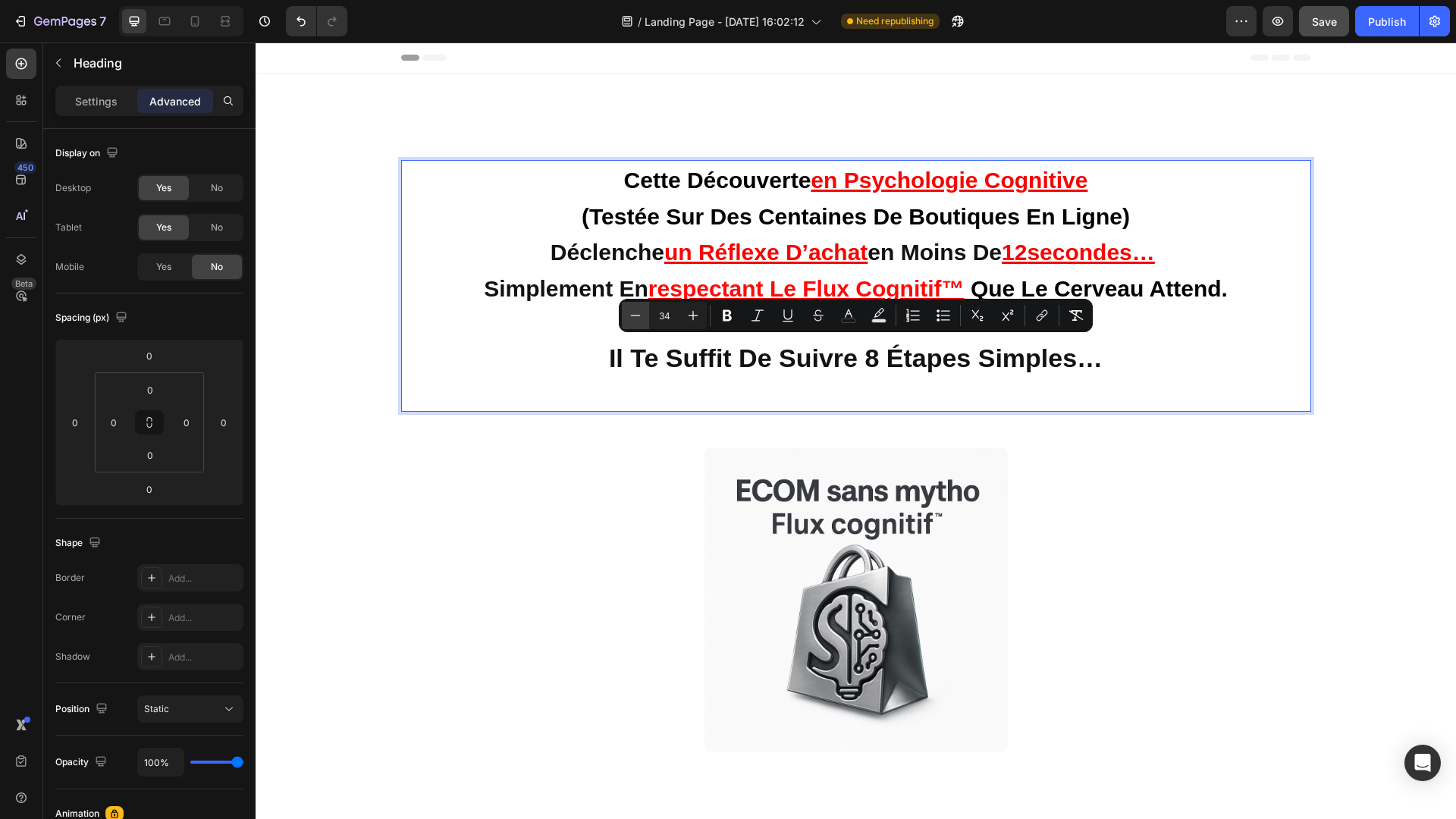
click at [647, 315] on button "Minus" at bounding box center [635, 315] width 27 height 27
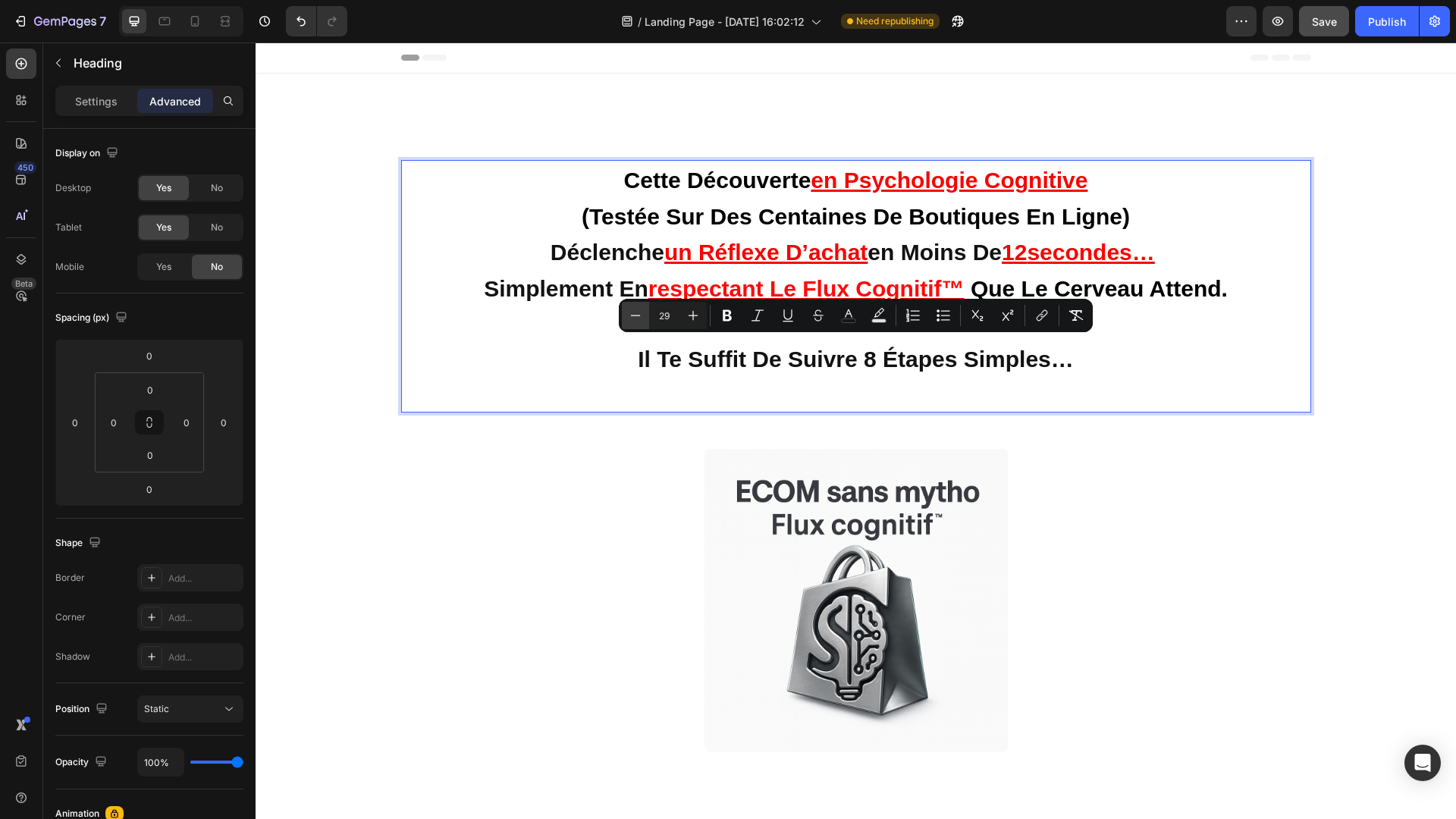
click at [647, 315] on button "Minus" at bounding box center [635, 315] width 27 height 27
click at [694, 318] on icon "Editor contextual toolbar" at bounding box center [693, 315] width 15 height 15
click at [686, 322] on icon "Editor contextual toolbar" at bounding box center [693, 315] width 15 height 15
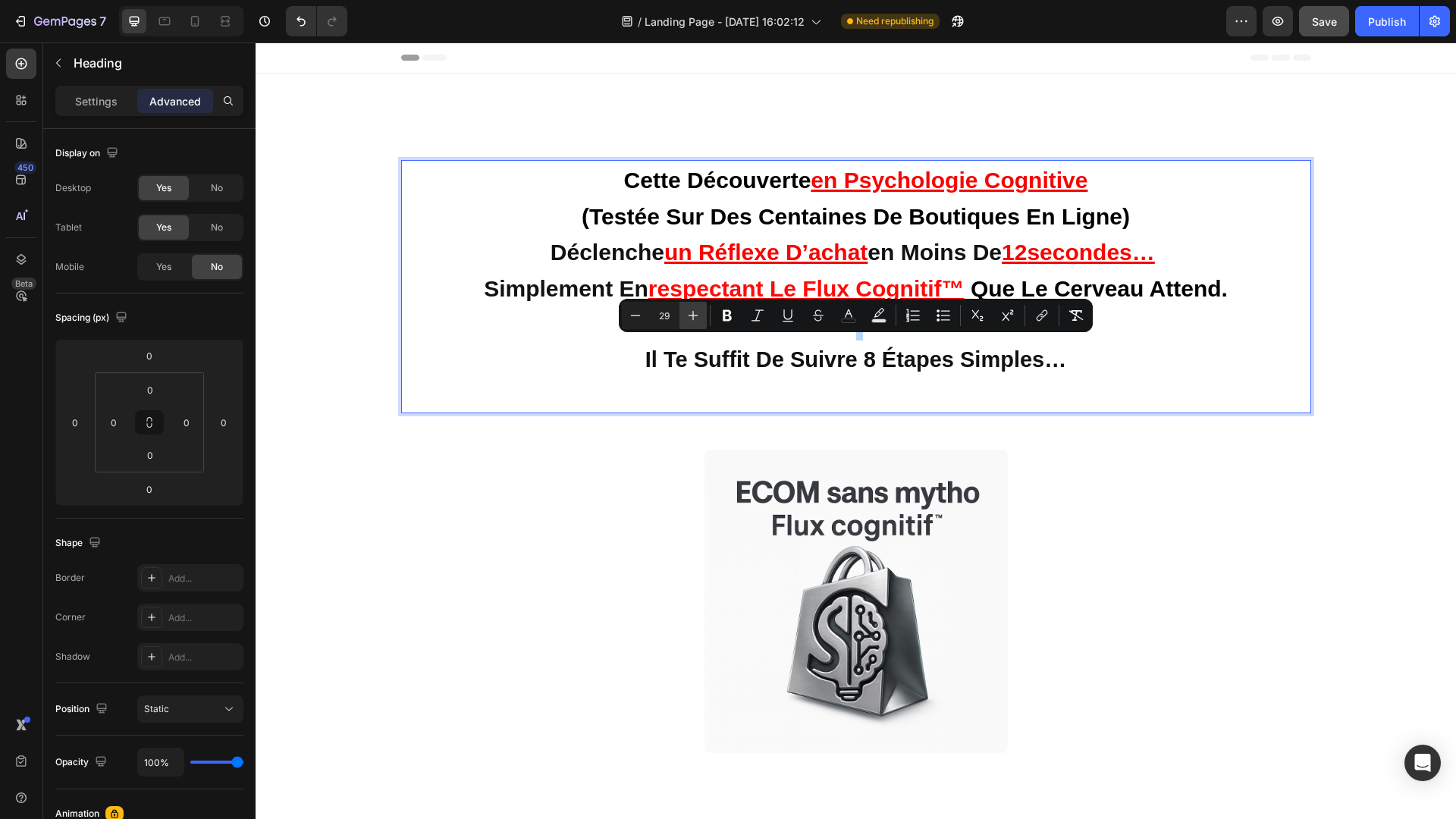
type input "30"
click at [1107, 350] on p "cette découverte en psychologie cognitive (testée sur des centaines de boutique…" at bounding box center [856, 286] width 892 height 249
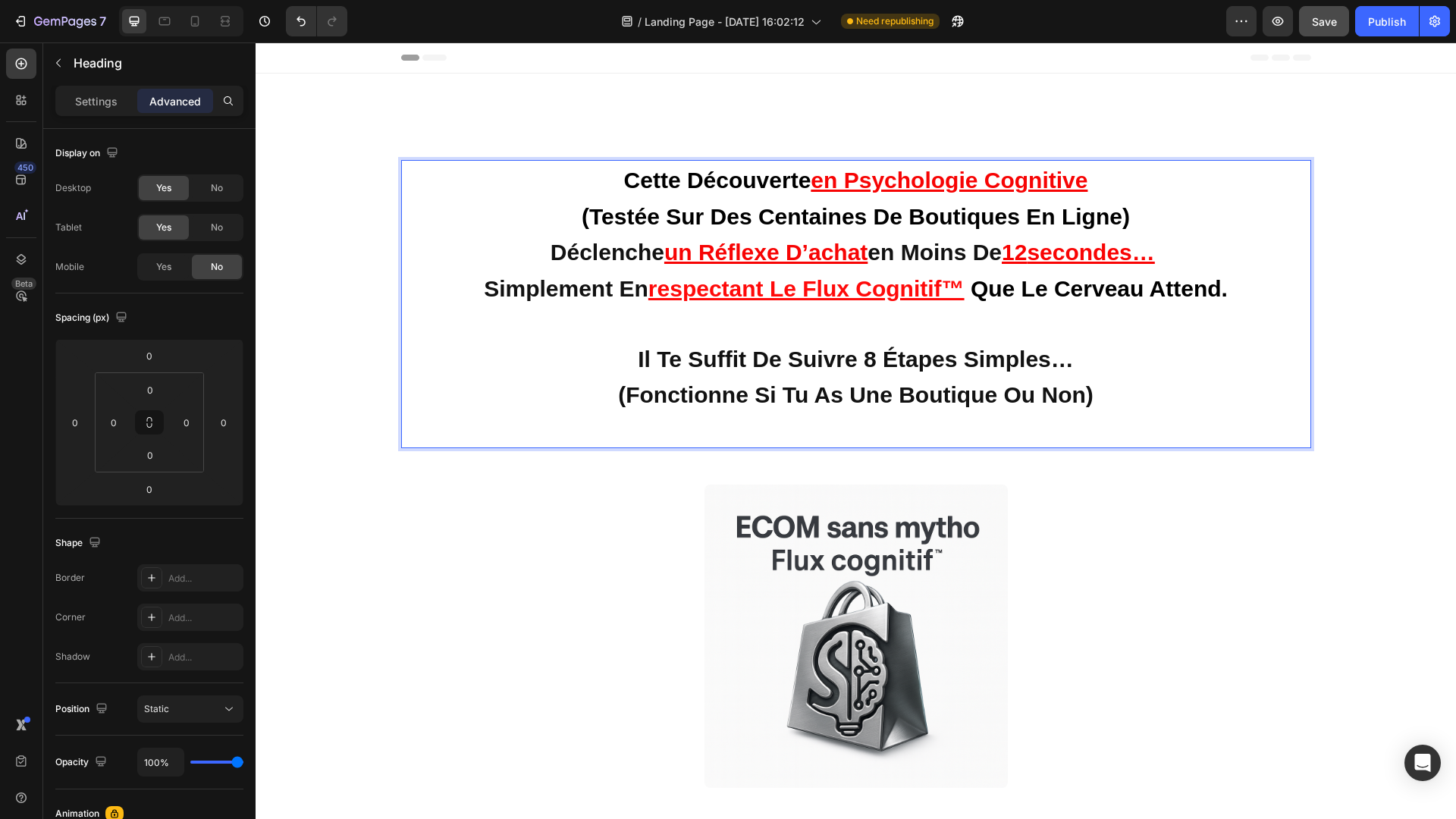
click at [1075, 353] on p "cette découverte en psychologie cognitive (testée sur des centaines de boutique…" at bounding box center [856, 304] width 892 height 285
click at [1100, 395] on p "cette découverte en psychologie cognitive (testée sur des centaines de boutique…" at bounding box center [856, 304] width 892 height 285
click at [1379, 17] on div "Publish" at bounding box center [1387, 21] width 38 height 16
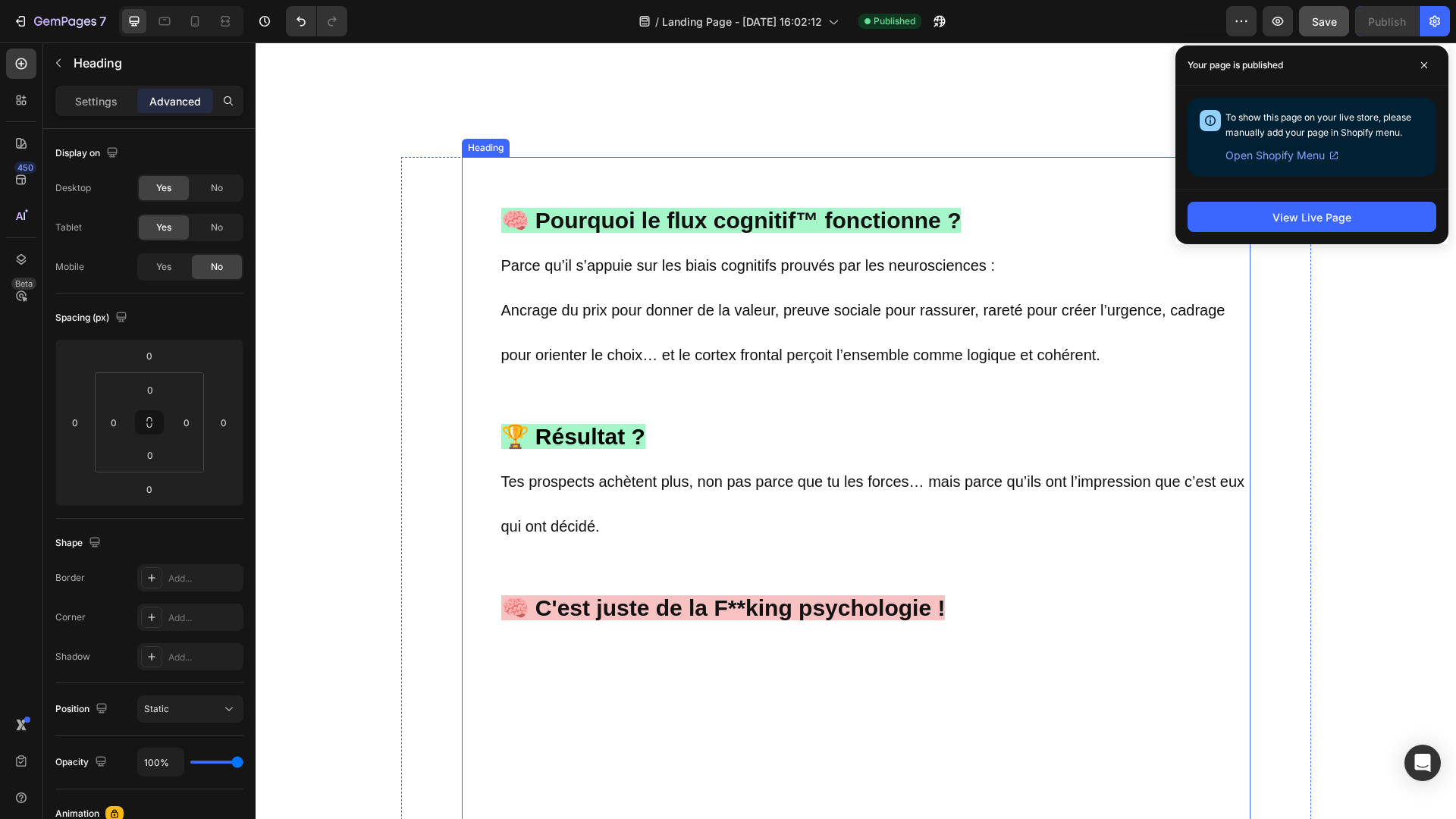
scroll to position [1423, 0]
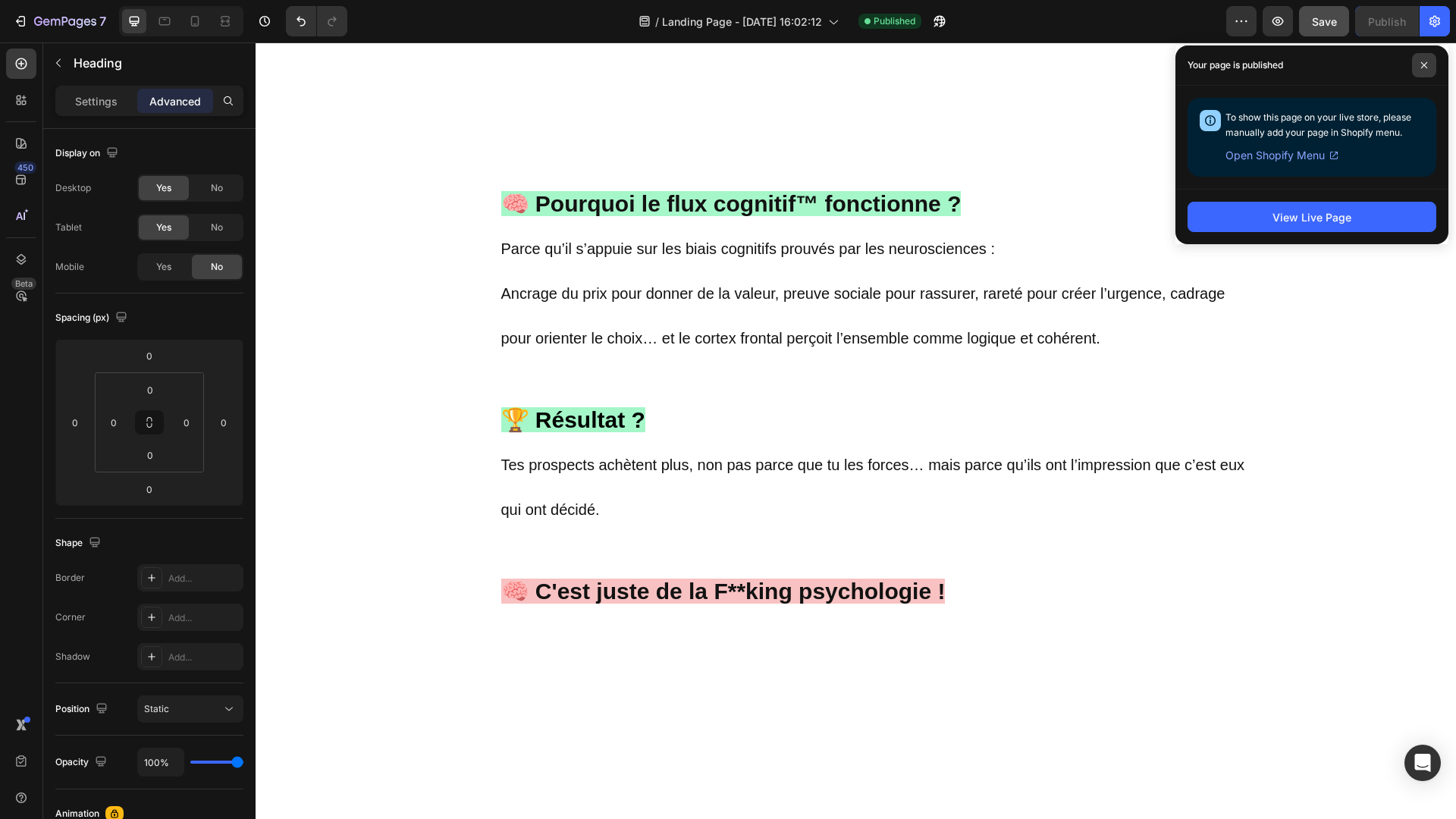
click at [1417, 60] on span at bounding box center [1424, 65] width 24 height 24
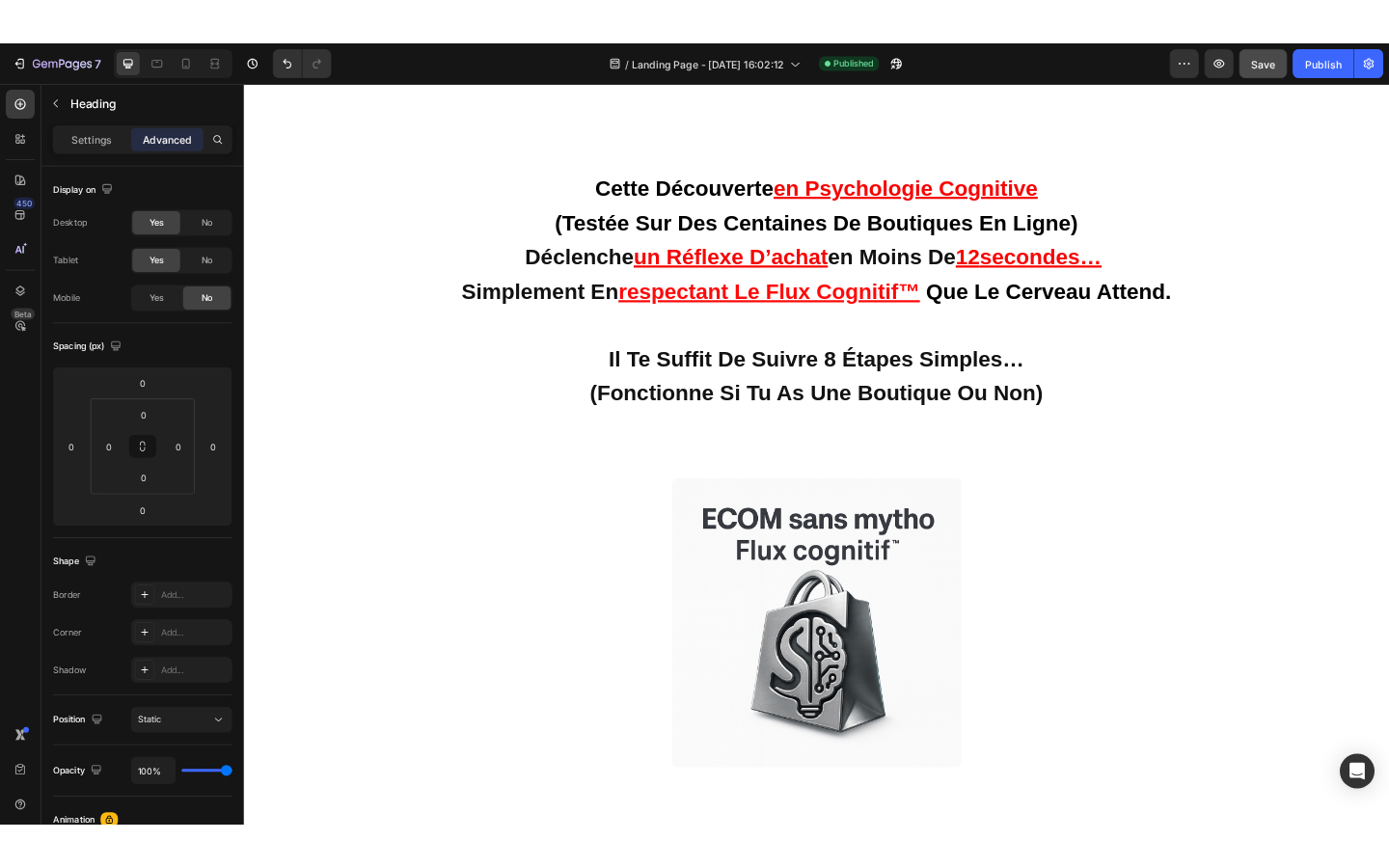
scroll to position [0, 0]
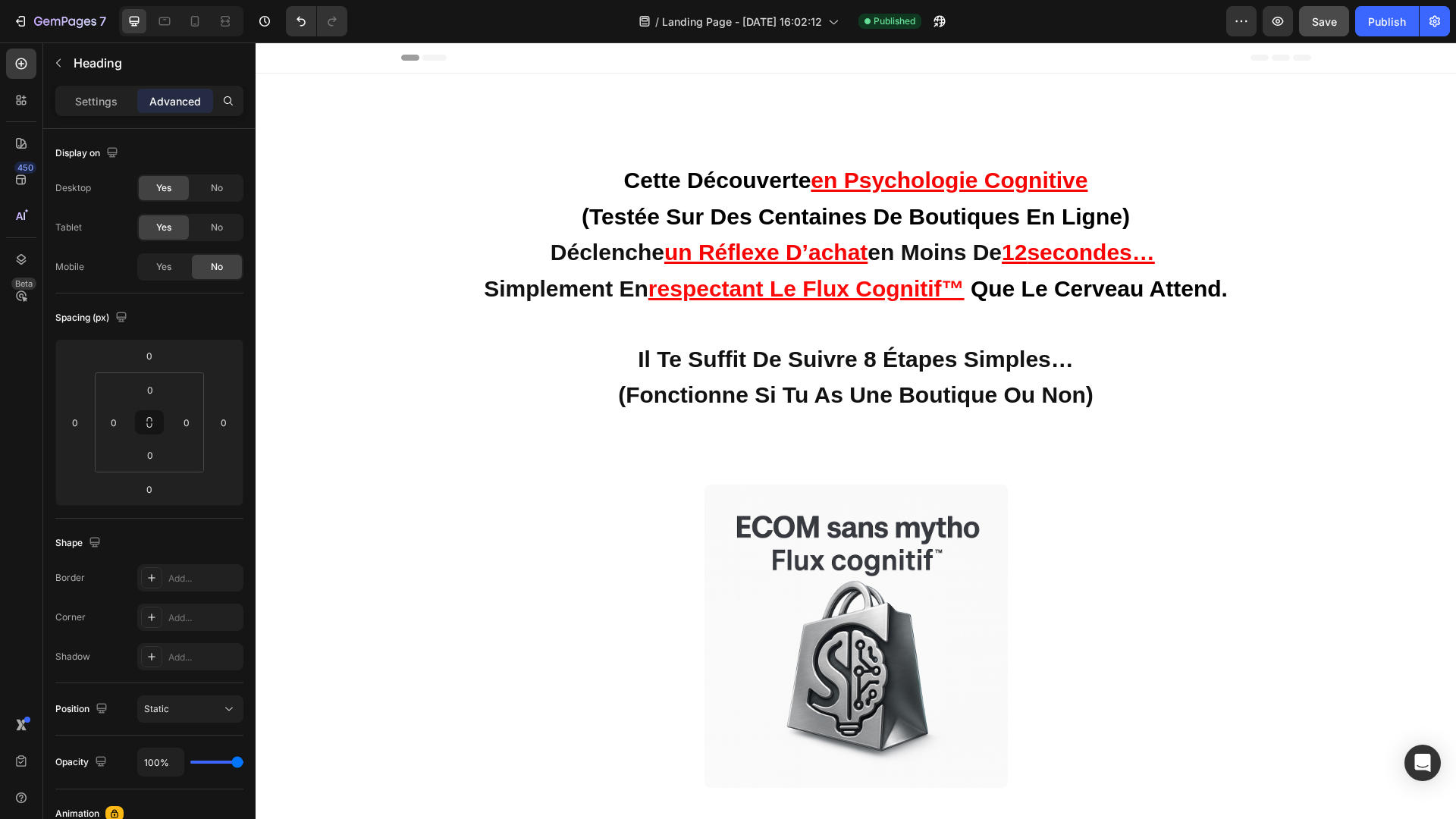
click at [1120, 377] on h2 "cette découverte en psychologie cognitive (testée sur des centaines de boutique…" at bounding box center [856, 304] width 910 height 288
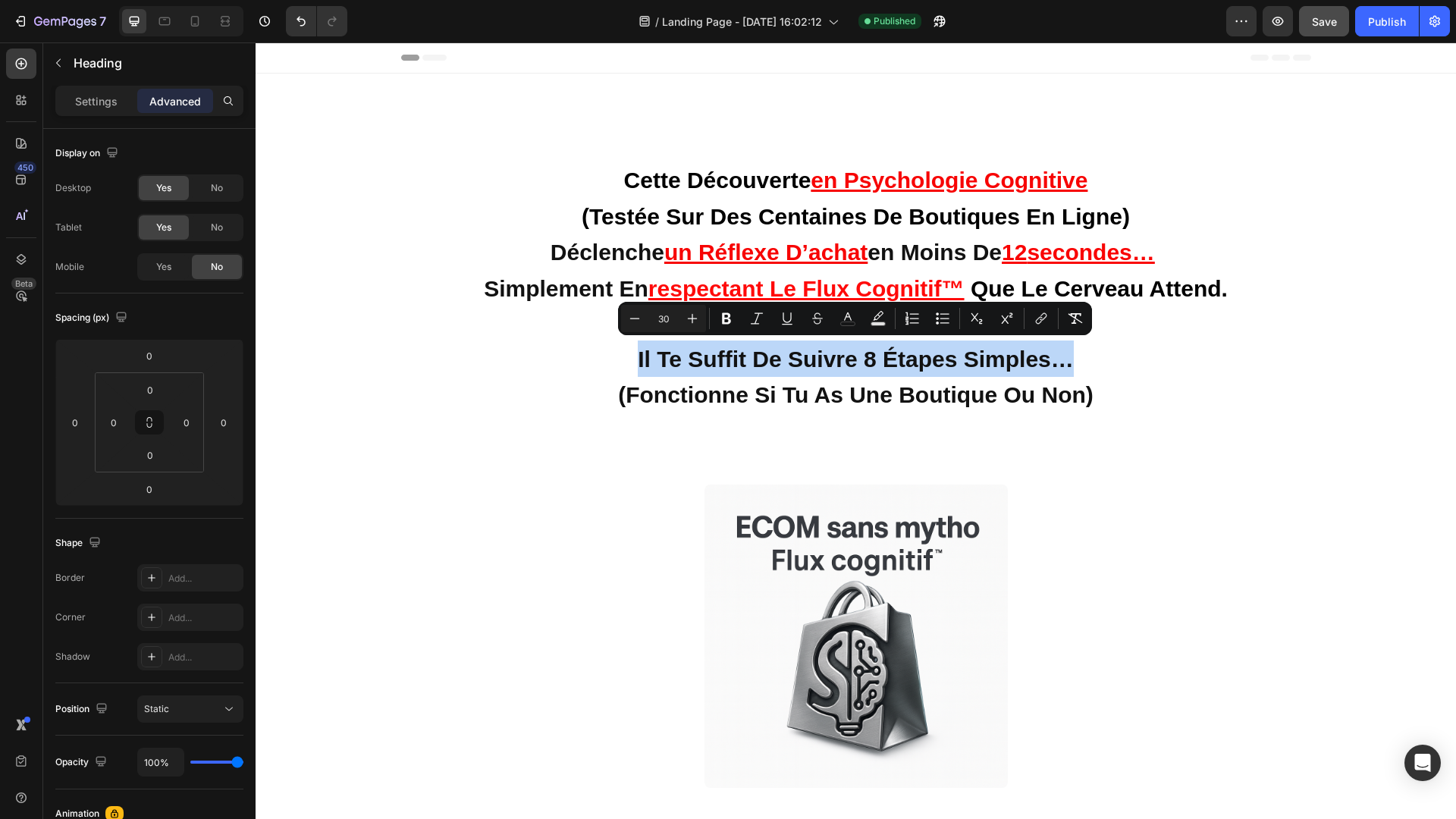
drag, startPoint x: 1076, startPoint y: 359, endPoint x: 633, endPoint y: 361, distance: 443.0
click at [633, 361] on p "cette découverte en psychologie cognitive (testée sur des centaines de boutique…" at bounding box center [856, 304] width 892 height 285
click at [791, 319] on icon "Editor contextual toolbar" at bounding box center [787, 318] width 15 height 15
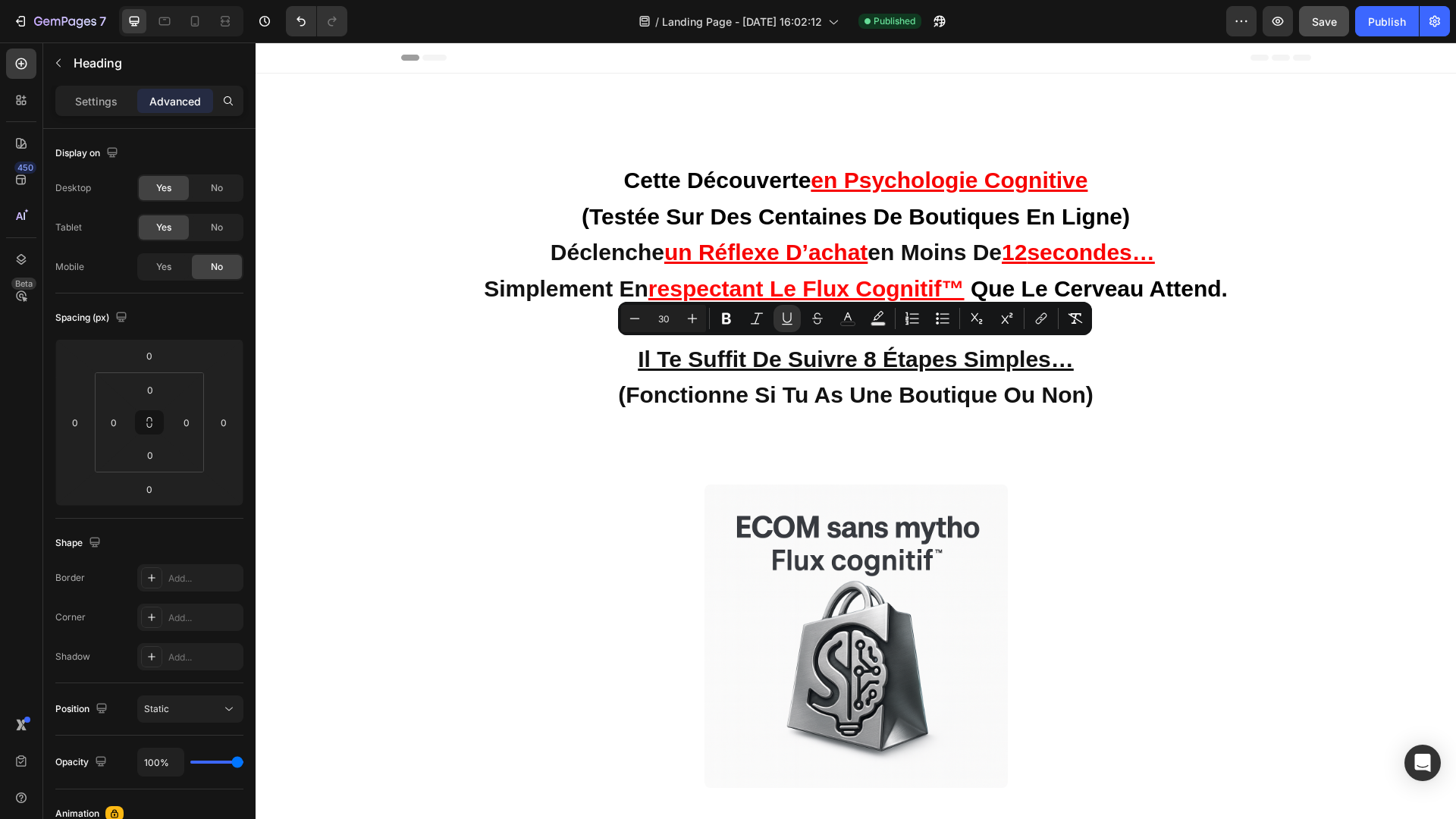
click at [1145, 369] on p "cette découverte en psychologie cognitive (testée sur des centaines de boutique…" at bounding box center [856, 304] width 892 height 285
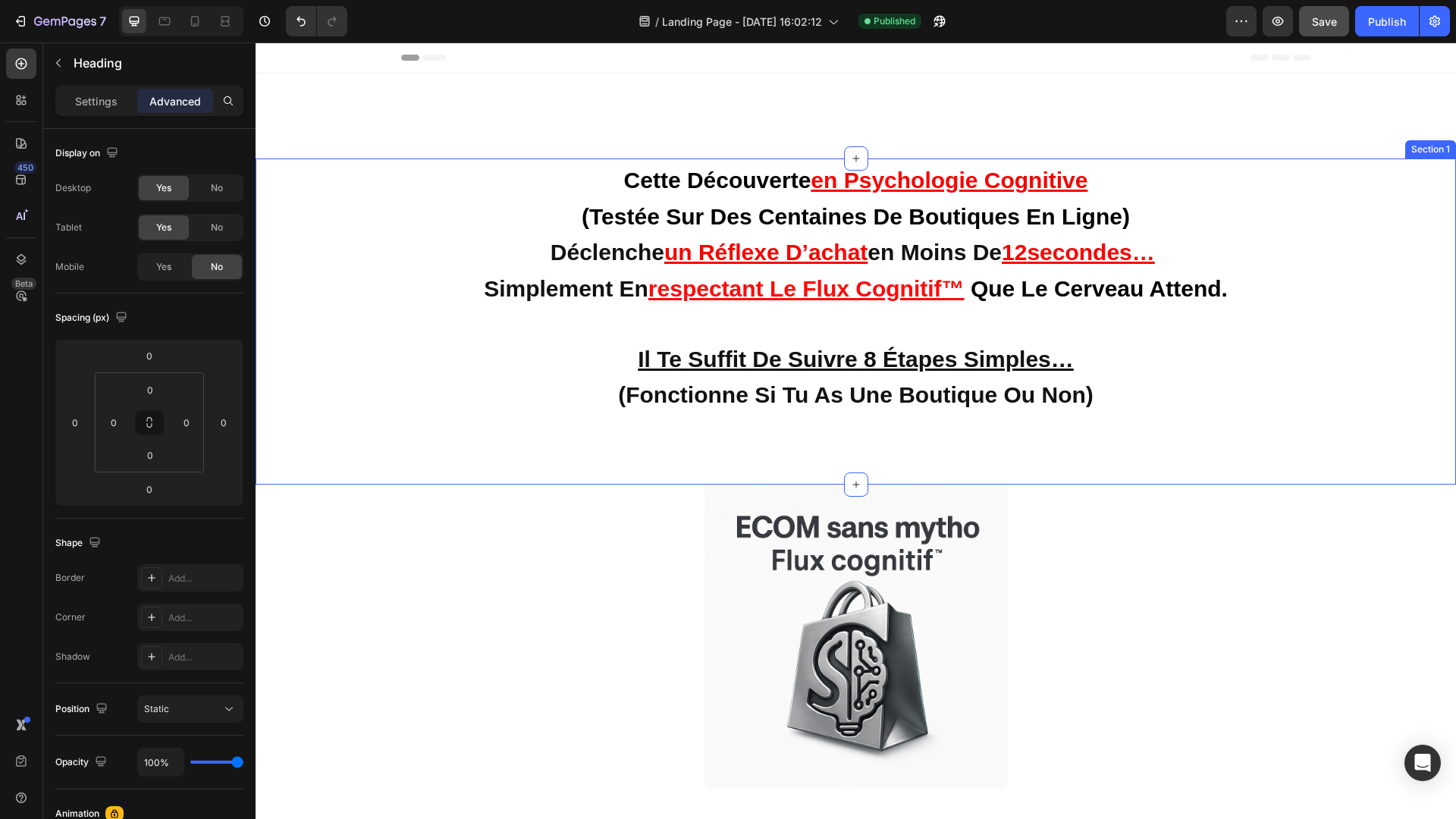
click at [1152, 450] on div "cette découverte en psychologie cognitive (testée sur des centaines de boutique…" at bounding box center [856, 310] width 1200 height 300
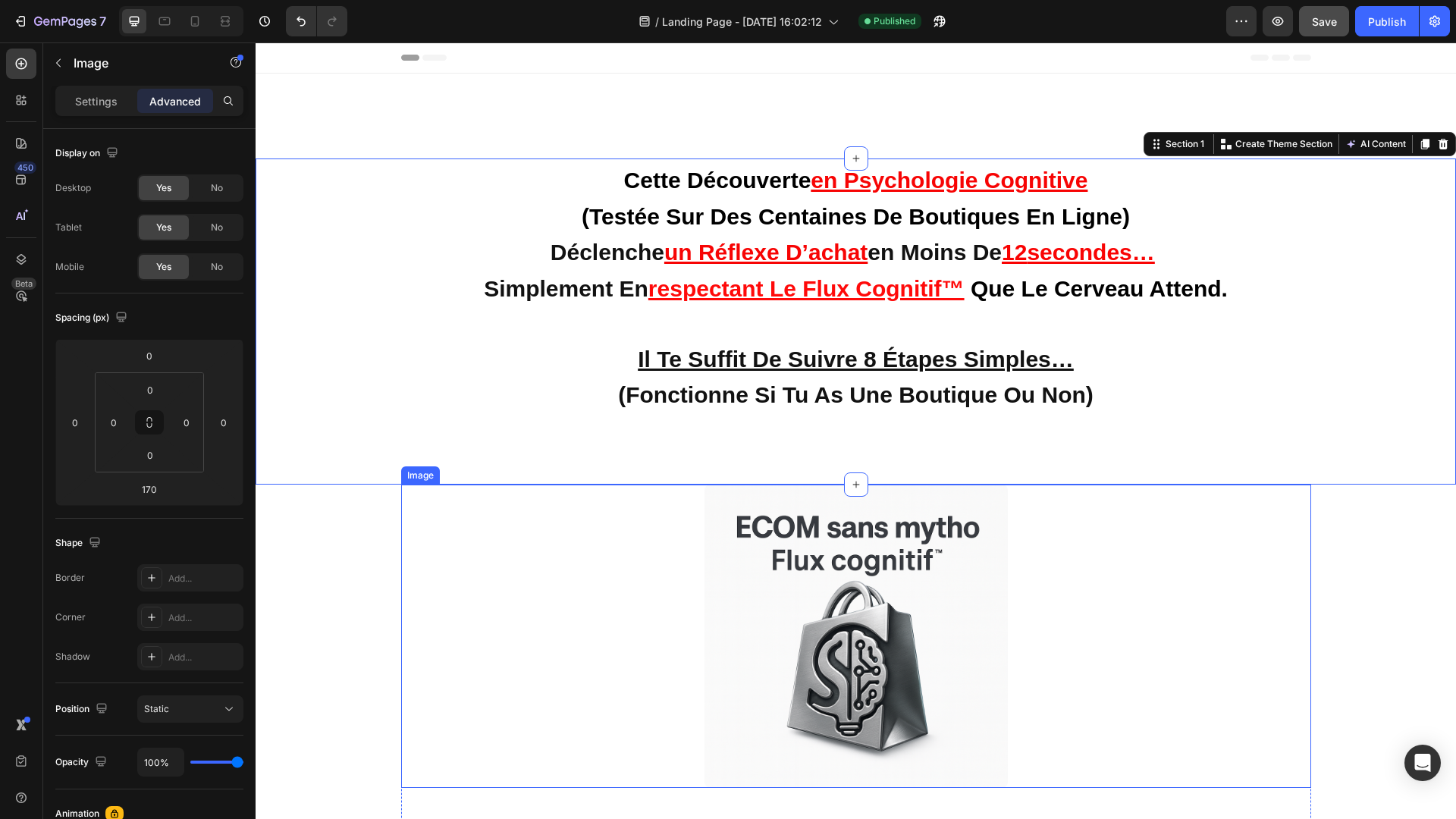
click at [1200, 610] on div at bounding box center [856, 636] width 910 height 304
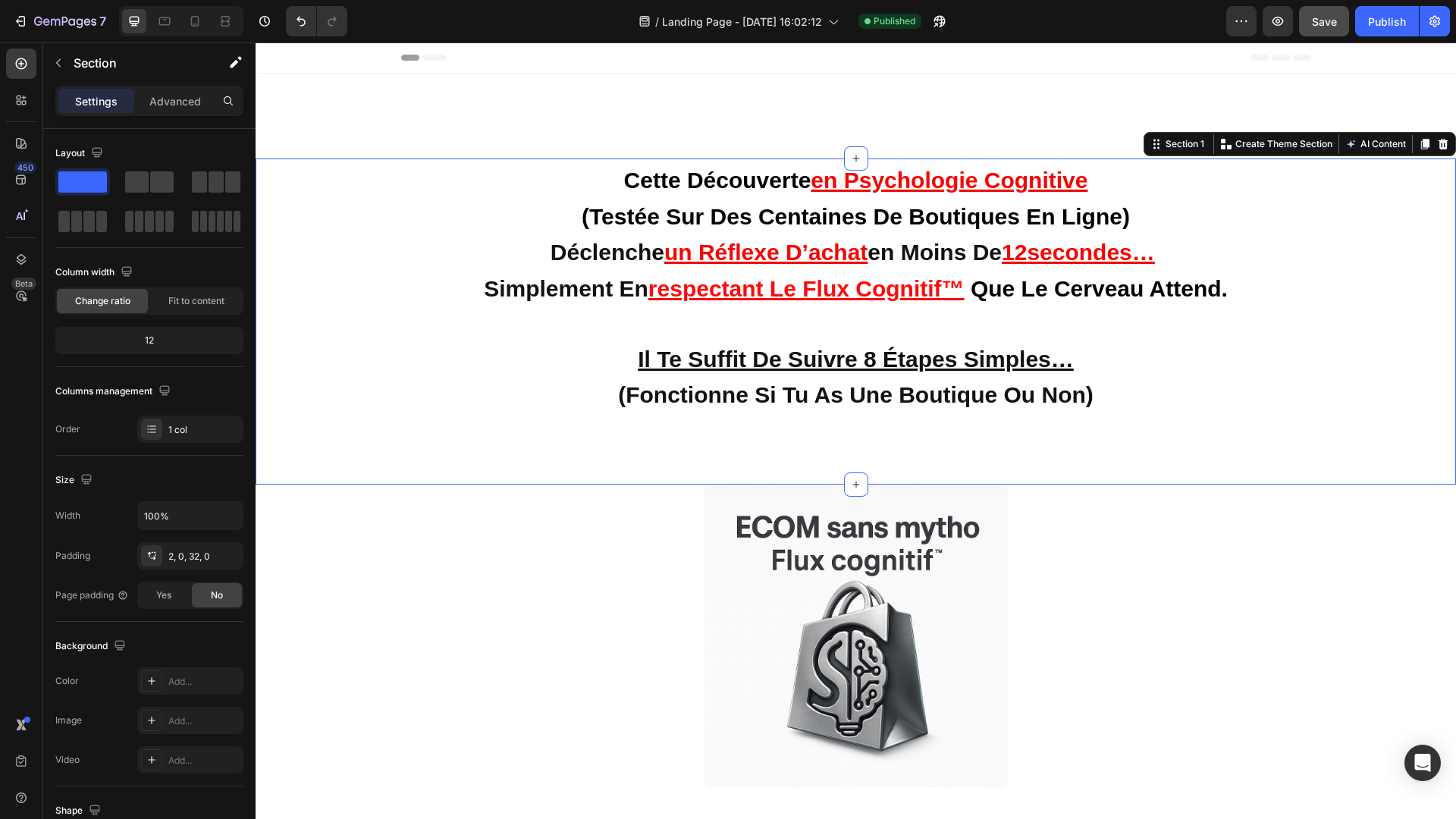
click at [1393, 450] on div "⁠⁠⁠⁠⁠⁠⁠ cette découverte en psychologie cognitive (testée sur des centaines de …" at bounding box center [856, 310] width 1200 height 300
click at [1440, 558] on div "Image JE veux rejoindre ecom sans mytho 🚀 Button Row [PERSON_NAME] ([GEOGRAPHIC…" at bounding box center [856, 758] width 1200 height 546
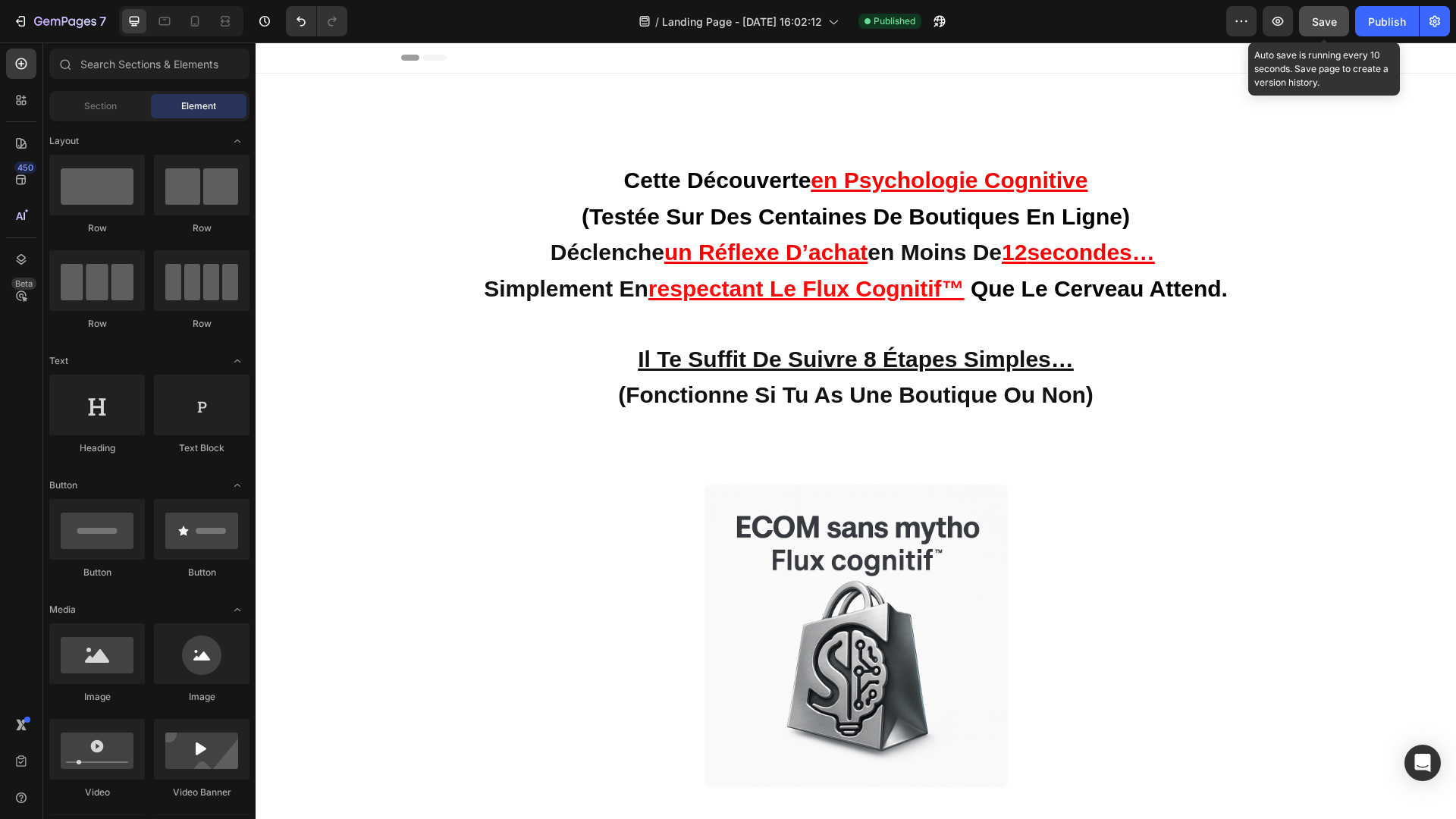
click at [1320, 34] on button "Save" at bounding box center [1324, 21] width 50 height 31
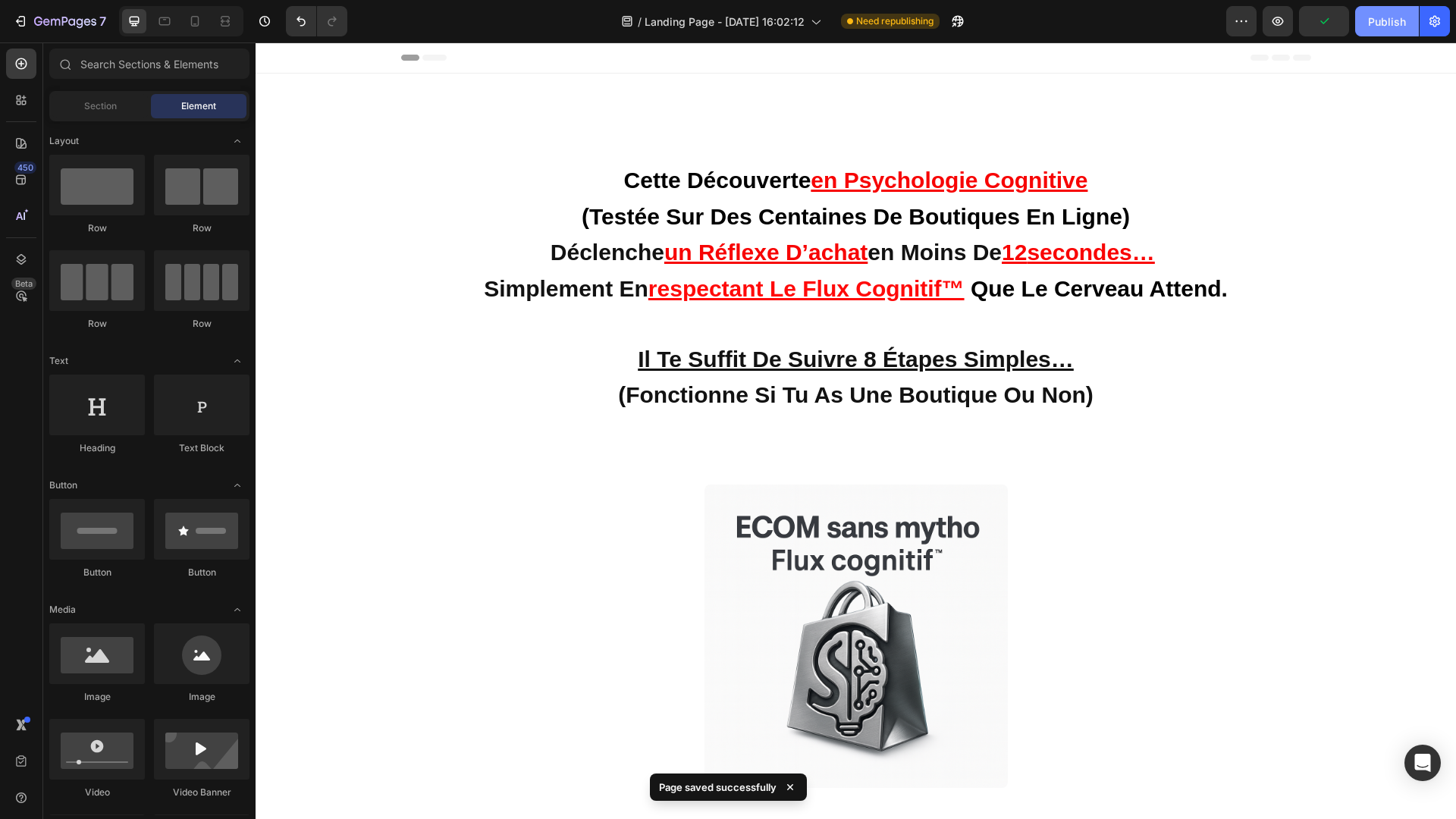
click at [1376, 27] on div "Publish" at bounding box center [1387, 21] width 38 height 16
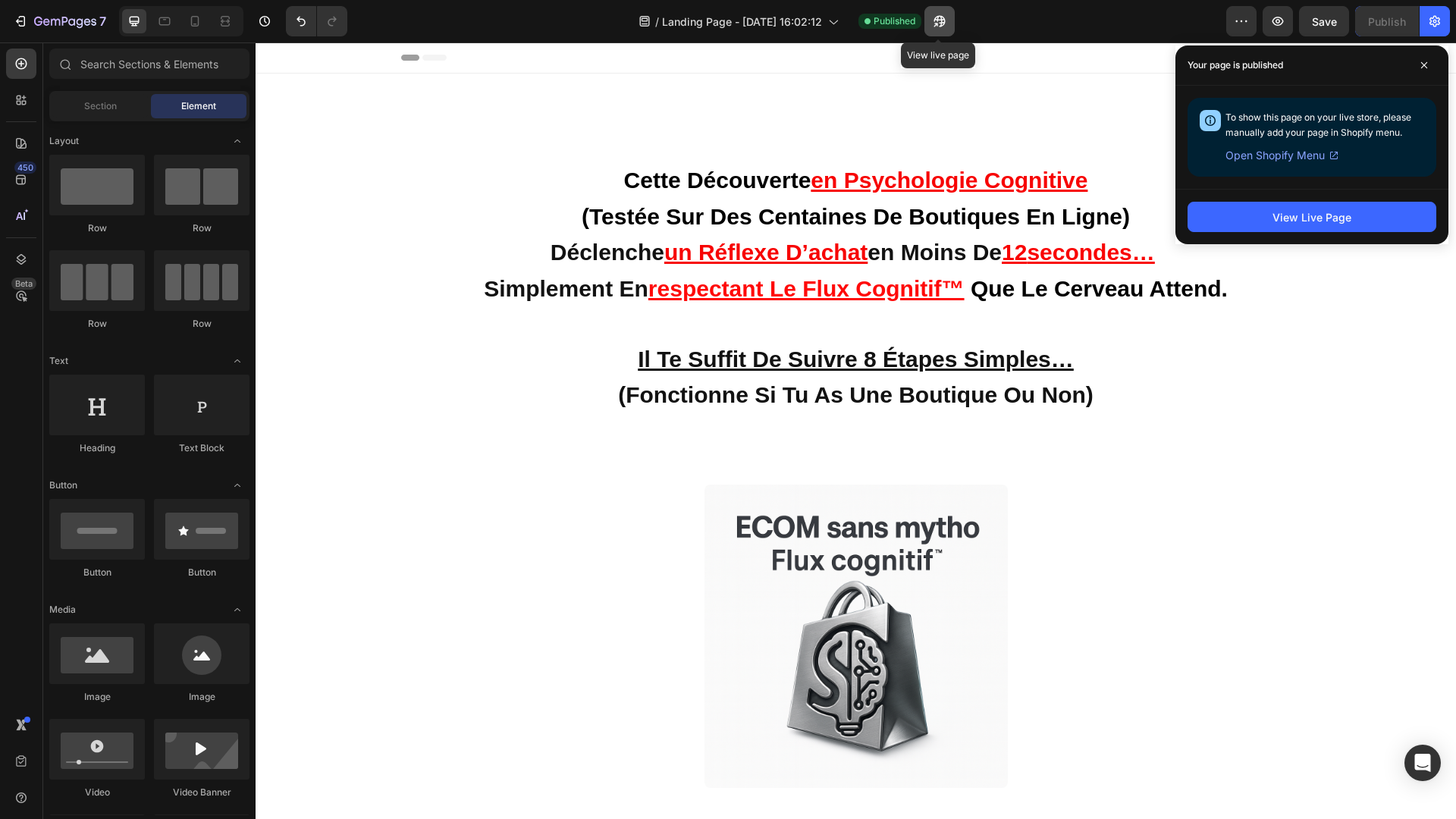
click at [937, 30] on button "button" at bounding box center [939, 21] width 31 height 31
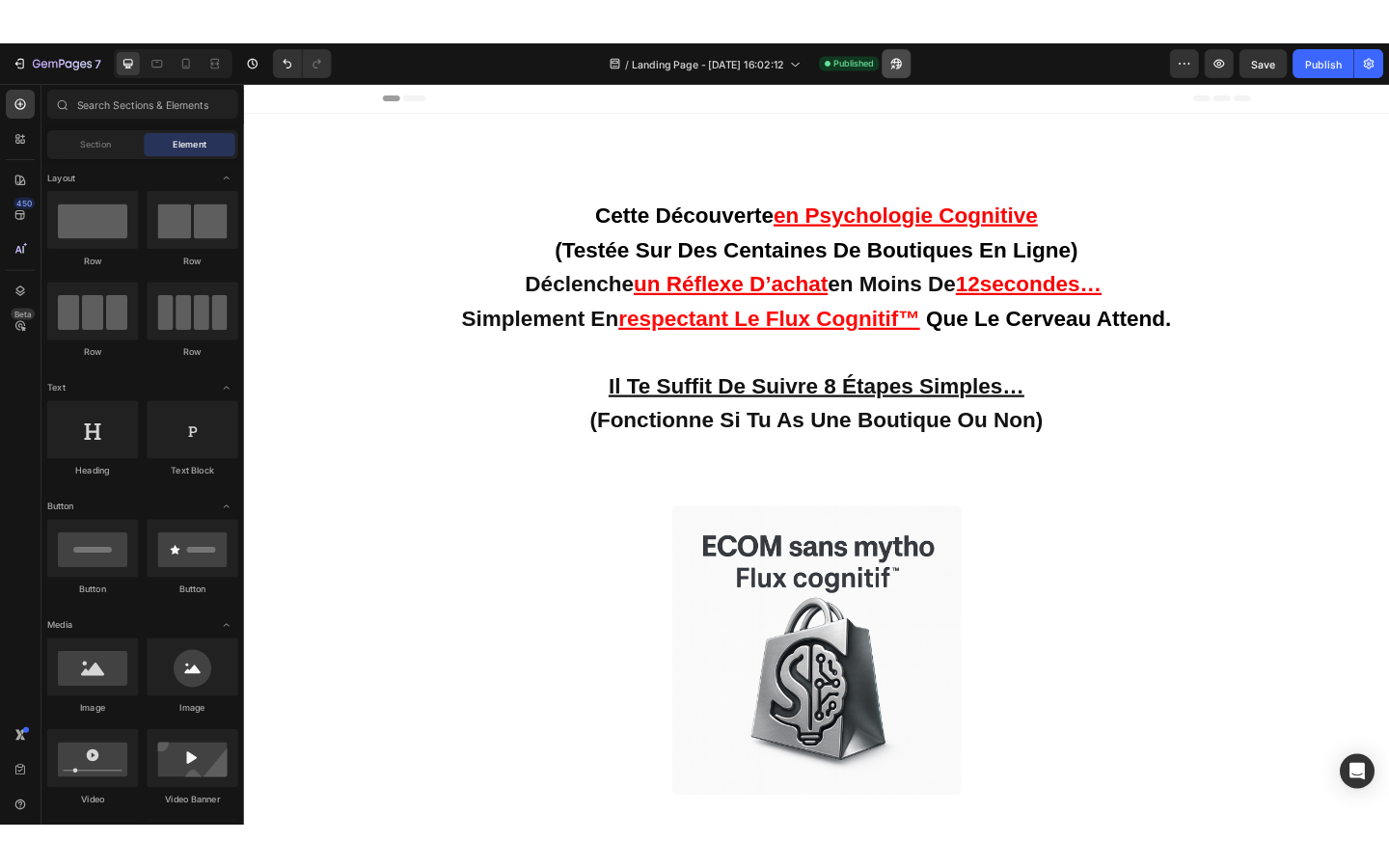
scroll to position [4833, 0]
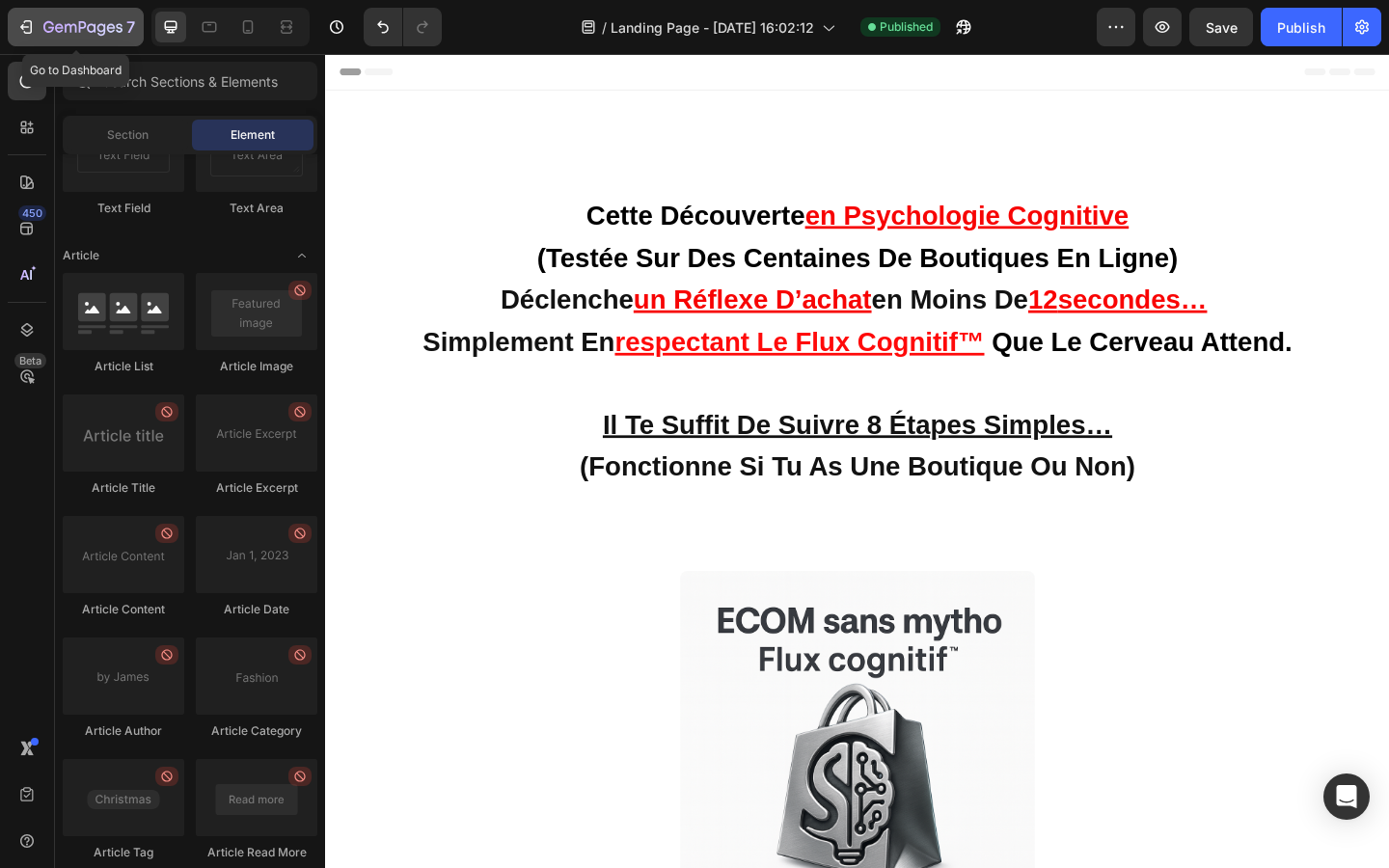
click at [51, 16] on div "7" at bounding box center [89, 26] width 92 height 23
